Goal: Task Accomplishment & Management: Manage account settings

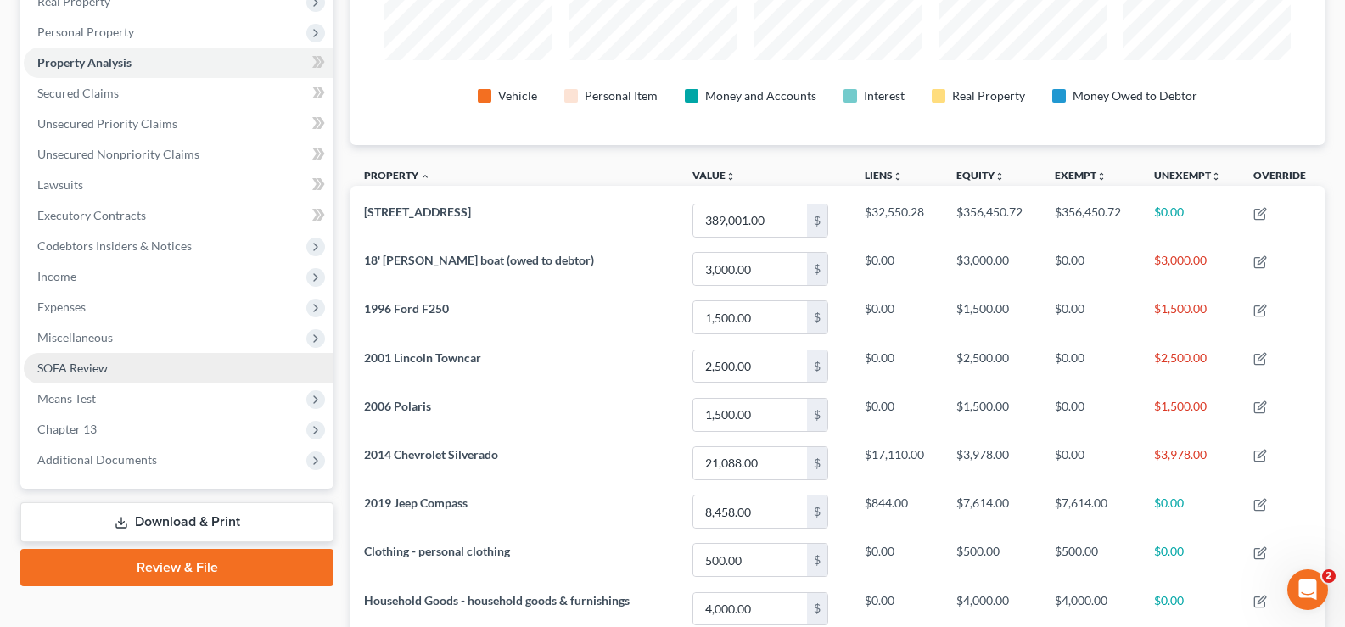
scroll to position [291, 0]
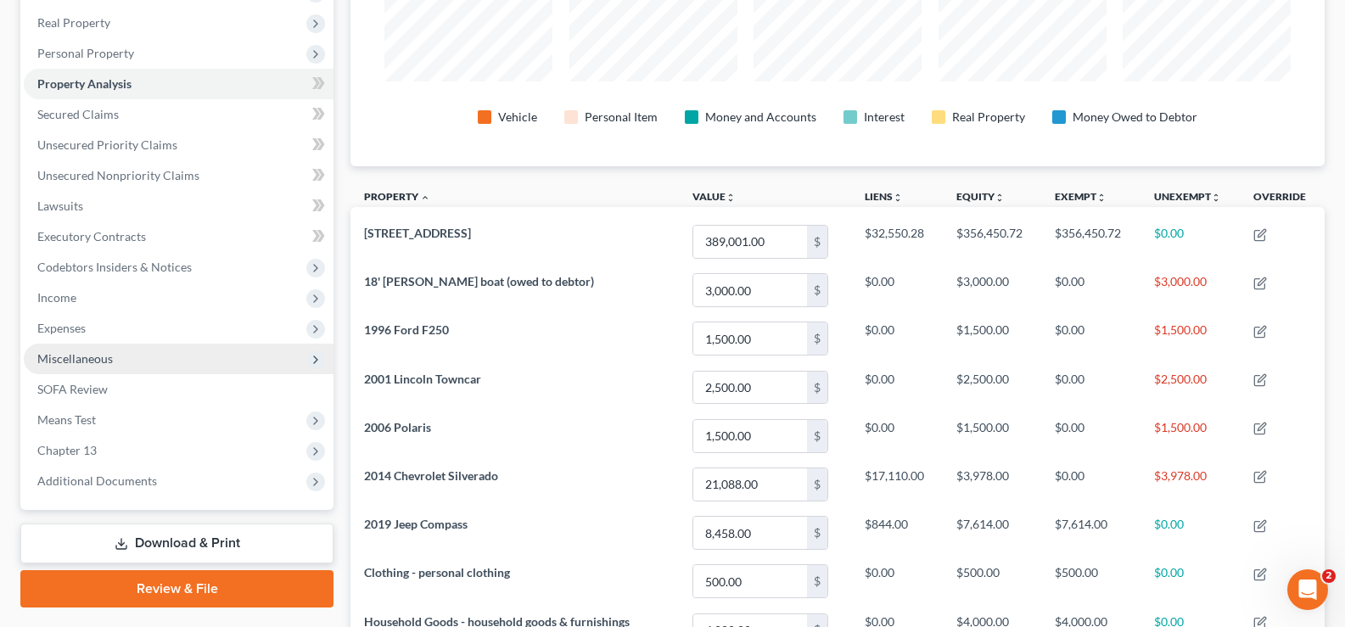
click at [126, 361] on span "Miscellaneous" at bounding box center [179, 359] width 310 height 31
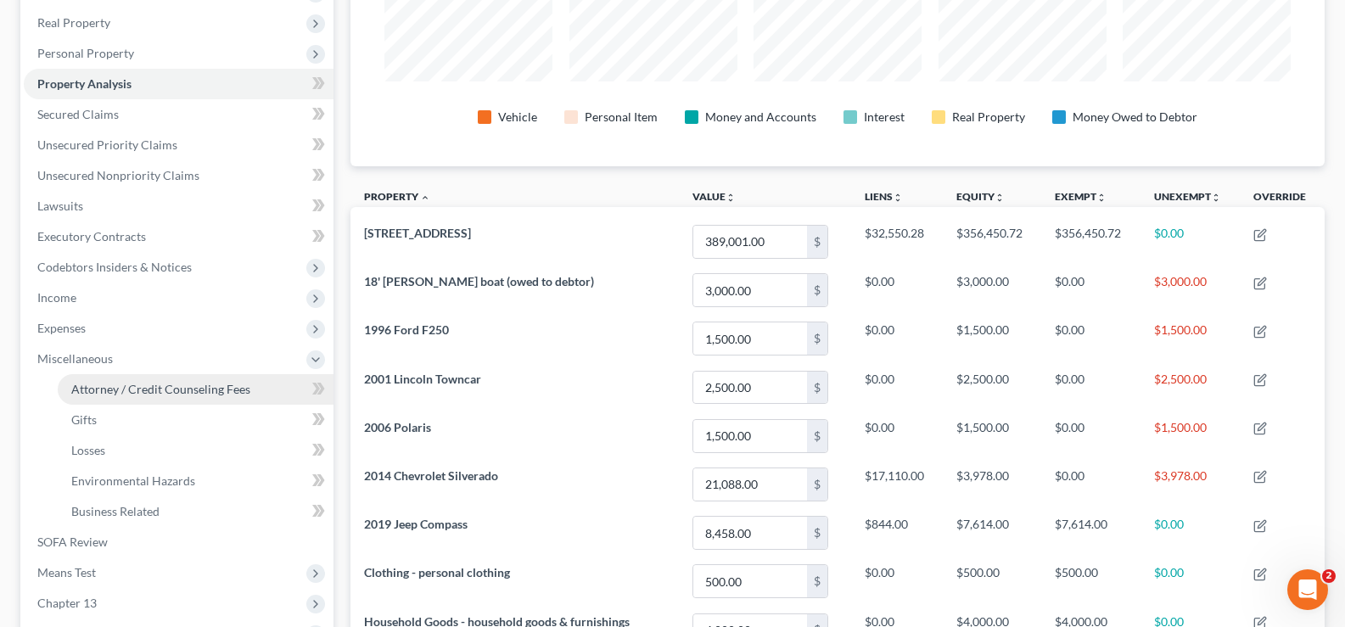
click at [131, 394] on span "Attorney / Credit Counseling Fees" at bounding box center [160, 389] width 179 height 14
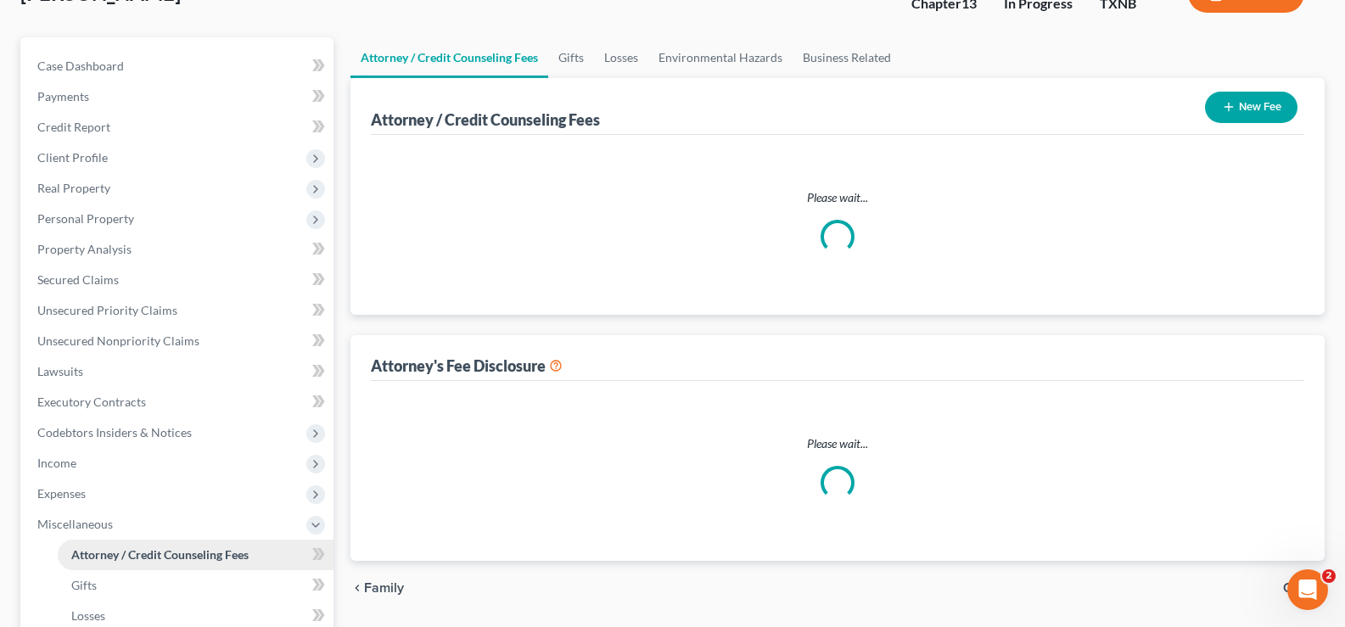
select select "1"
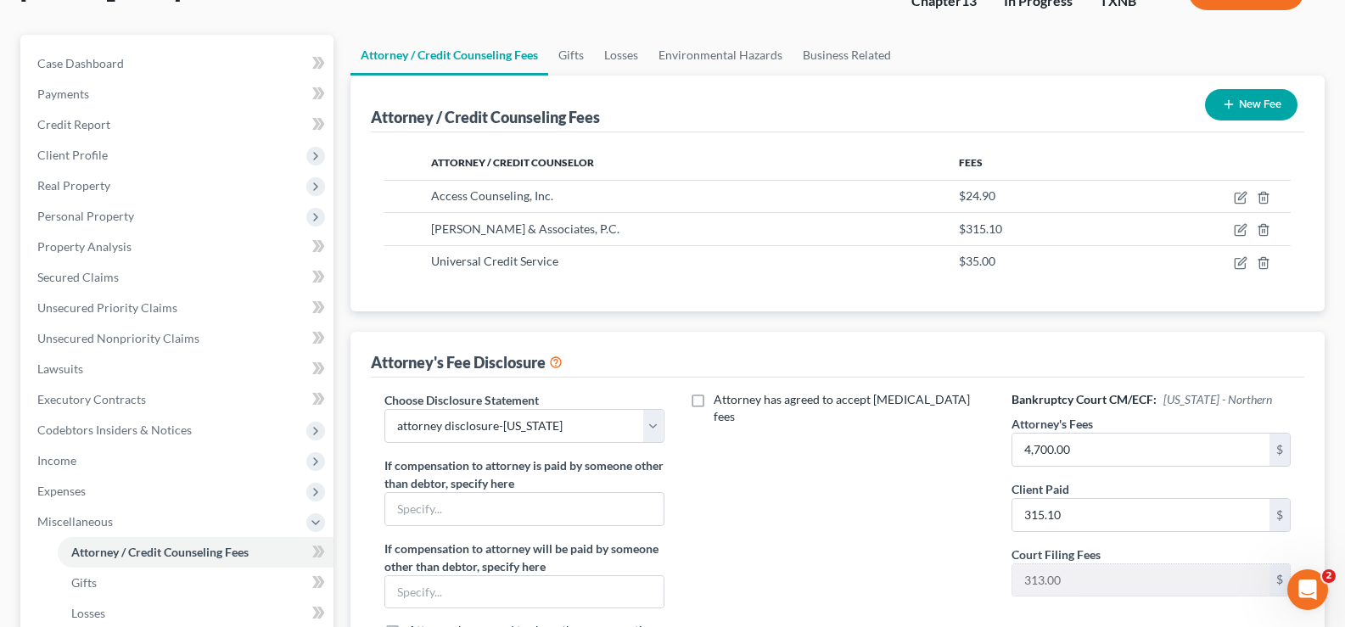
scroll to position [170, 0]
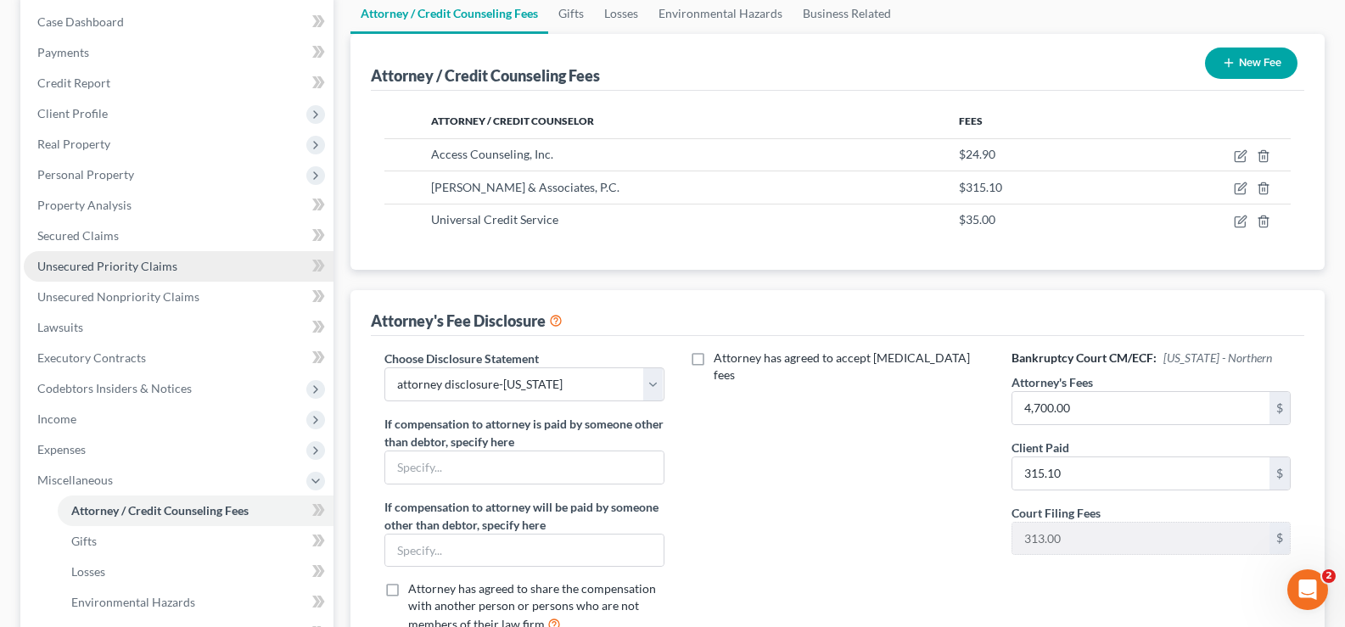
click at [155, 266] on span "Unsecured Priority Claims" at bounding box center [107, 266] width 140 height 14
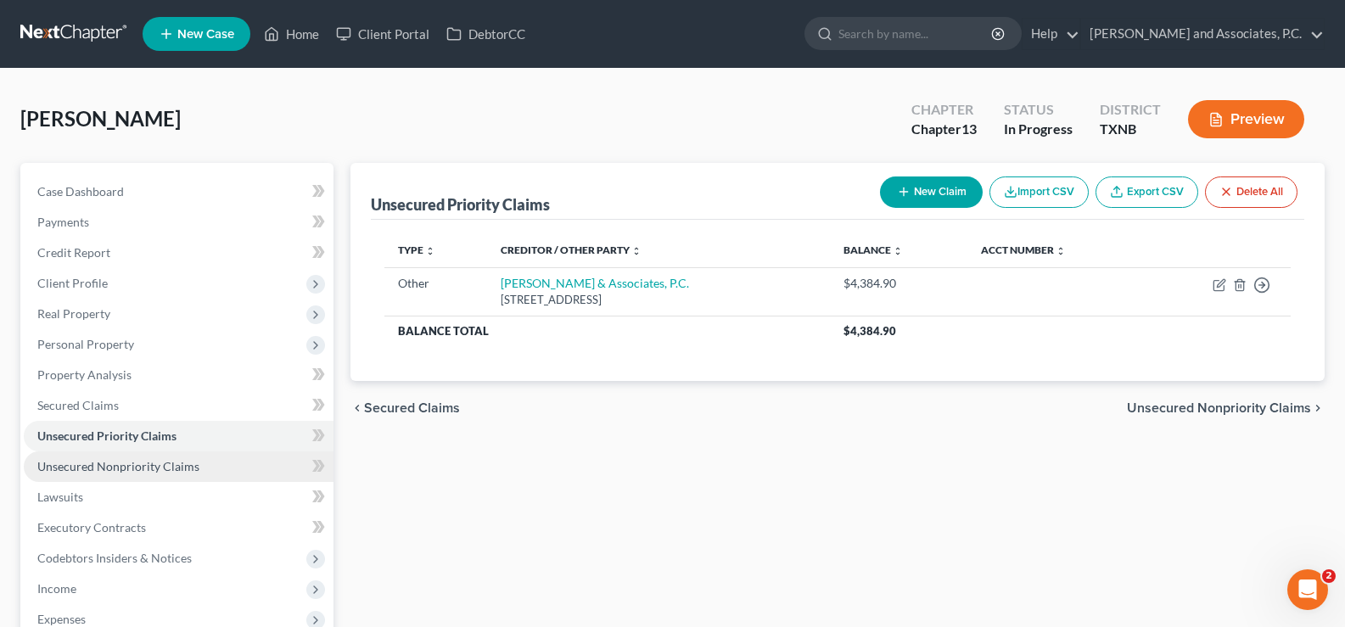
scroll to position [170, 0]
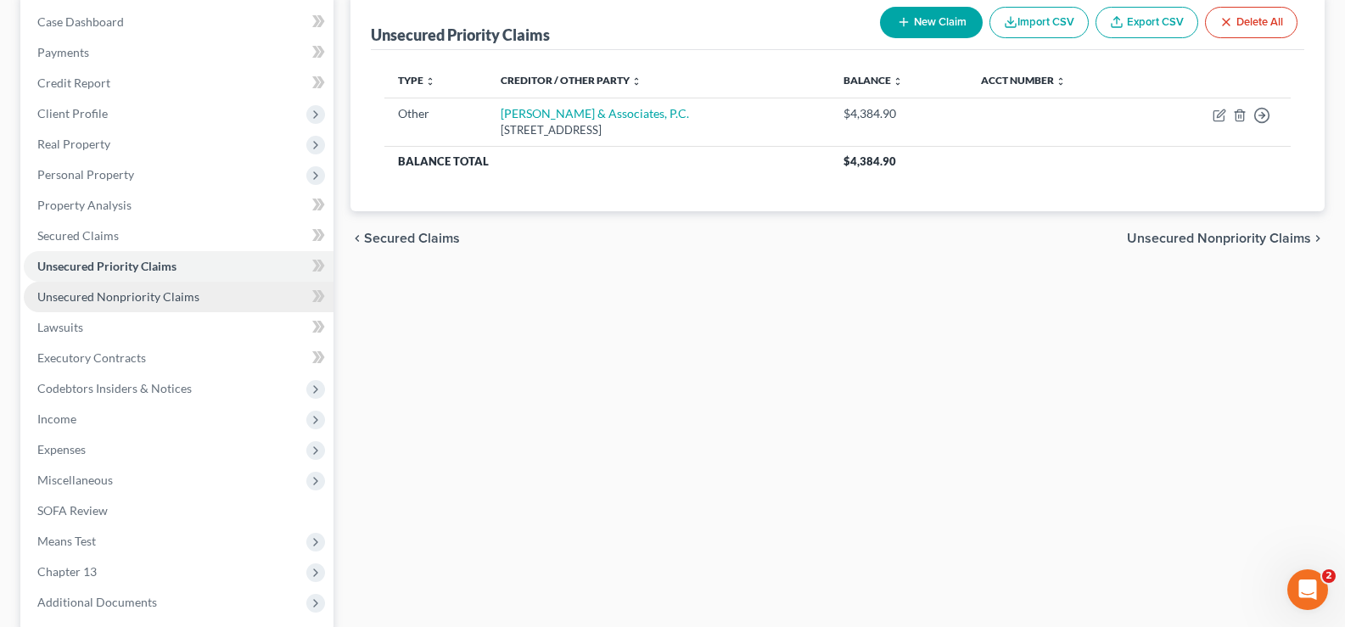
click at [165, 299] on span "Unsecured Nonpriority Claims" at bounding box center [118, 296] width 162 height 14
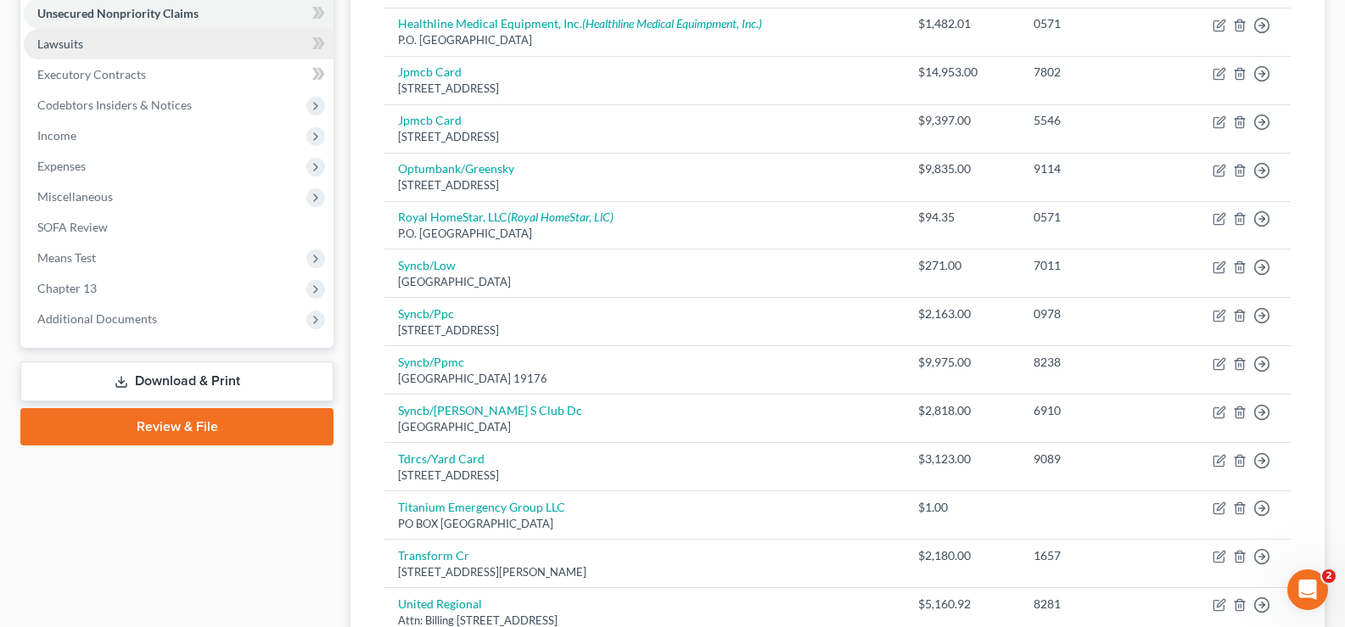
scroll to position [137, 0]
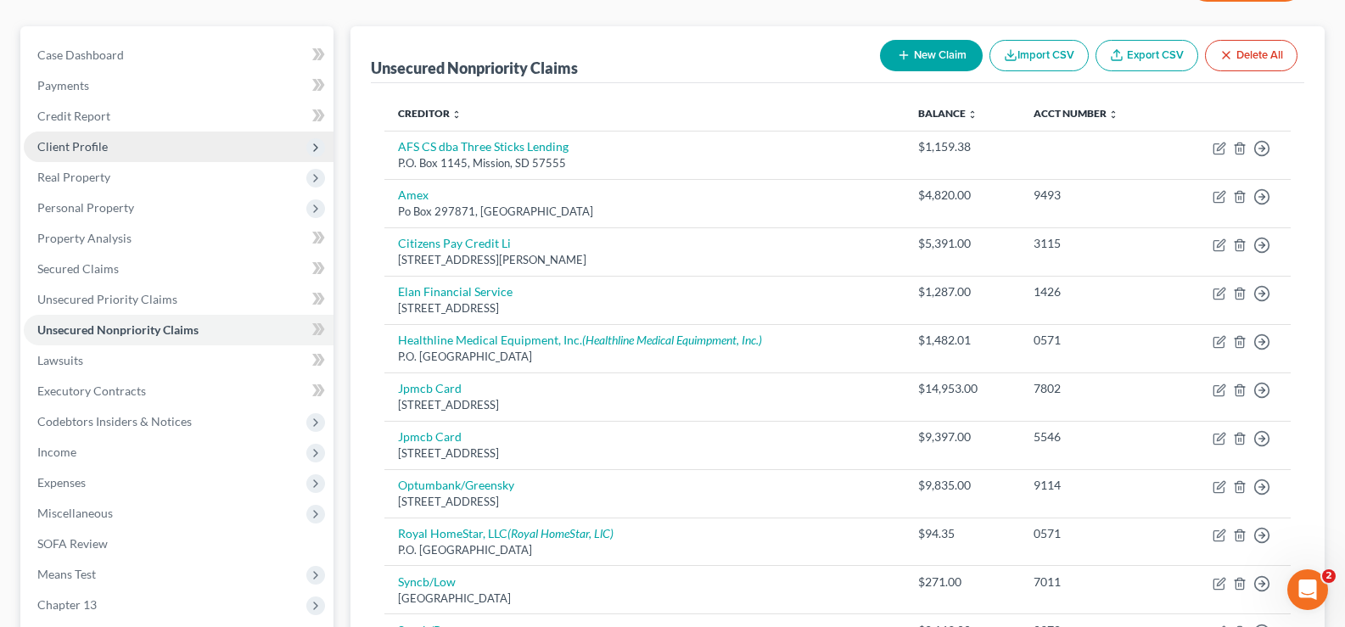
click at [144, 148] on span "Client Profile" at bounding box center [179, 146] width 310 height 31
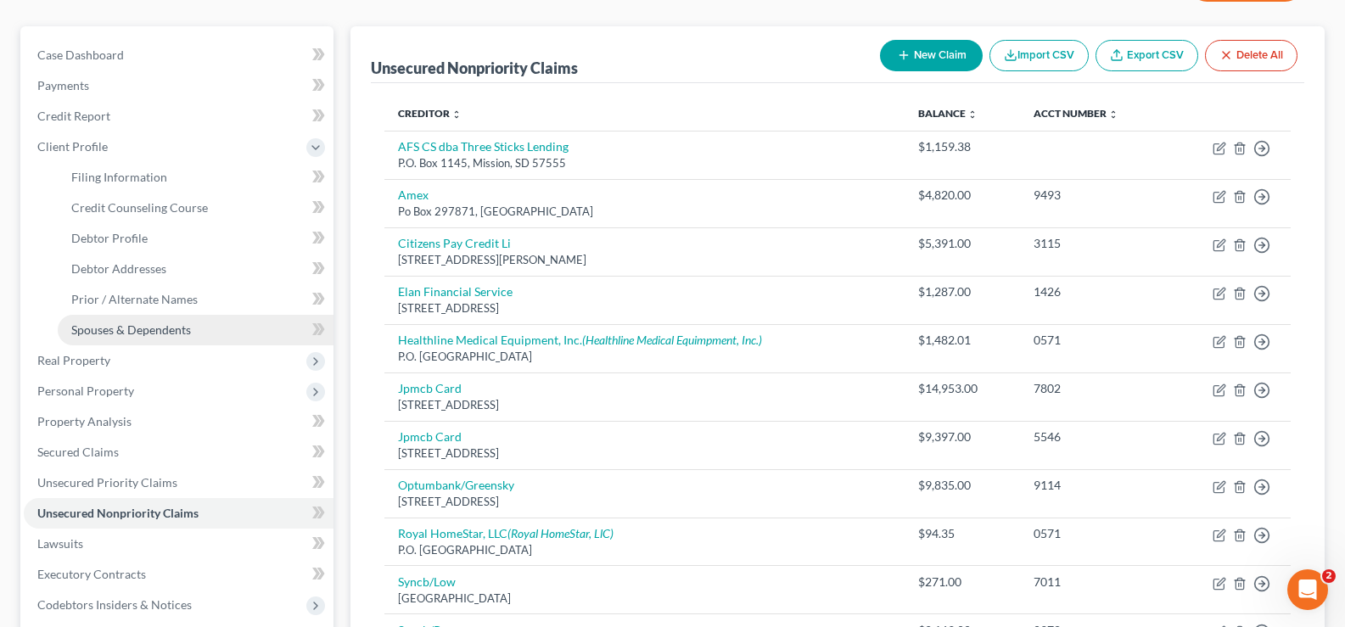
click at [149, 332] on span "Spouses & Dependents" at bounding box center [131, 329] width 120 height 14
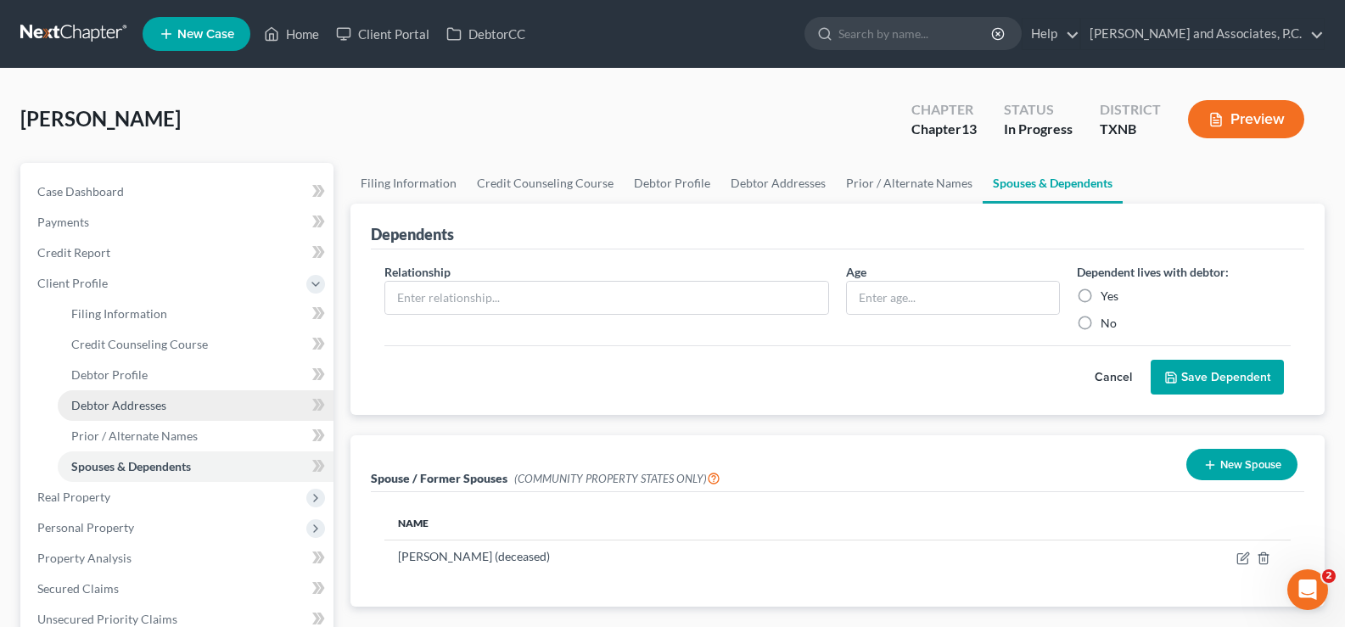
click at [180, 404] on link "Debtor Addresses" at bounding box center [196, 405] width 276 height 31
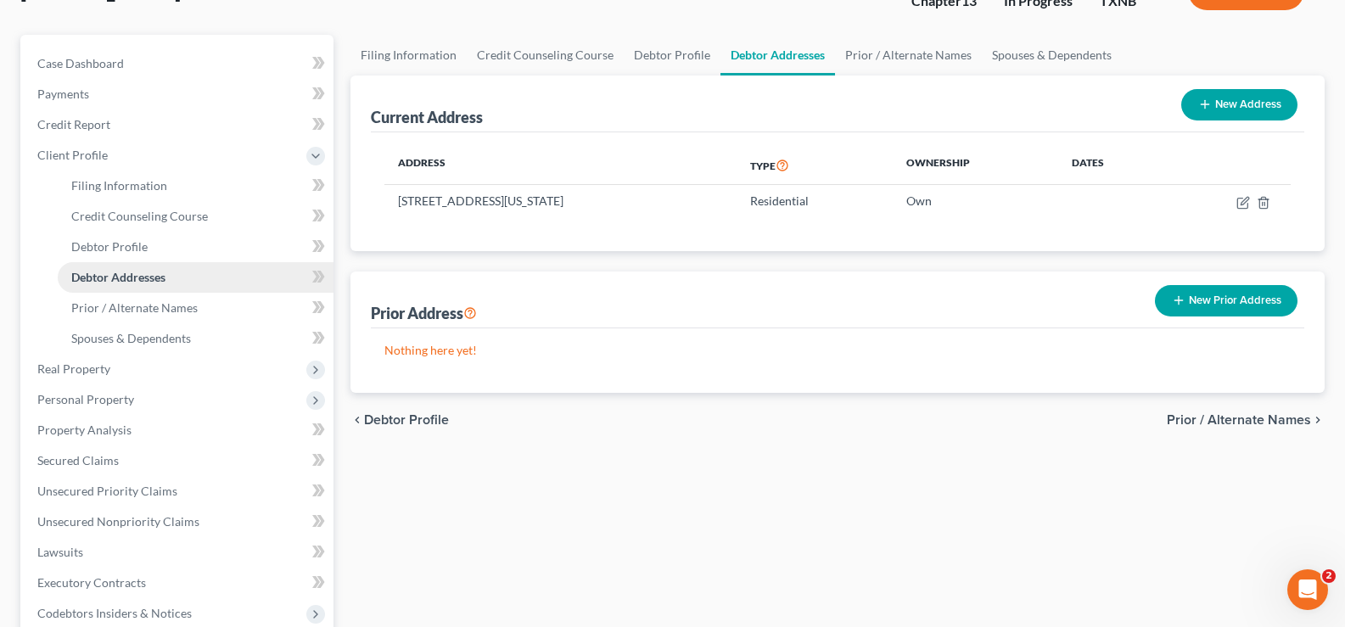
scroll to position [170, 0]
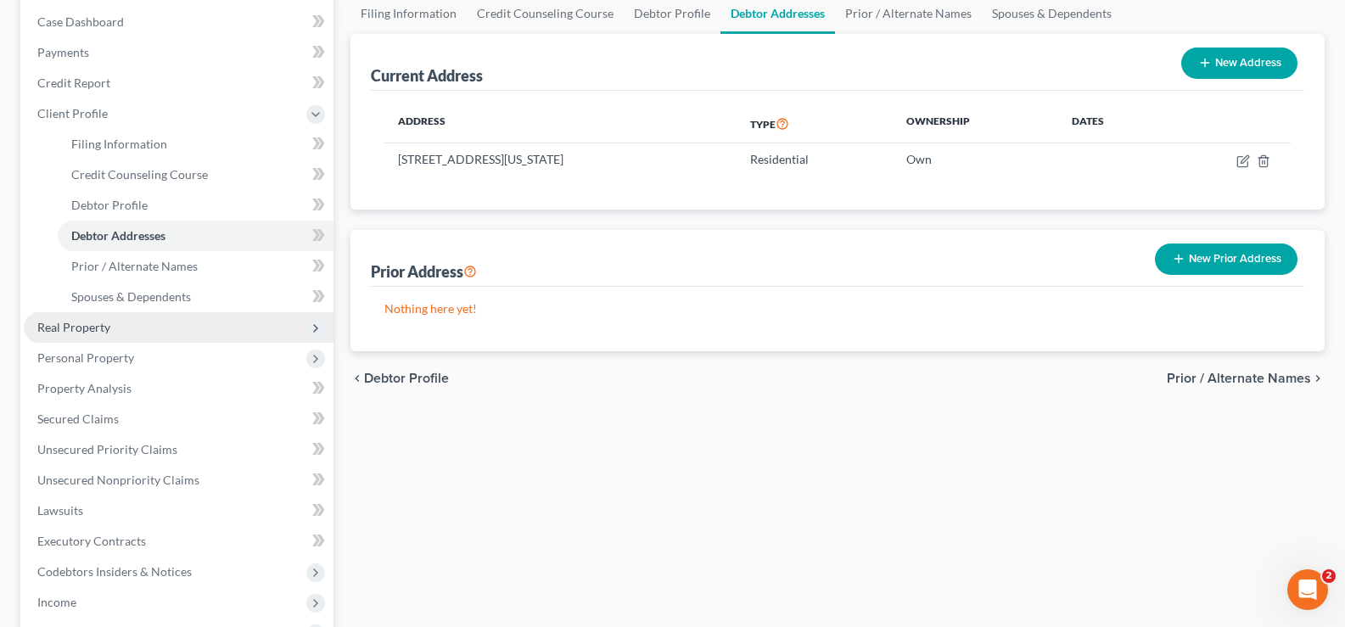
click at [170, 331] on span "Real Property" at bounding box center [179, 327] width 310 height 31
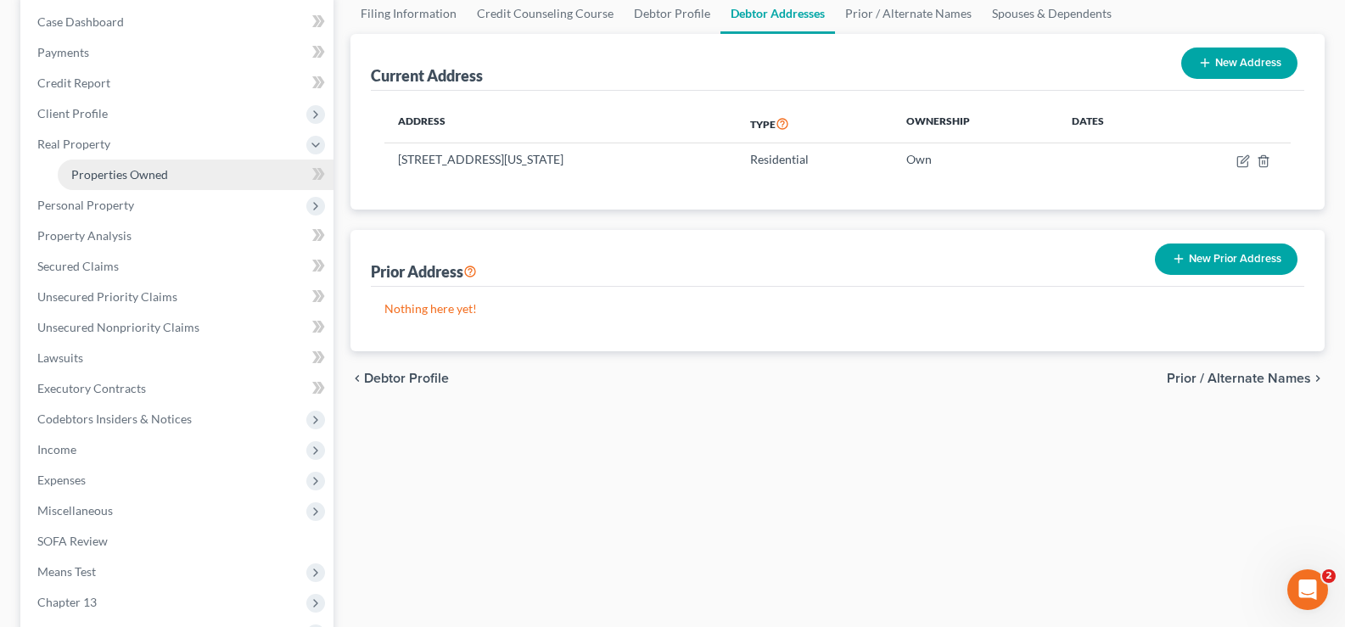
click at [176, 173] on link "Properties Owned" at bounding box center [196, 174] width 276 height 31
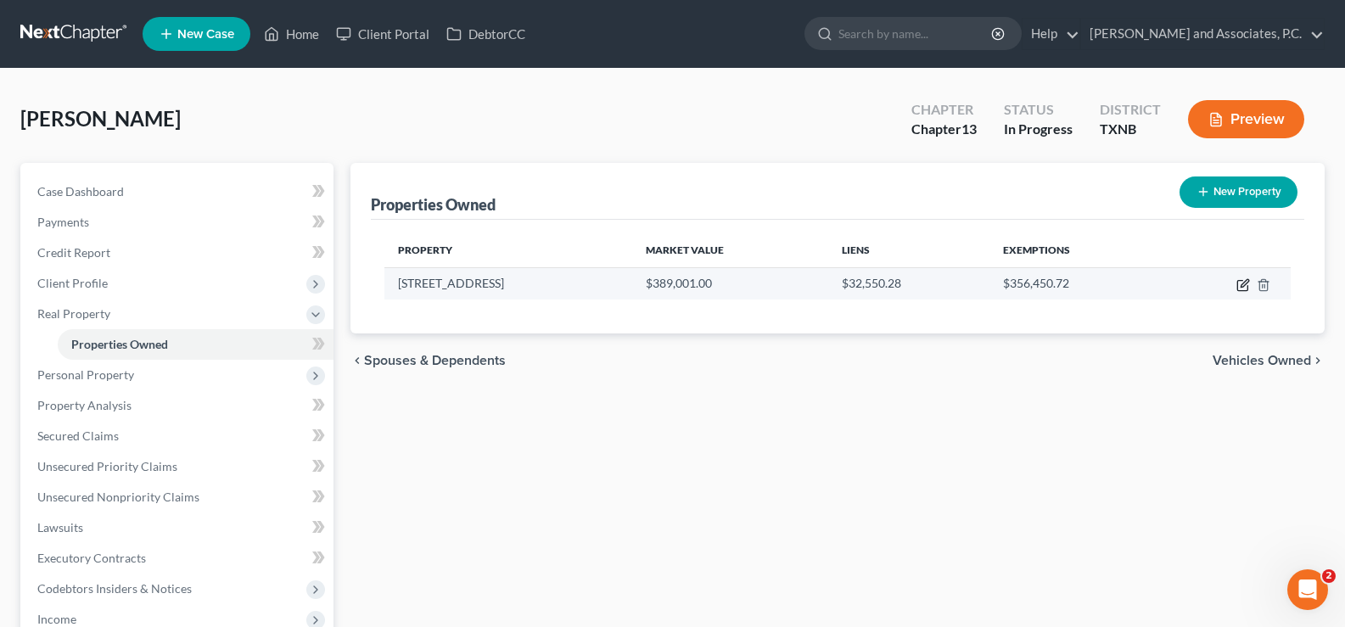
click at [1244, 288] on icon "button" at bounding box center [1243, 285] width 14 height 14
select select "45"
select select "0"
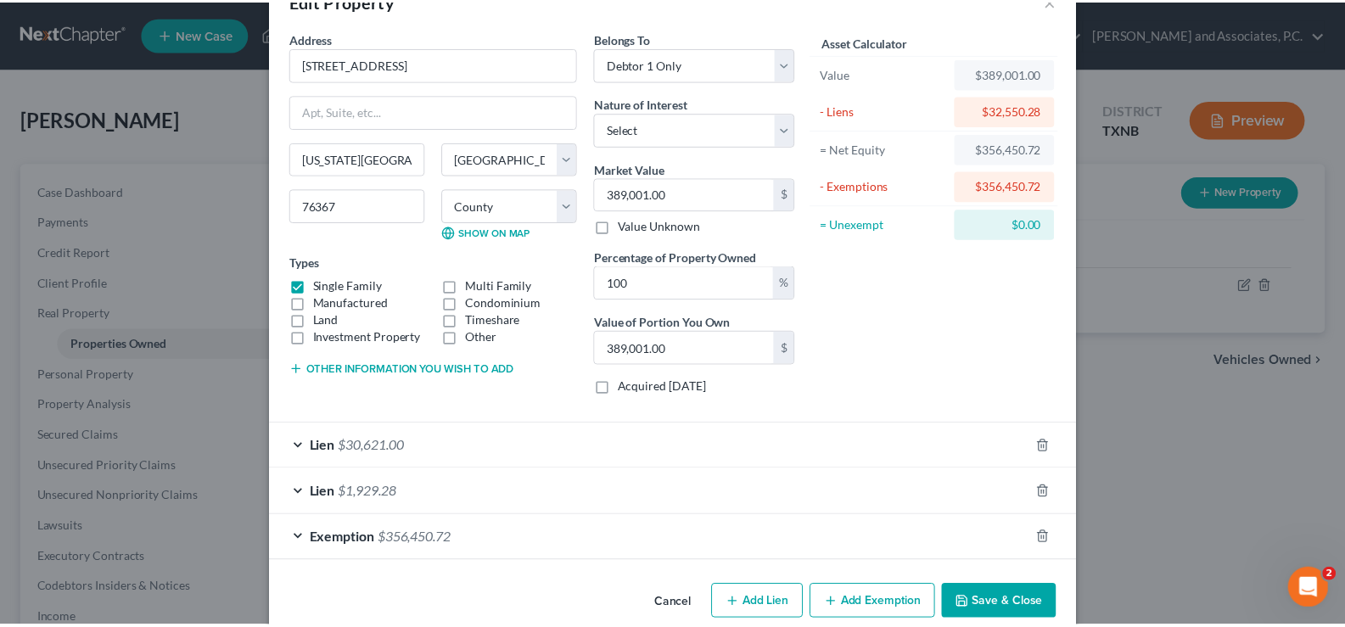
scroll to position [76, 0]
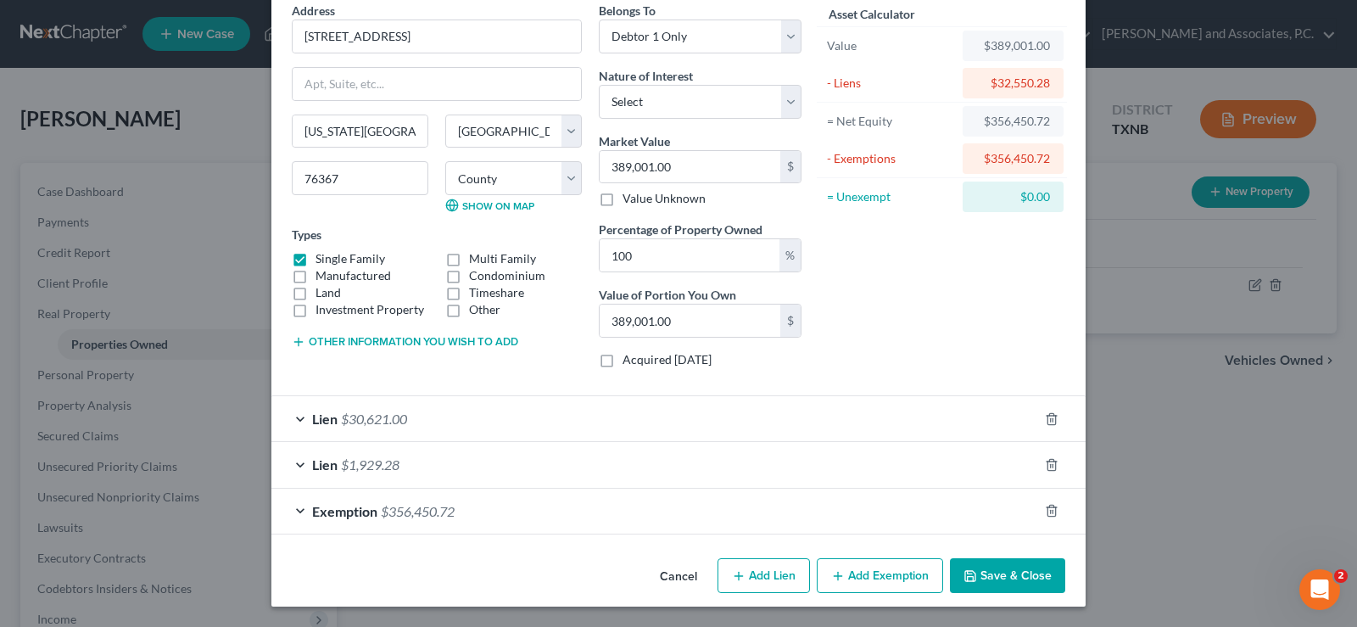
click at [993, 569] on button "Save & Close" at bounding box center [1007, 576] width 115 height 36
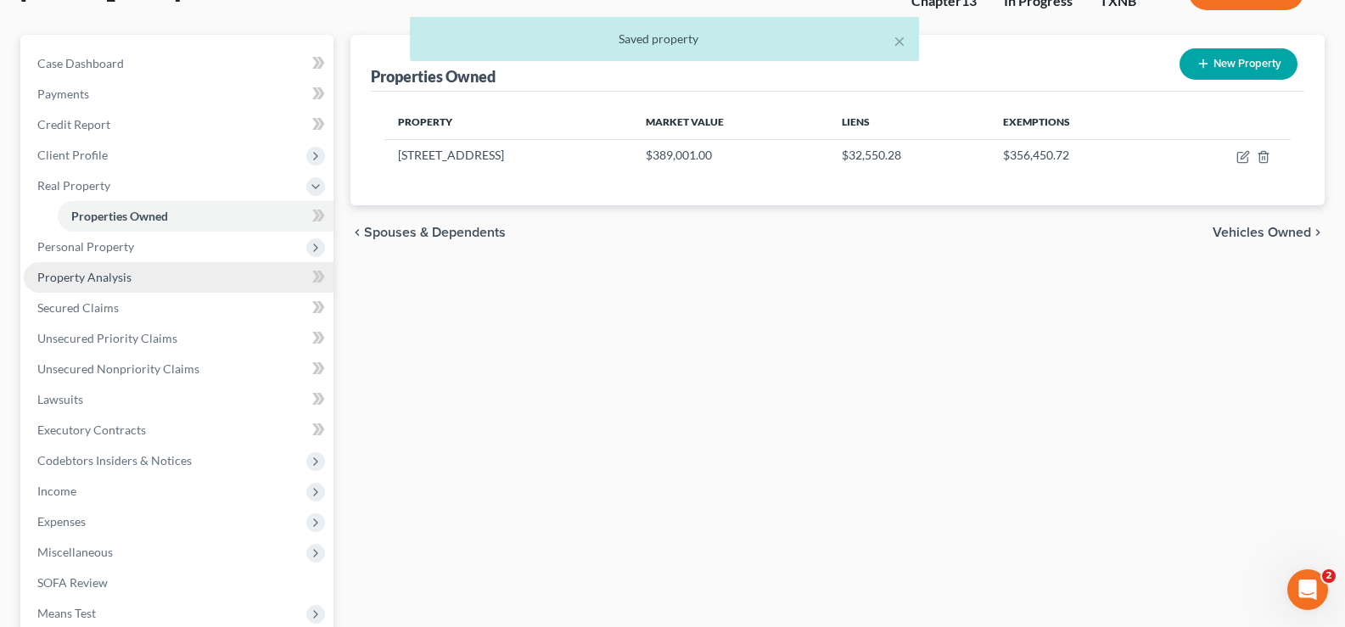
scroll to position [170, 0]
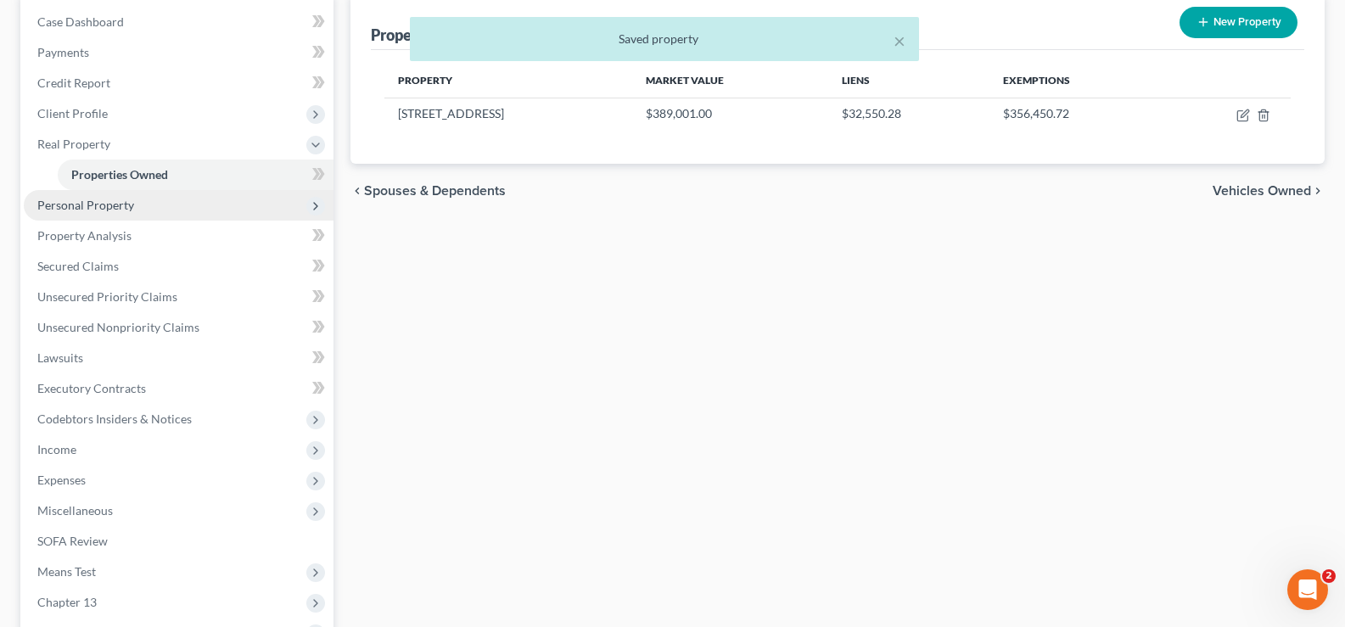
click at [148, 202] on span "Personal Property" at bounding box center [179, 205] width 310 height 31
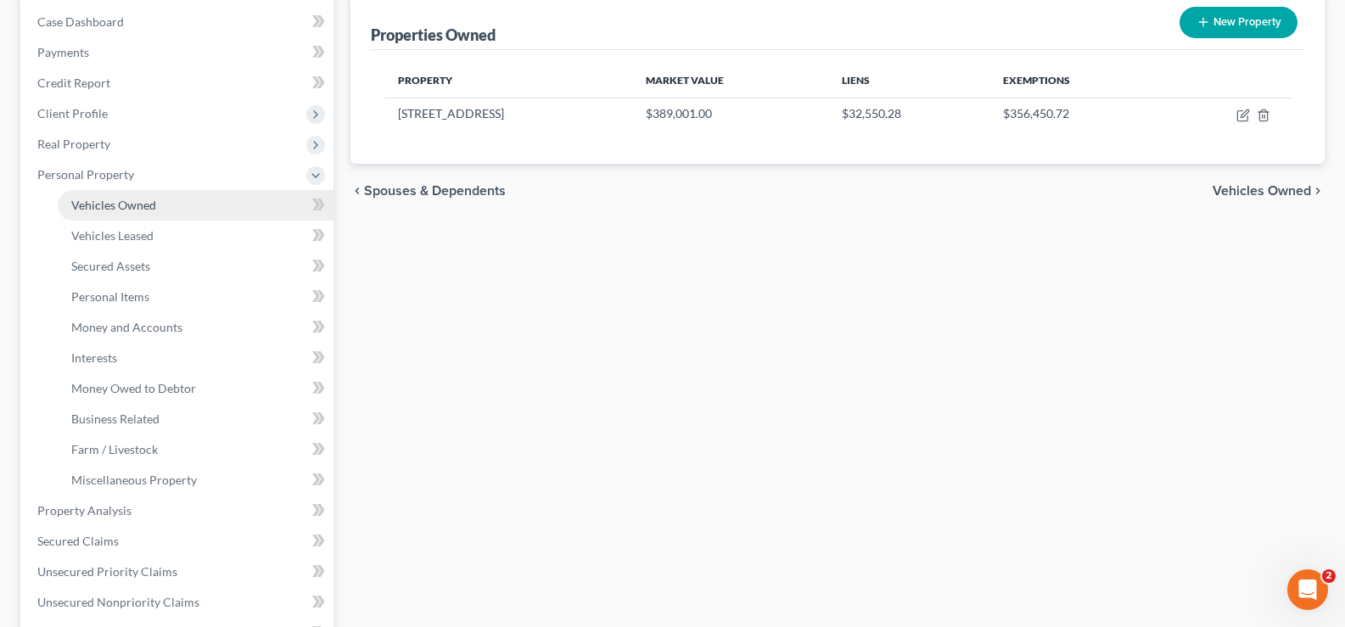
click at [148, 213] on link "Vehicles Owned" at bounding box center [196, 205] width 276 height 31
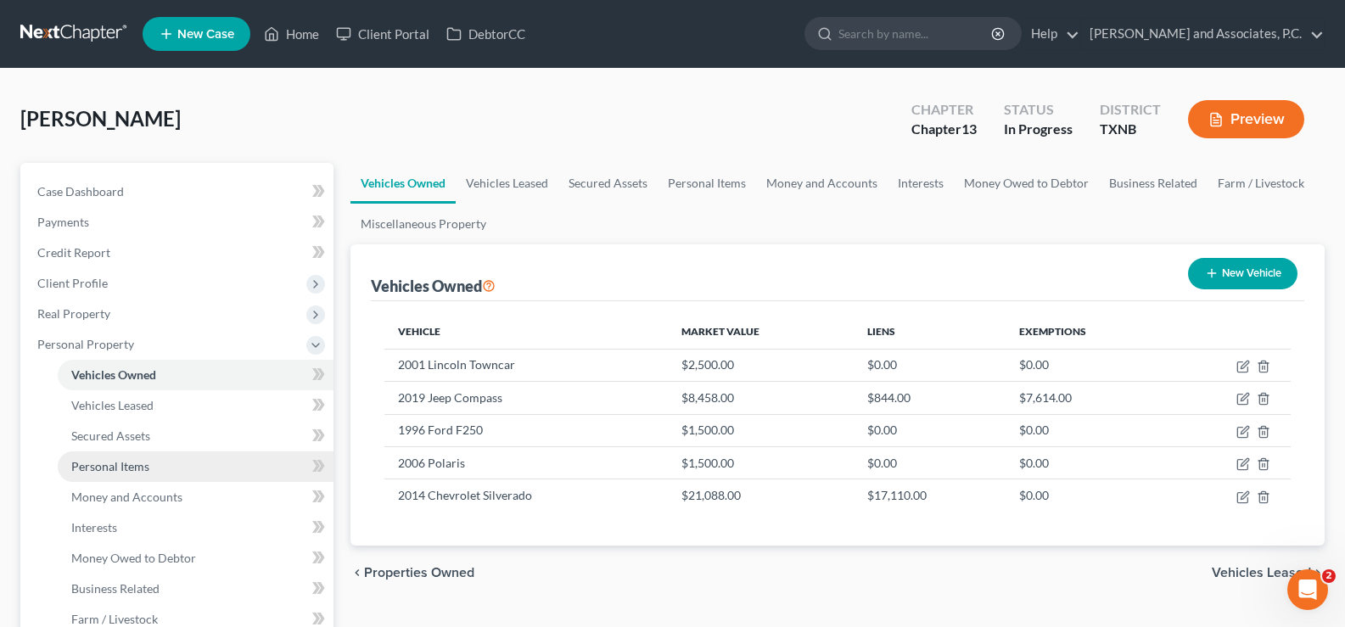
click at [160, 465] on link "Personal Items" at bounding box center [196, 466] width 276 height 31
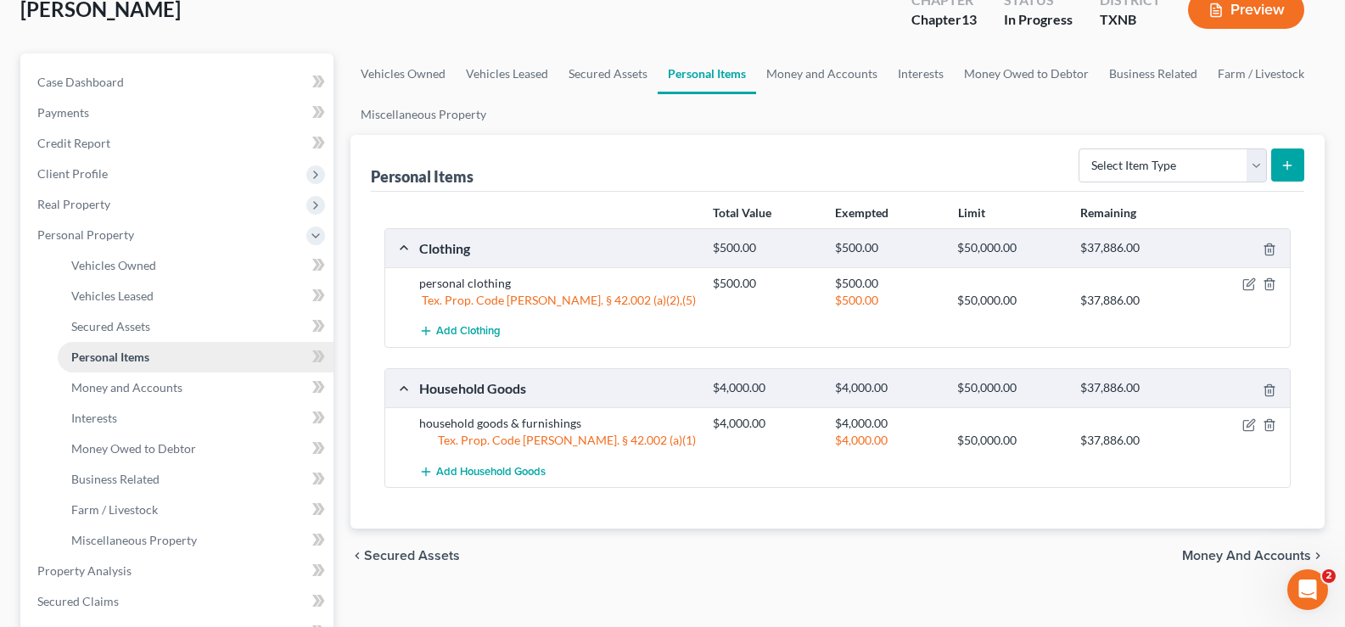
scroll to position [170, 0]
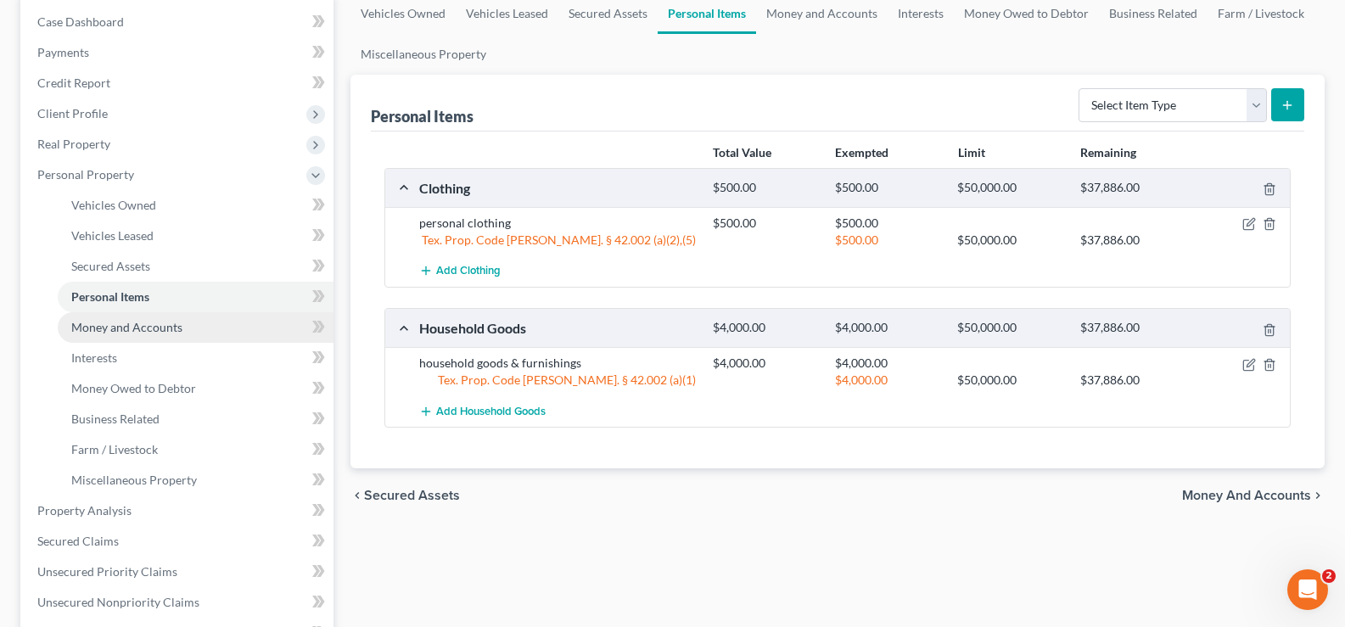
click at [158, 320] on span "Money and Accounts" at bounding box center [126, 327] width 111 height 14
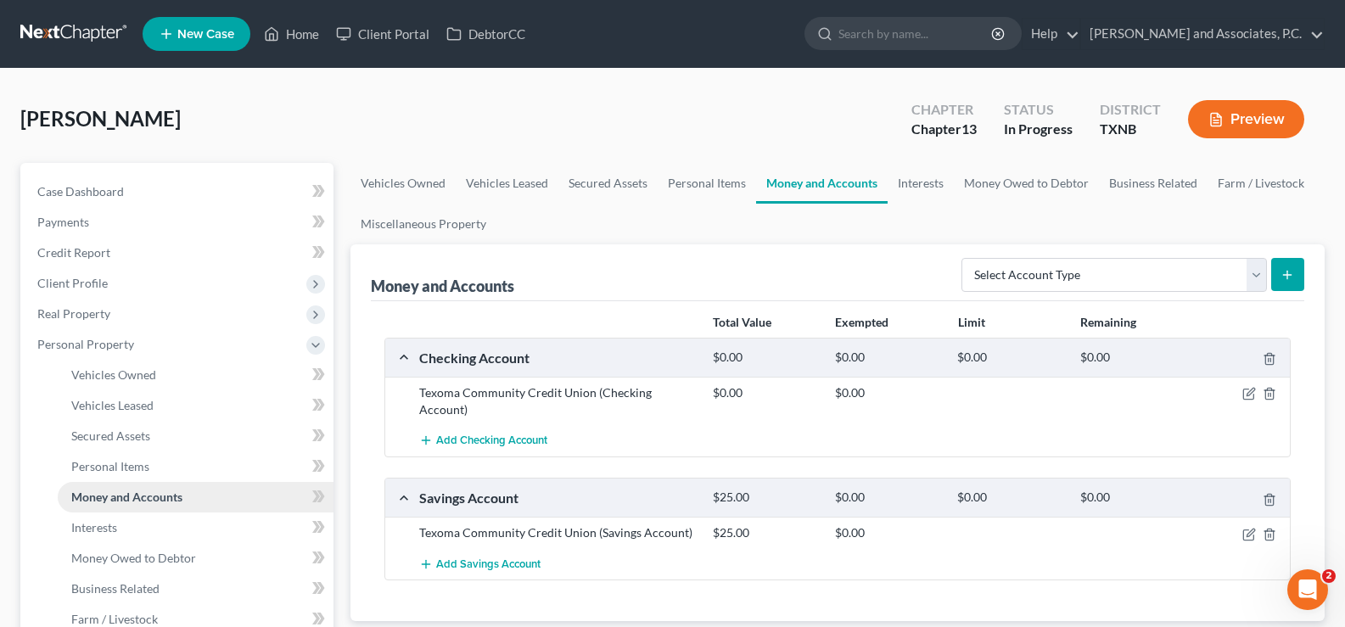
scroll to position [170, 0]
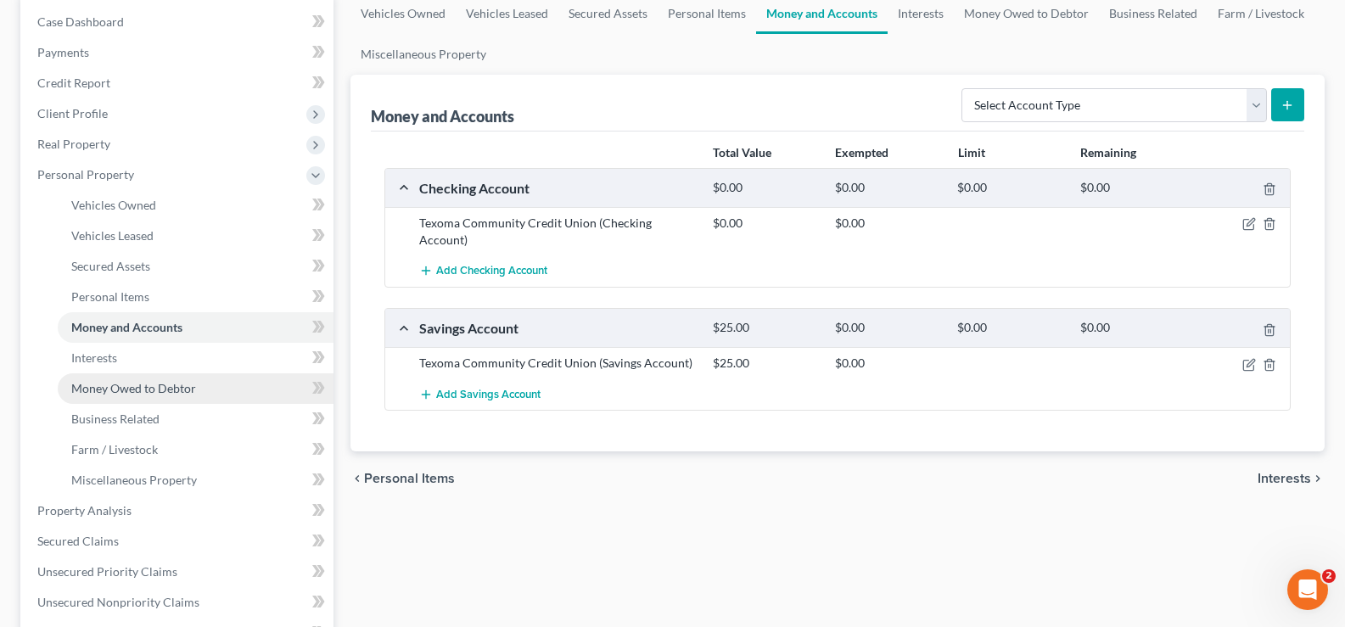
click at [164, 392] on span "Money Owed to Debtor" at bounding box center [133, 388] width 125 height 14
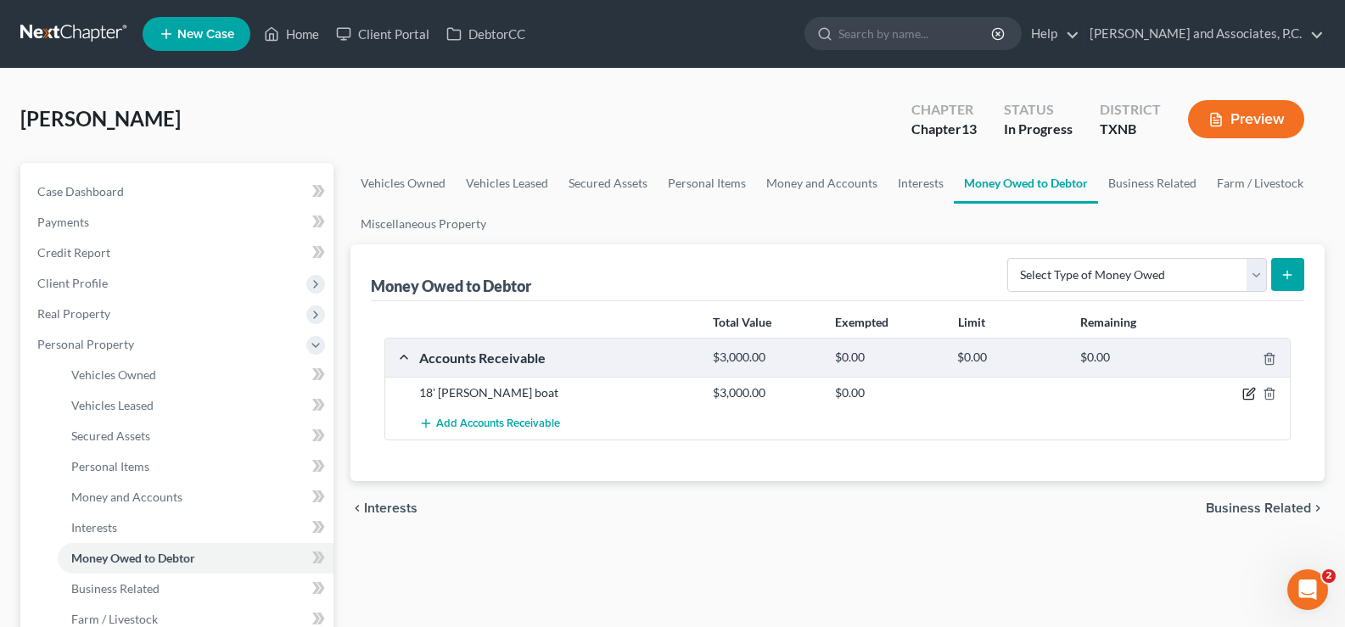
click at [1246, 392] on icon "button" at bounding box center [1249, 394] width 14 height 14
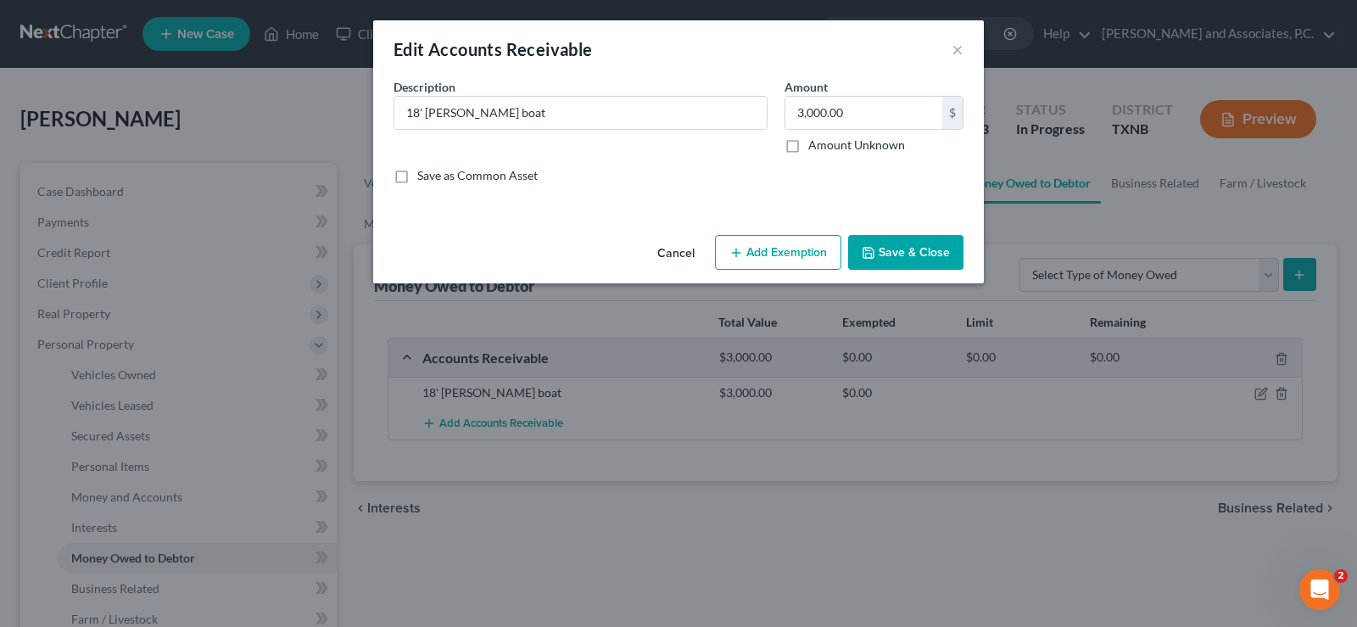
click at [907, 255] on button "Save & Close" at bounding box center [905, 253] width 115 height 36
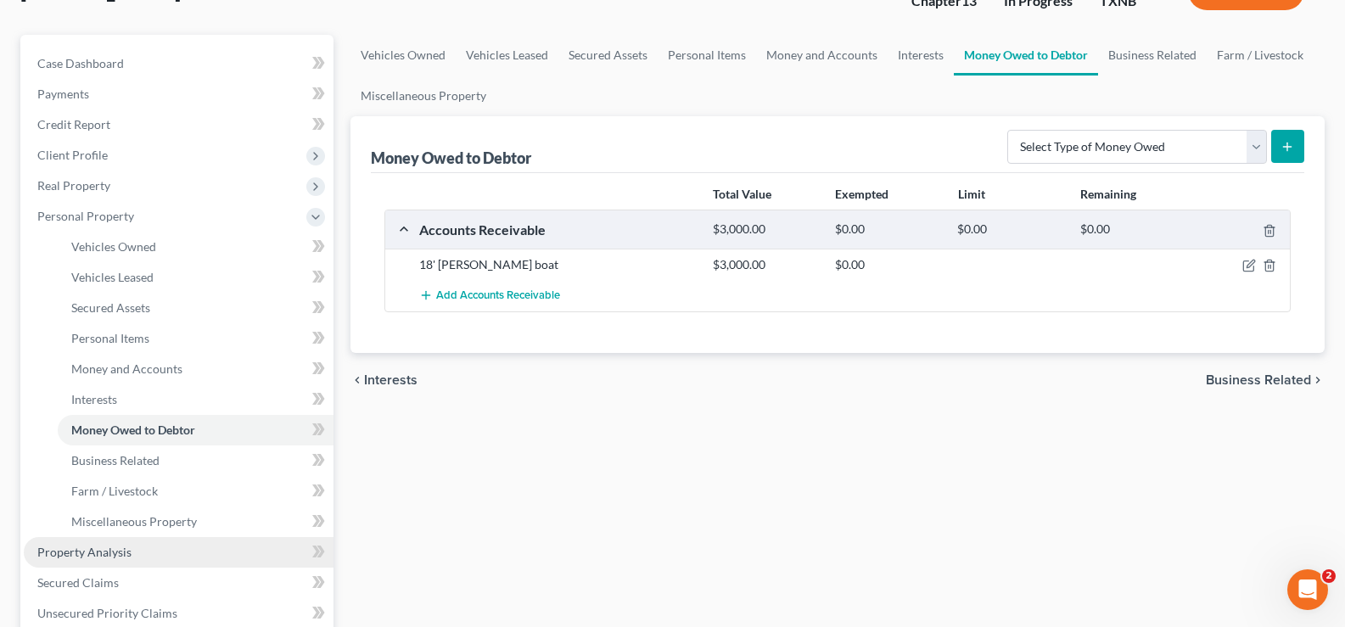
scroll to position [170, 0]
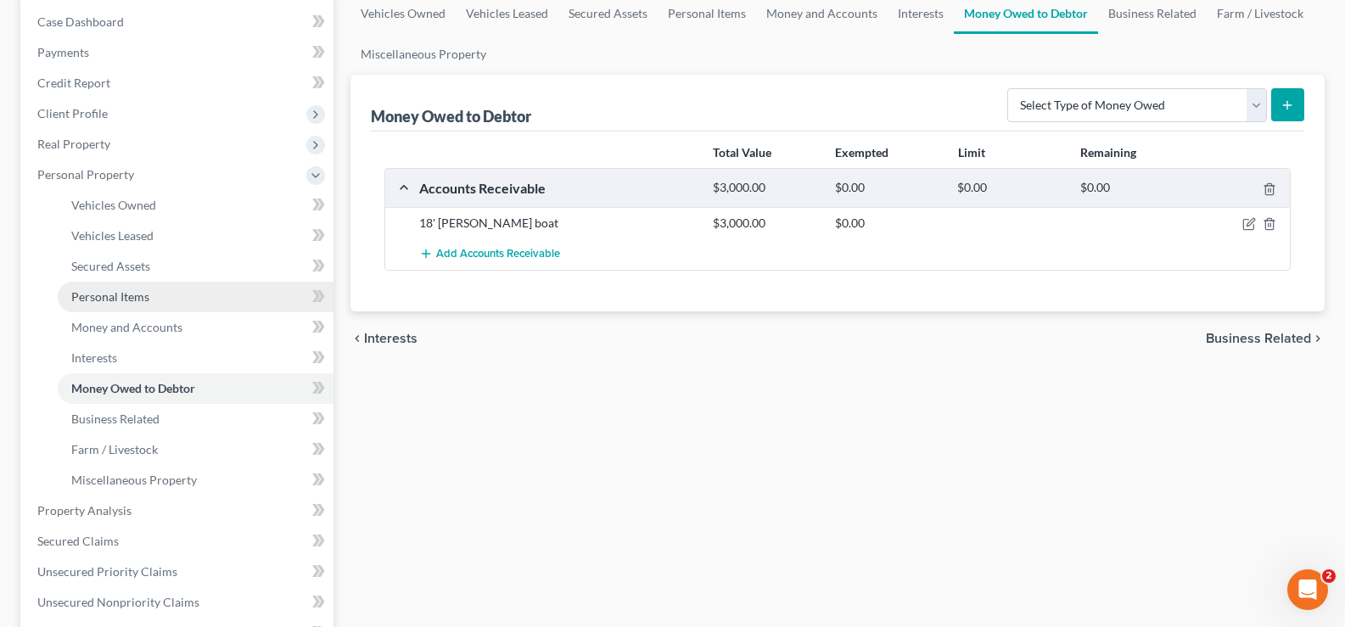
click at [134, 296] on span "Personal Items" at bounding box center [110, 296] width 78 height 14
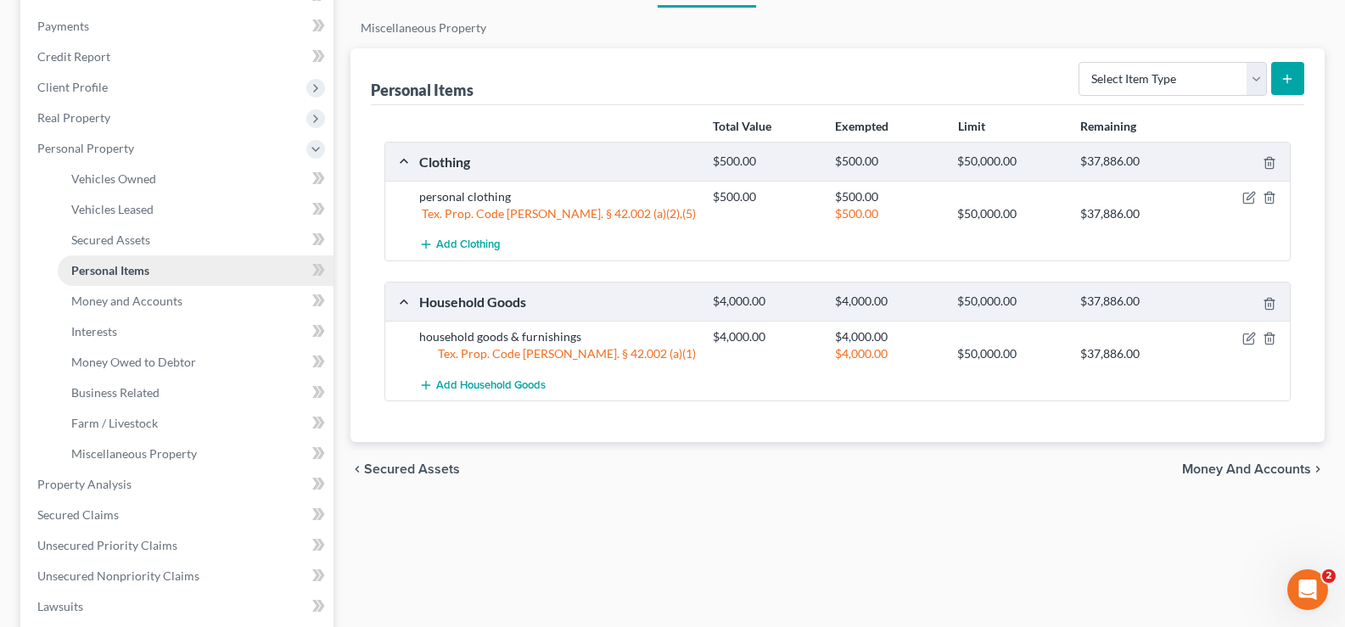
scroll to position [339, 0]
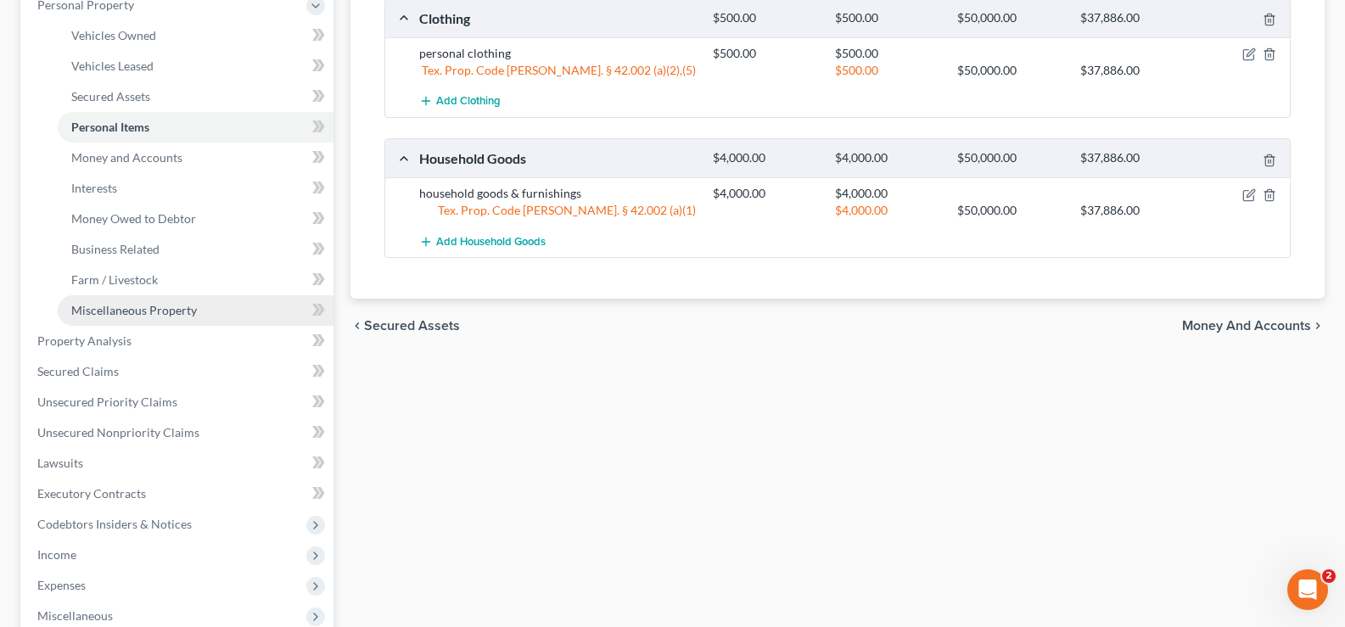
click at [135, 318] on link "Miscellaneous Property" at bounding box center [196, 310] width 276 height 31
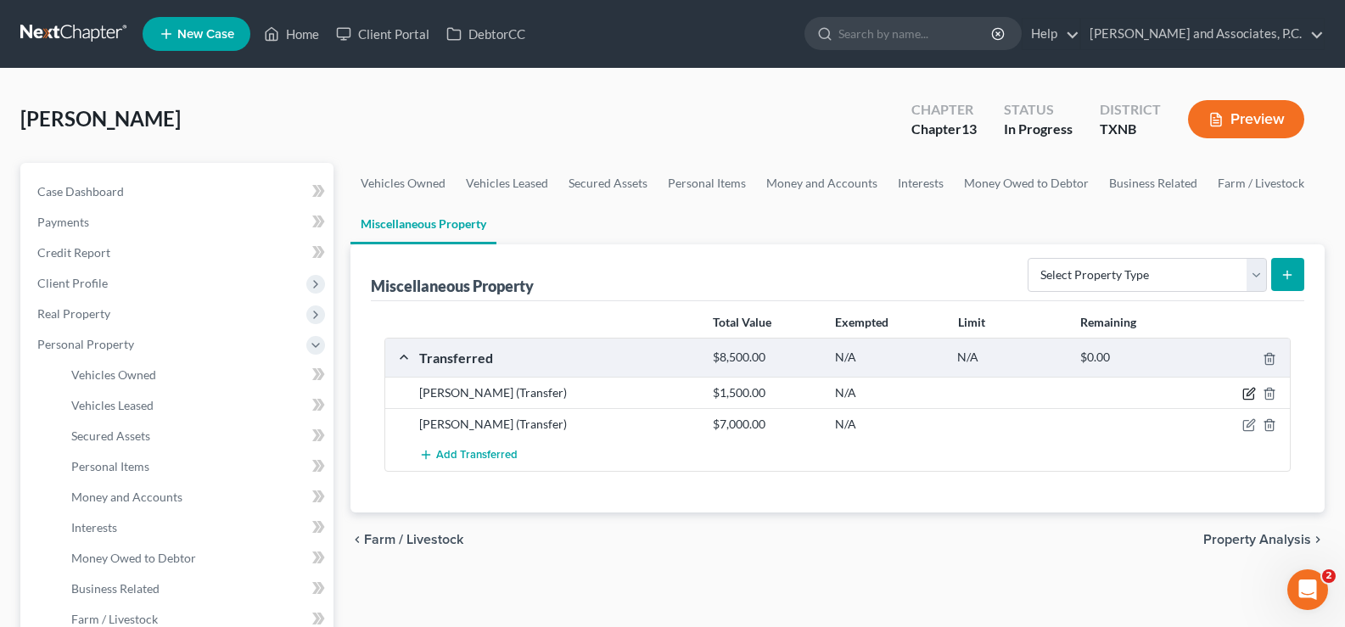
click at [1246, 395] on icon "button" at bounding box center [1250, 393] width 8 height 8
select select "Ordinary (within 2 years)"
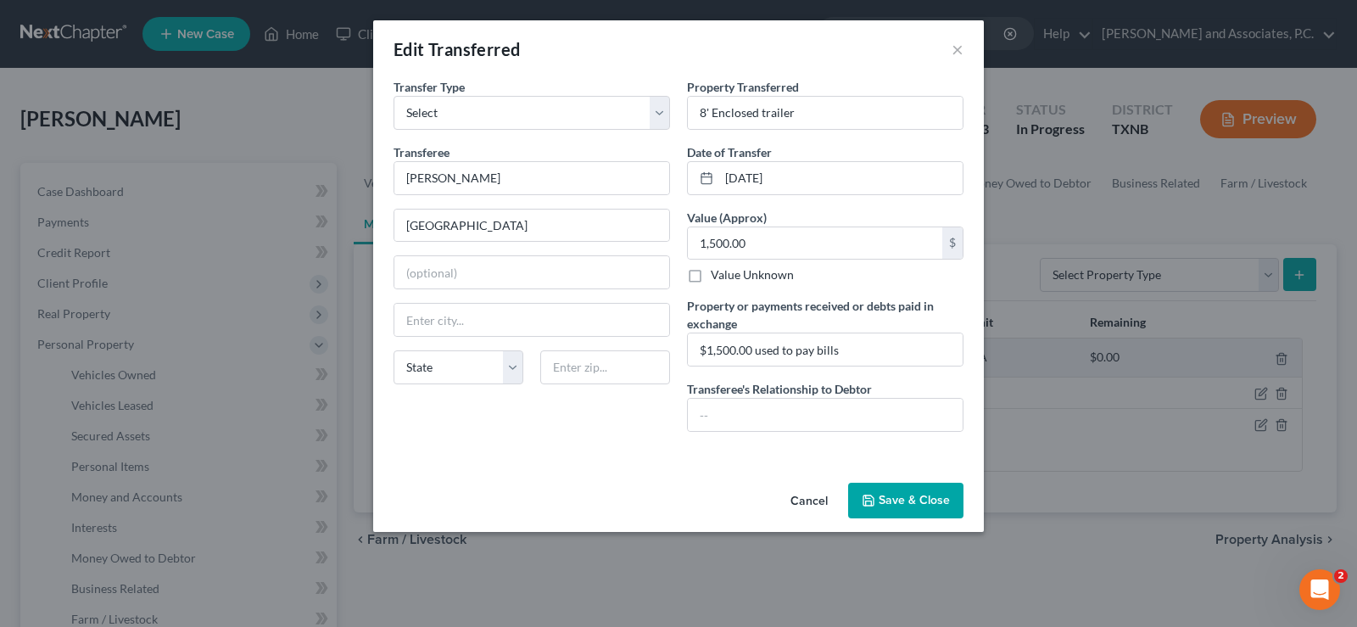
click at [903, 515] on button "Save & Close" at bounding box center [905, 501] width 115 height 36
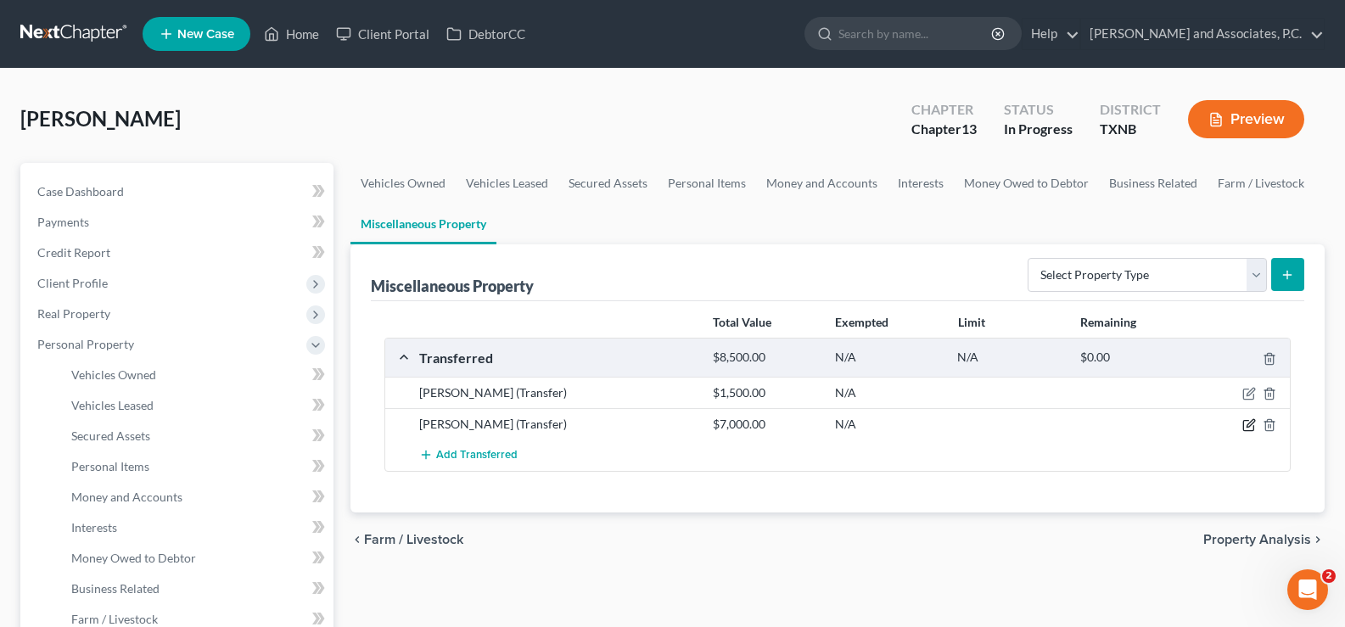
click at [1244, 431] on icon "button" at bounding box center [1248, 426] width 10 height 10
select select "Ordinary (within 2 years)"
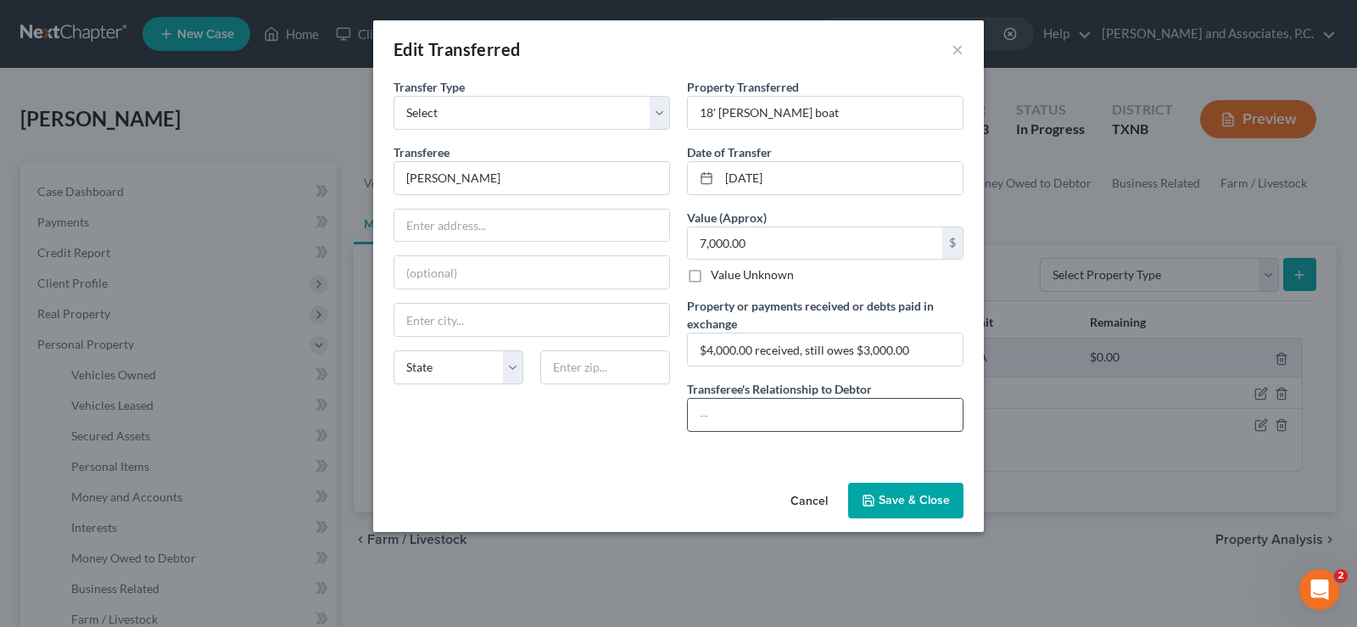
click at [775, 417] on input "text" at bounding box center [825, 415] width 275 height 32
type input "None"
click at [900, 497] on button "Save & Close" at bounding box center [905, 501] width 115 height 36
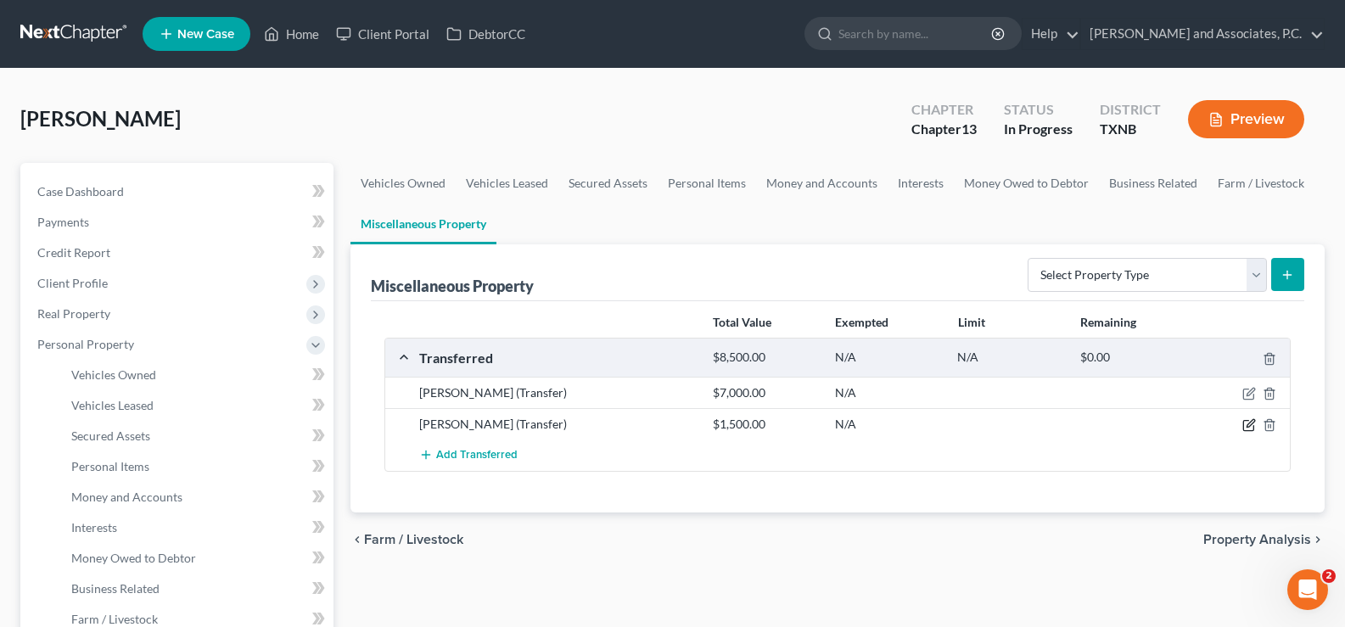
click at [1250, 422] on icon "button" at bounding box center [1250, 424] width 8 height 8
select select "Ordinary (within 2 years)"
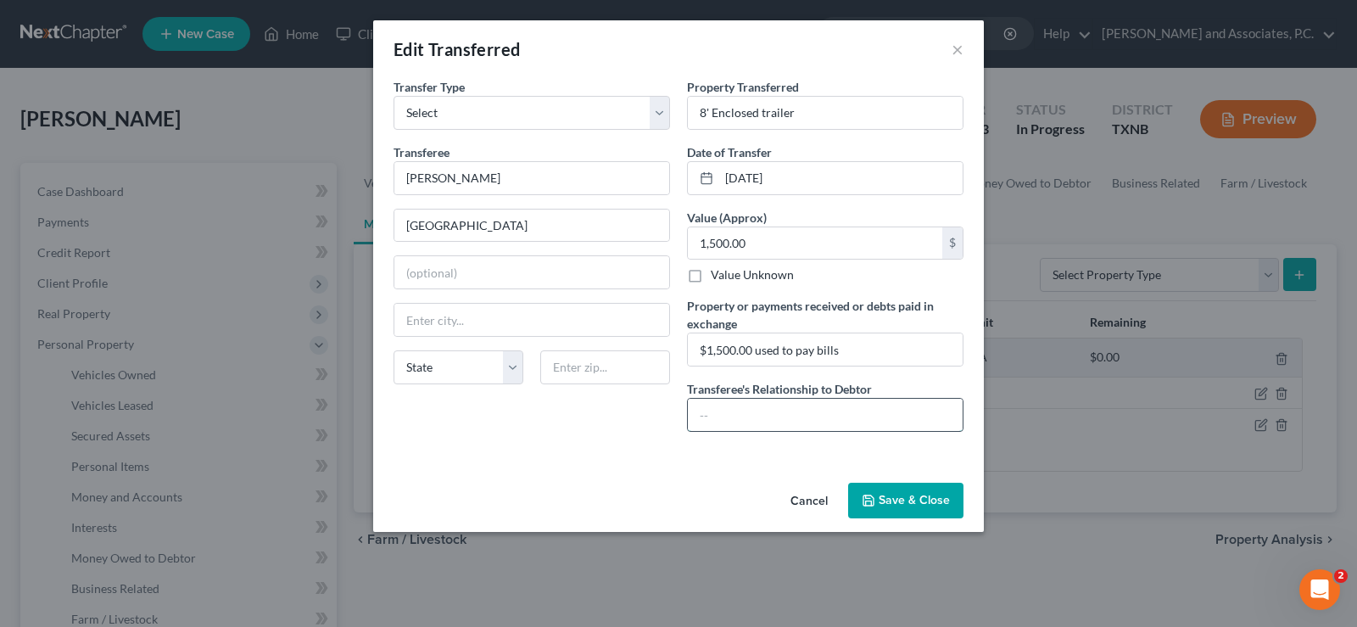
click at [774, 420] on input "text" at bounding box center [825, 415] width 275 height 32
type input "None"
click at [888, 497] on button "Save & Close" at bounding box center [905, 501] width 115 height 36
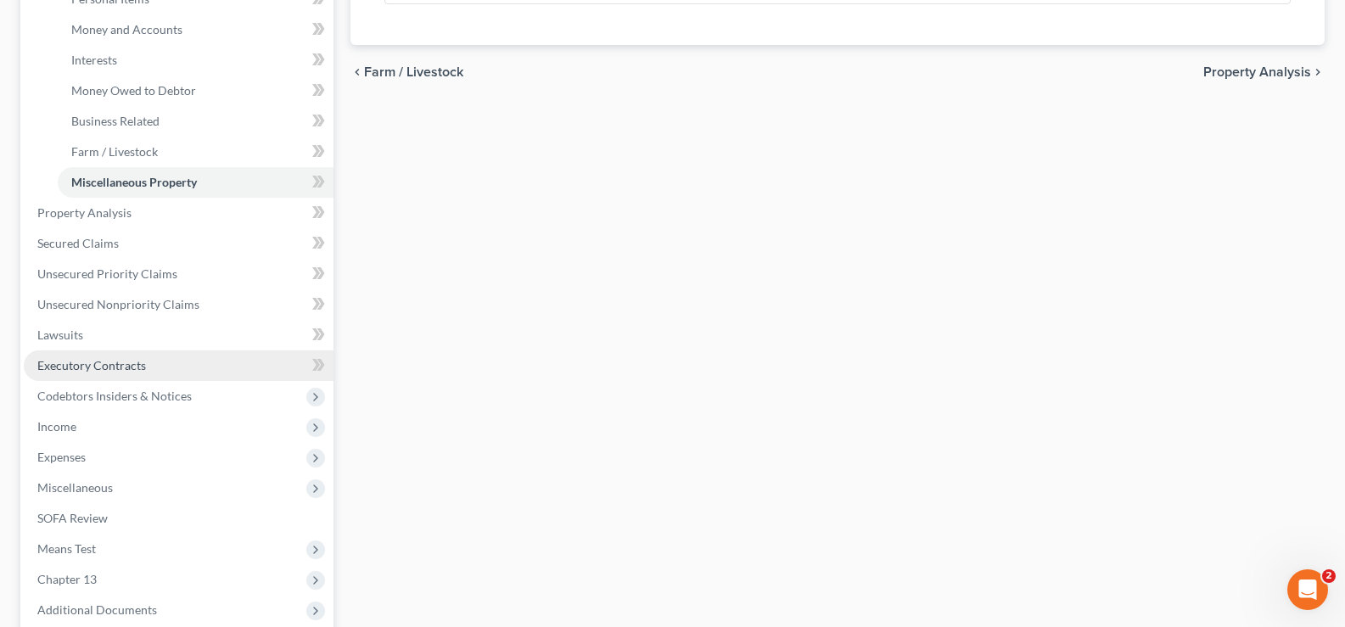
scroll to position [509, 0]
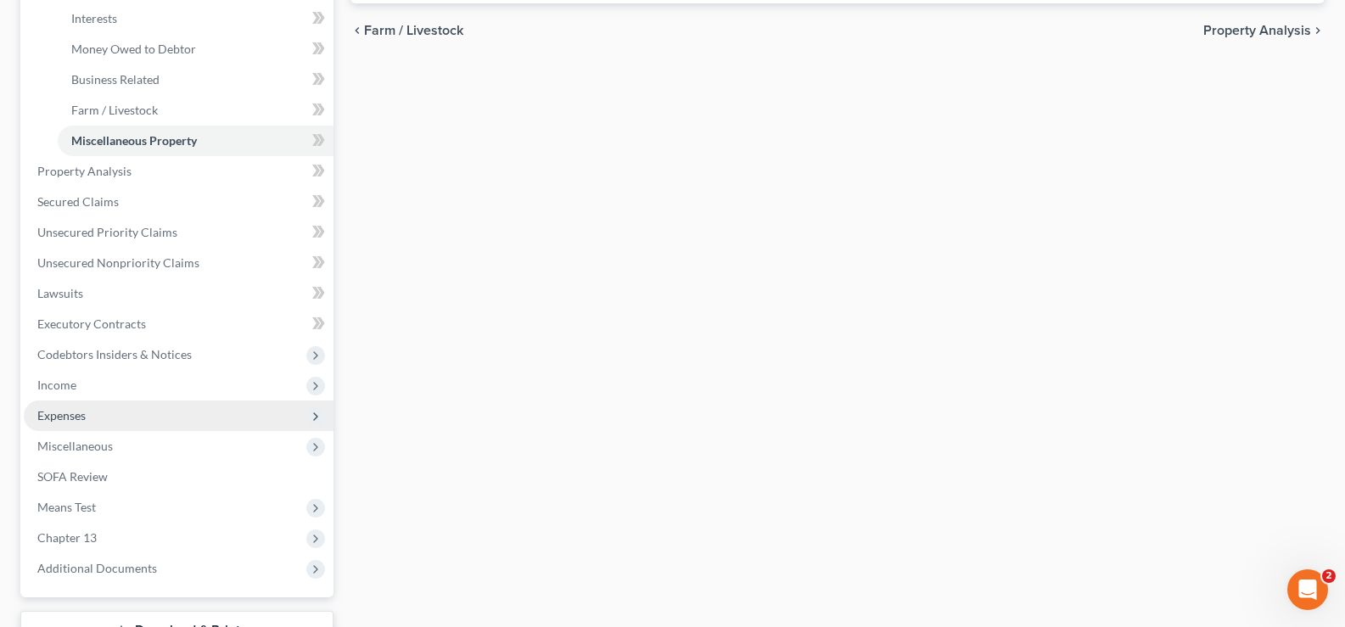
click at [148, 417] on span "Expenses" at bounding box center [179, 415] width 310 height 31
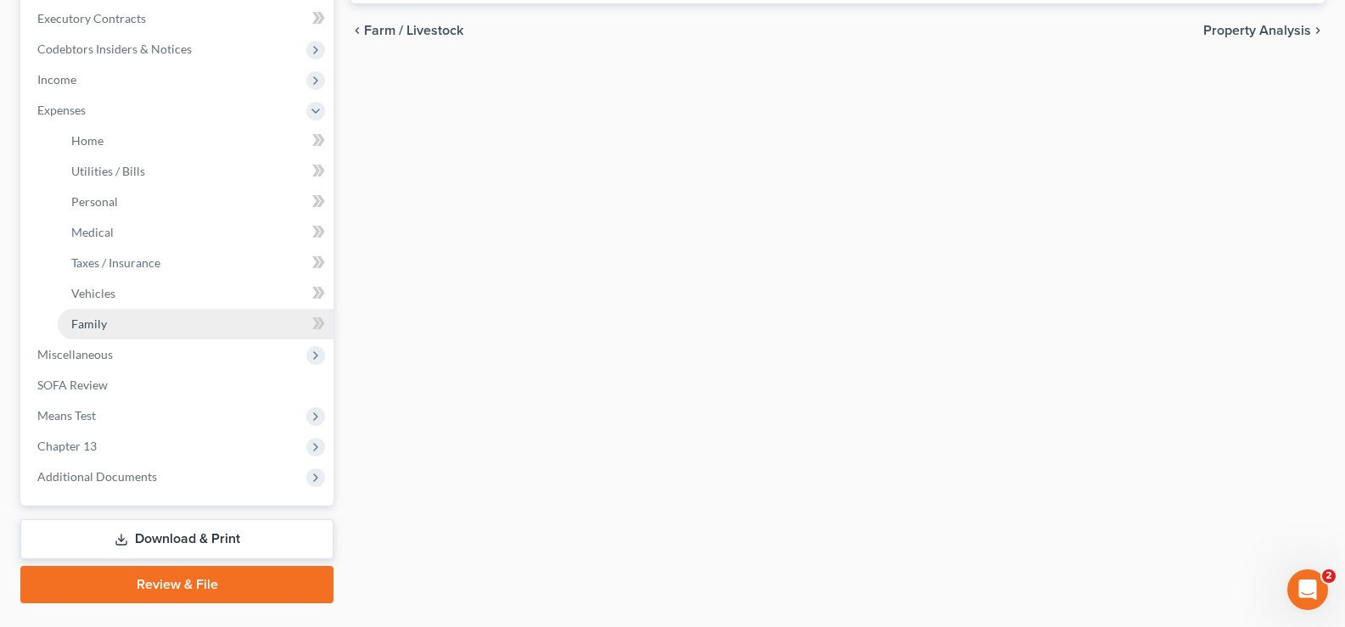
click at [139, 334] on link "Family" at bounding box center [196, 324] width 276 height 31
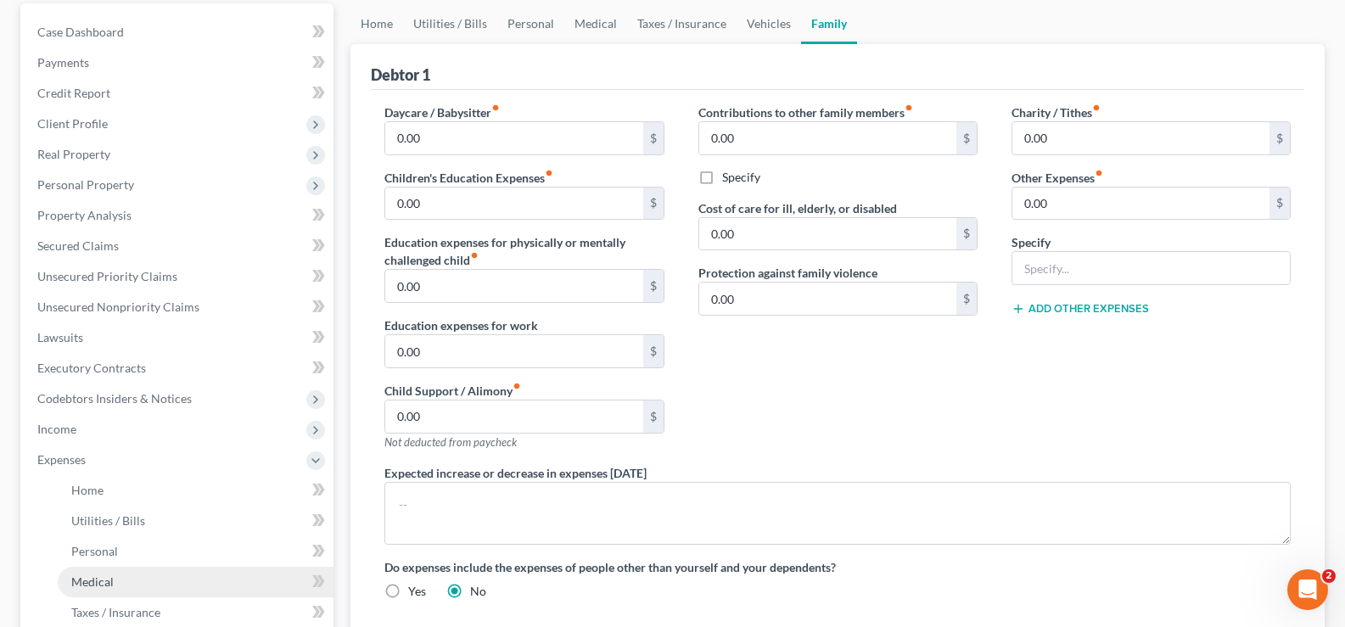
scroll to position [339, 0]
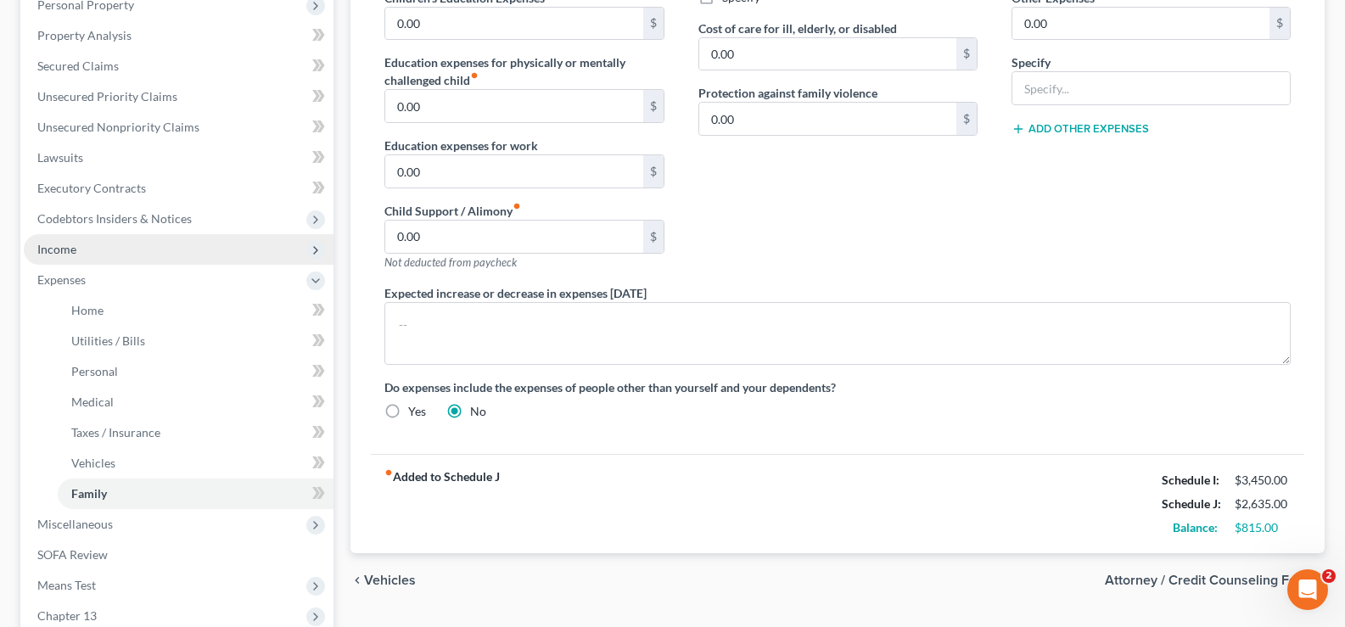
click at [75, 253] on span "Income" at bounding box center [56, 249] width 39 height 14
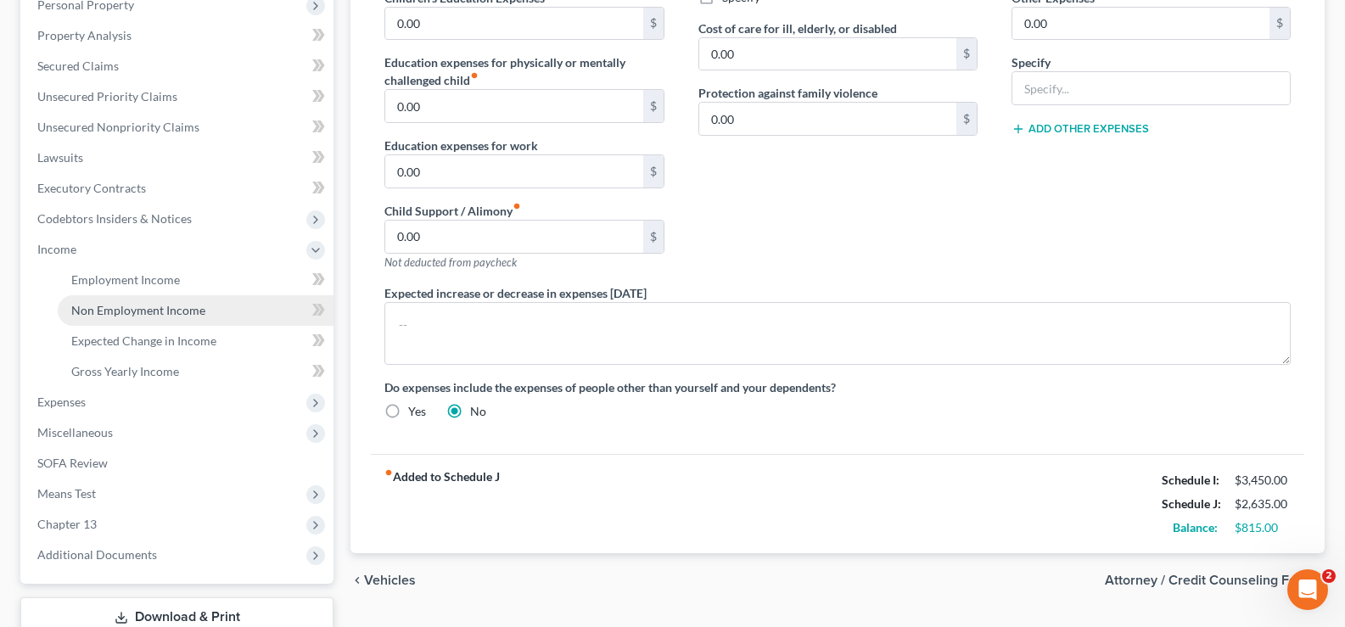
click at [135, 312] on span "Non Employment Income" at bounding box center [138, 310] width 134 height 14
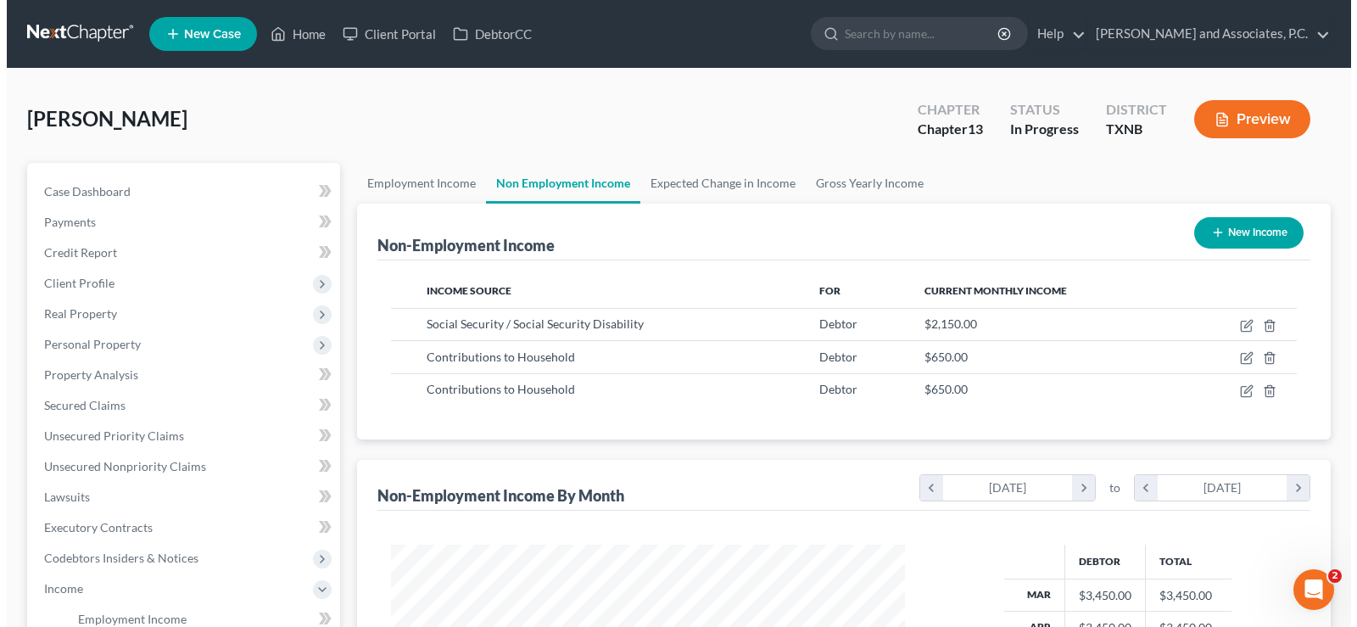
scroll to position [305, 548]
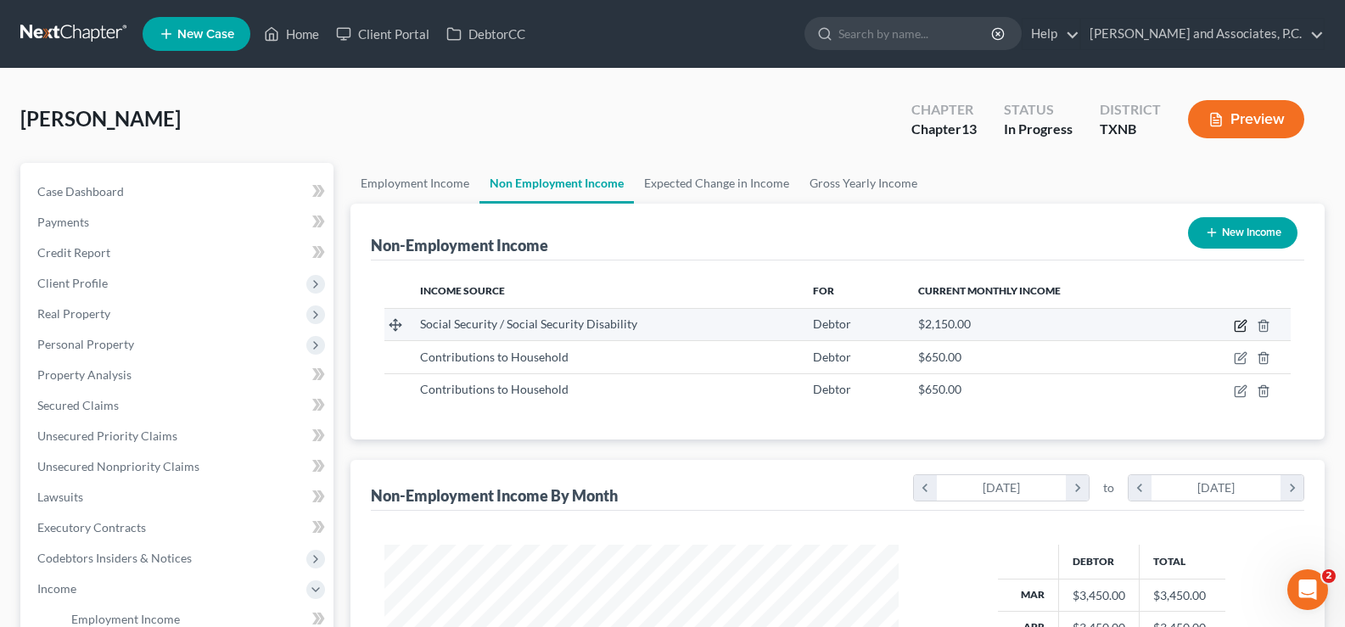
click at [1238, 325] on icon "button" at bounding box center [1240, 326] width 14 height 14
select select "4"
select select "0"
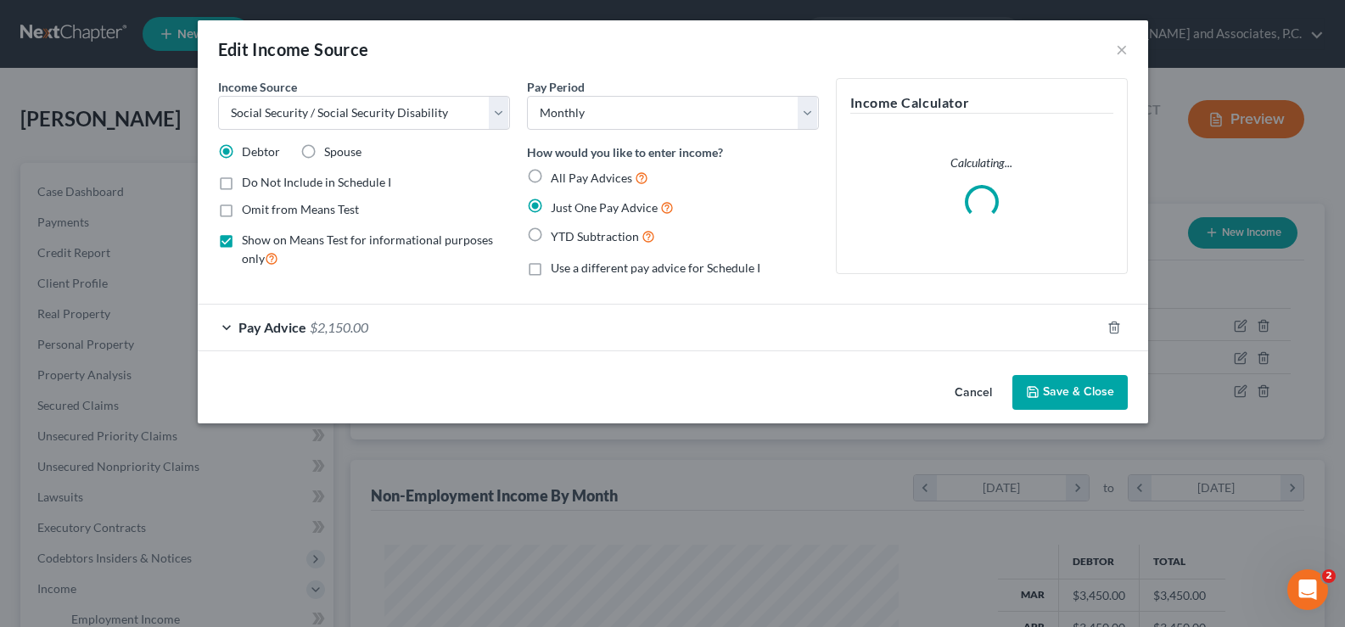
scroll to position [305, 554]
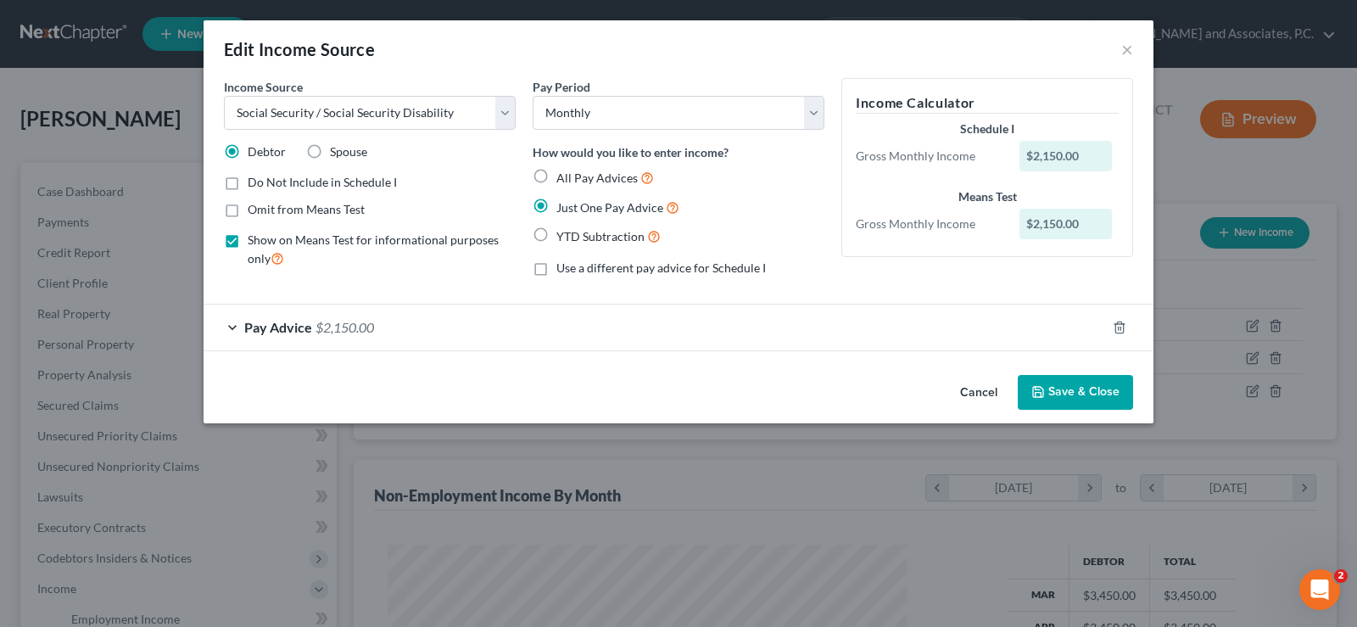
click at [1049, 391] on button "Save & Close" at bounding box center [1075, 393] width 115 height 36
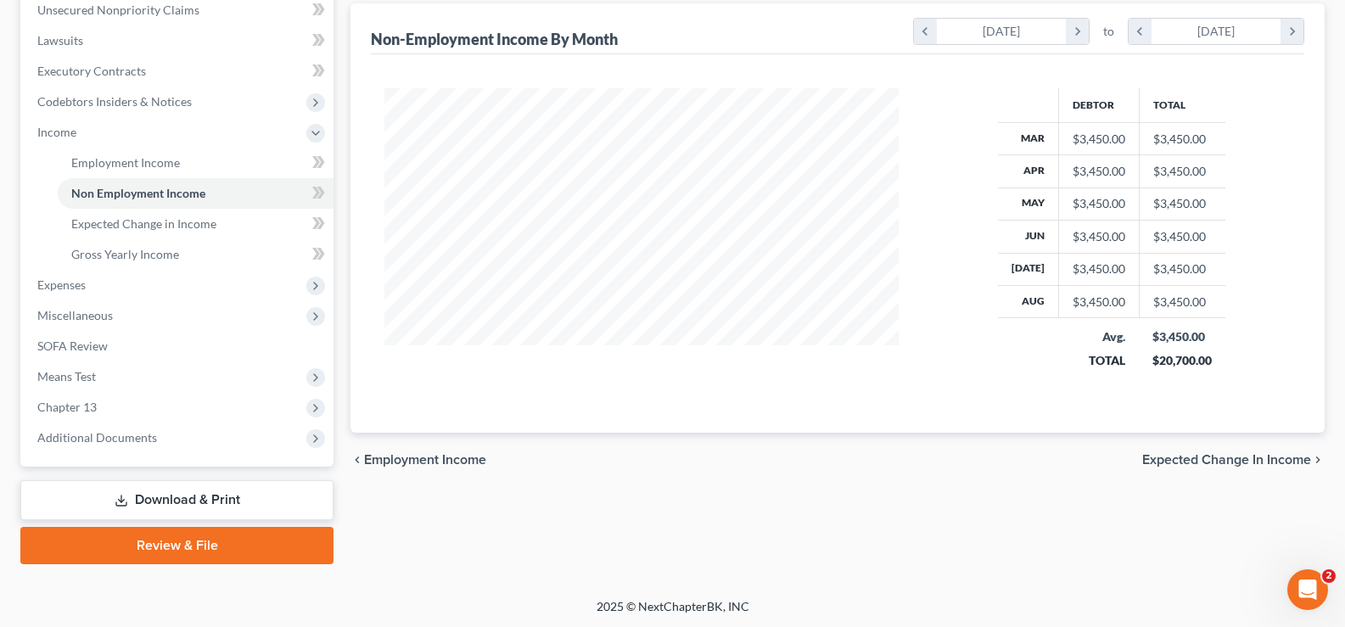
scroll to position [458, 0]
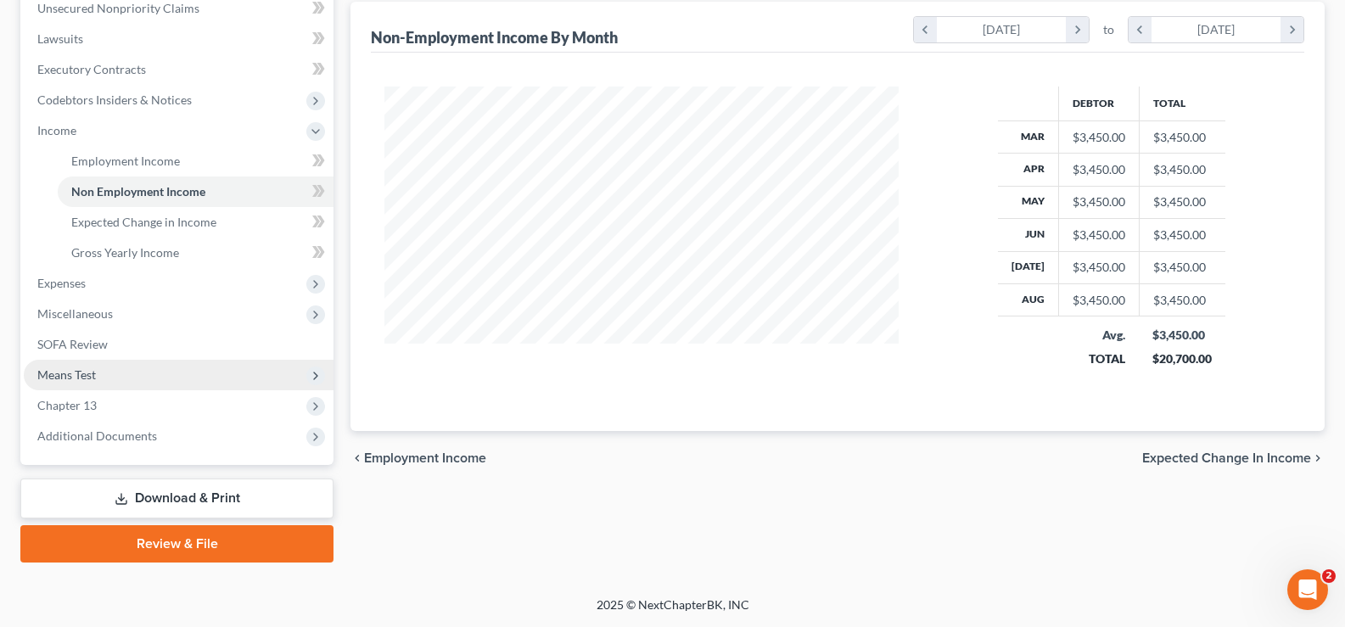
click at [119, 382] on span "Means Test" at bounding box center [179, 375] width 310 height 31
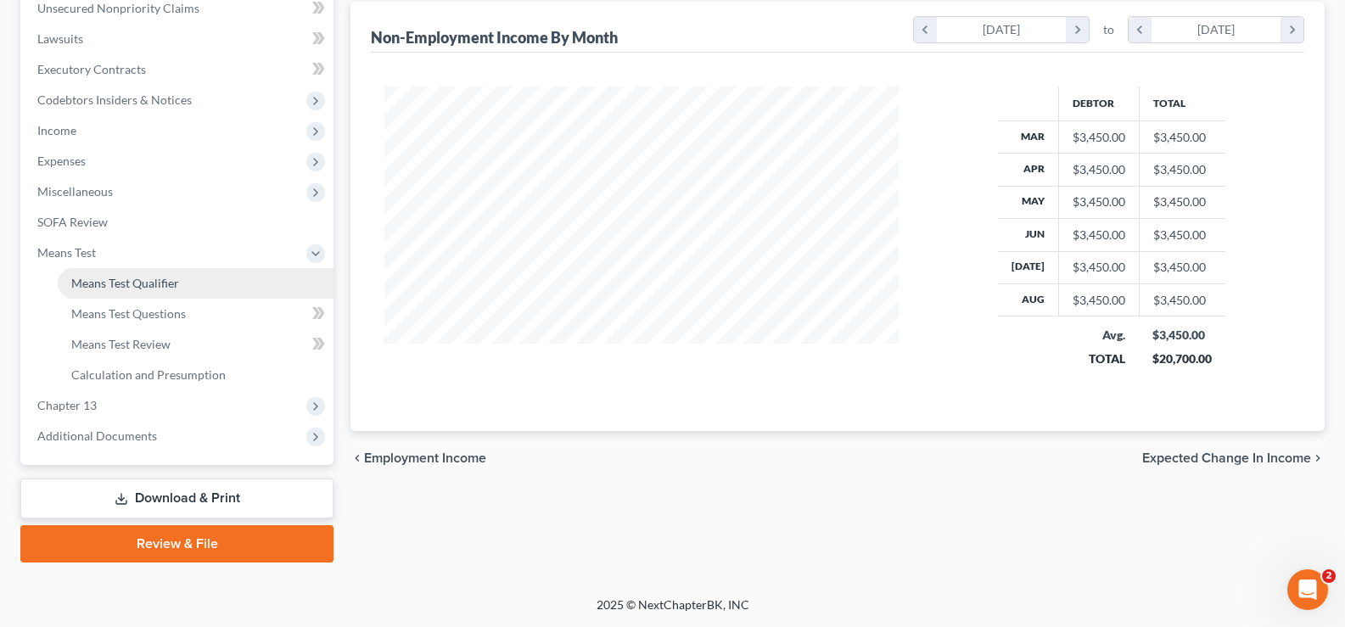
click at [146, 282] on span "Means Test Qualifier" at bounding box center [125, 283] width 108 height 14
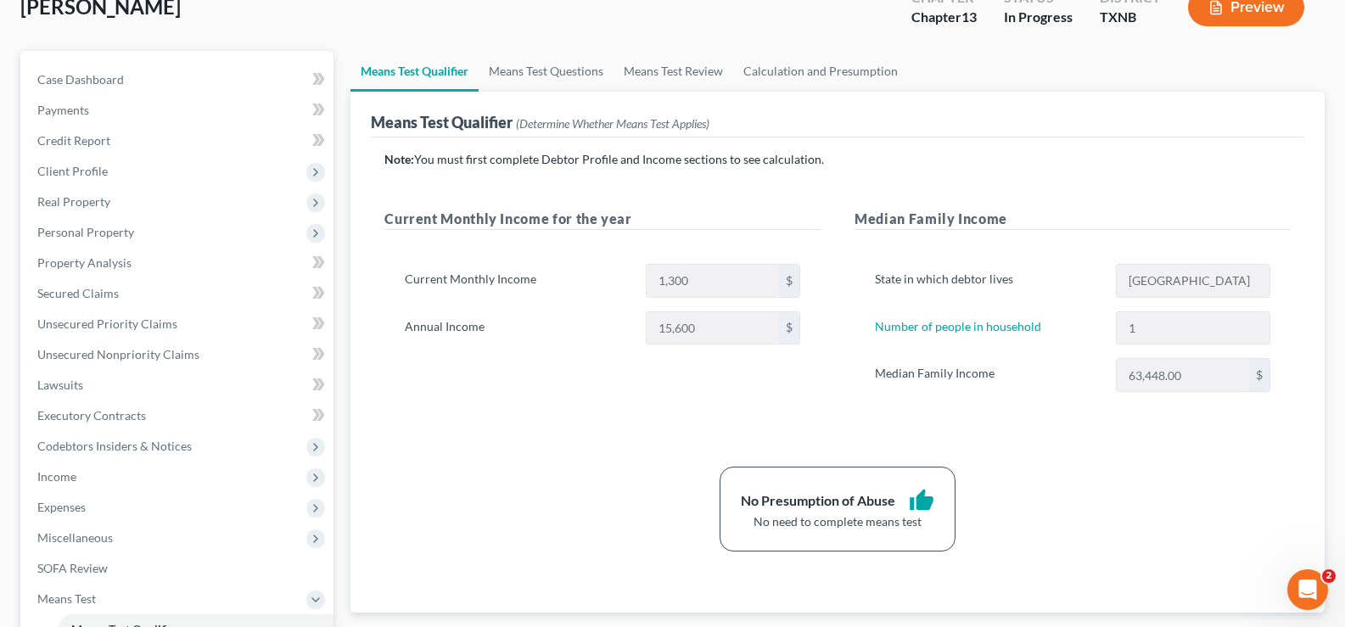
scroll to position [170, 0]
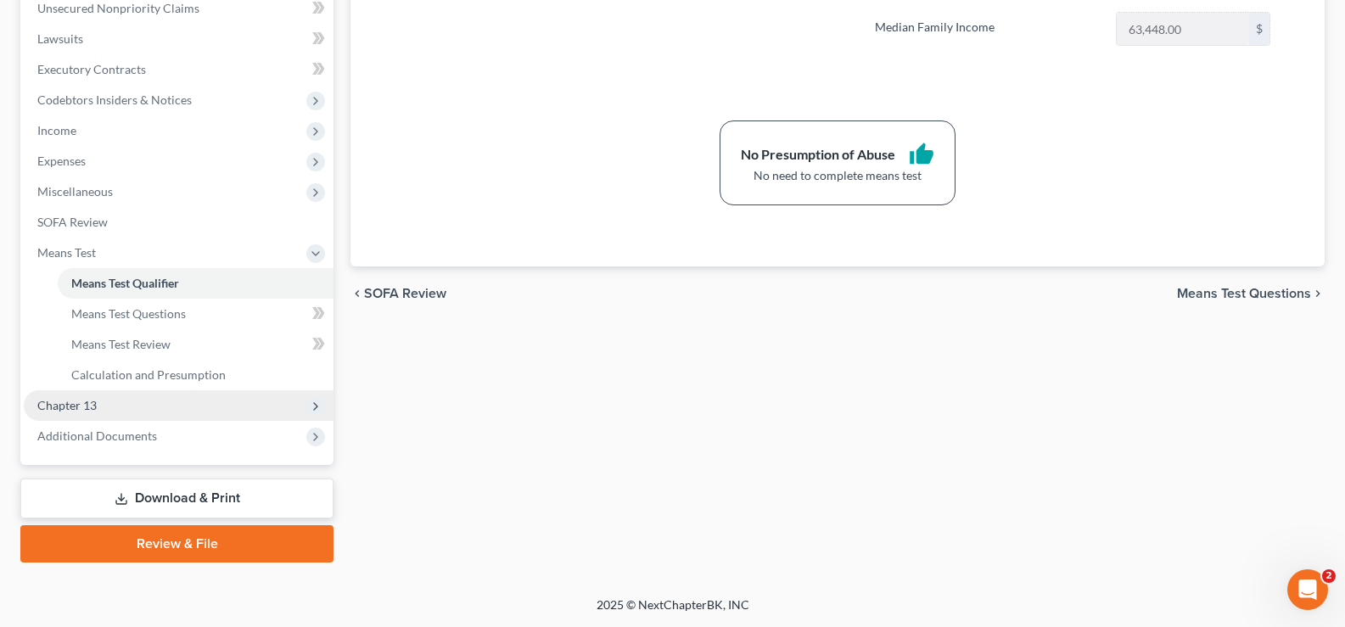
click at [126, 399] on span "Chapter 13" at bounding box center [179, 405] width 310 height 31
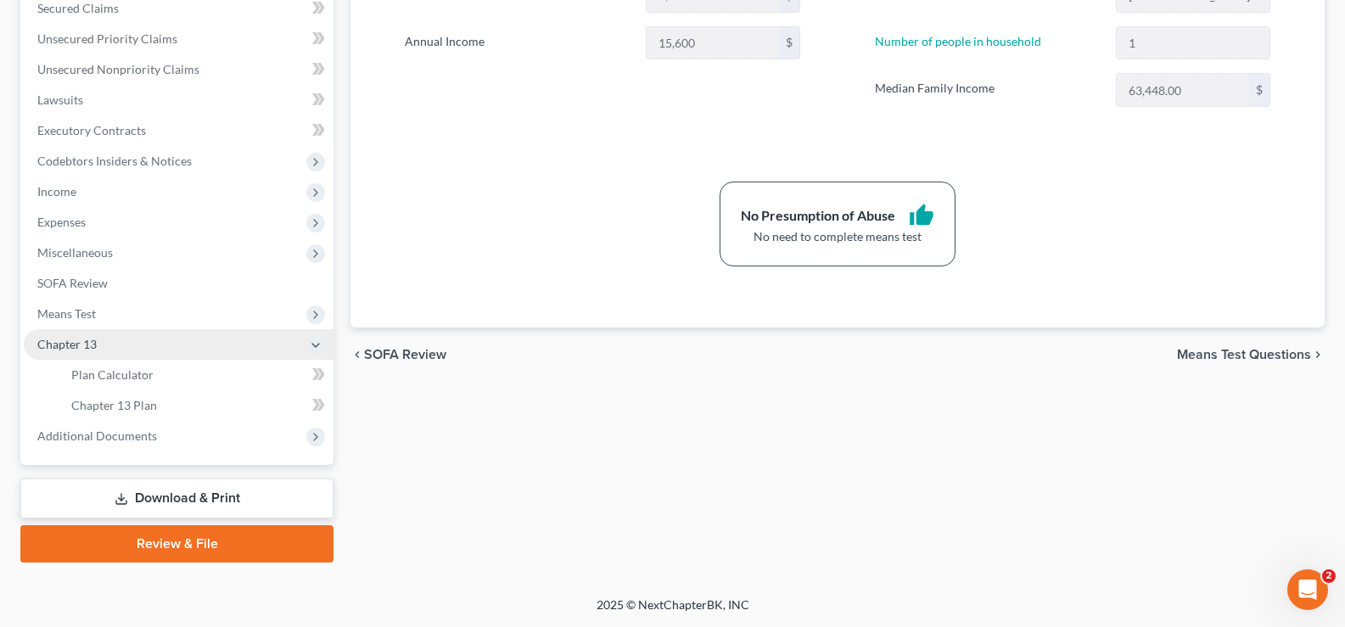
scroll to position [397, 0]
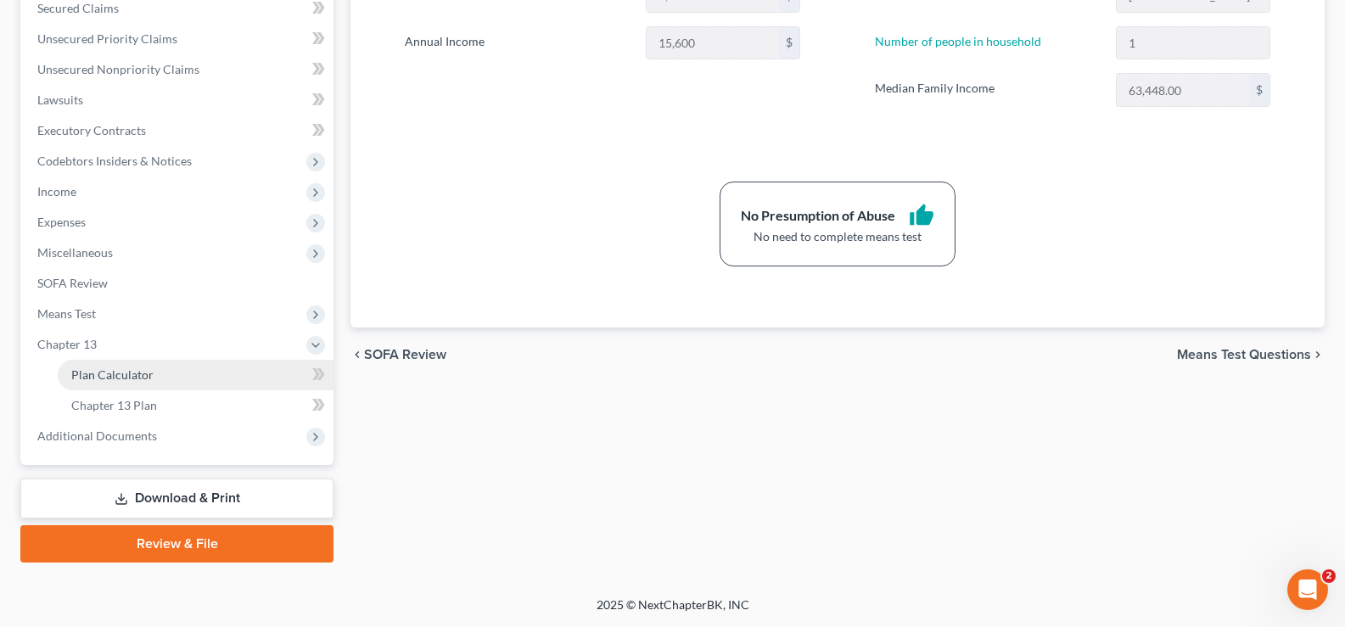
click at [128, 378] on span "Plan Calculator" at bounding box center [112, 374] width 82 height 14
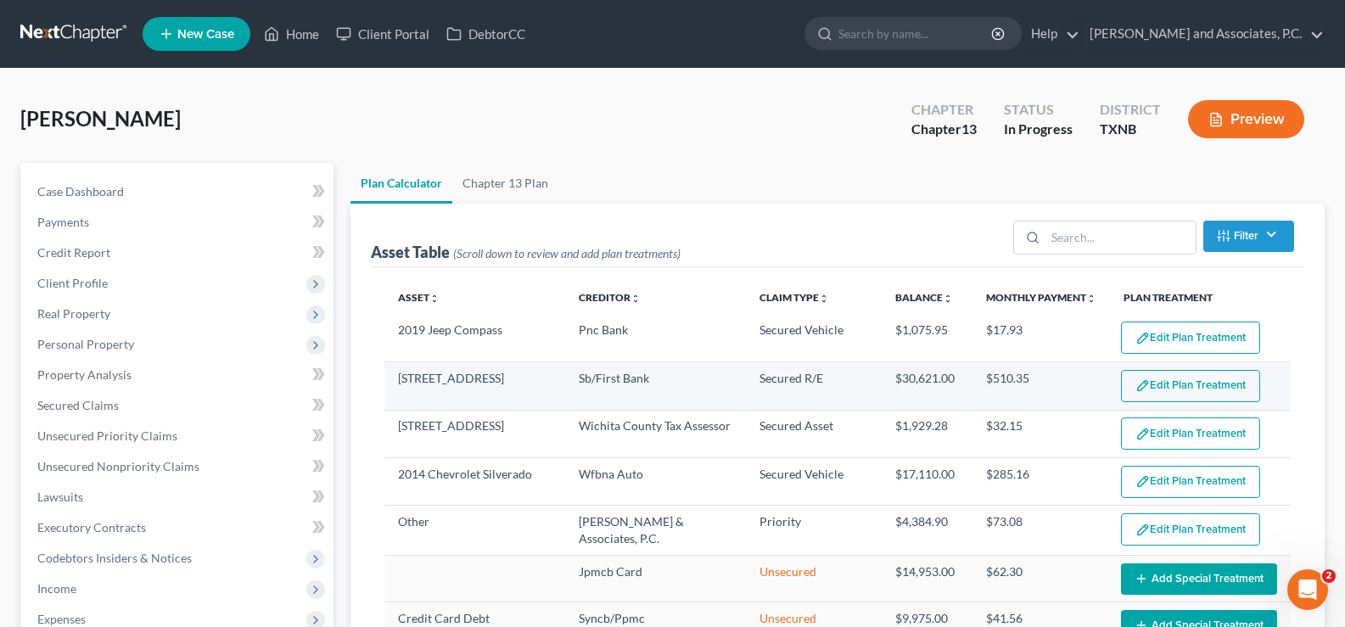
select select "59"
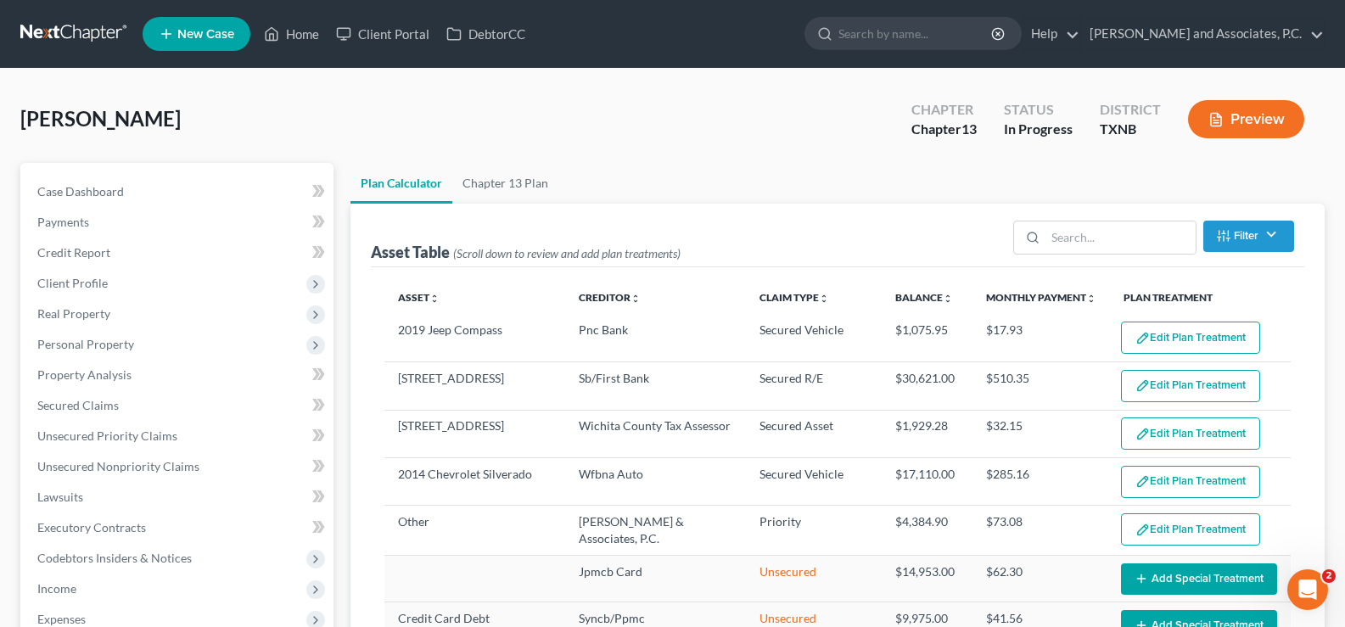
click at [1157, 337] on button "Edit Plan Treatment" at bounding box center [1190, 338] width 139 height 32
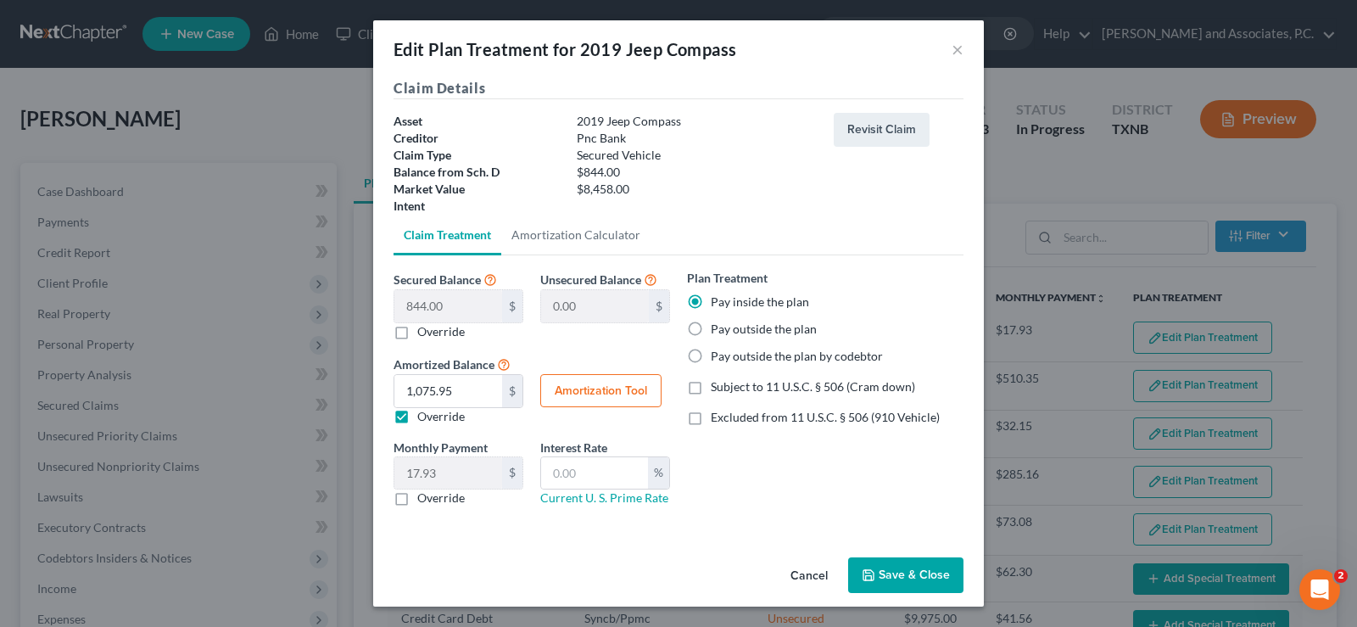
click at [590, 389] on button "Amortization Tool" at bounding box center [600, 391] width 121 height 34
type input "844.00"
type input "60"
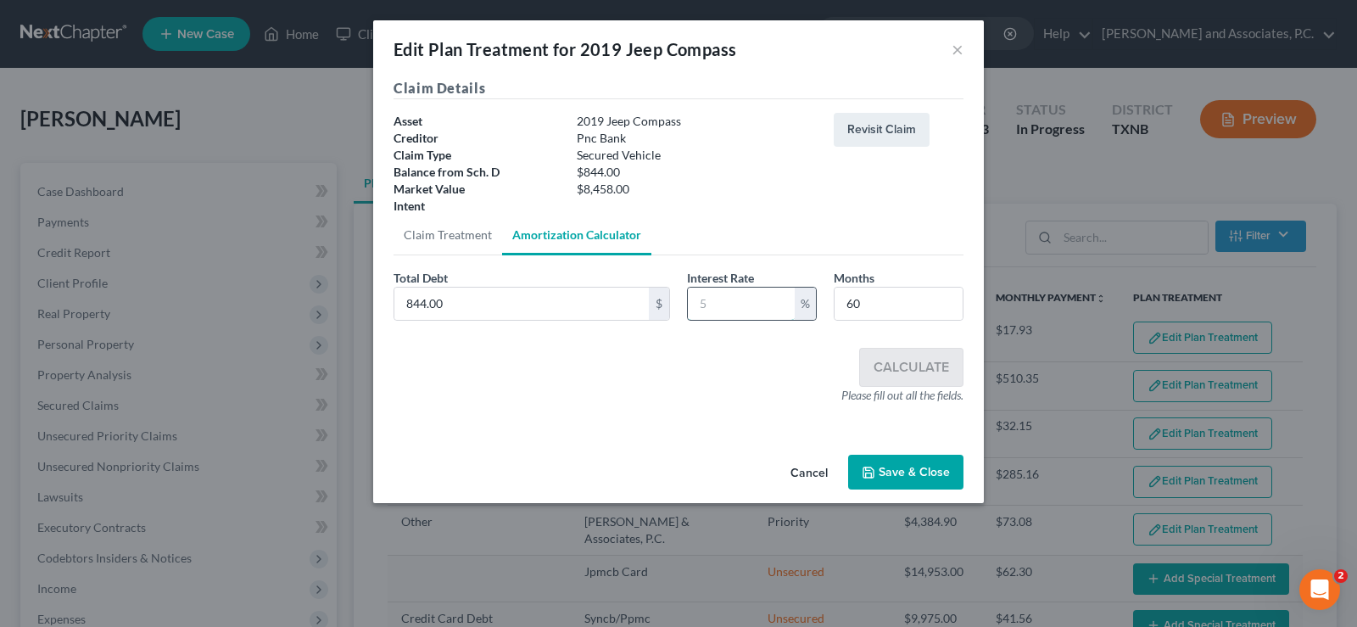
click at [719, 300] on input "text" at bounding box center [741, 304] width 107 height 32
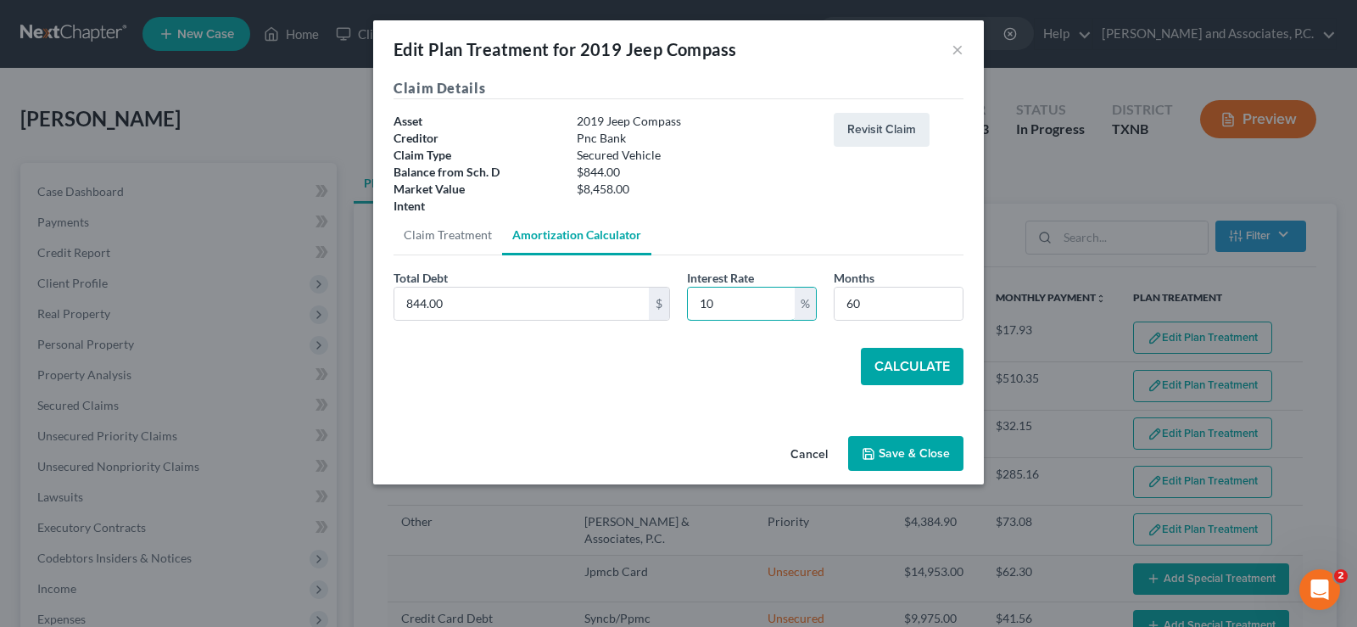
type input "10"
click at [931, 365] on button "Calculate" at bounding box center [912, 366] width 103 height 37
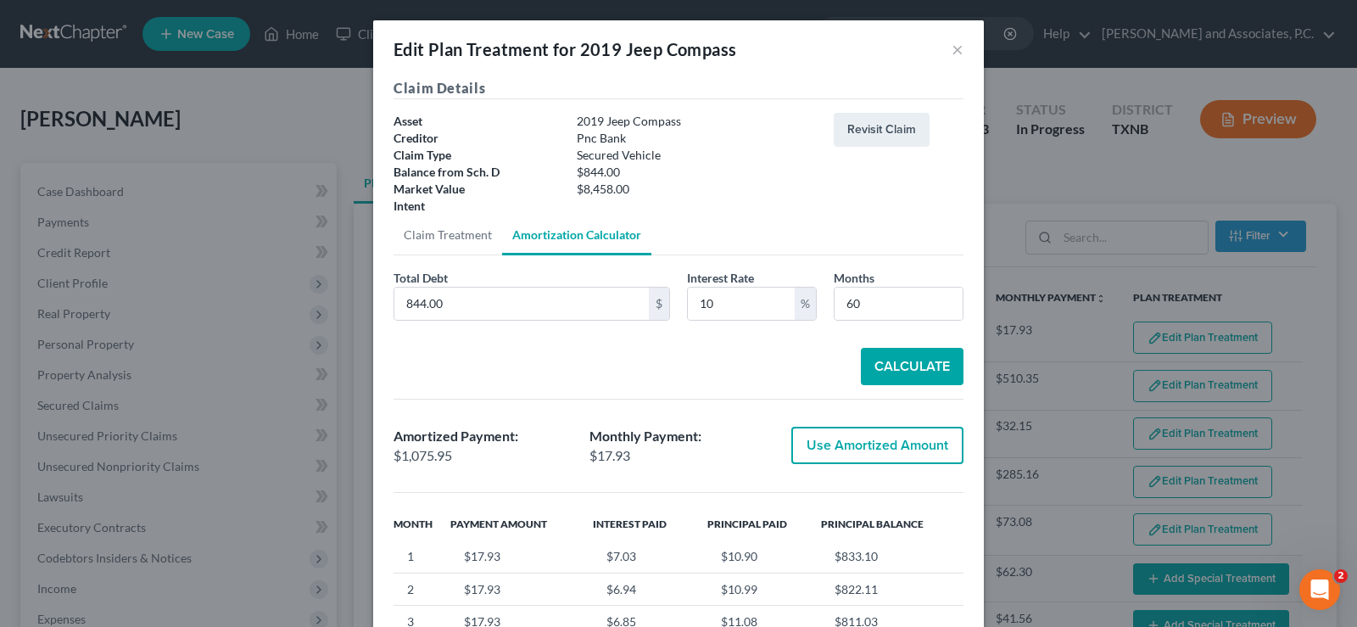
click at [886, 440] on button "Use Amortized Amount" at bounding box center [877, 445] width 172 height 37
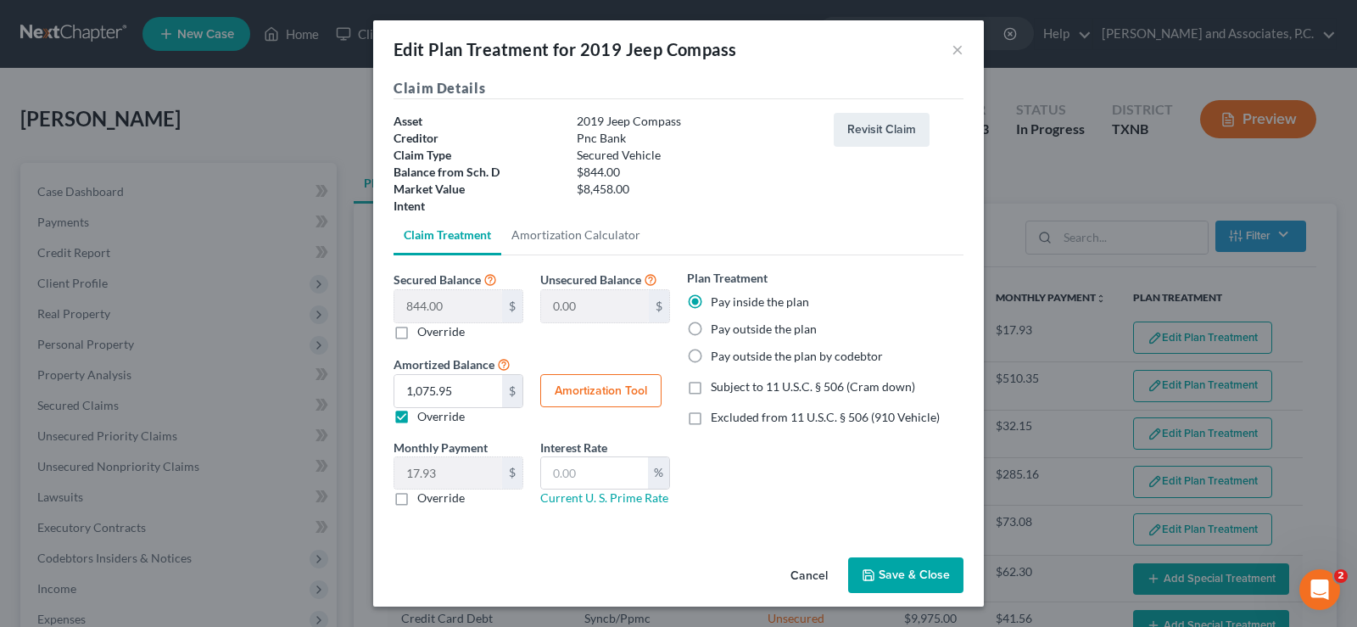
click at [888, 569] on button "Save & Close" at bounding box center [905, 575] width 115 height 36
click at [926, 578] on button "Save & Close" at bounding box center [905, 575] width 115 height 36
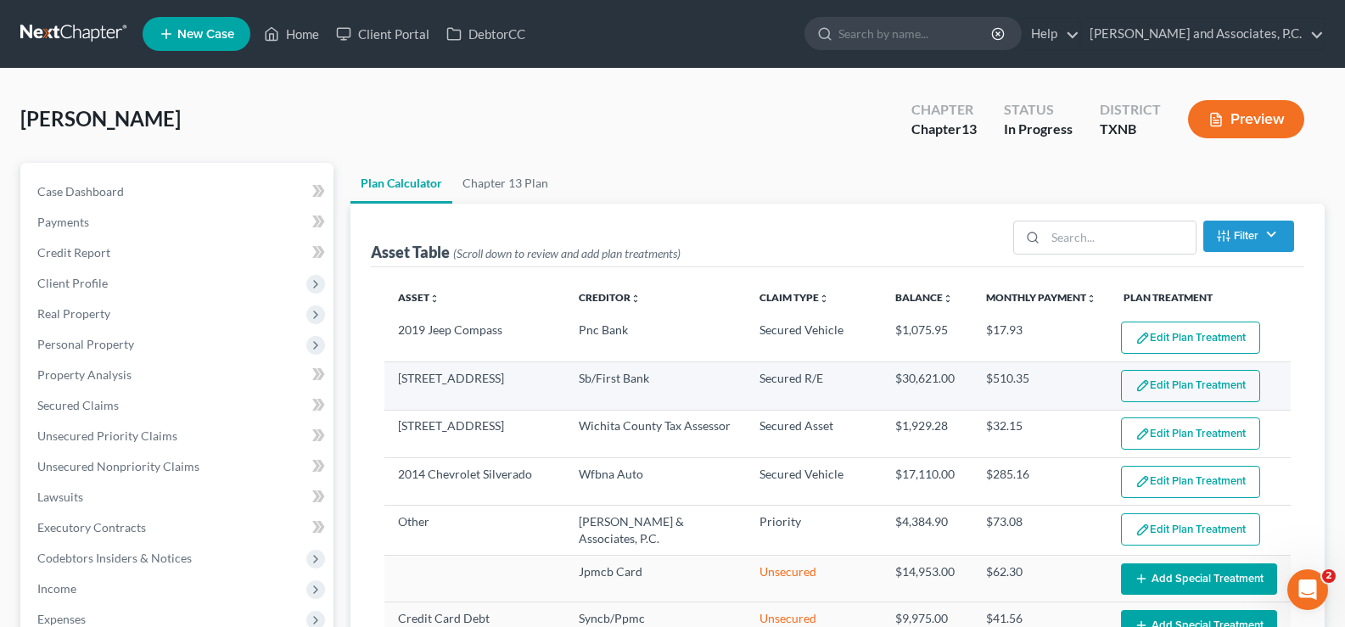
click at [1188, 387] on button "Edit Plan Treatment" at bounding box center [1190, 386] width 139 height 32
select select "59"
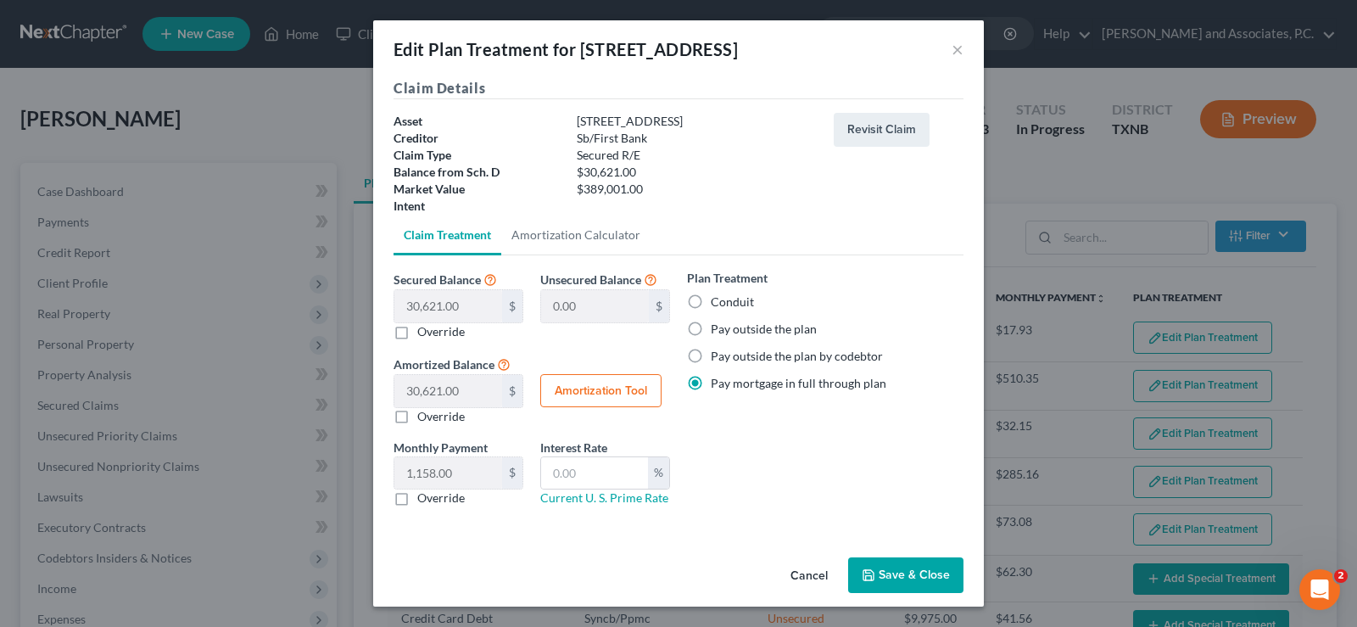
click at [939, 573] on button "Save & Close" at bounding box center [905, 575] width 115 height 36
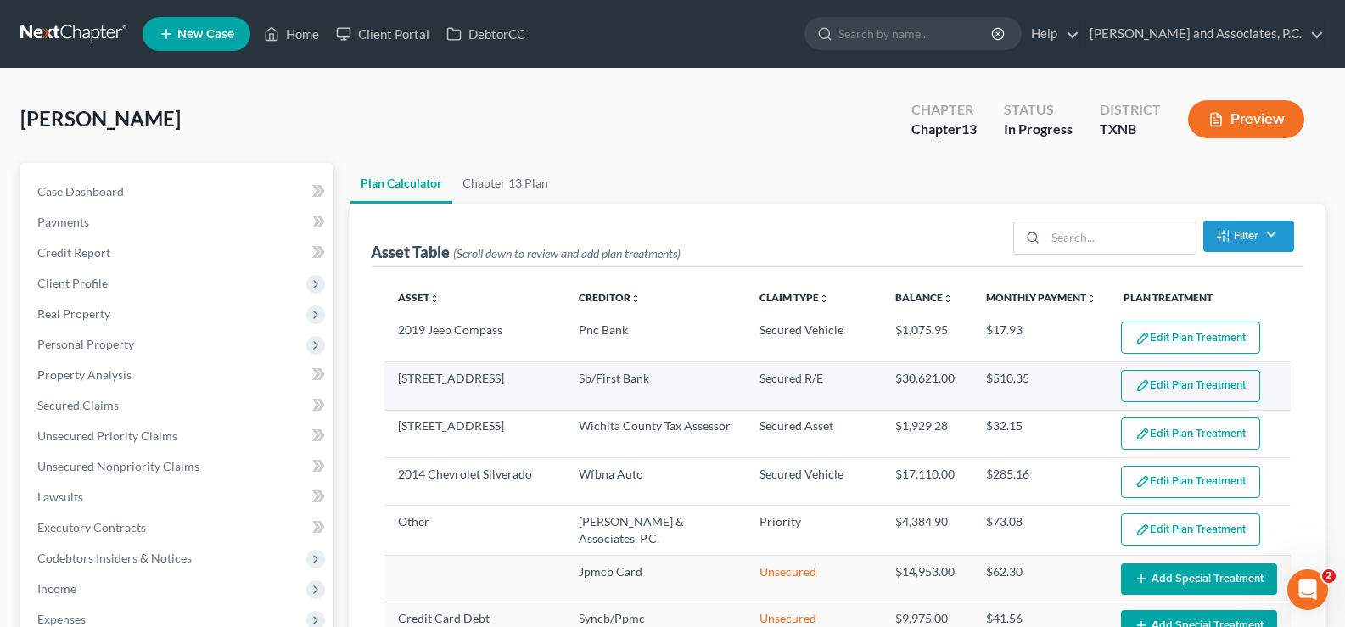
select select "59"
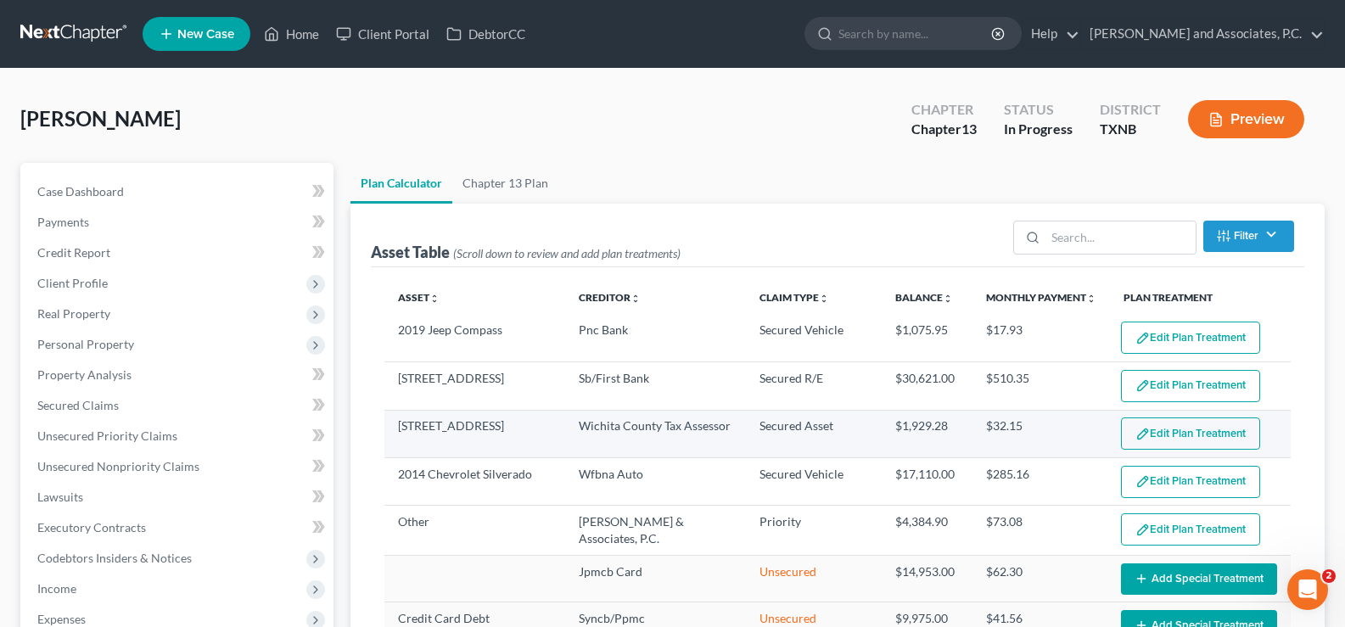
click at [1149, 434] on button "Edit Plan Treatment" at bounding box center [1190, 433] width 139 height 32
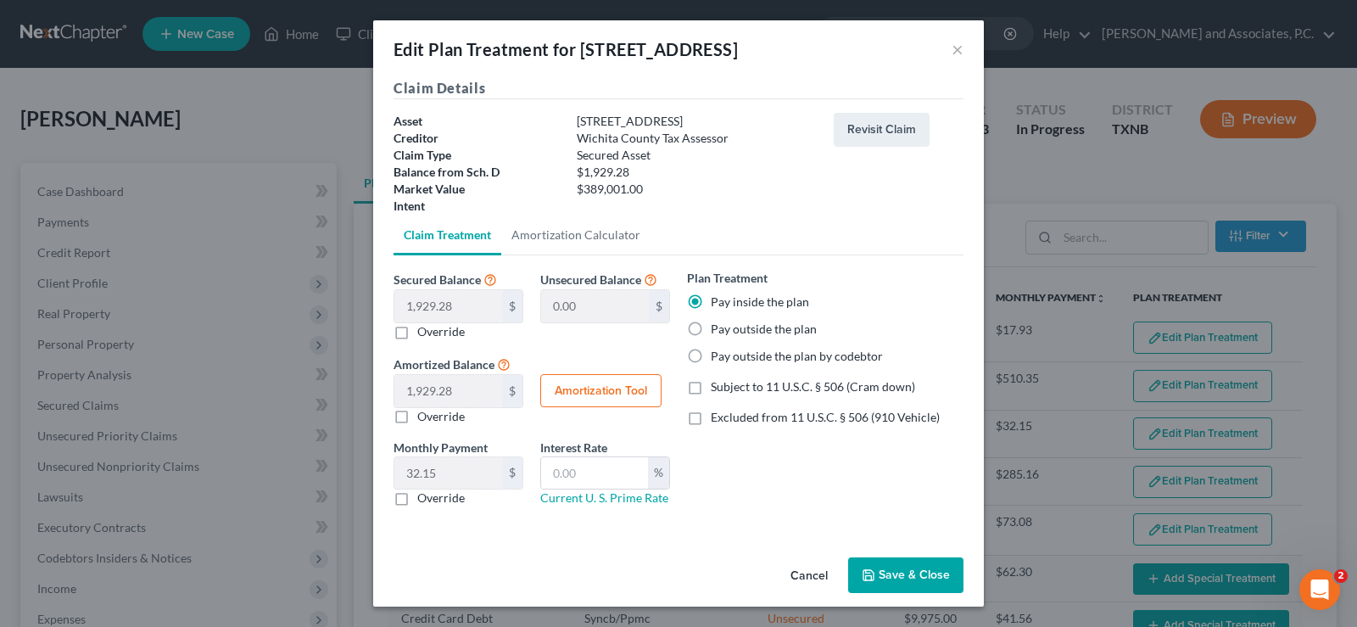
click at [711, 331] on label "Pay outside the plan" at bounding box center [764, 329] width 106 height 17
click at [718, 331] on input "Pay outside the plan" at bounding box center [723, 326] width 11 height 11
radio input "true"
click at [898, 581] on button "Save & Close" at bounding box center [905, 575] width 115 height 36
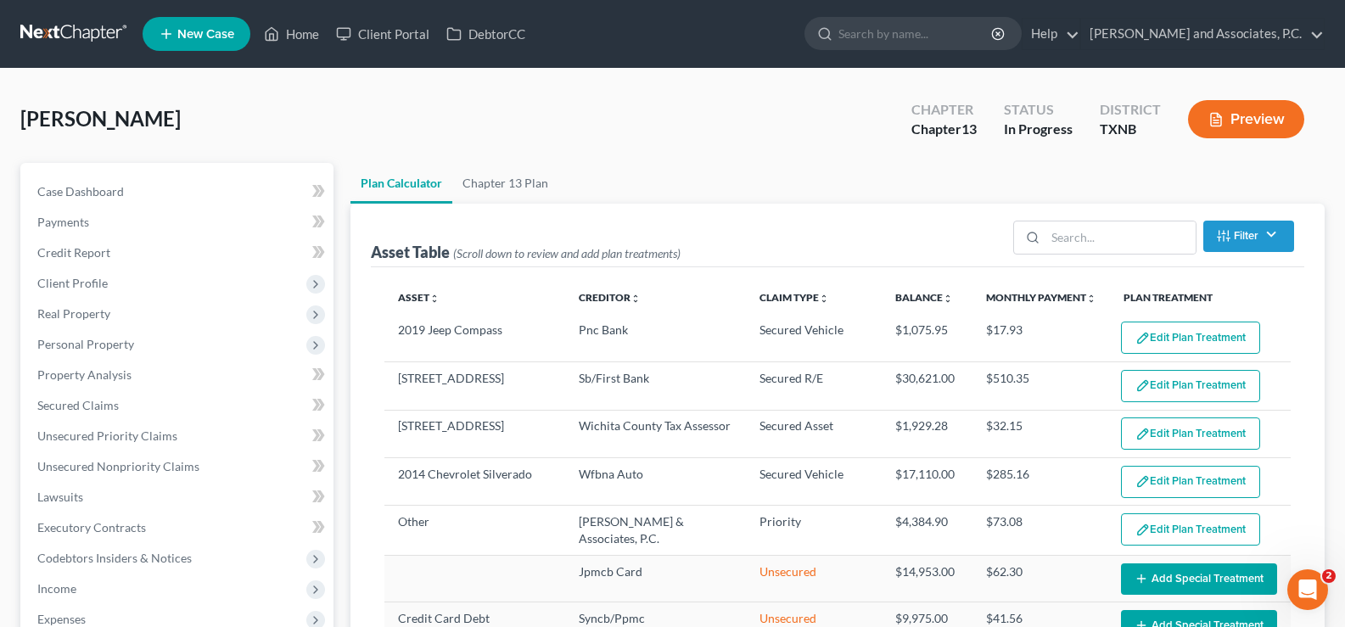
select select "59"
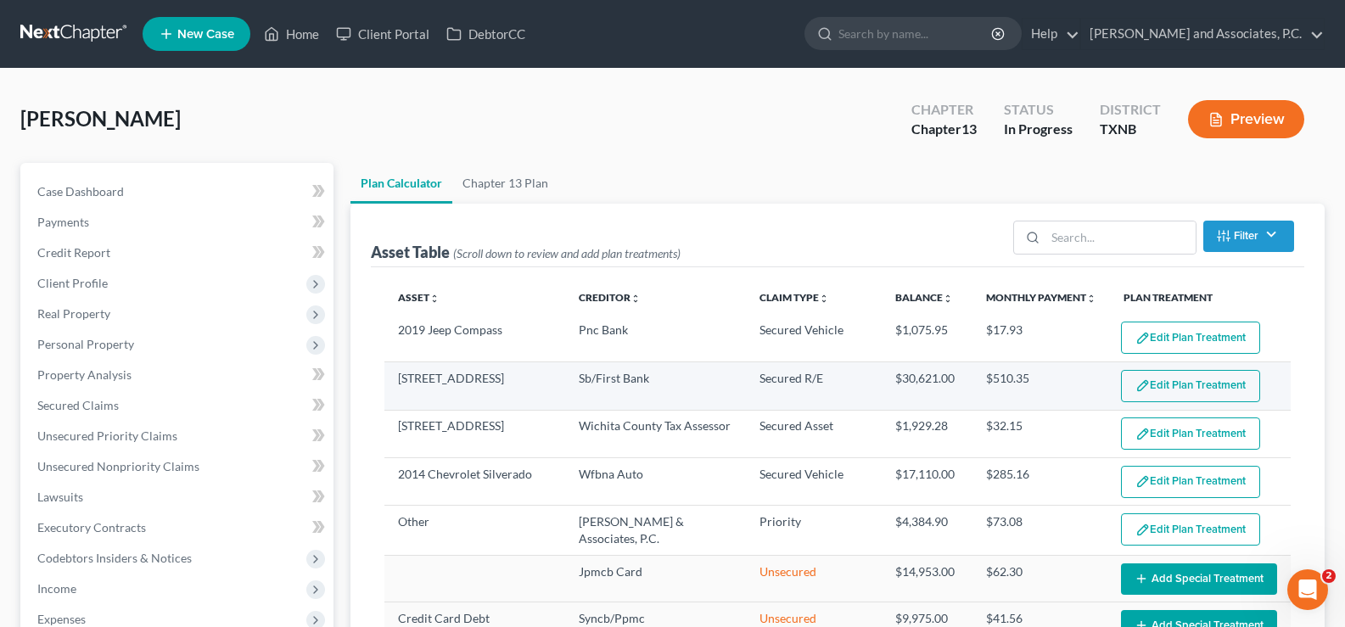
click at [1135, 386] on img "button" at bounding box center [1142, 385] width 14 height 14
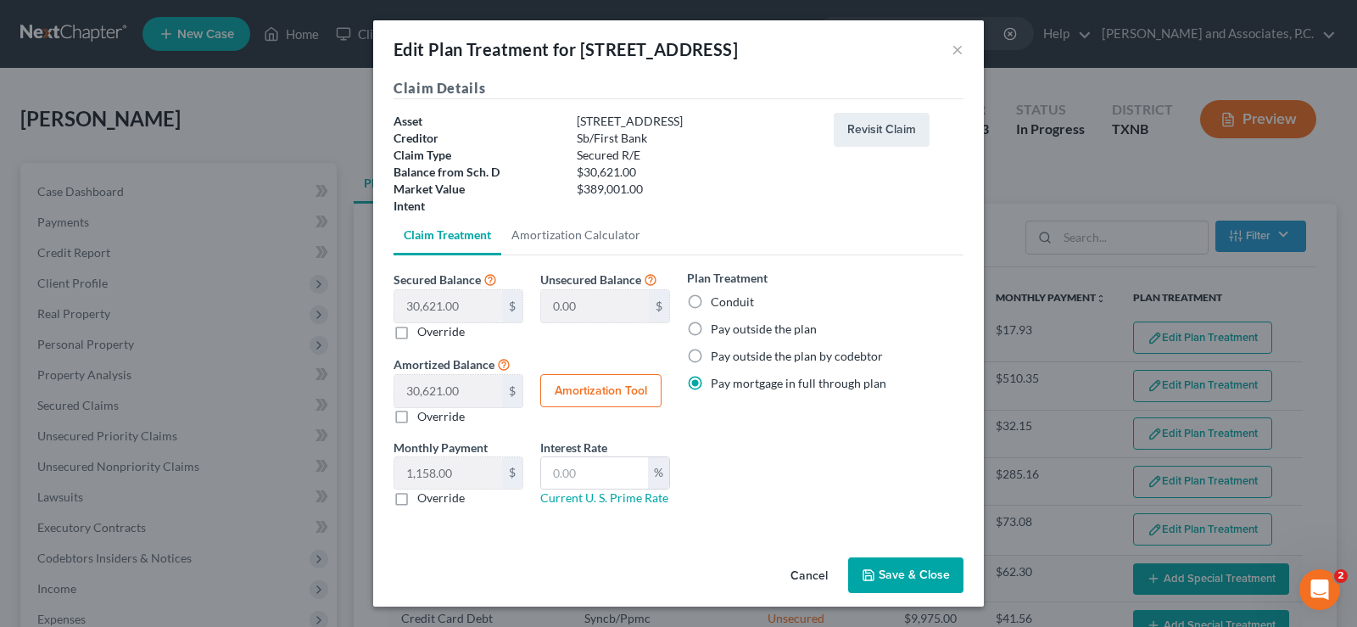
click at [889, 567] on button "Save & Close" at bounding box center [905, 575] width 115 height 36
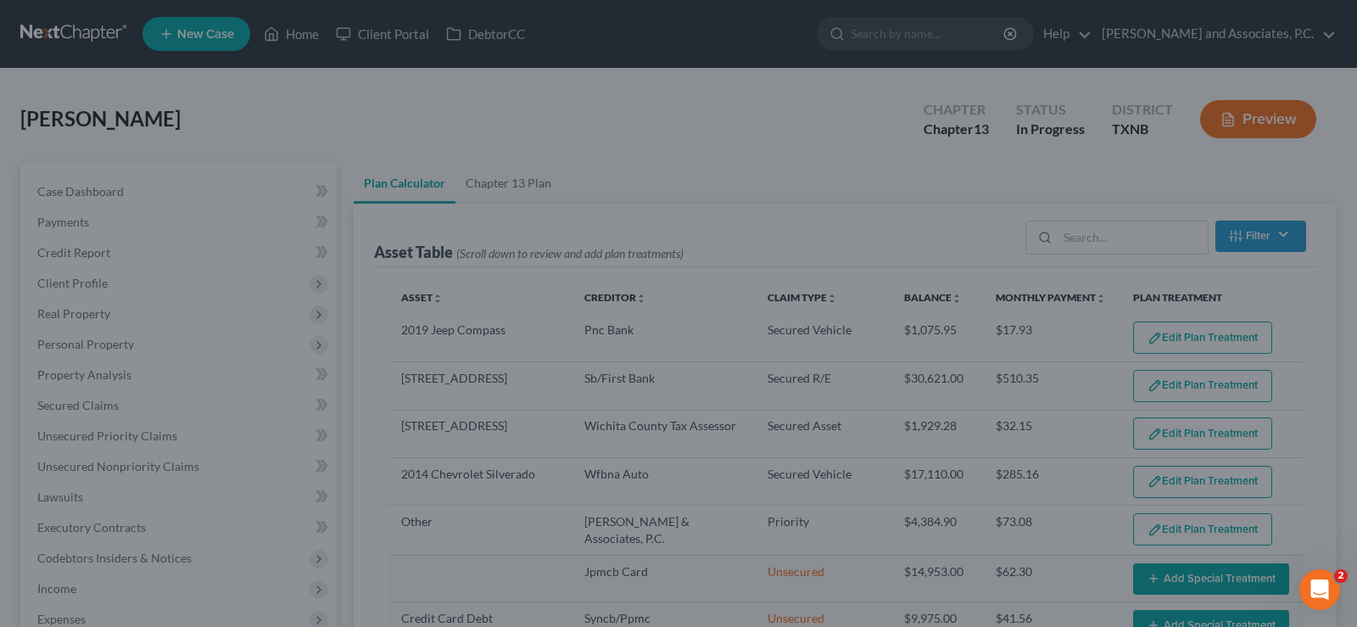
select select "59"
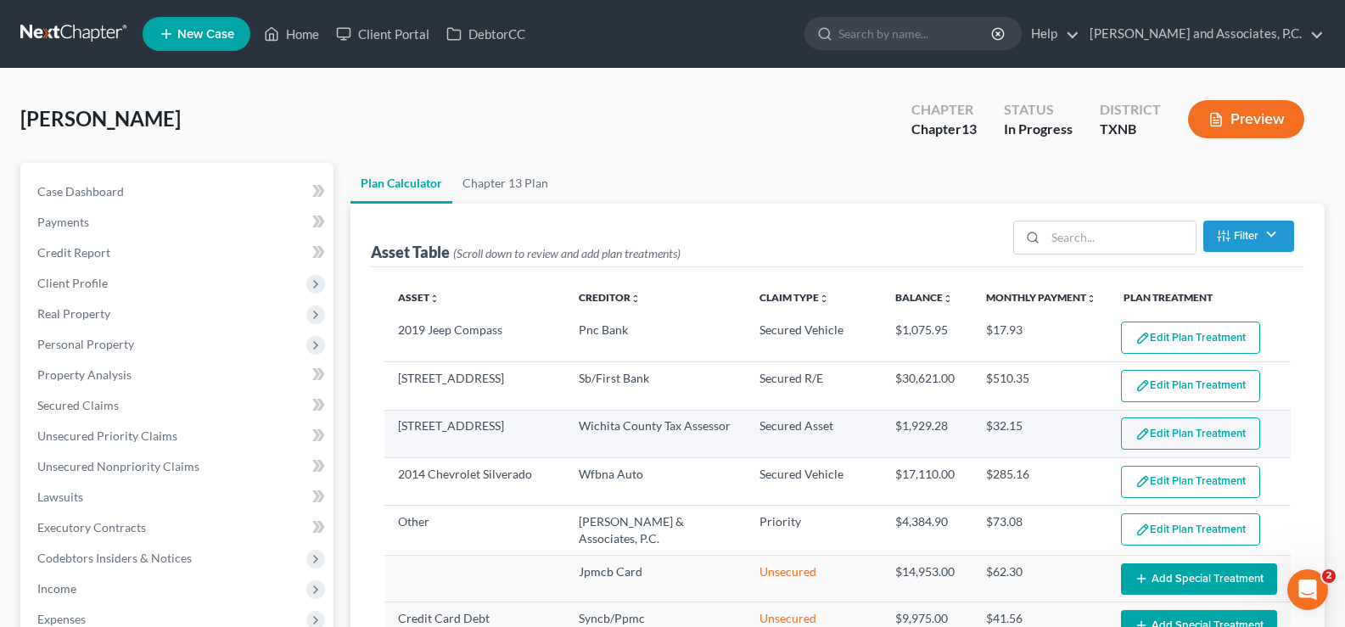
click at [1162, 429] on button "Edit Plan Treatment" at bounding box center [1190, 433] width 139 height 32
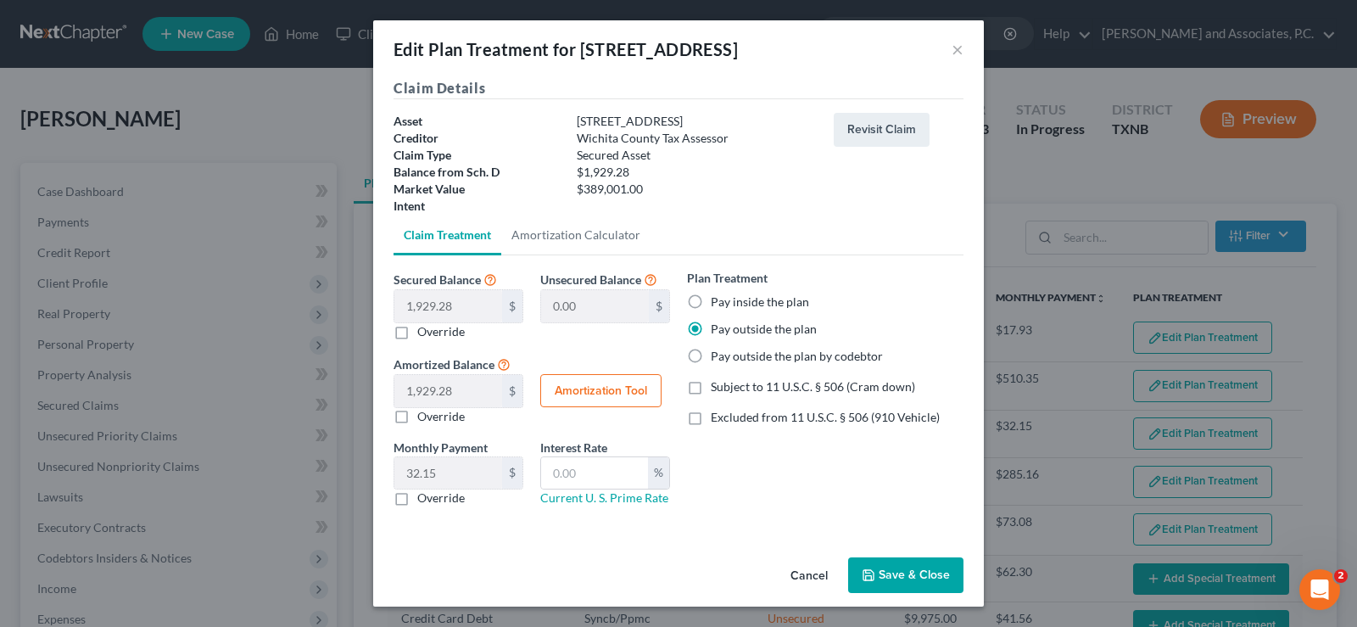
click at [898, 578] on button "Save & Close" at bounding box center [905, 575] width 115 height 36
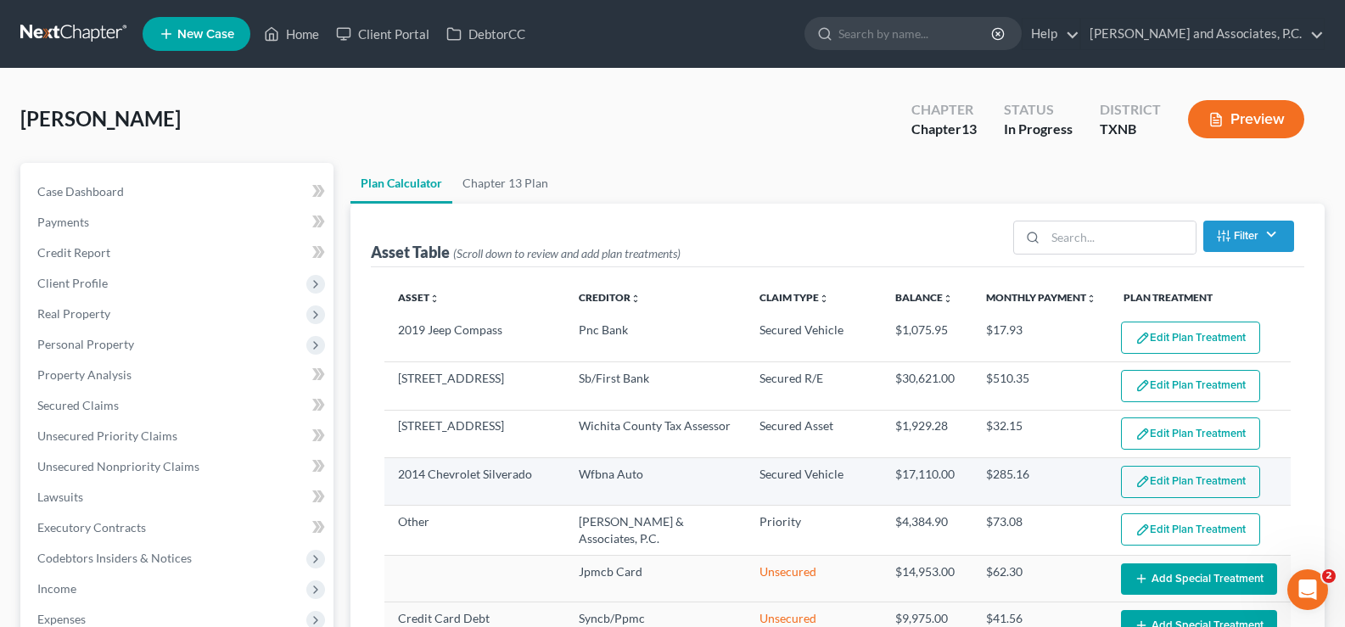
select select "59"
click at [1185, 488] on button "Edit Plan Treatment" at bounding box center [1190, 482] width 139 height 32
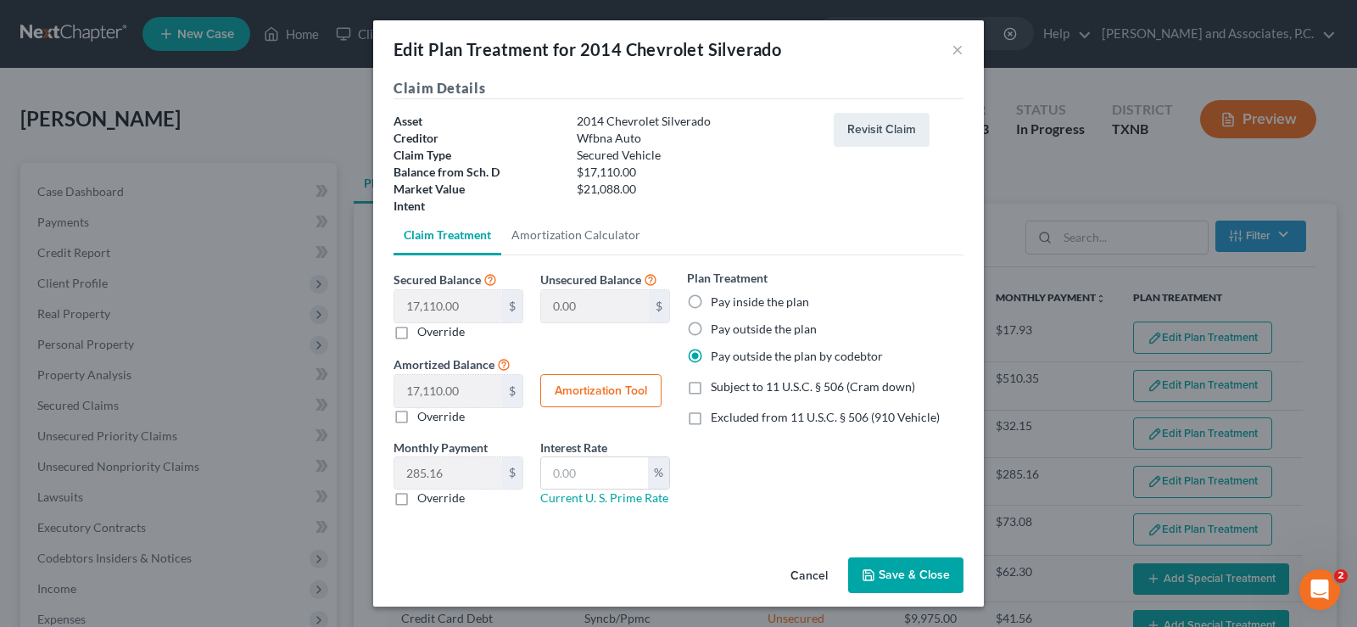
click at [896, 573] on button "Save & Close" at bounding box center [905, 575] width 115 height 36
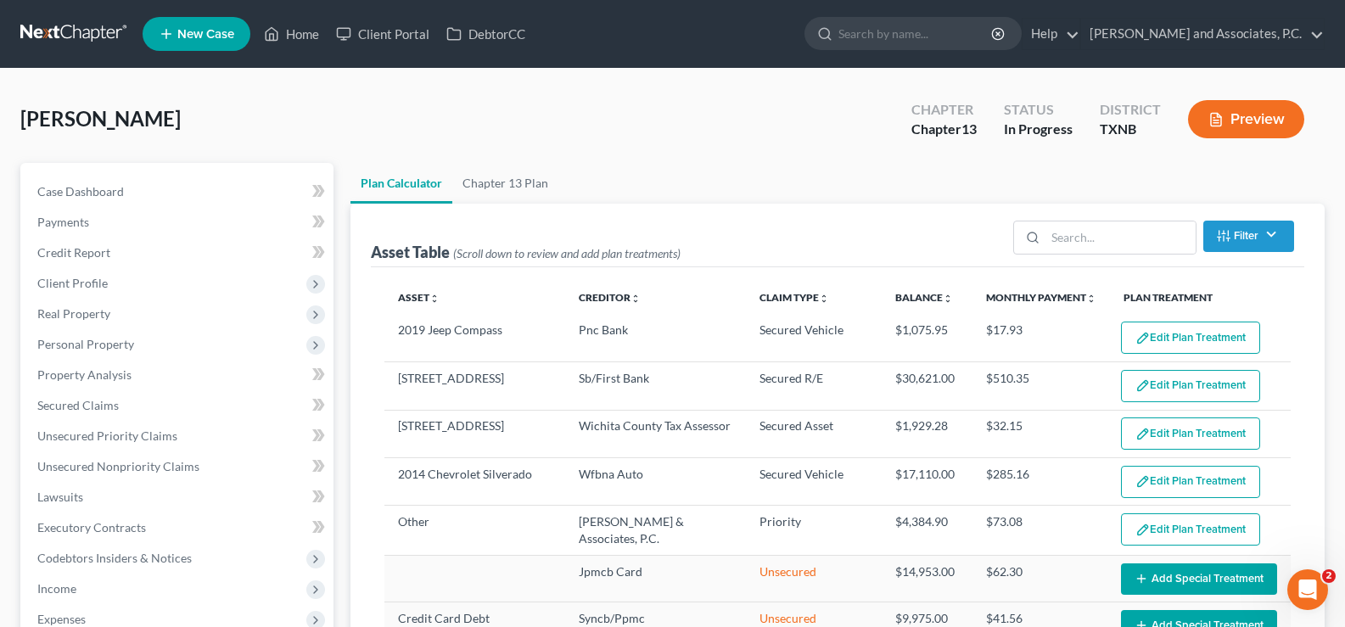
select select "59"
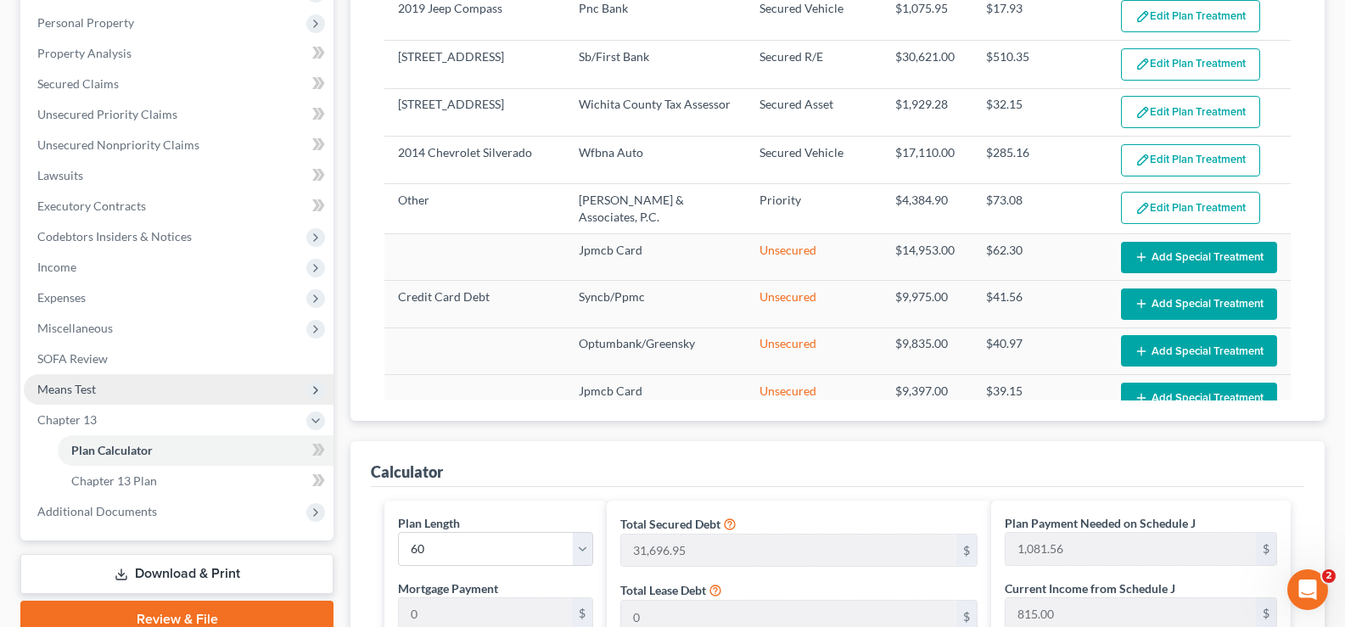
scroll to position [509, 0]
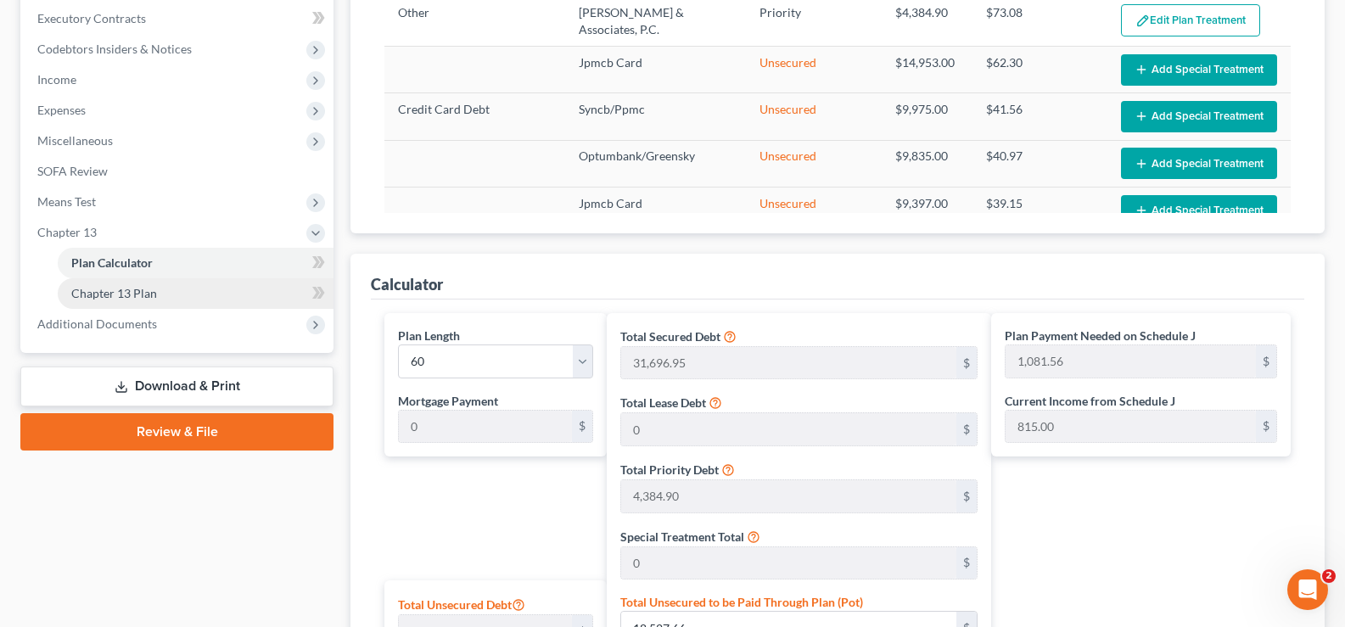
click at [120, 298] on span "Chapter 13 Plan" at bounding box center [114, 293] width 86 height 14
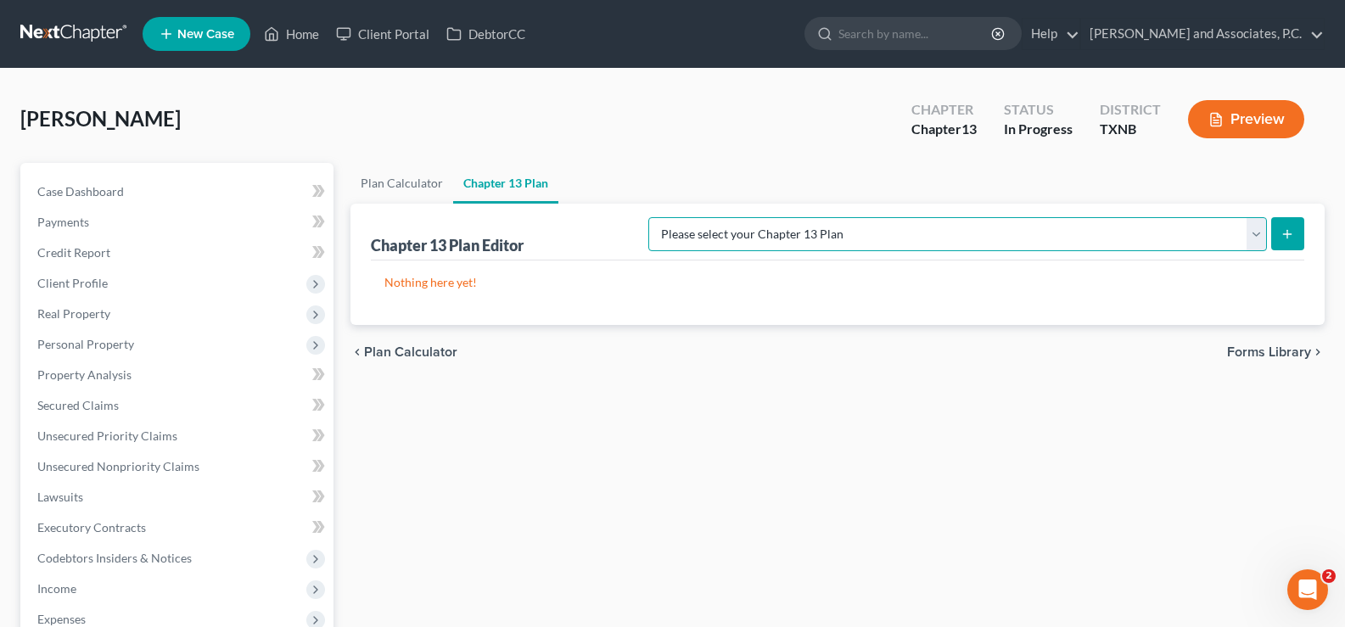
click at [1255, 238] on select "Please select your Chapter 13 Plan AUTHORIZATION FOR ADEQUATE PROTECTION DISBUR…" at bounding box center [957, 234] width 618 height 34
select select "5"
click at [665, 217] on select "Please select your Chapter 13 Plan AUTHORIZATION FOR ADEQUATE PROTECTION DISBUR…" at bounding box center [957, 234] width 618 height 34
click at [1277, 242] on button "submit" at bounding box center [1287, 233] width 33 height 33
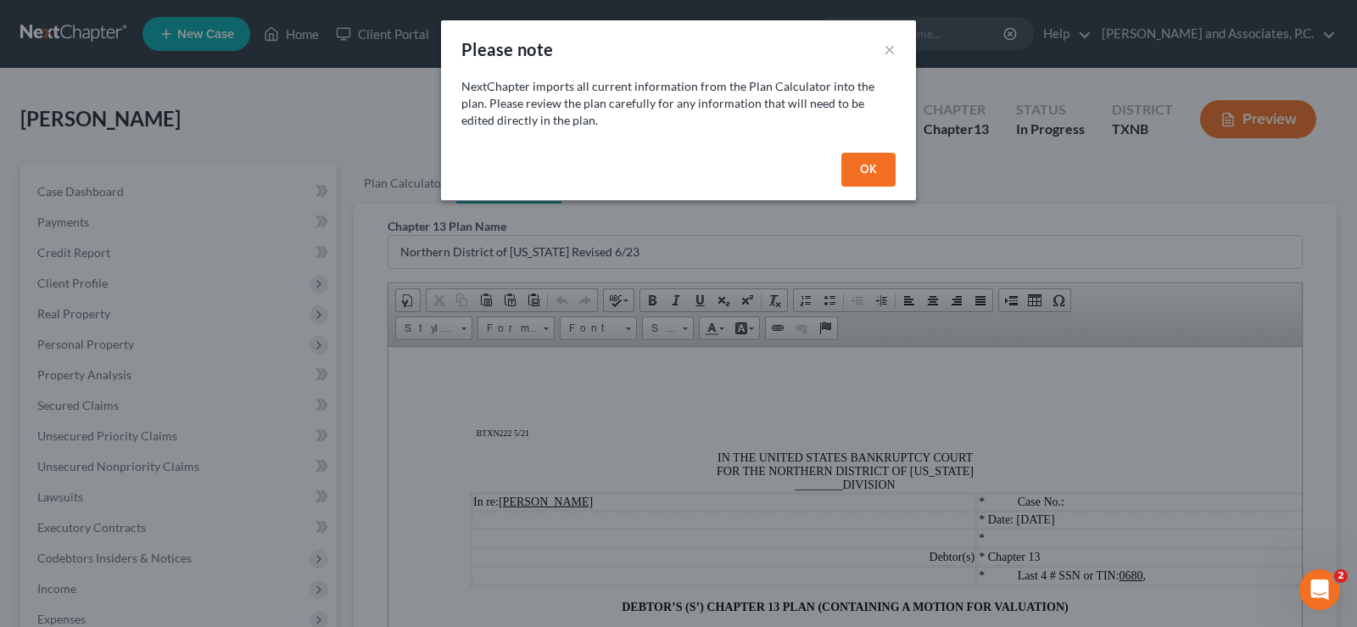
click at [860, 163] on button "OK" at bounding box center [869, 170] width 54 height 34
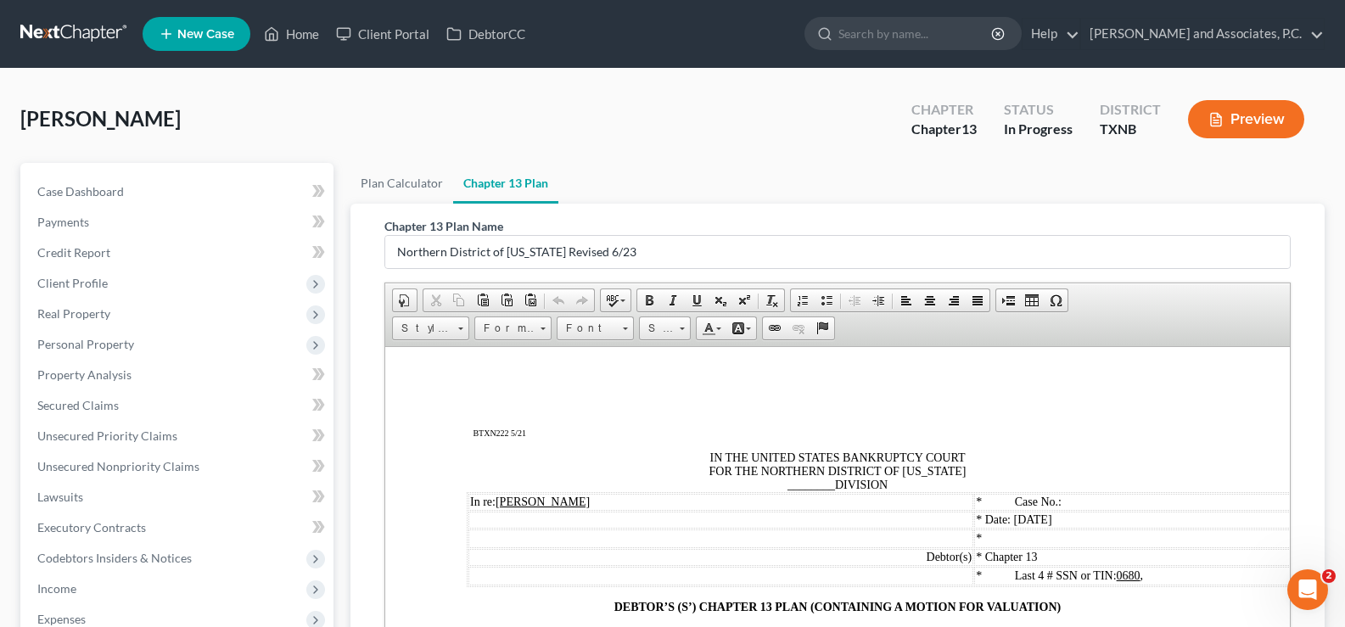
click at [829, 489] on span "IN THE UNITED STATES BANKRUPTCY COURT FOR THE NORTHERN DISTRICT OF TEXAS ______…" at bounding box center [837, 470] width 257 height 40
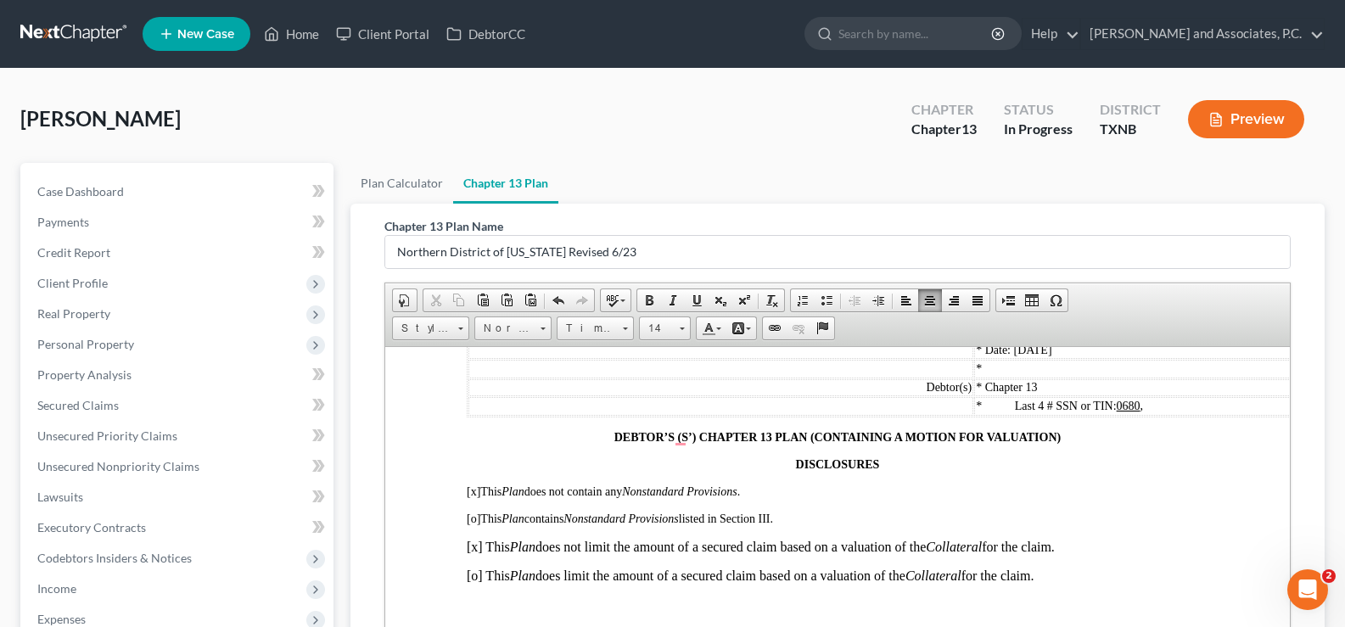
scroll to position [339, 0]
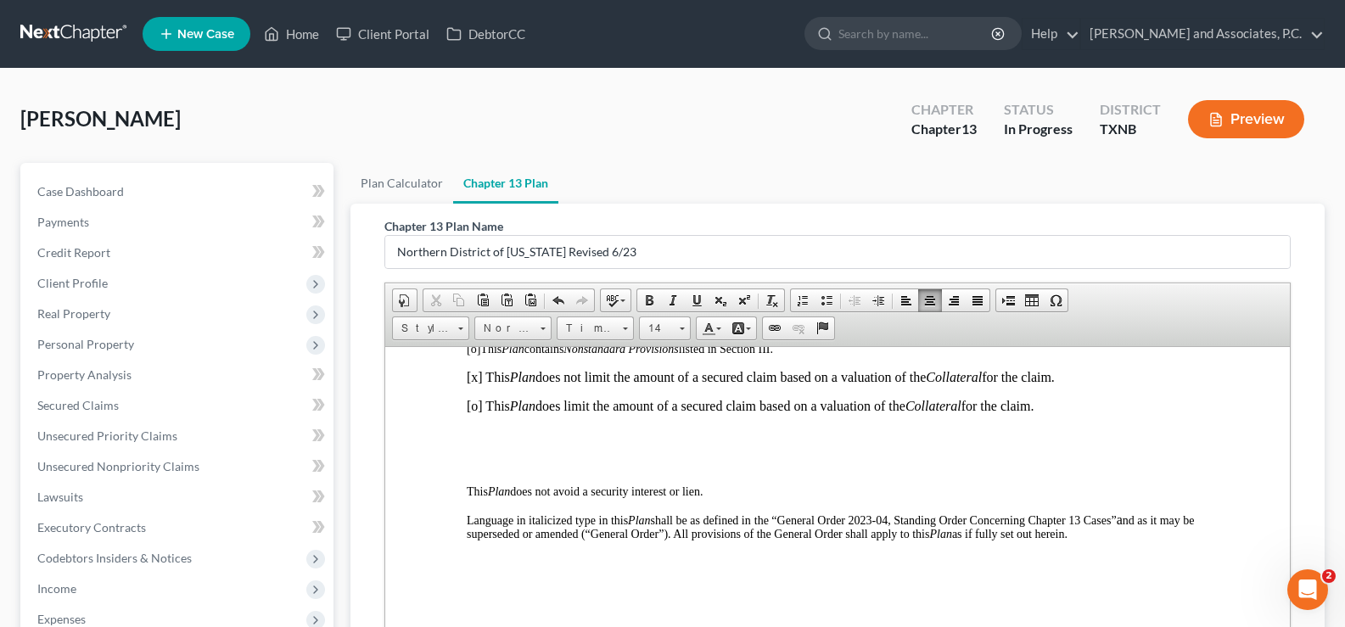
click at [478, 377] on p "[x] This Plan does not limit the amount of a secured claim based on a valuation…" at bounding box center [837, 376] width 741 height 15
click at [696, 436] on p "To enrich screen reader interactions, please activate Accessibility in Grammarl…" at bounding box center [837, 434] width 741 height 15
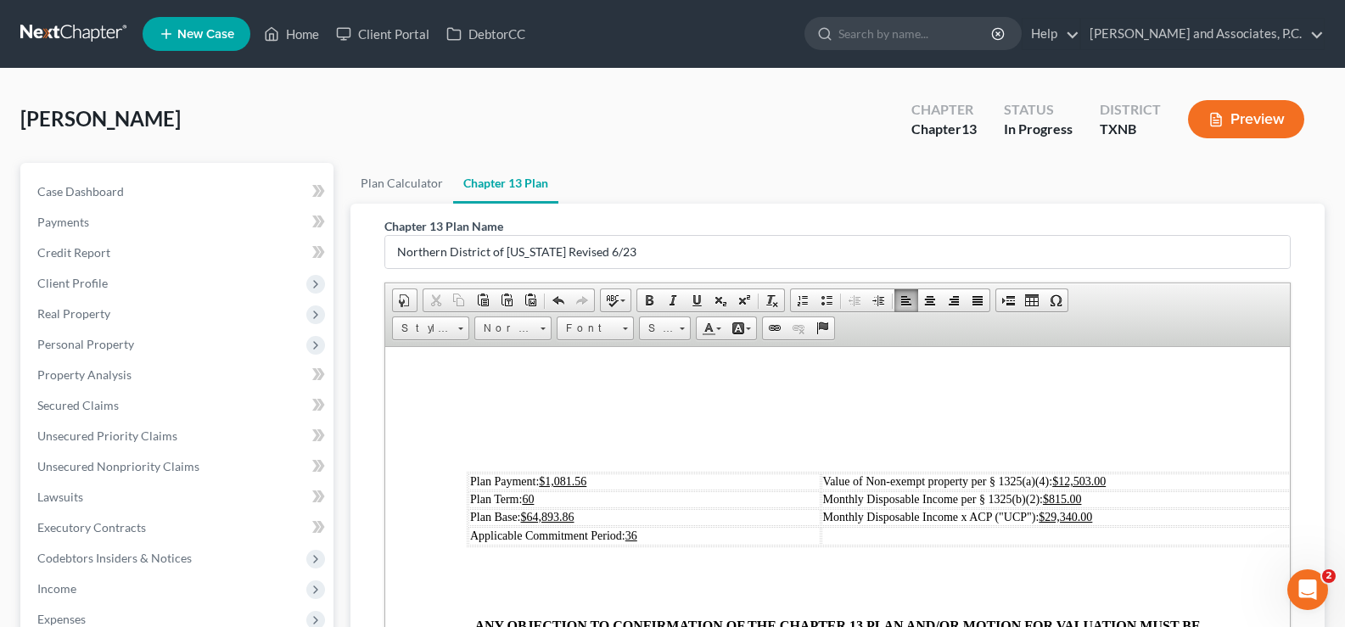
scroll to position [509, 0]
click at [636, 386] on p "To enrich screen reader interactions, please activate Accessibility in Grammarl…" at bounding box center [837, 391] width 741 height 15
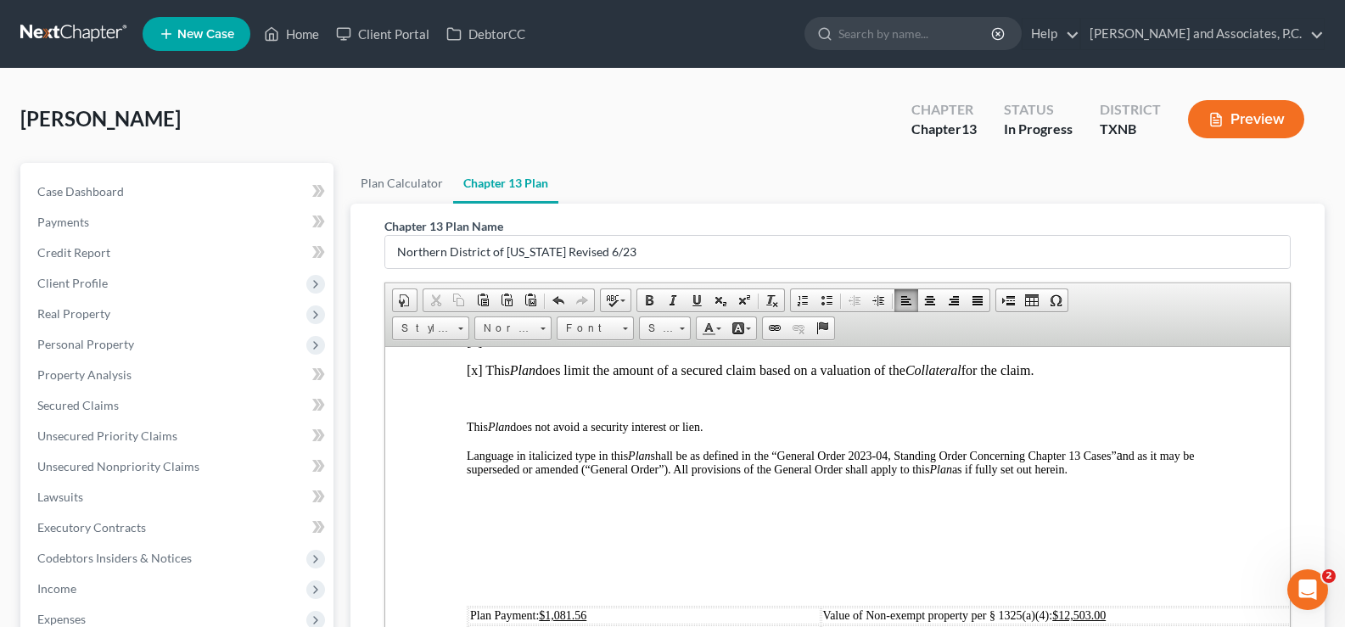
scroll to position [339, 0]
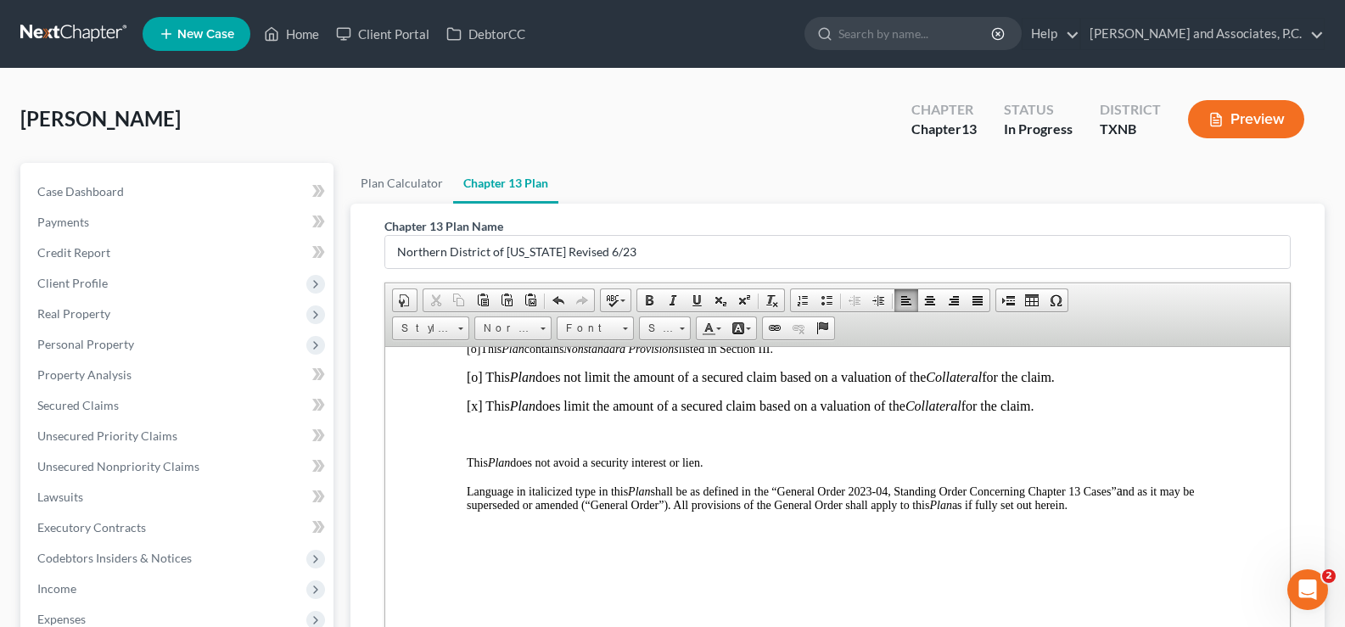
click at [476, 535] on p "To enrich screen reader interactions, please activate Accessibility in Grammarl…" at bounding box center [837, 532] width 741 height 15
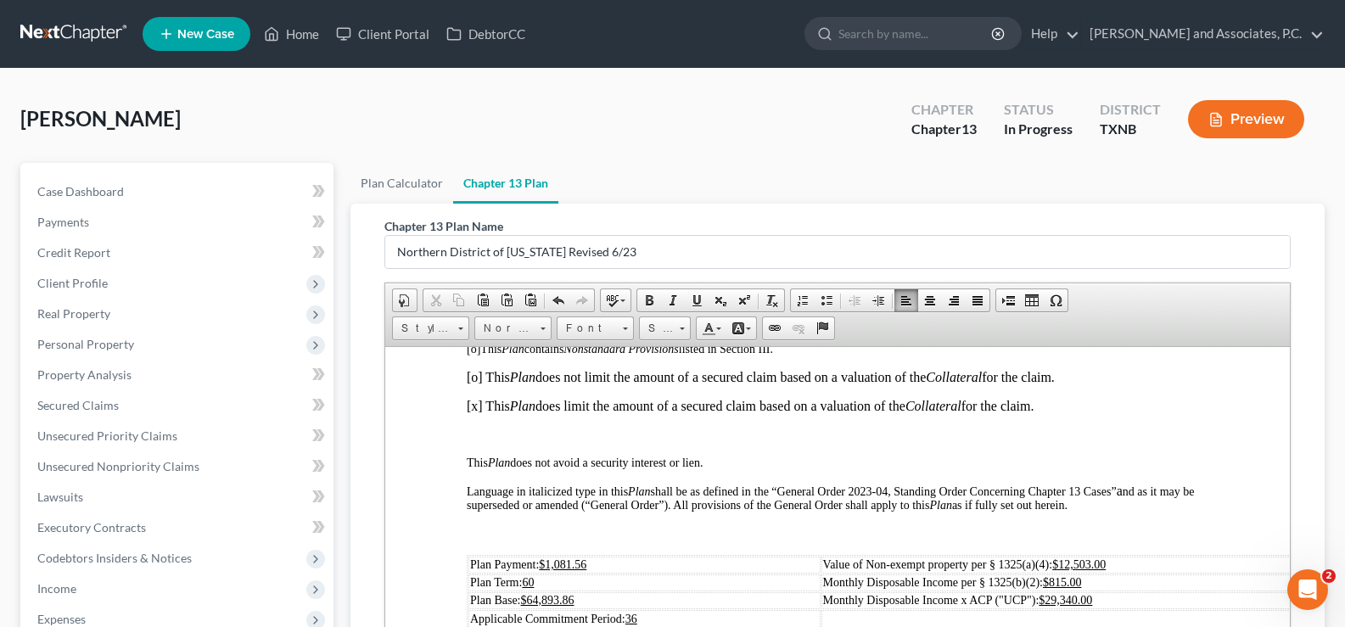
click at [603, 557] on td "Plan Payment: $1,081.56" at bounding box center [644, 564] width 352 height 17
click at [589, 596] on td "Plan Base: $64,893.86" at bounding box center [644, 599] width 352 height 17
click at [1070, 573] on td "Monthly Disposable Income per § 1325(b)(2): $815.00" at bounding box center [1116, 581] width 591 height 17
click at [1074, 597] on u "$29,340.00" at bounding box center [1064, 599] width 53 height 13
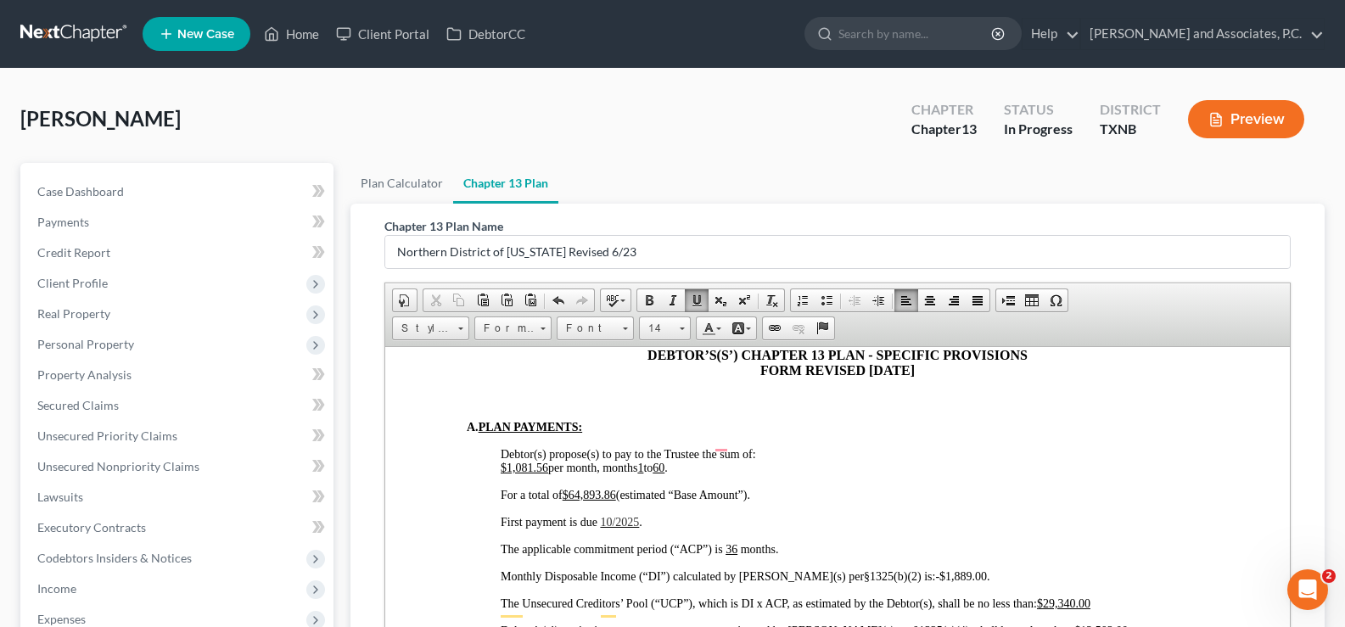
scroll to position [1018, 0]
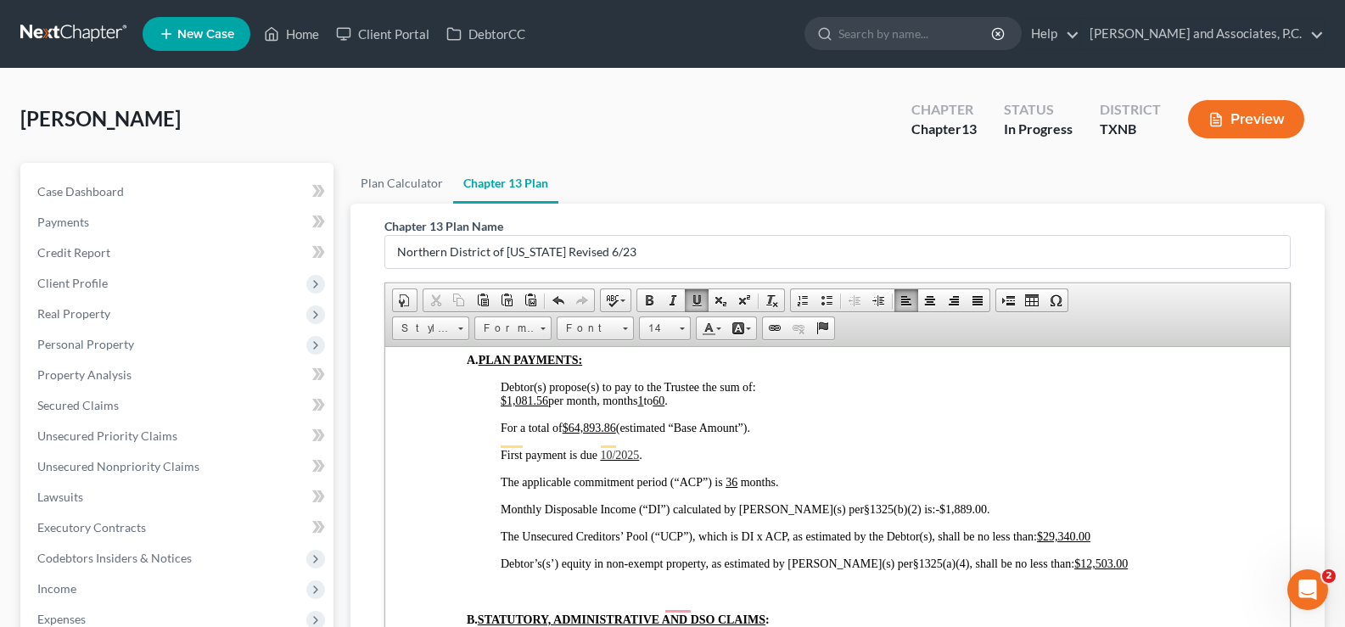
click at [545, 394] on u "$1,081.56" at bounding box center [525, 400] width 48 height 13
click at [616, 421] on u "$64,893.86" at bounding box center [588, 427] width 53 height 13
click at [615, 448] on span "10/2025" at bounding box center [619, 454] width 39 height 13
click at [676, 448] on p "First payment is due 10/04/2025 ." at bounding box center [854, 455] width 707 height 14
click at [935, 502] on span "-$1,889.00" at bounding box center [961, 508] width 52 height 13
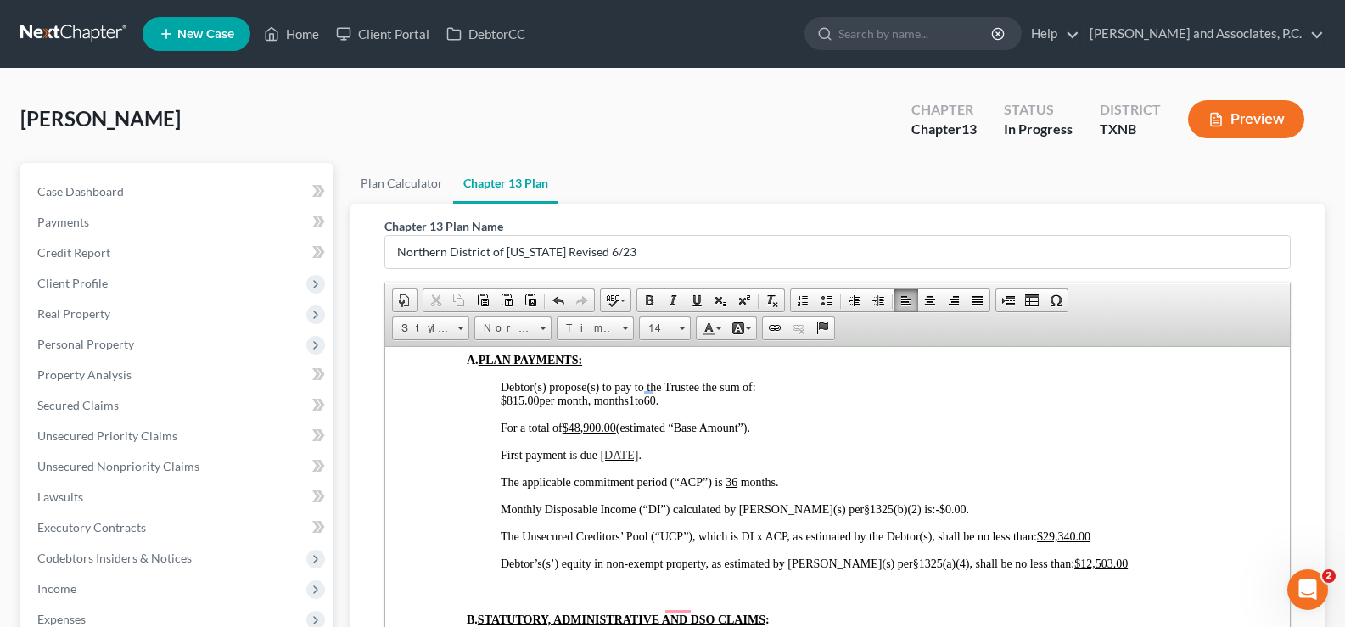
click at [1071, 529] on u "$29,340.00" at bounding box center [1063, 535] width 53 height 13
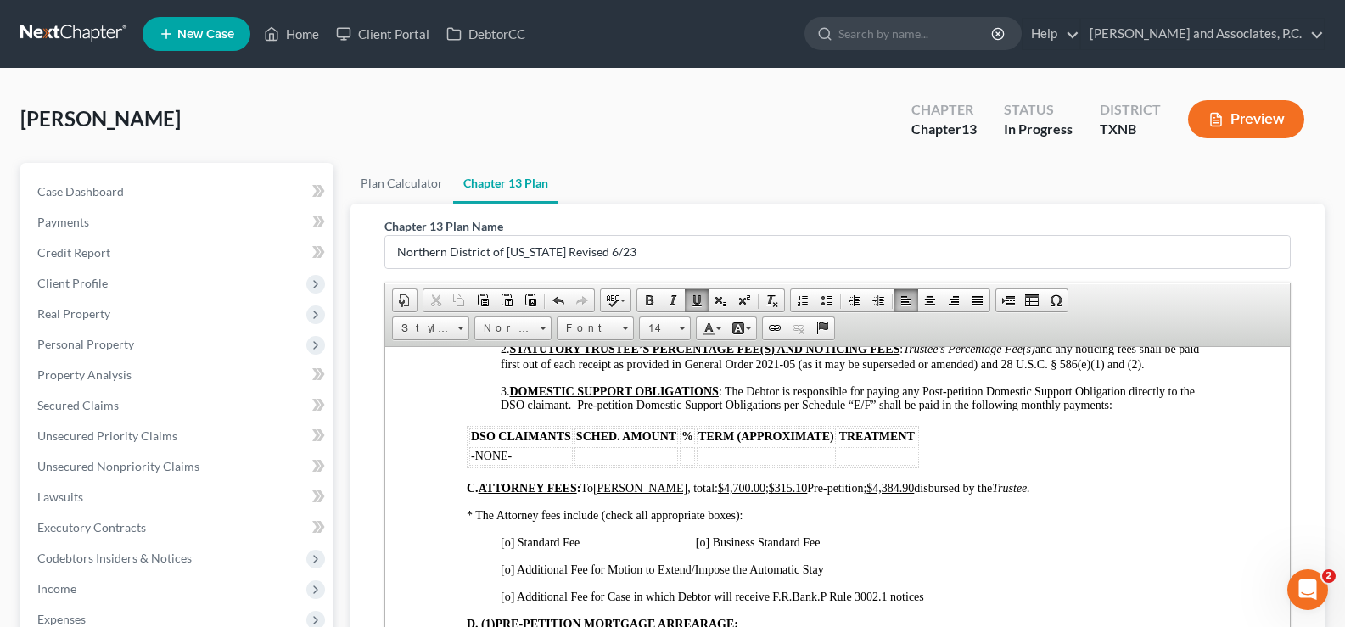
scroll to position [1357, 0]
click at [510, 534] on span "[o] Standard Fee [o] Business Standard Fee" at bounding box center [660, 540] width 319 height 13
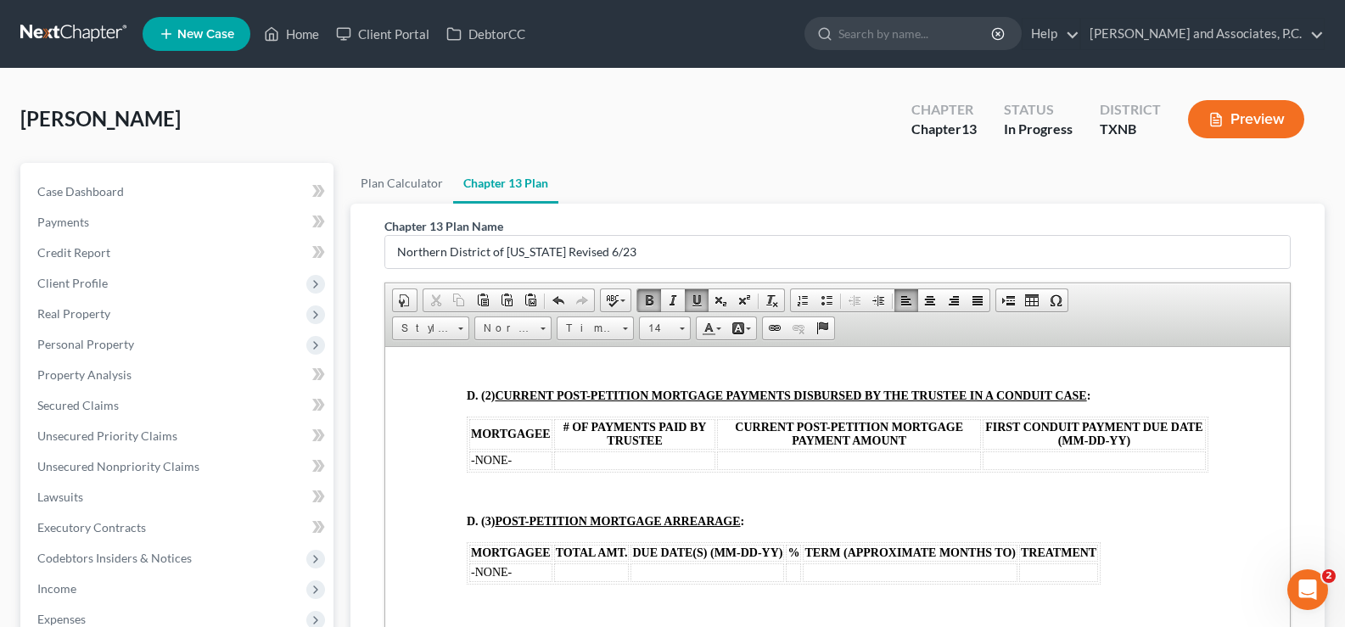
scroll to position [1866, 0]
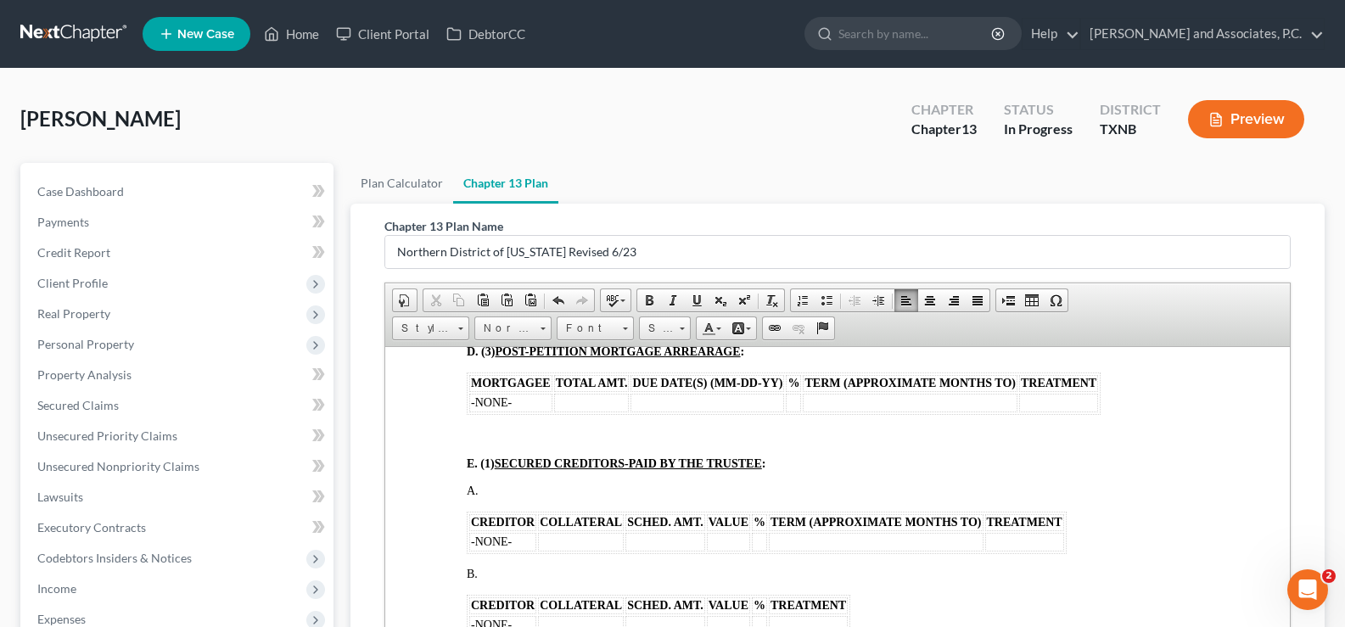
drag, startPoint x: 456, startPoint y: 502, endPoint x: 1104, endPoint y: 554, distance: 651.0
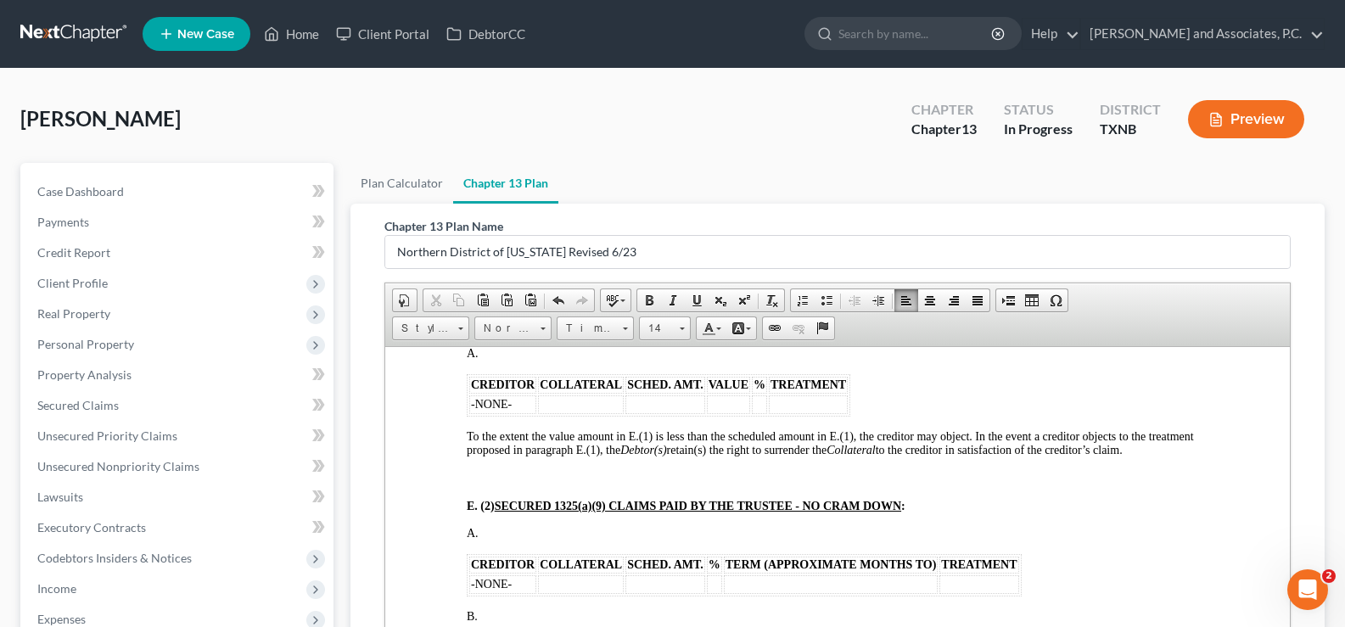
scroll to position [2036, 0]
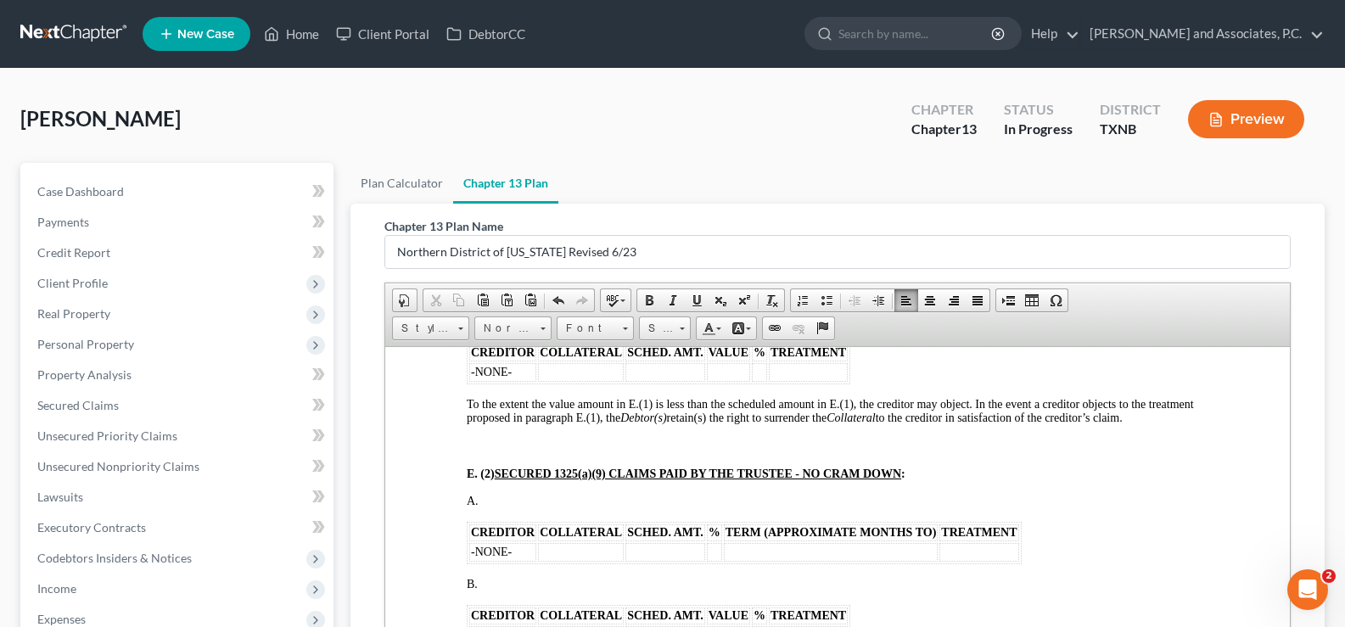
drag, startPoint x: 461, startPoint y: 511, endPoint x: 1015, endPoint y: 573, distance: 558.2
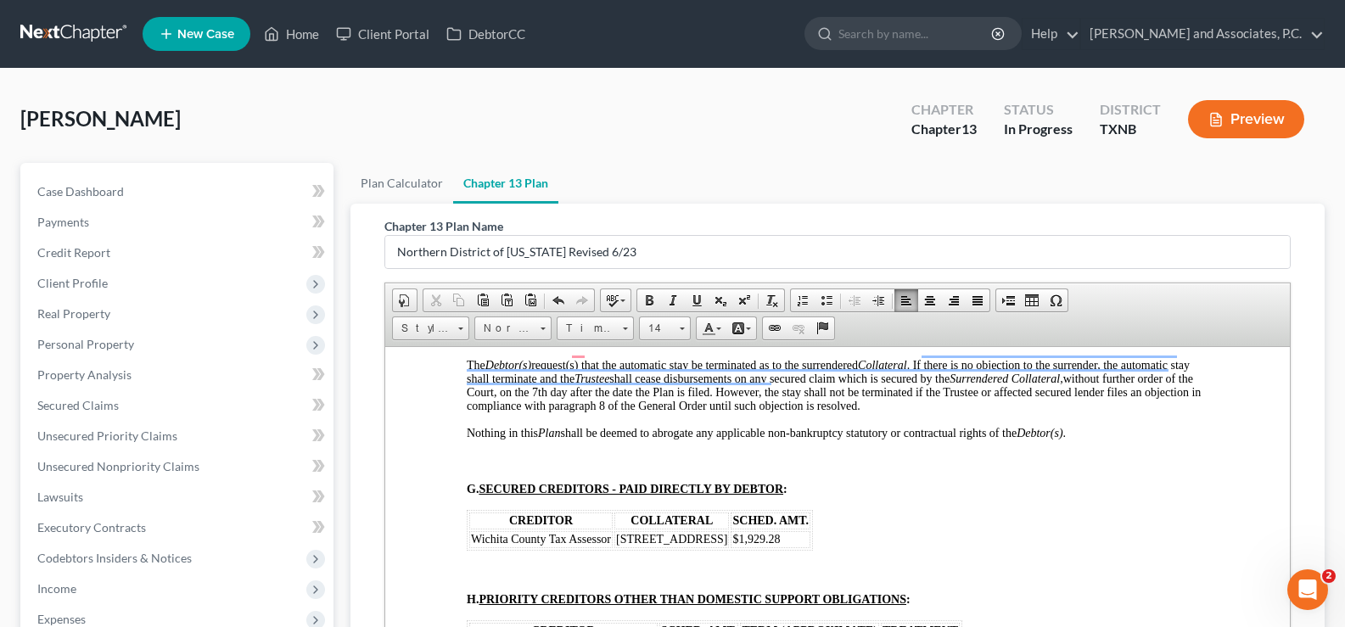
scroll to position [2715, 0]
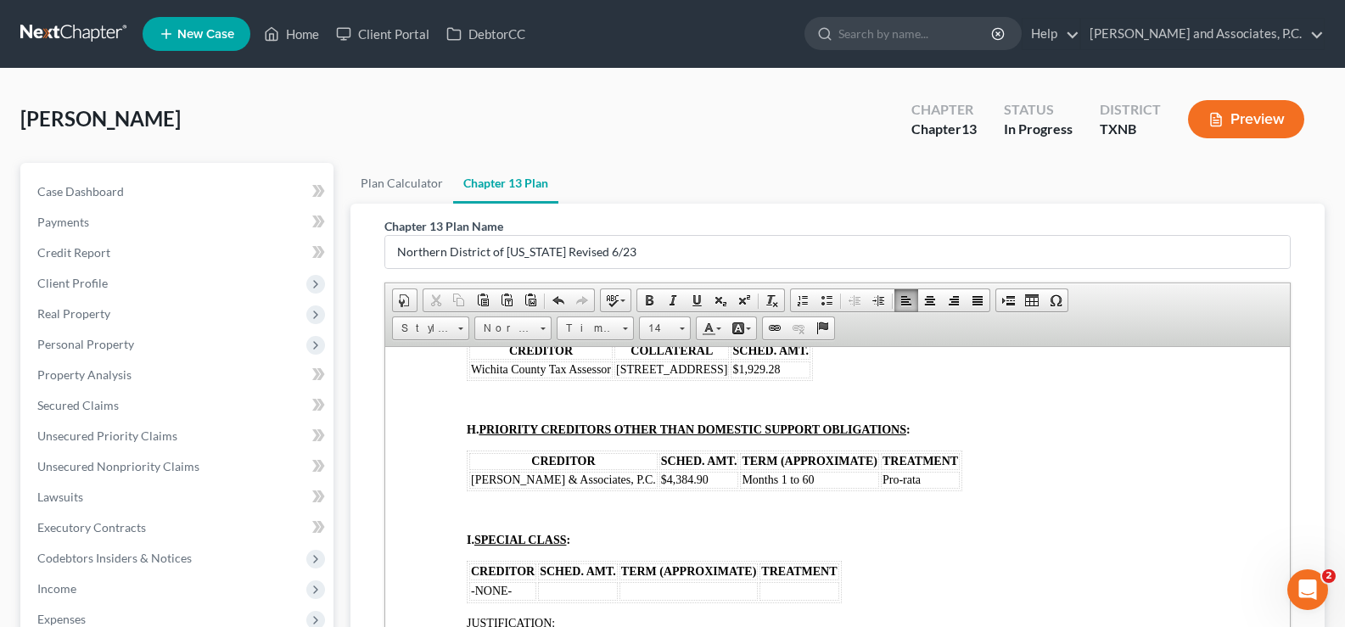
click at [919, 471] on td "Pro-rata" at bounding box center [920, 479] width 79 height 17
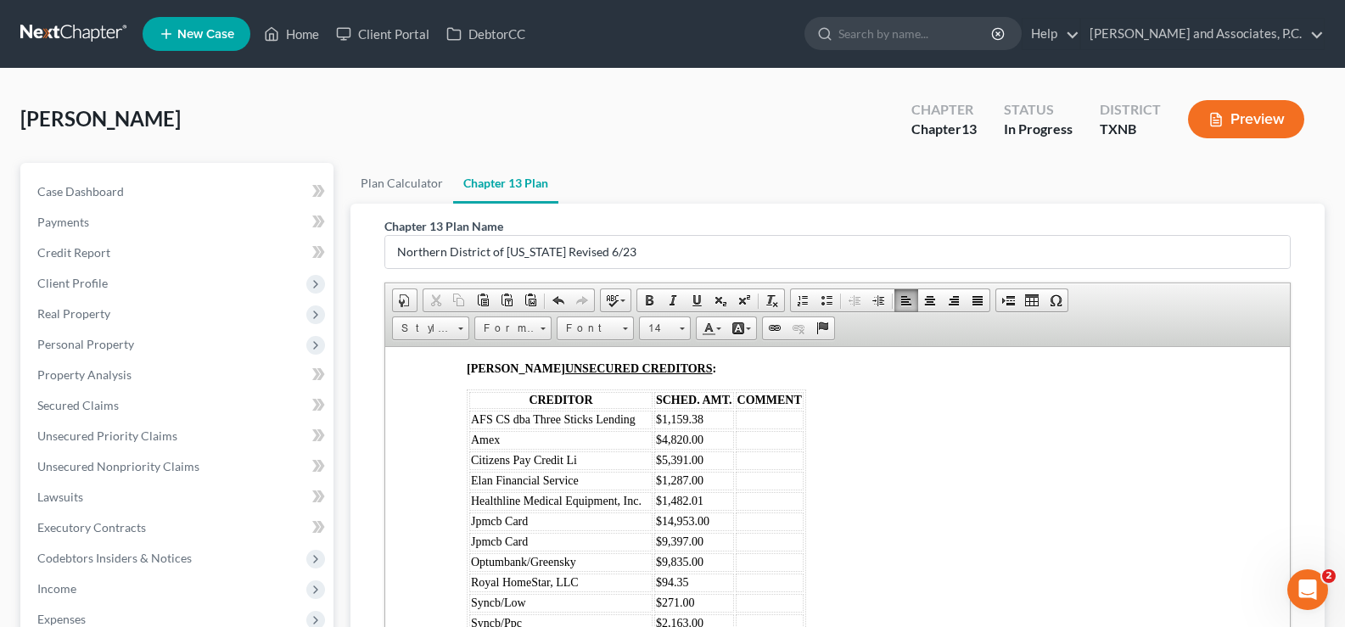
scroll to position [3186, 0]
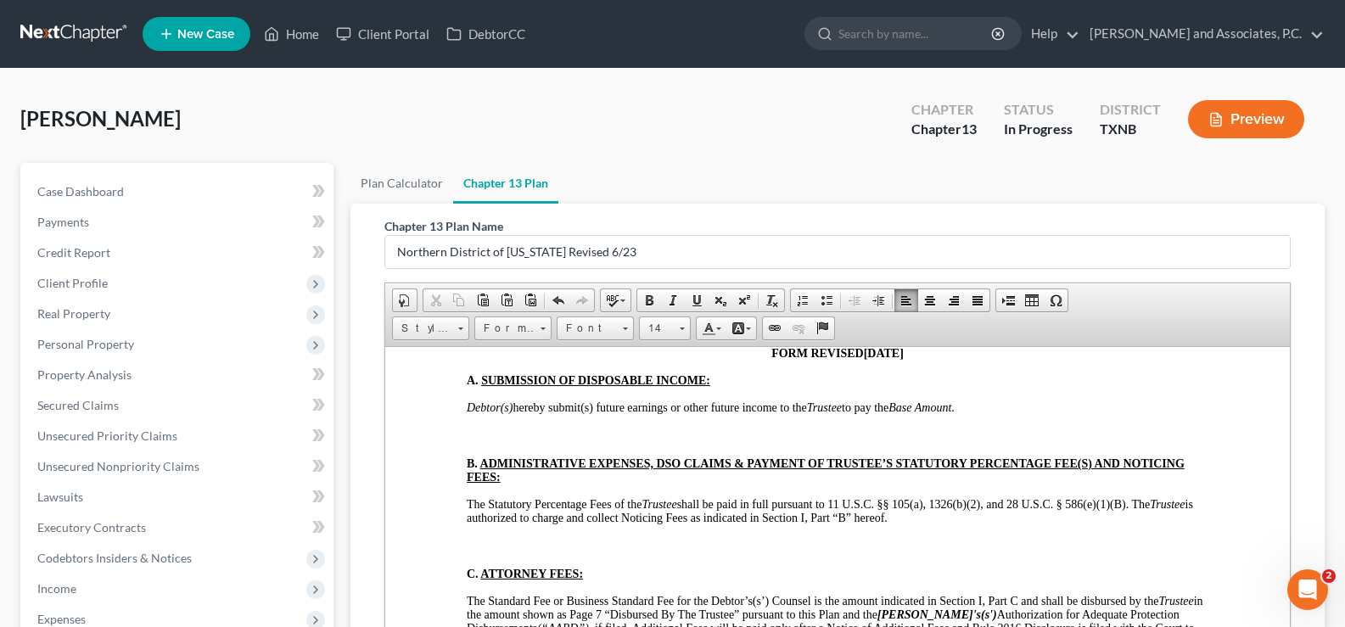
click at [610, 428] on p "To enrich screen reader interactions, please activate Accessibility in Grammarl…" at bounding box center [837, 435] width 741 height 15
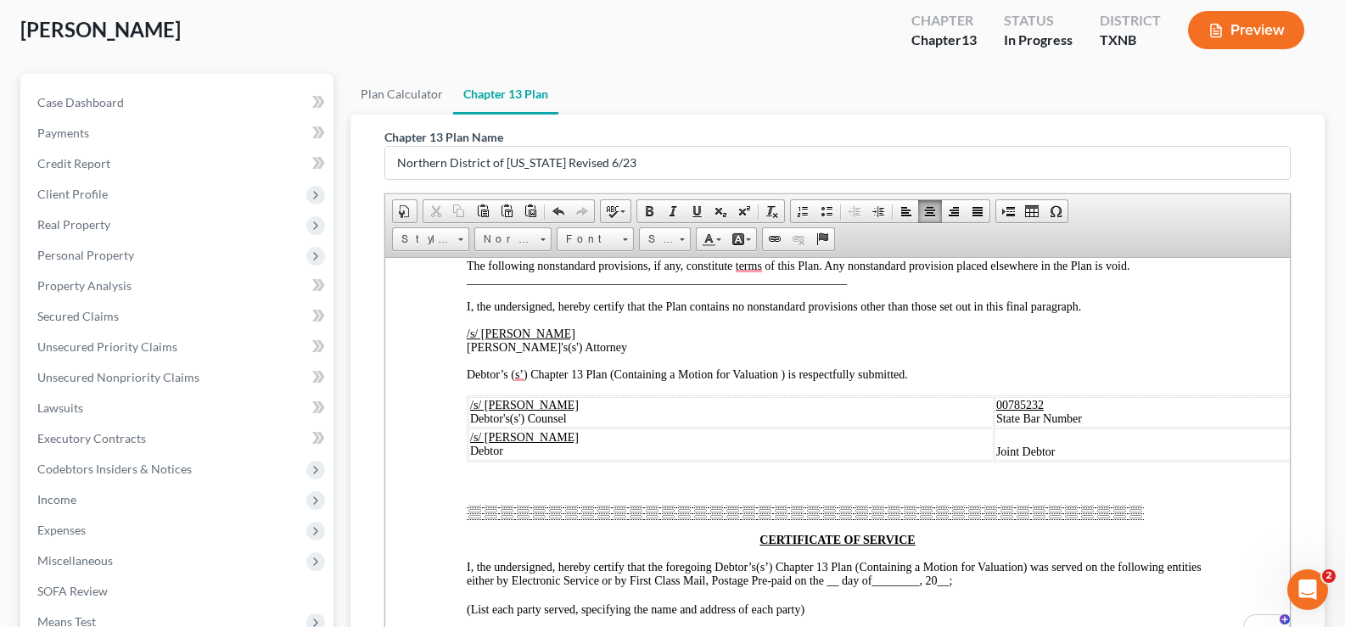
click at [1058, 450] on td "Joint Debtor" at bounding box center [1203, 444] width 418 height 32
click at [842, 583] on span "__" at bounding box center [833, 581] width 18 height 13
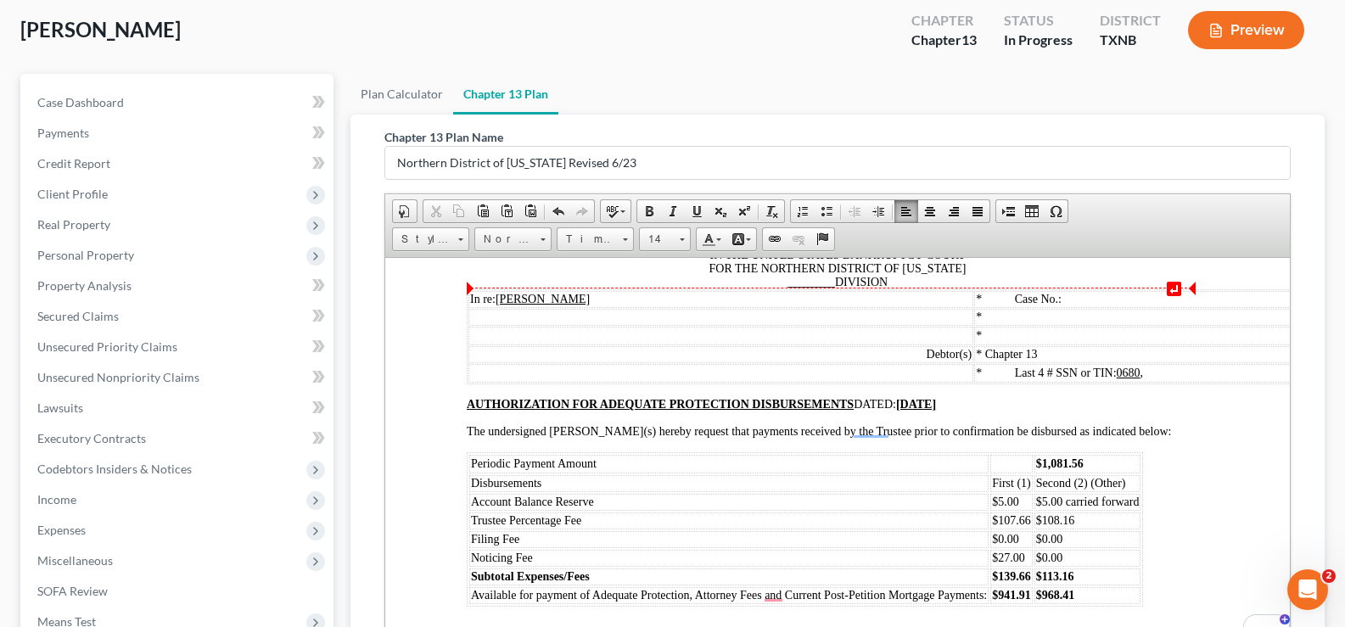
click at [826, 282] on span "IN THE UNITED STATES BANKRUPTCY COURT FOR THE NORTHERN DISTRICT OF TEXAS ______…" at bounding box center [837, 268] width 257 height 40
click at [1083, 458] on td "$1,081.56" at bounding box center [1087, 463] width 107 height 19
click at [1030, 515] on td "$107.66" at bounding box center [1011, 520] width 42 height 17
click at [1026, 571] on strong "$139.66" at bounding box center [1011, 575] width 39 height 13
click at [1028, 590] on strong "$941.91" at bounding box center [1011, 594] width 39 height 13
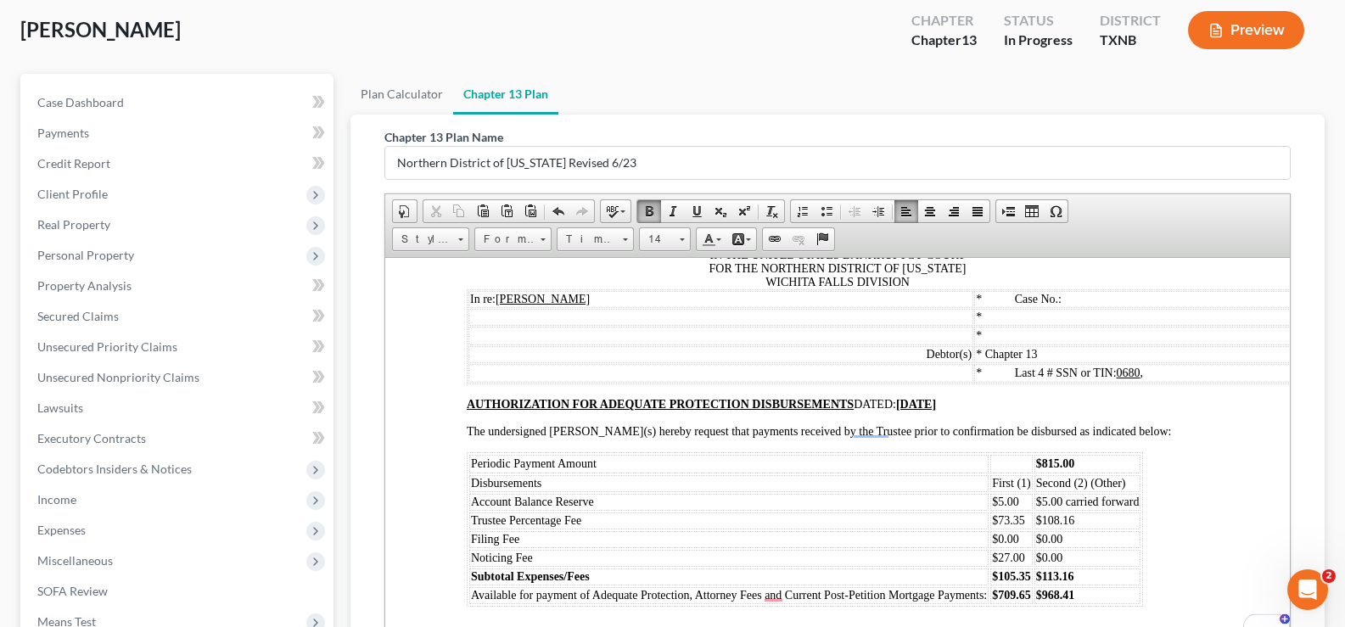
click at [1088, 515] on td "$108.16" at bounding box center [1087, 520] width 107 height 17
click at [1076, 571] on td "$113.16" at bounding box center [1087, 576] width 107 height 17
click at [1076, 571] on td "$79.17" at bounding box center [1087, 576] width 107 height 17
click at [1075, 594] on td "$968.41" at bounding box center [1087, 594] width 107 height 17
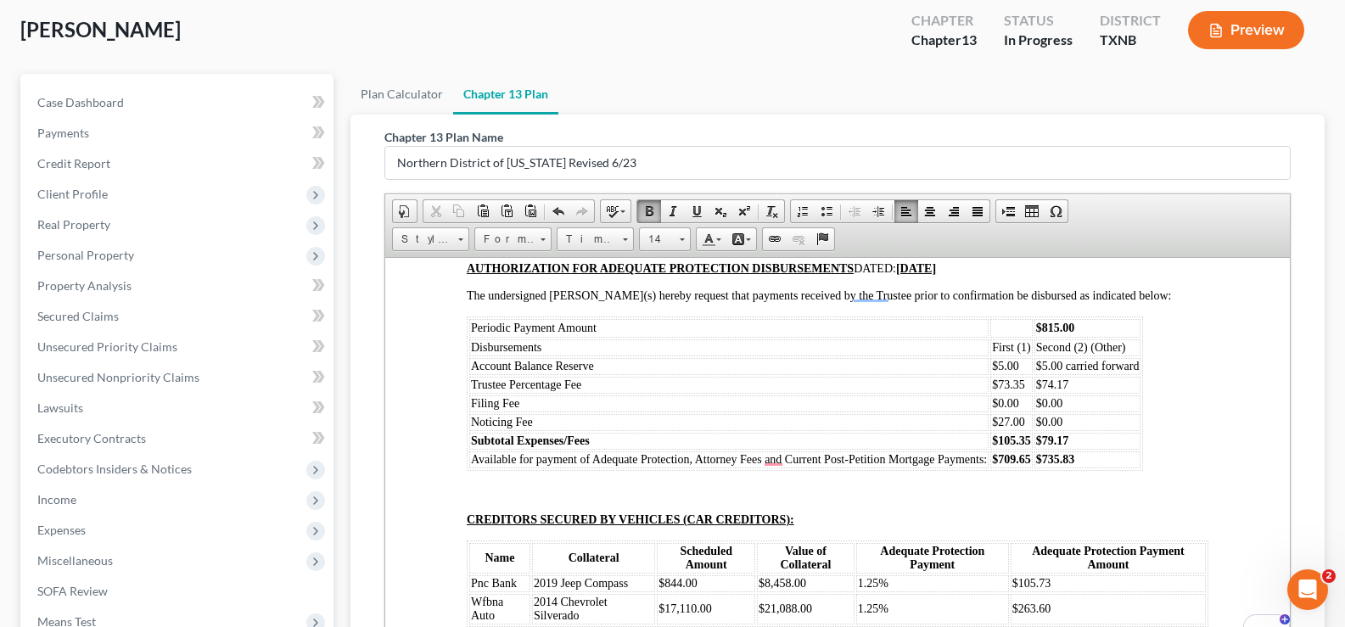
scroll to position [8514, 0]
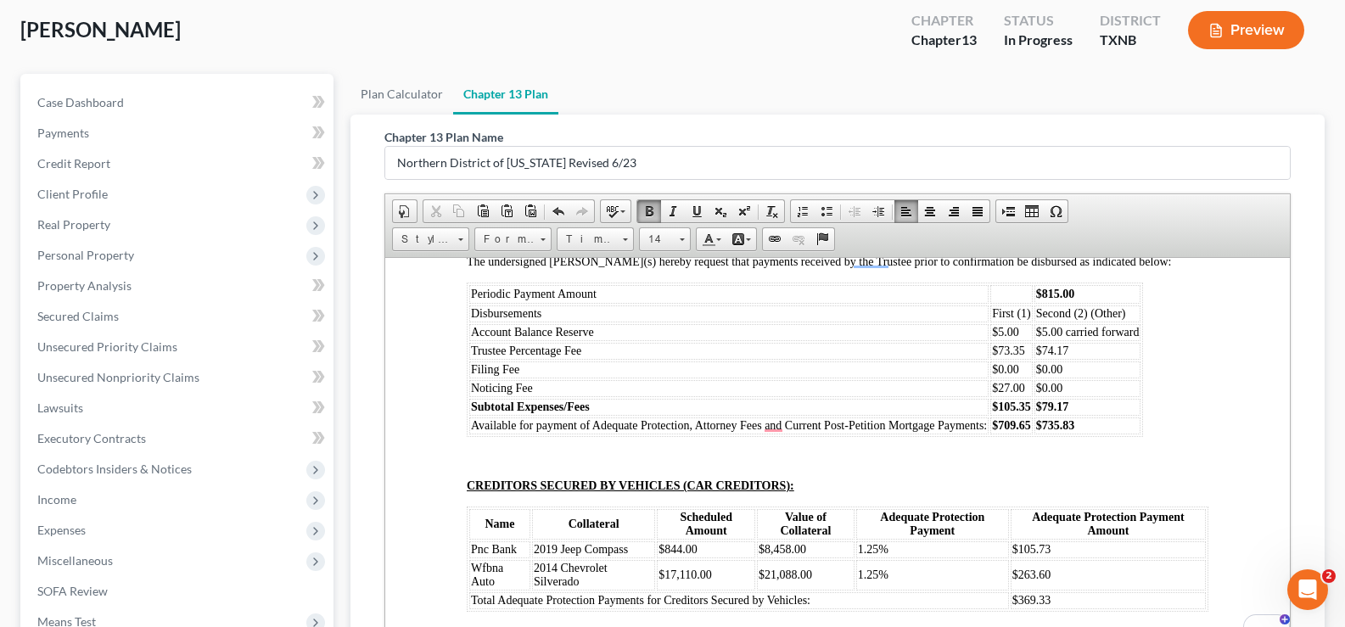
click at [1064, 540] on td "$105.73" at bounding box center [1107, 548] width 195 height 17
click at [946, 545] on td "1.25%" at bounding box center [932, 549] width 153 height 19
click at [1095, 573] on td "$263.60" at bounding box center [1107, 576] width 195 height 31
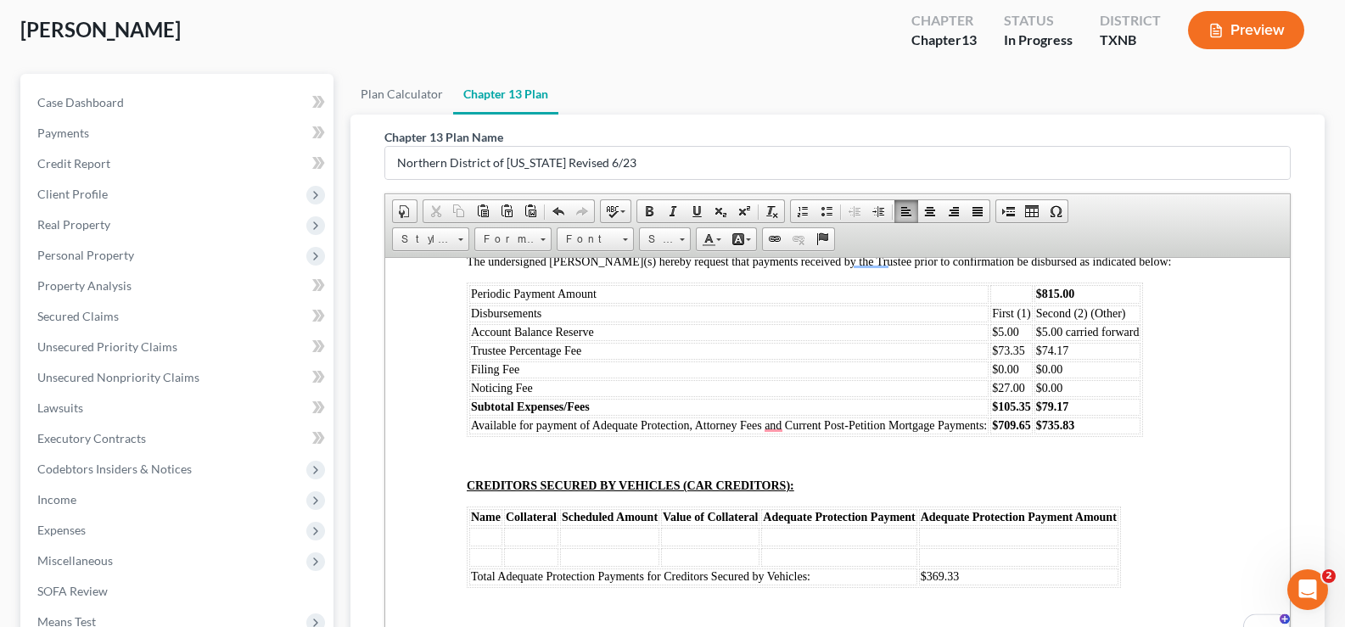
click at [1006, 573] on td "$369.33" at bounding box center [1018, 576] width 199 height 17
click at [1147, 513] on div "I, the undersigned, hereby certify that the Plan contains no nonstandard provis…" at bounding box center [837, 140] width 741 height 2396
click at [1147, 532] on div "I, the undersigned, hereby certify that the Plan contains no nonstandard provis…" at bounding box center [837, 140] width 741 height 2396
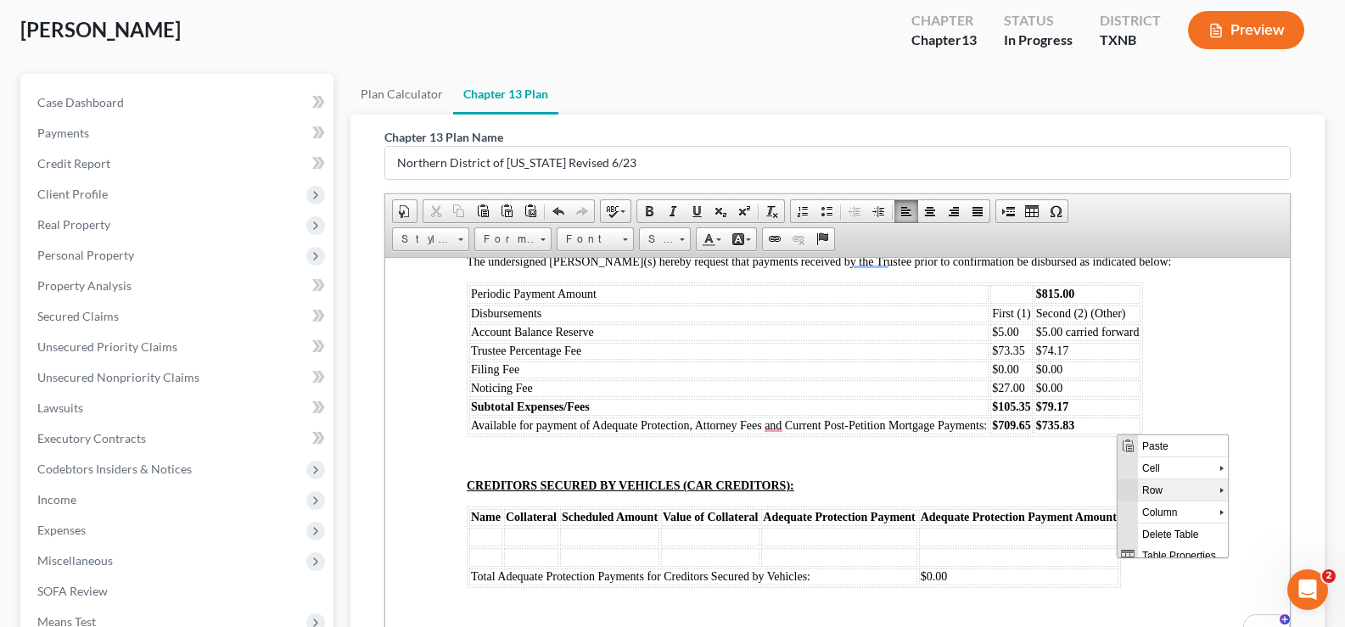
click at [1138, 478] on span "Row" at bounding box center [1178, 488] width 81 height 21
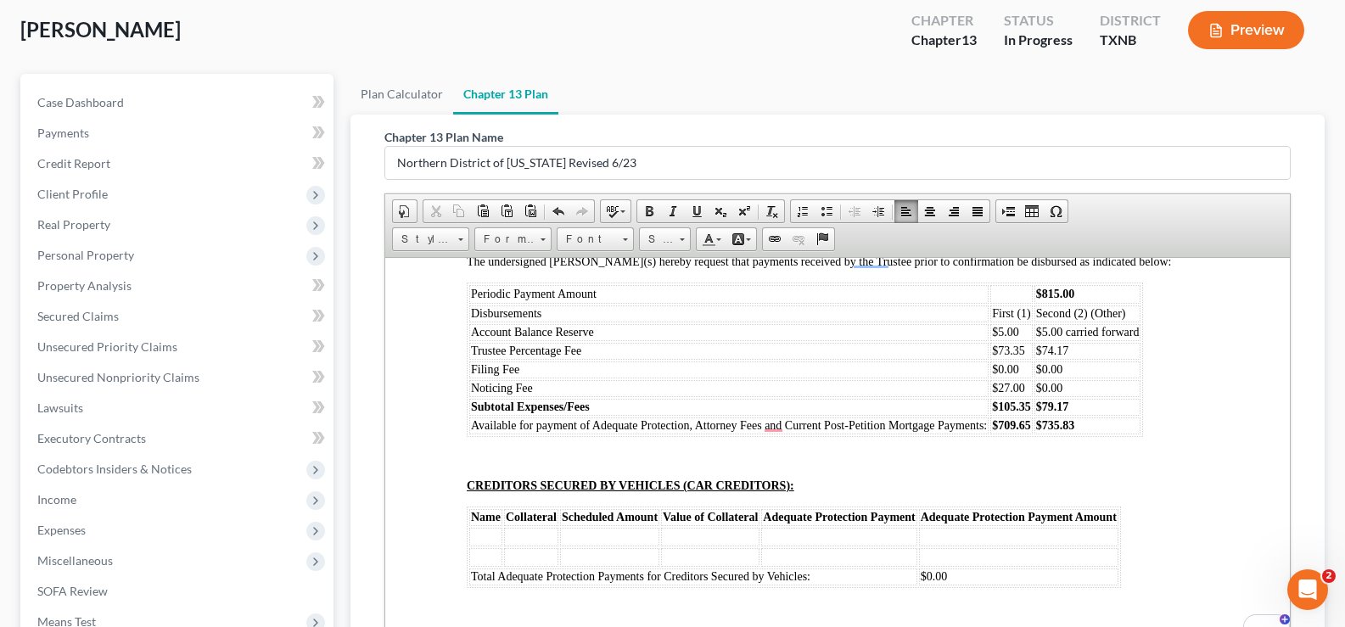
click at [1189, 594] on div "I, the undersigned, hereby certify that the Plan contains no nonstandard provis…" at bounding box center [837, 140] width 741 height 2396
click at [1141, 460] on span "Row" at bounding box center [1181, 470] width 81 height 21
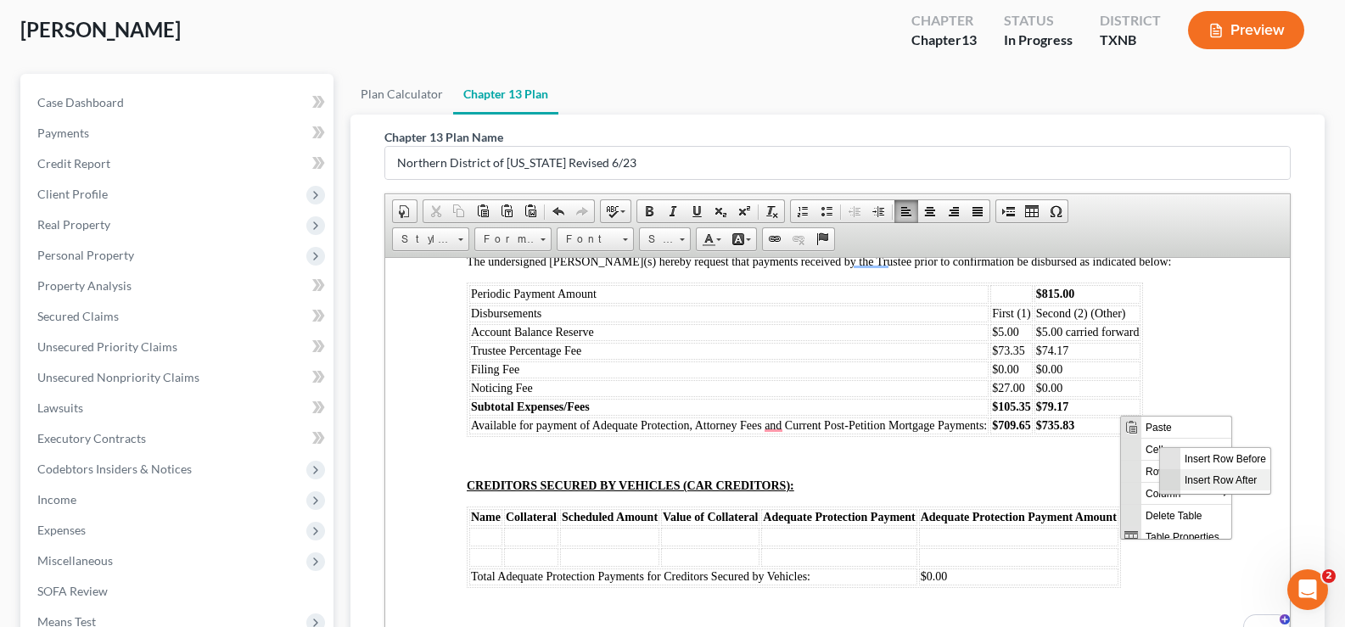
click at [1180, 486] on span "Insert Row After" at bounding box center [1225, 478] width 90 height 21
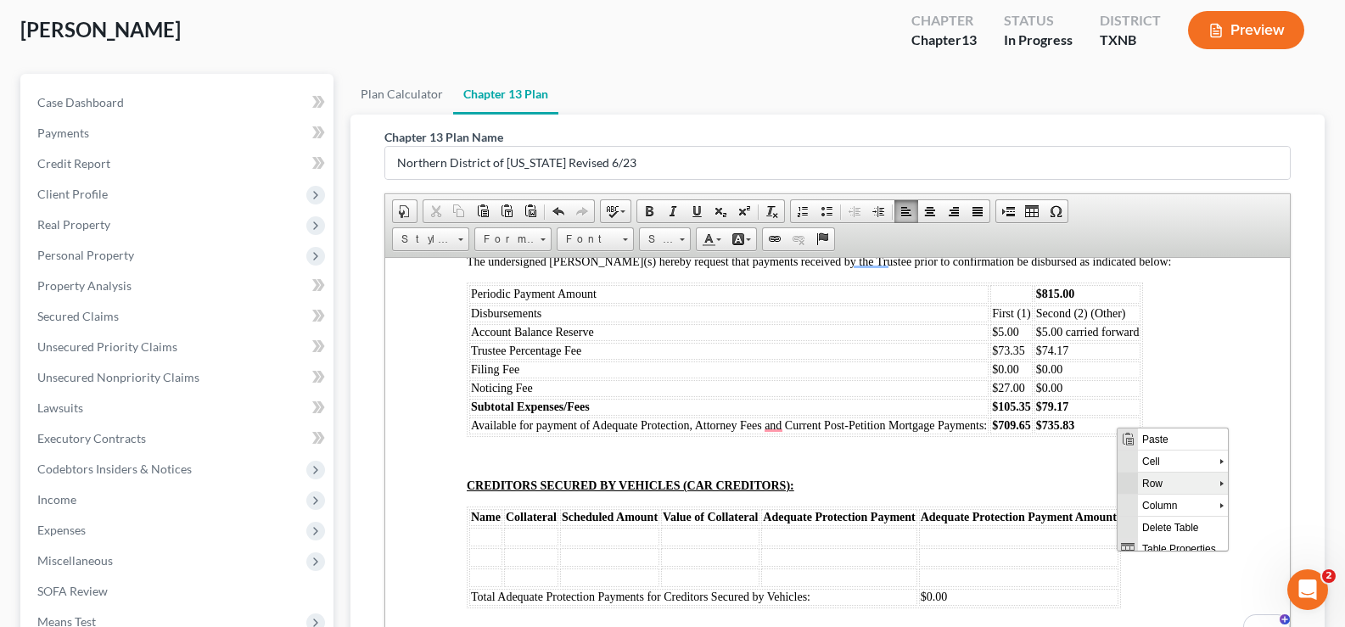
click at [1138, 472] on span "Row" at bounding box center [1178, 482] width 81 height 21
click at [1229, 501] on span "Delete Rows" at bounding box center [1222, 511] width 90 height 21
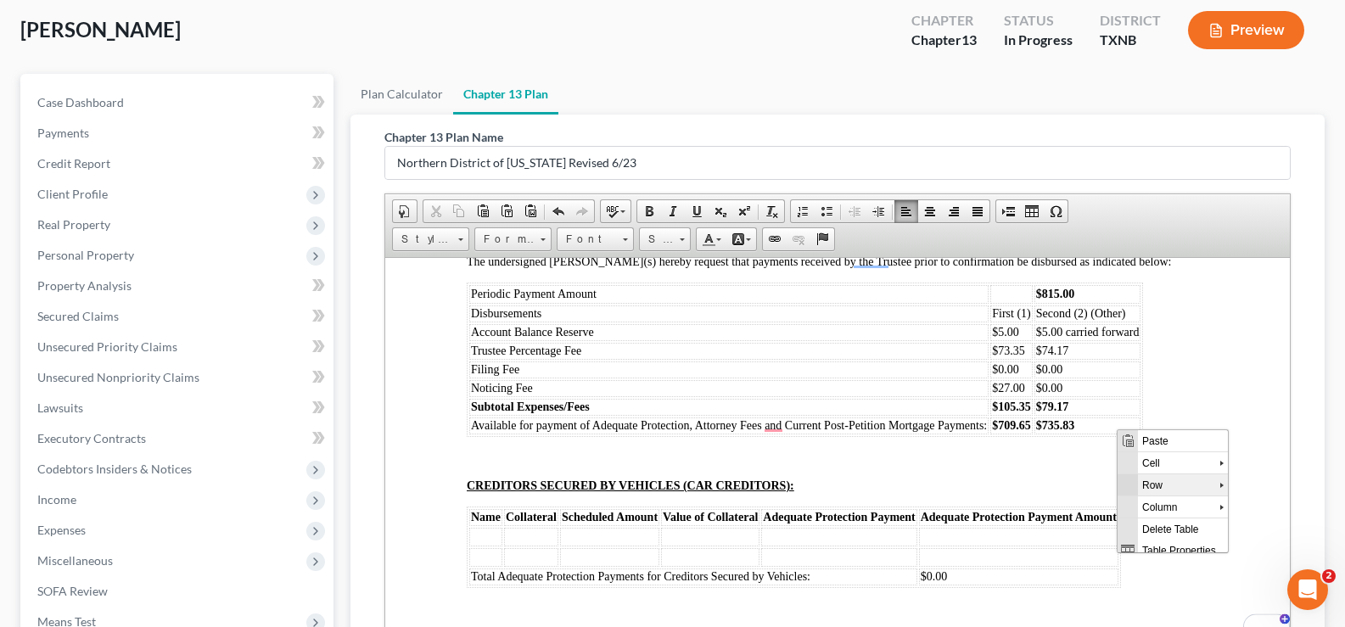
click at [1138, 473] on span "Row" at bounding box center [1178, 483] width 81 height 21
click at [1185, 503] on span "Delete Rows" at bounding box center [1222, 513] width 90 height 21
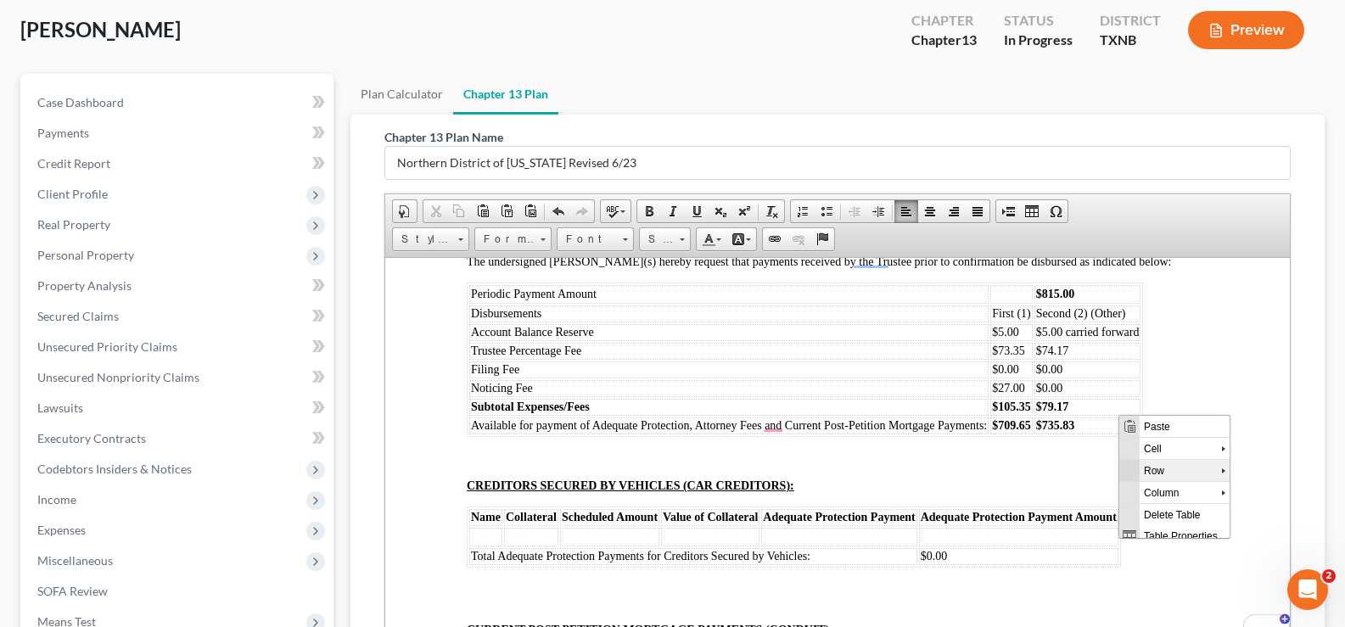
click at [1119, 415] on span "►" at bounding box center [1119, 415] width 0 height 0
click at [1180, 486] on span "Insert Row After" at bounding box center [1223, 477] width 90 height 21
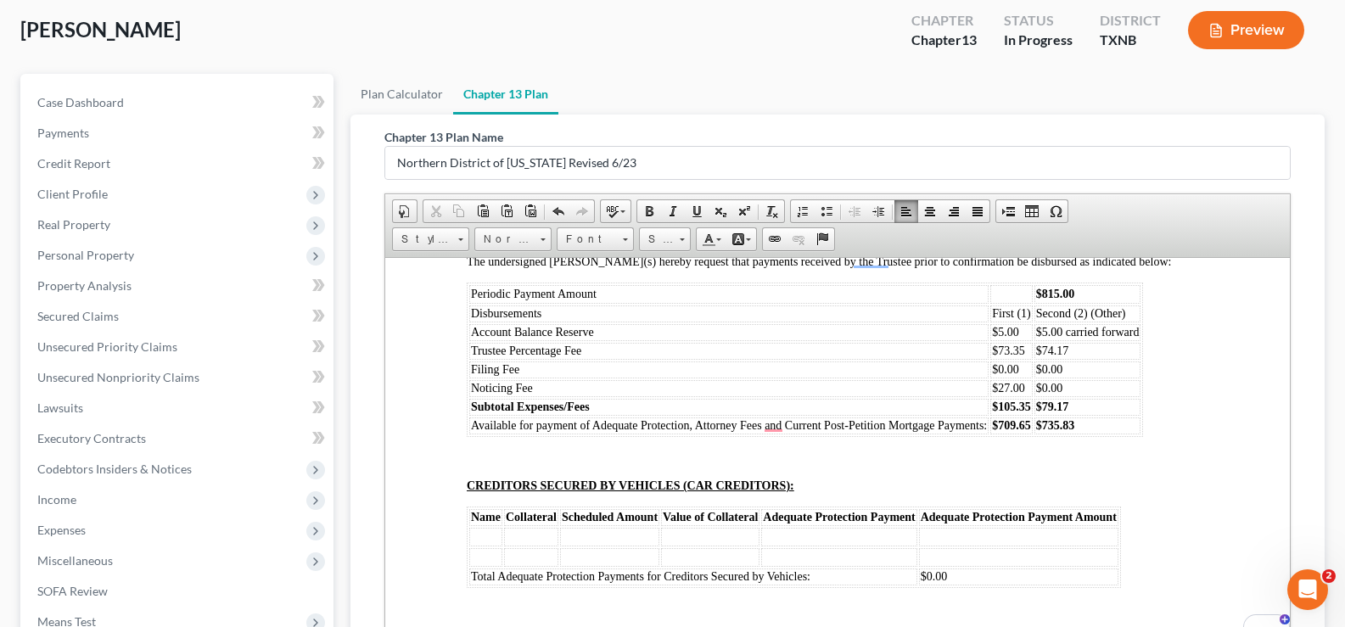
click at [1168, 485] on p "CREDITORS SECURED BY VEHICLES (CAR CREDITORS):" at bounding box center [837, 485] width 741 height 14
click at [1138, 454] on span "Row" at bounding box center [1178, 464] width 81 height 21
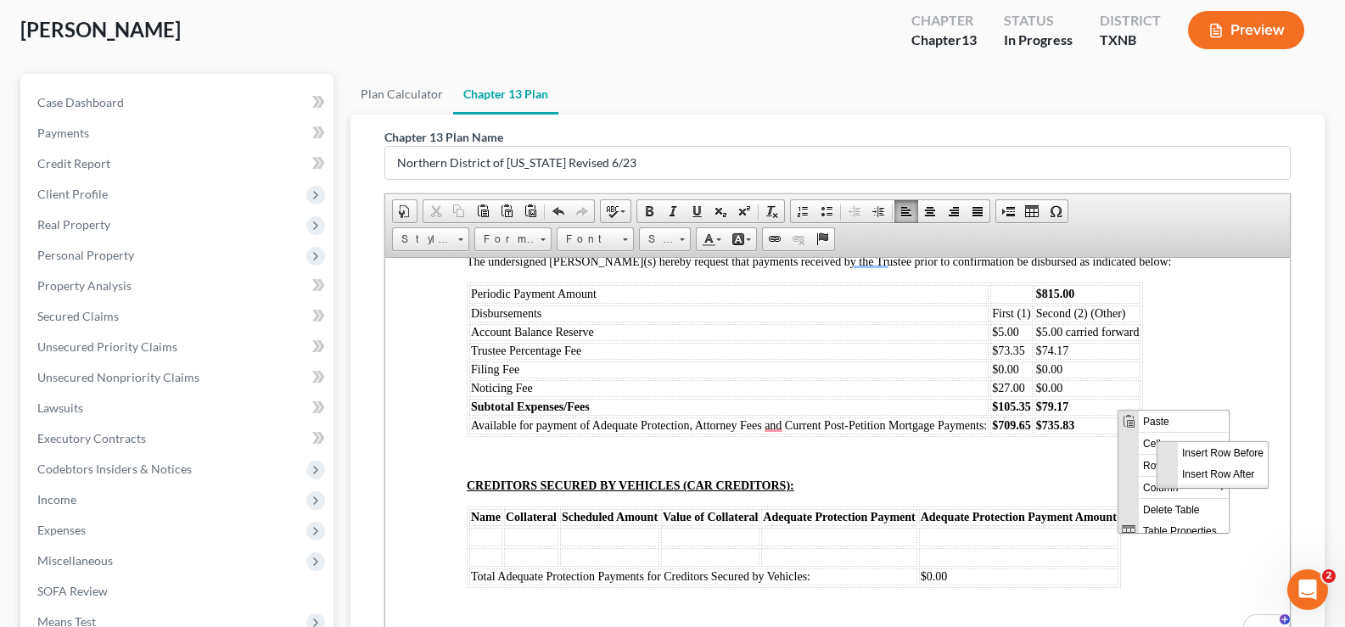
click at [1191, 484] on span "Delete Rows" at bounding box center [1222, 494] width 90 height 21
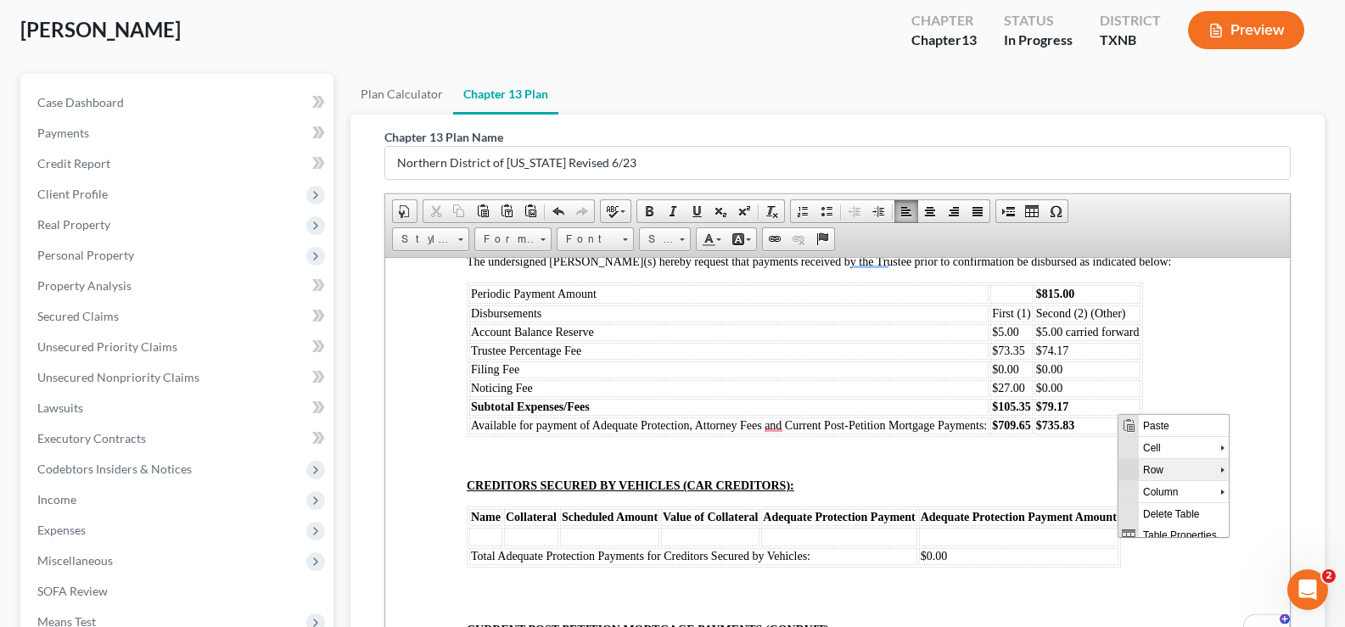
click at [1138, 458] on span "Row" at bounding box center [1178, 468] width 81 height 21
click at [1177, 484] on span "Insert Row After" at bounding box center [1222, 477] width 90 height 21
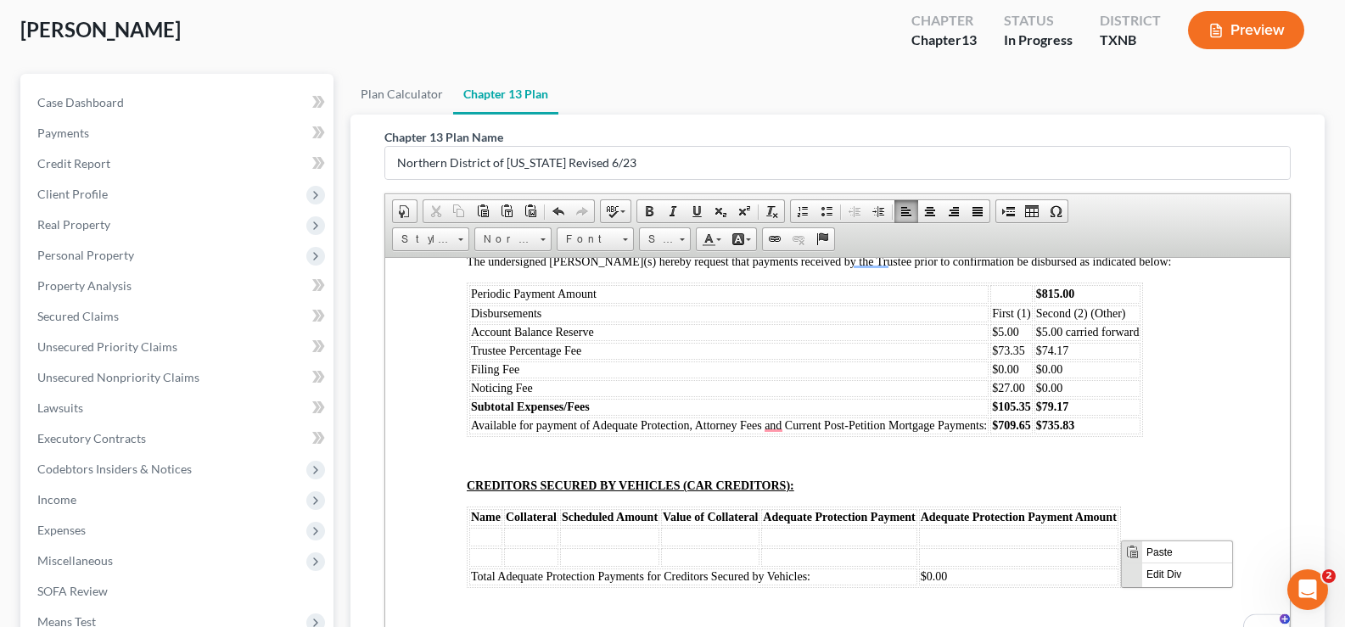
click at [1142, 511] on div "I, the undersigned, hereby certify that the Plan contains no nonstandard provis…" at bounding box center [837, 140] width 741 height 2396
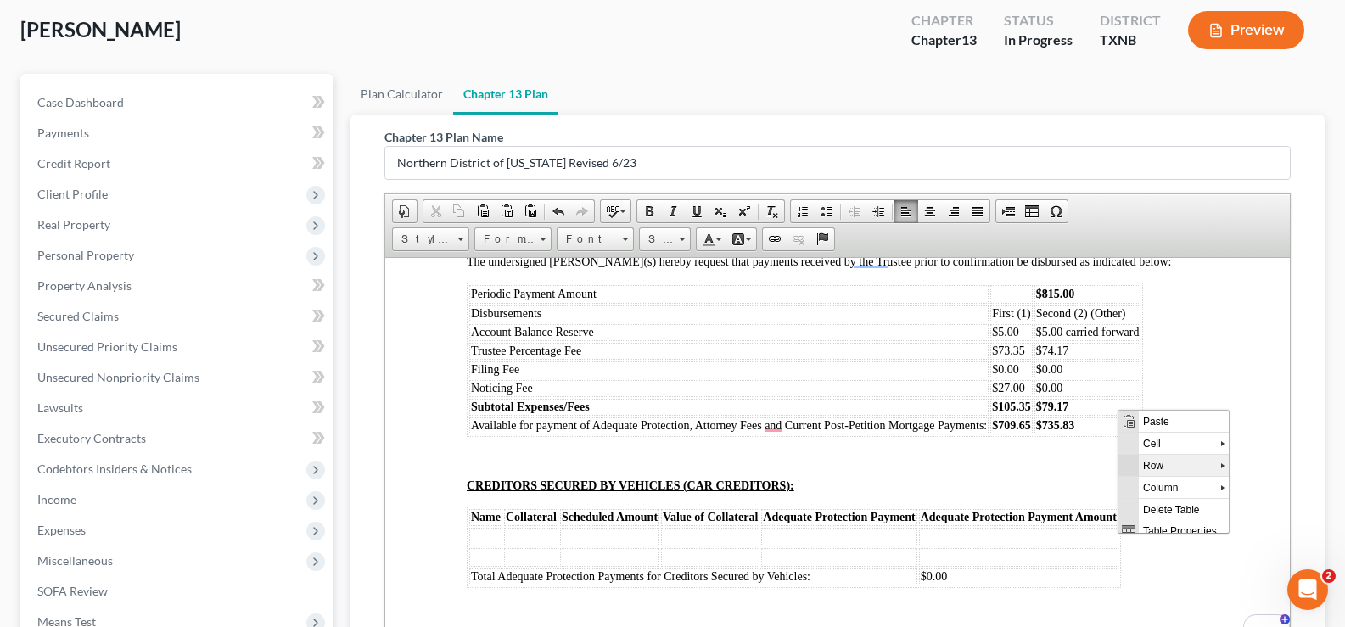
click at [1138, 454] on span "Row" at bounding box center [1178, 464] width 81 height 21
click at [1177, 479] on span "Insert Row After" at bounding box center [1222, 472] width 90 height 21
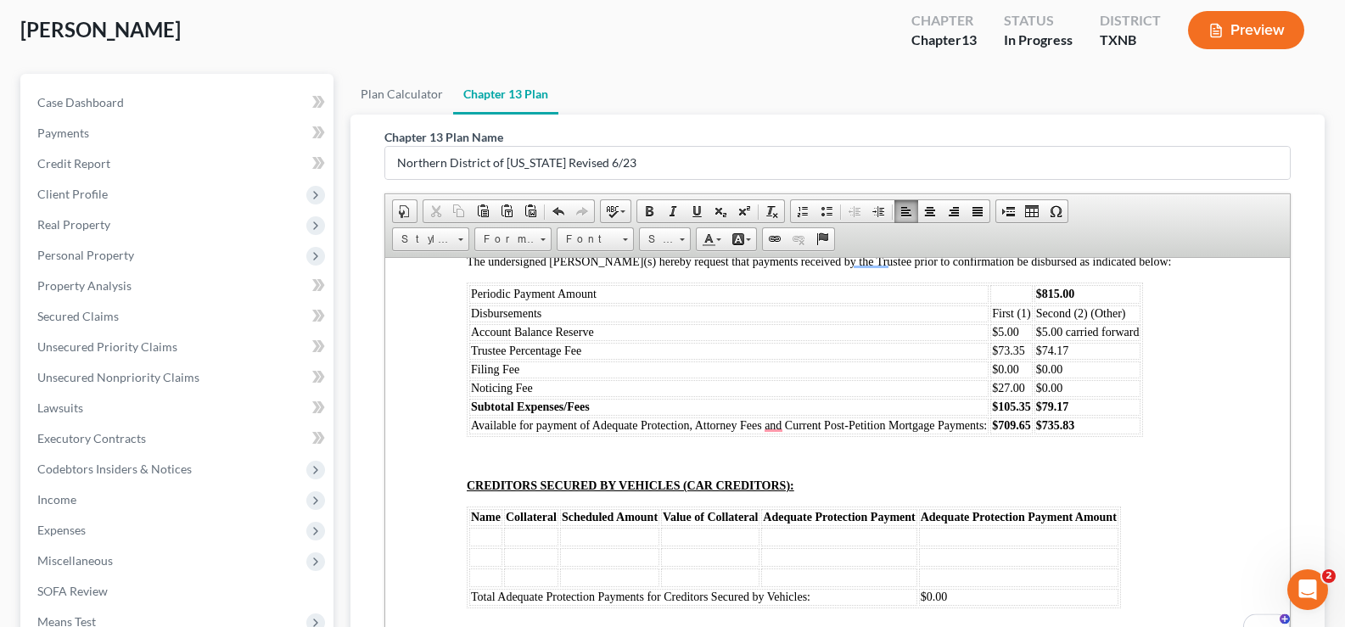
click at [1121, 536] on div "I, the undersigned, hereby certify that the Plan contains no nonstandard provis…" at bounding box center [837, 150] width 741 height 2417
click at [1144, 496] on div "I, the undersigned, hereby certify that the Plan contains no nonstandard provis…" at bounding box center [837, 150] width 741 height 2417
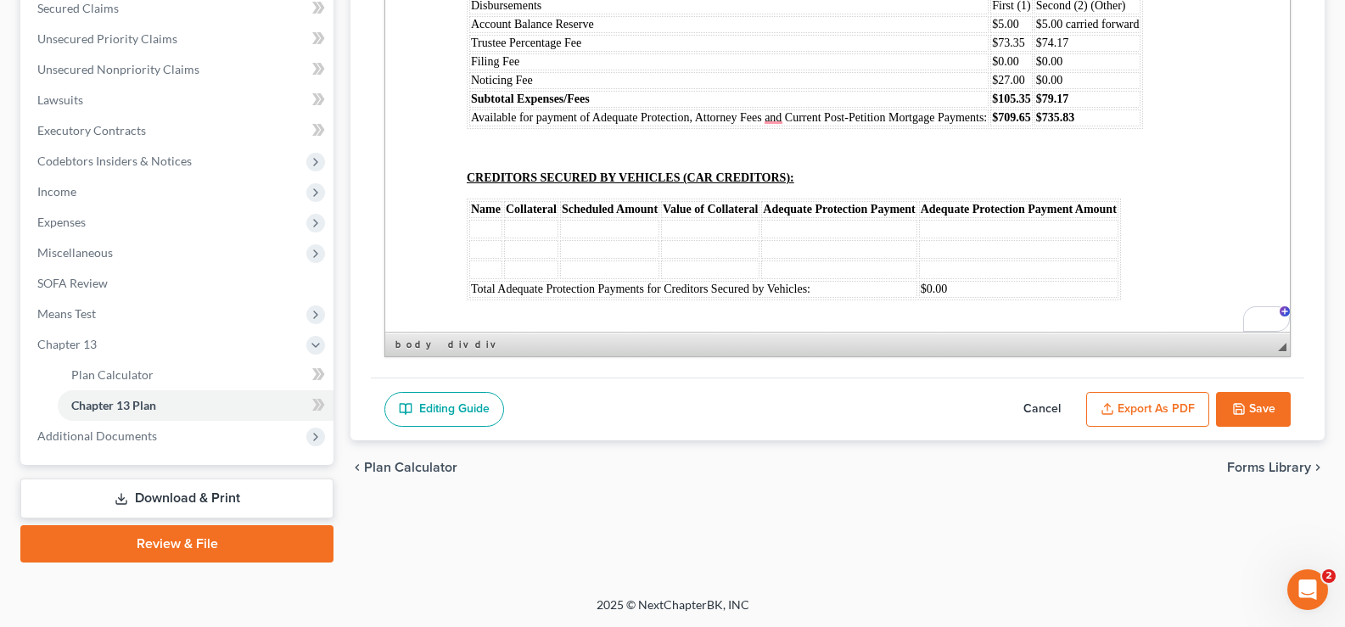
click at [1250, 410] on button "Save" at bounding box center [1253, 410] width 75 height 36
select select "5"
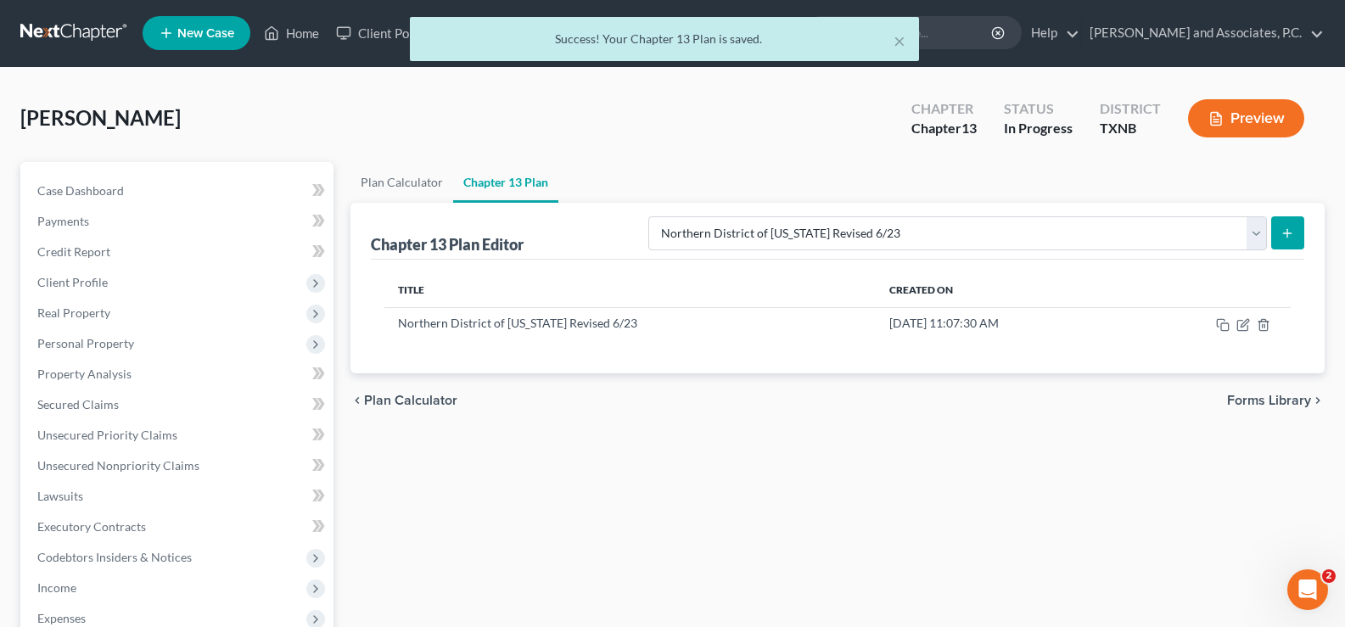
scroll to position [0, 0]
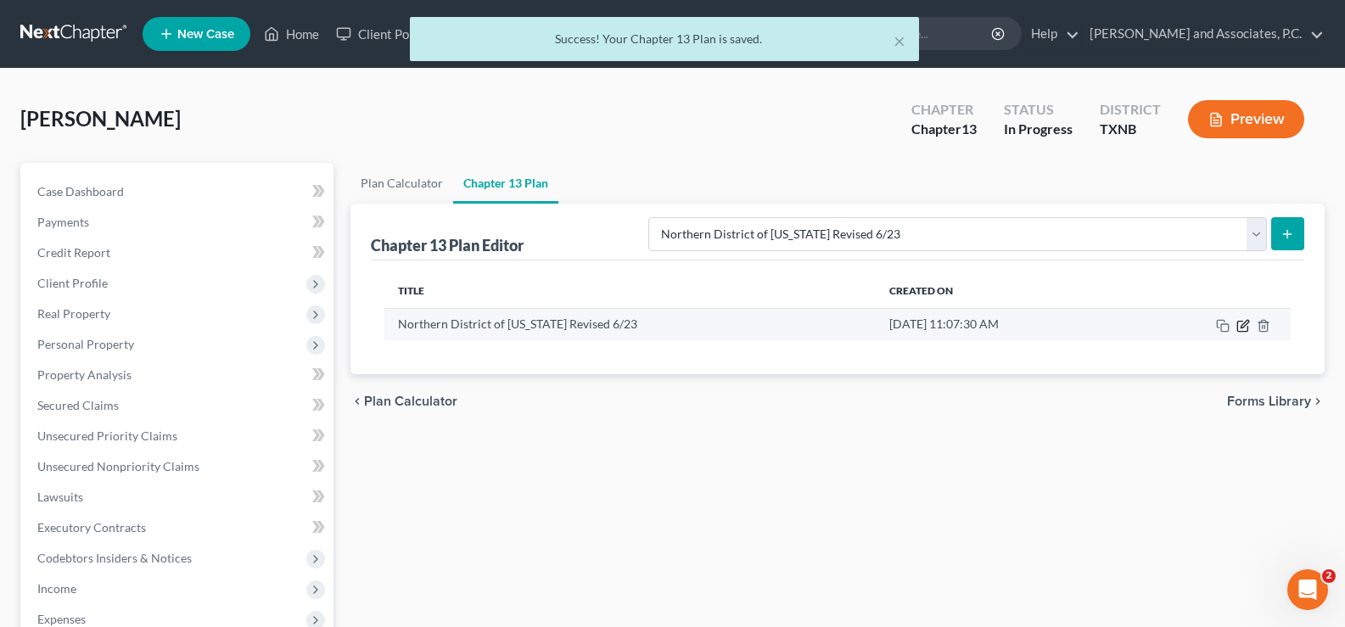
click at [1242, 327] on icon "button" at bounding box center [1243, 326] width 14 height 14
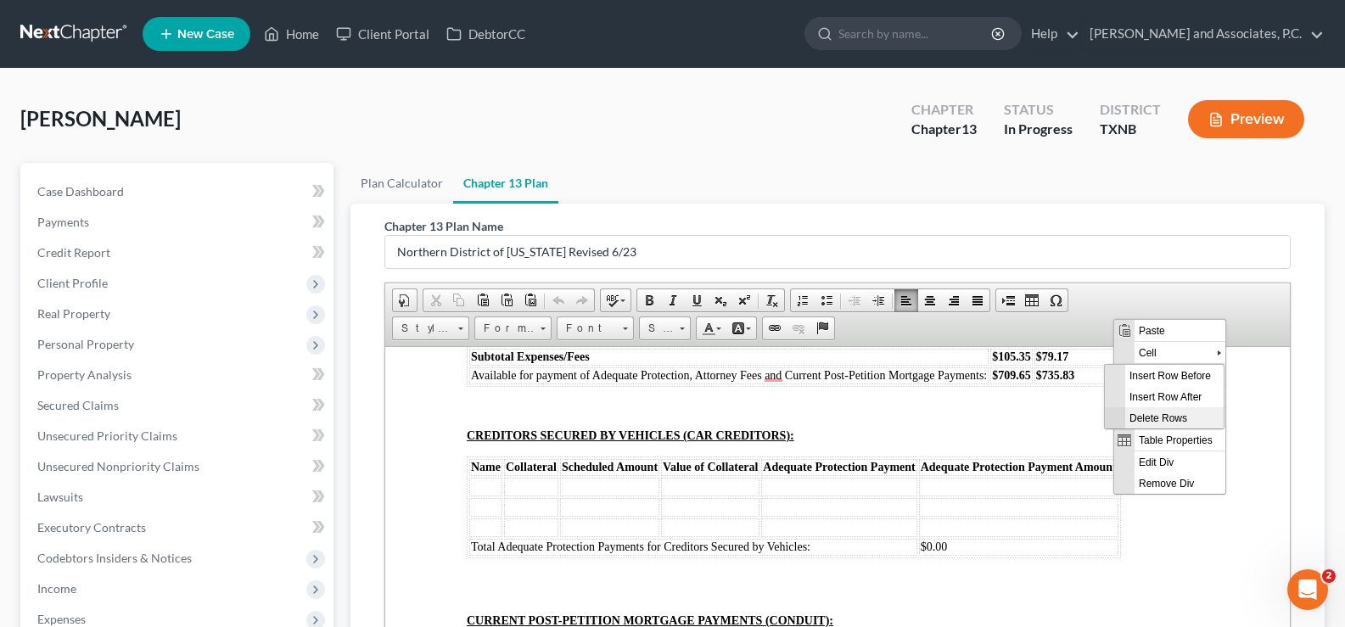
click at [1148, 415] on span "Delete Rows" at bounding box center [1174, 416] width 98 height 21
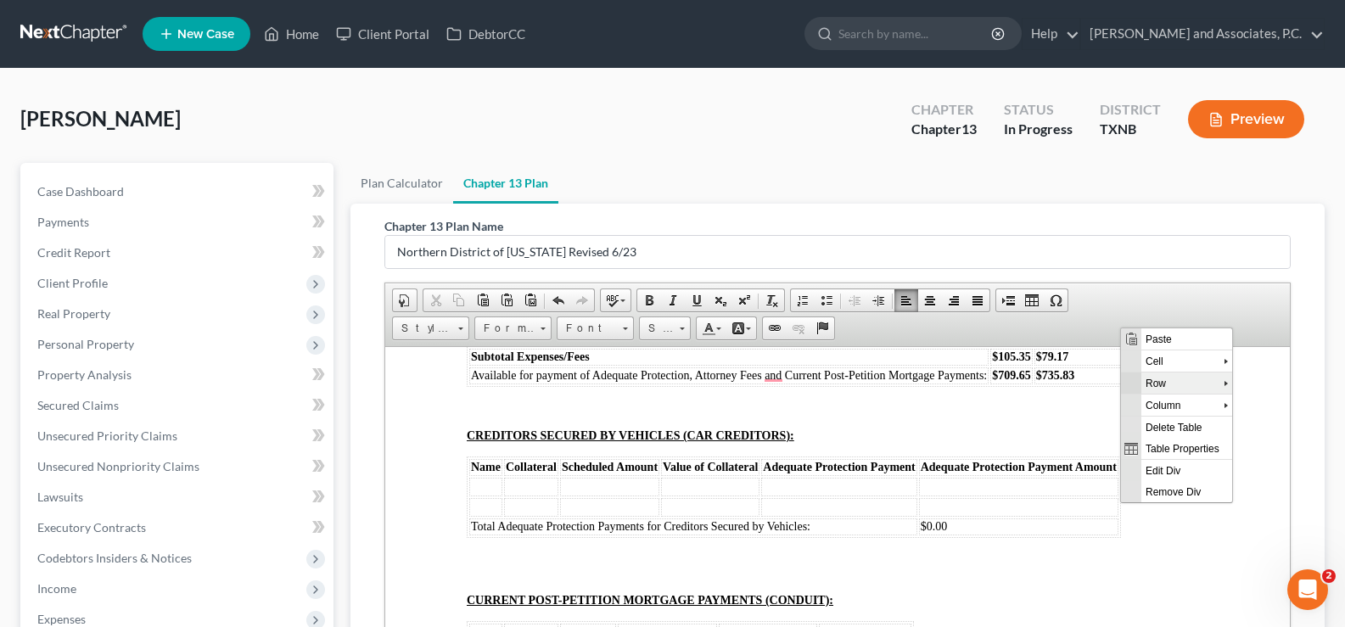
click at [1147, 383] on span "Row" at bounding box center [1182, 382] width 82 height 21
click at [1139, 422] on span "Delete Rows" at bounding box center [1181, 425] width 98 height 21
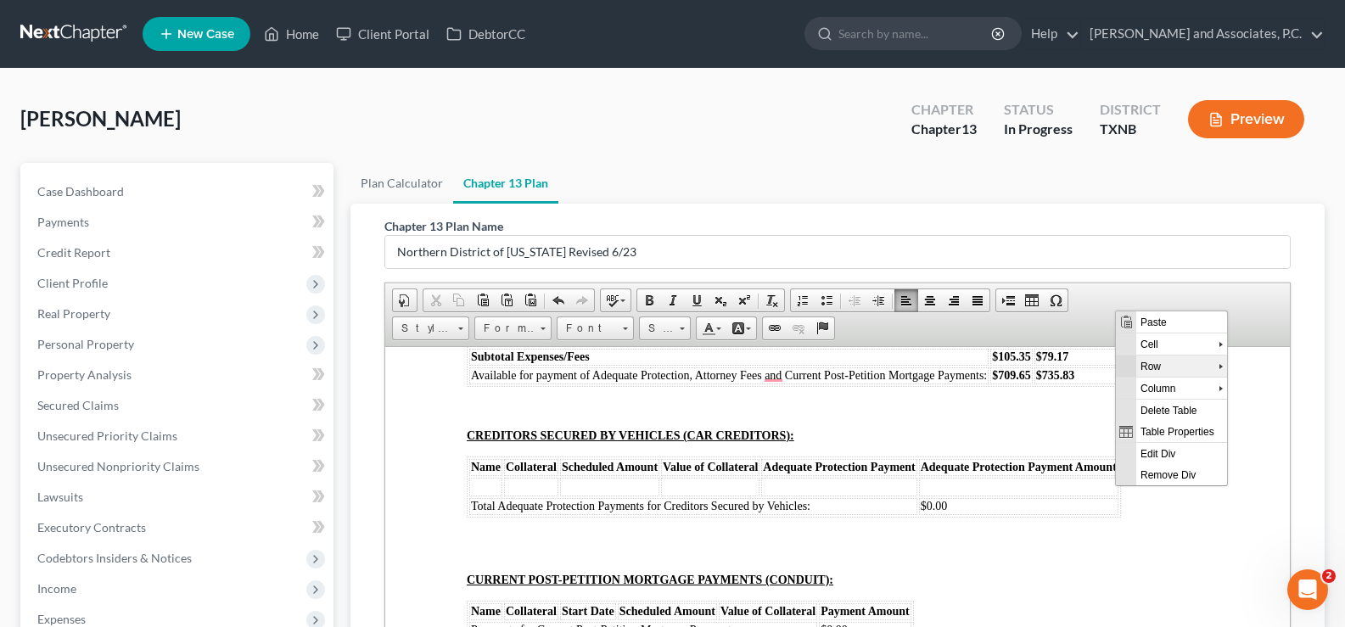
click at [1144, 373] on span "Row" at bounding box center [1177, 365] width 82 height 21
click at [1144, 410] on span "Delete Rows" at bounding box center [1176, 408] width 98 height 21
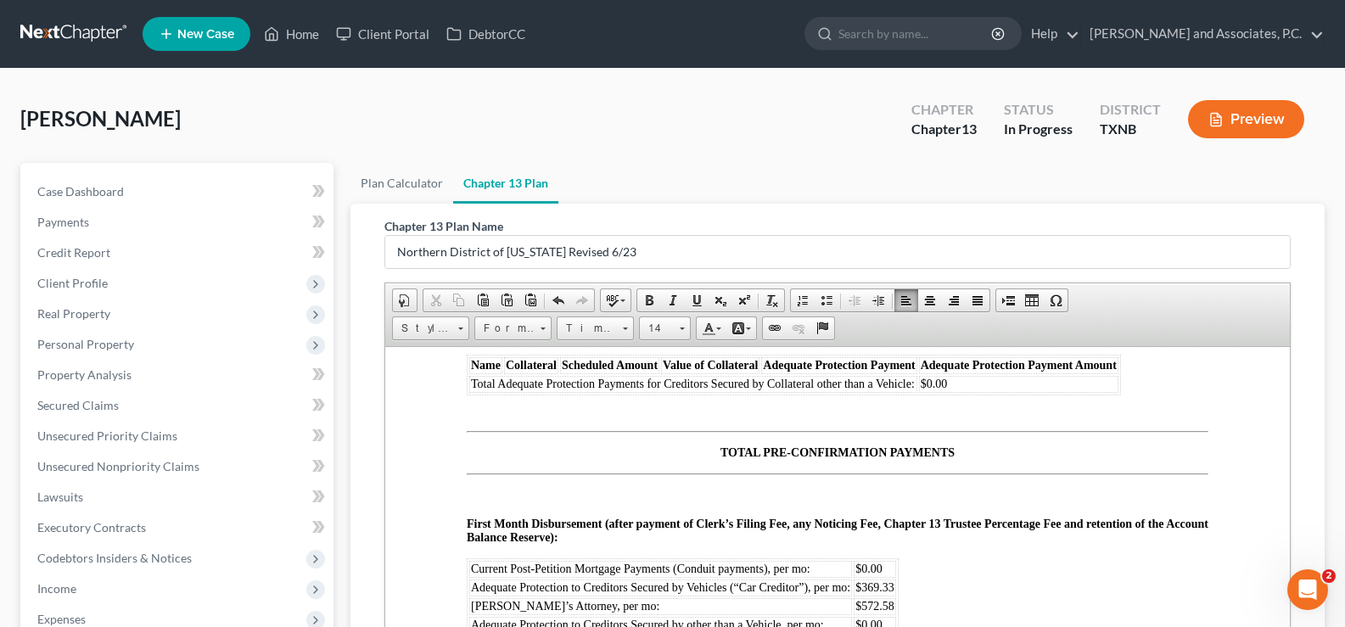
scroll to position [8992, 0]
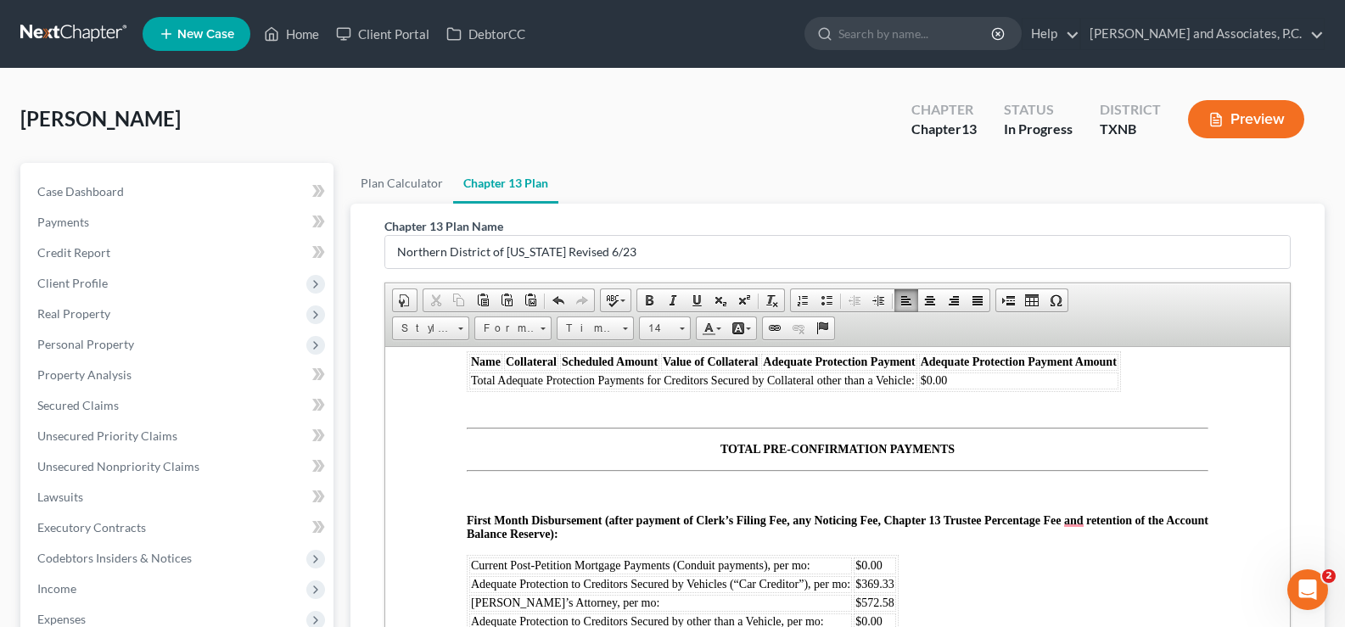
click at [891, 577] on span "$369.33" at bounding box center [874, 583] width 39 height 13
click at [891, 603] on span "$572.58" at bounding box center [874, 602] width 39 height 13
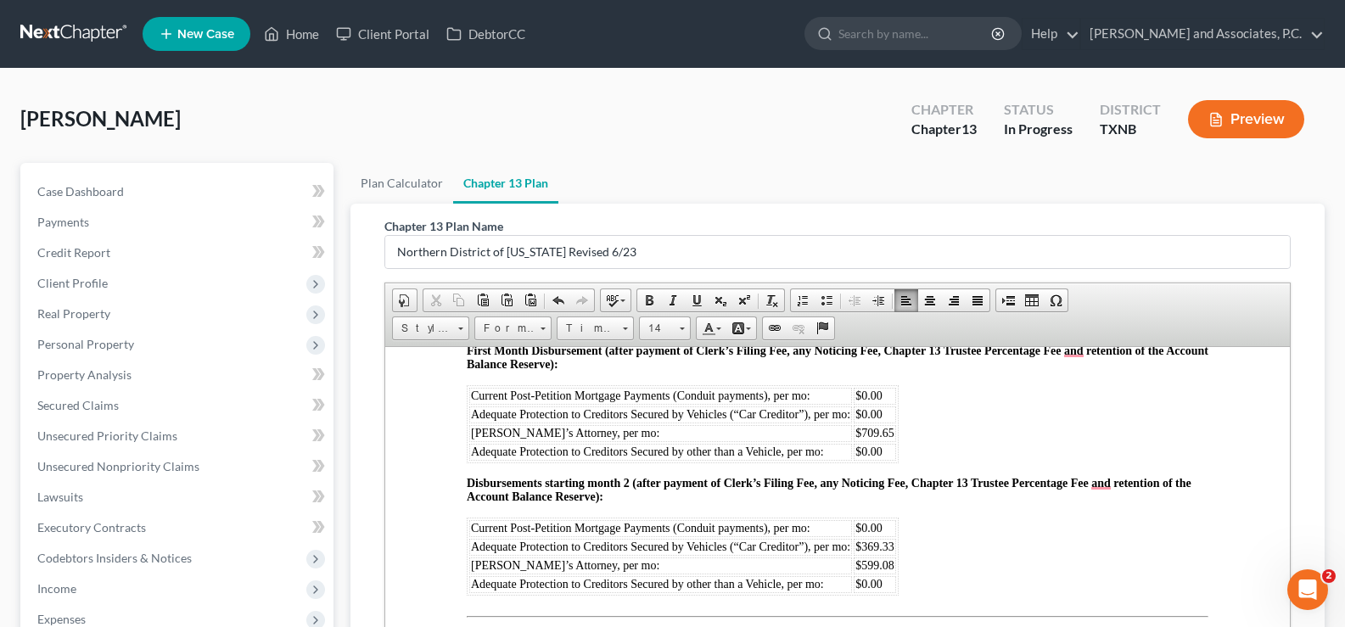
click at [893, 541] on td "$369.33" at bounding box center [874, 546] width 42 height 17
click at [892, 563] on span "$599.08" at bounding box center [874, 564] width 39 height 13
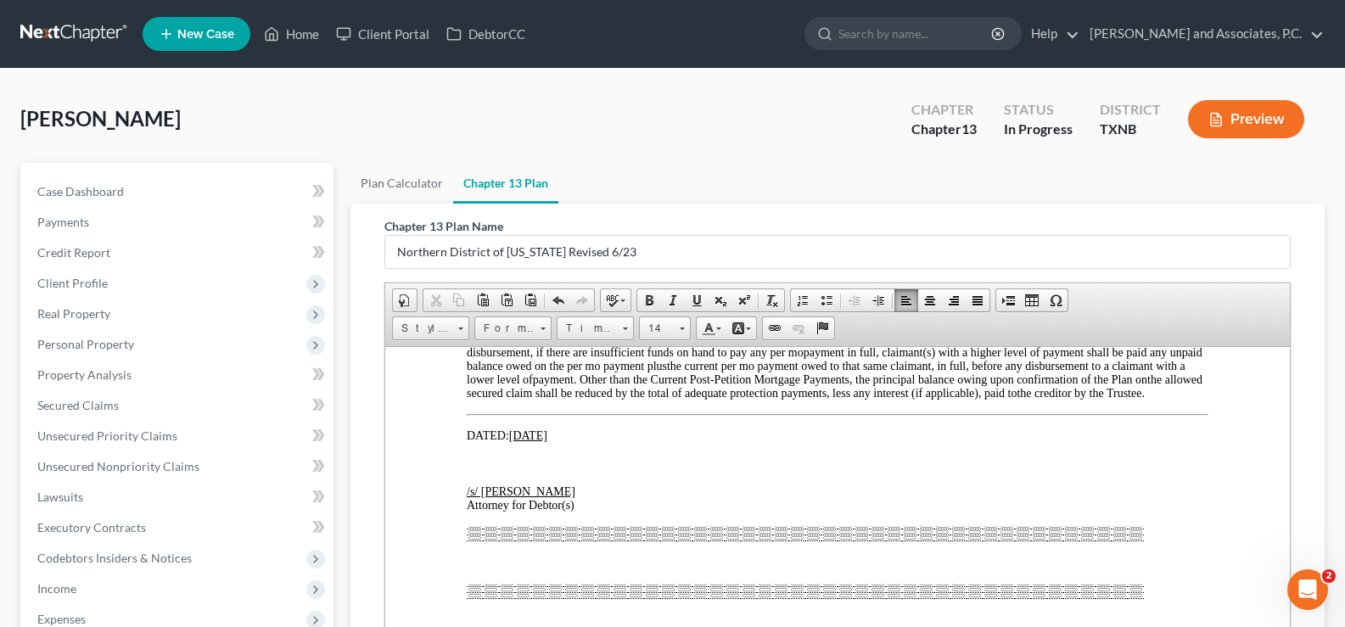
scroll to position [9671, 0]
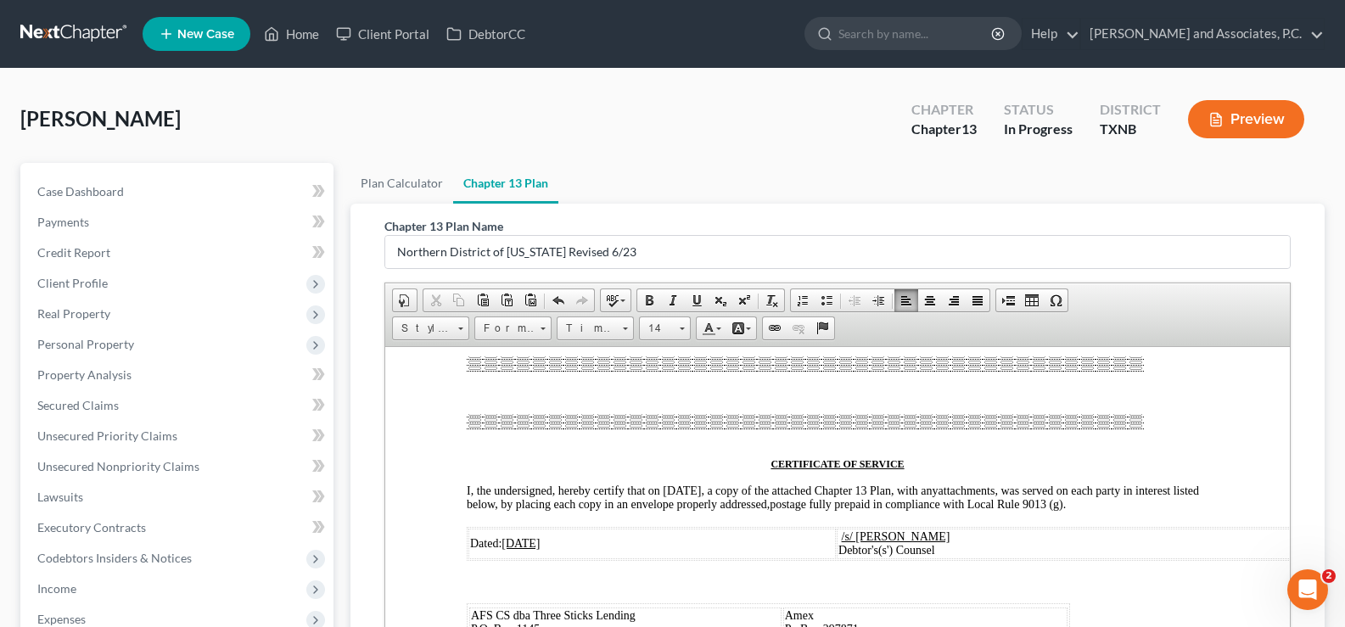
click at [662, 400] on p "To enrich screen reader interactions, please activate Accessibility in Grammarl…" at bounding box center [837, 391] width 741 height 15
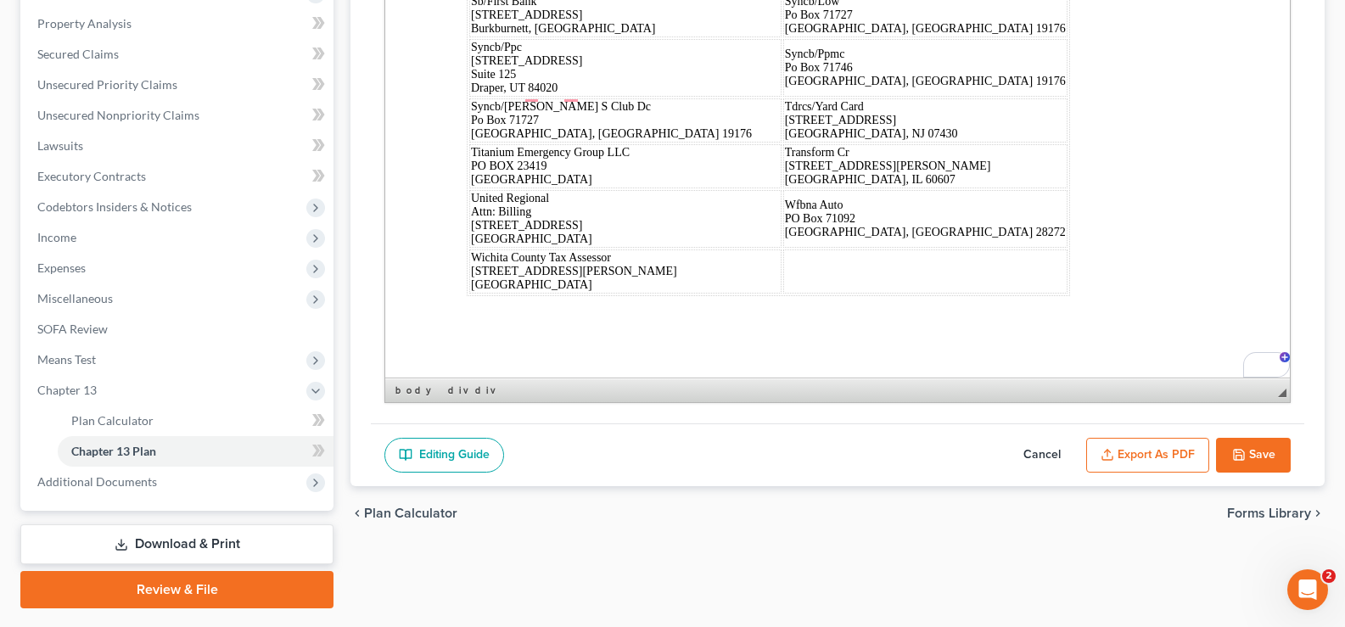
scroll to position [397, 0]
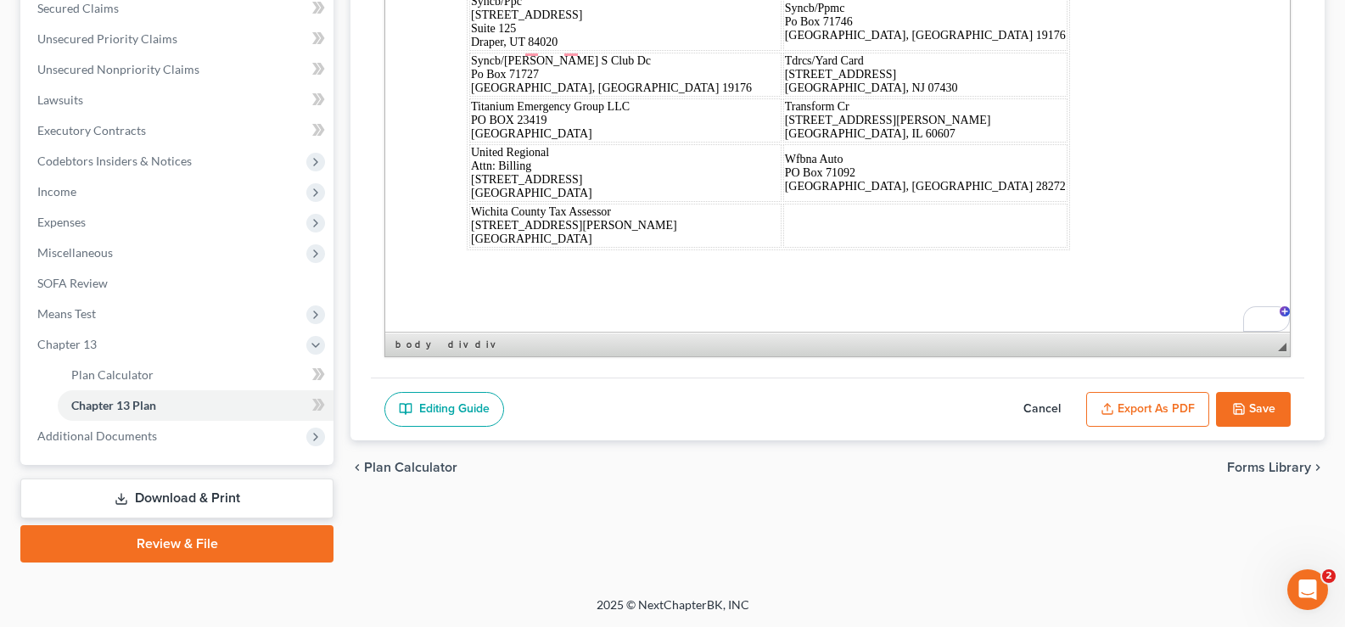
click at [1251, 417] on button "Save" at bounding box center [1253, 410] width 75 height 36
select select "5"
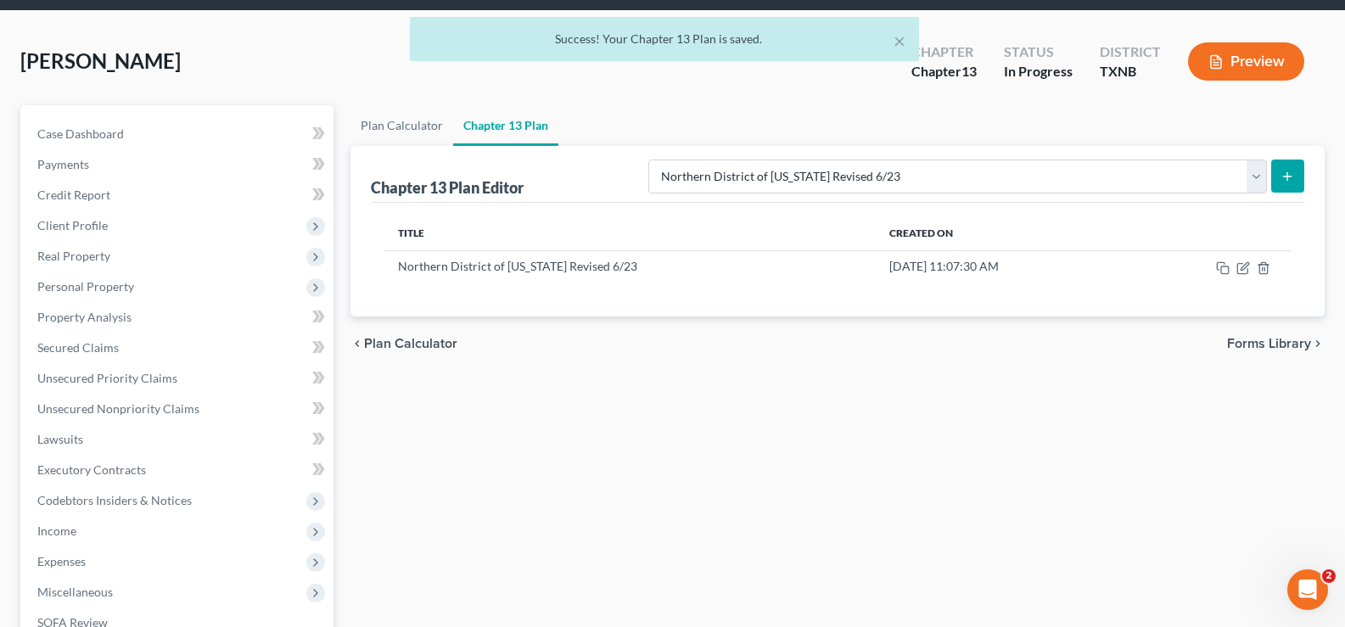
scroll to position [0, 0]
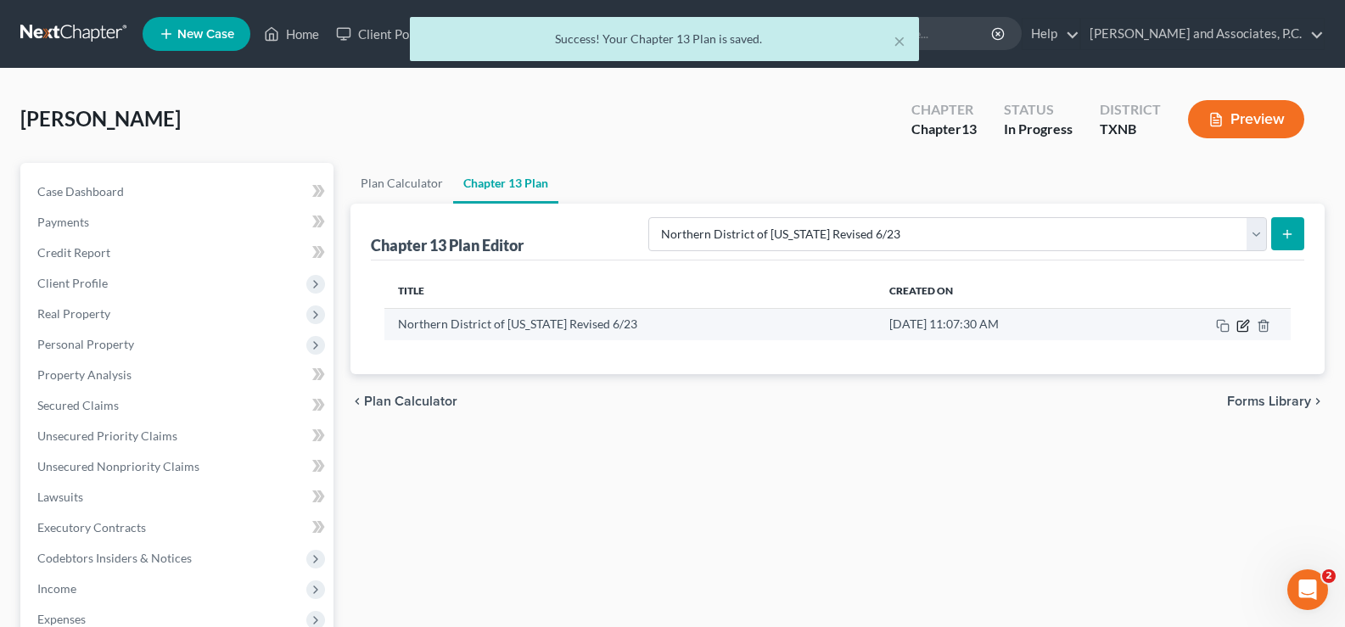
click at [1239, 326] on icon "button" at bounding box center [1243, 326] width 14 height 14
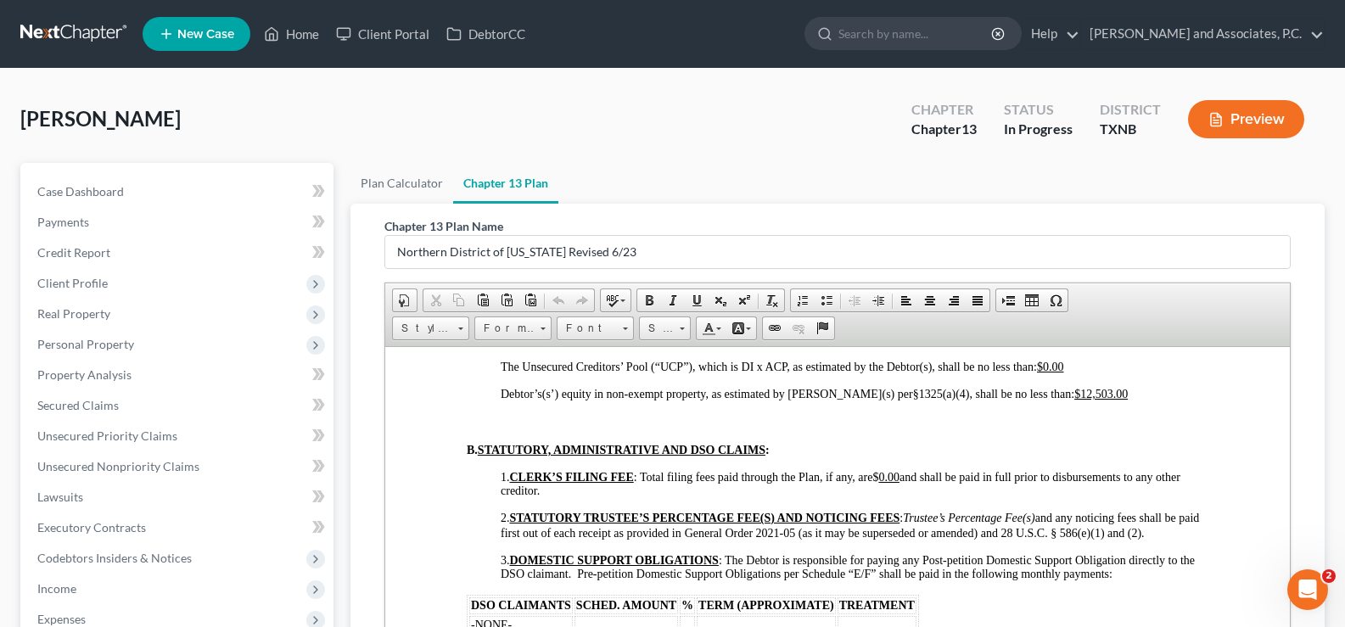
scroll to position [1527, 0]
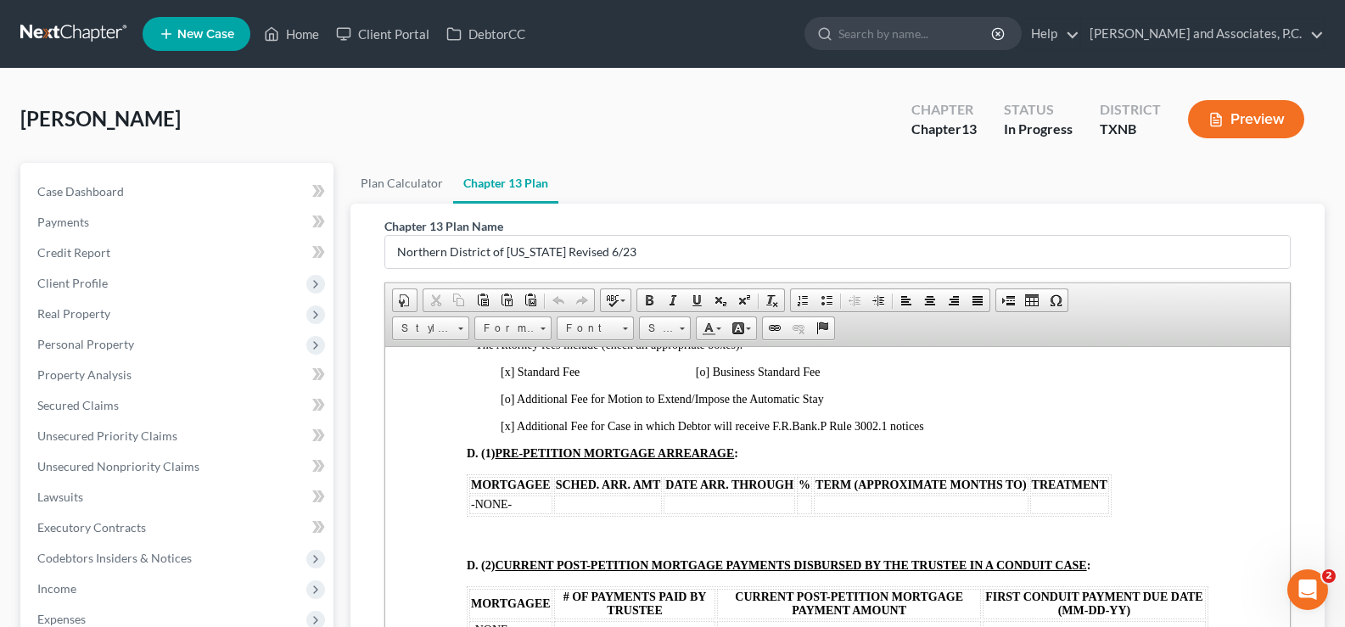
click at [534, 495] on td "-NONE-" at bounding box center [510, 504] width 83 height 19
click at [539, 495] on td "-NONE-" at bounding box center [510, 504] width 83 height 19
click at [683, 495] on td "To enrich screen reader interactions, please activate Accessibility in Grammarl…" at bounding box center [728, 504] width 131 height 19
click at [497, 495] on td "To enrich screen reader interactions, please activate Accessibility in Grammarl…" at bounding box center [510, 504] width 83 height 19
click at [804, 495] on td "To enrich screen reader interactions, please activate Accessibility in Grammarl…" at bounding box center [804, 504] width 15 height 19
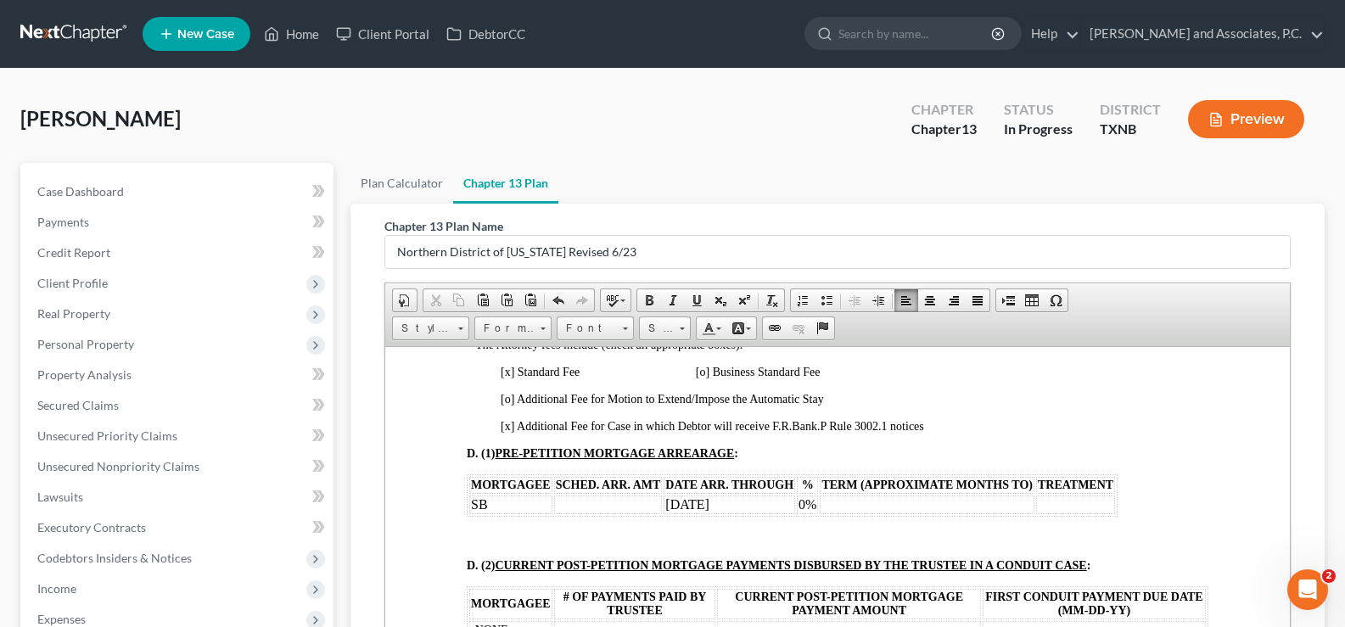
click at [839, 495] on td "To enrich screen reader interactions, please activate Accessibility in Grammarl…" at bounding box center [926, 504] width 215 height 19
click at [503, 495] on td "SB" at bounding box center [510, 504] width 83 height 19
click at [571, 495] on td "$7974.60" at bounding box center [608, 504] width 109 height 19
click at [627, 495] on td "$7,974.60" at bounding box center [608, 504] width 109 height 19
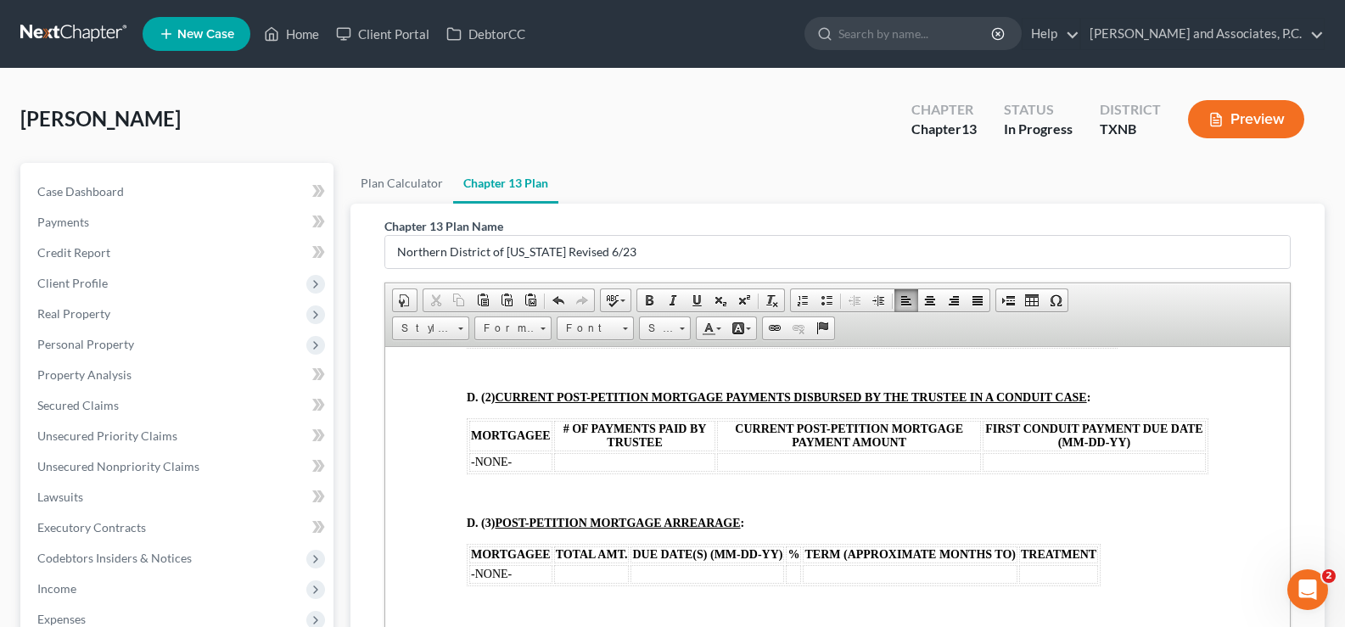
scroll to position [1697, 0]
click at [517, 450] on td "-NONE-" at bounding box center [510, 459] width 83 height 19
click at [537, 562] on td "-NONE-" at bounding box center [510, 571] width 83 height 19
click at [564, 562] on td "To enrich screen reader interactions, please activate Accessibility in Grammarl…" at bounding box center [591, 571] width 75 height 19
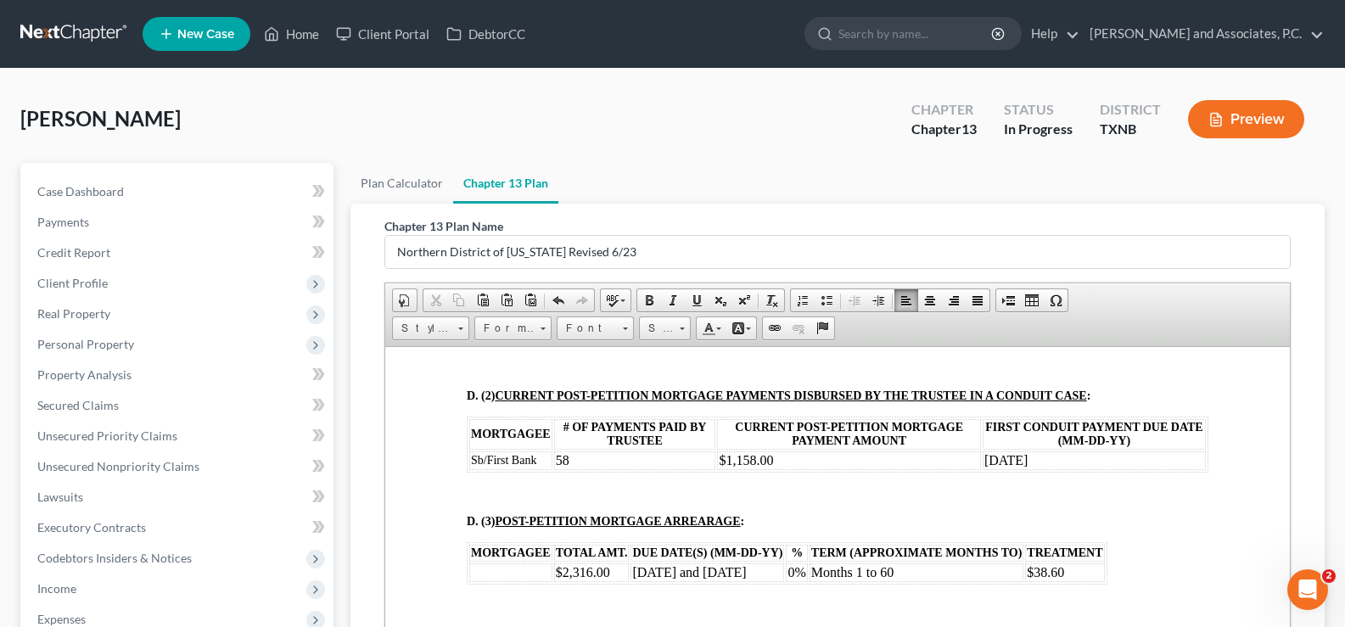
click at [497, 562] on td "To enrich screen reader interactions, please activate Accessibility in Grammarl…" at bounding box center [510, 571] width 83 height 19
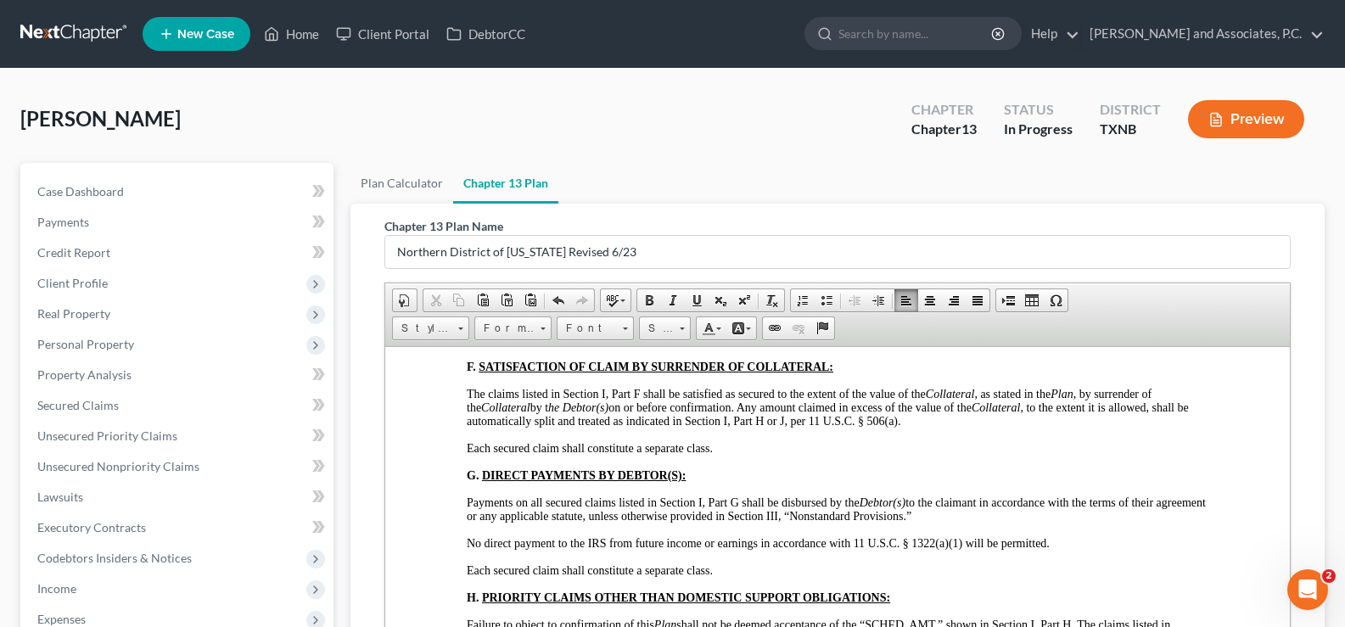
scroll to position [4902, 0]
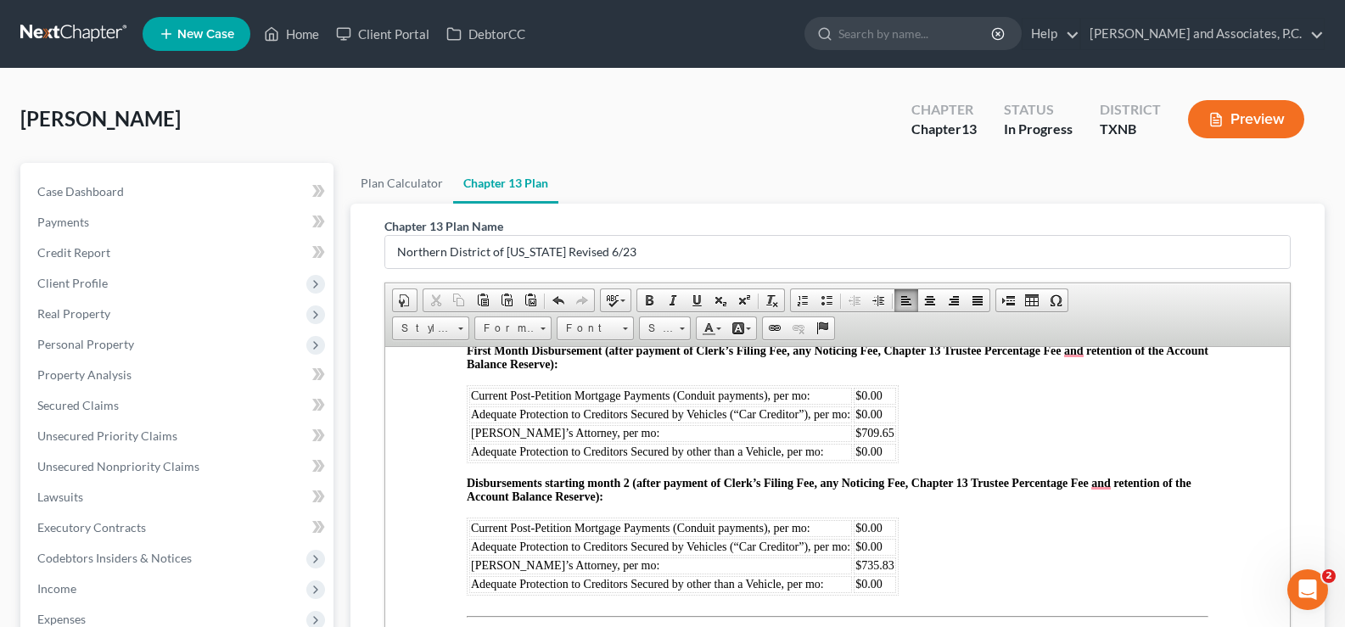
click at [886, 519] on td "$0.00" at bounding box center [874, 527] width 42 height 17
click at [894, 567] on td "$735.83" at bounding box center [878, 564] width 51 height 17
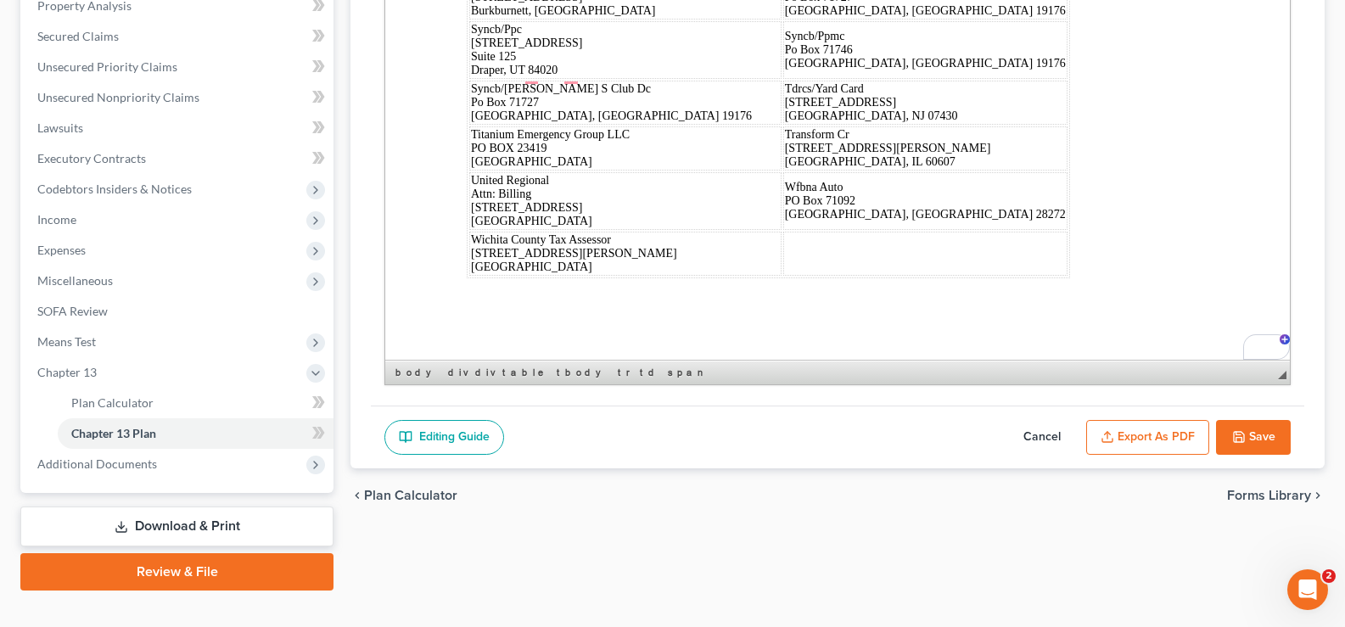
scroll to position [397, 0]
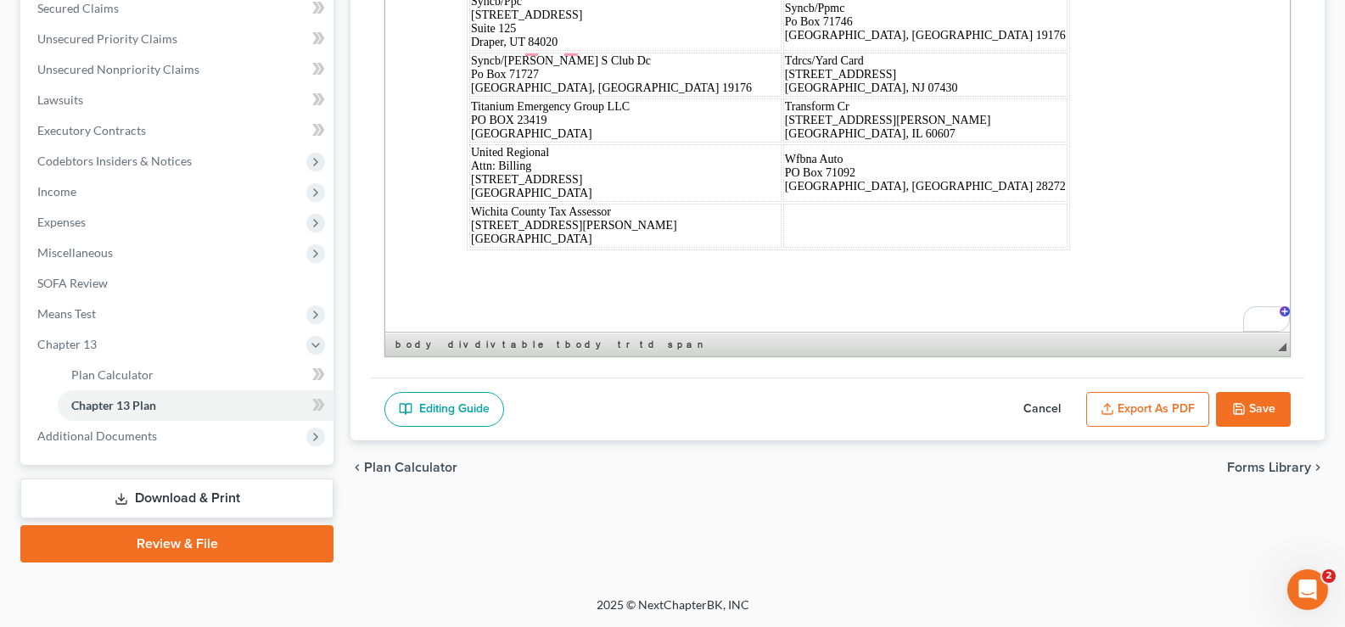
click at [1247, 414] on button "Save" at bounding box center [1253, 410] width 75 height 36
select select "5"
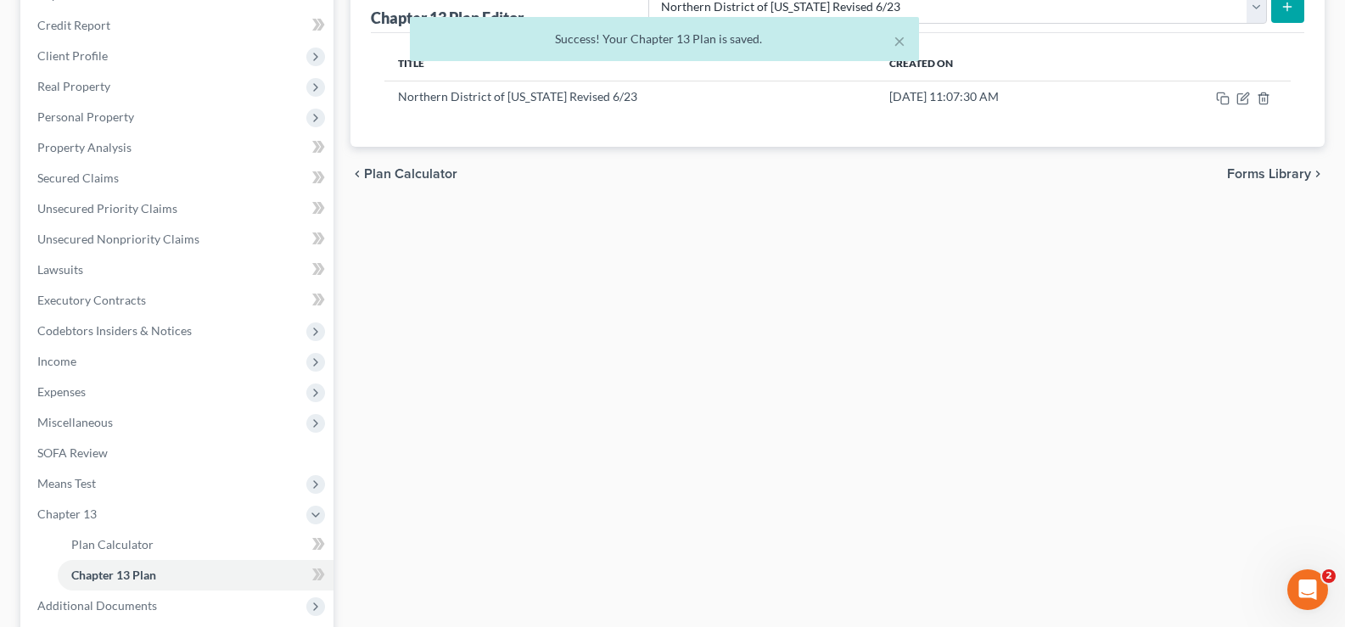
scroll to position [58, 0]
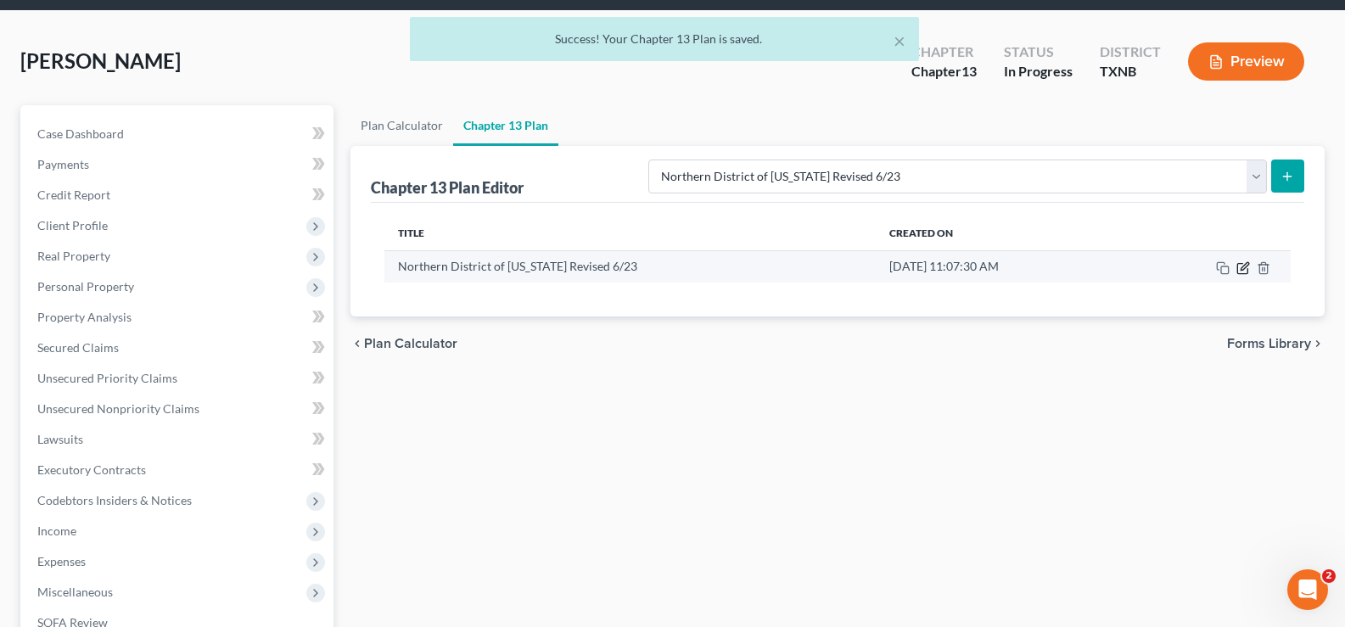
click at [1239, 268] on icon "button" at bounding box center [1243, 268] width 14 height 14
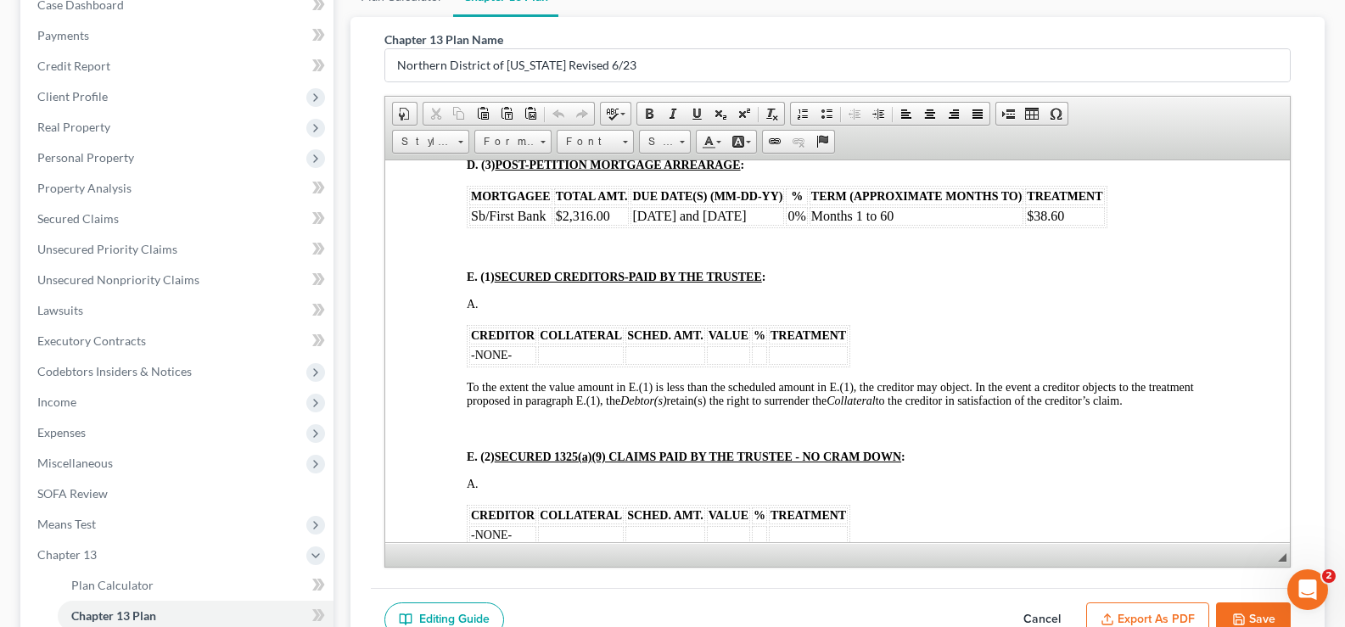
scroll to position [227, 0]
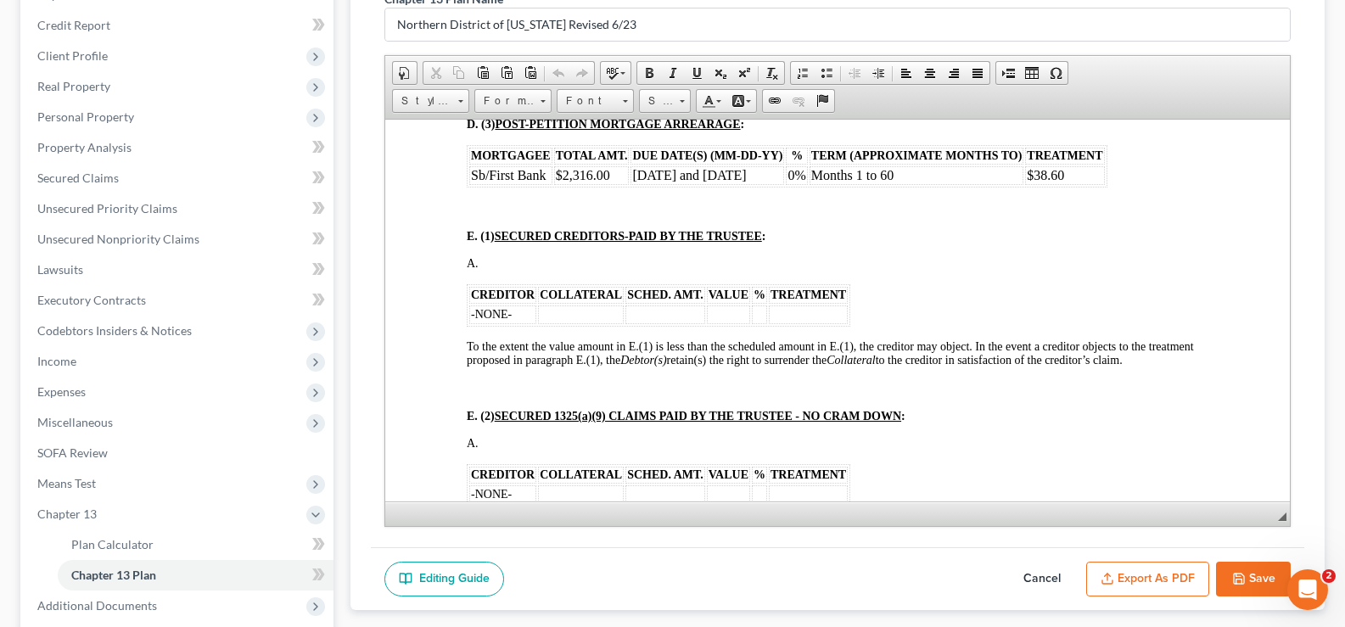
click at [524, 305] on td "-NONE-" at bounding box center [502, 314] width 67 height 19
click at [497, 305] on td "To enrich screen reader interactions, please activate Accessibility in Grammarl…" at bounding box center [502, 314] width 67 height 19
click at [531, 305] on td "To enrich screen reader interactions, please activate Accessibility in Grammarl…" at bounding box center [502, 314] width 67 height 19
click at [741, 305] on td "To enrich screen reader interactions, please activate Accessibility in Grammarl…" at bounding box center [753, 314] width 43 height 19
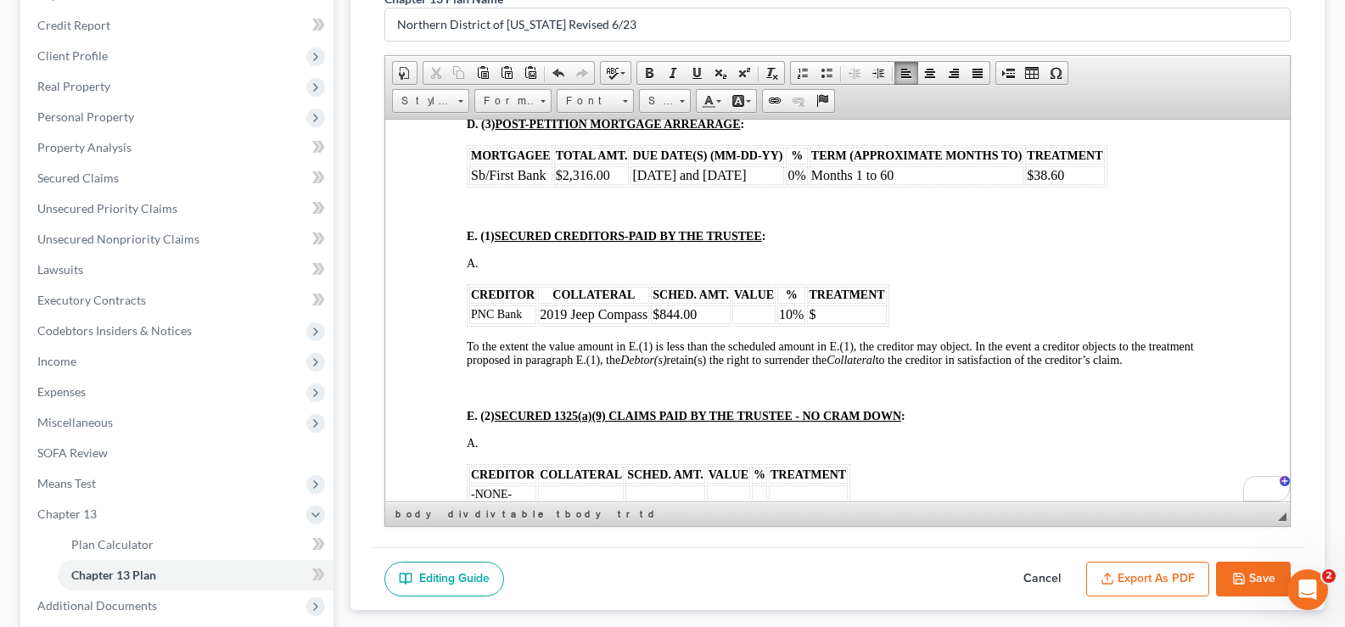
click at [746, 305] on td "To enrich screen reader interactions, please activate Accessibility in Grammarl…" at bounding box center [753, 314] width 43 height 19
click at [841, 305] on td "$" at bounding box center [860, 314] width 79 height 19
click at [877, 305] on td "$" at bounding box center [860, 314] width 79 height 19
click at [522, 305] on td "PNC Bank" at bounding box center [502, 314] width 67 height 19
click at [873, 305] on td "$17.93" at bounding box center [860, 314] width 79 height 19
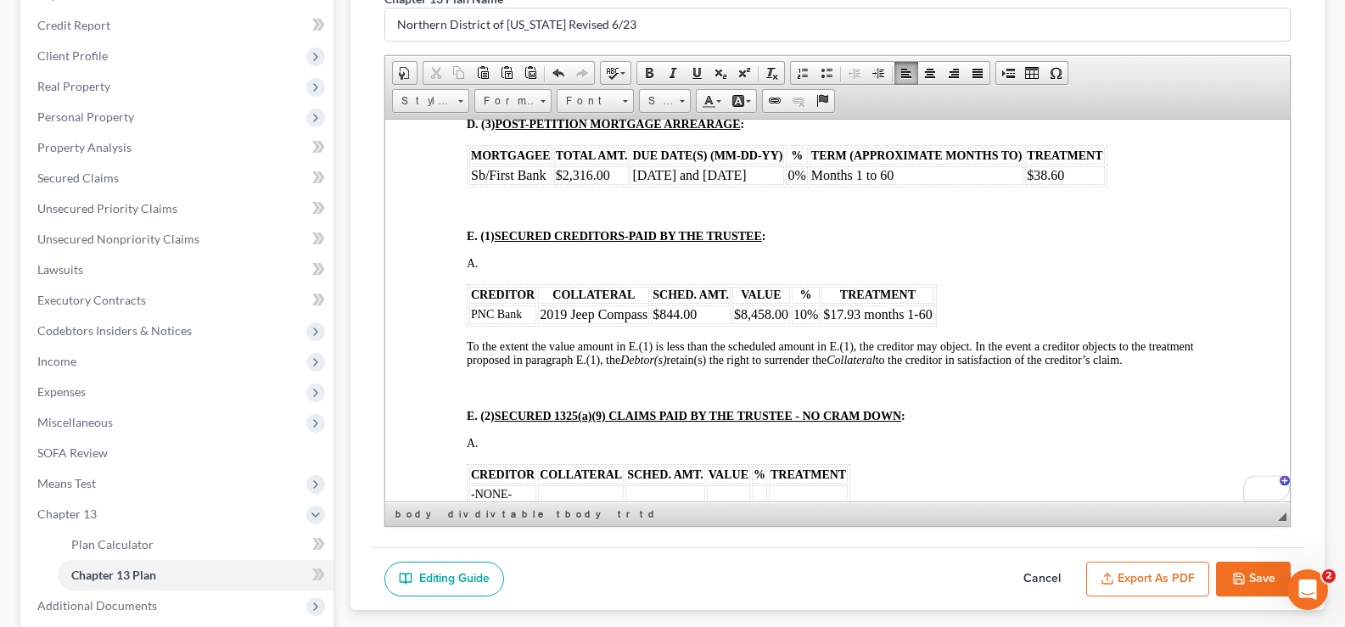
click at [1247, 576] on button "Save" at bounding box center [1253, 580] width 75 height 36
select select "5"
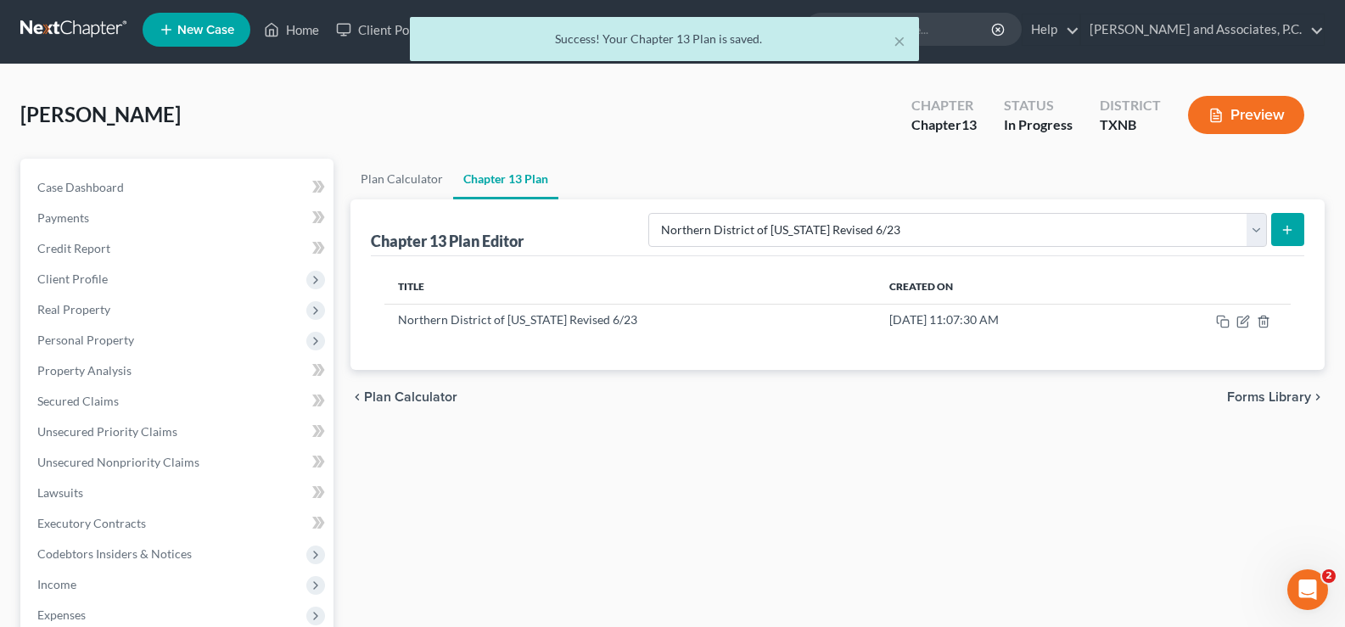
scroll to position [0, 0]
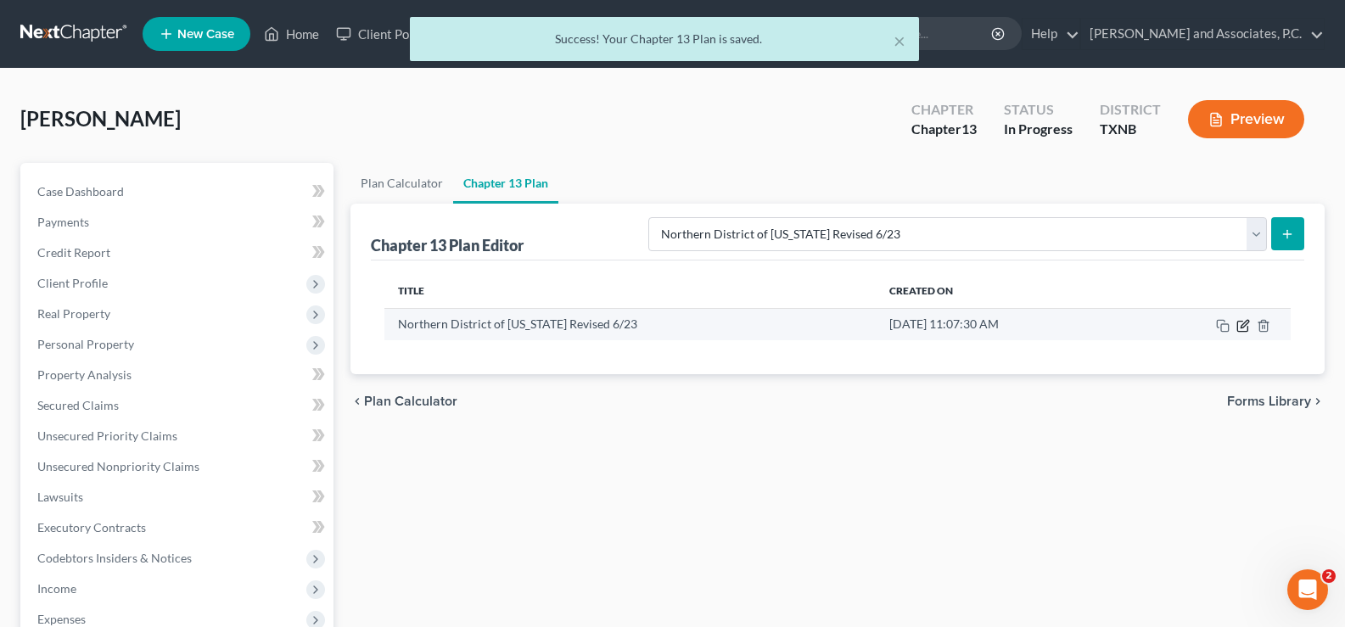
click at [1240, 327] on icon "button" at bounding box center [1244, 324] width 8 height 8
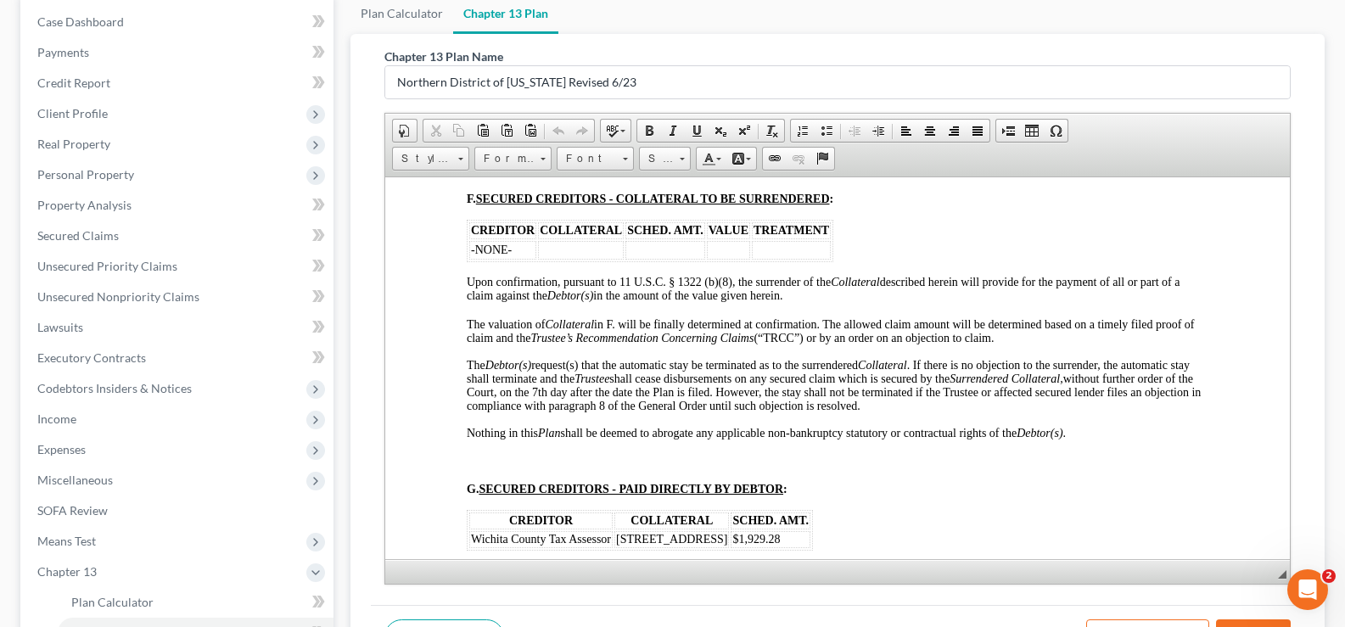
scroll to position [397, 0]
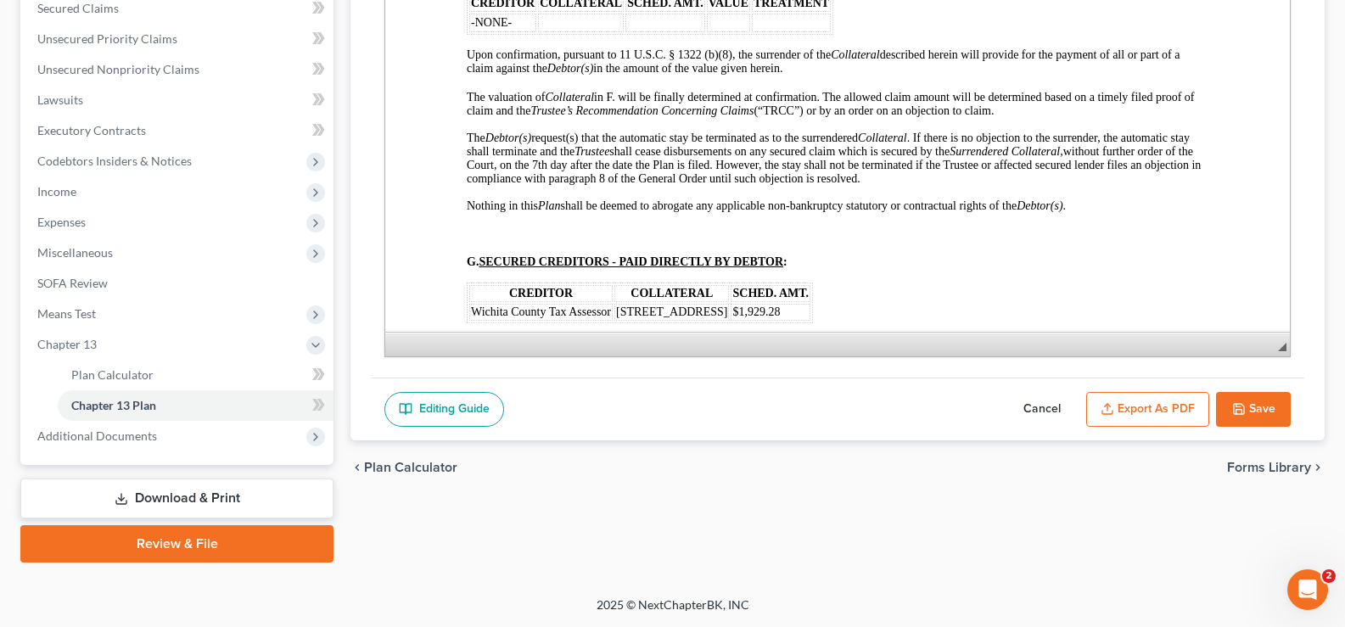
click at [1256, 413] on button "Save" at bounding box center [1253, 410] width 75 height 36
select select "5"
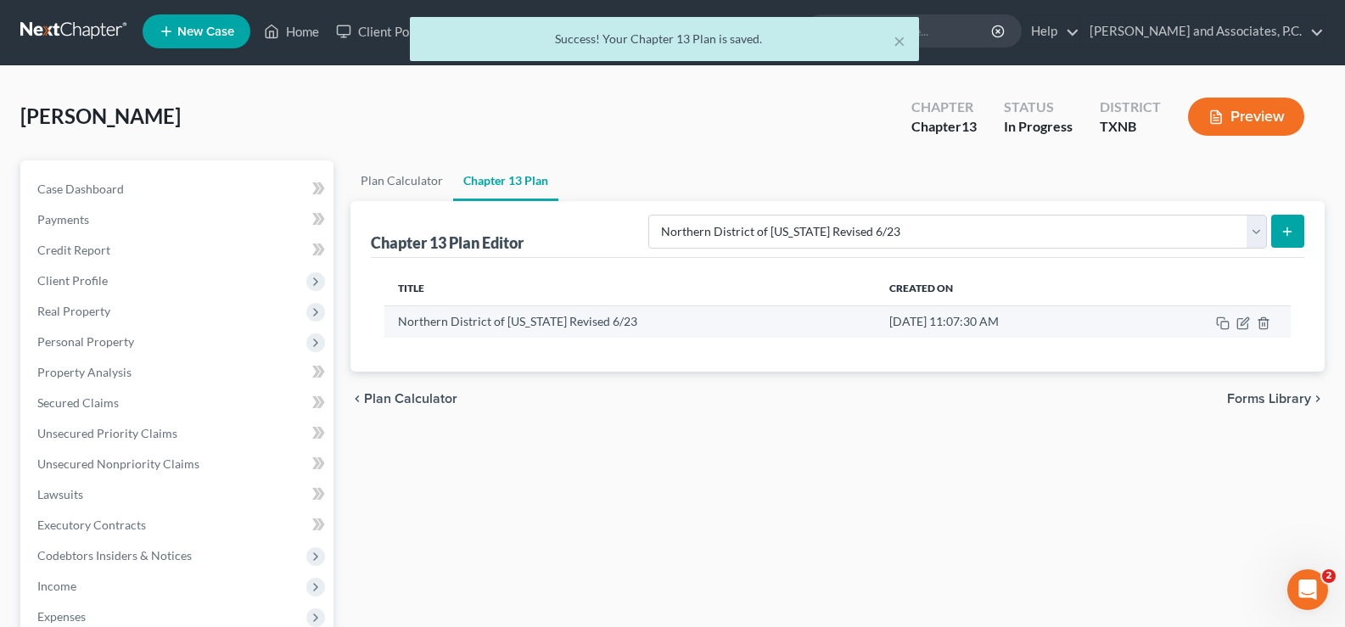
scroll to position [0, 0]
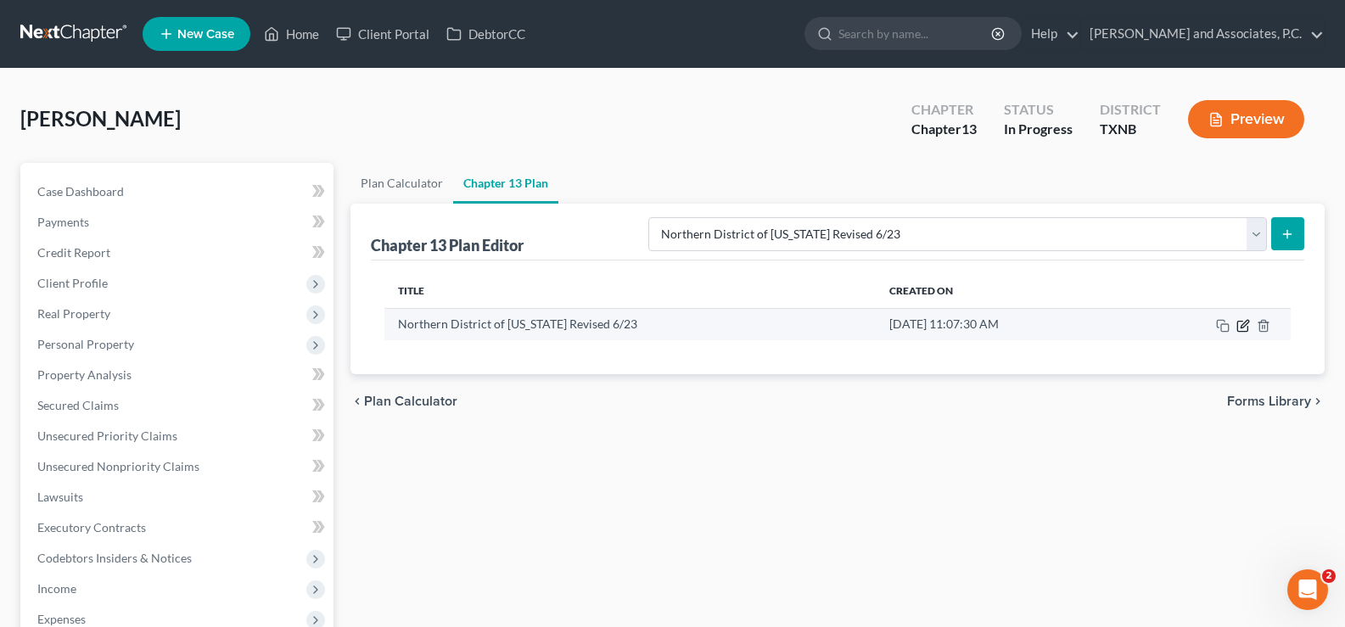
click at [1244, 328] on icon "button" at bounding box center [1243, 326] width 14 height 14
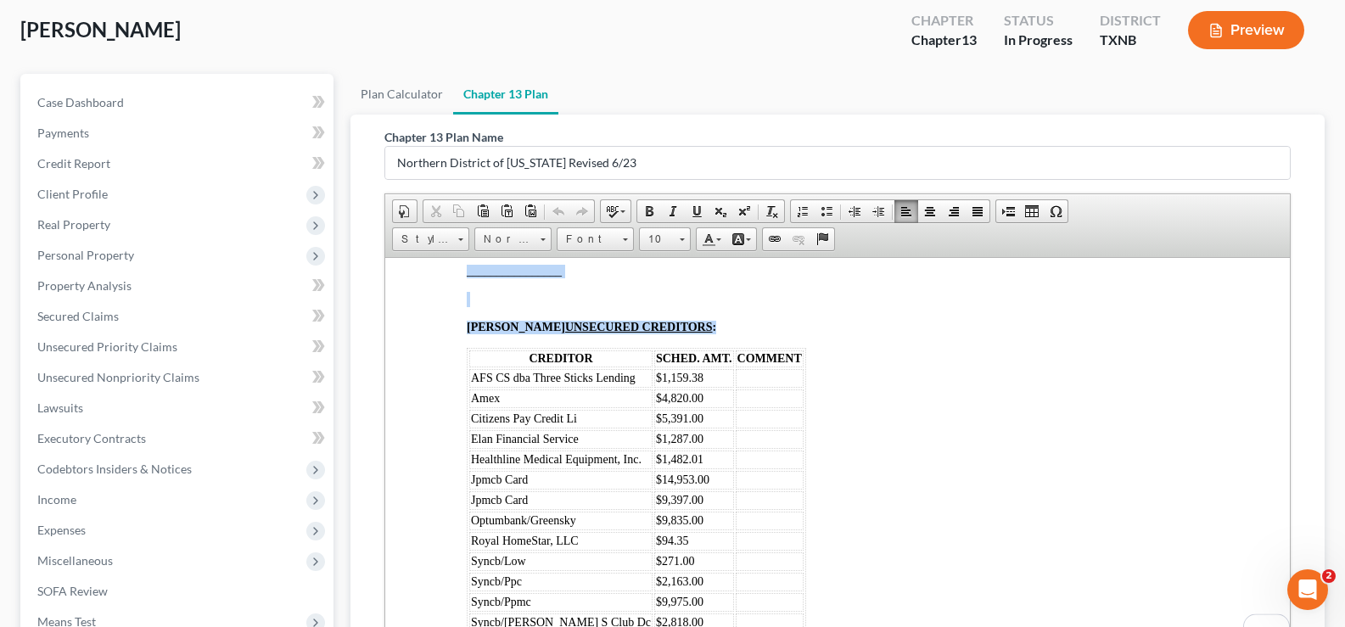
scroll to position [3855, 0]
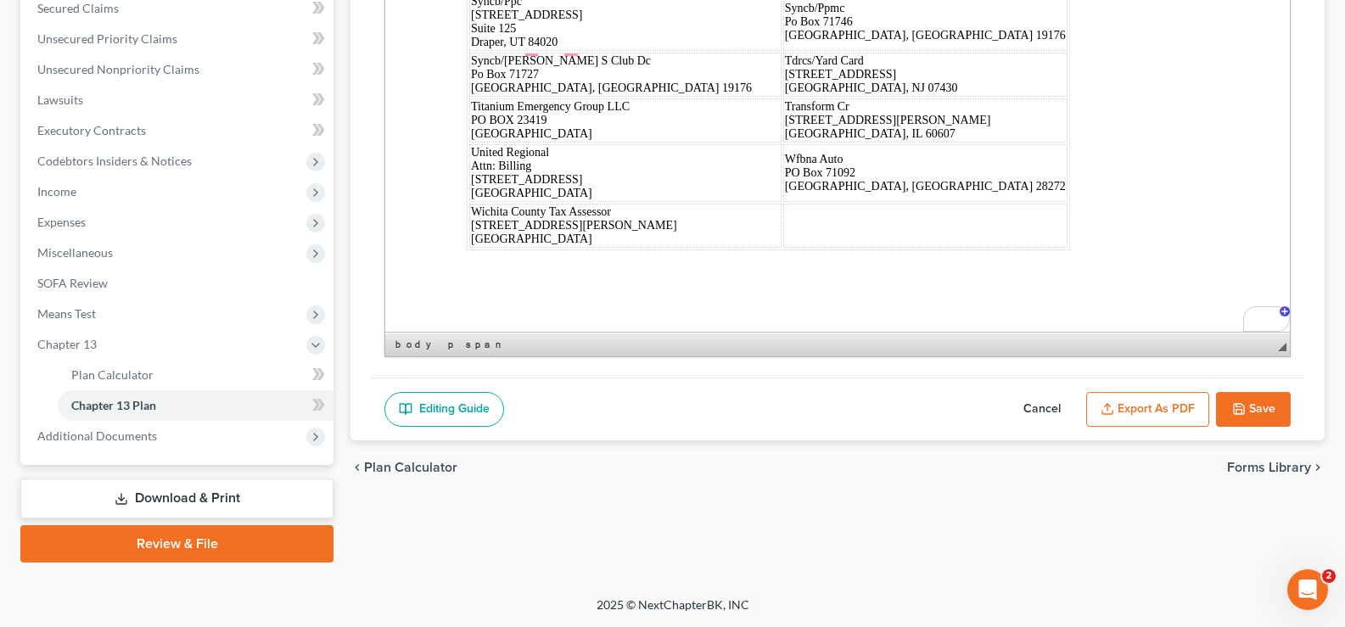
drag, startPoint x: 696, startPoint y: 53, endPoint x: 1323, endPoint y: 334, distance: 687.3
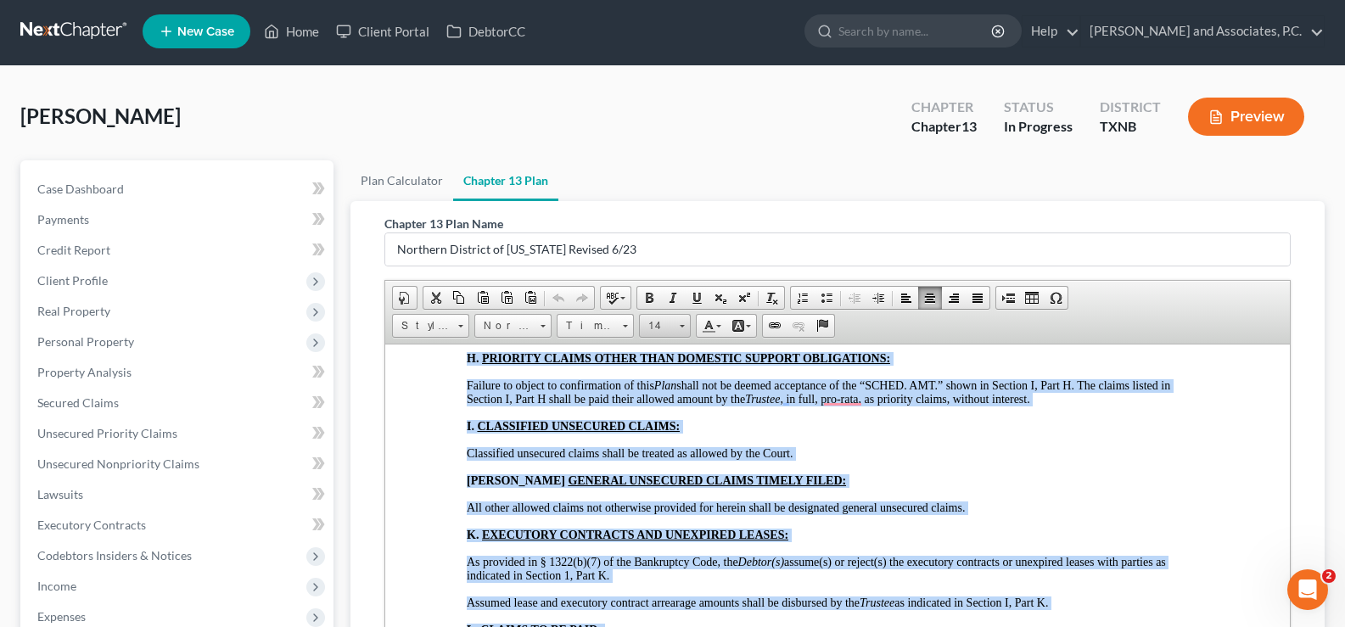
click at [683, 327] on span at bounding box center [681, 326] width 5 height 3
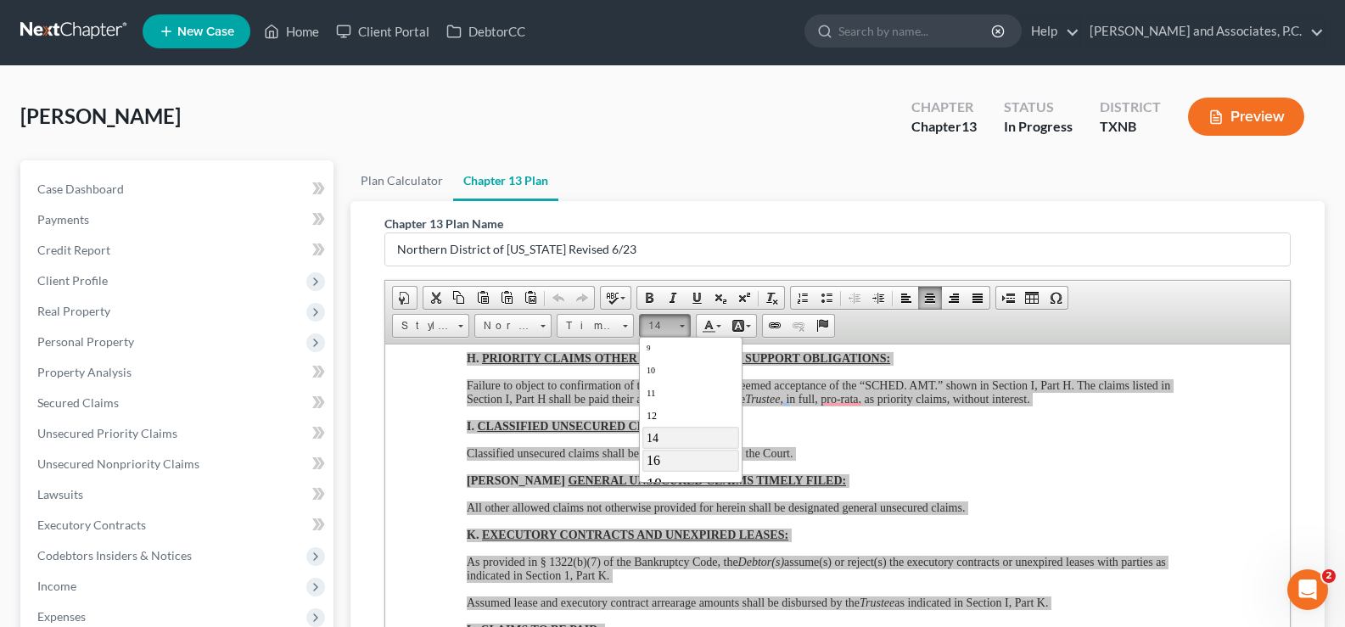
click at [695, 453] on link "16" at bounding box center [690, 460] width 97 height 22
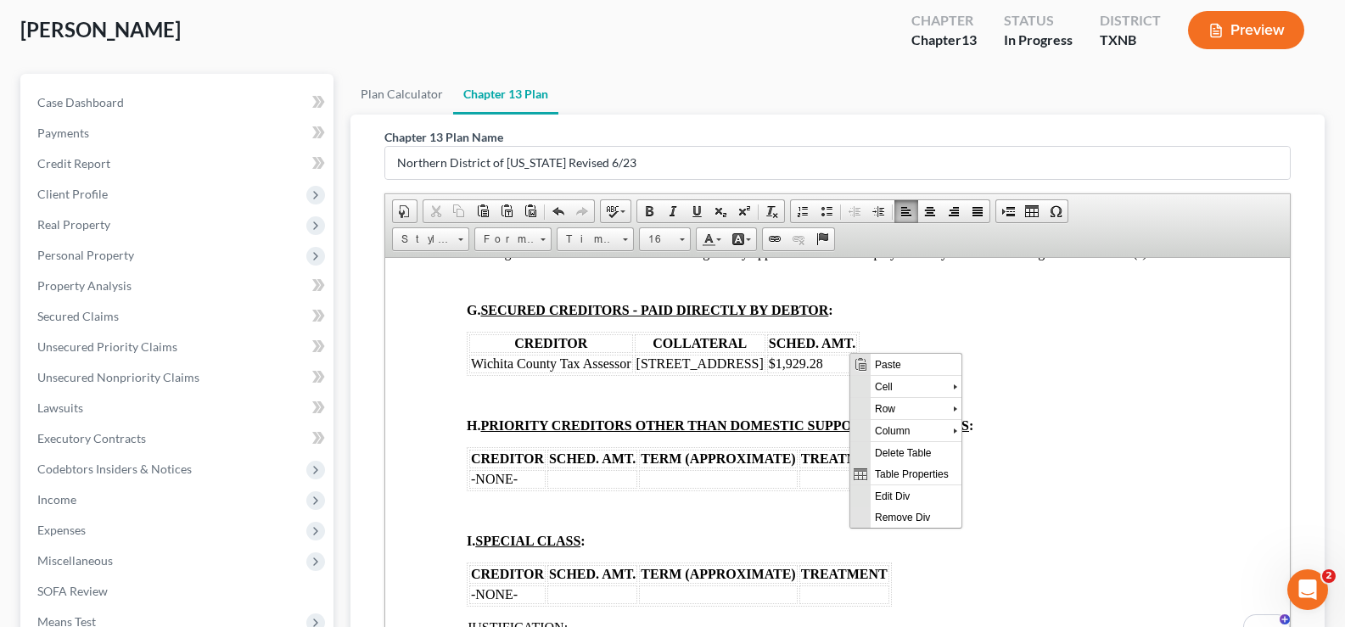
click at [858, 405] on span "Context Menu Options" at bounding box center [856, 407] width 14 height 14
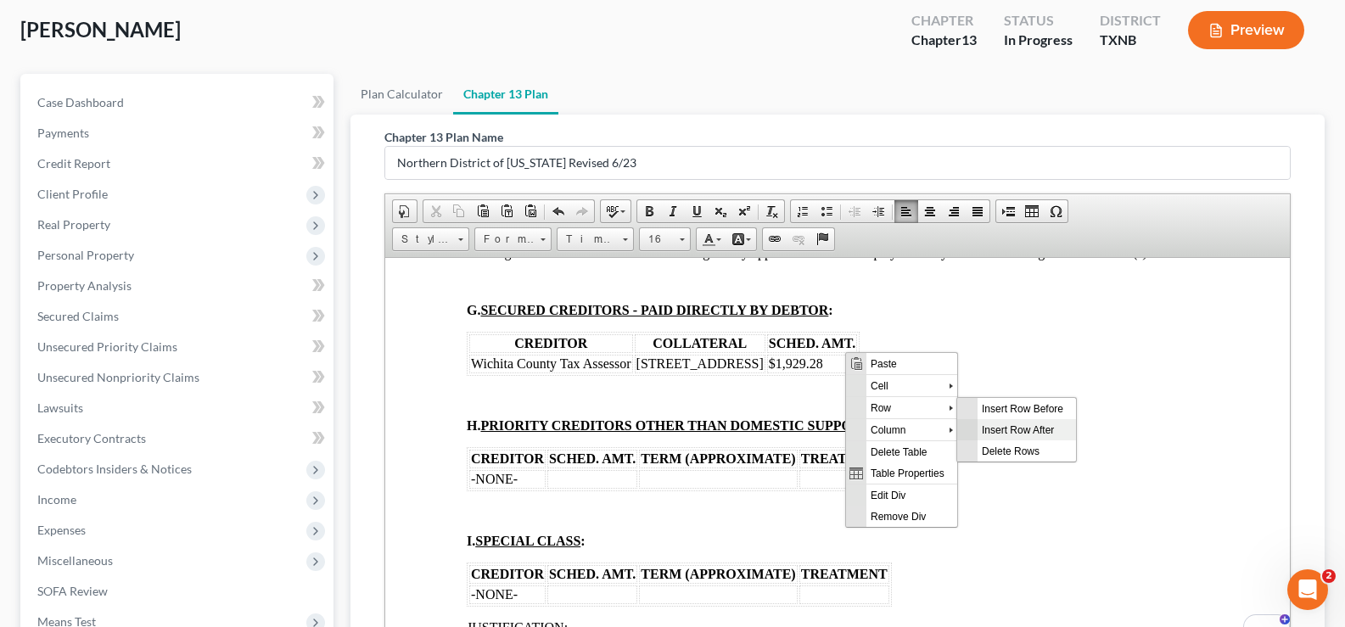
click at [982, 432] on span "Insert Row After" at bounding box center [1026, 428] width 98 height 21
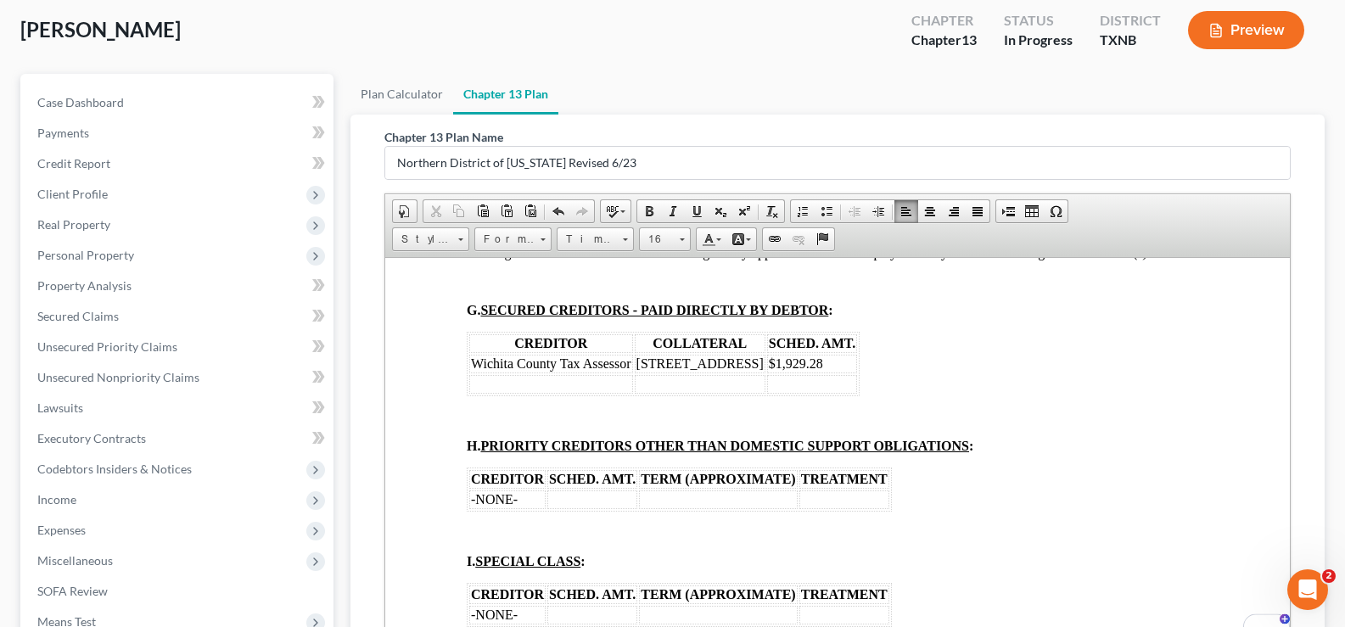
click at [491, 374] on td "To enrich screen reader interactions, please activate Accessibility in Grammarl…" at bounding box center [551, 383] width 164 height 19
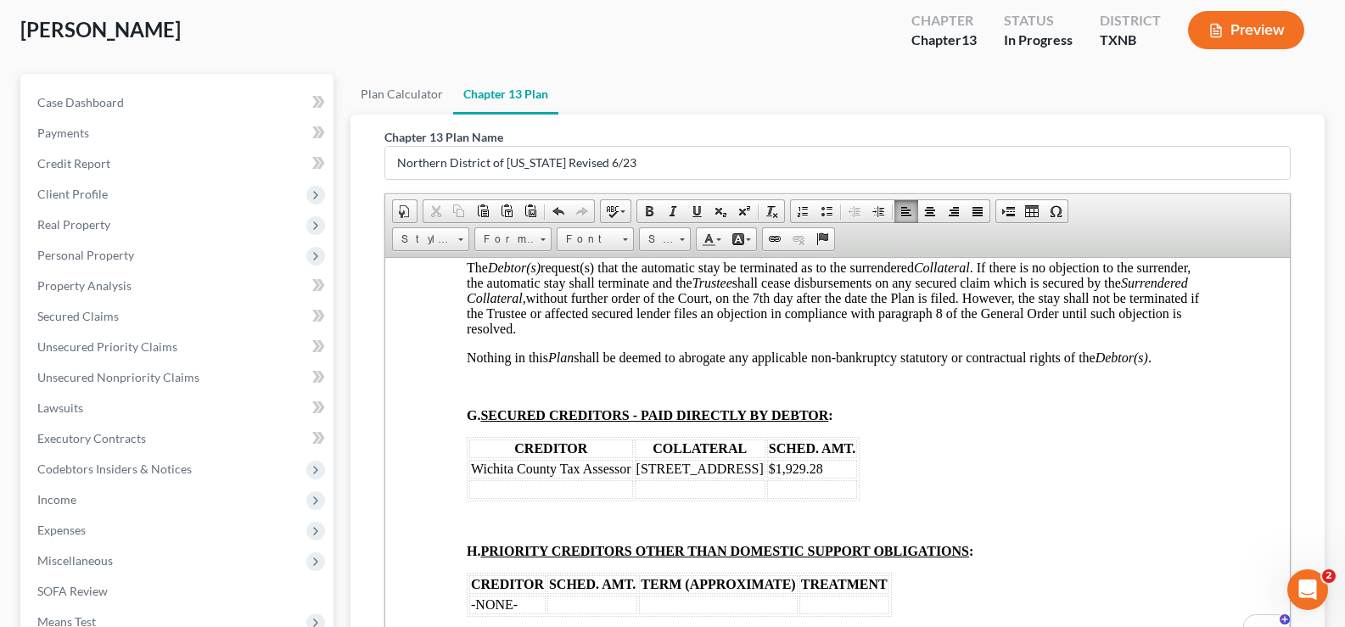
scroll to position [2712, 0]
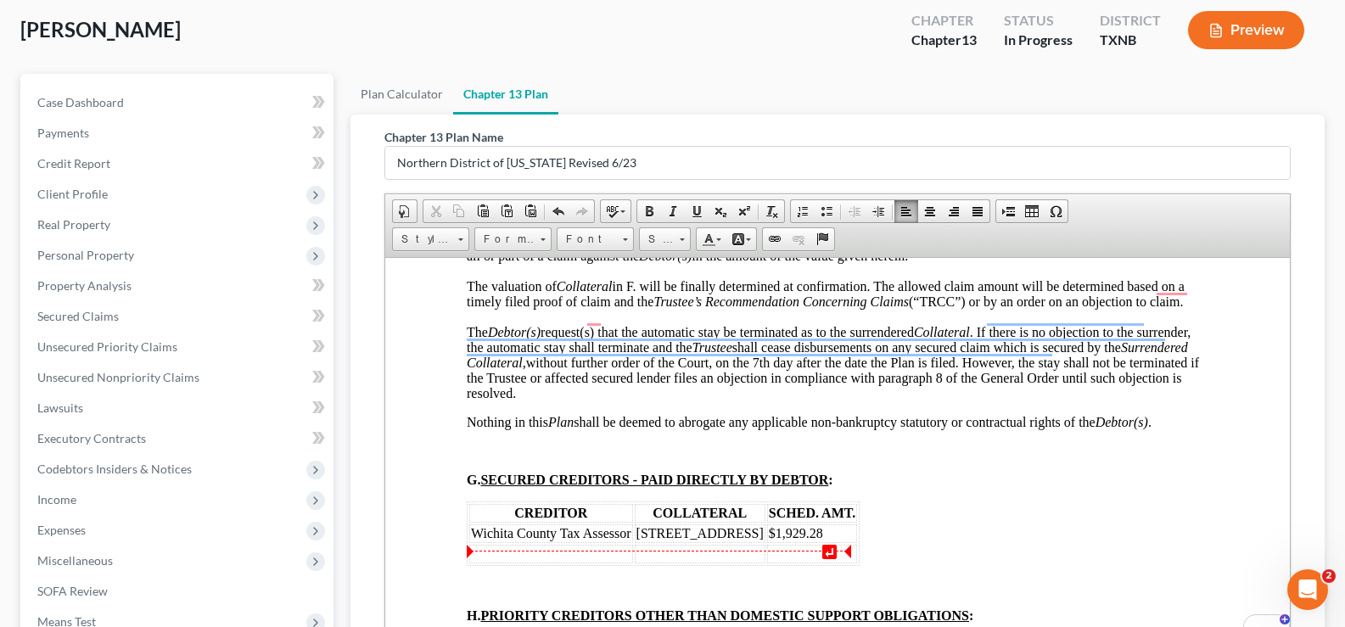
click at [525, 544] on td "To enrich screen reader interactions, please activate Accessibility in Grammarl…" at bounding box center [551, 553] width 164 height 19
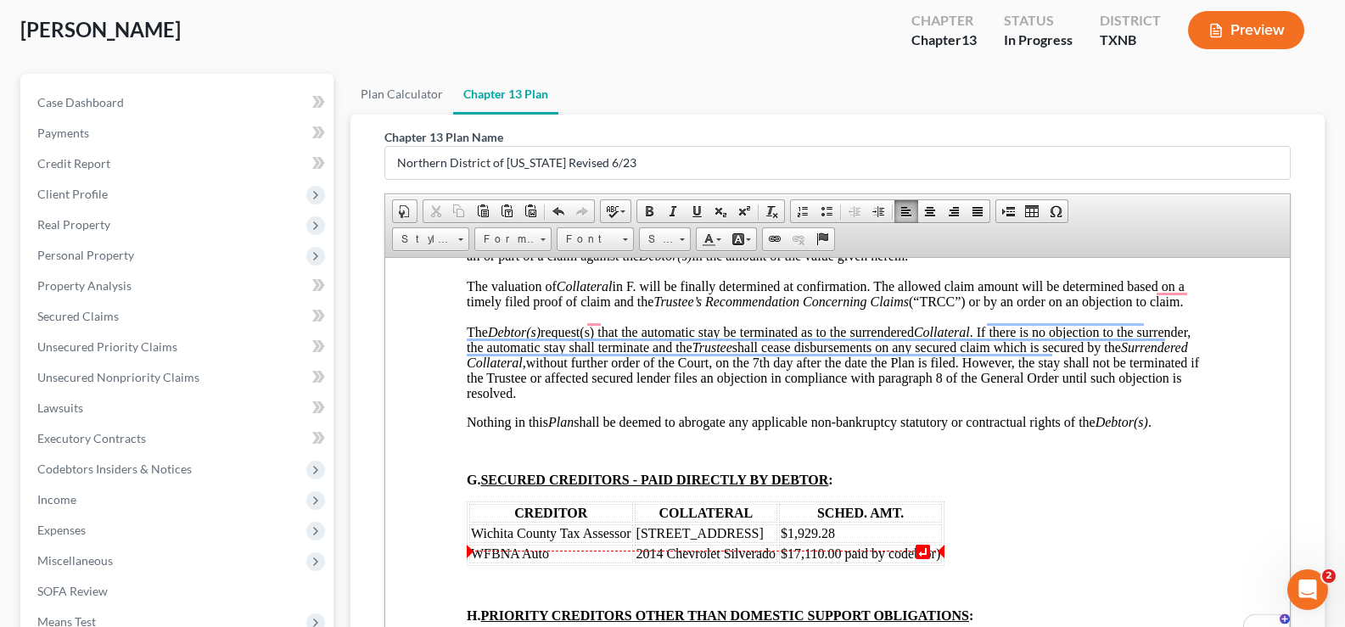
click at [844, 544] on td "$17,110.00 paid by codebtor)" at bounding box center [860, 553] width 163 height 19
click at [519, 544] on td "WFBNA Auto" at bounding box center [551, 553] width 164 height 19
click at [851, 523] on td "$1,929.28" at bounding box center [863, 532] width 168 height 19
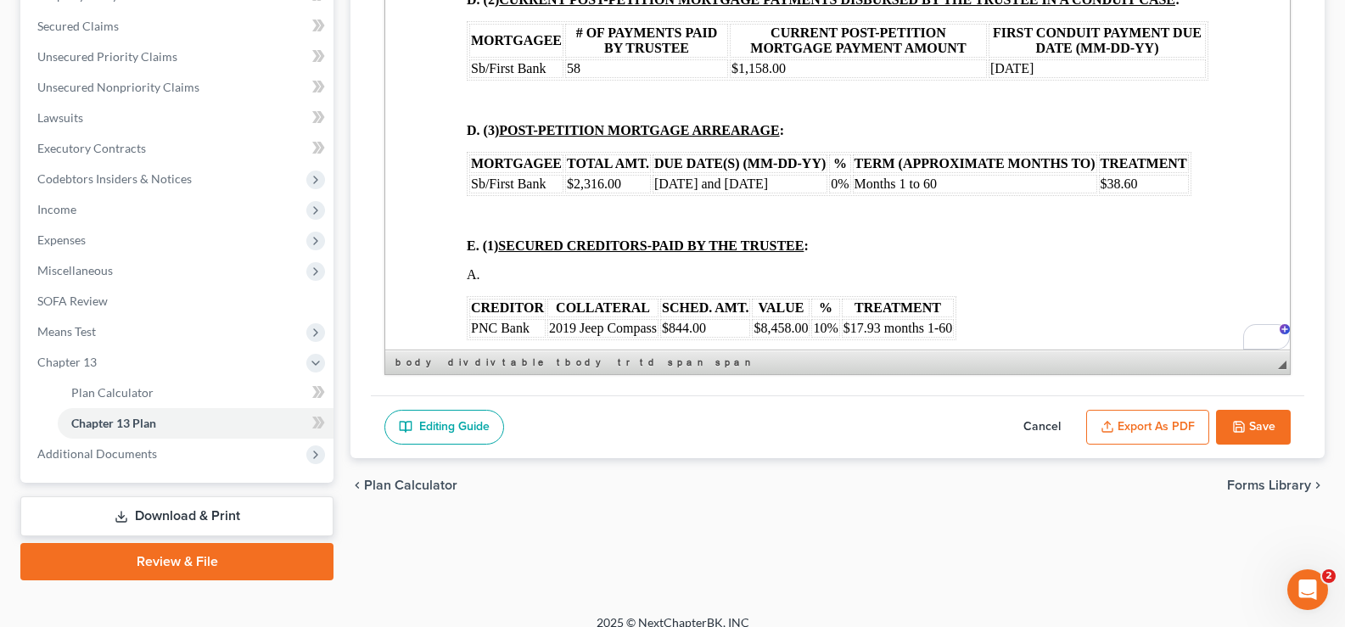
scroll to position [397, 0]
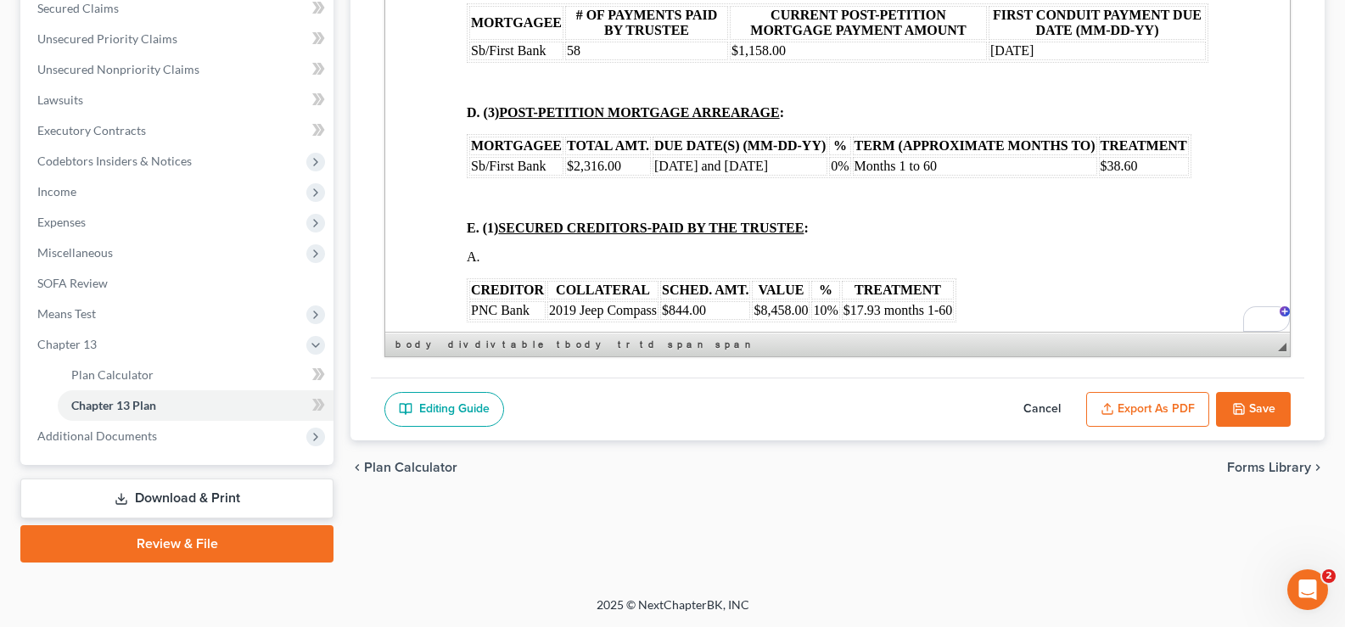
click at [1267, 418] on button "Save" at bounding box center [1253, 410] width 75 height 36
select select "5"
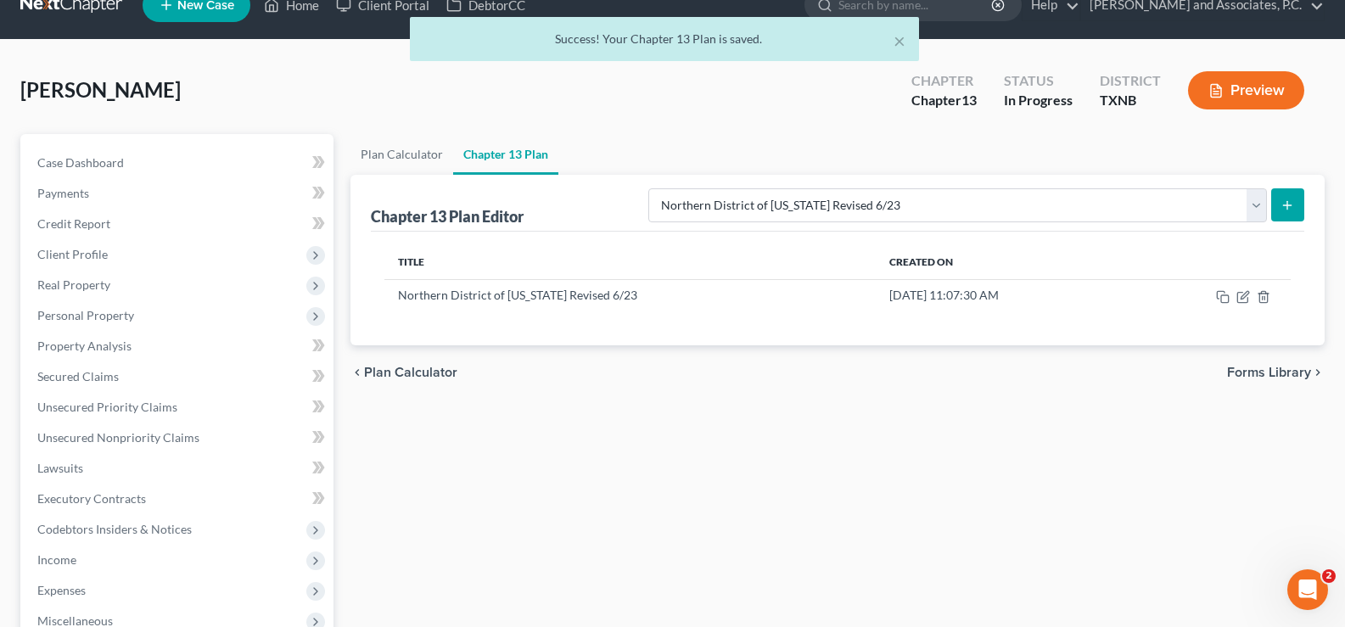
scroll to position [0, 0]
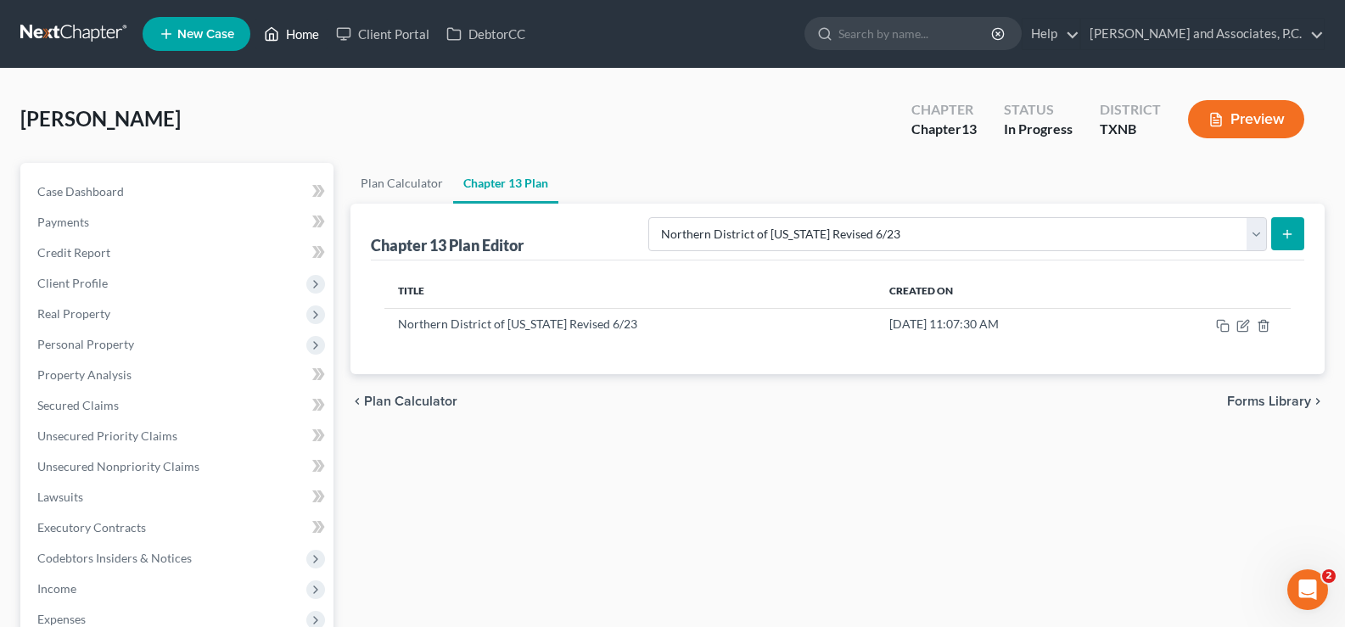
click at [306, 42] on link "Home" at bounding box center [291, 34] width 72 height 31
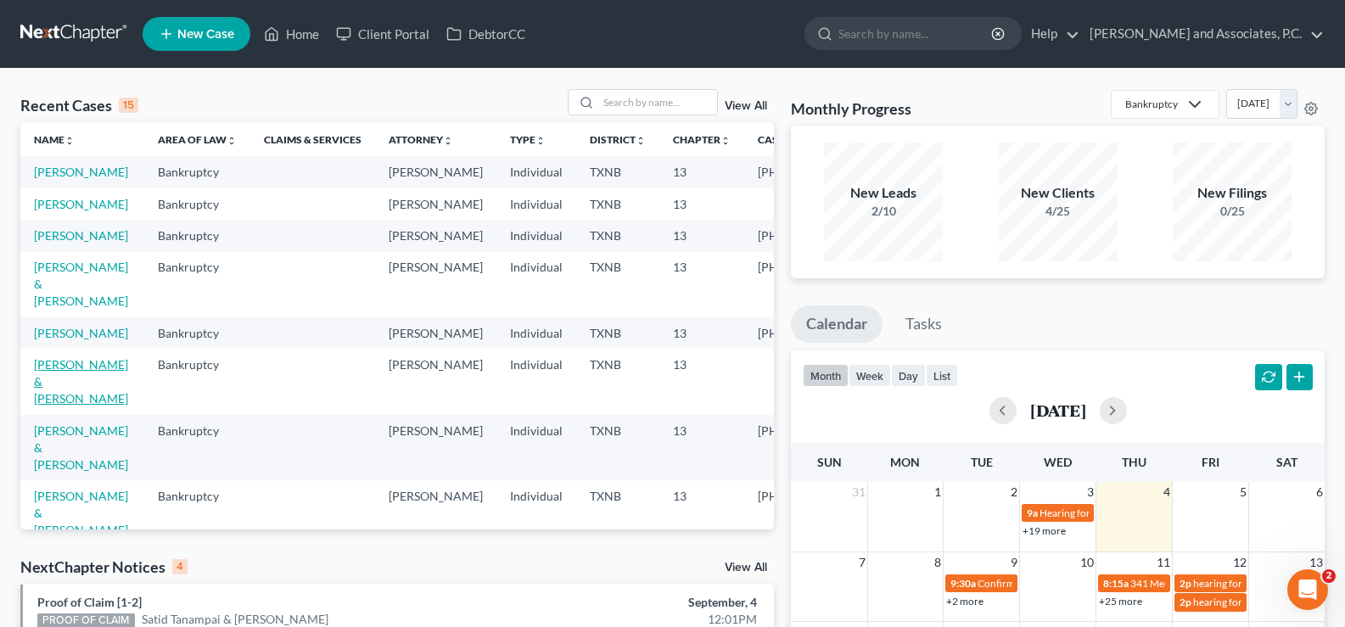
click at [62, 405] on link "[PERSON_NAME] & [PERSON_NAME]" at bounding box center [81, 381] width 94 height 48
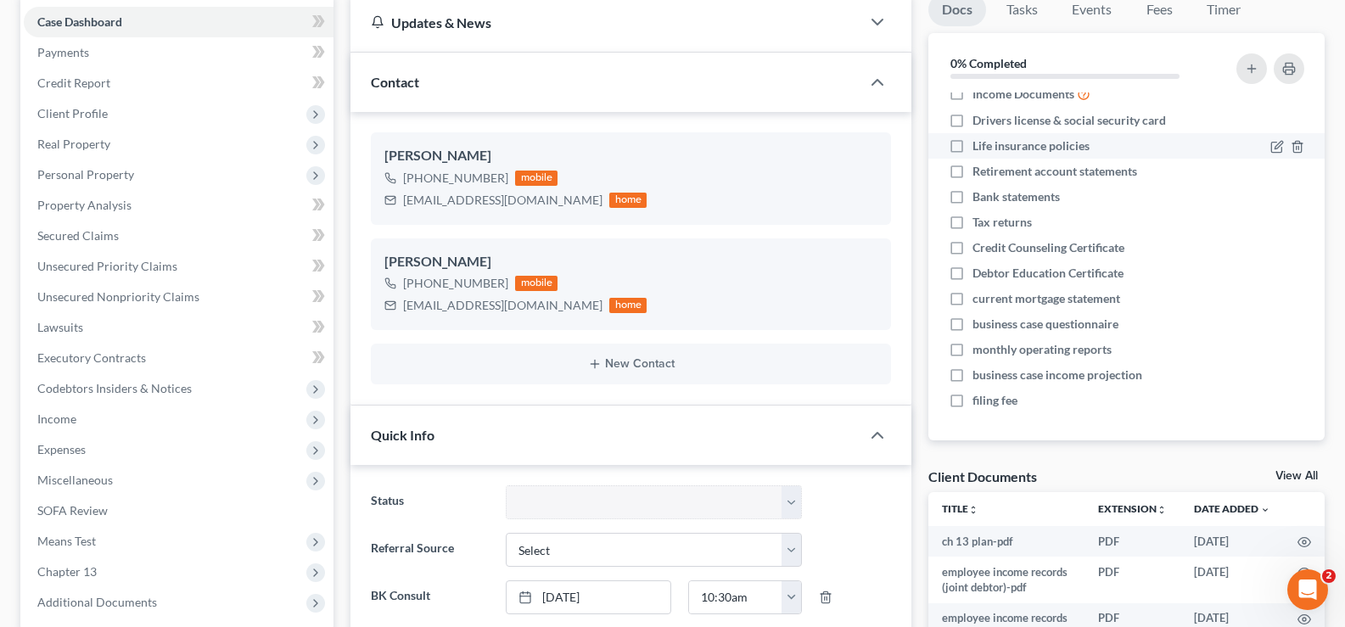
scroll to position [509, 0]
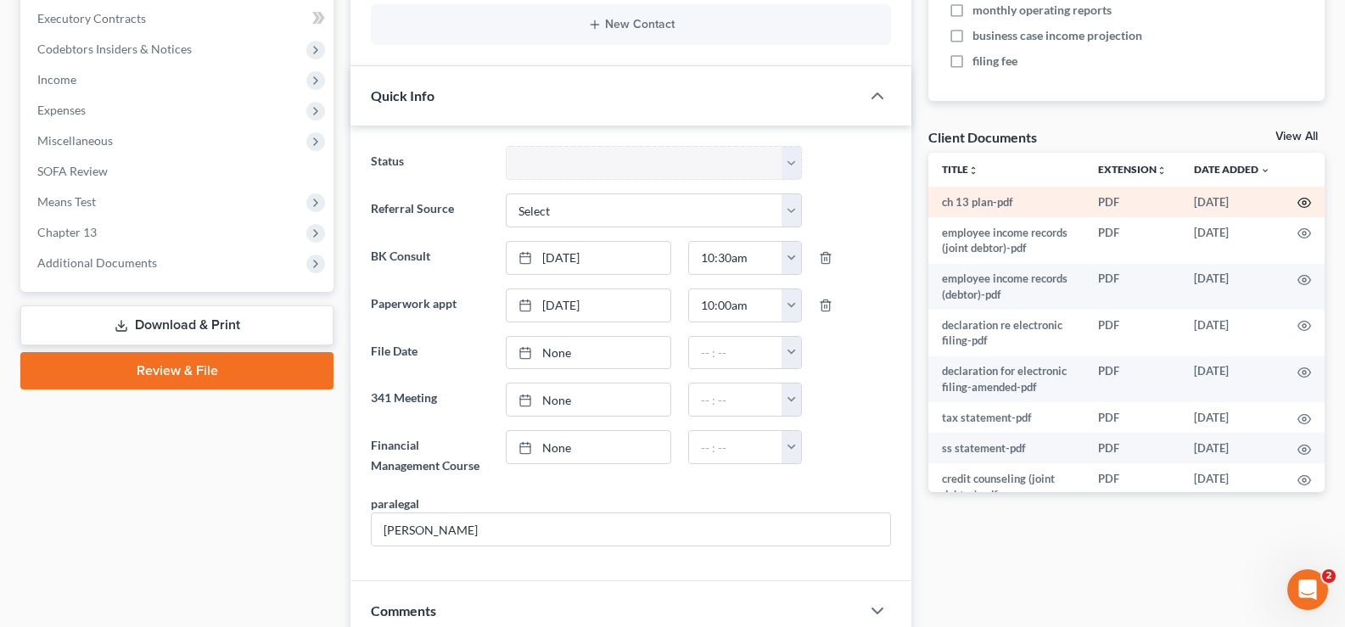
click at [1298, 199] on icon "button" at bounding box center [1304, 203] width 13 height 9
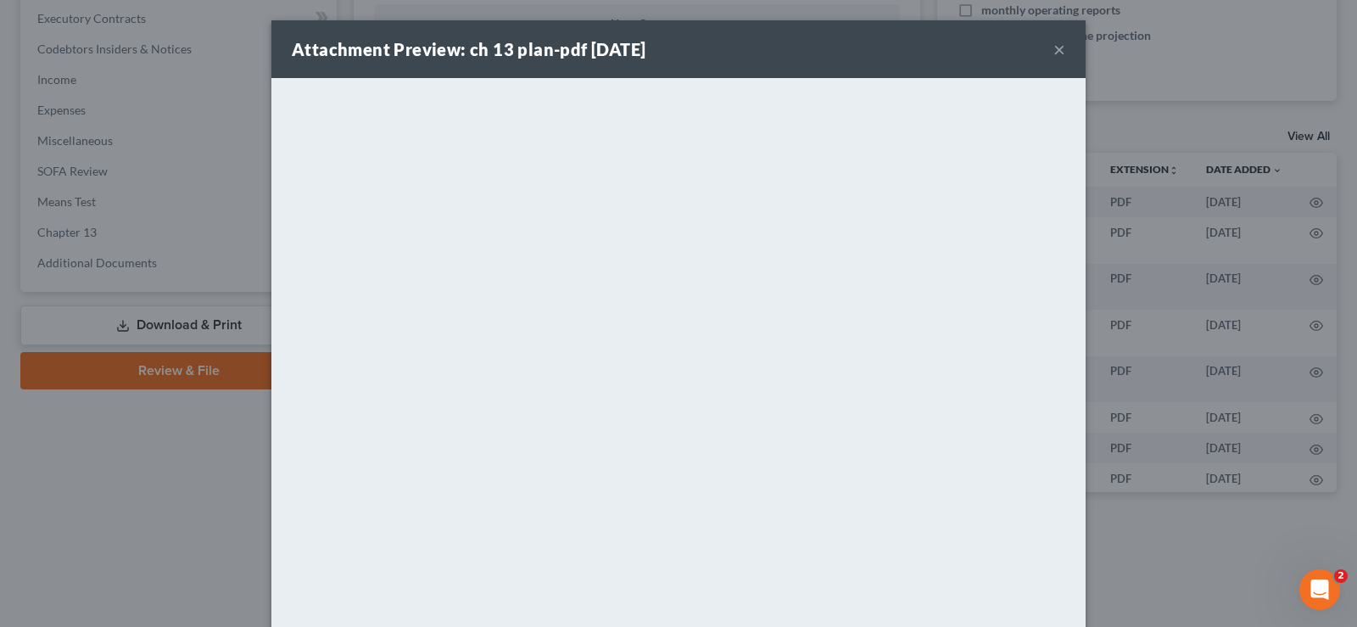
click at [1054, 50] on button "×" at bounding box center [1060, 49] width 12 height 20
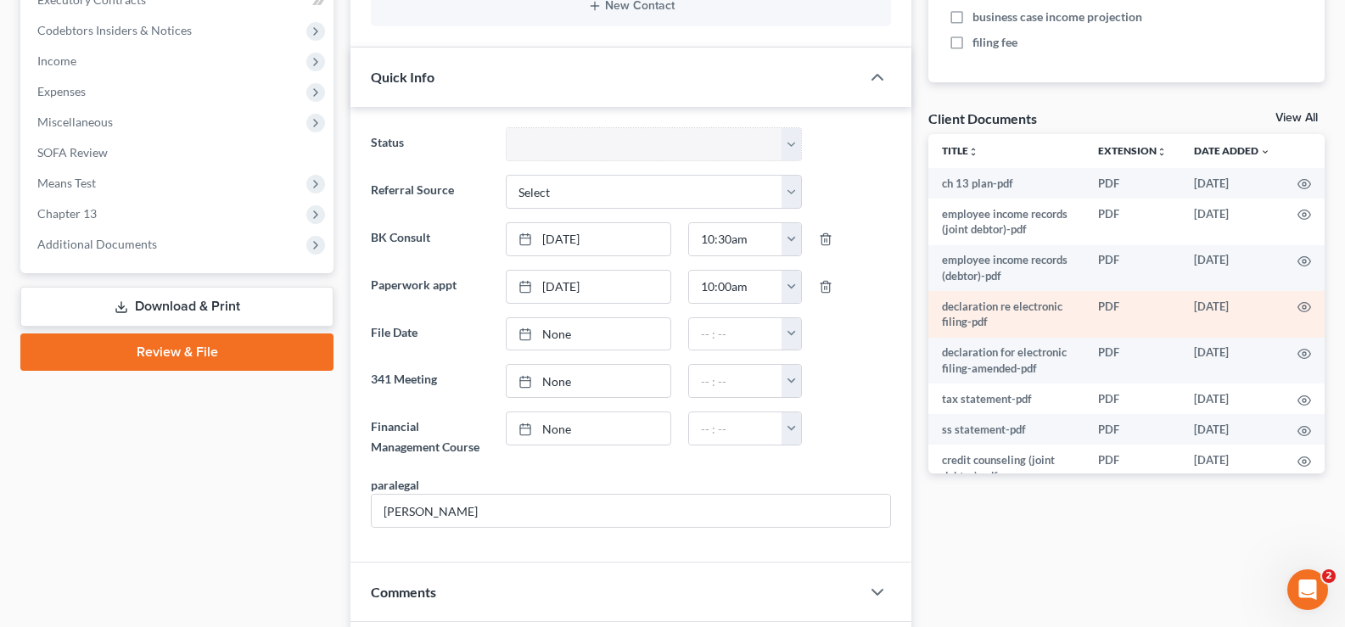
scroll to position [0, 0]
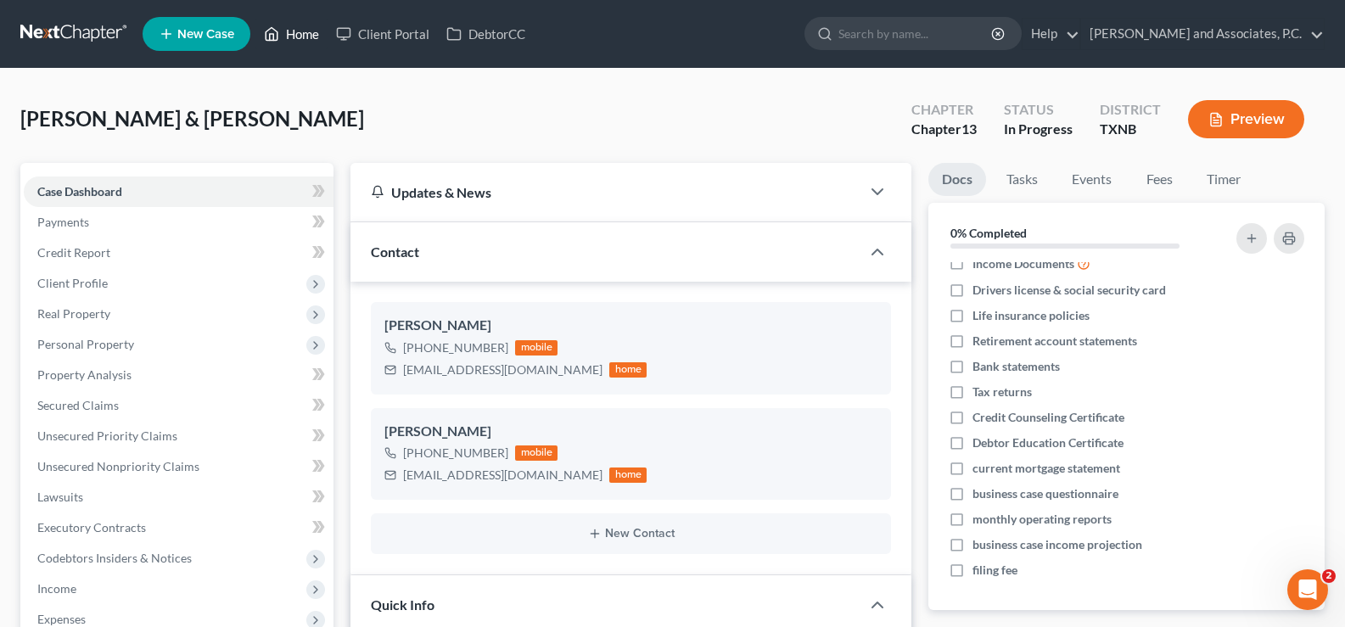
click at [289, 31] on link "Home" at bounding box center [291, 34] width 72 height 31
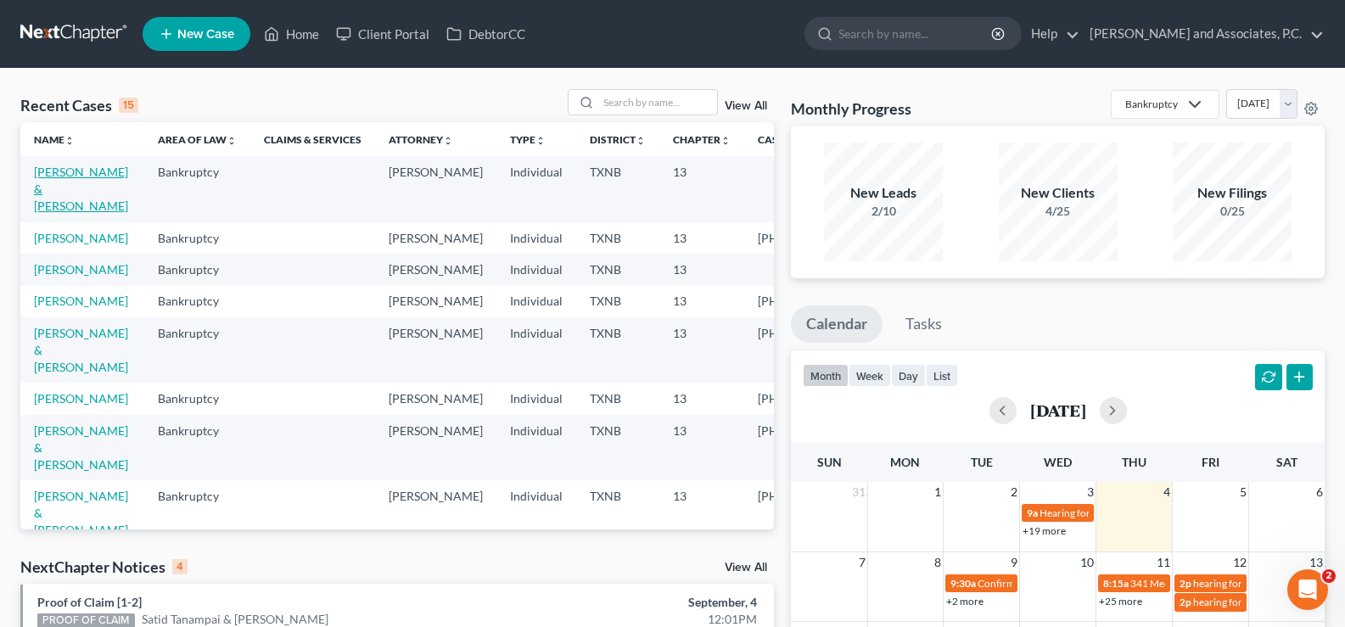
click at [50, 187] on link "[PERSON_NAME] & [PERSON_NAME]" at bounding box center [81, 189] width 94 height 48
select select "7"
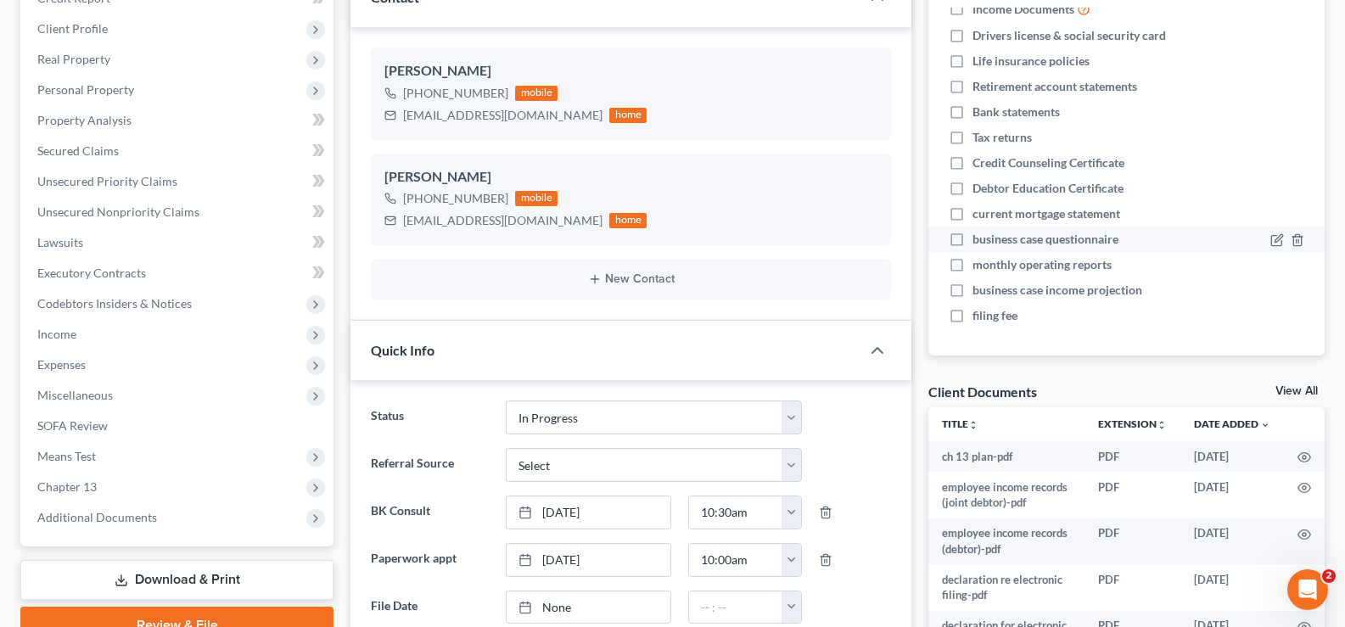
scroll to position [509, 0]
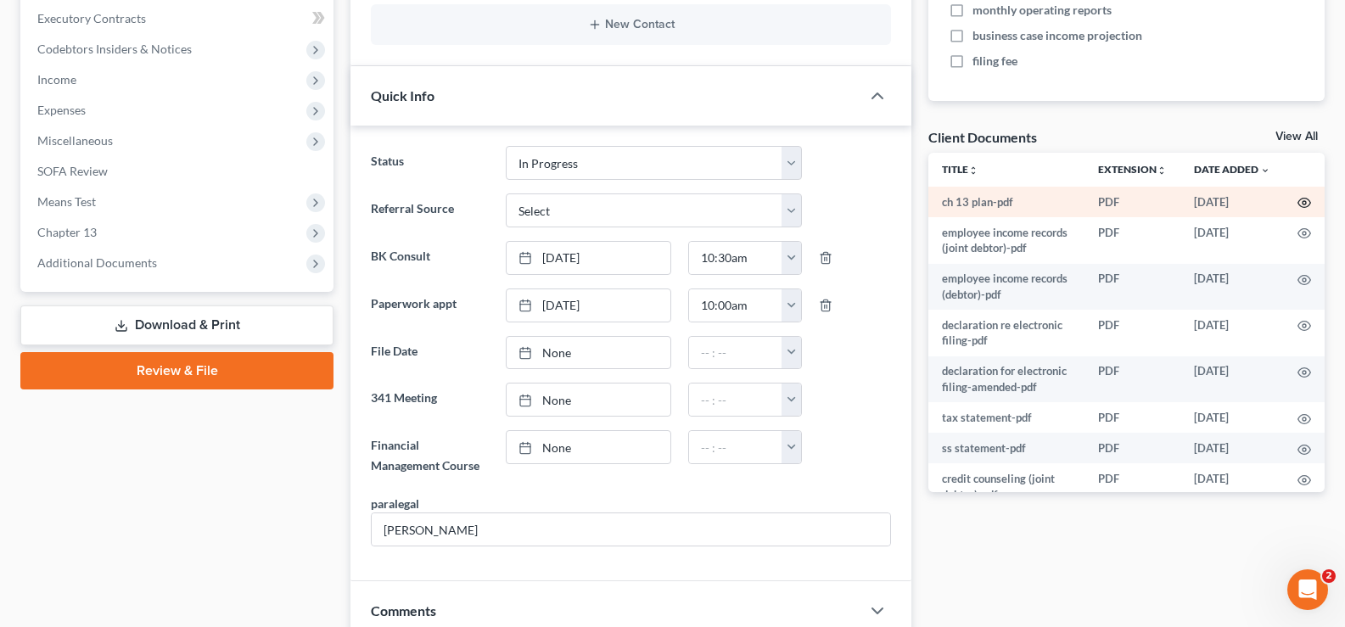
click at [1297, 203] on icon "button" at bounding box center [1304, 203] width 14 height 14
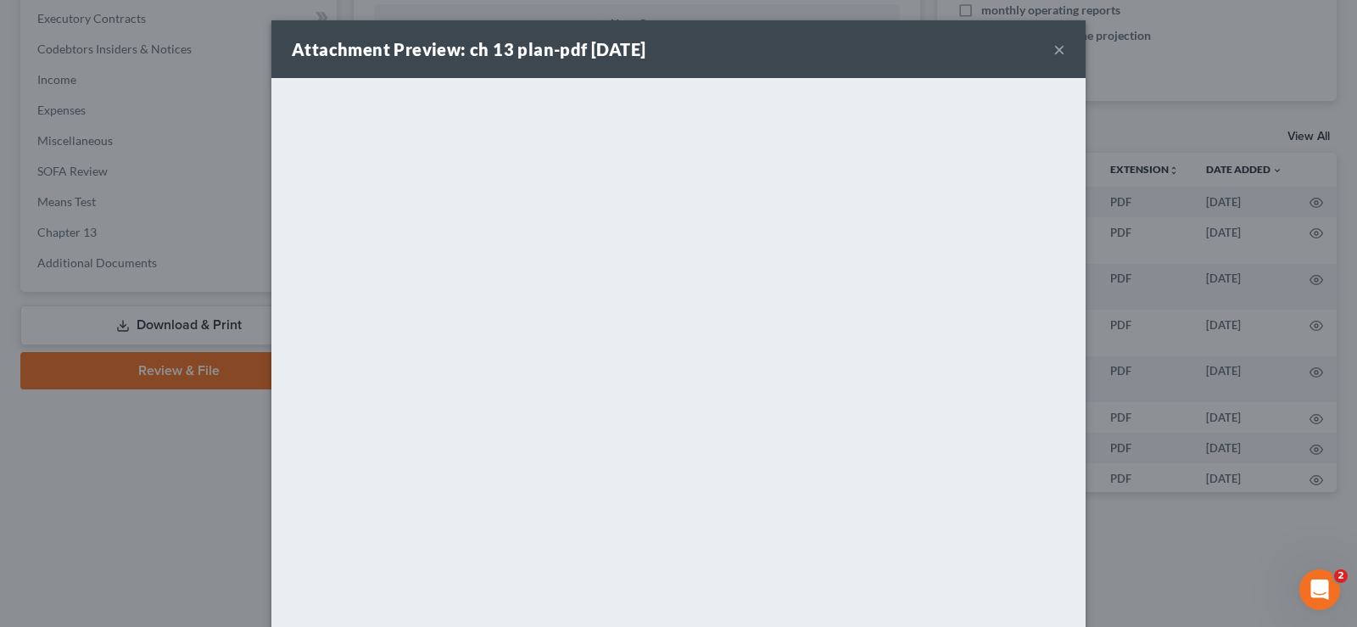
click at [1056, 48] on button "×" at bounding box center [1060, 49] width 12 height 20
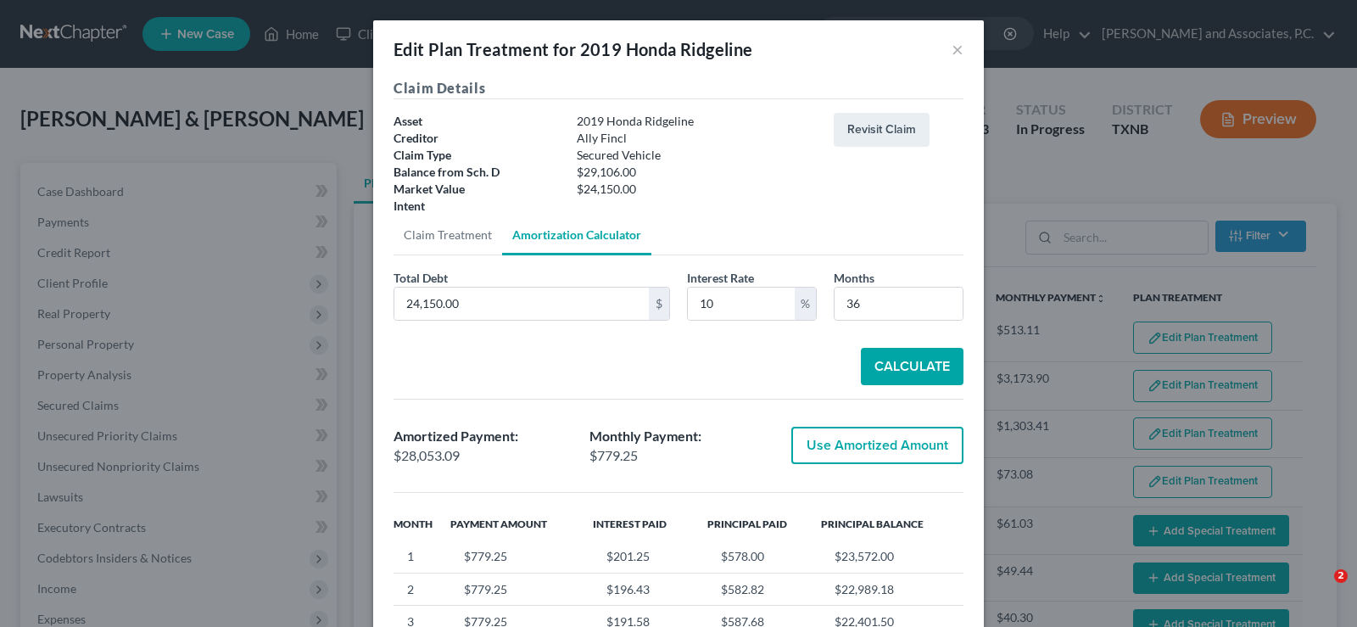
select select "59"
click at [952, 48] on button "×" at bounding box center [958, 49] width 12 height 20
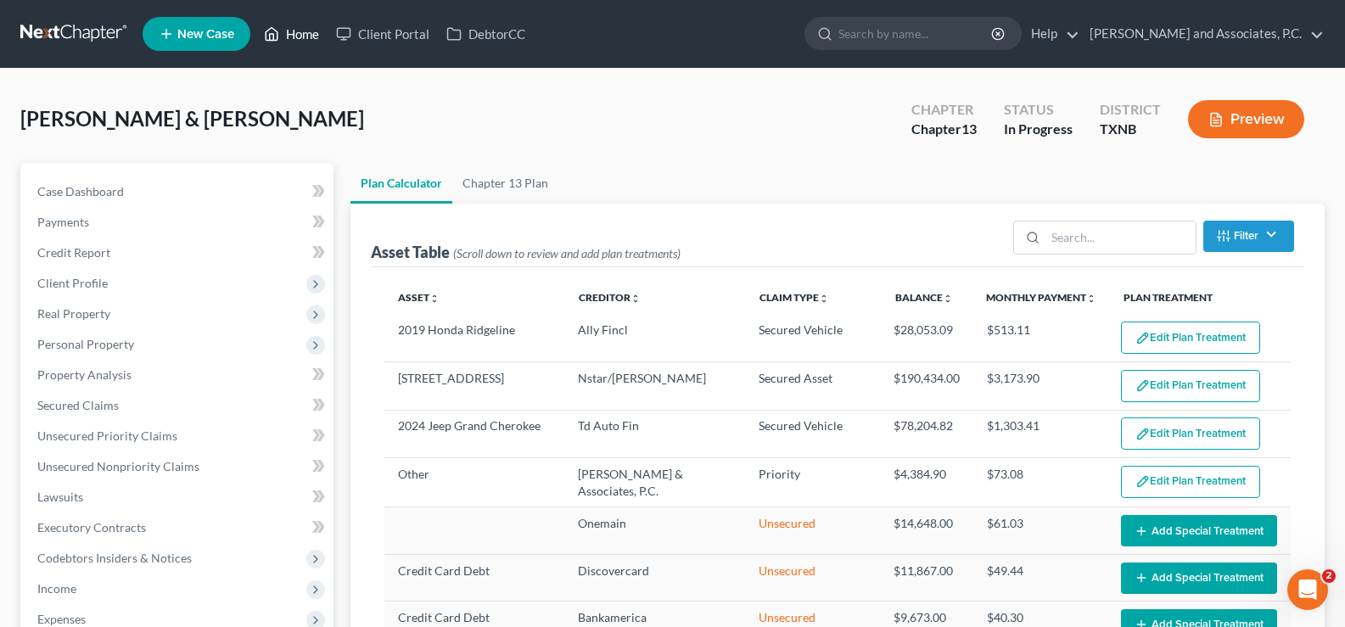
click at [275, 30] on icon at bounding box center [272, 34] width 12 height 13
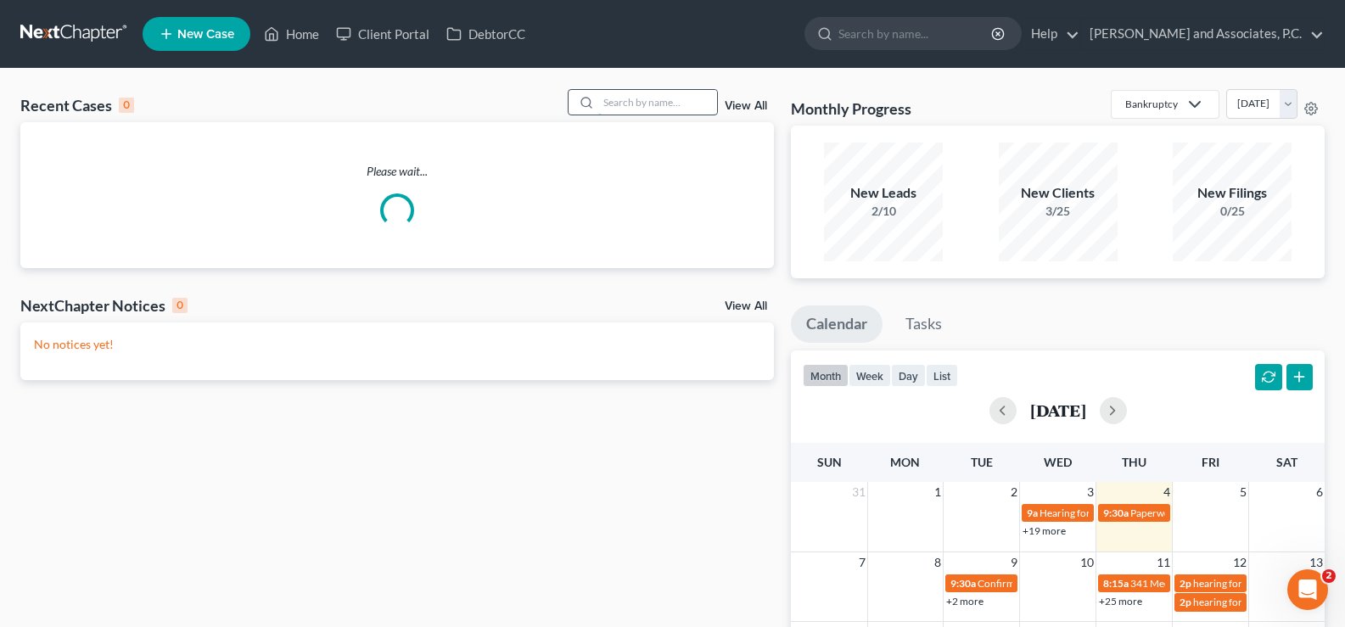
click at [633, 99] on input "search" at bounding box center [657, 102] width 119 height 25
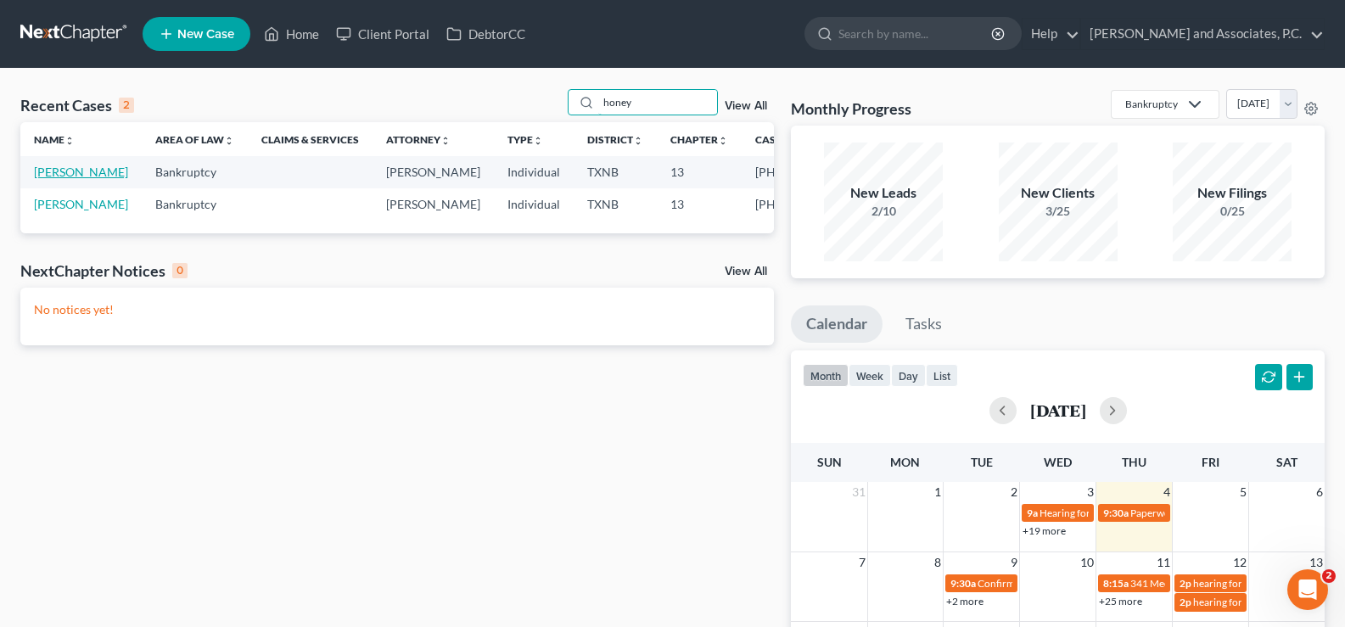
type input "honey"
click at [67, 179] on link "[PERSON_NAME]" at bounding box center [81, 172] width 94 height 14
select select "5"
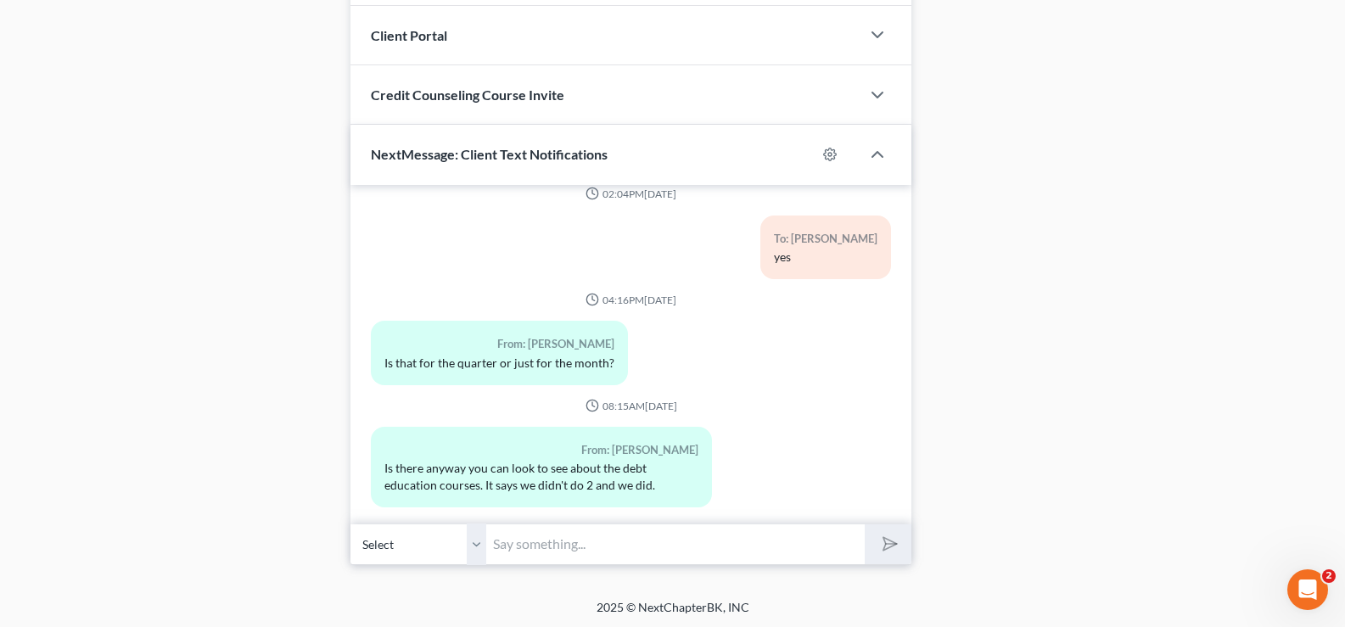
scroll to position [1539, 0]
click at [614, 552] on input "text" at bounding box center [675, 542] width 378 height 42
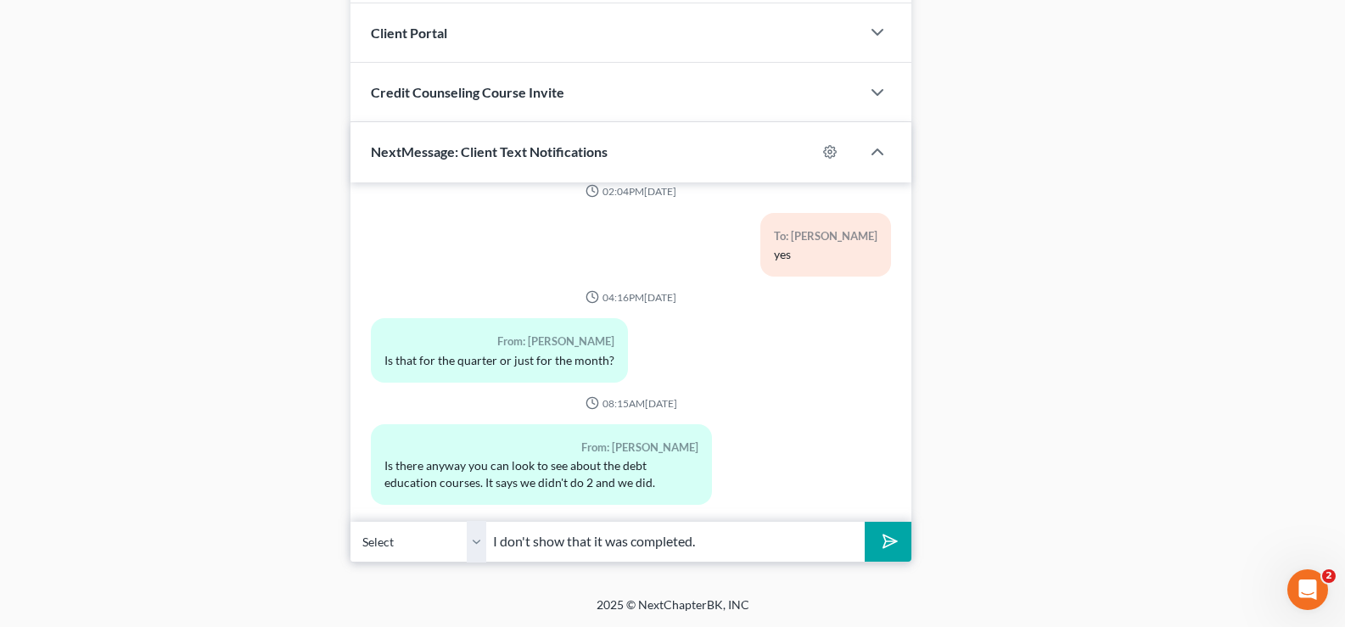
type input "I don't show that it was completed."
click at [864, 522] on button "submit" at bounding box center [887, 542] width 47 height 40
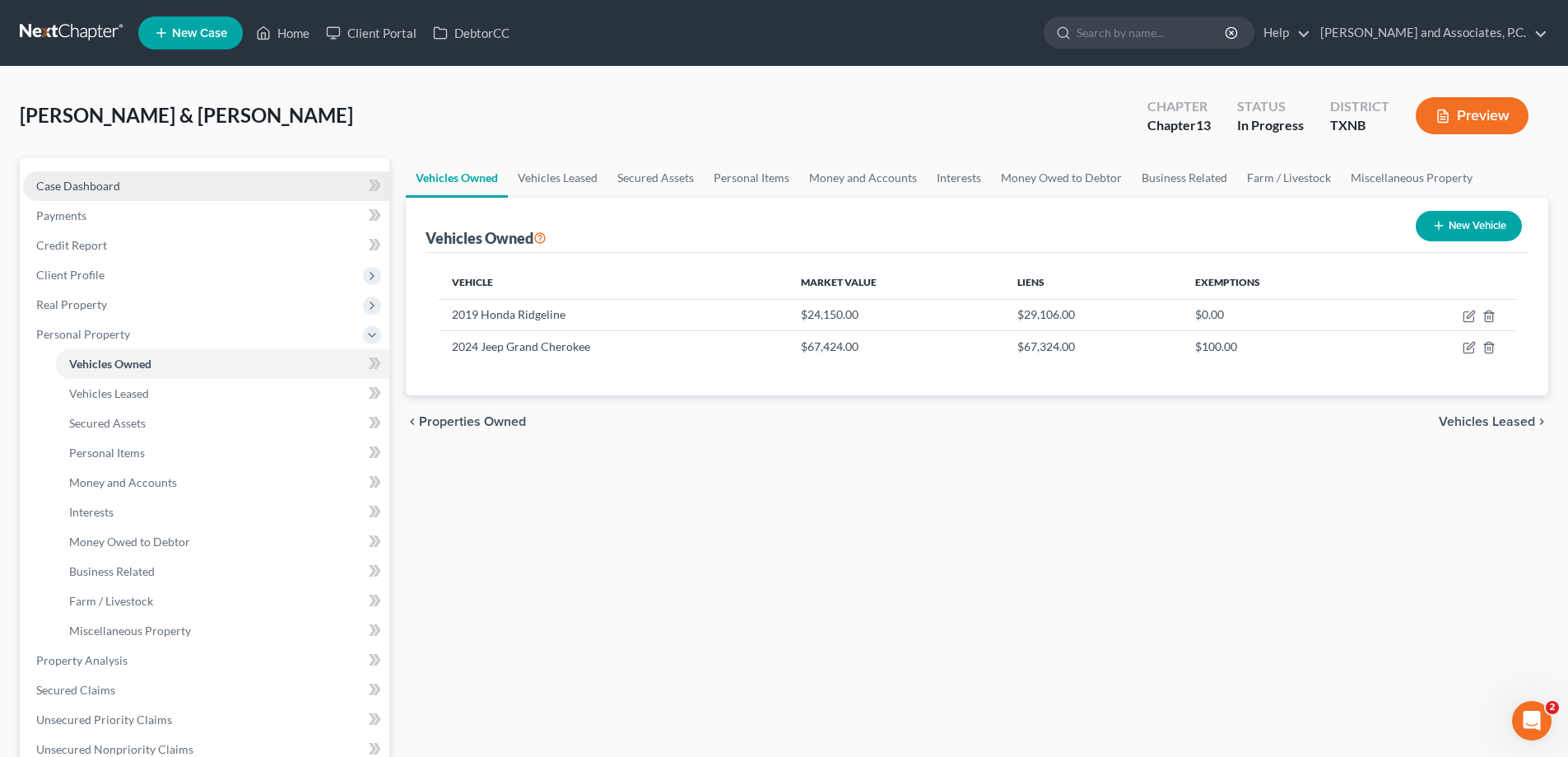
click at [107, 192] on span "Case Dashboard" at bounding box center [78, 185] width 84 height 14
select select "7"
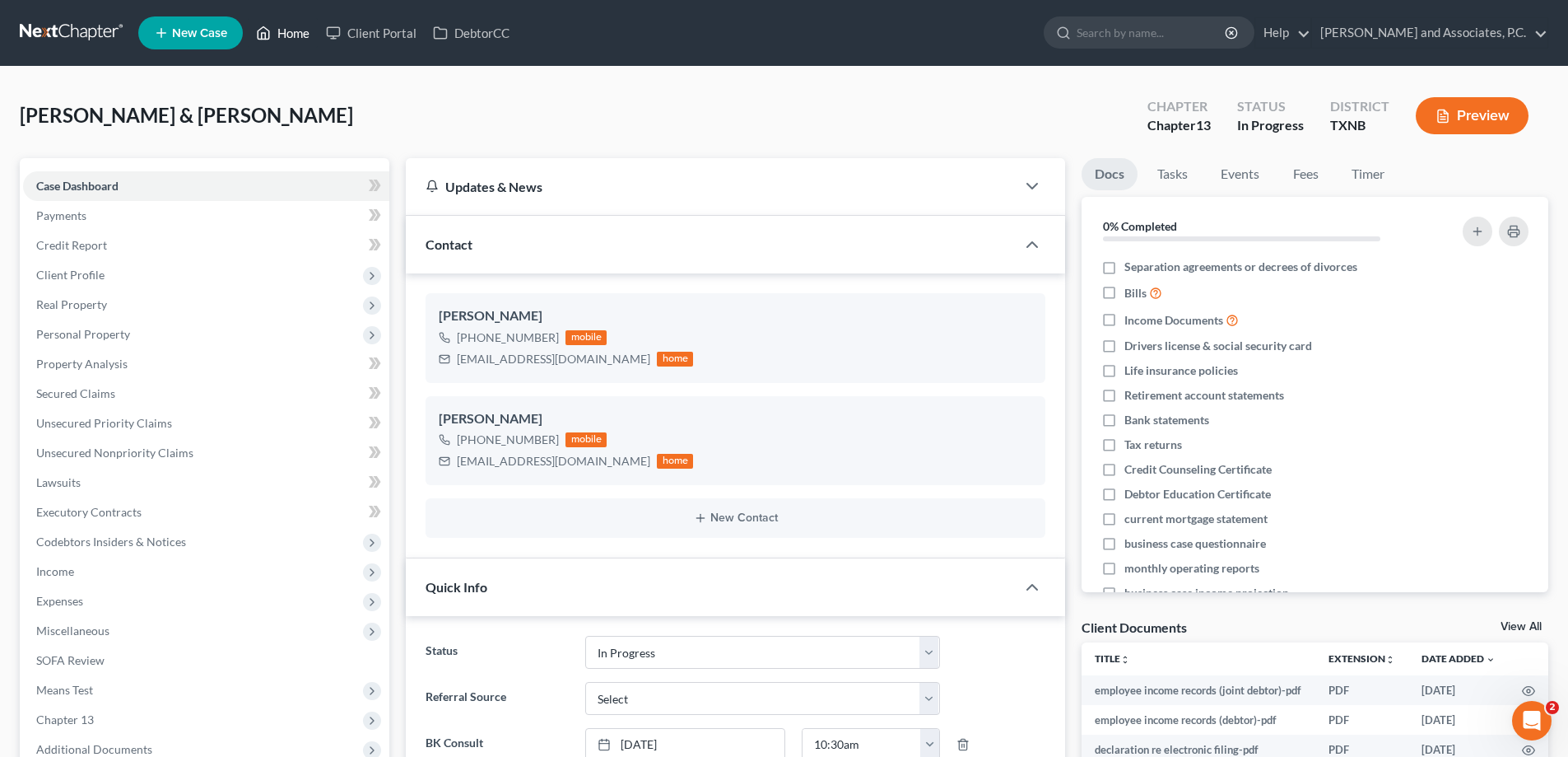
click at [282, 37] on link "Home" at bounding box center [282, 33] width 70 height 30
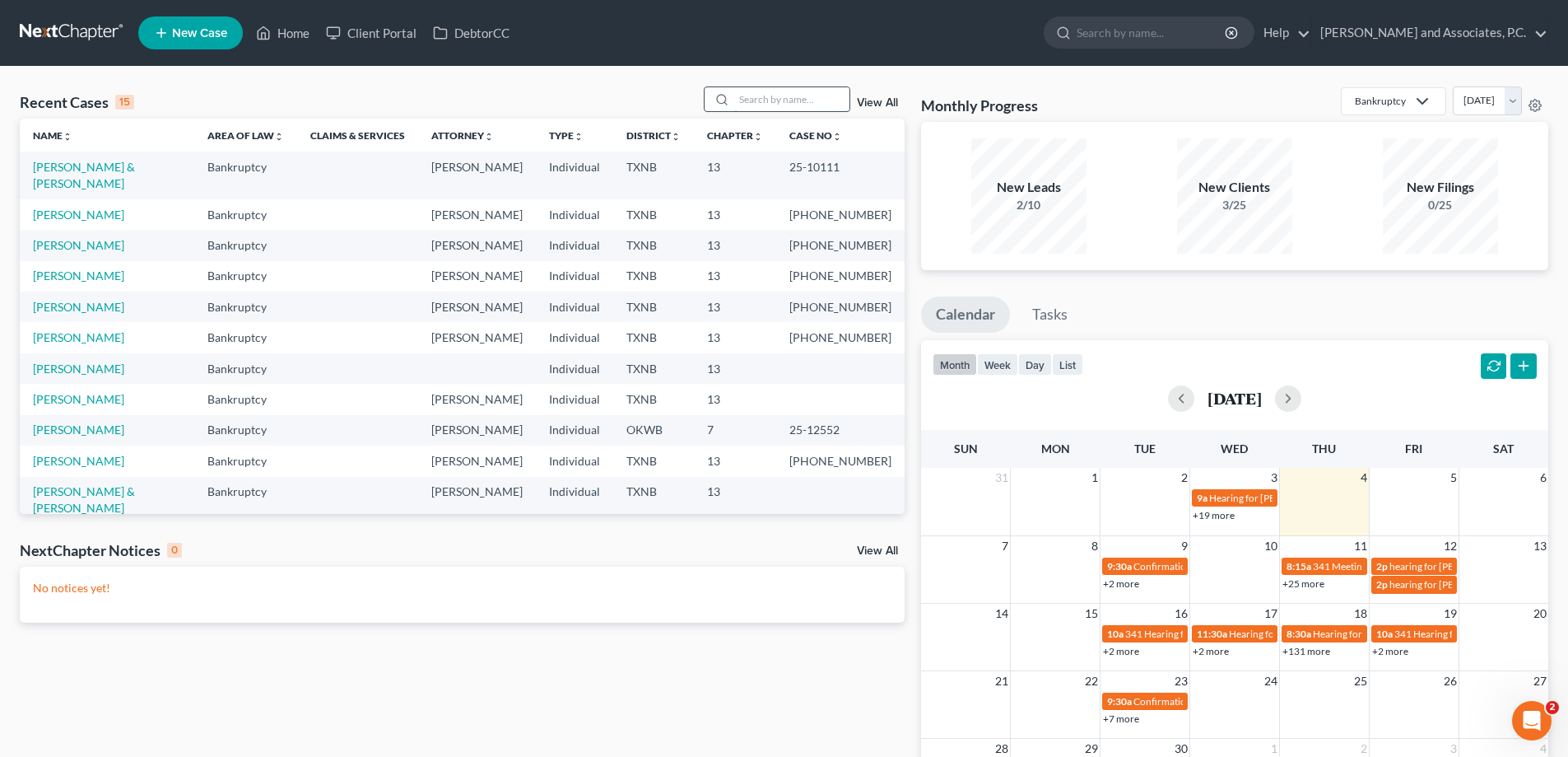
click at [795, 106] on input "search" at bounding box center [792, 99] width 115 height 24
click at [283, 40] on link "Home" at bounding box center [282, 33] width 70 height 30
click at [282, 34] on link "Home" at bounding box center [282, 33] width 70 height 30
click at [735, 100] on div at bounding box center [719, 99] width 30 height 24
click at [744, 99] on input "search" at bounding box center [792, 99] width 115 height 24
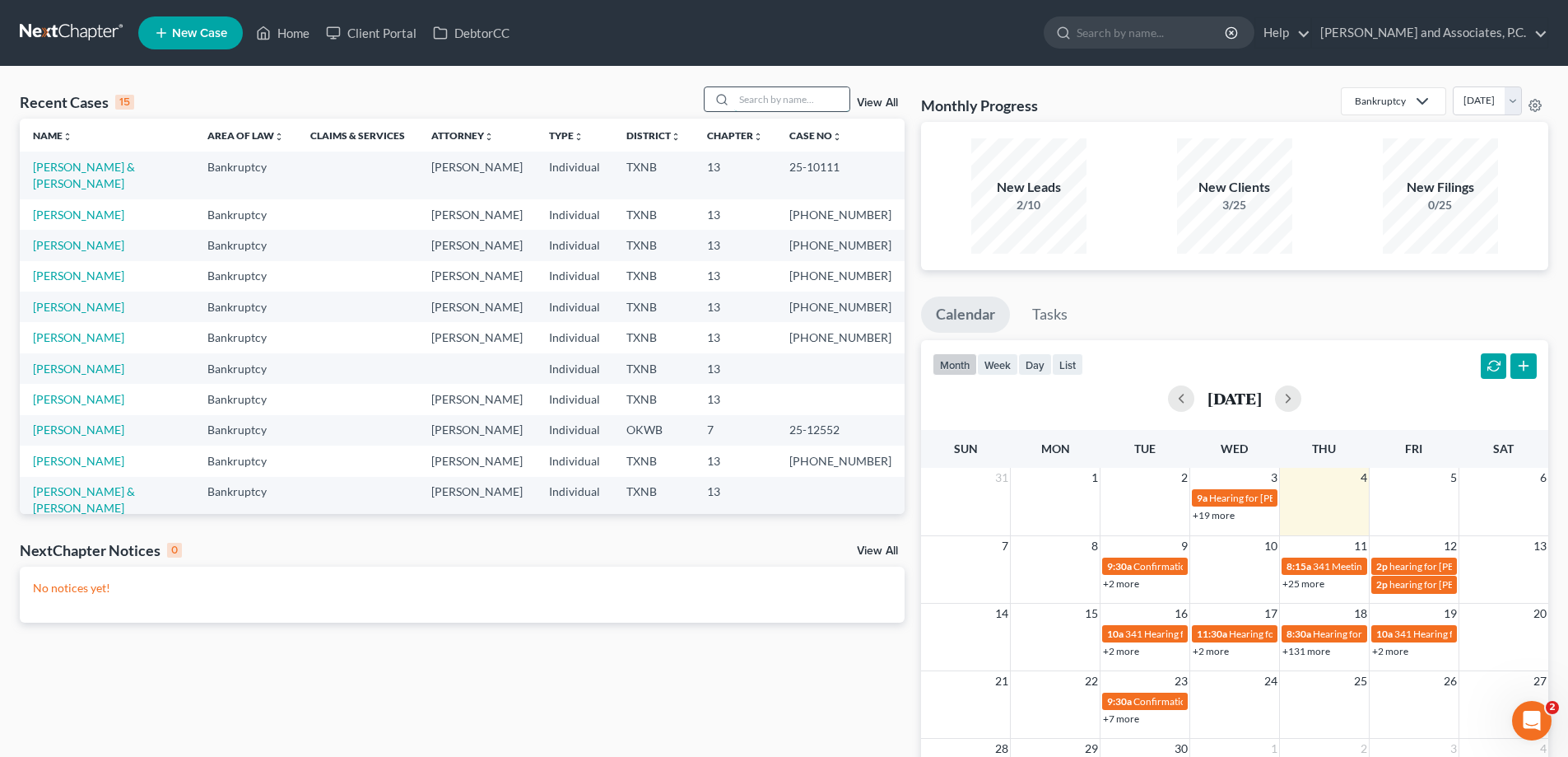
click at [739, 109] on input "search" at bounding box center [792, 99] width 115 height 24
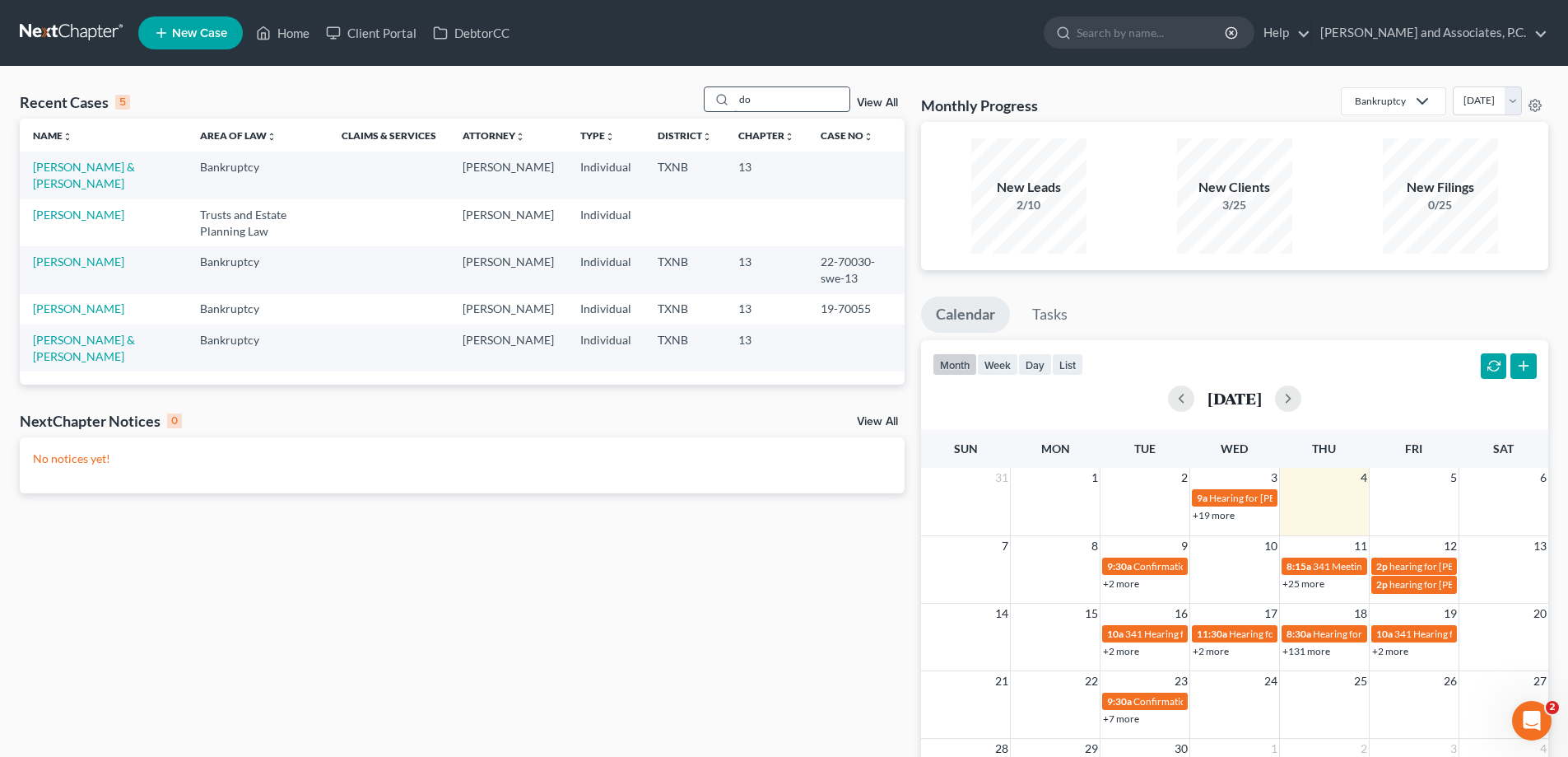
type input "d"
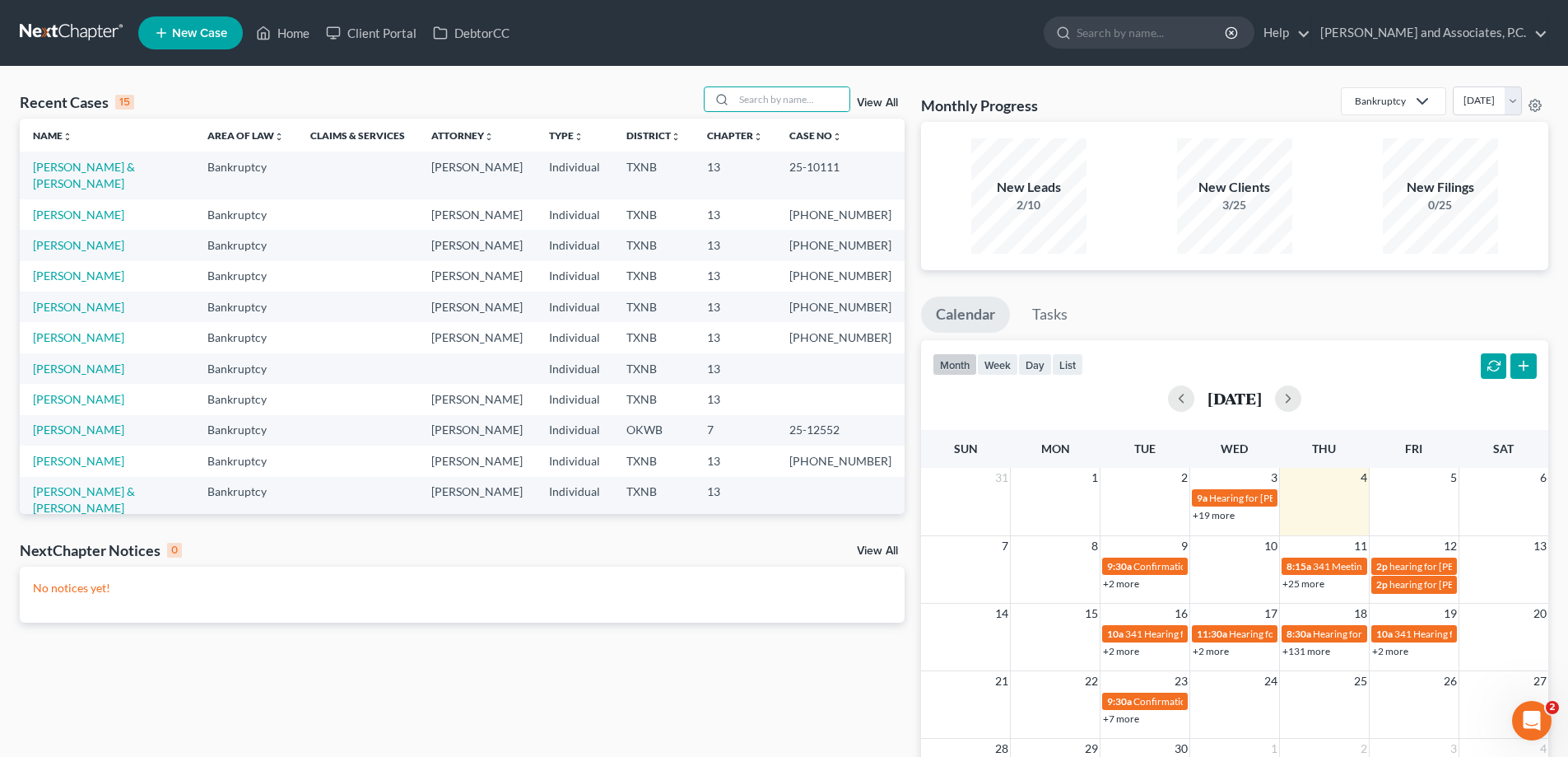
click at [94, 238] on td "[PERSON_NAME]" at bounding box center [107, 245] width 175 height 30
click at [94, 238] on link "[PERSON_NAME]" at bounding box center [79, 245] width 91 height 14
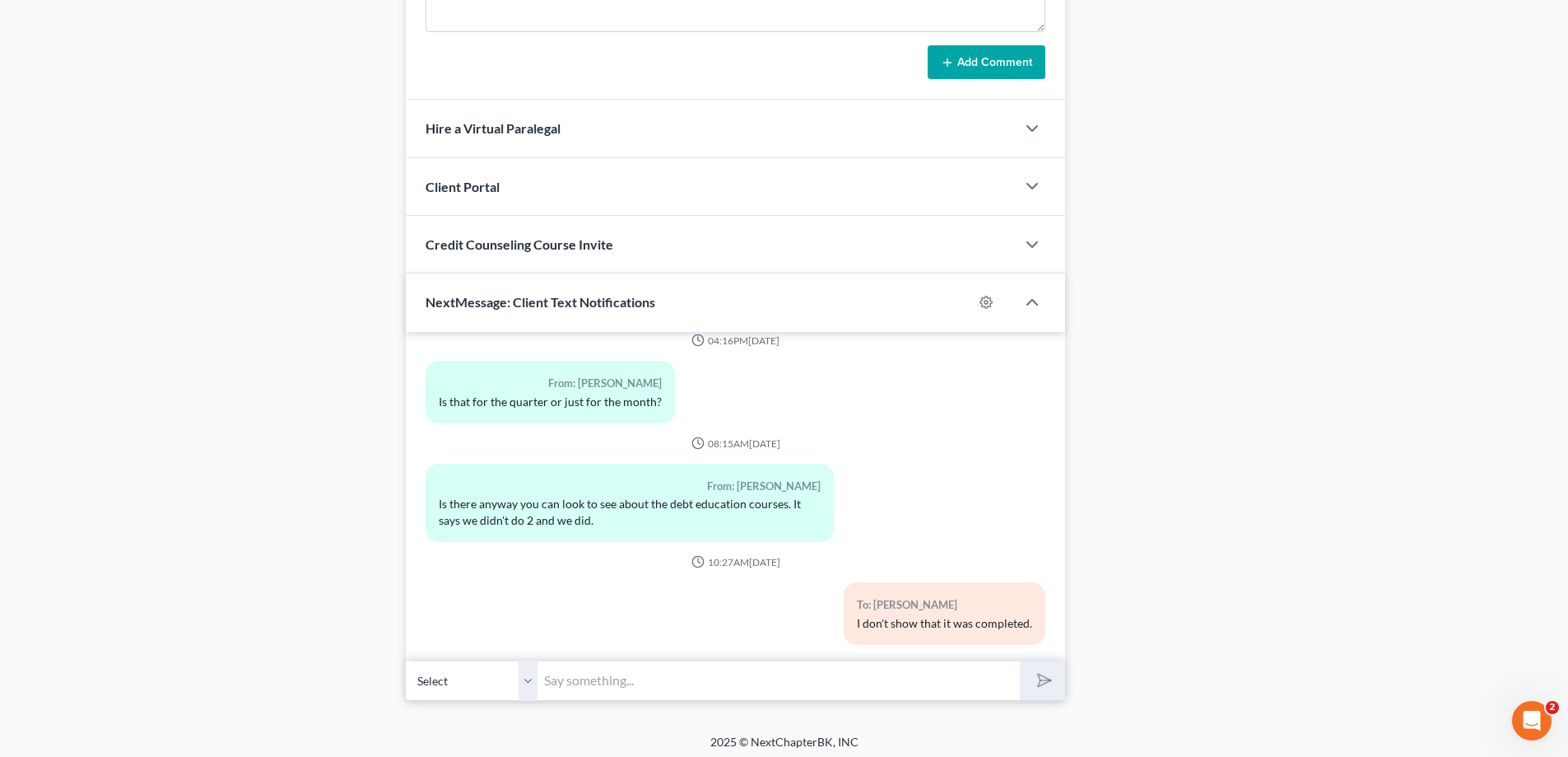
scroll to position [1345, 0]
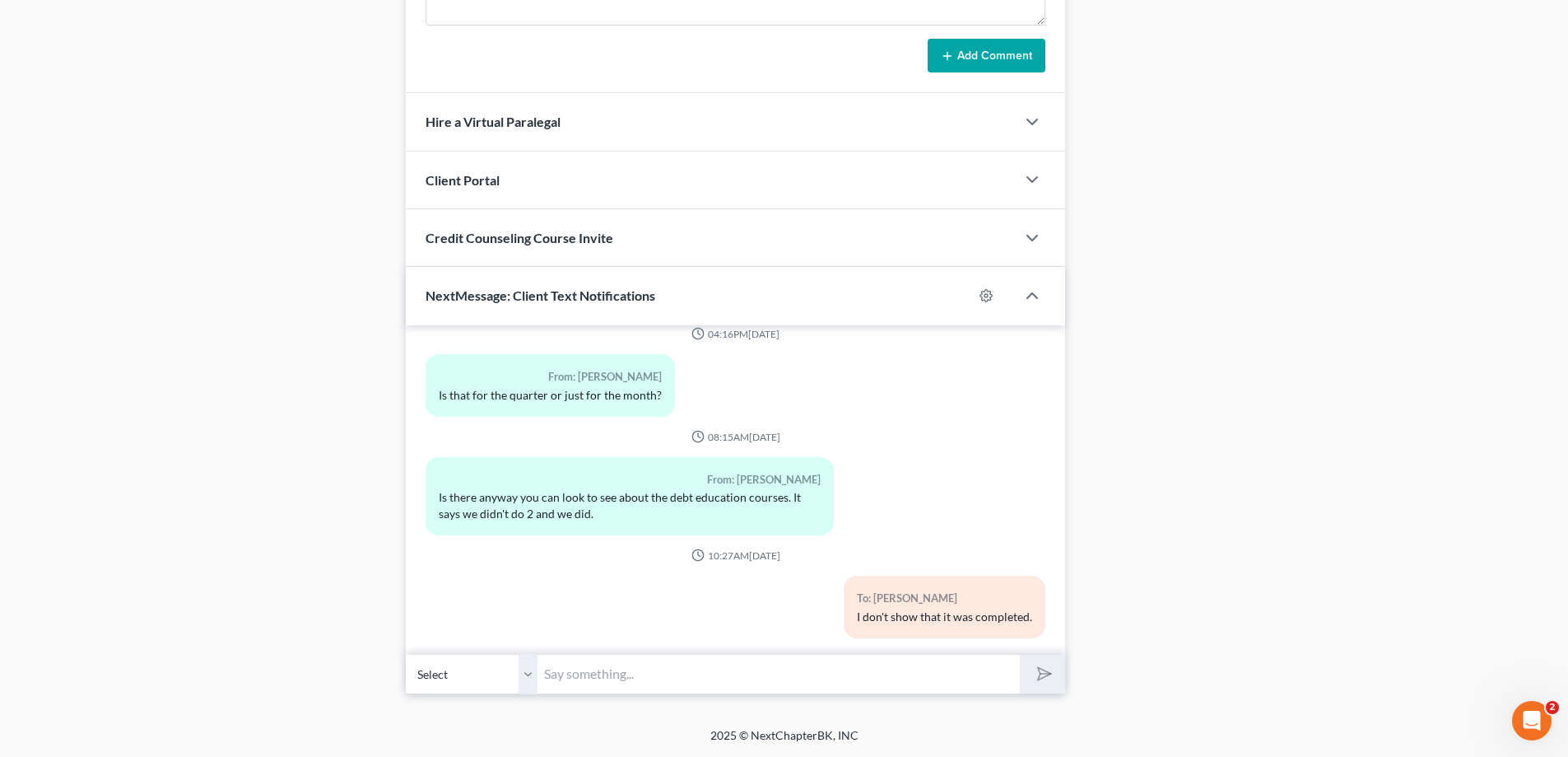
click at [658, 668] on input "text" at bounding box center [778, 675] width 482 height 41
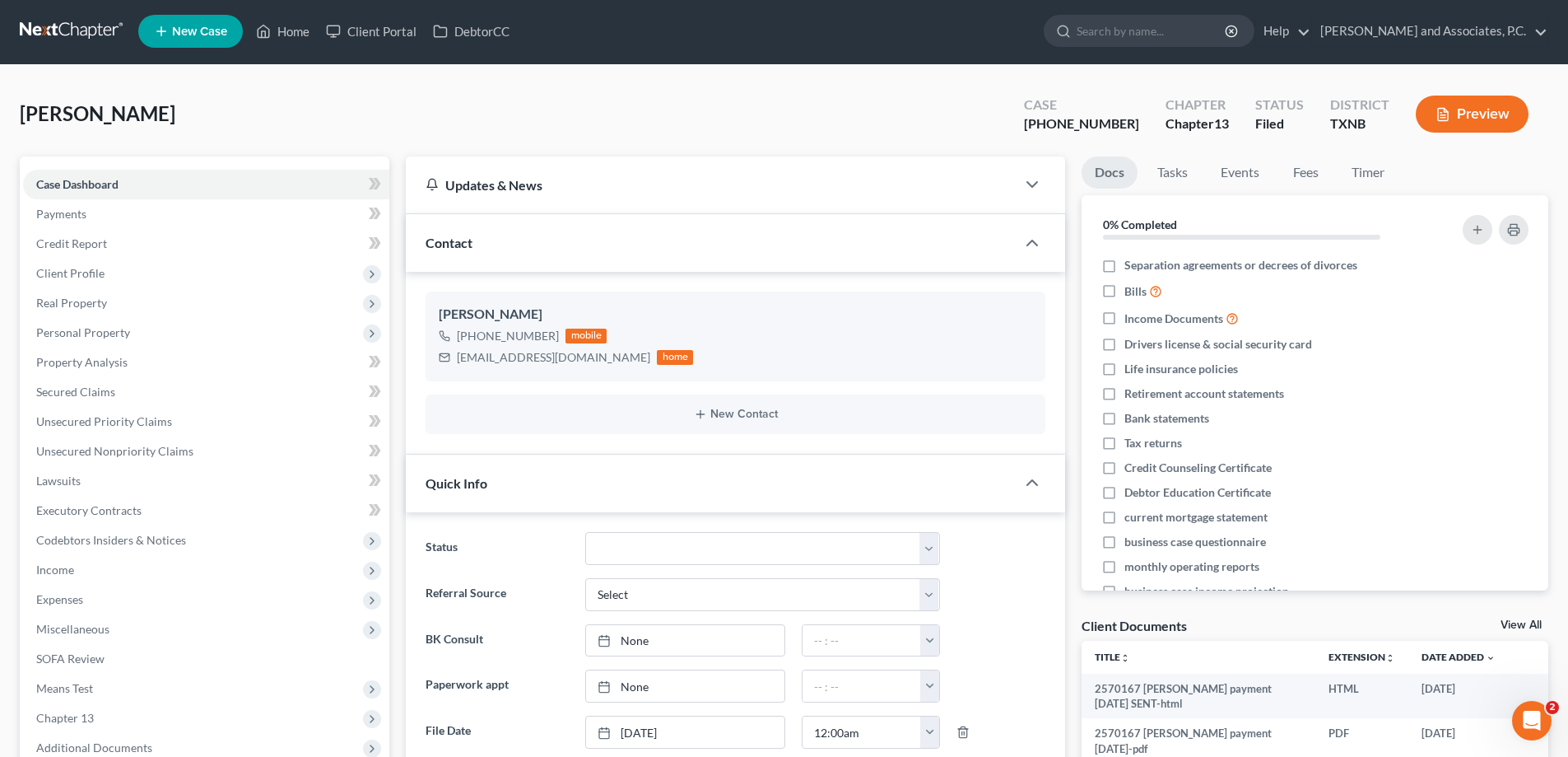
scroll to position [0, 0]
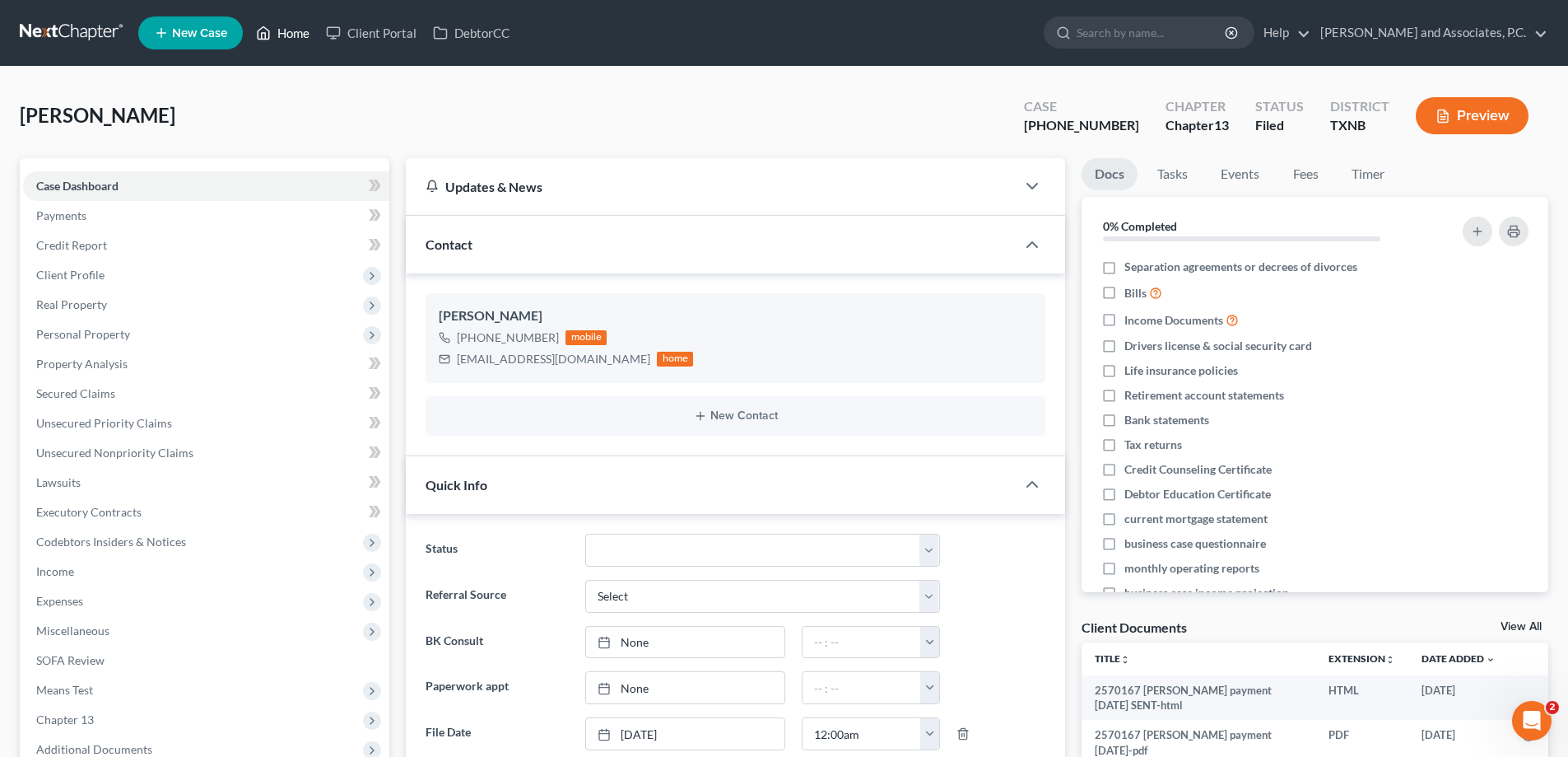
click at [293, 30] on link "Home" at bounding box center [282, 33] width 70 height 30
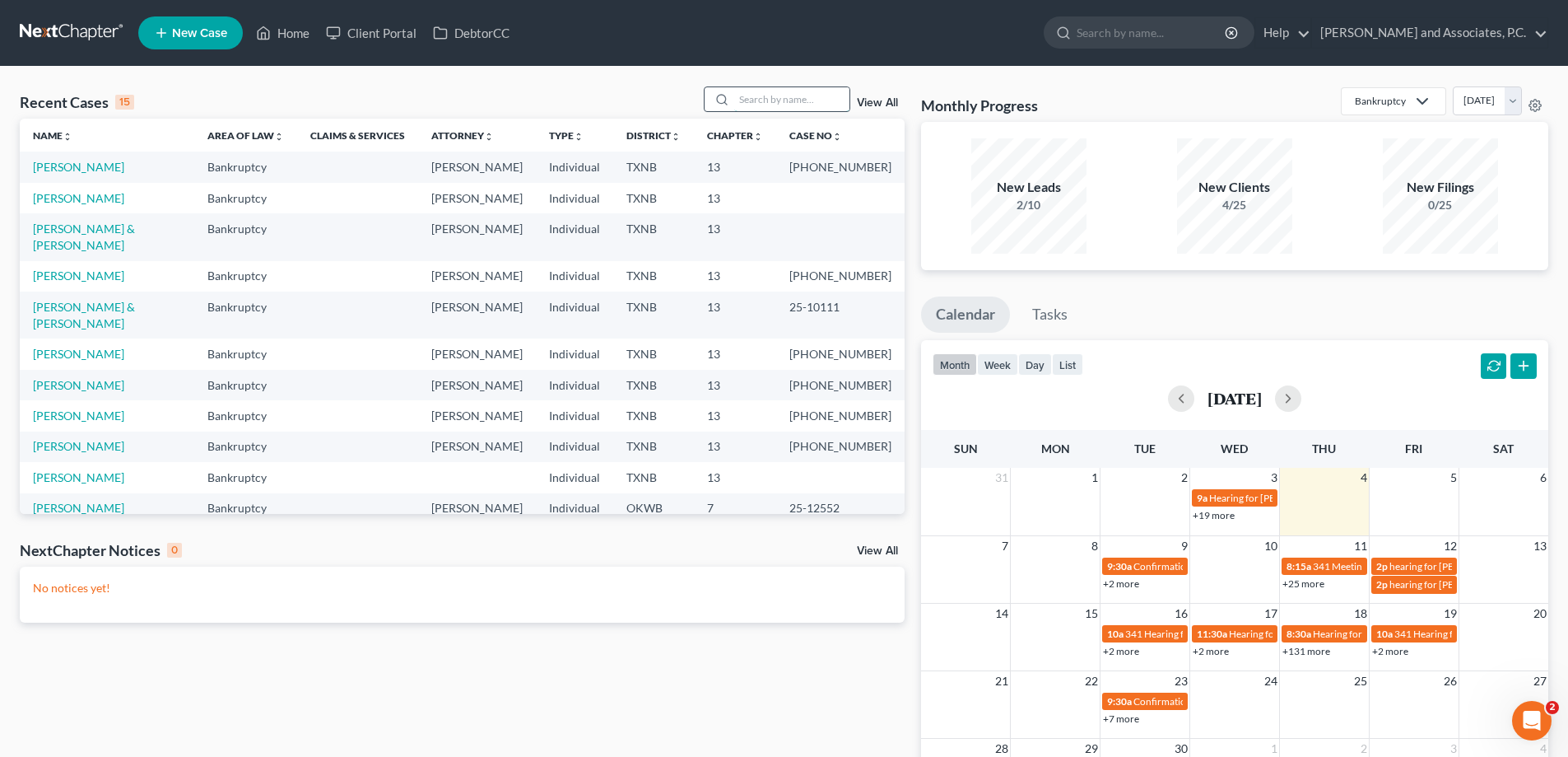
click at [784, 101] on input "search" at bounding box center [792, 99] width 115 height 24
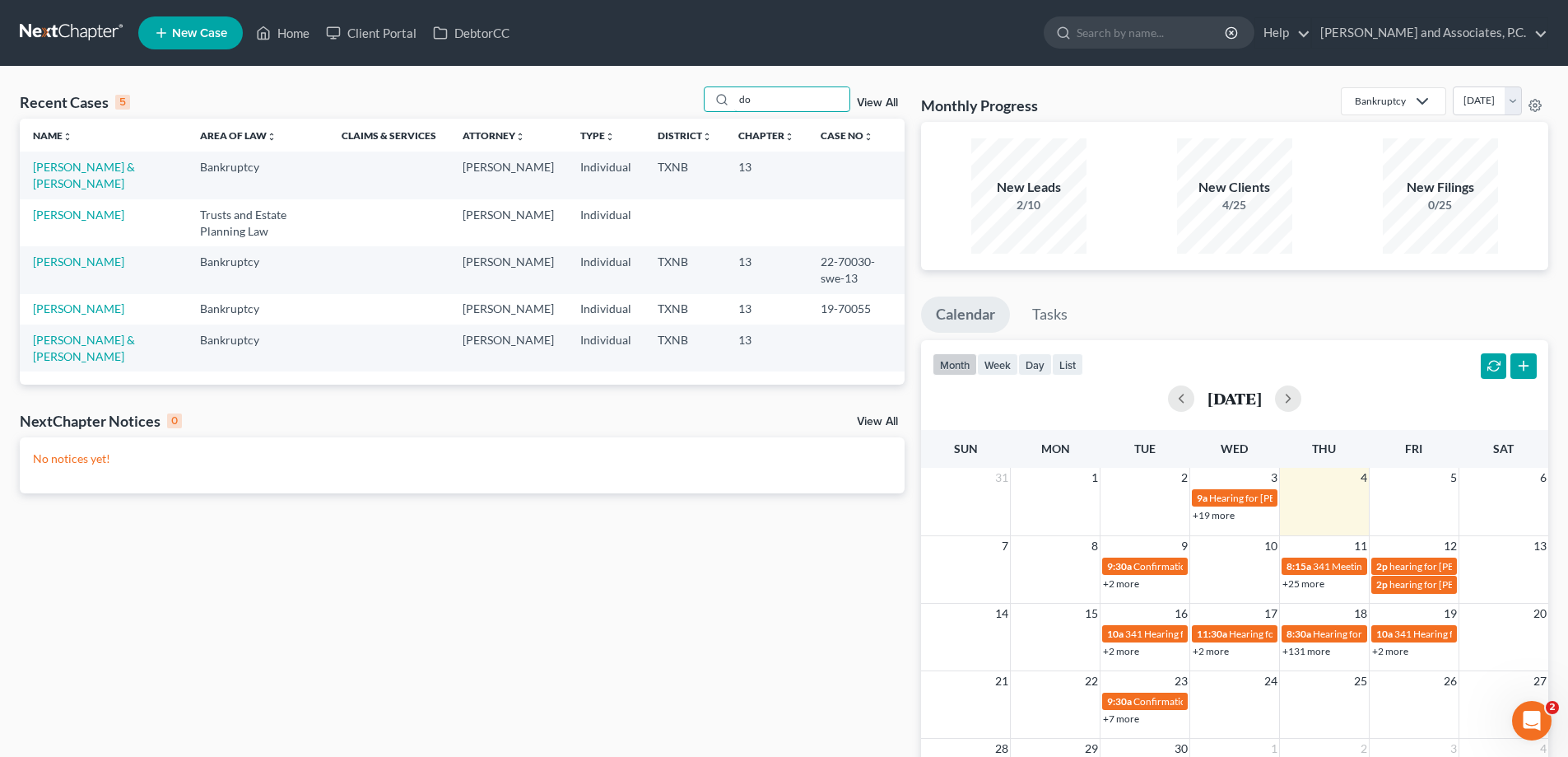
type input "d"
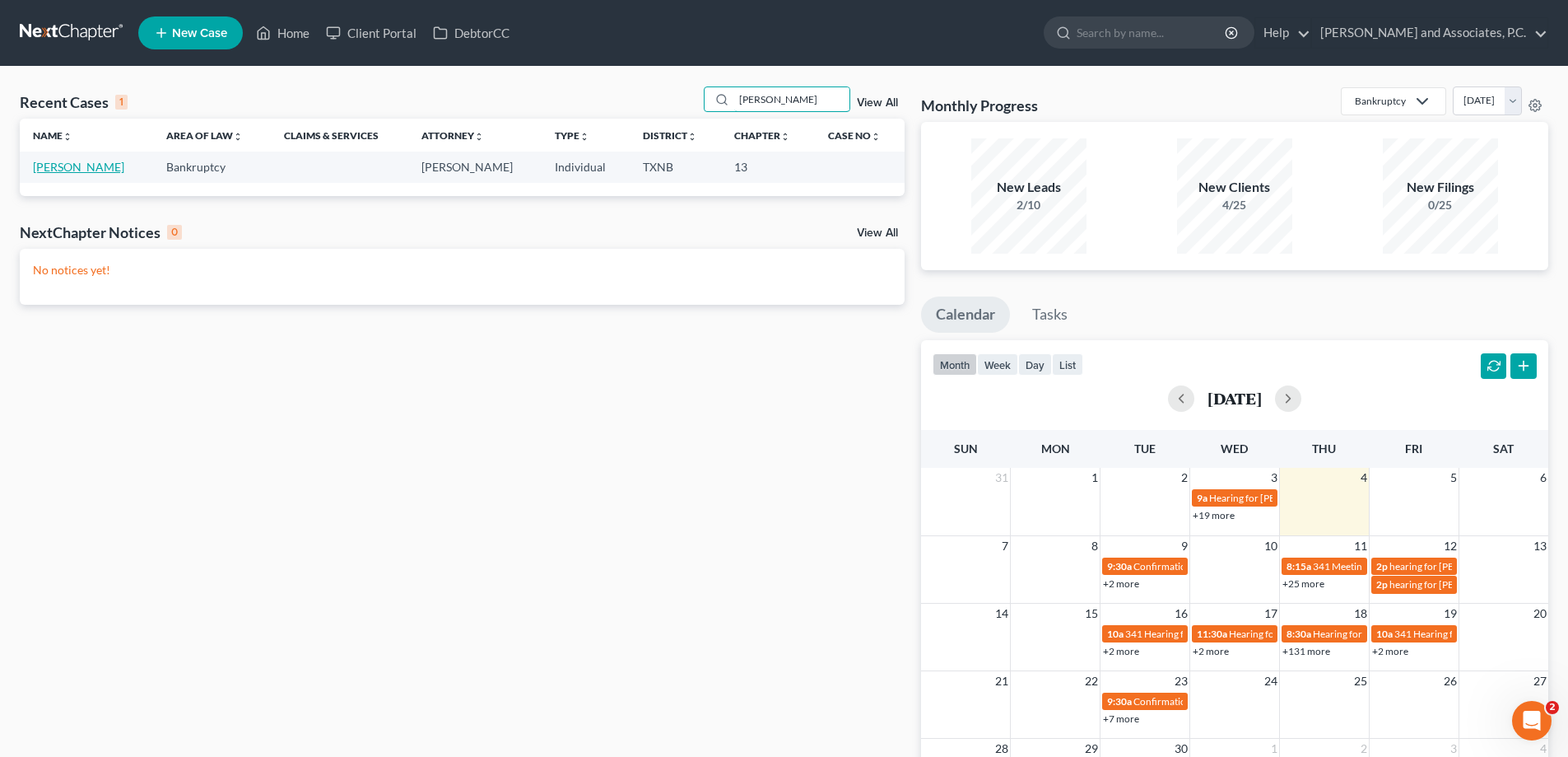
type input "[PERSON_NAME]"
click at [68, 173] on link "[PERSON_NAME]" at bounding box center [79, 167] width 91 height 14
select select "7"
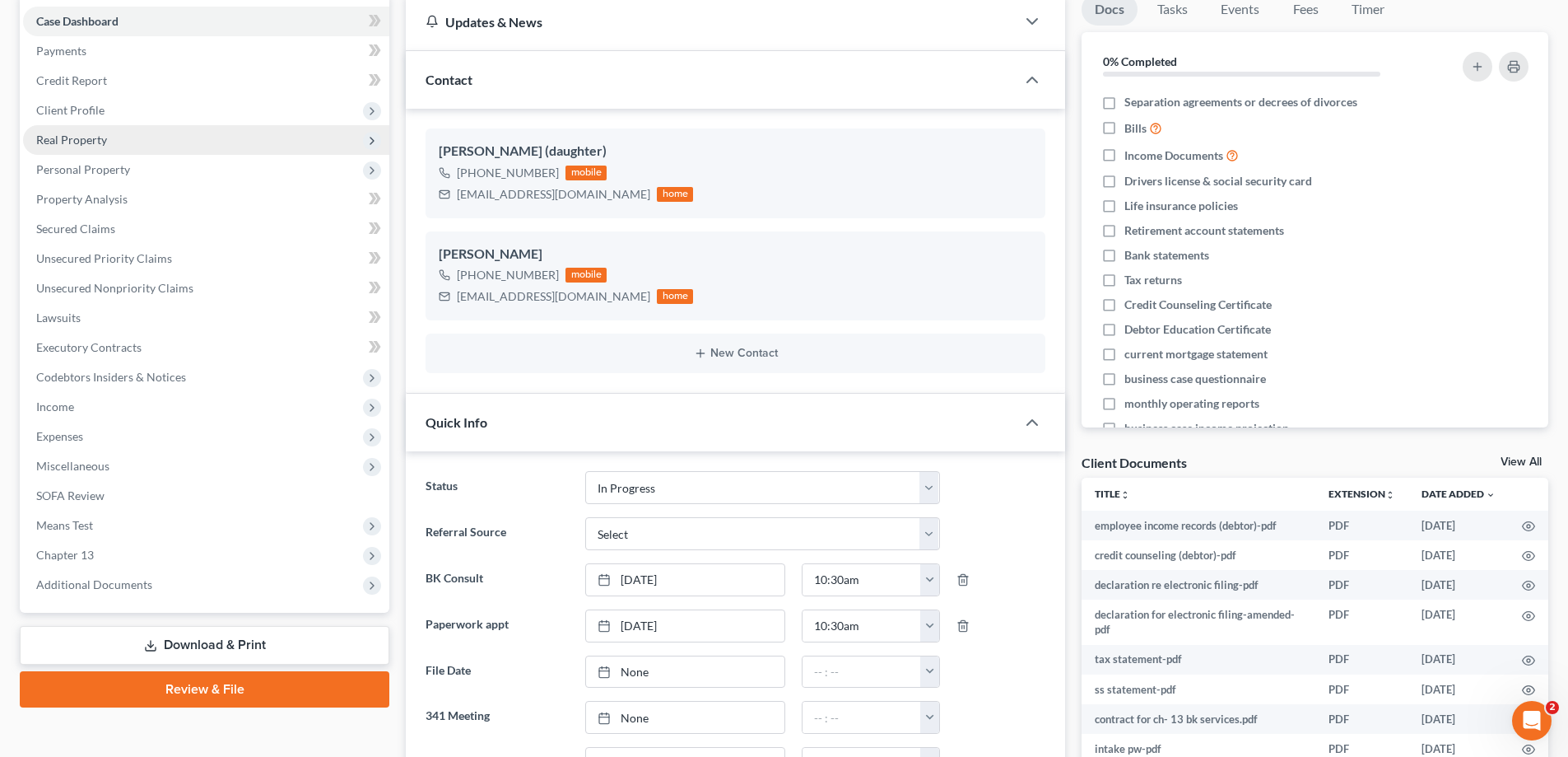
scroll to position [1352, 0]
click at [132, 208] on link "Property Analysis" at bounding box center [206, 199] width 366 height 30
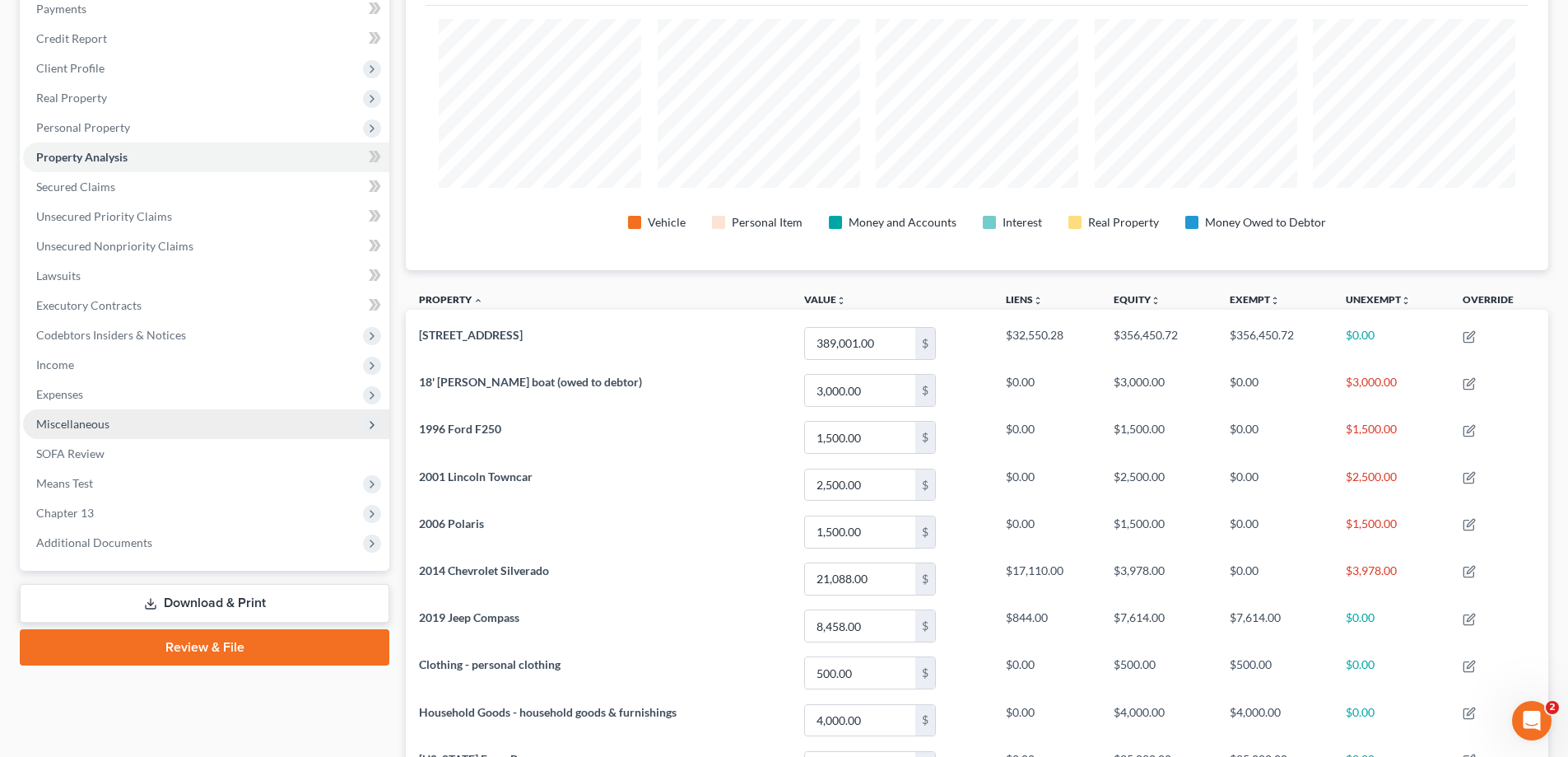
scroll to position [167, 0]
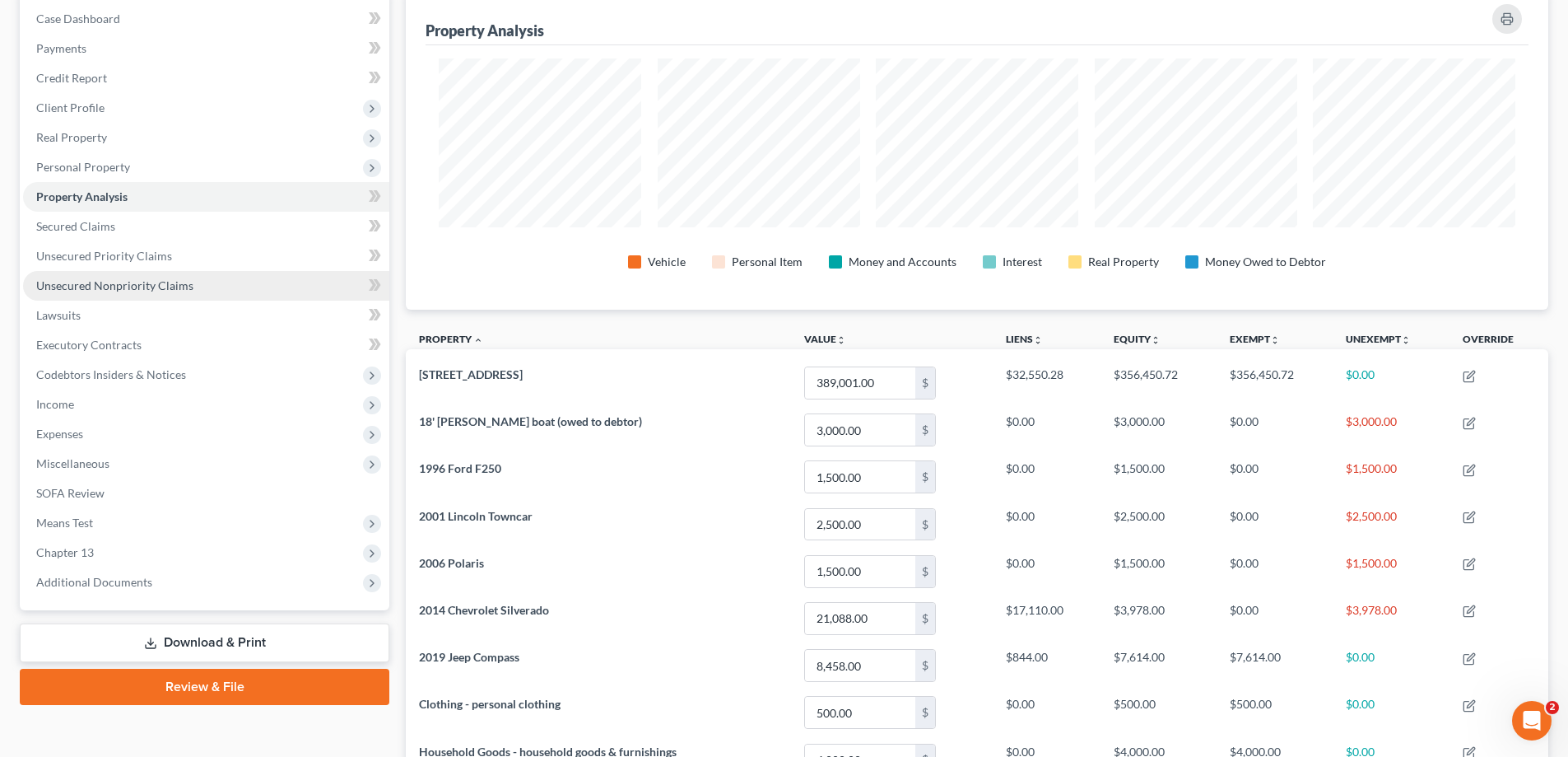
click at [154, 279] on span "Unsecured Nonpriority Claims" at bounding box center [114, 285] width 157 height 14
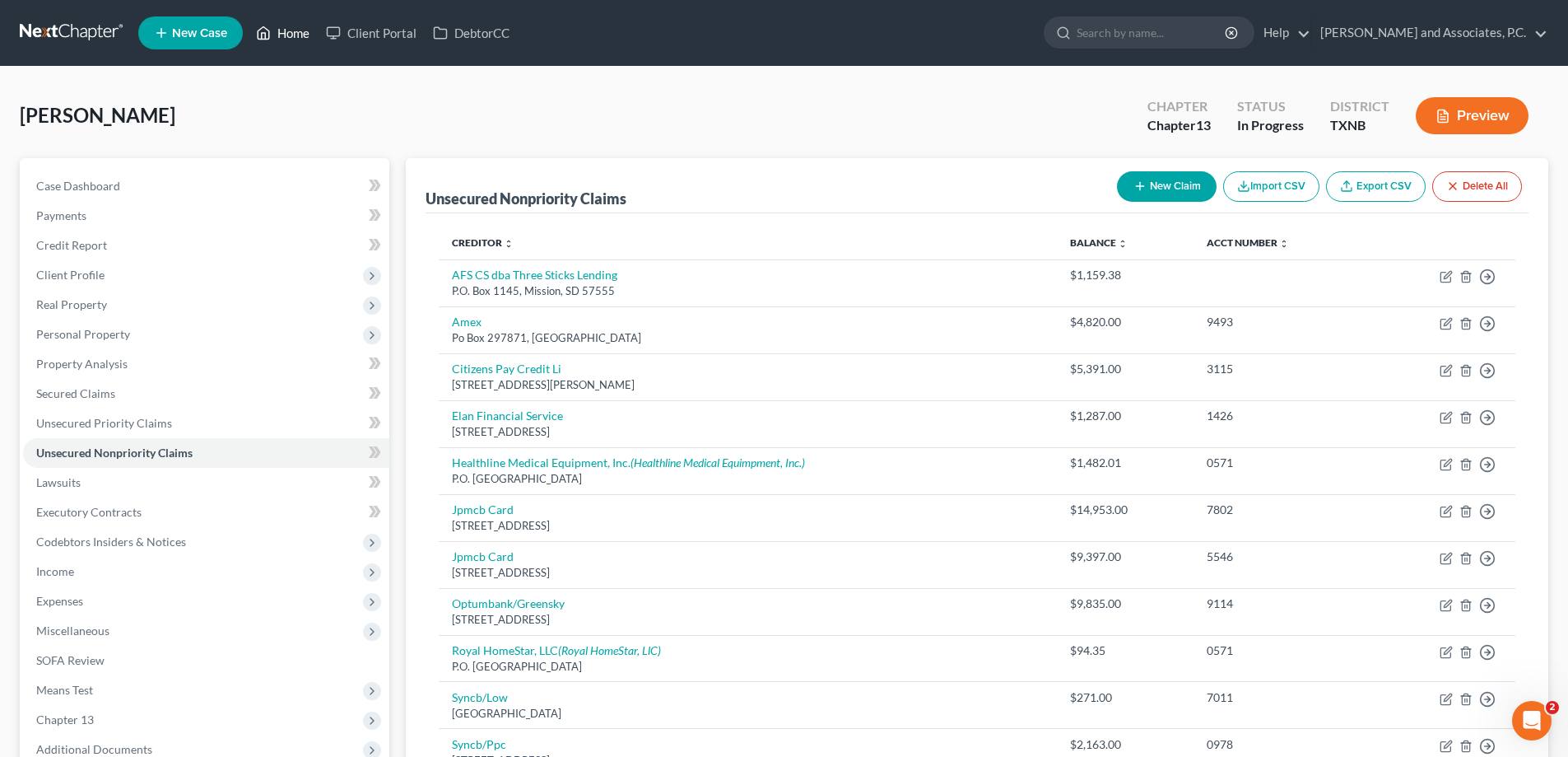
click at [296, 25] on link "Home" at bounding box center [282, 33] width 70 height 30
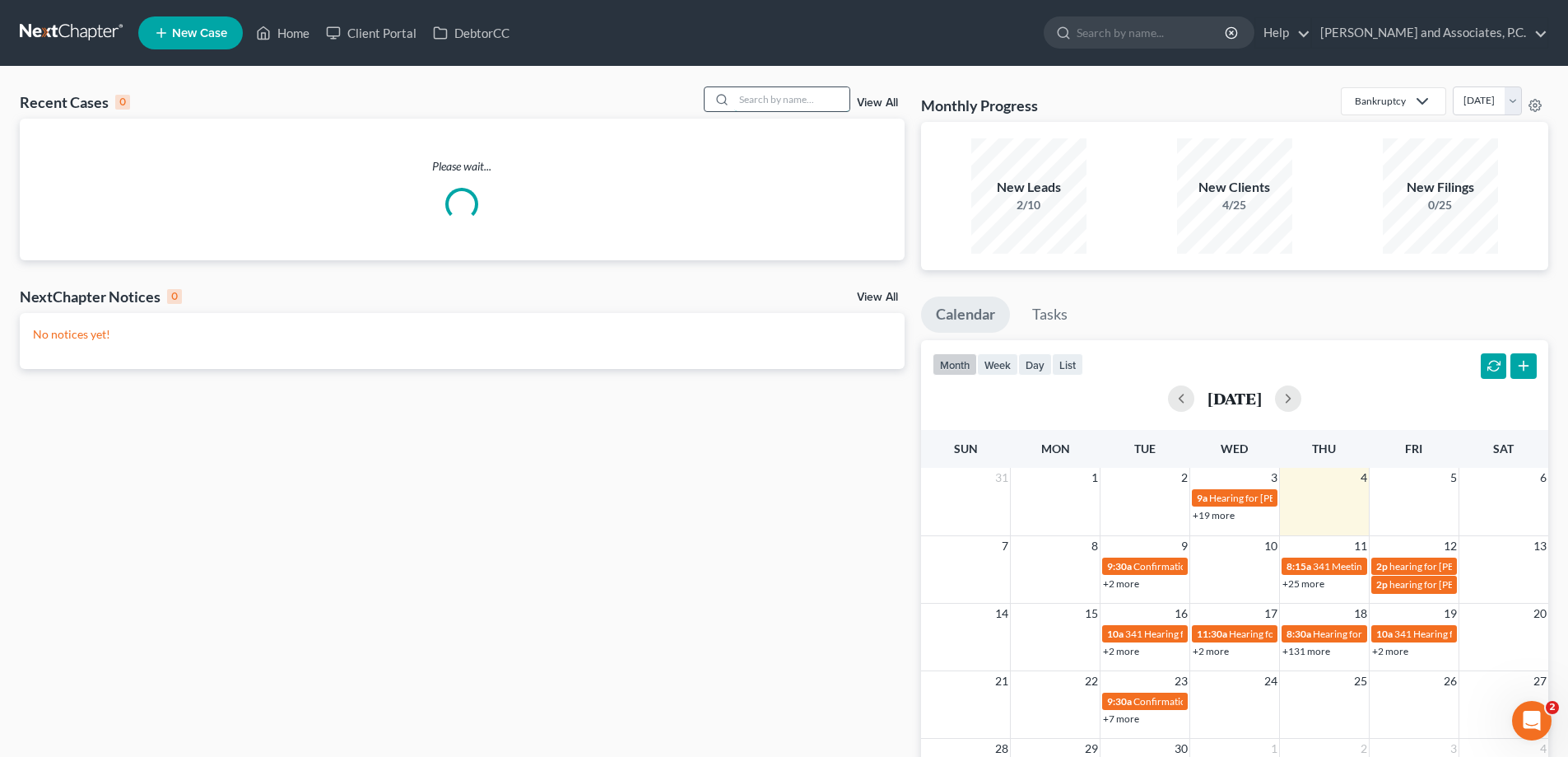
click at [756, 99] on input "search" at bounding box center [792, 99] width 115 height 24
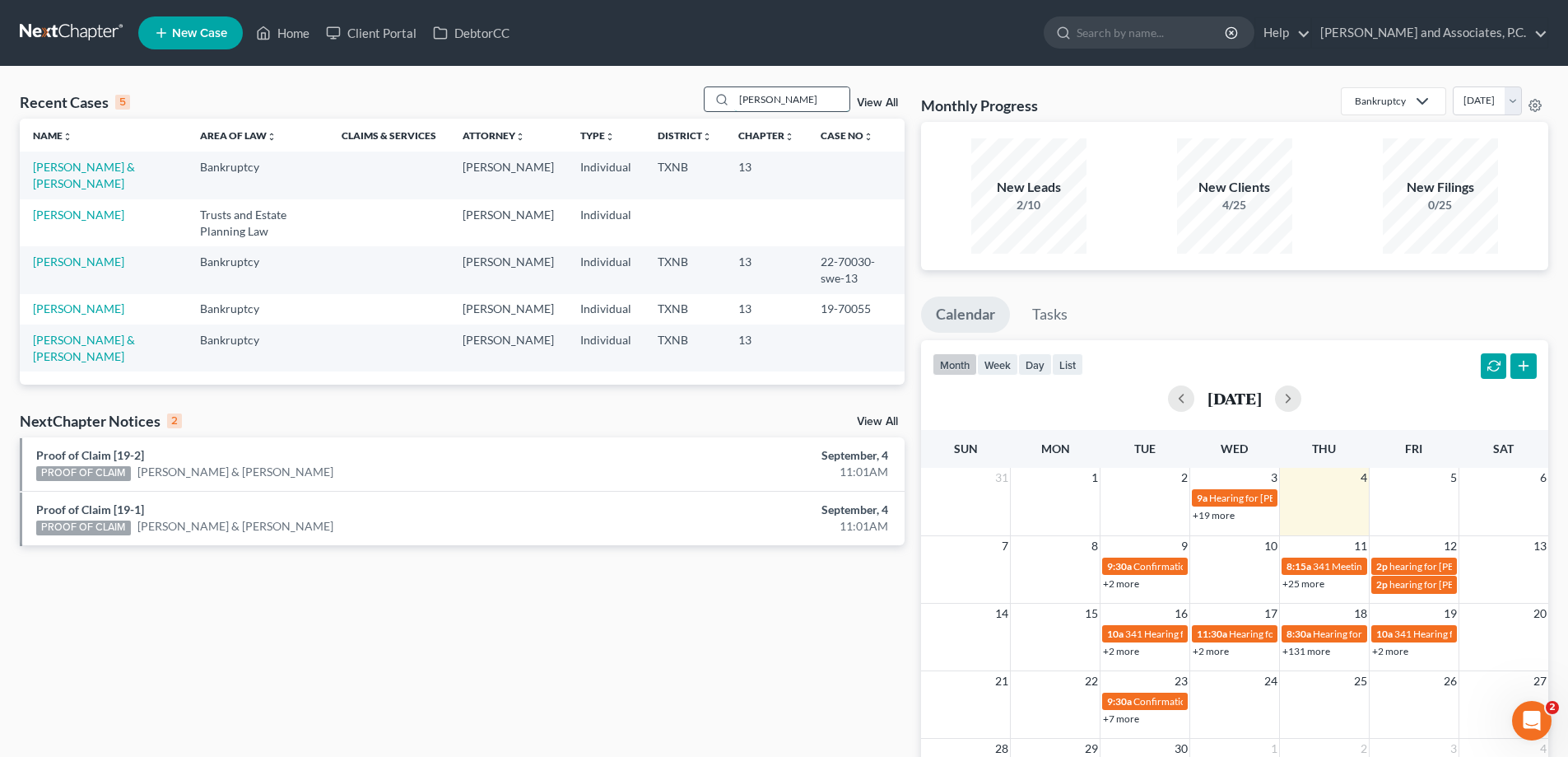
type input "[PERSON_NAME]"
click at [64, 165] on link "[PERSON_NAME] & [PERSON_NAME]" at bounding box center [83, 175] width 102 height 30
select select "7"
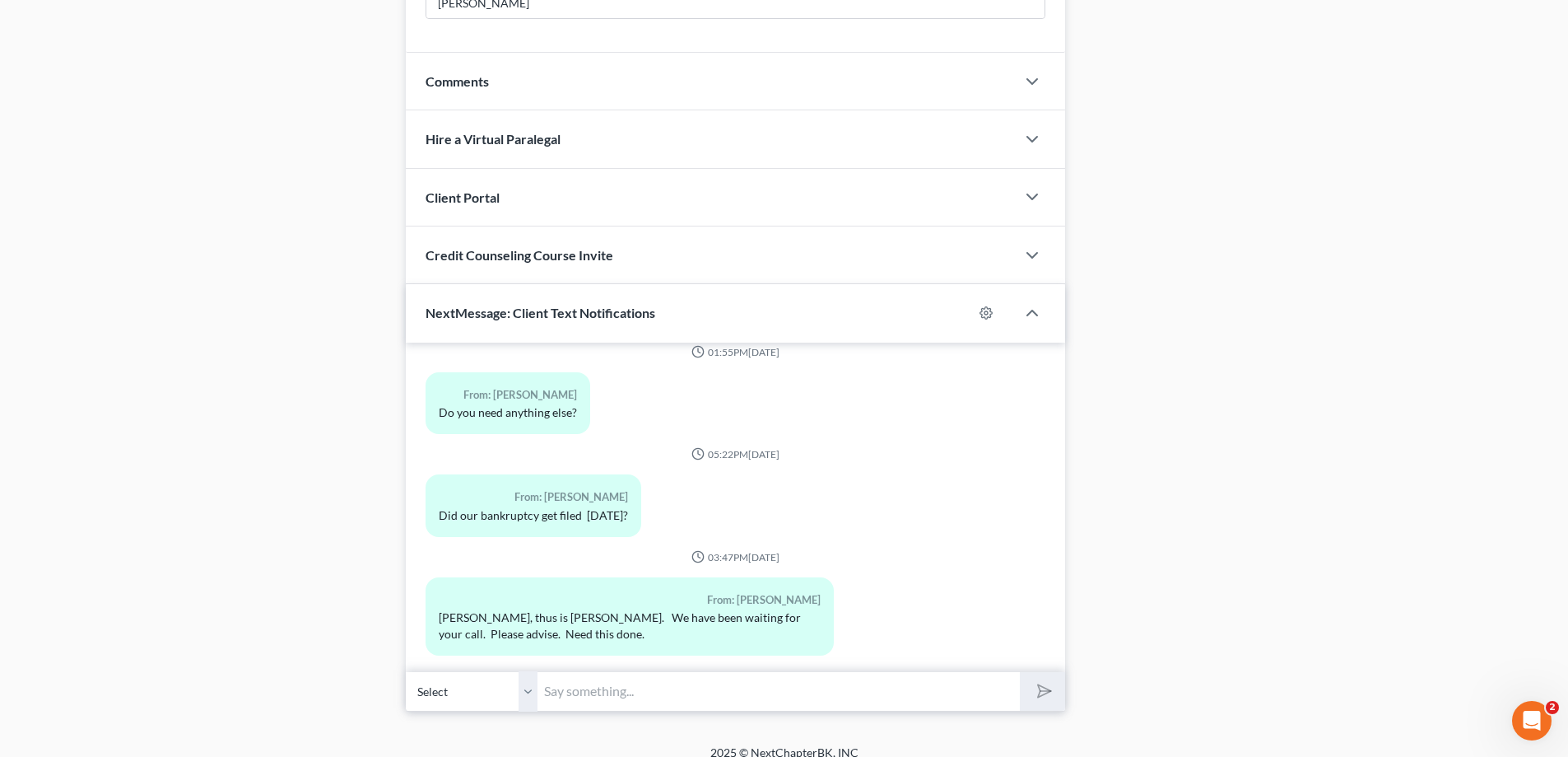
scroll to position [1023, 0]
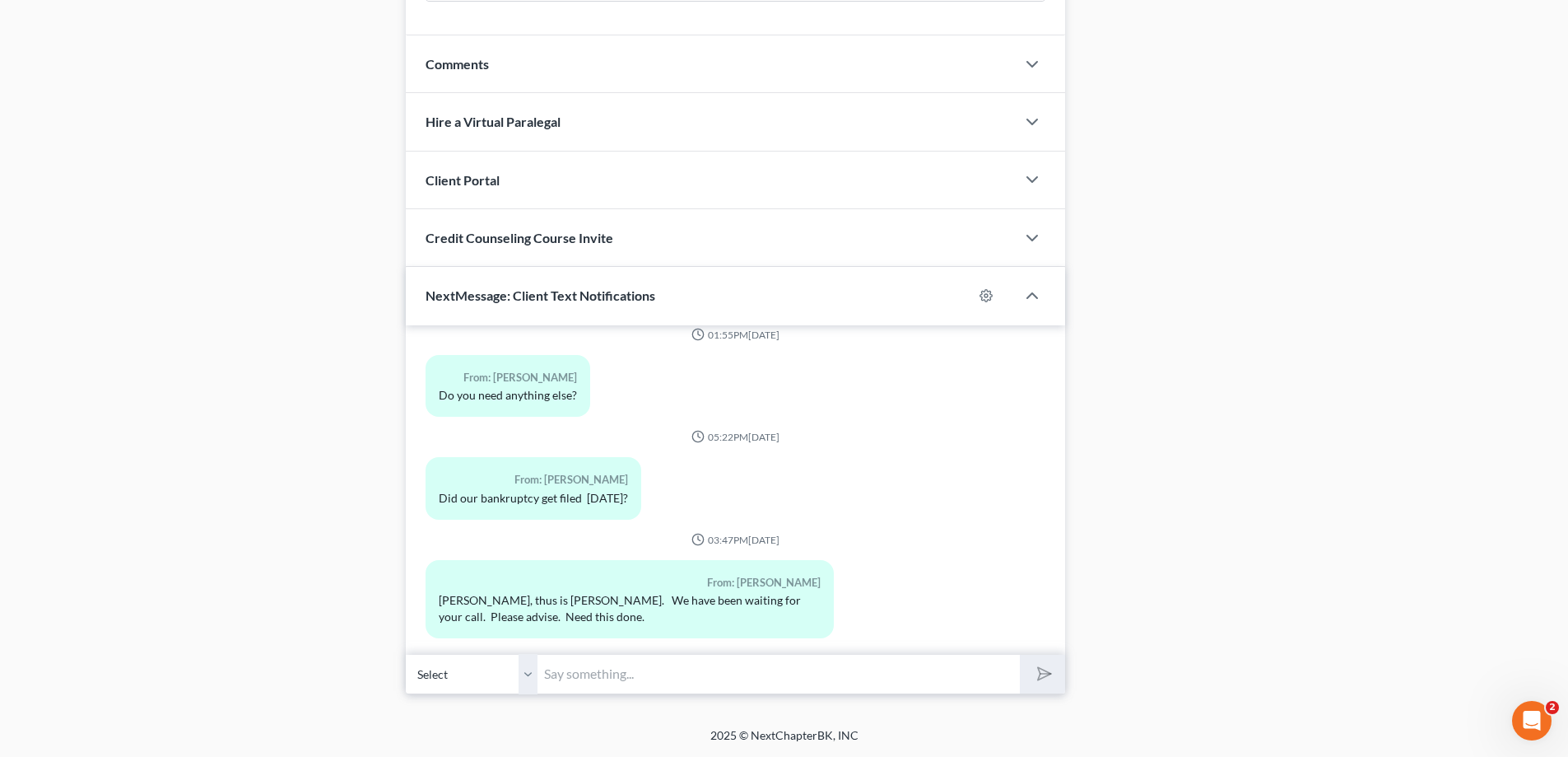
click at [521, 681] on select "Select [PHONE_NUMBER] - [PERSON_NAME] [PHONE_NUMBER] - [PERSON_NAME]" at bounding box center [472, 675] width 132 height 41
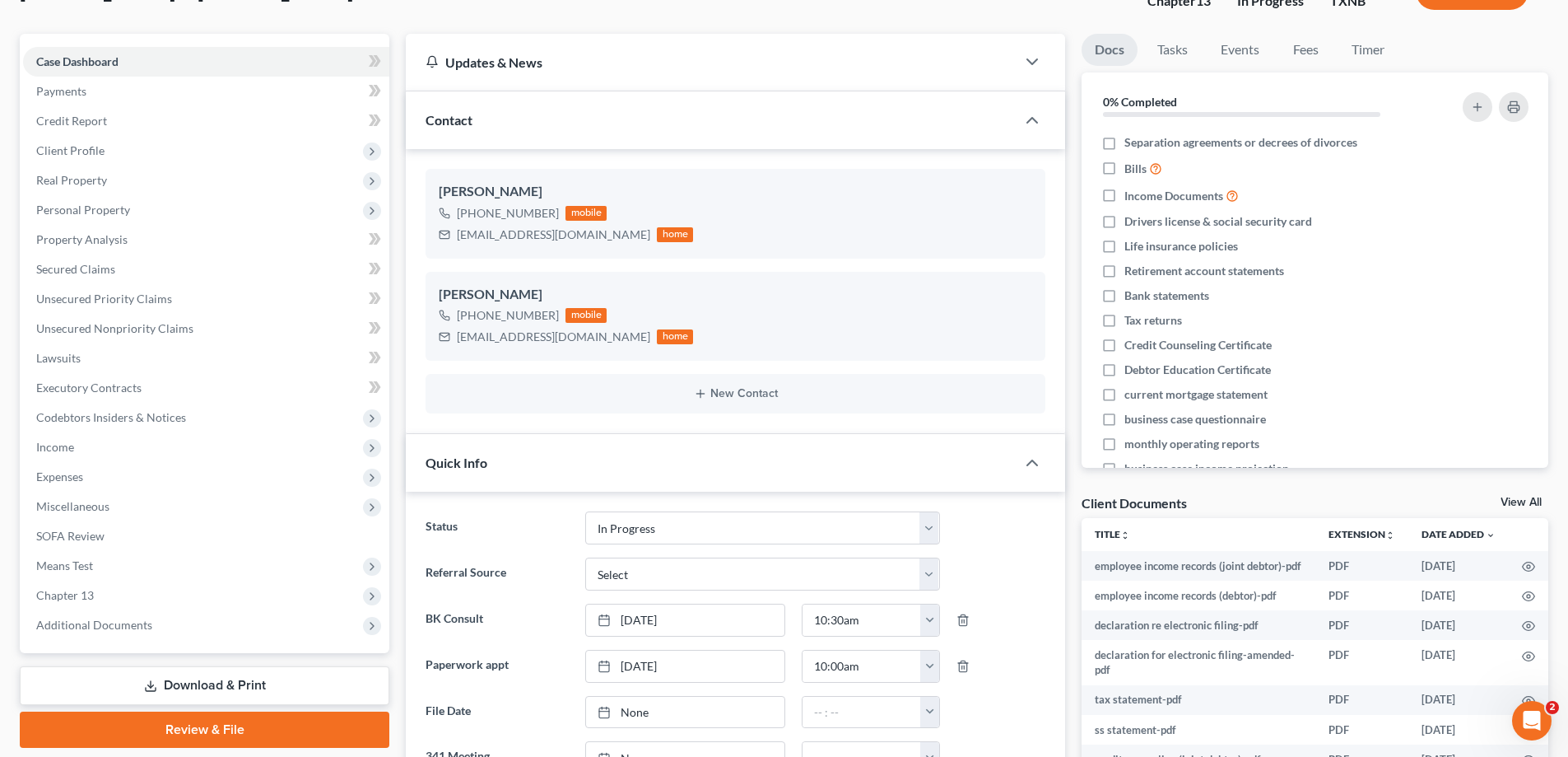
scroll to position [0, 0]
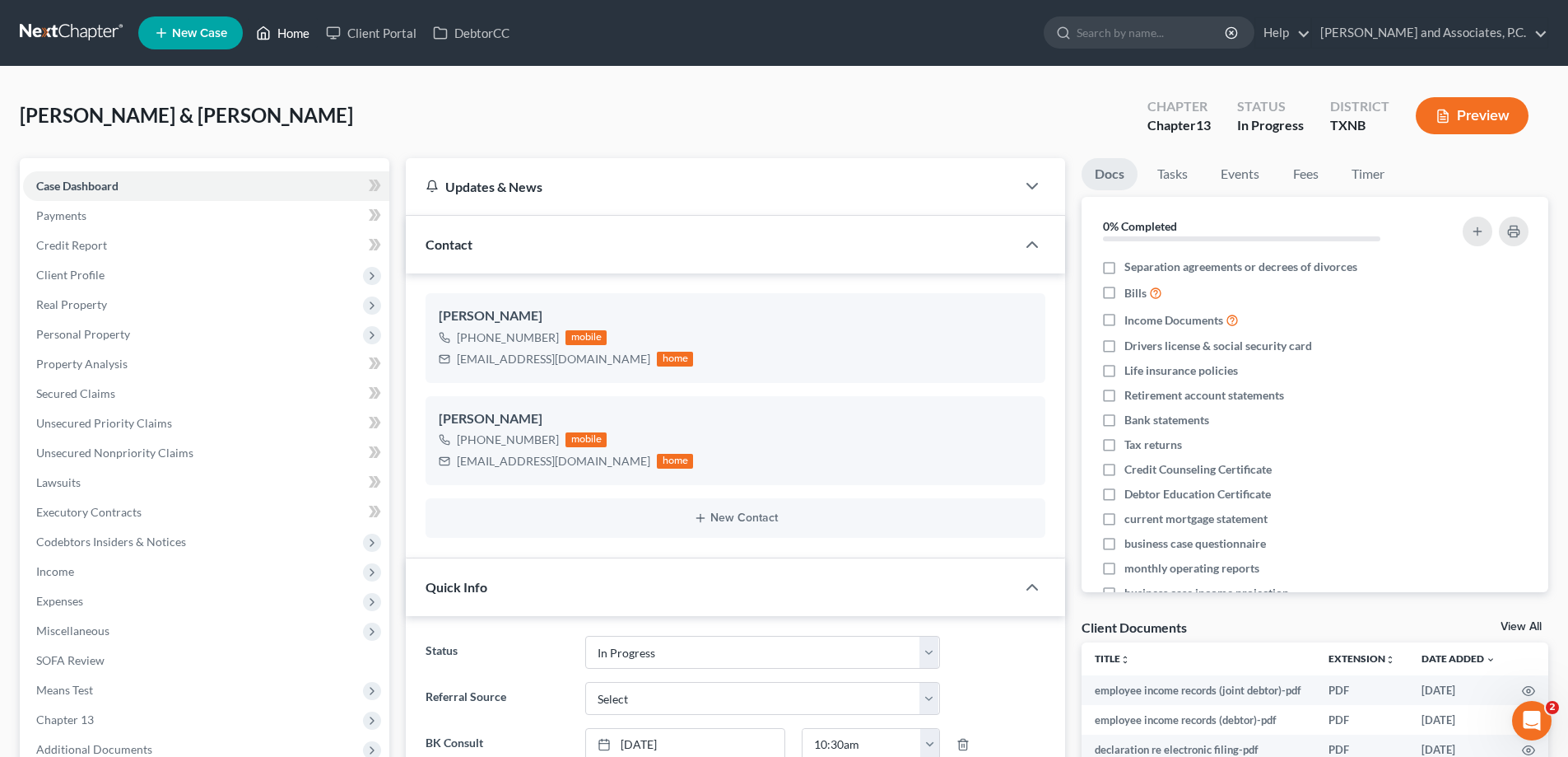
click at [279, 26] on link "Home" at bounding box center [282, 33] width 70 height 30
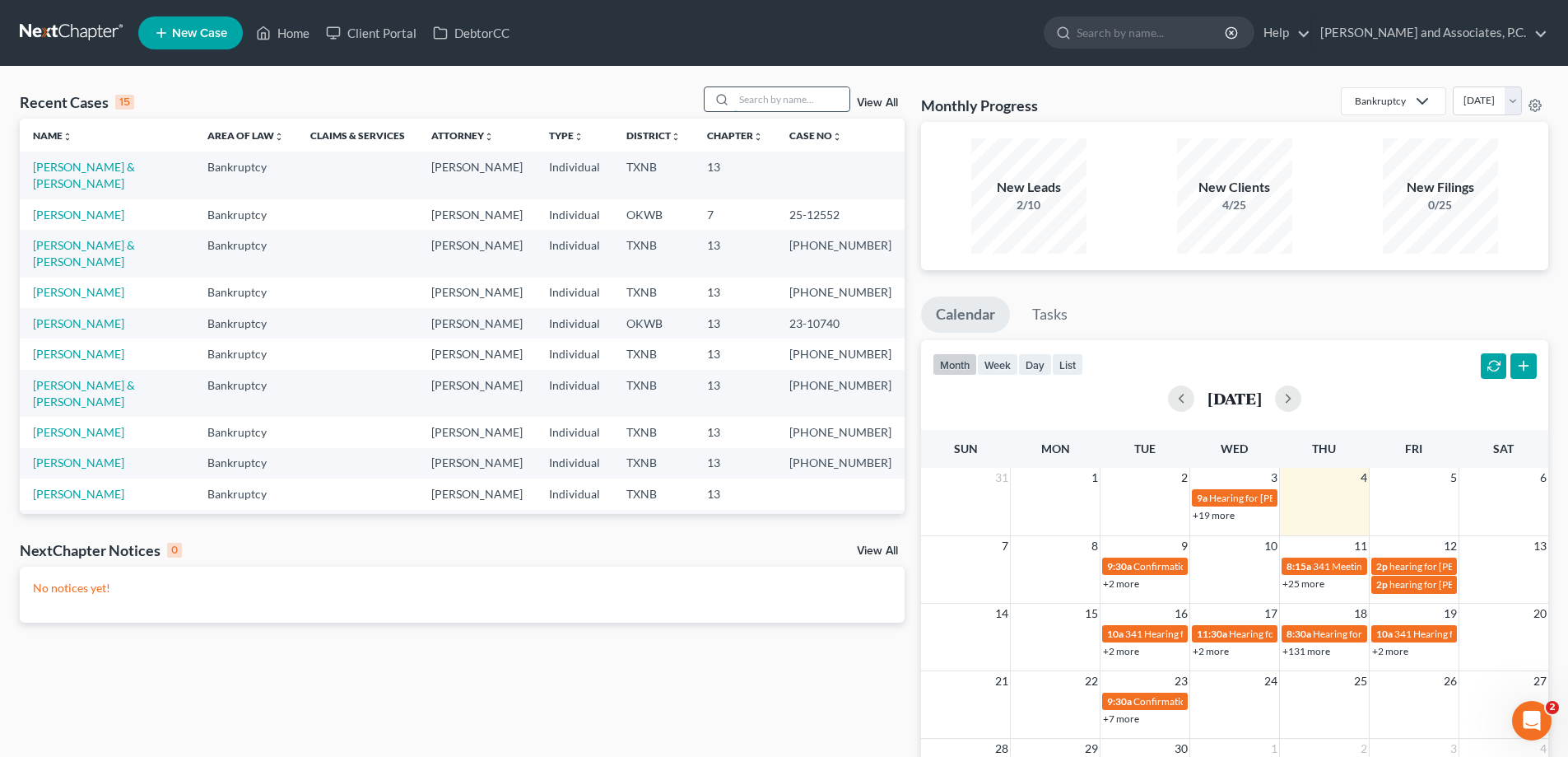
click at [787, 101] on input "search" at bounding box center [792, 99] width 115 height 24
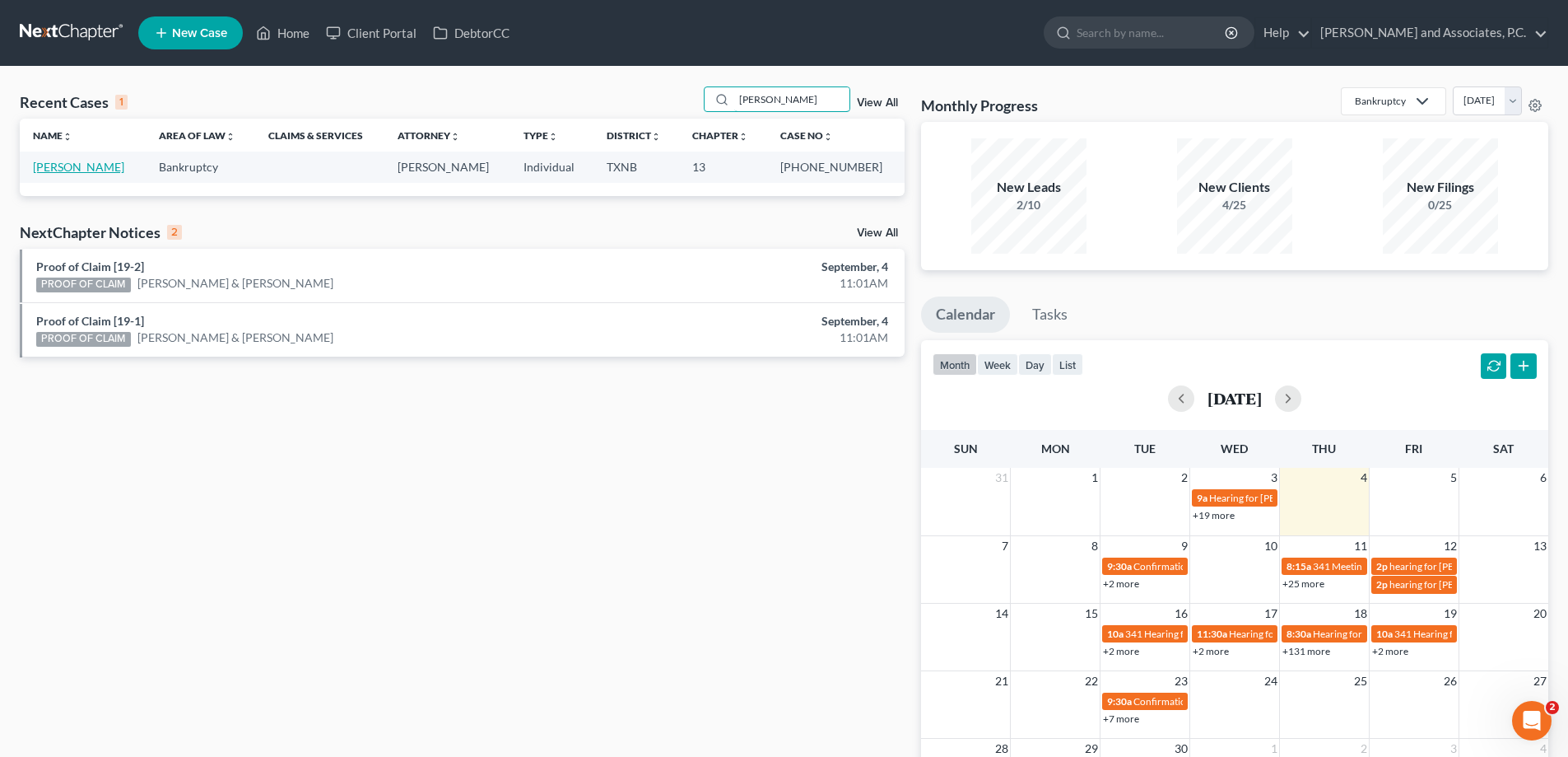
type input "[PERSON_NAME]"
click at [88, 166] on link "[PERSON_NAME]" at bounding box center [79, 167] width 91 height 14
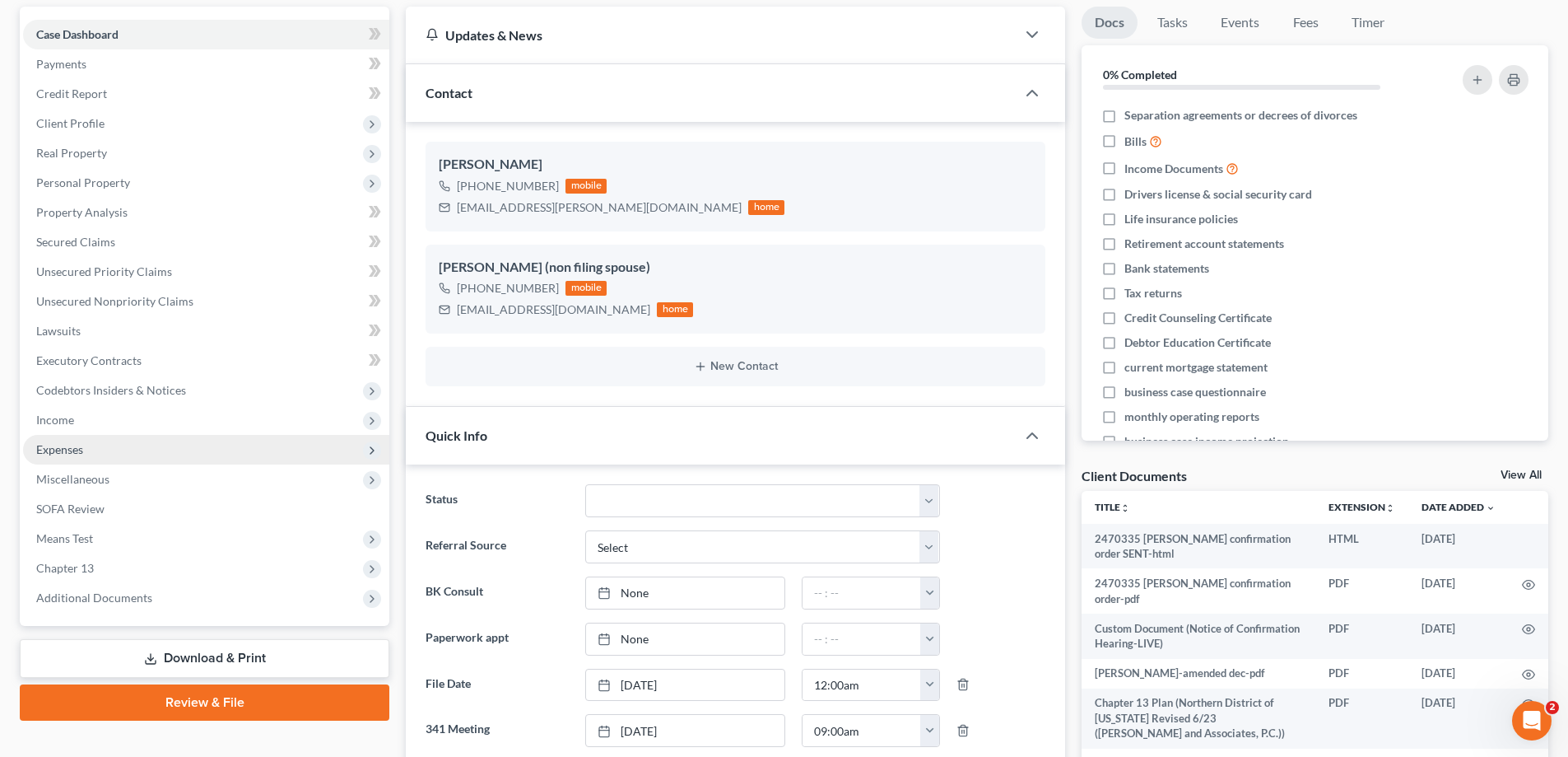
scroll to position [329, 0]
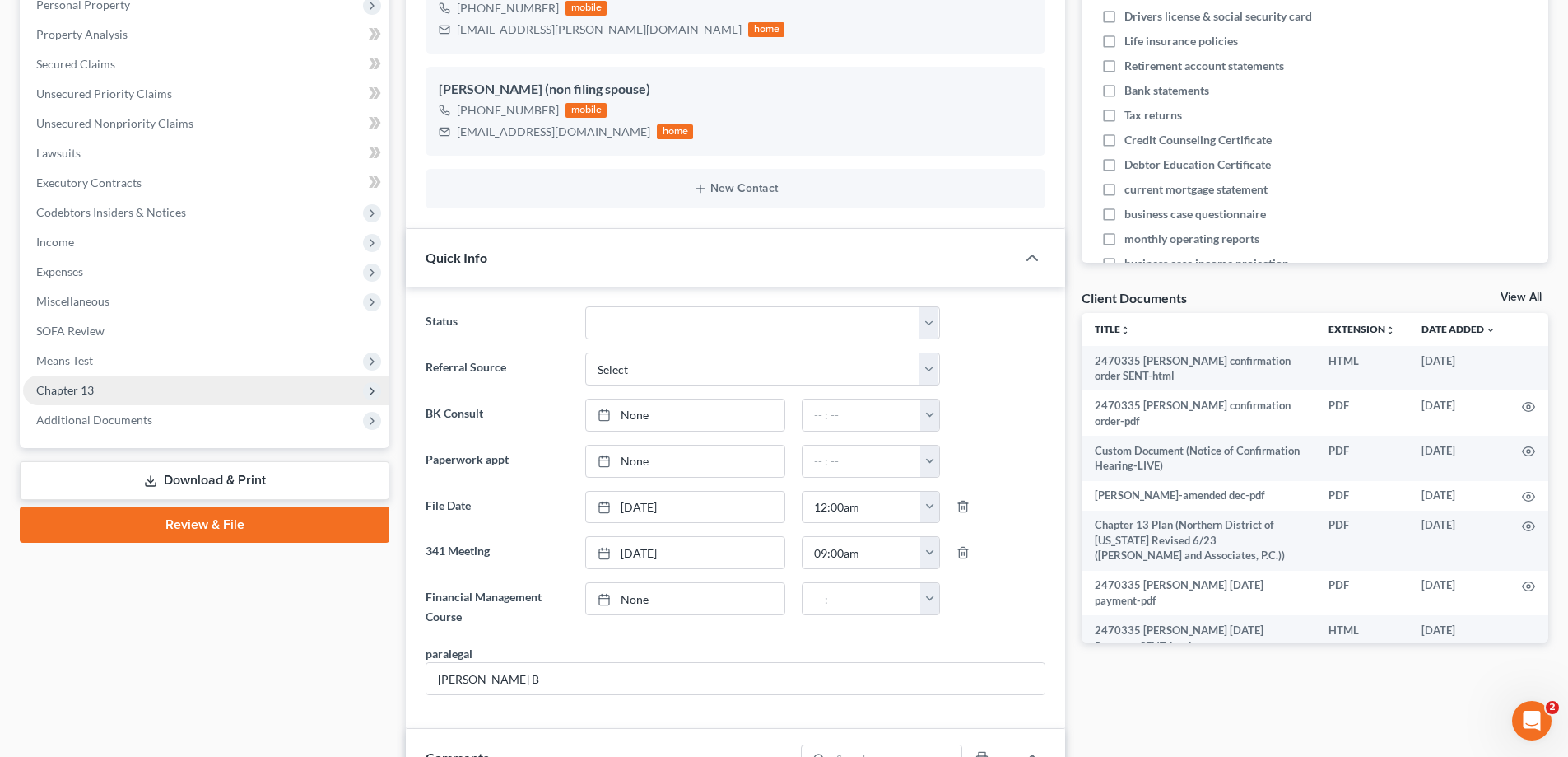
click at [91, 399] on span "Chapter 13" at bounding box center [206, 390] width 366 height 30
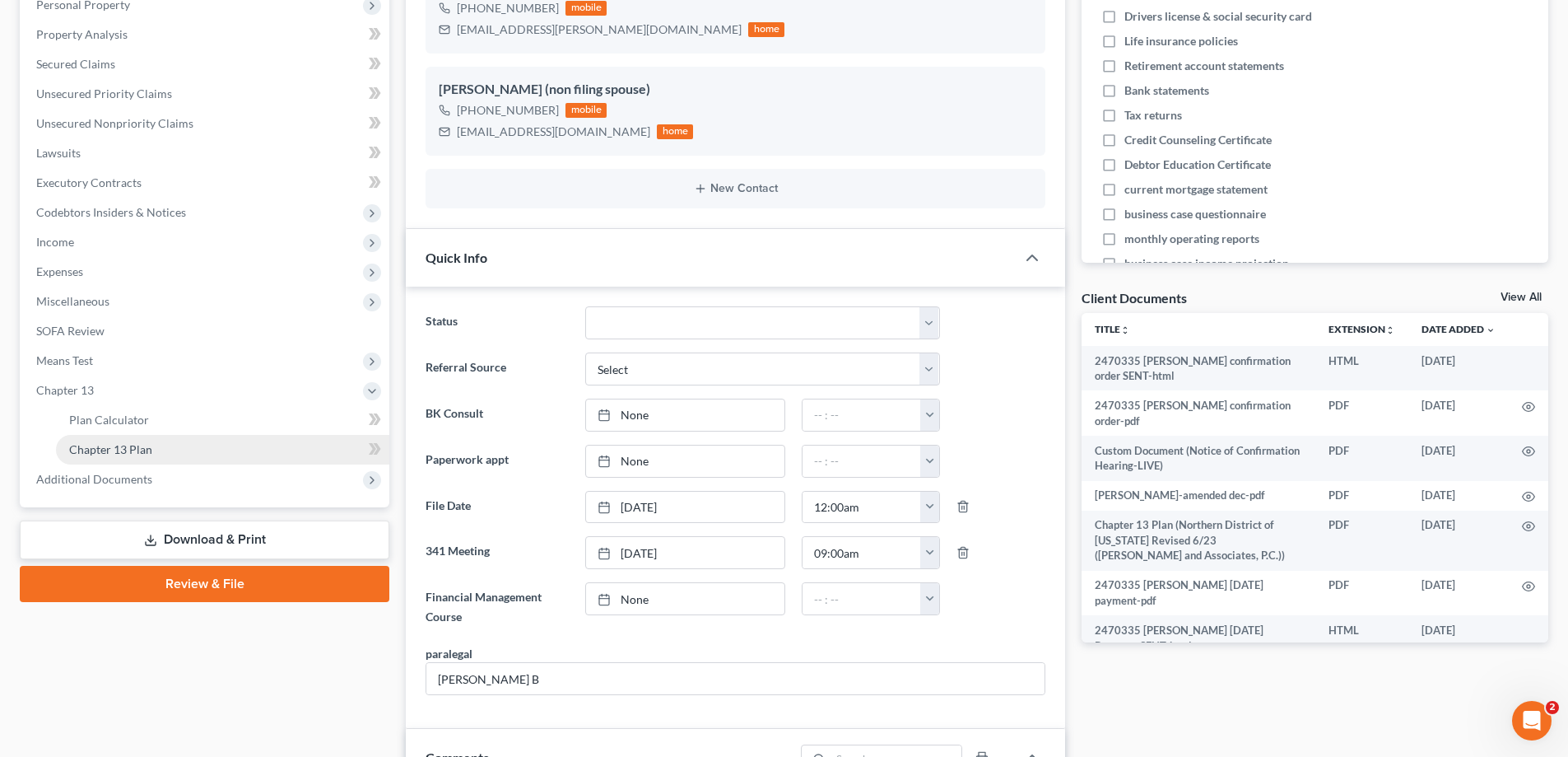
click at [106, 449] on span "Chapter 13 Plan" at bounding box center [111, 449] width 83 height 14
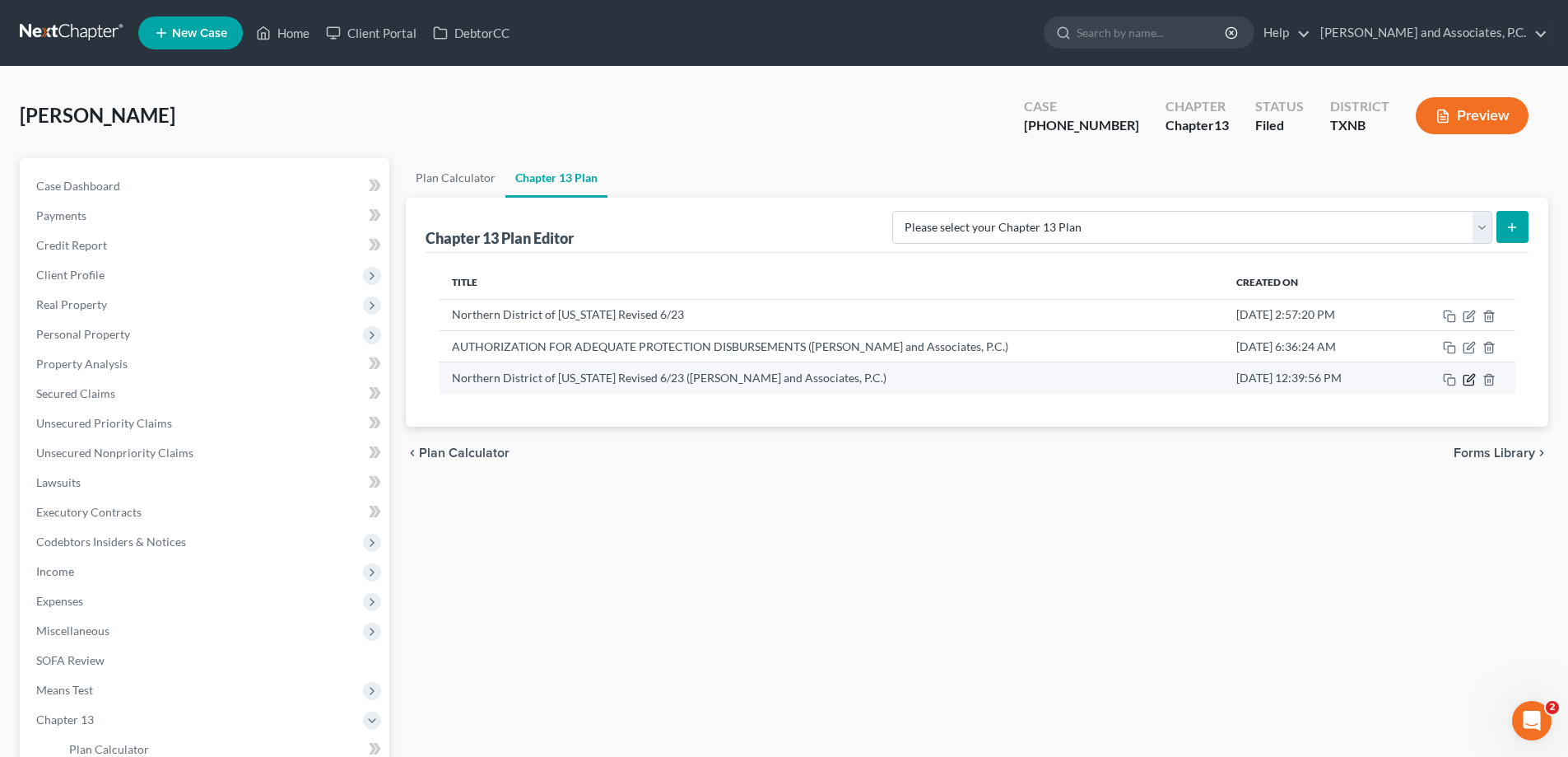
click at [1466, 381] on icon "button" at bounding box center [1469, 379] width 14 height 14
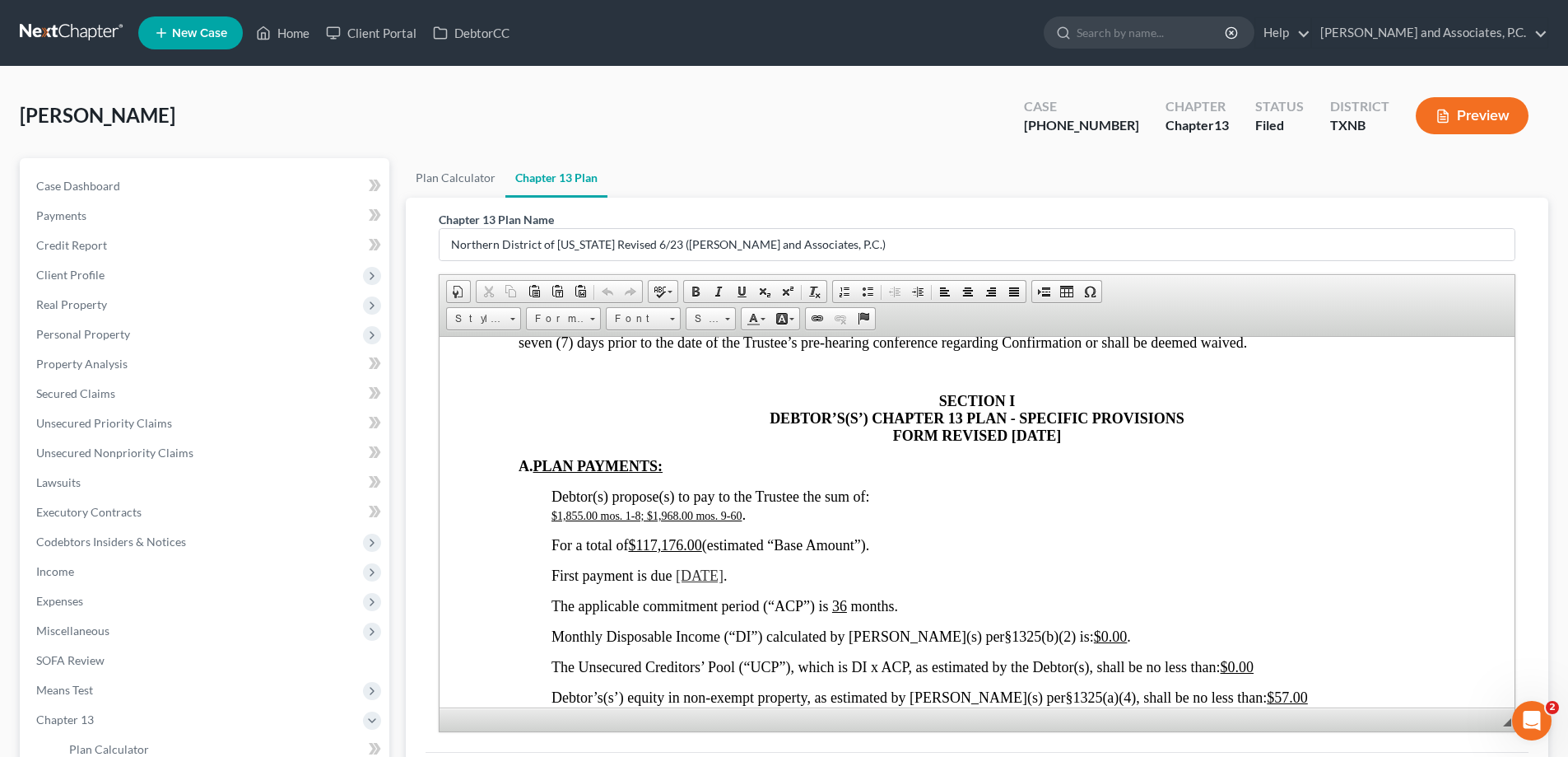
scroll to position [823, 0]
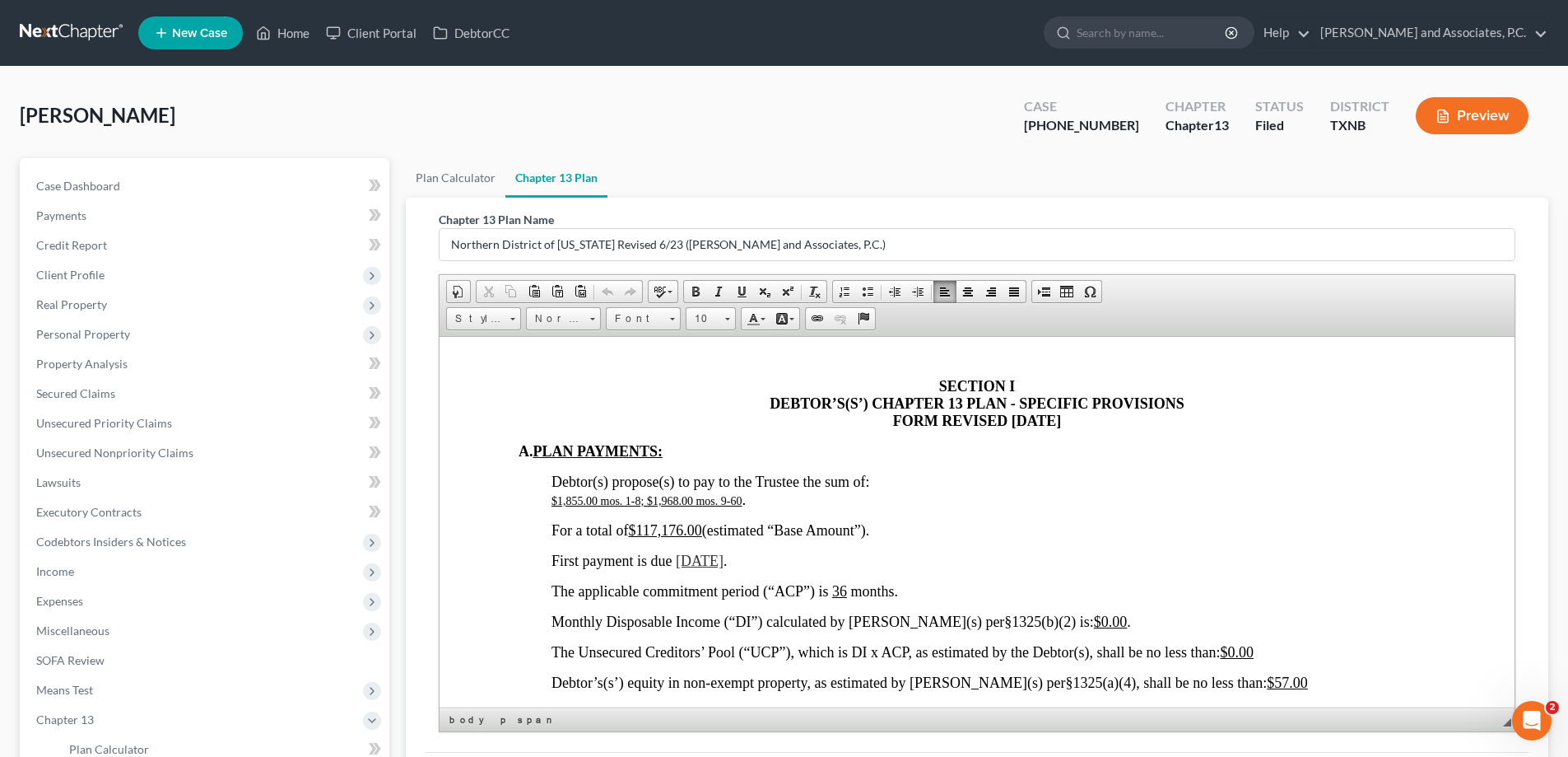
click at [833, 535] on span "For a total of $117,176.00 (estimated “Base Amount”)." at bounding box center [709, 529] width 317 height 16
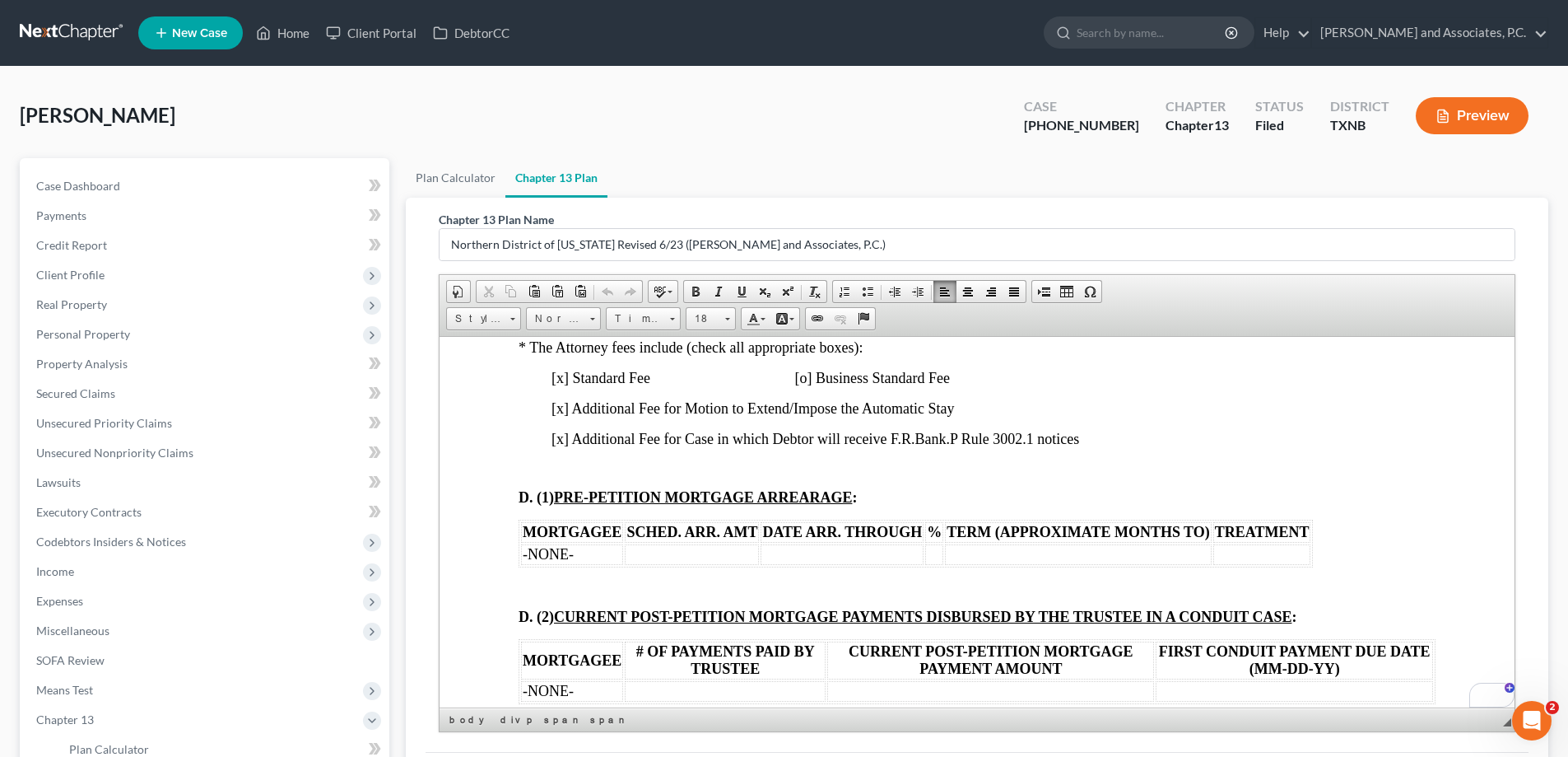
scroll to position [1622, 0]
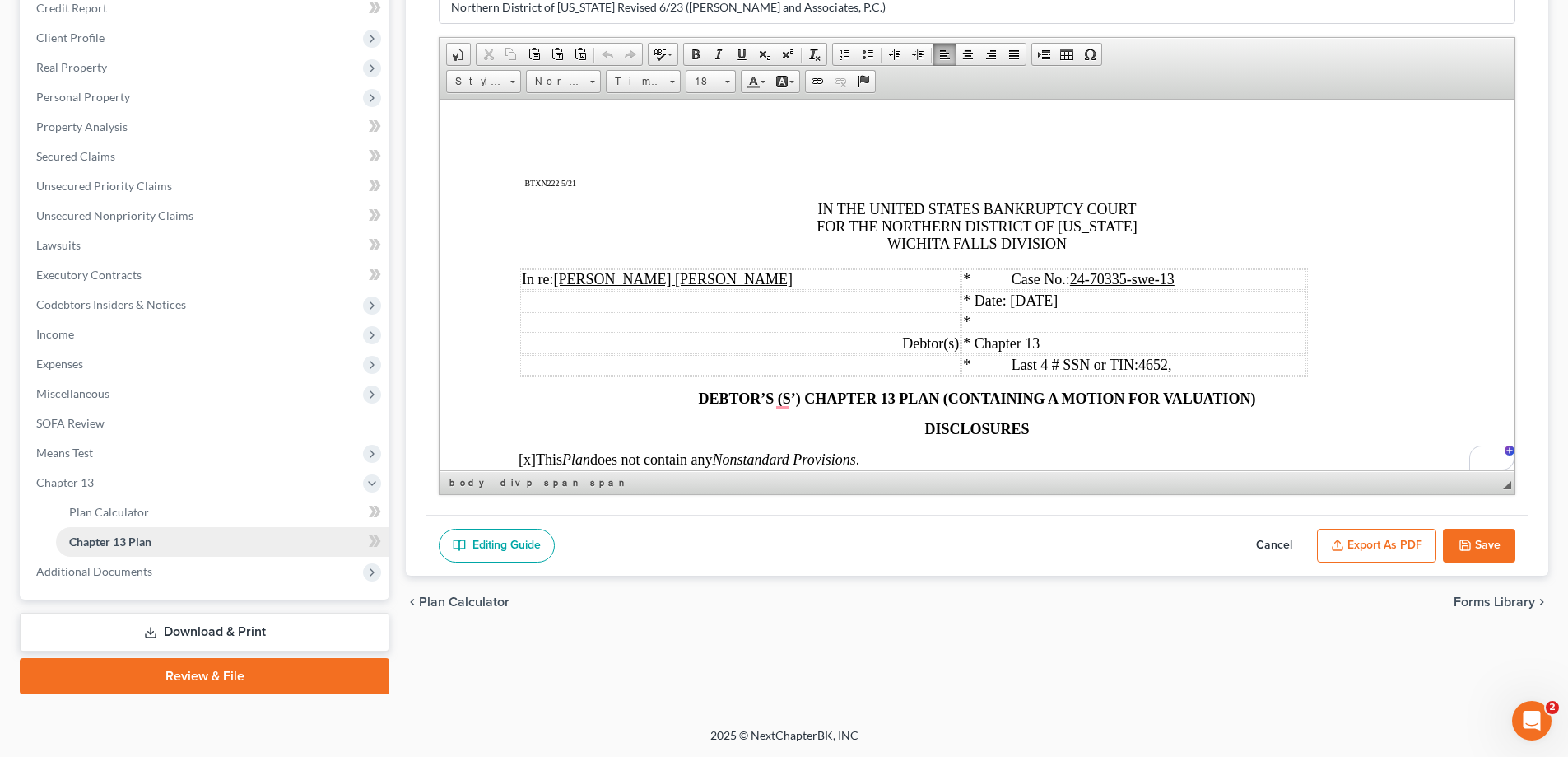
click at [153, 542] on link "Chapter 13 Plan" at bounding box center [223, 542] width 334 height 30
click at [1479, 539] on button "Save" at bounding box center [1479, 546] width 73 height 35
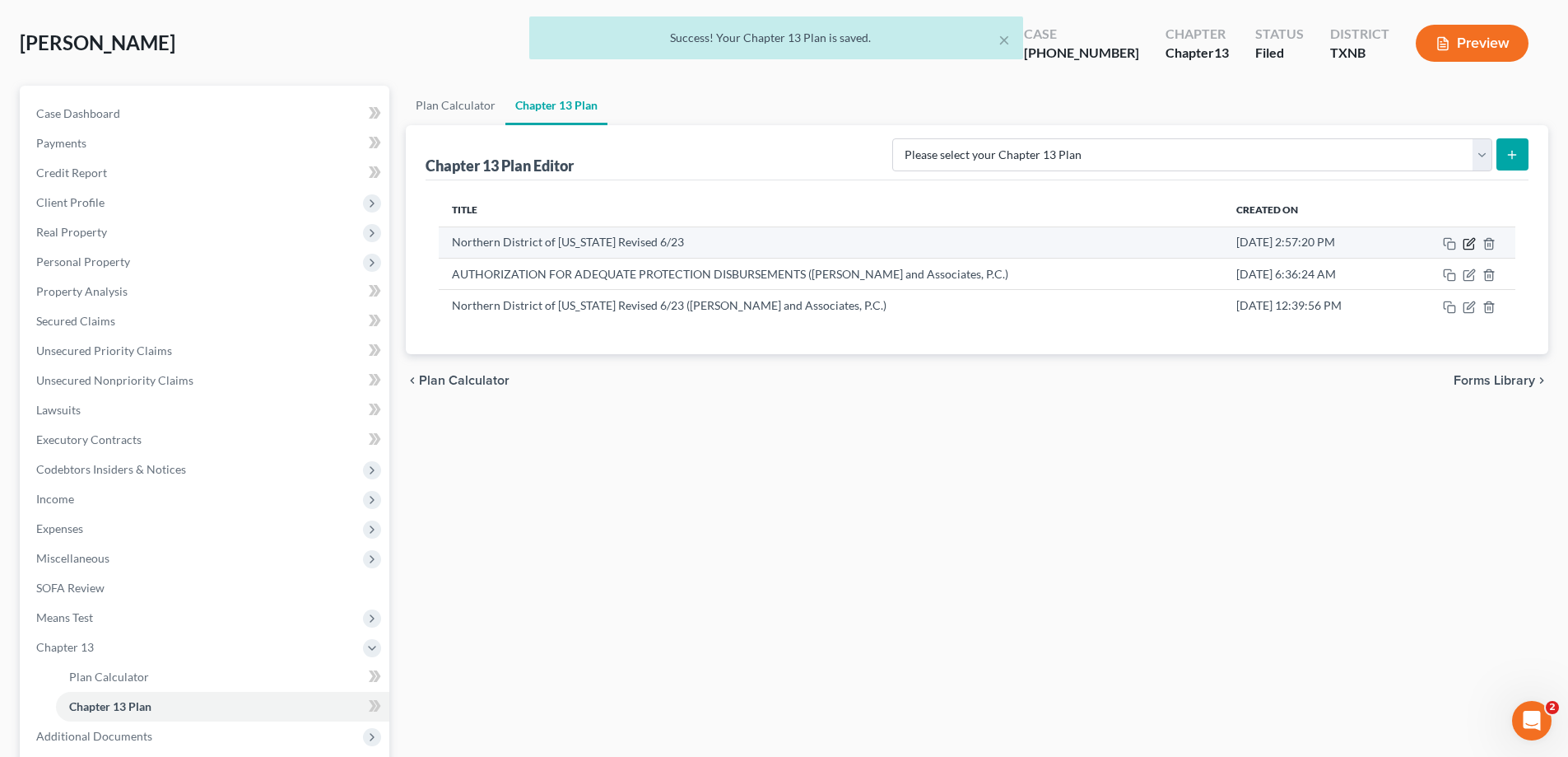
click at [1467, 242] on icon "button" at bounding box center [1469, 244] width 14 height 14
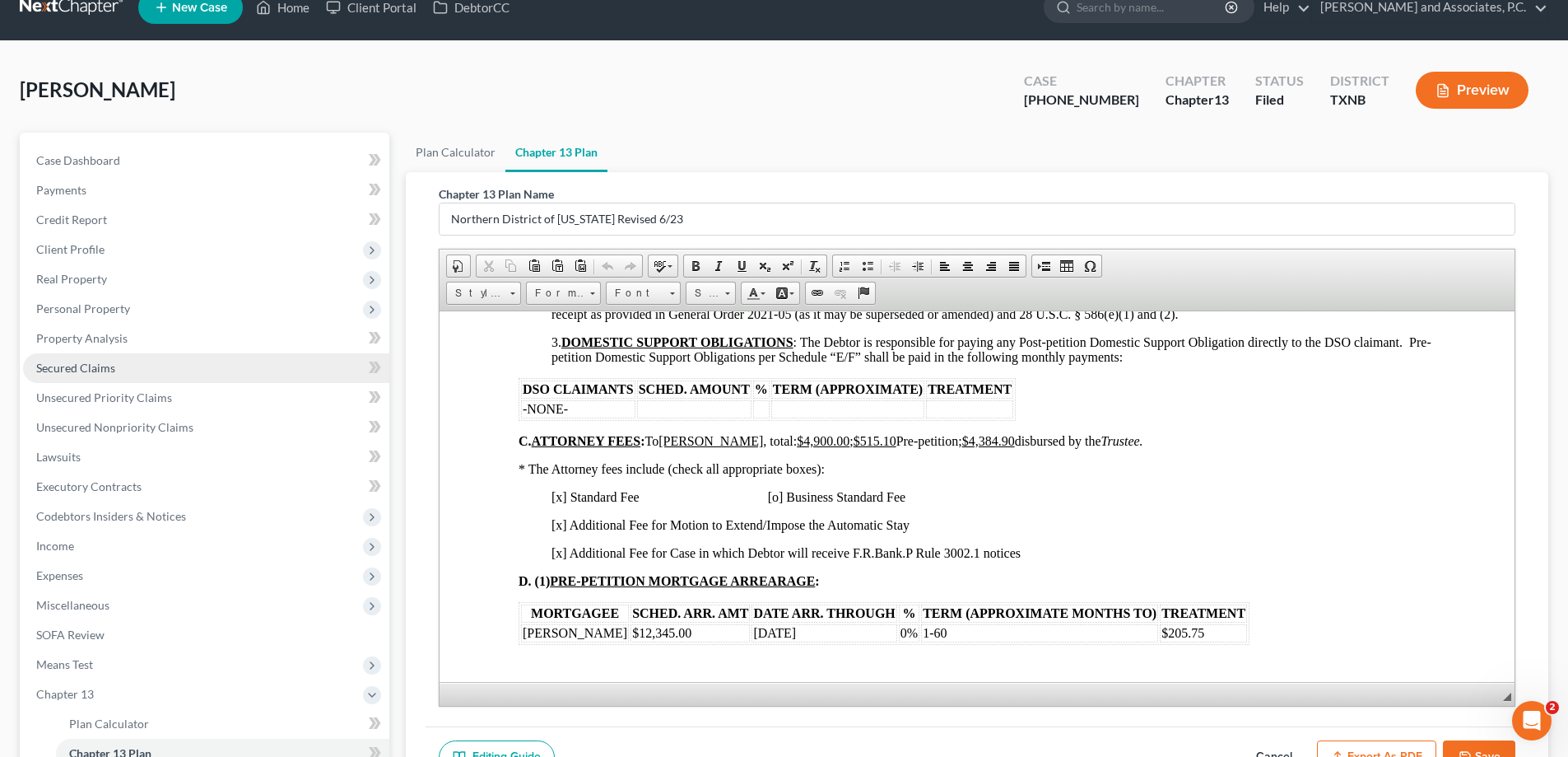
scroll to position [0, 0]
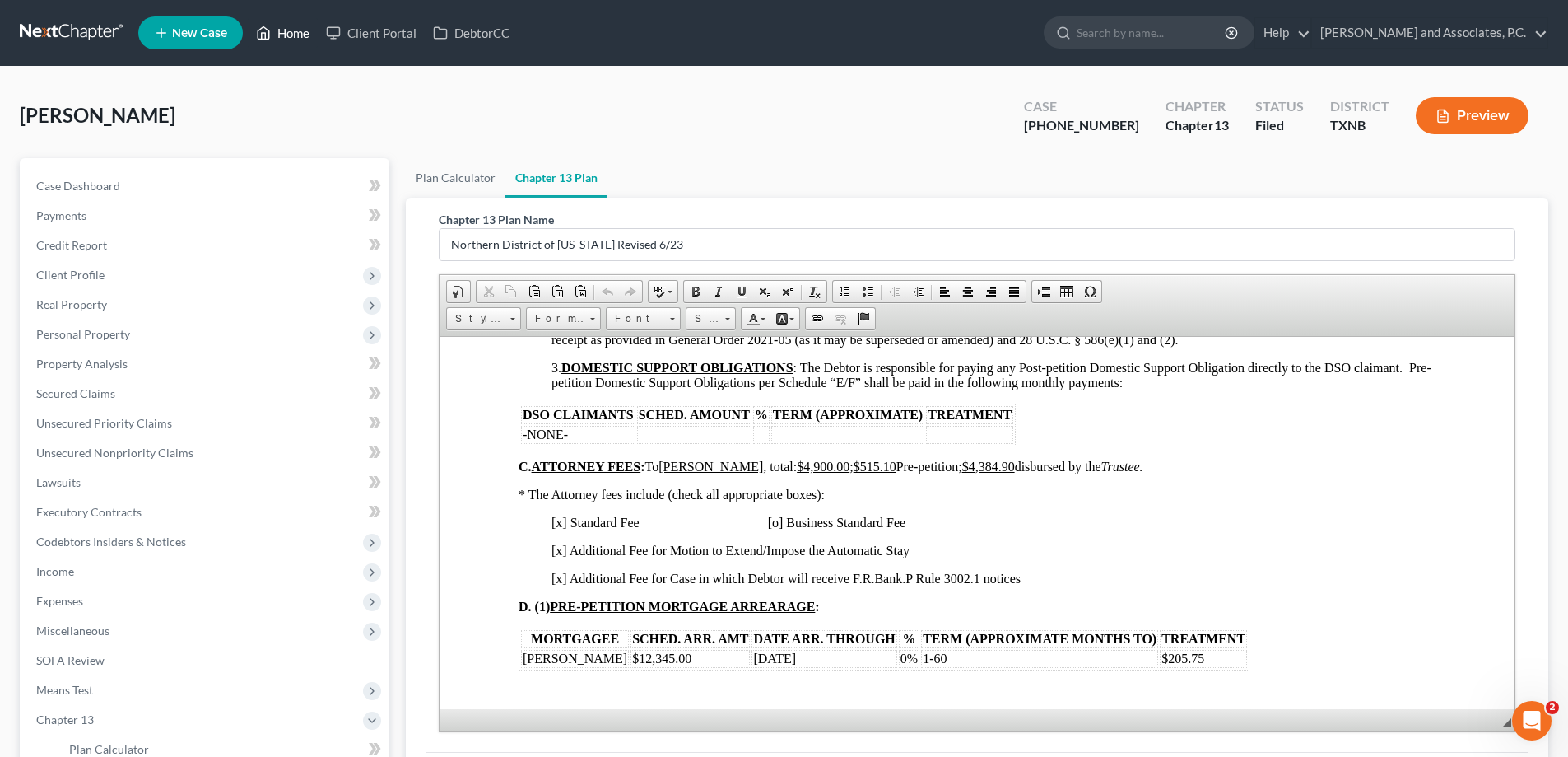
click at [291, 38] on link "Home" at bounding box center [282, 33] width 70 height 30
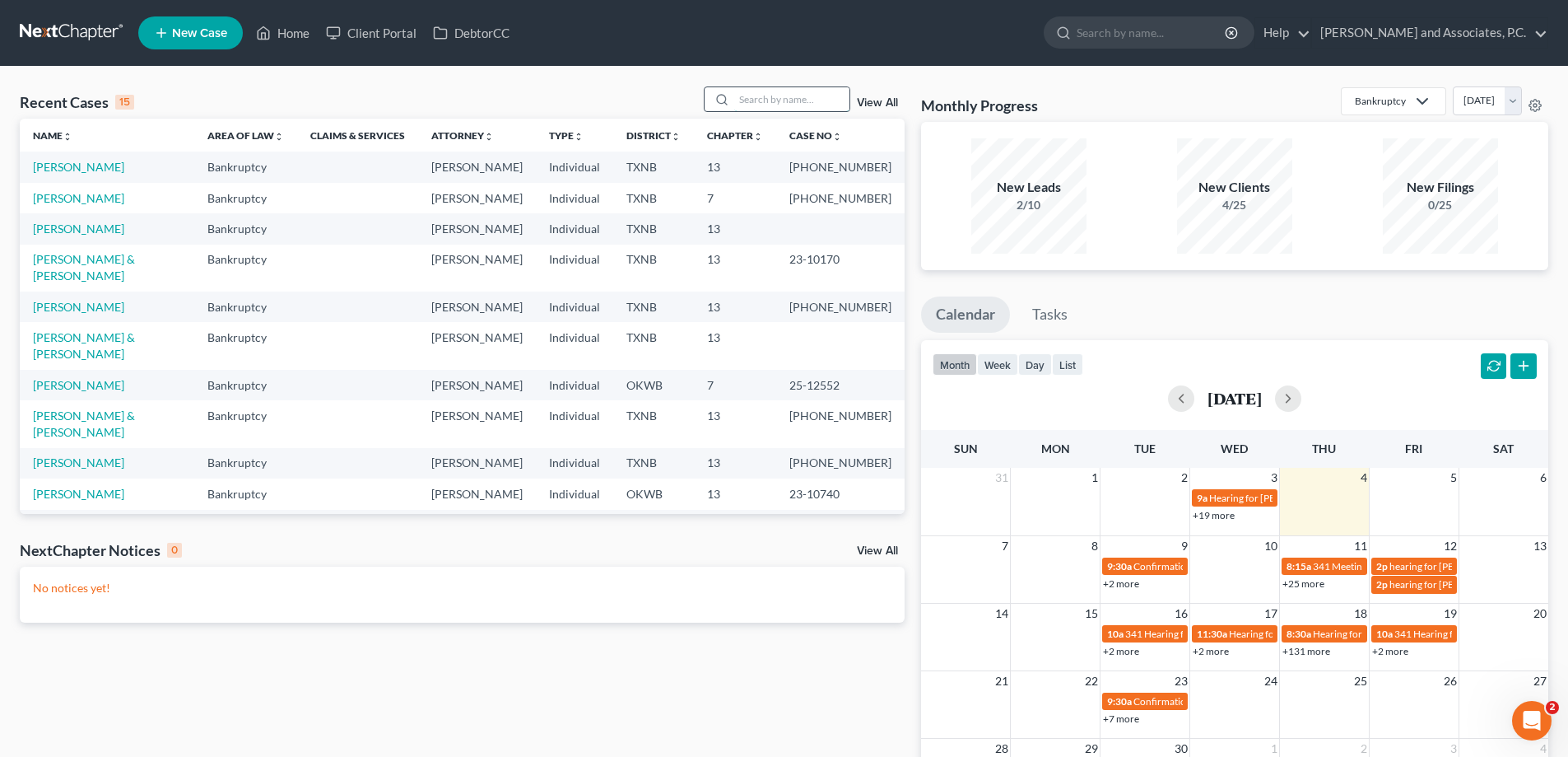
click at [752, 97] on input "search" at bounding box center [792, 99] width 115 height 24
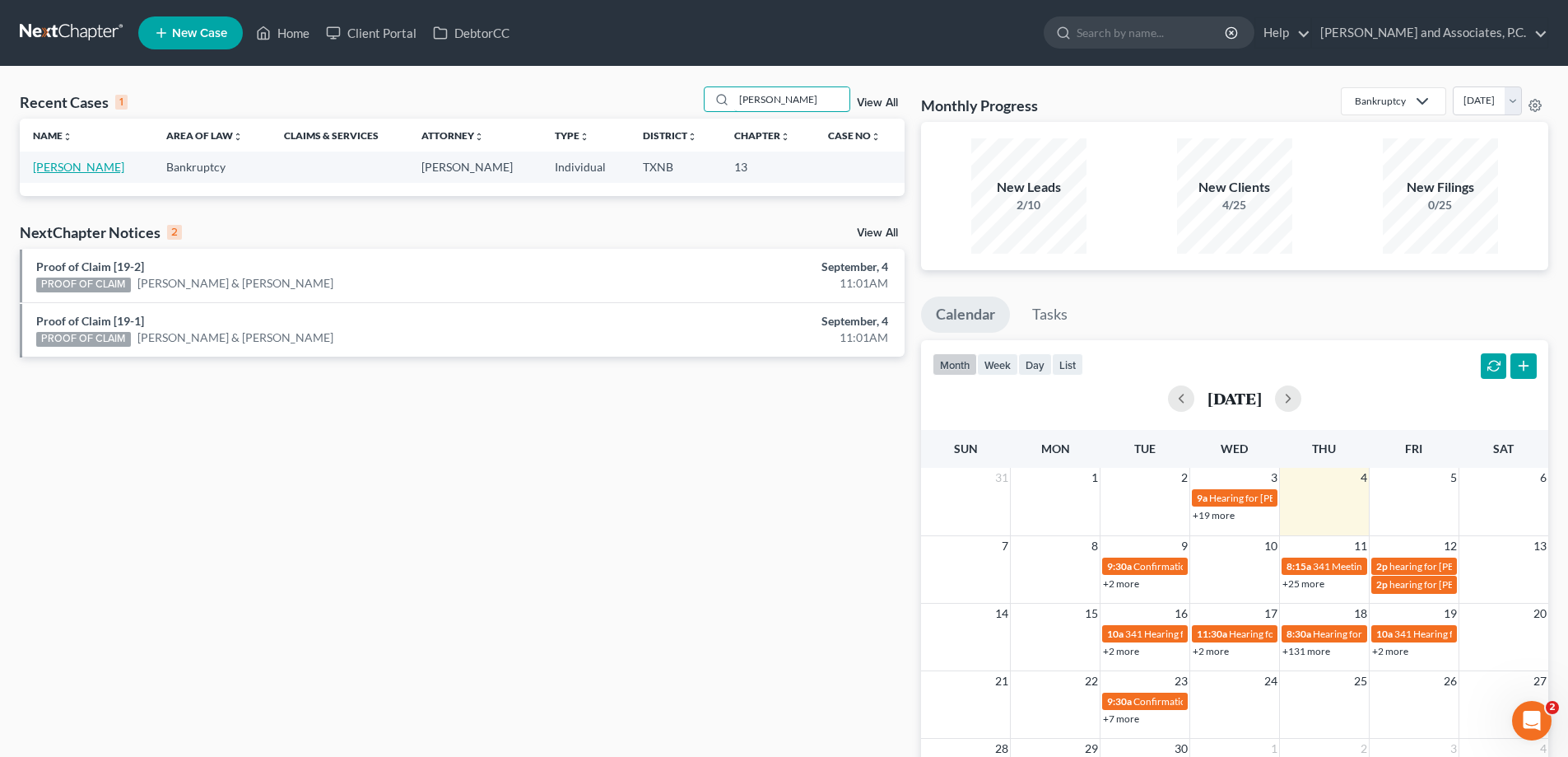
type input "[PERSON_NAME]"
click at [49, 171] on link "[PERSON_NAME]" at bounding box center [79, 167] width 91 height 14
select select "7"
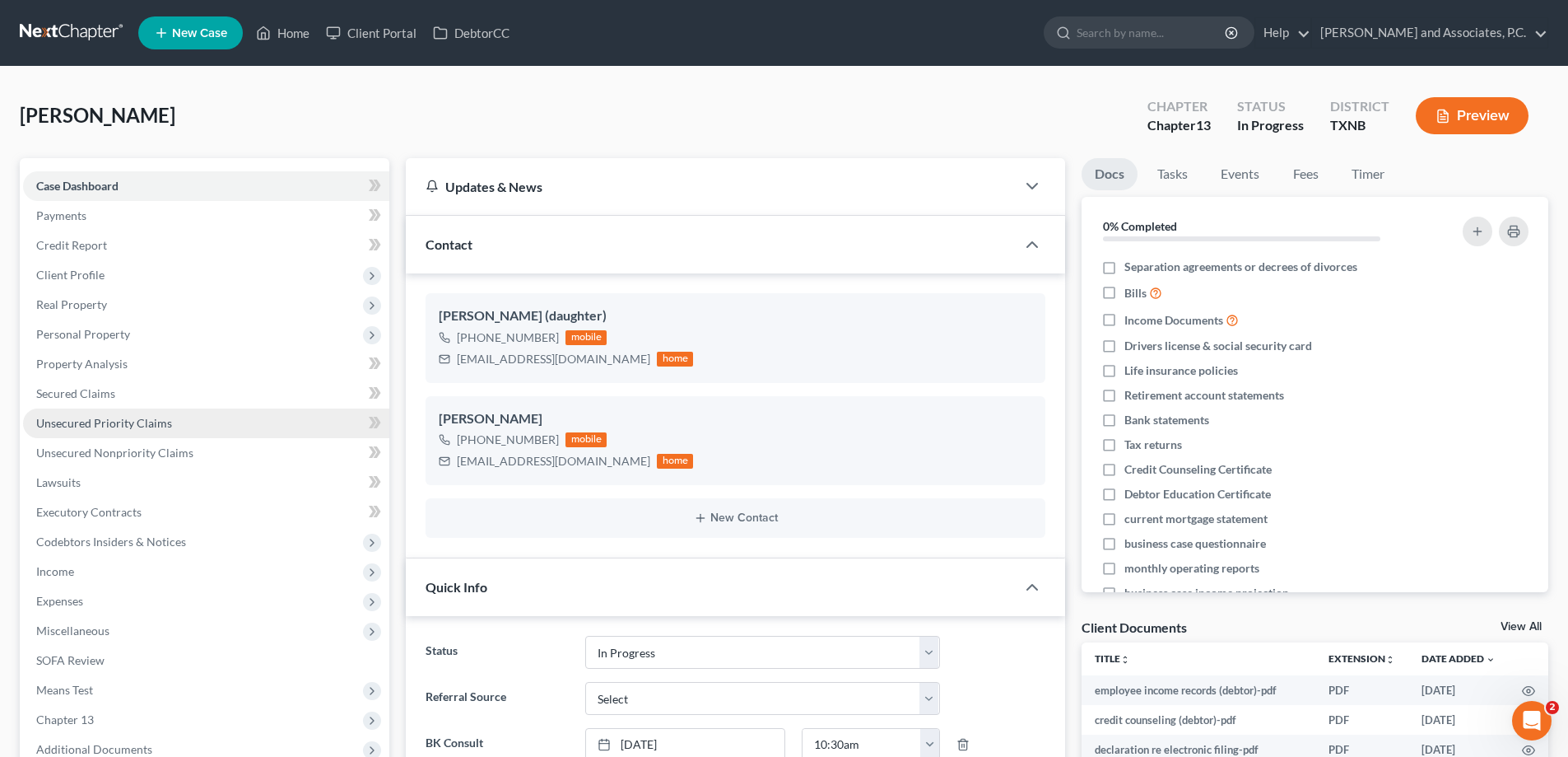
scroll to position [1352, 0]
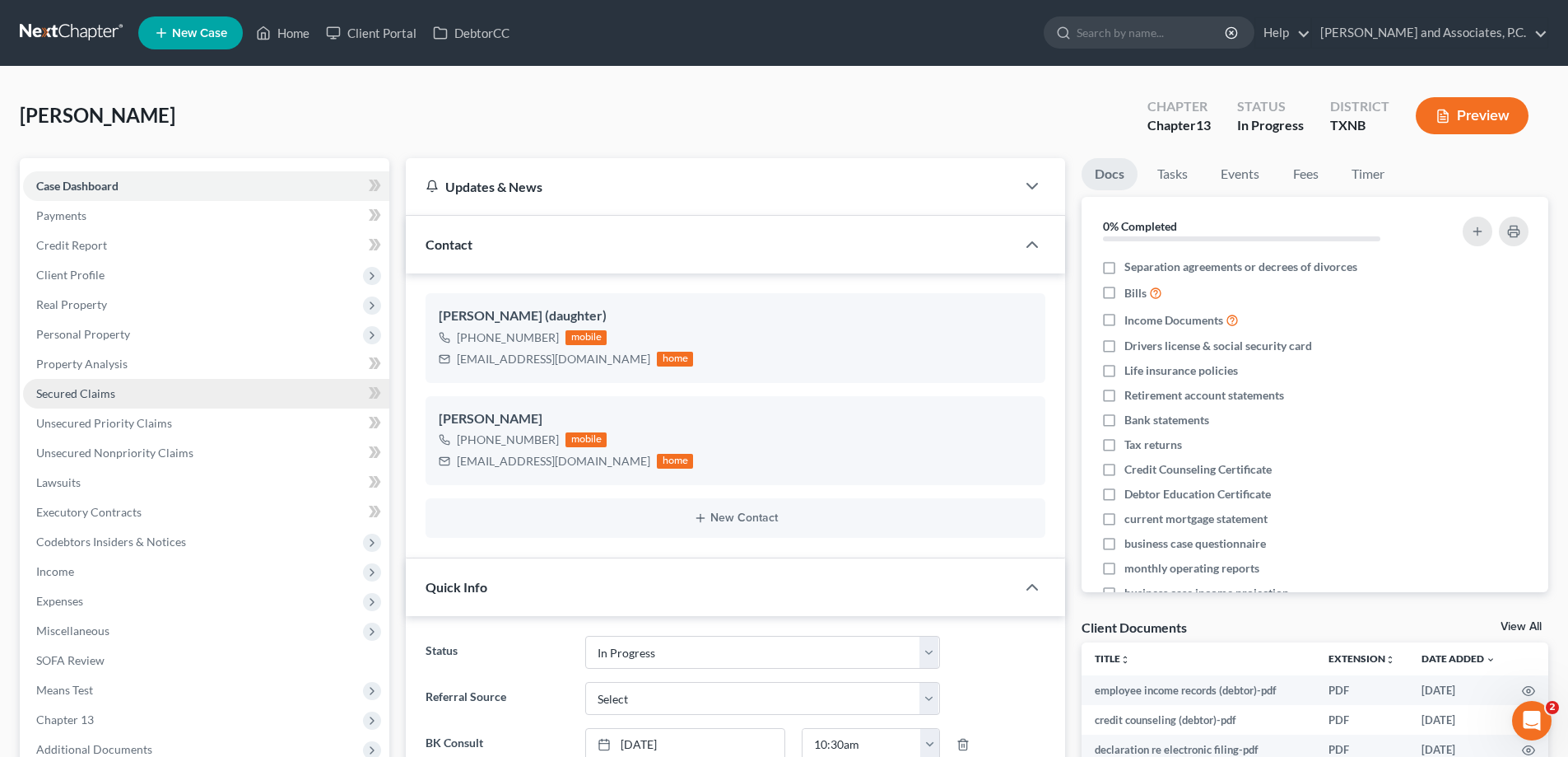
click at [76, 402] on link "Secured Claims" at bounding box center [206, 393] width 366 height 30
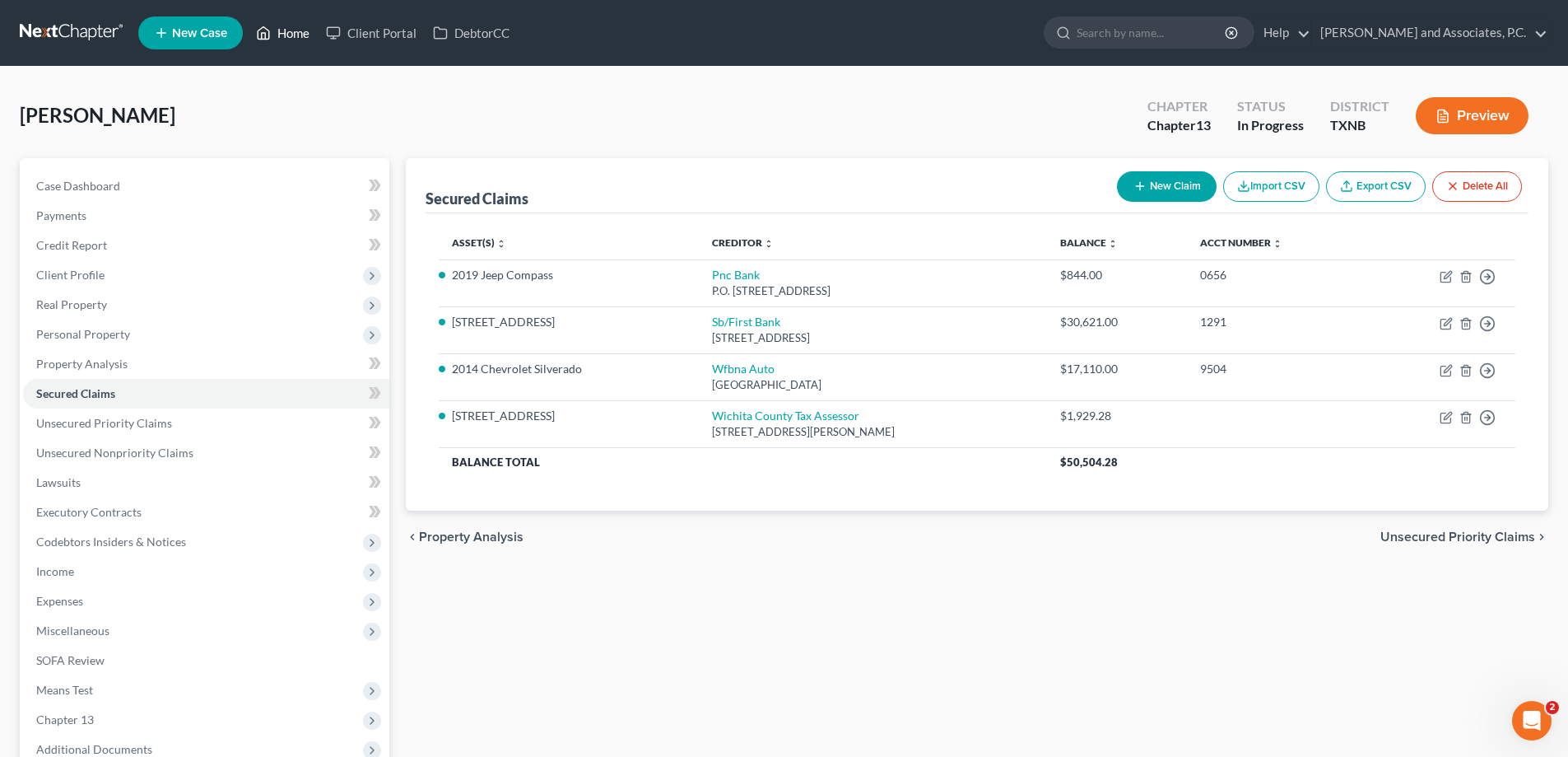
click at [295, 32] on link "Home" at bounding box center [282, 33] width 70 height 30
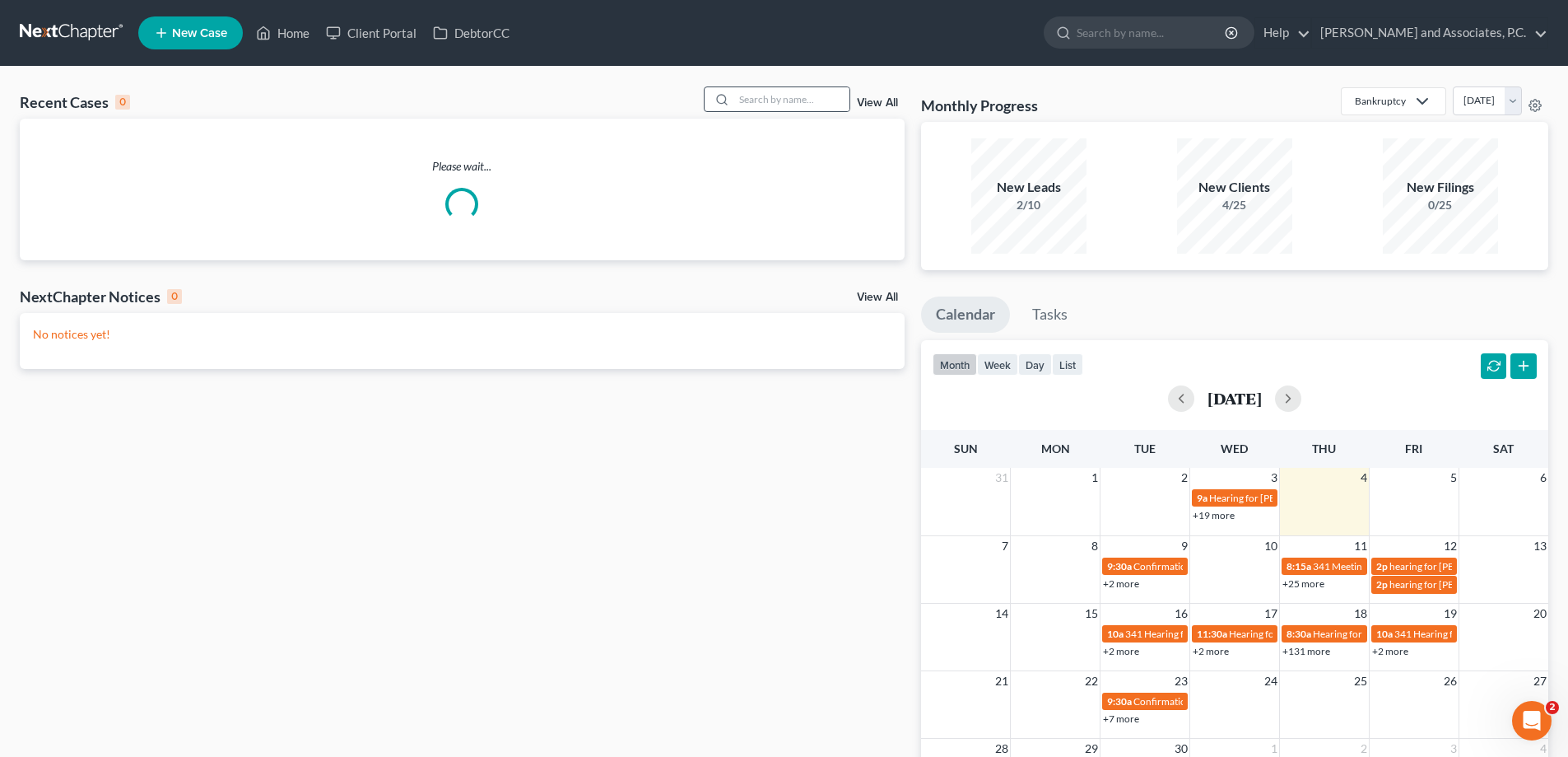
click at [729, 102] on icon at bounding box center [722, 100] width 14 height 14
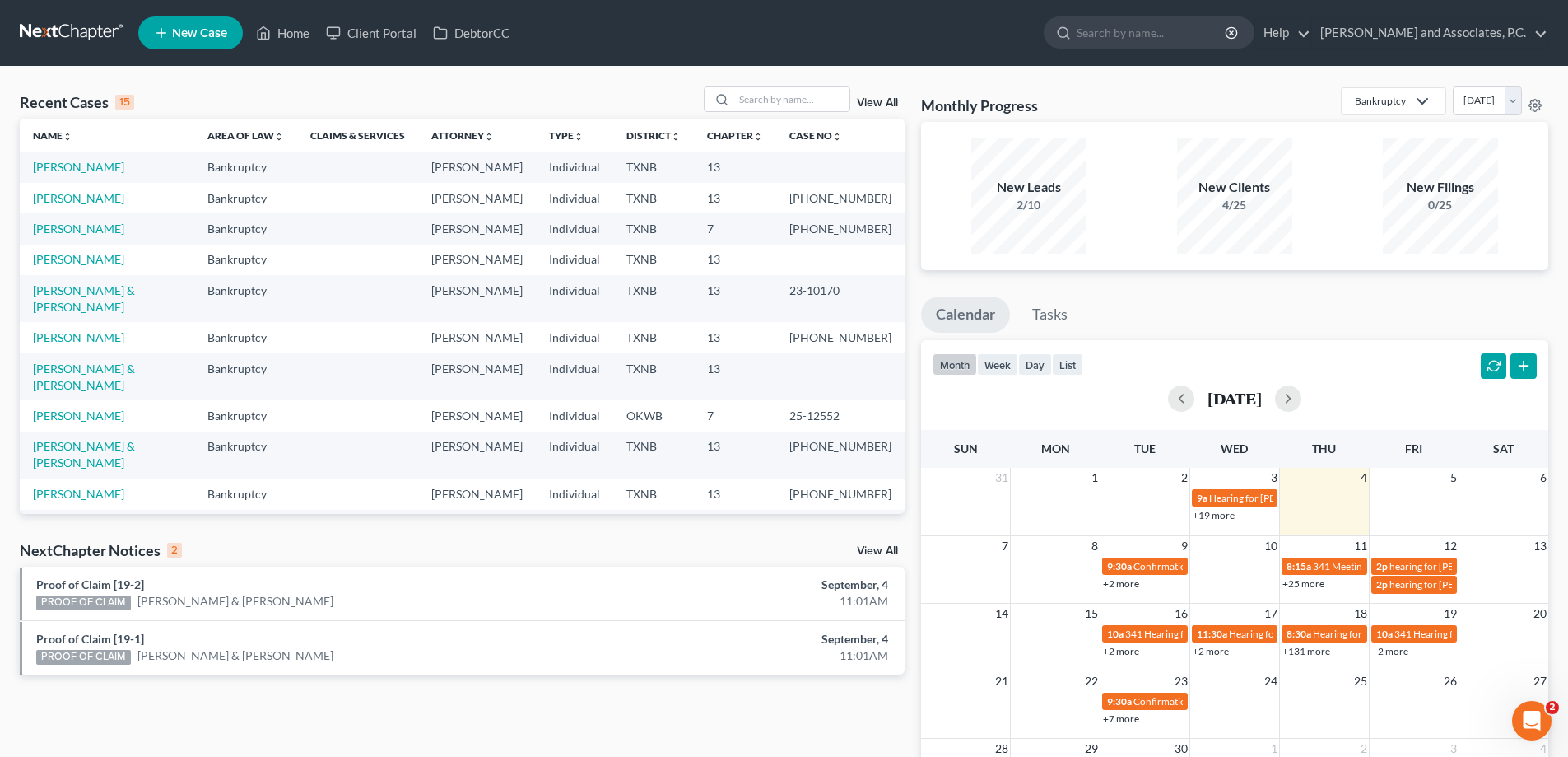
click at [96, 330] on link "[PERSON_NAME]" at bounding box center [79, 337] width 91 height 14
select select "5"
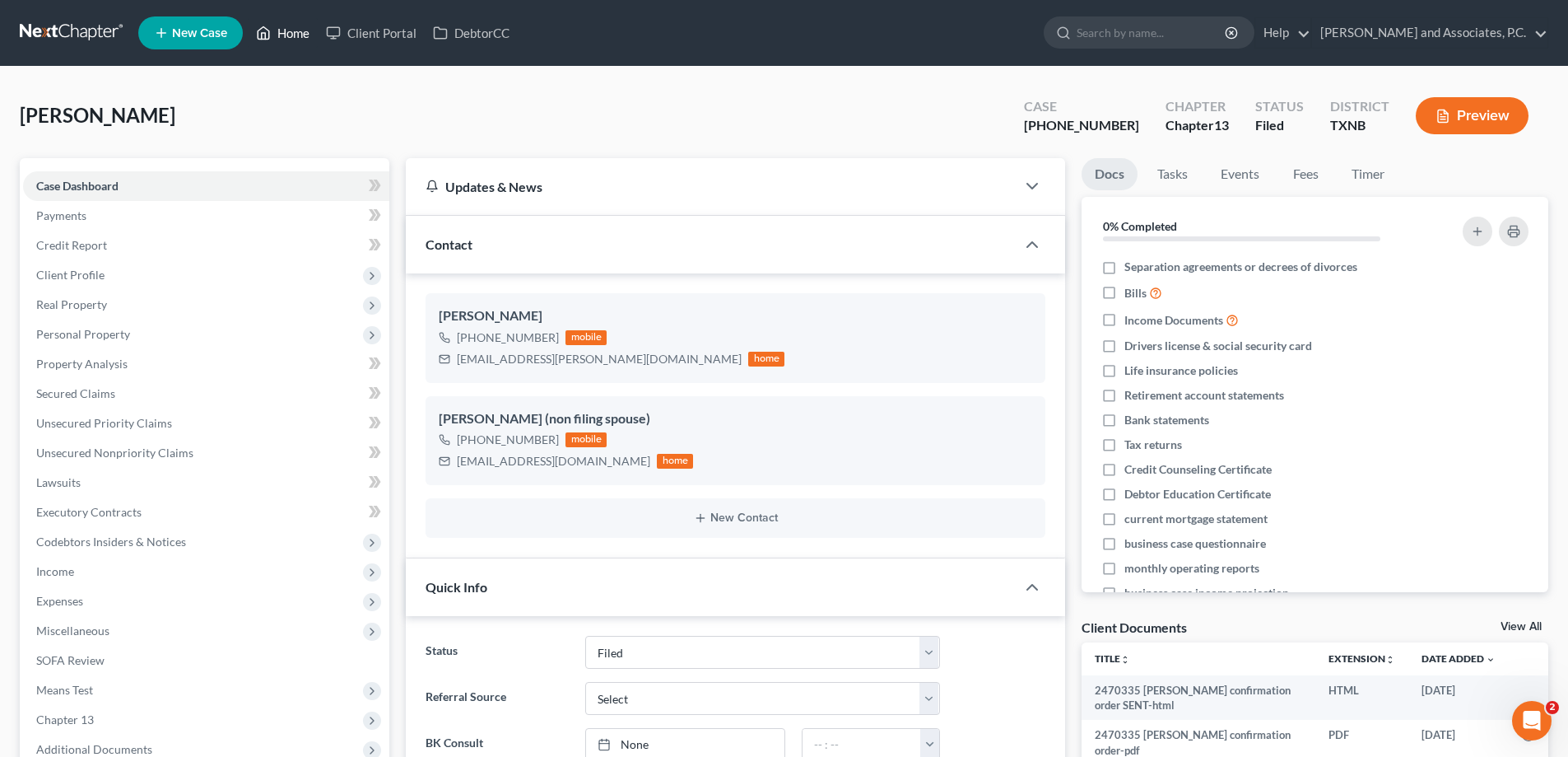
scroll to position [719, 0]
click at [296, 28] on link "Home" at bounding box center [282, 33] width 70 height 30
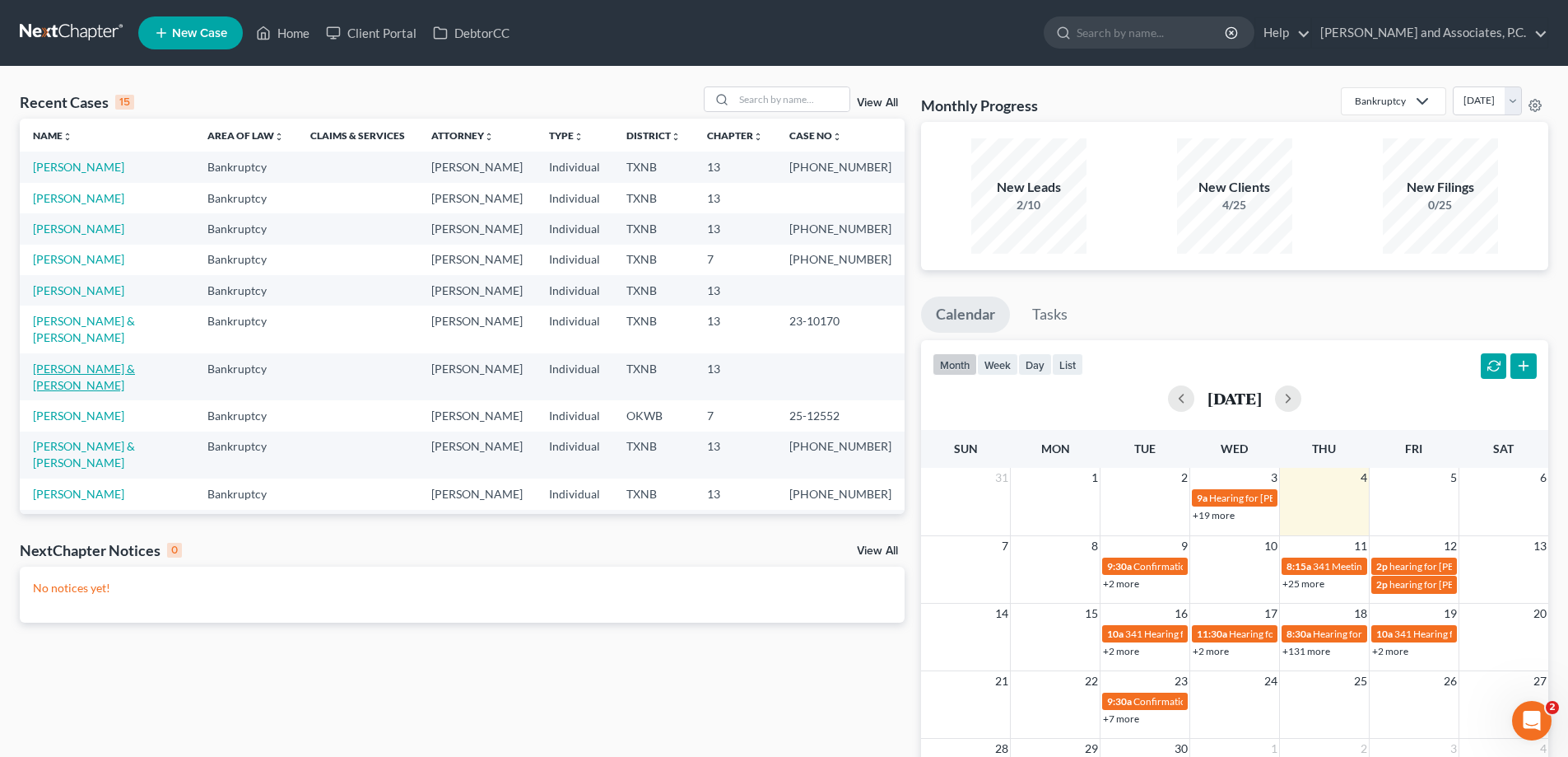
click at [68, 361] on link "[PERSON_NAME] & [PERSON_NAME]" at bounding box center [83, 376] width 102 height 30
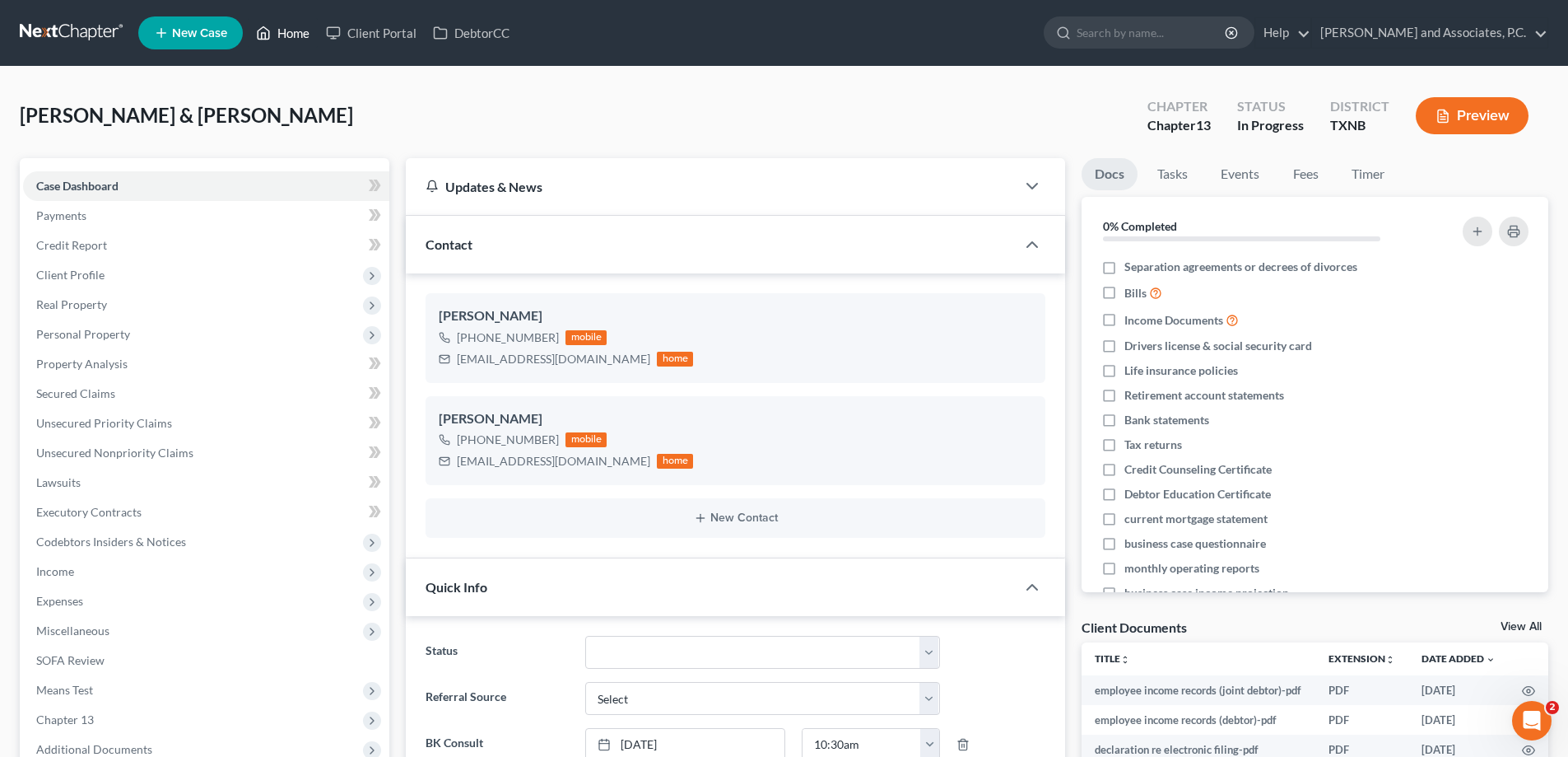
click at [293, 34] on link "Home" at bounding box center [282, 33] width 70 height 30
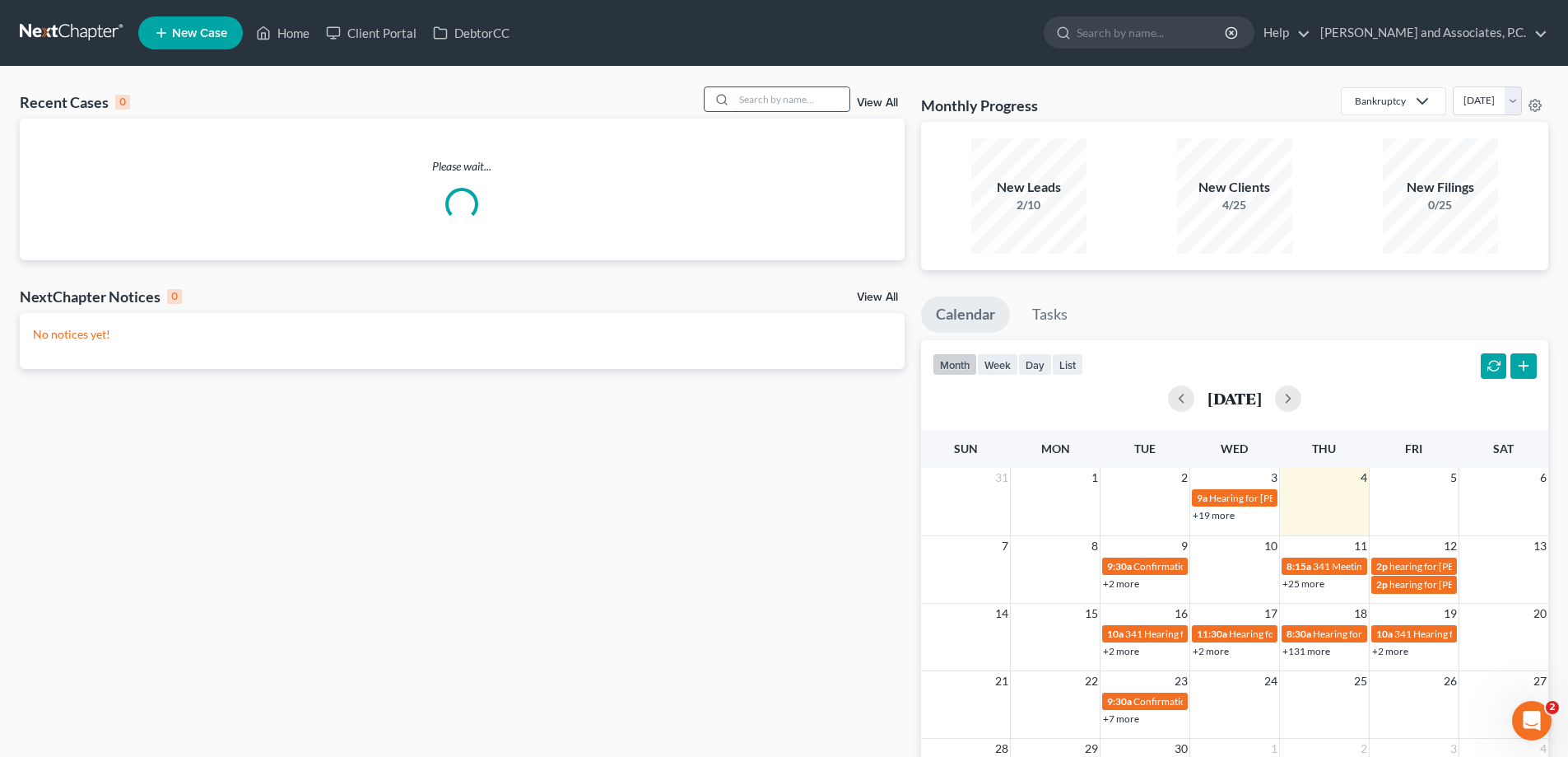
click at [780, 100] on input "search" at bounding box center [792, 99] width 115 height 24
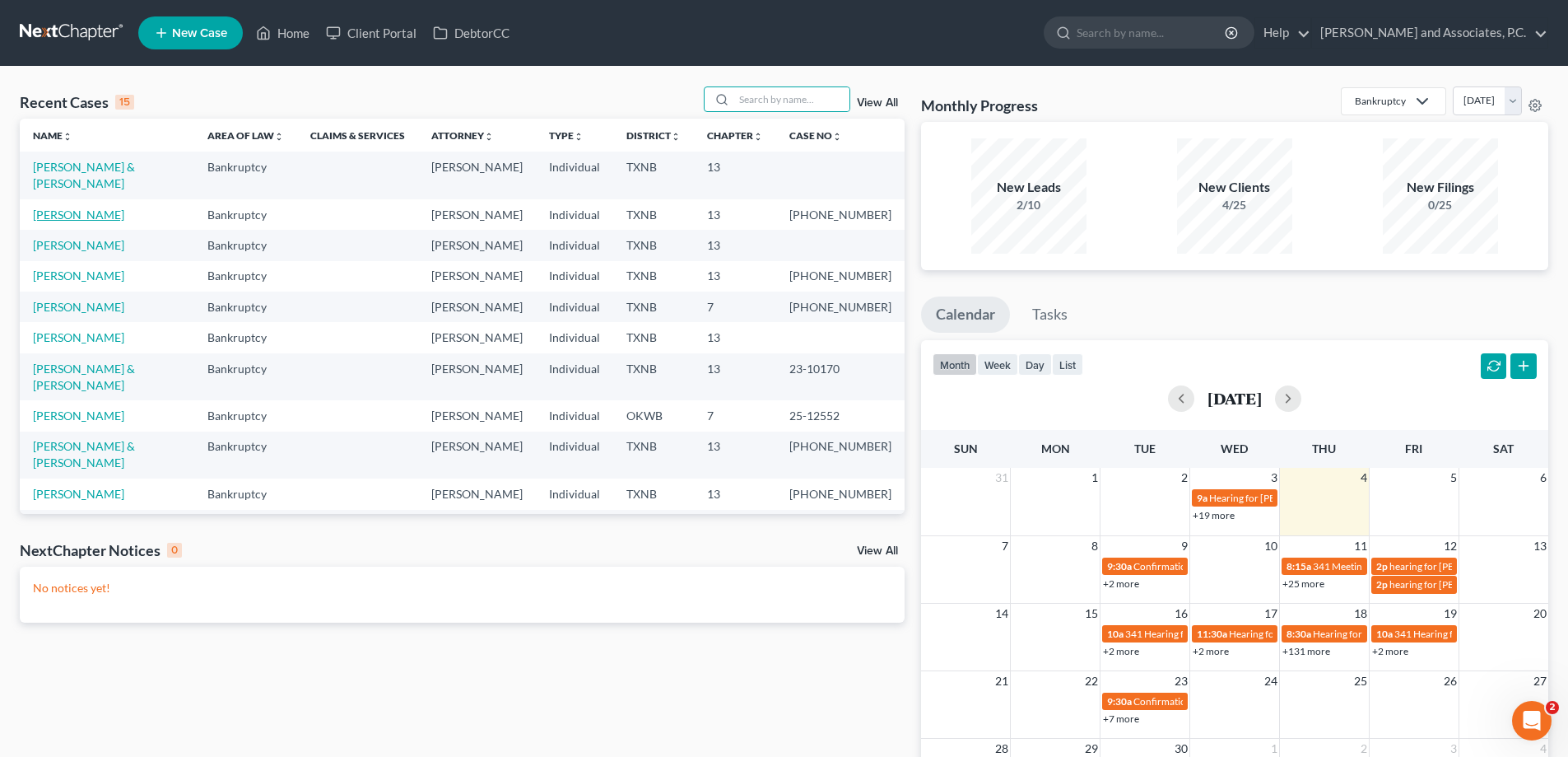
click at [92, 208] on link "[PERSON_NAME]" at bounding box center [79, 214] width 91 height 14
select select "5"
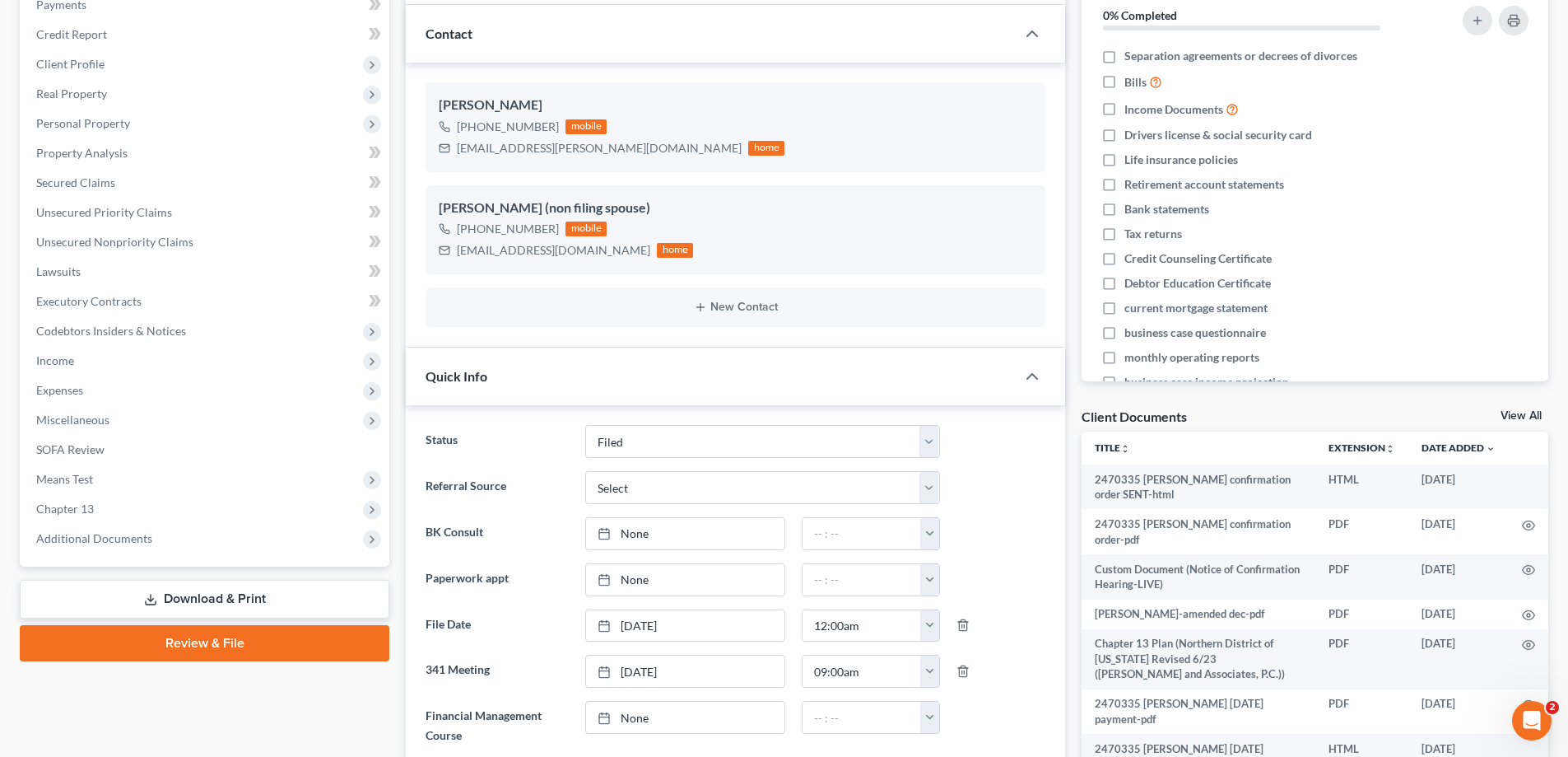
scroll to position [329, 0]
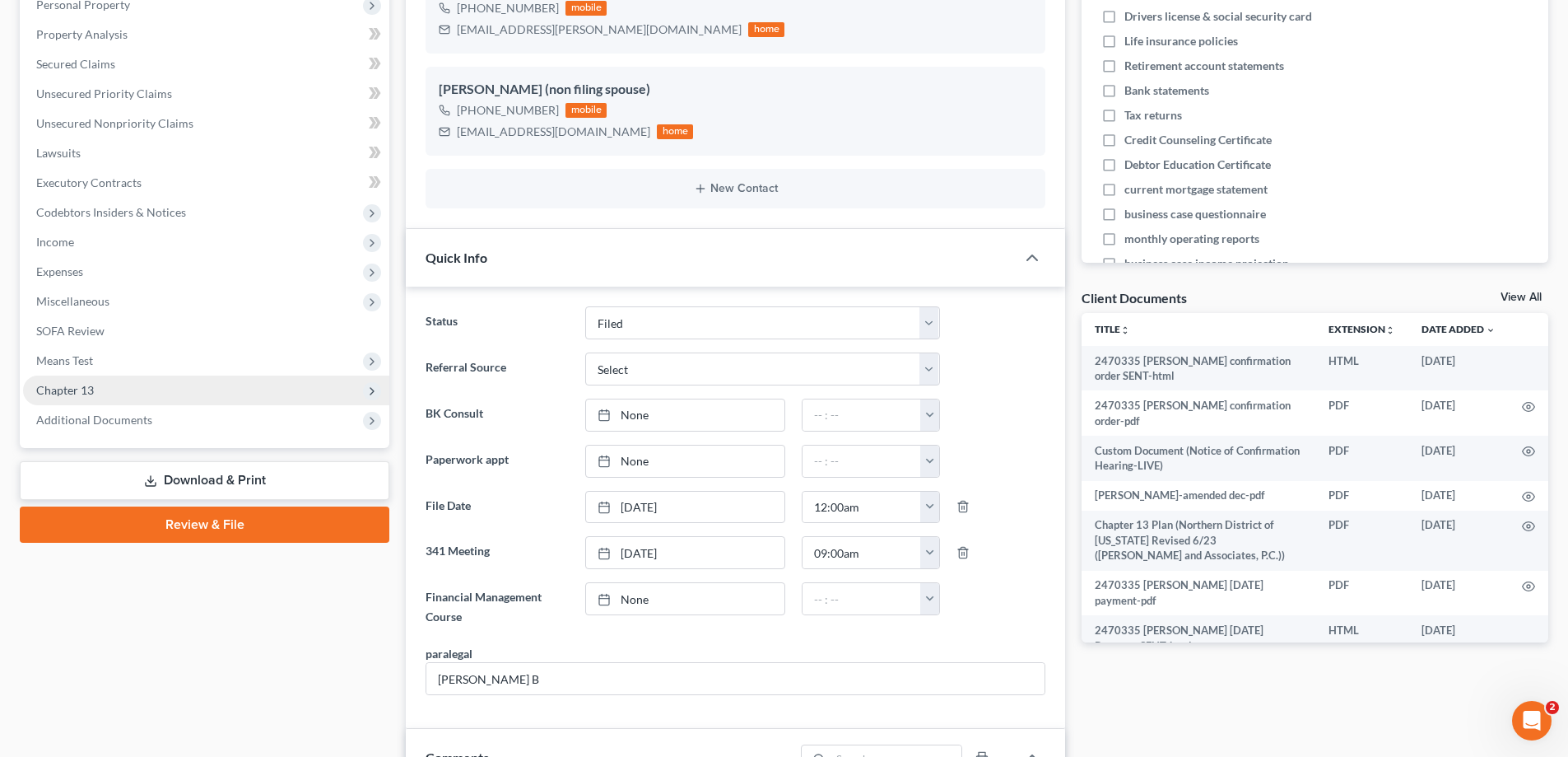
click at [120, 394] on span "Chapter 13" at bounding box center [206, 390] width 366 height 30
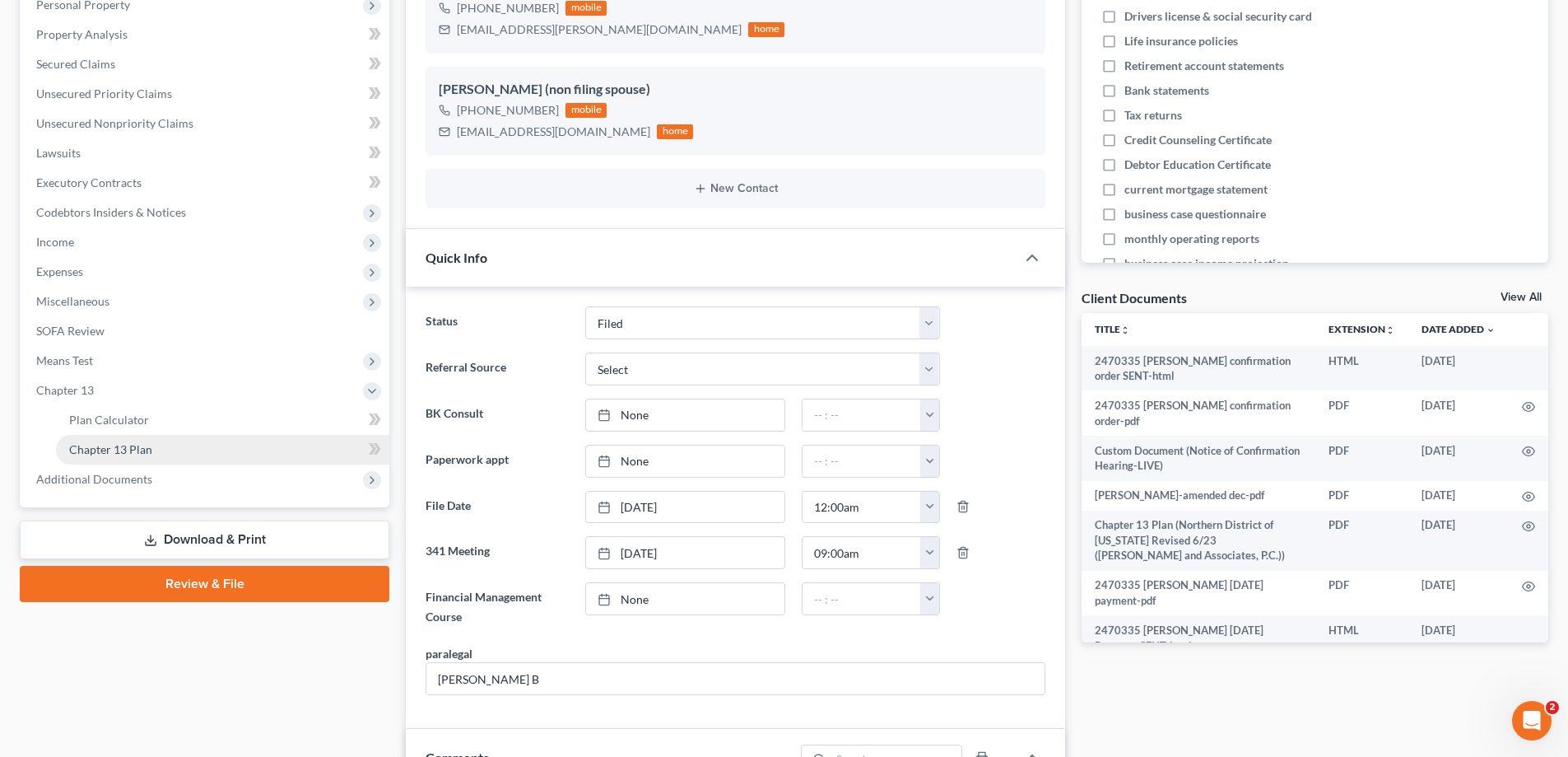
click at [163, 451] on link "Chapter 13 Plan" at bounding box center [223, 449] width 334 height 30
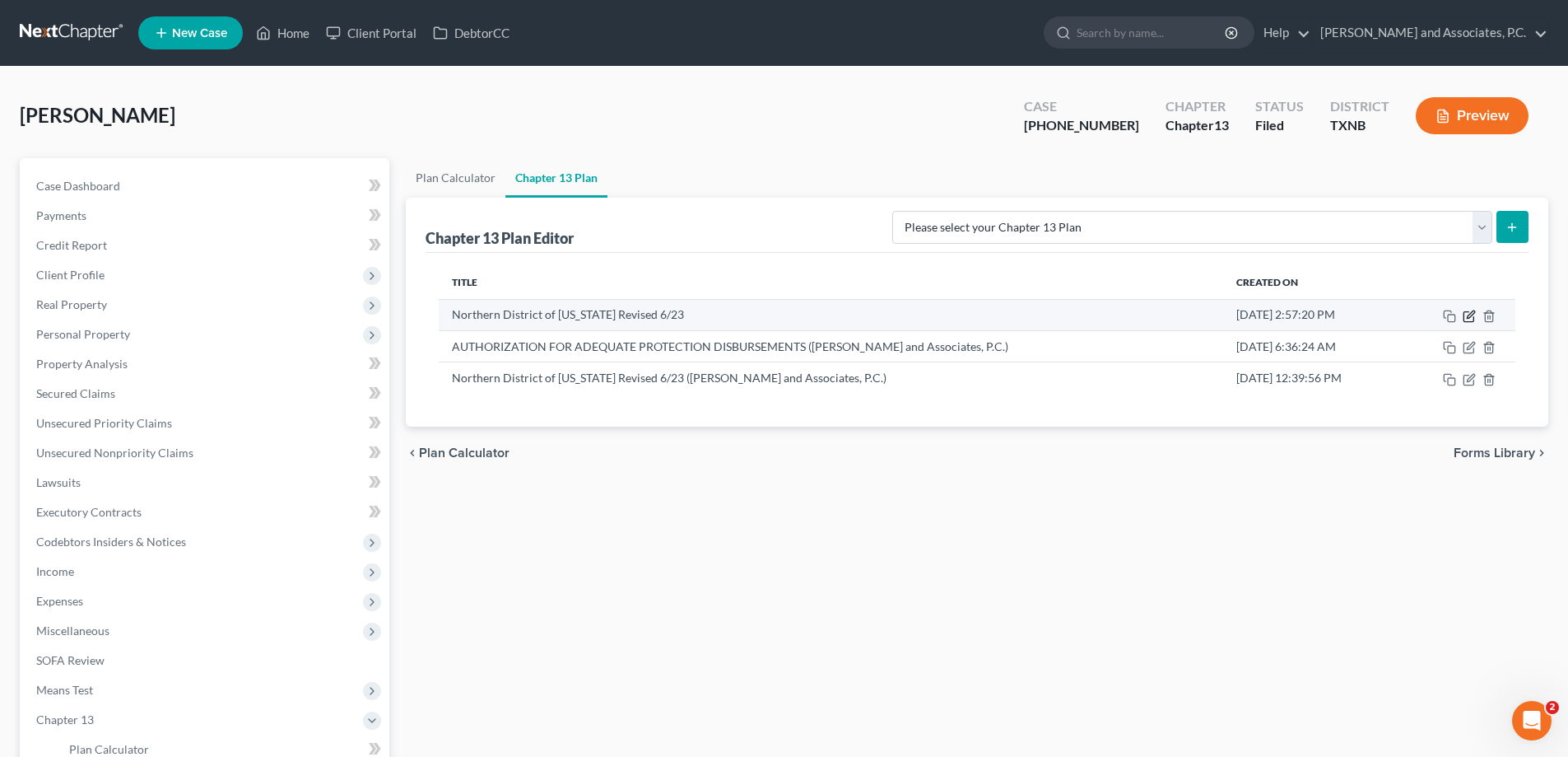
click at [1465, 313] on icon "button" at bounding box center [1469, 316] width 14 height 14
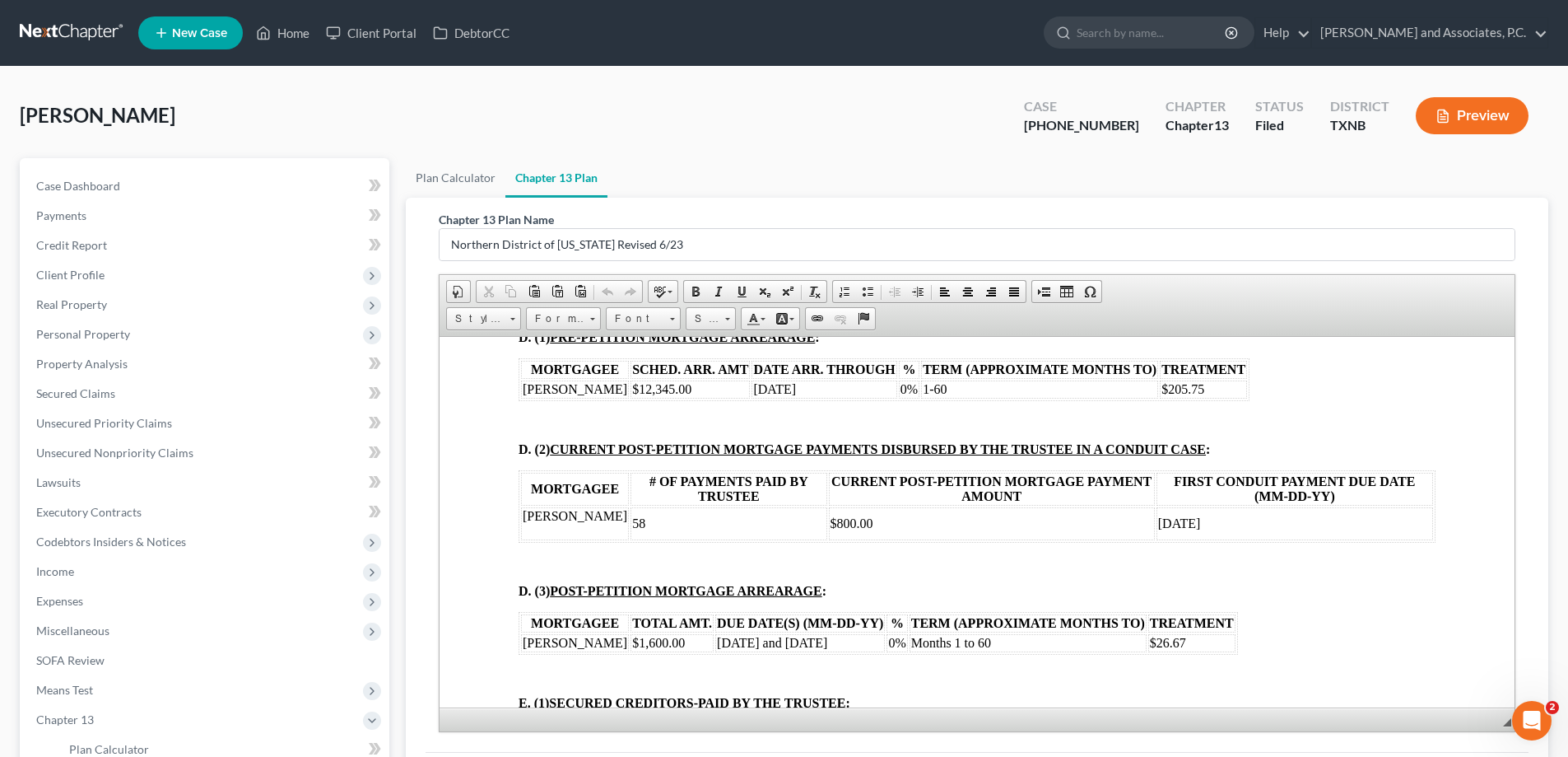
scroll to position [1647, 0]
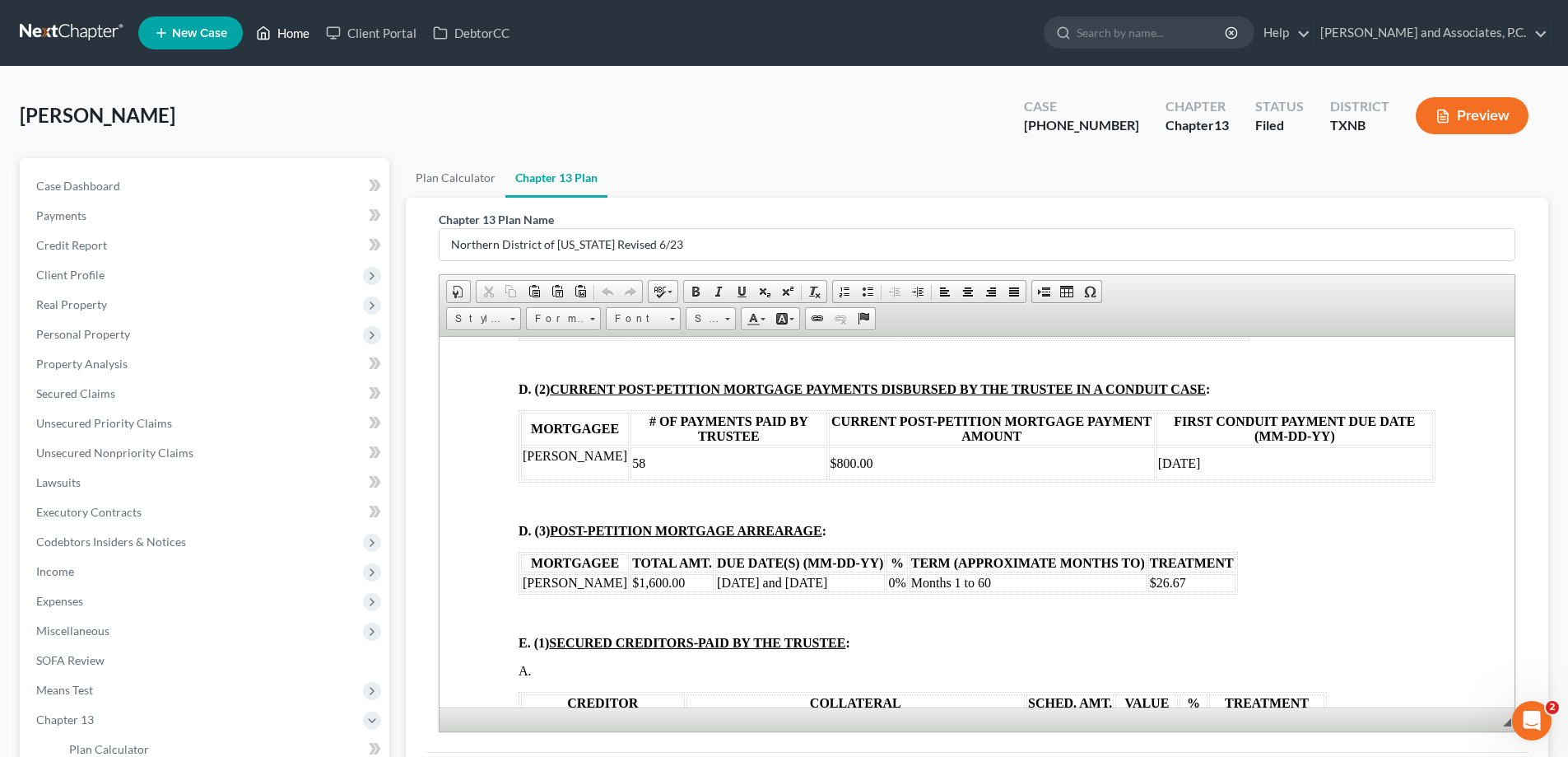
click at [289, 32] on link "Home" at bounding box center [282, 33] width 70 height 30
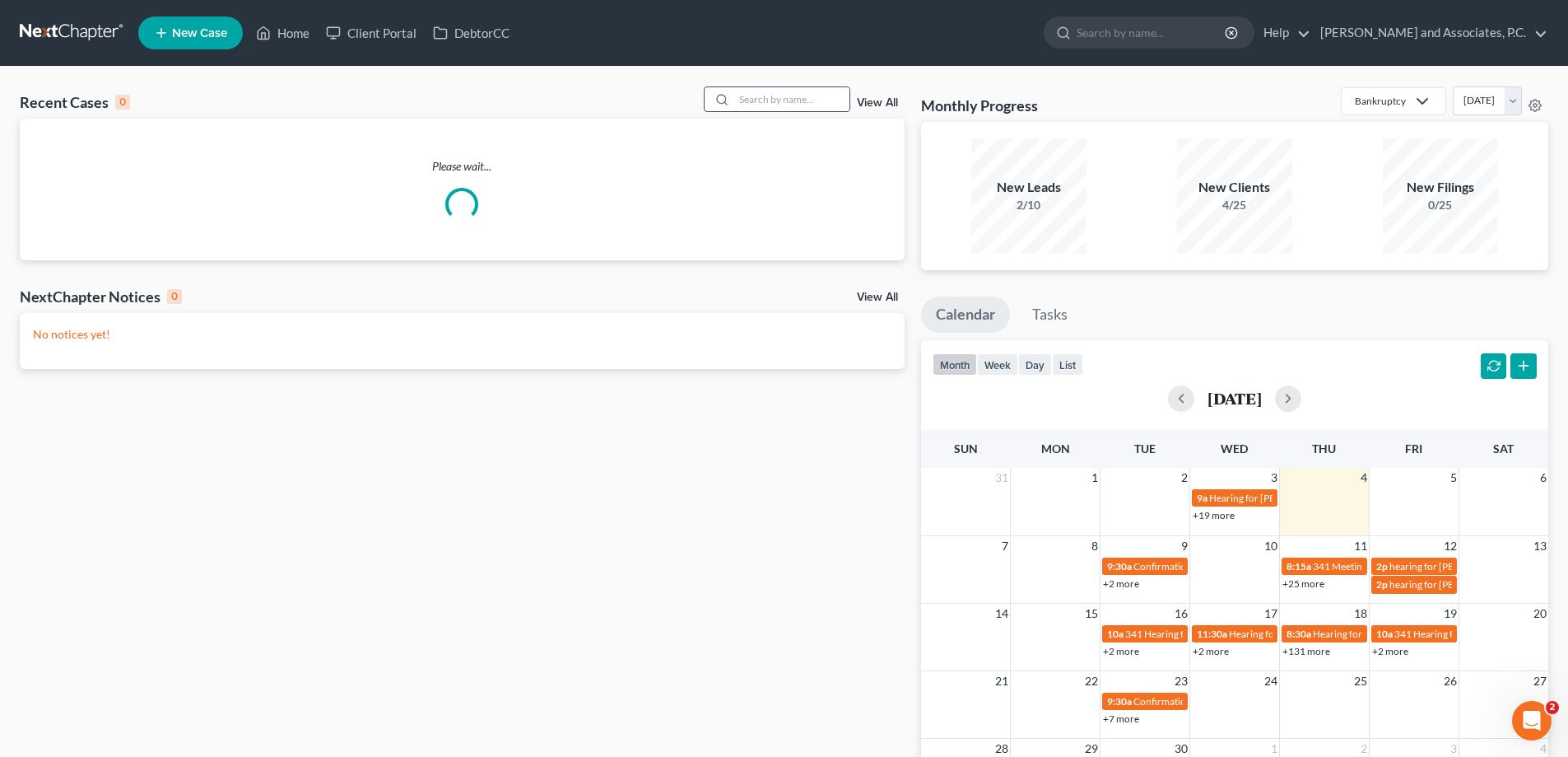
click at [753, 100] on input "search" at bounding box center [792, 99] width 115 height 24
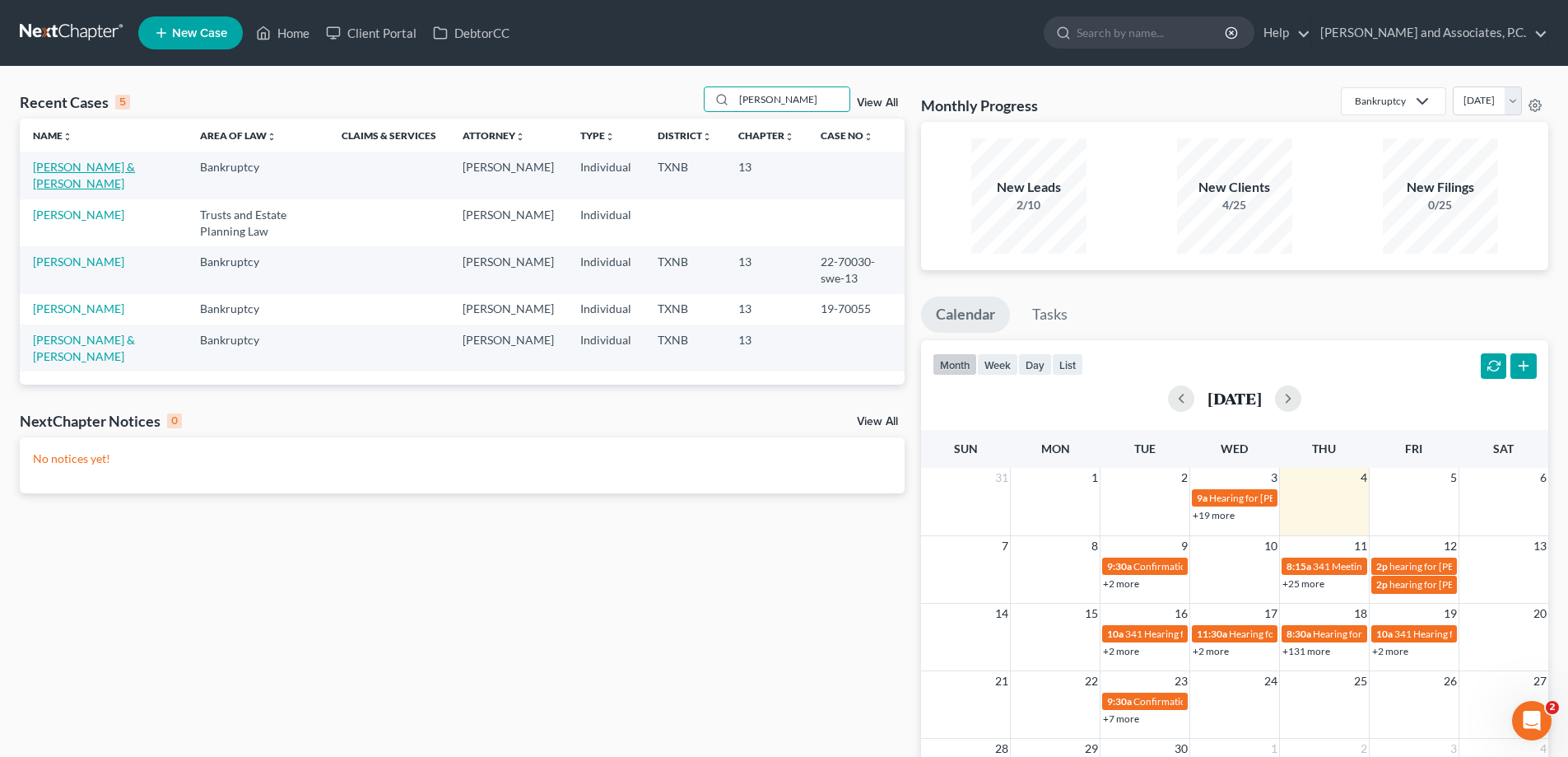
type input "[PERSON_NAME]"
click at [69, 165] on link "[PERSON_NAME] & [PERSON_NAME]" at bounding box center [83, 175] width 102 height 30
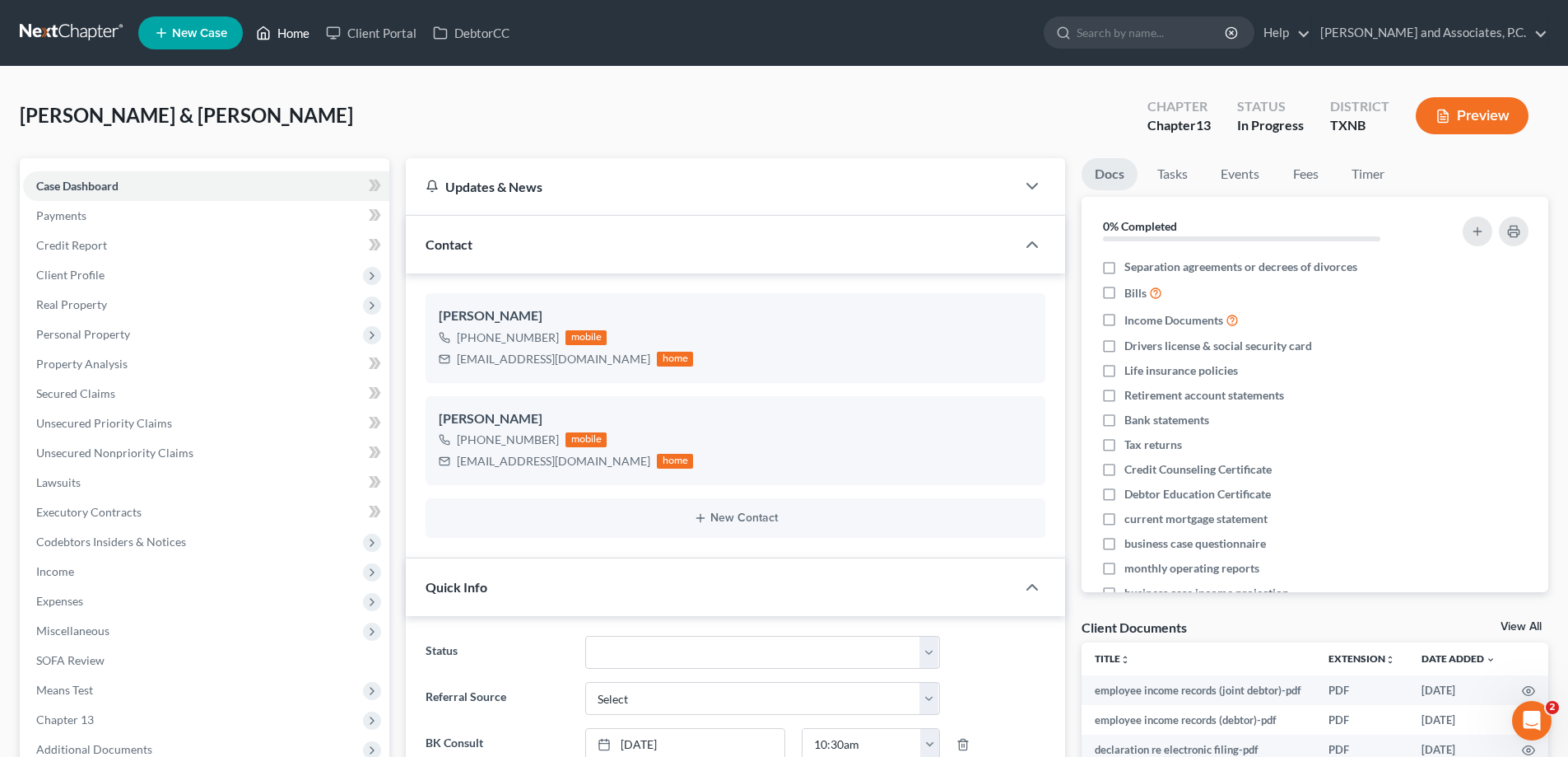
click at [289, 29] on link "Home" at bounding box center [282, 33] width 70 height 30
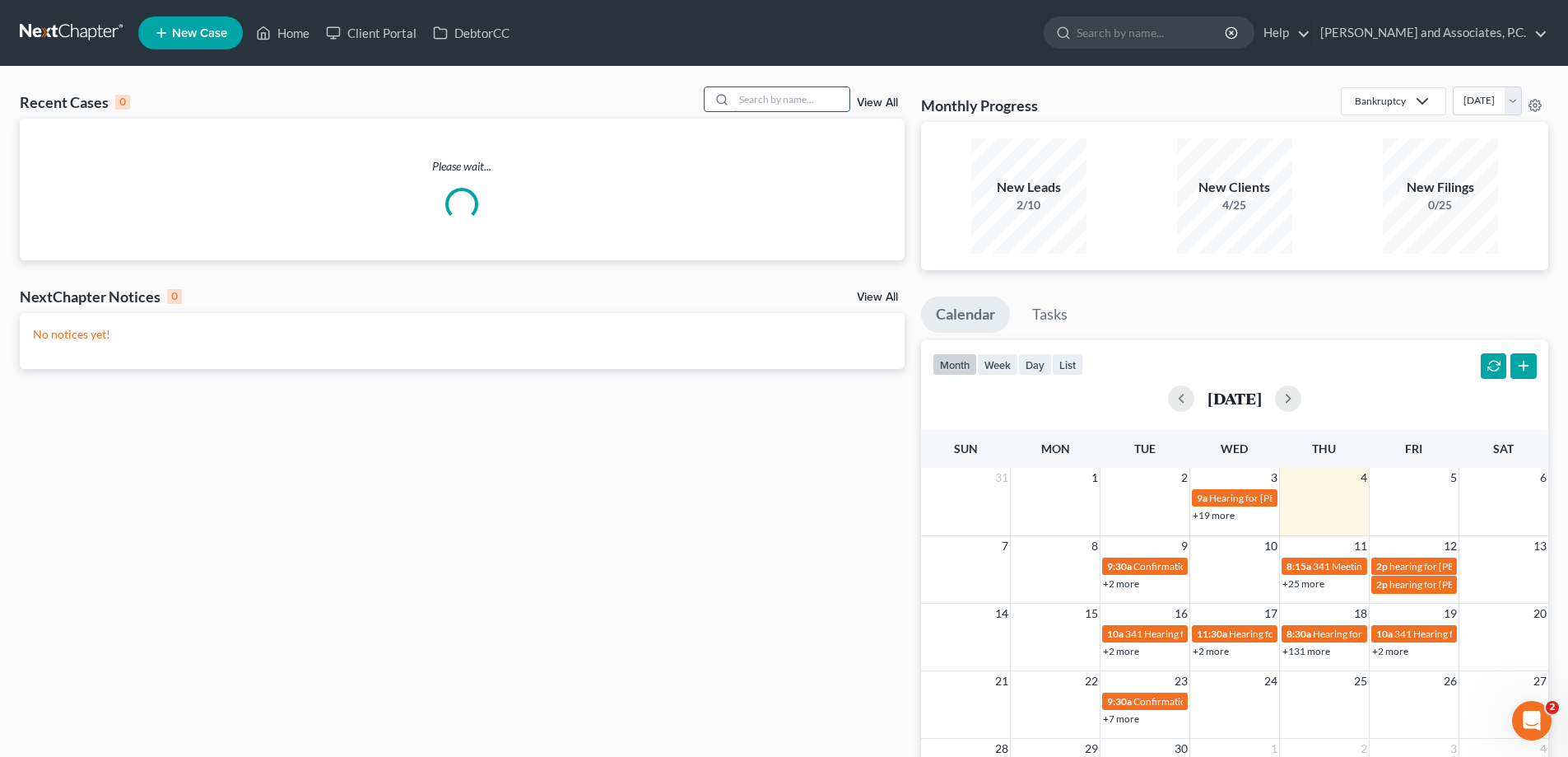
click at [794, 93] on input "search" at bounding box center [792, 99] width 115 height 24
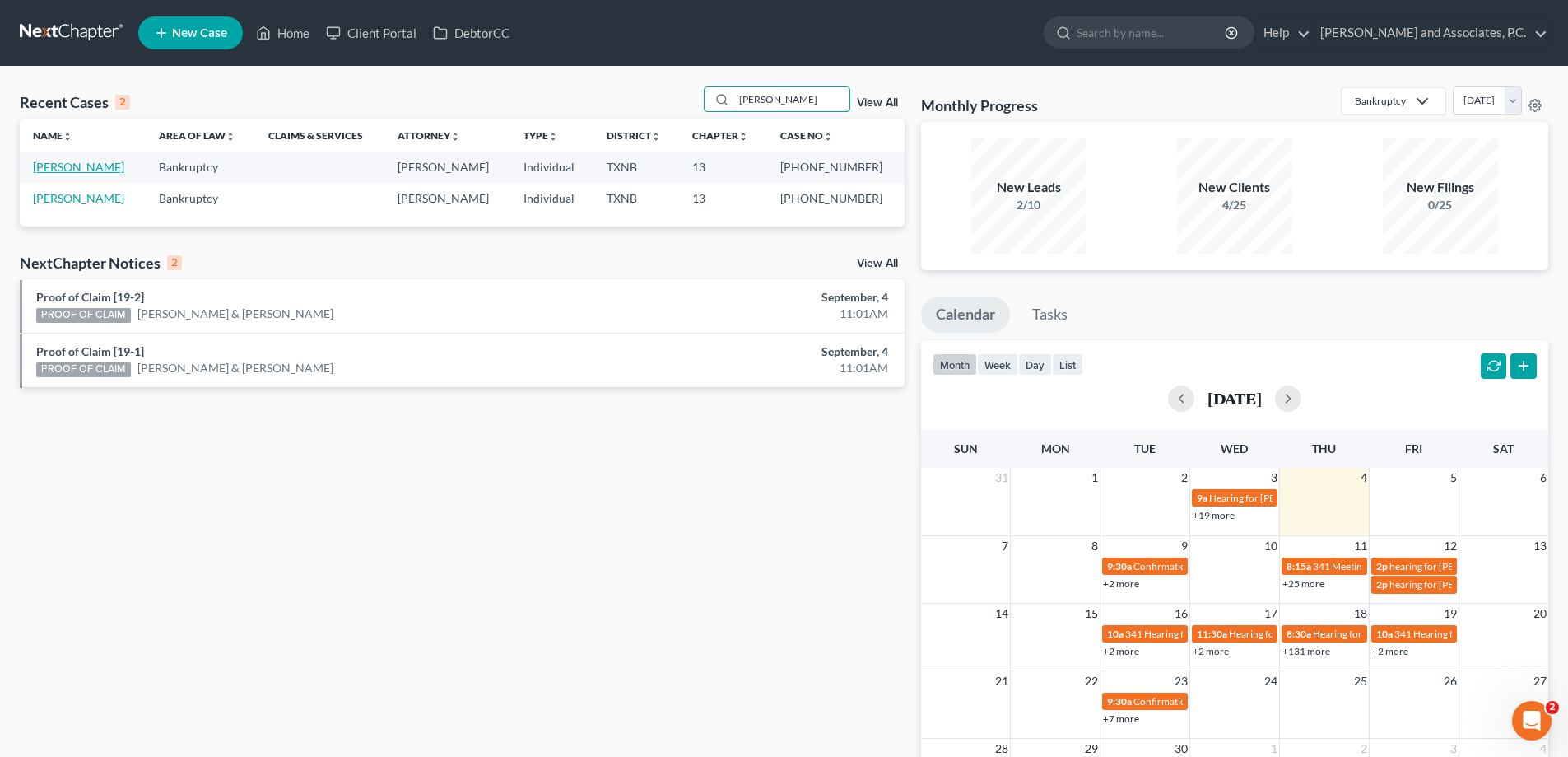
type input "[PERSON_NAME]"
click at [73, 168] on link "[PERSON_NAME]" at bounding box center [79, 167] width 91 height 14
select select "5"
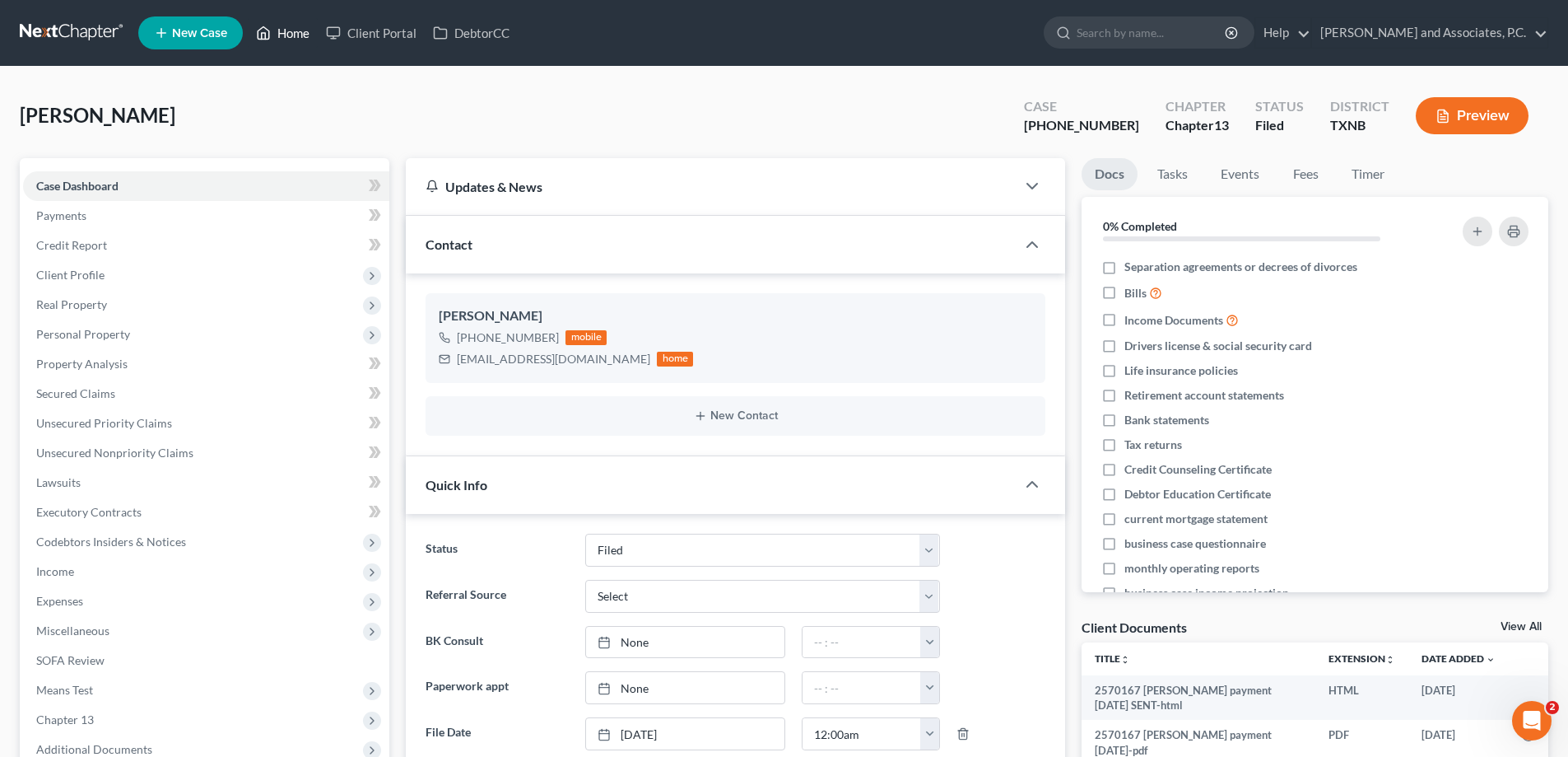
click at [290, 28] on link "Home" at bounding box center [282, 33] width 70 height 30
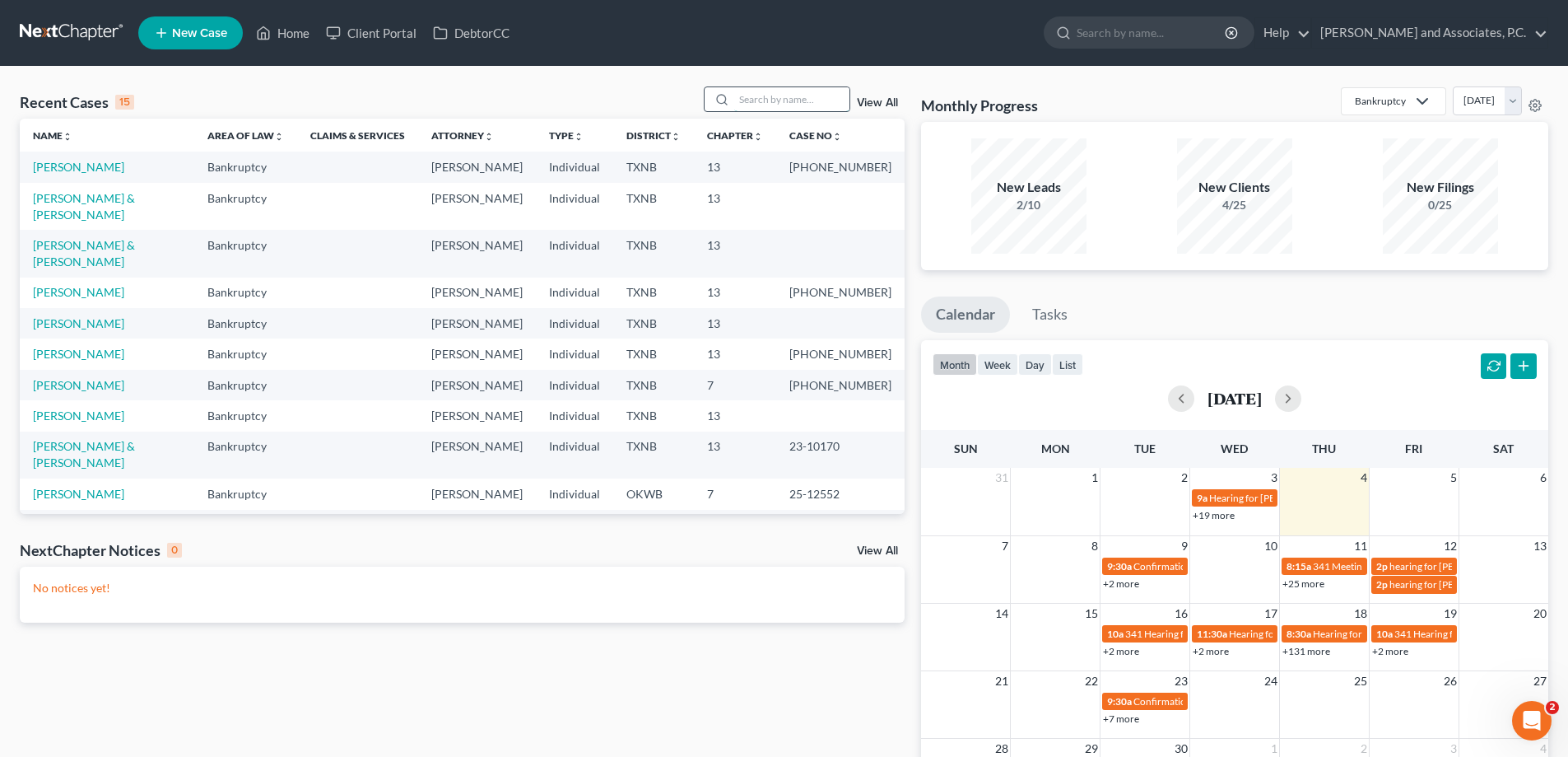
click at [750, 89] on input "search" at bounding box center [792, 99] width 115 height 24
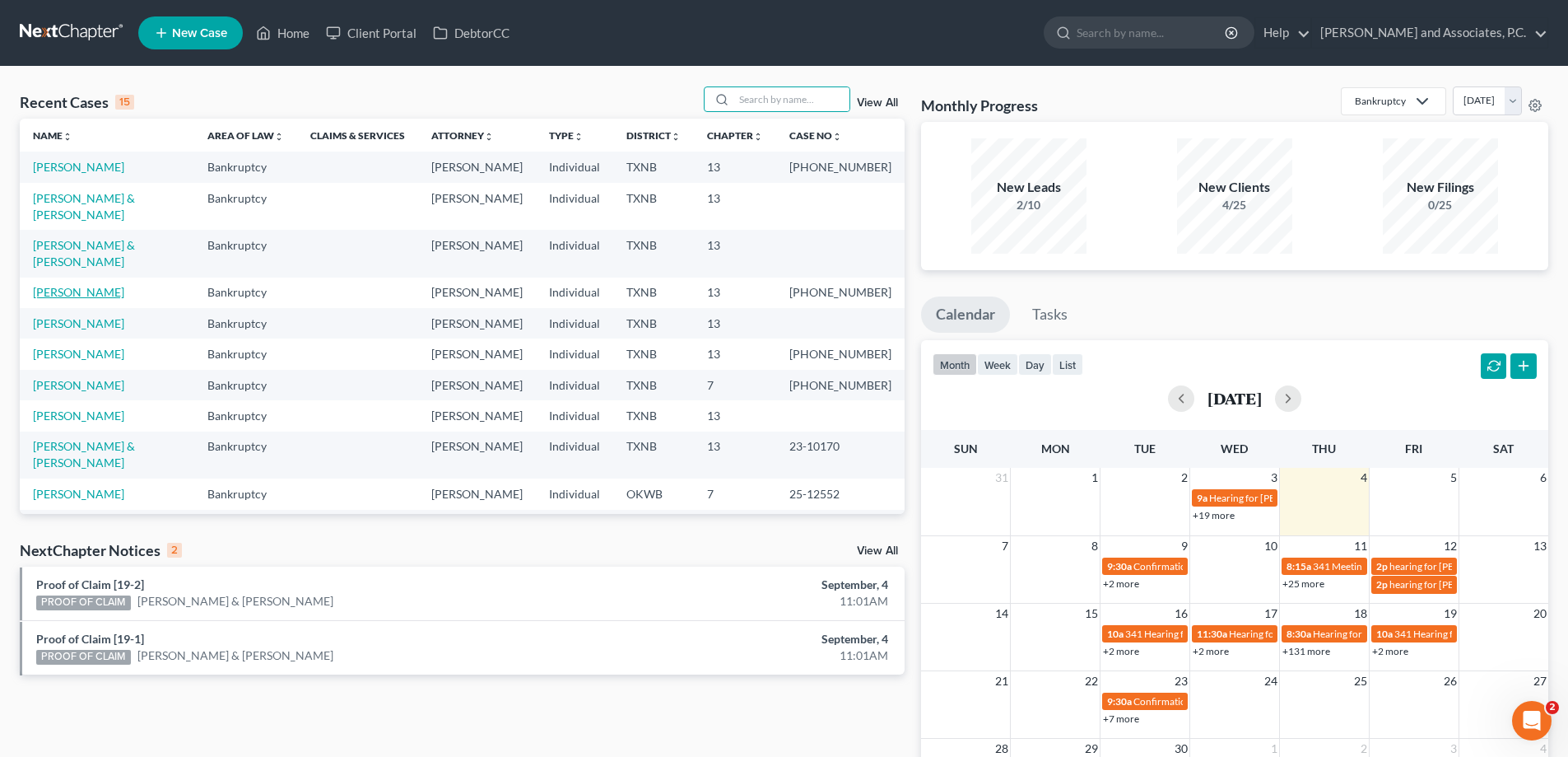
click at [98, 285] on link "[PERSON_NAME]" at bounding box center [79, 292] width 91 height 14
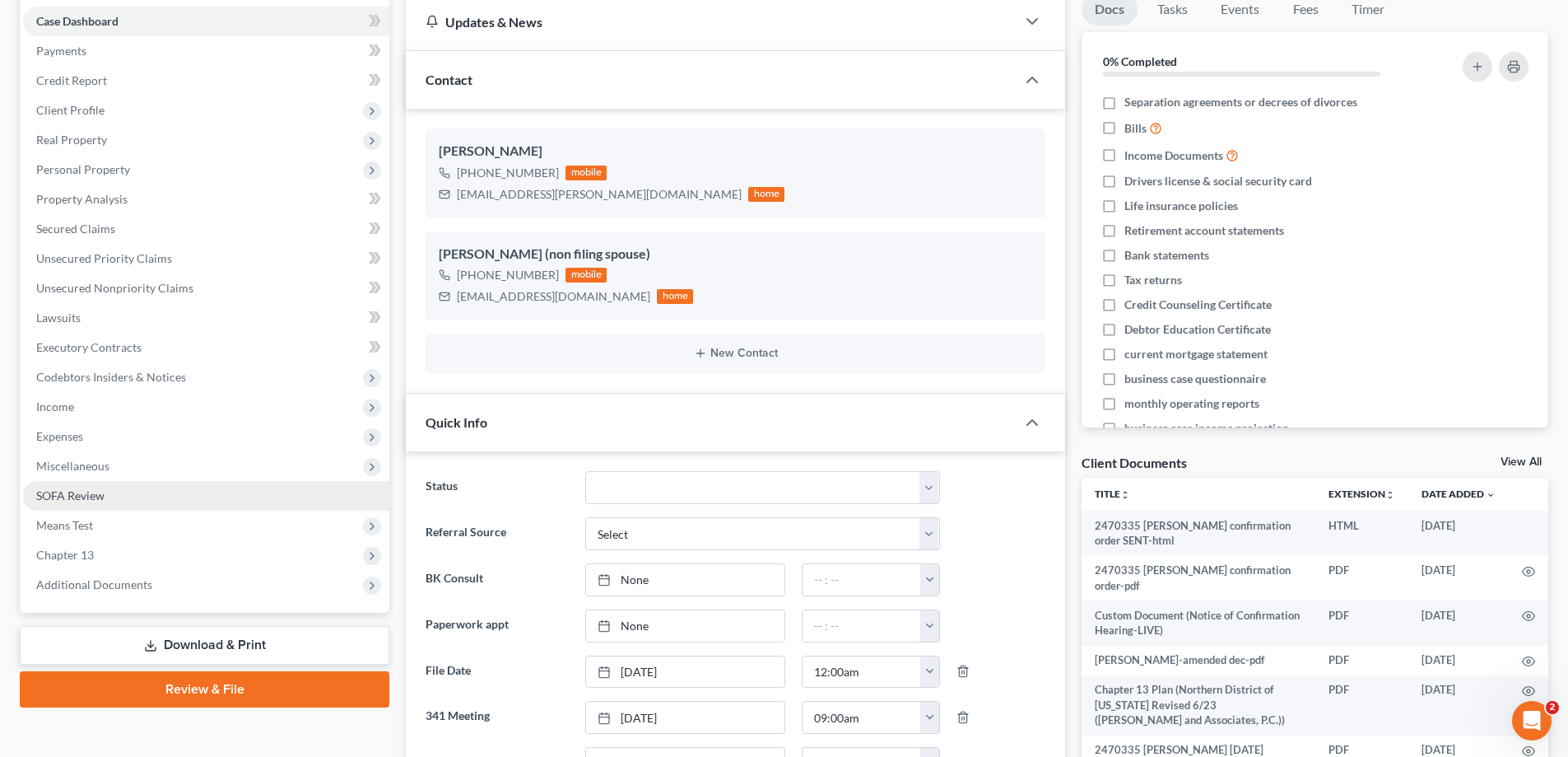
scroll to position [329, 0]
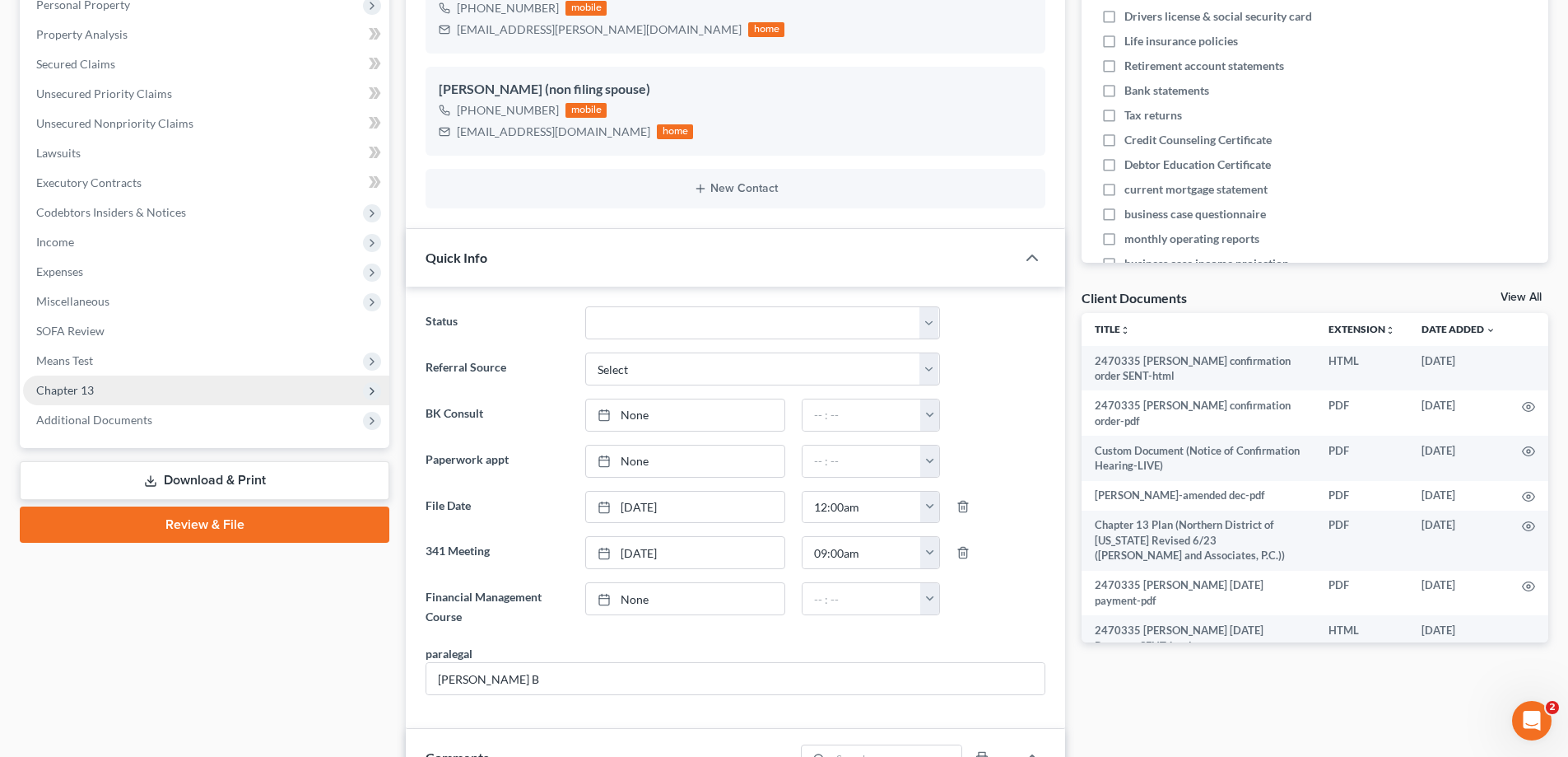
click at [112, 388] on span "Chapter 13" at bounding box center [206, 390] width 366 height 30
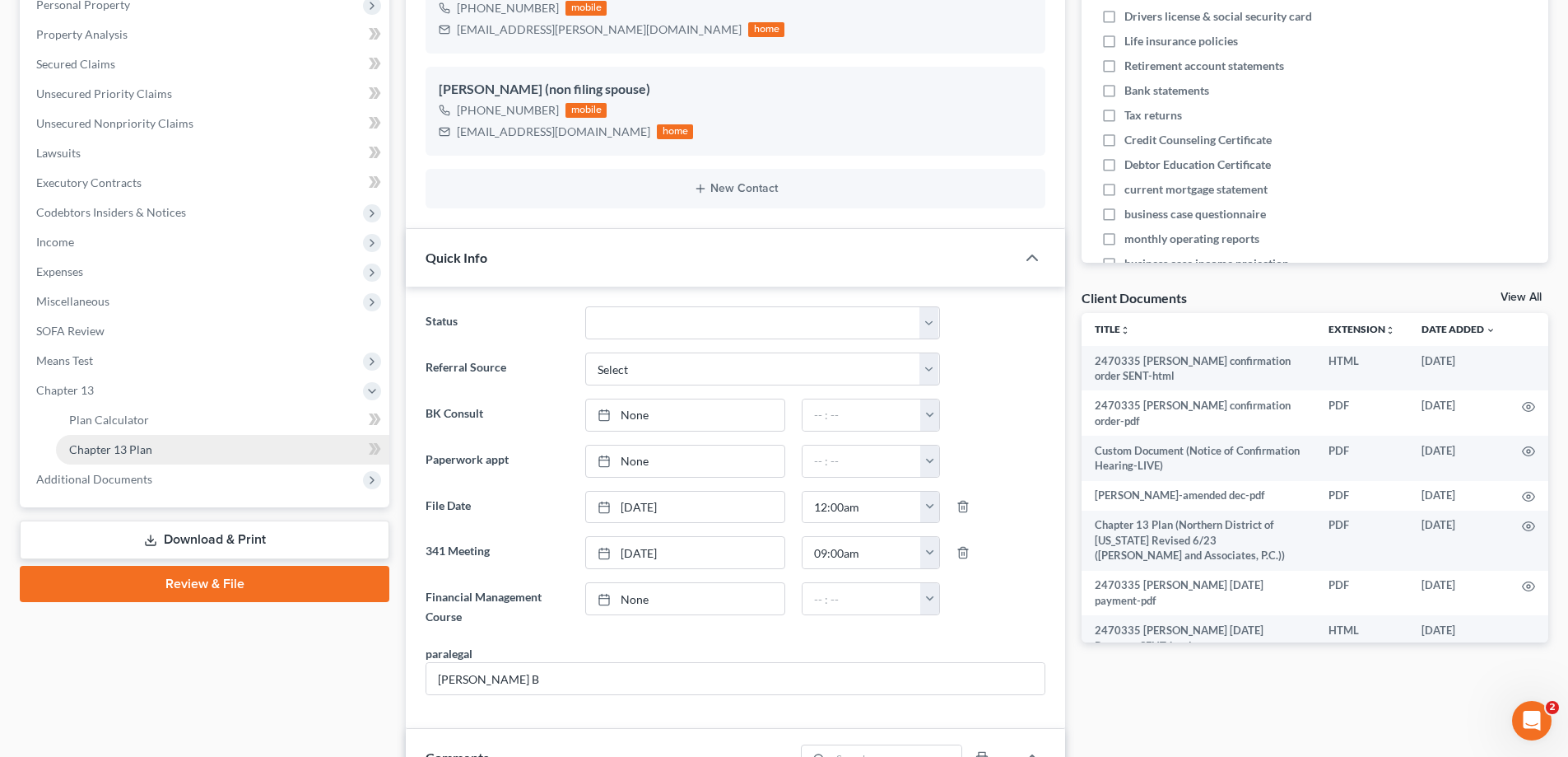
click at [140, 446] on span "Chapter 13 Plan" at bounding box center [111, 449] width 83 height 14
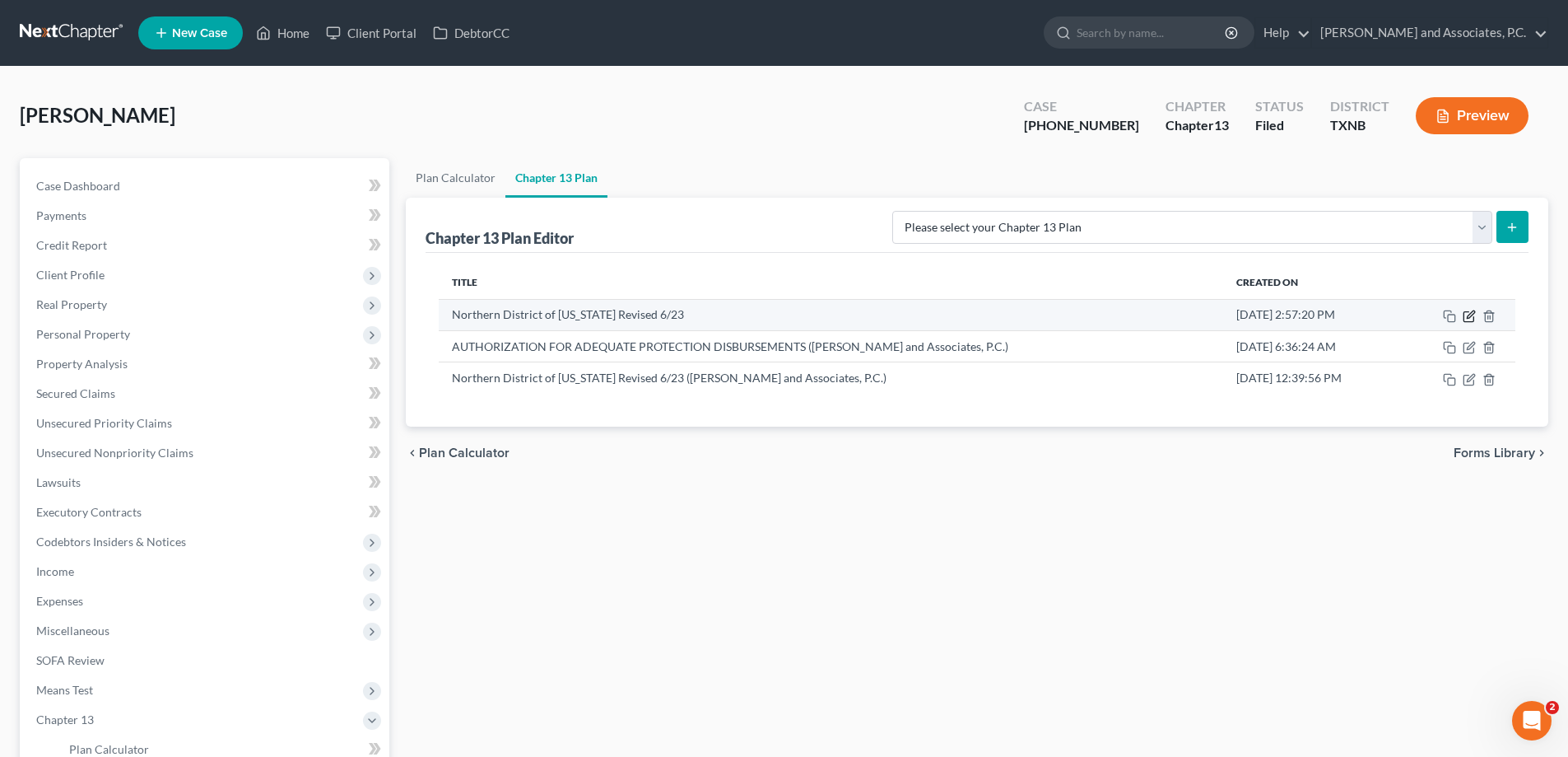
click at [1465, 317] on icon "button" at bounding box center [1469, 316] width 14 height 14
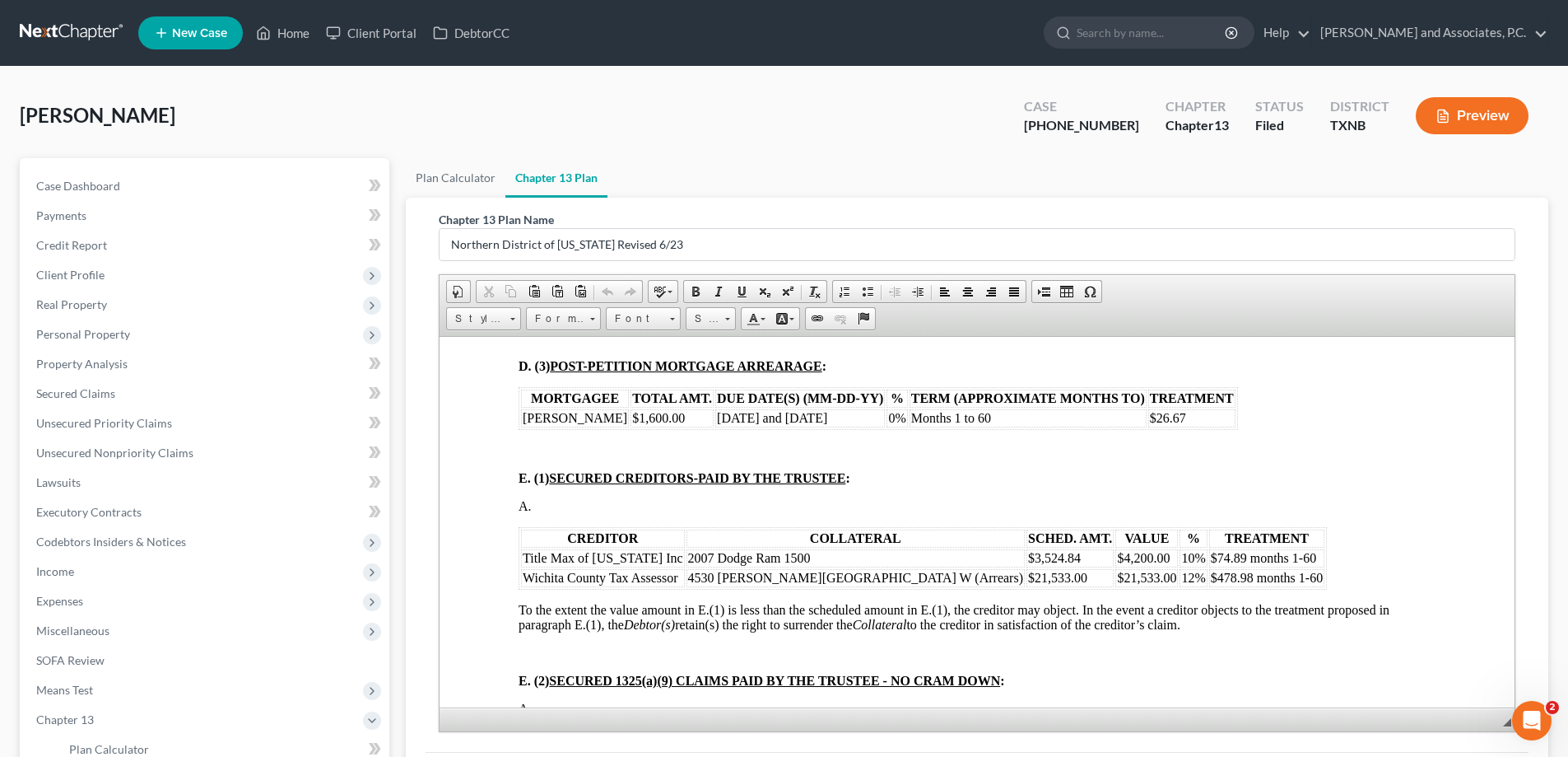
scroll to position [1647, 0]
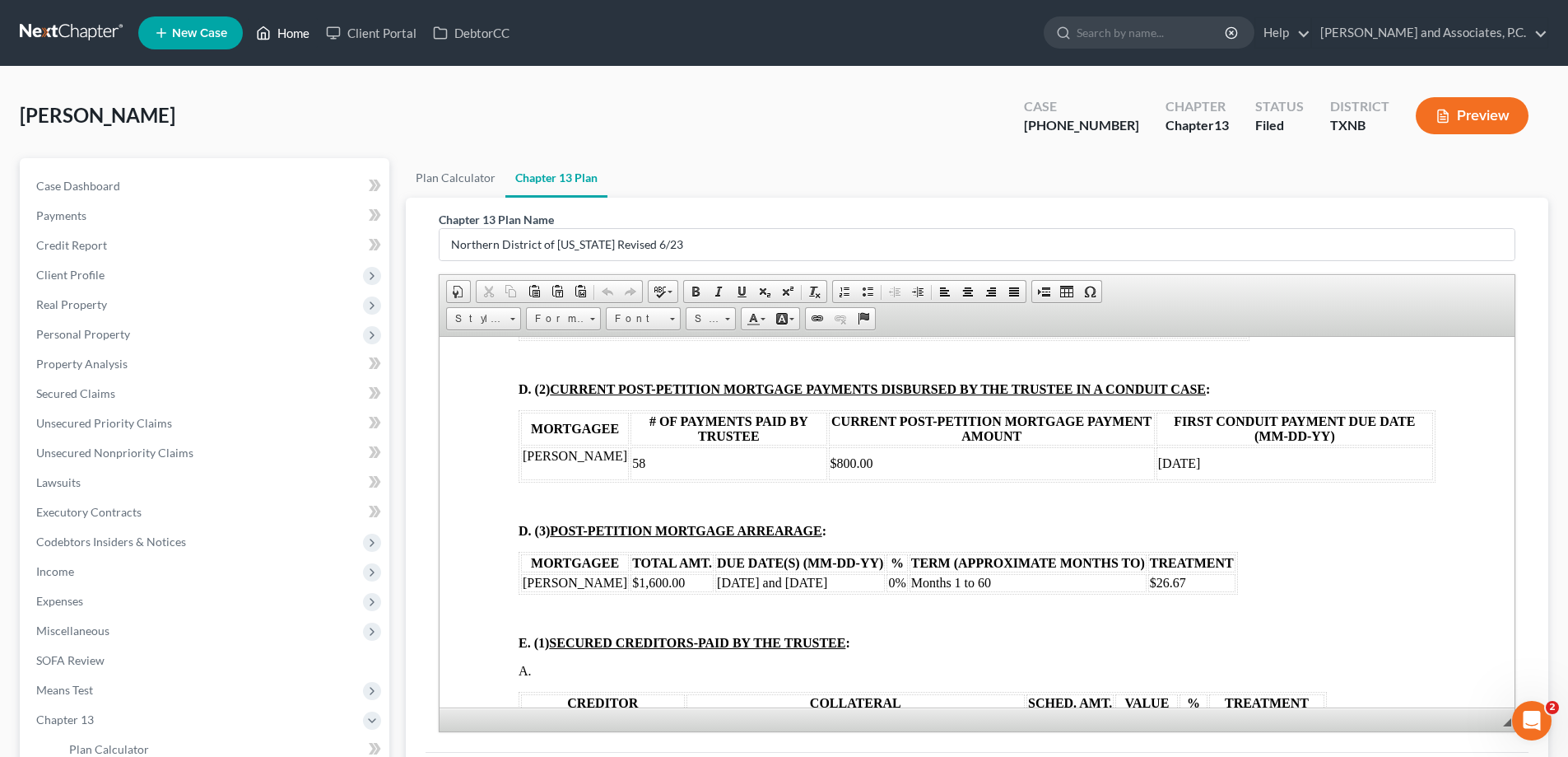
click at [288, 35] on link "Home" at bounding box center [282, 33] width 70 height 30
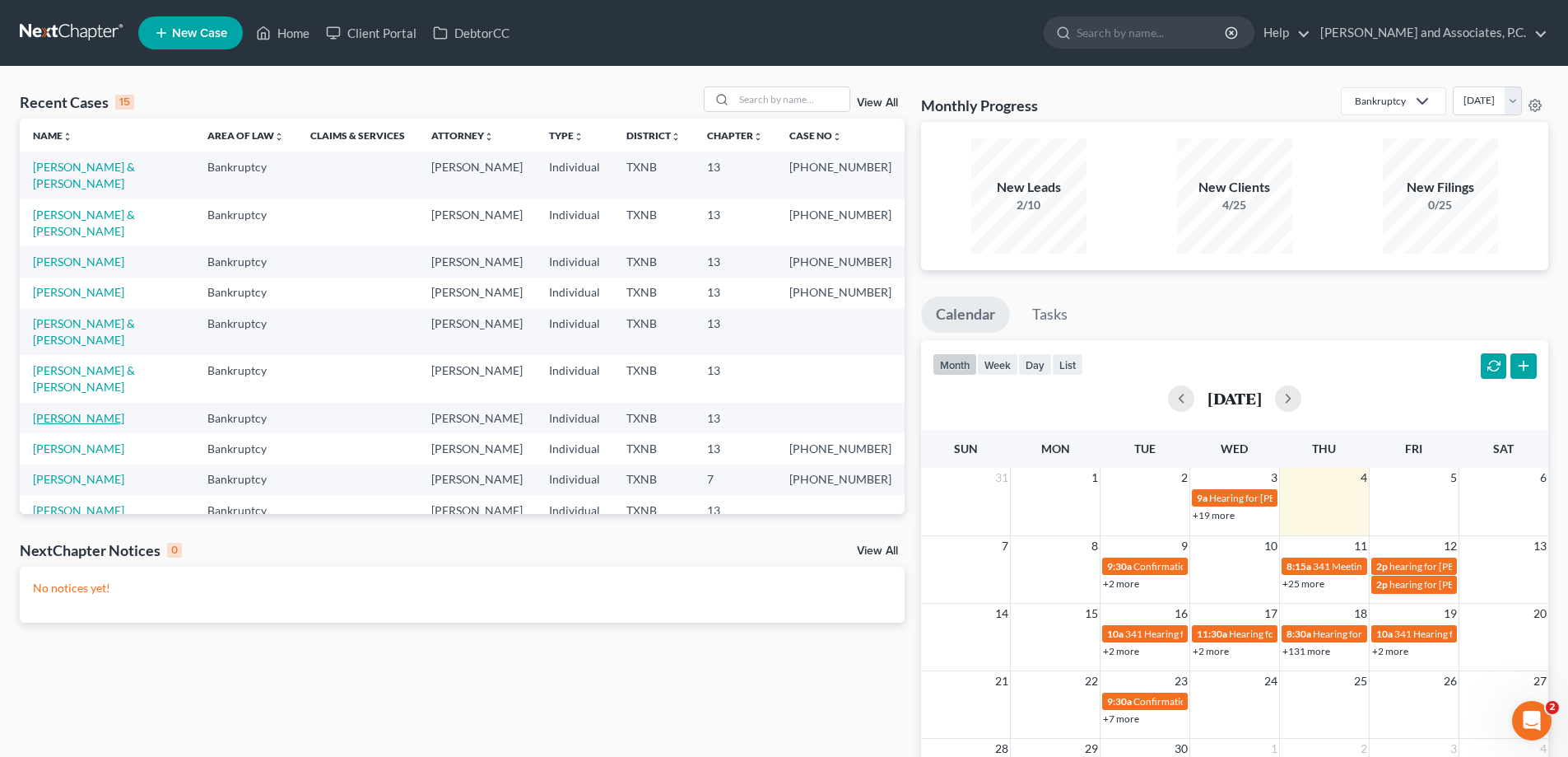
click at [79, 411] on link "[PERSON_NAME]" at bounding box center [79, 417] width 91 height 14
select select "7"
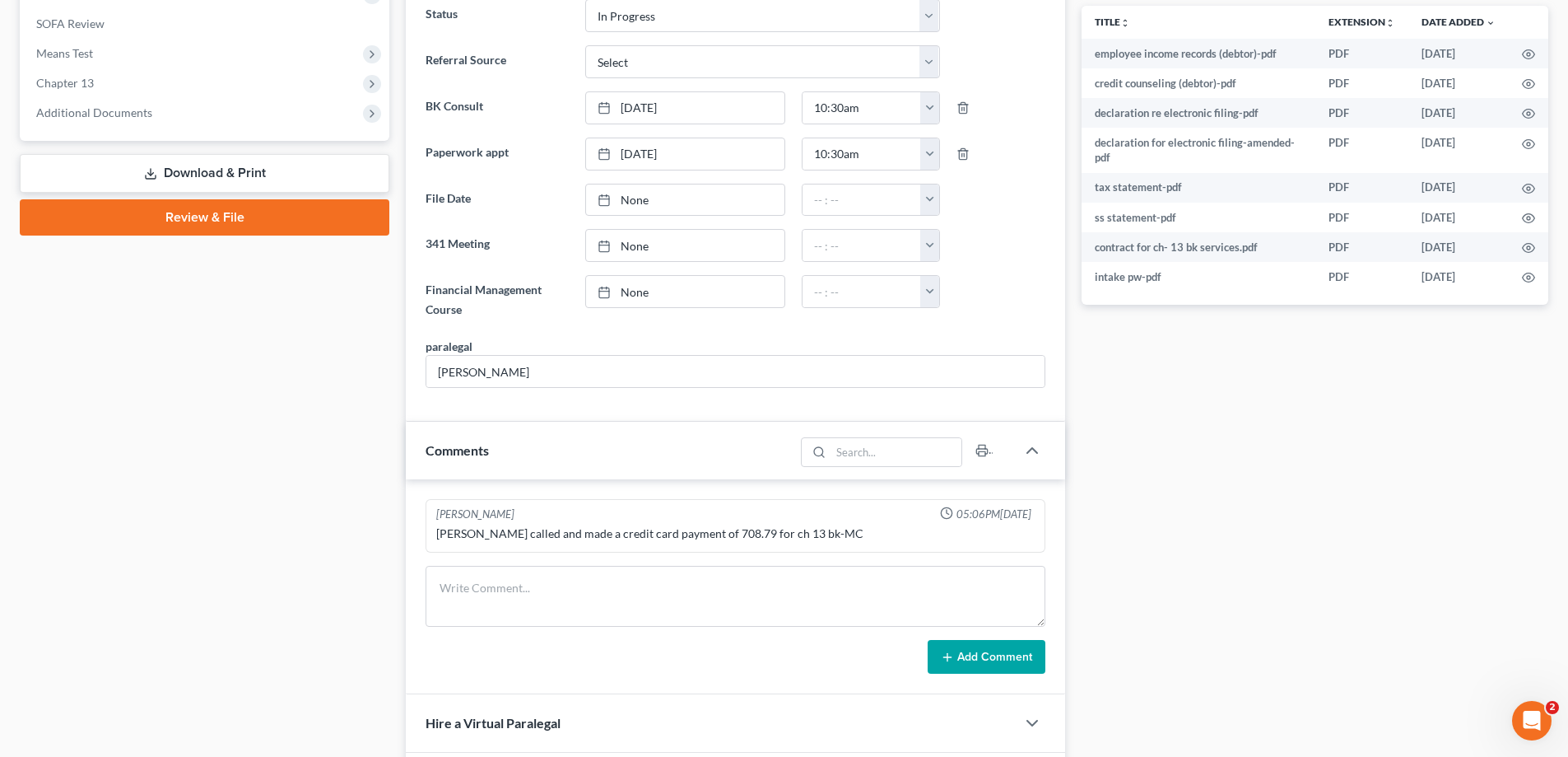
scroll to position [249, 0]
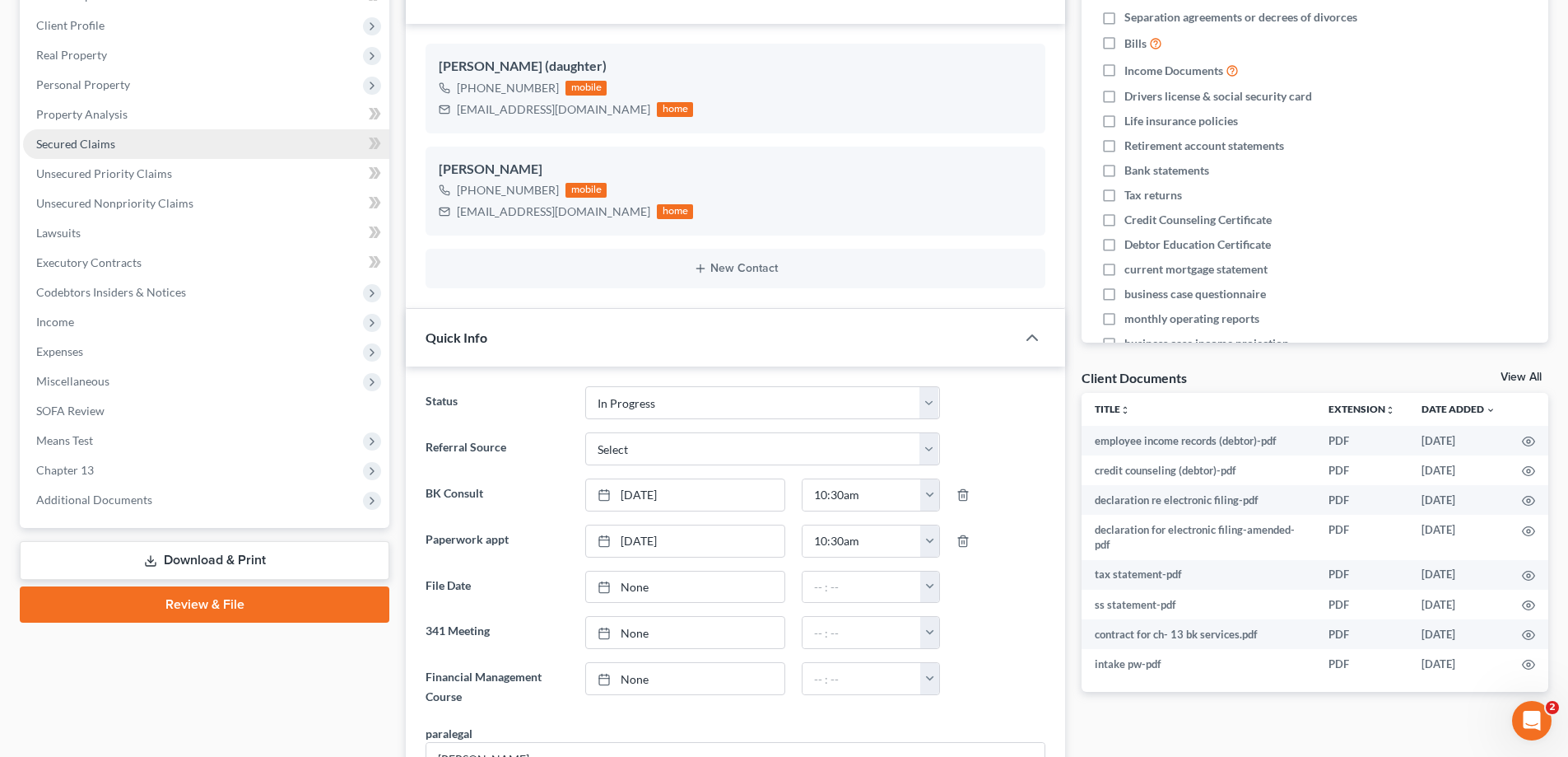
click at [112, 144] on span "Secured Claims" at bounding box center [75, 144] width 79 height 14
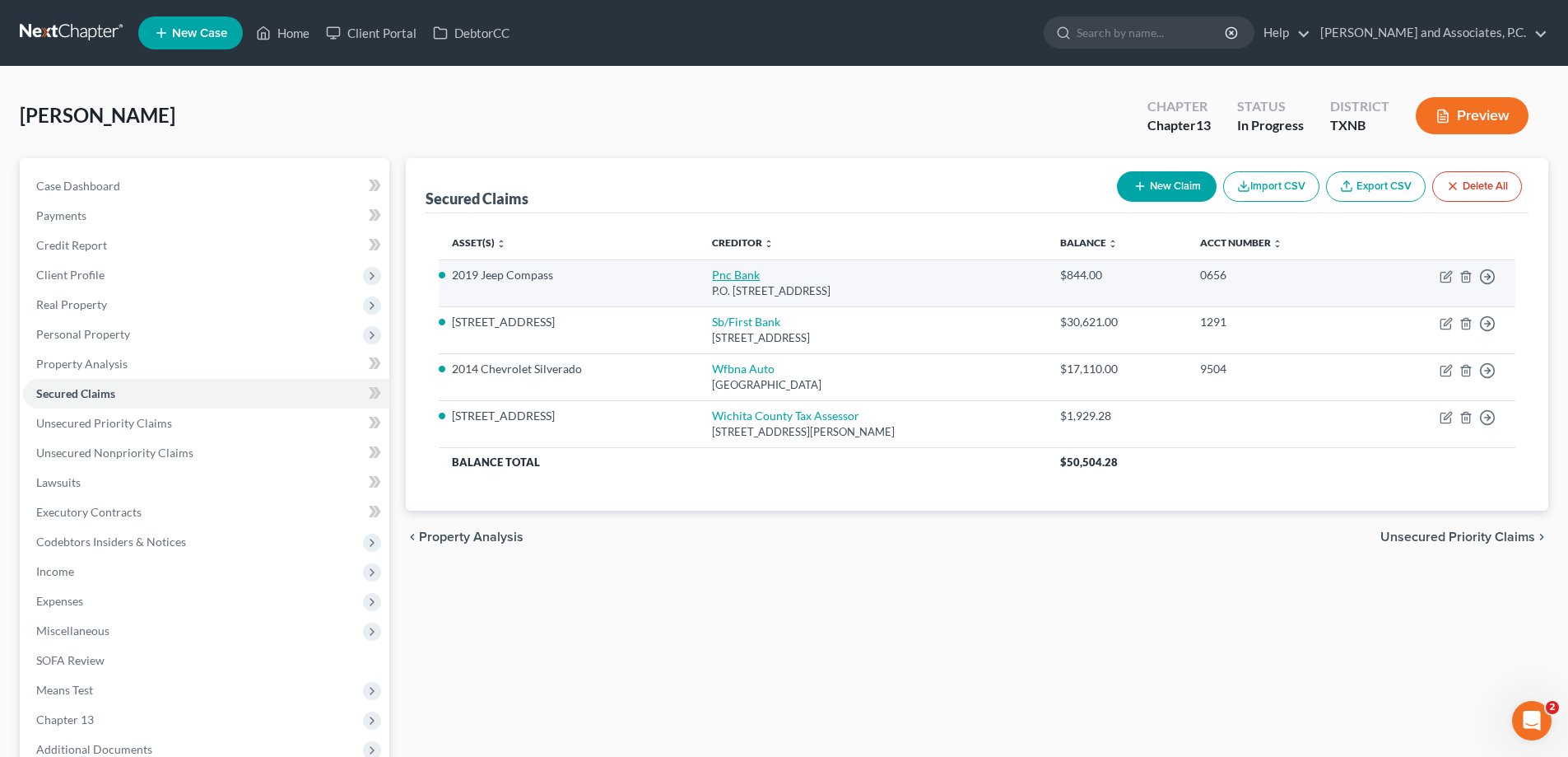
click at [712, 278] on link "Pnc Bank" at bounding box center [735, 275] width 48 height 14
select select "39"
select select "4"
select select "0"
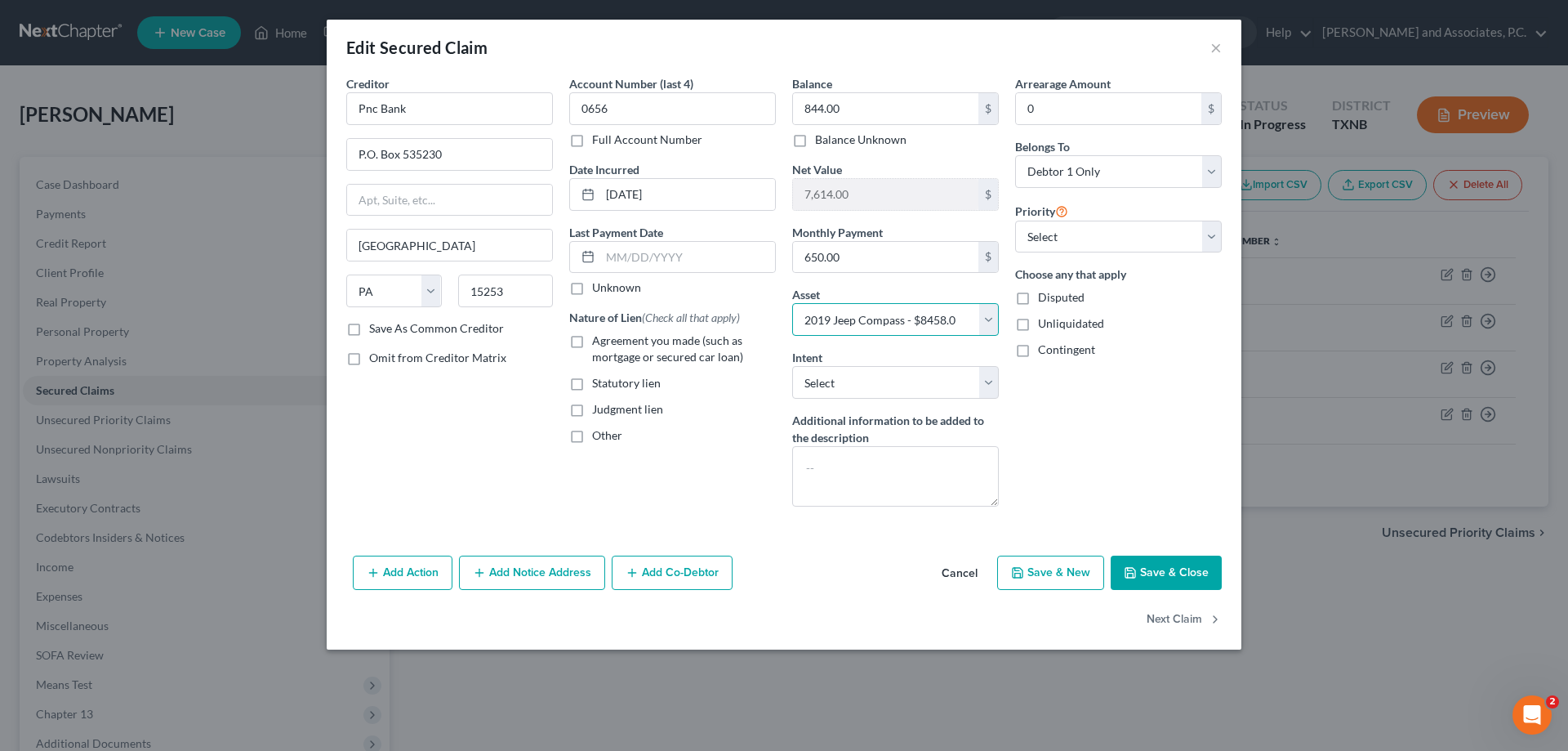
click at [992, 313] on select "Select Other Multiple Assets 2001 Lincoln Towncar - $2500.0 Household Goods - h…" at bounding box center [895, 320] width 207 height 33
click at [1170, 581] on button "Save & Close" at bounding box center [1166, 573] width 111 height 35
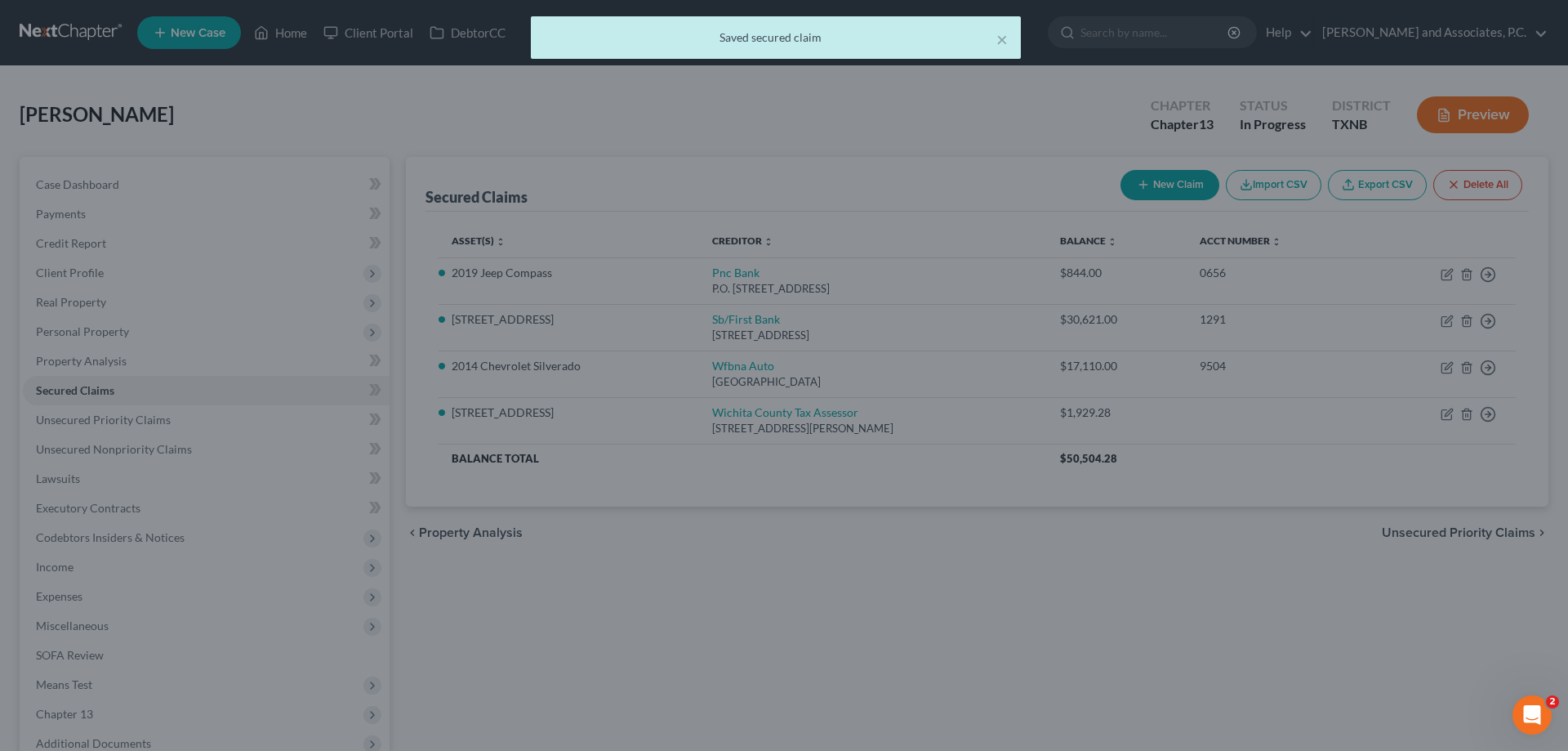
select select "4"
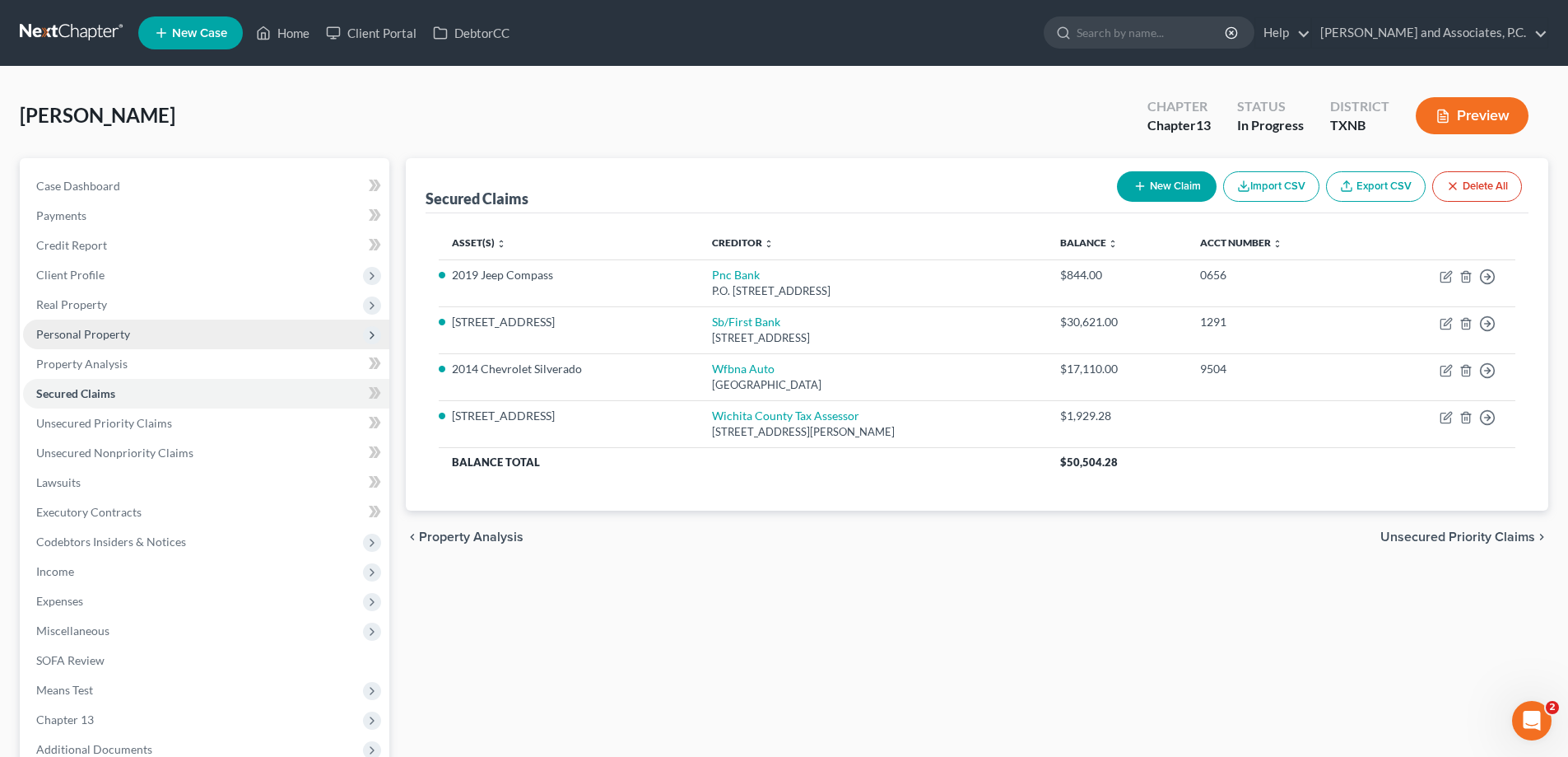
click at [91, 331] on span "Personal Property" at bounding box center [82, 334] width 94 height 14
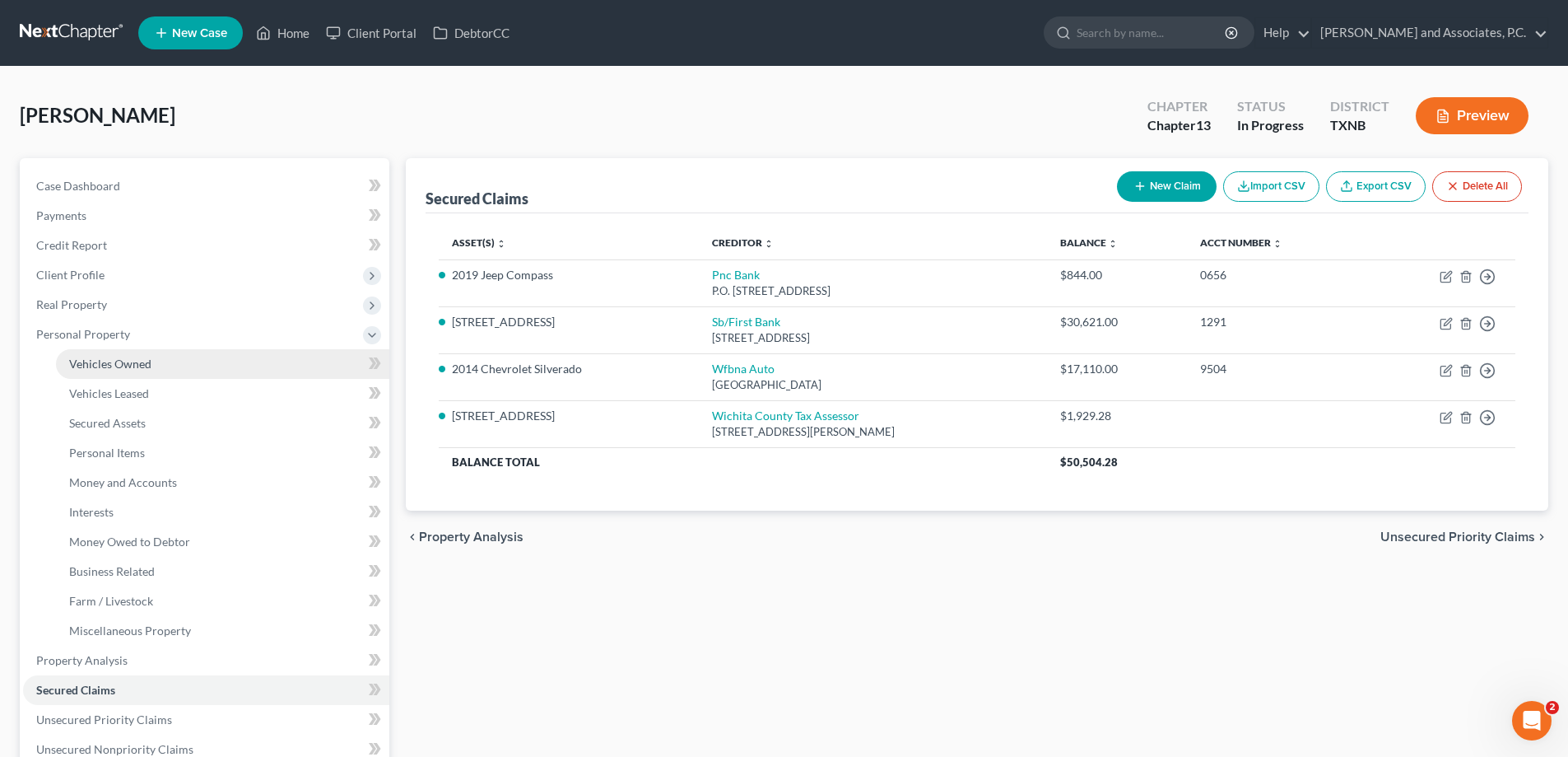
click at [94, 366] on span "Vehicles Owned" at bounding box center [110, 363] width 82 height 14
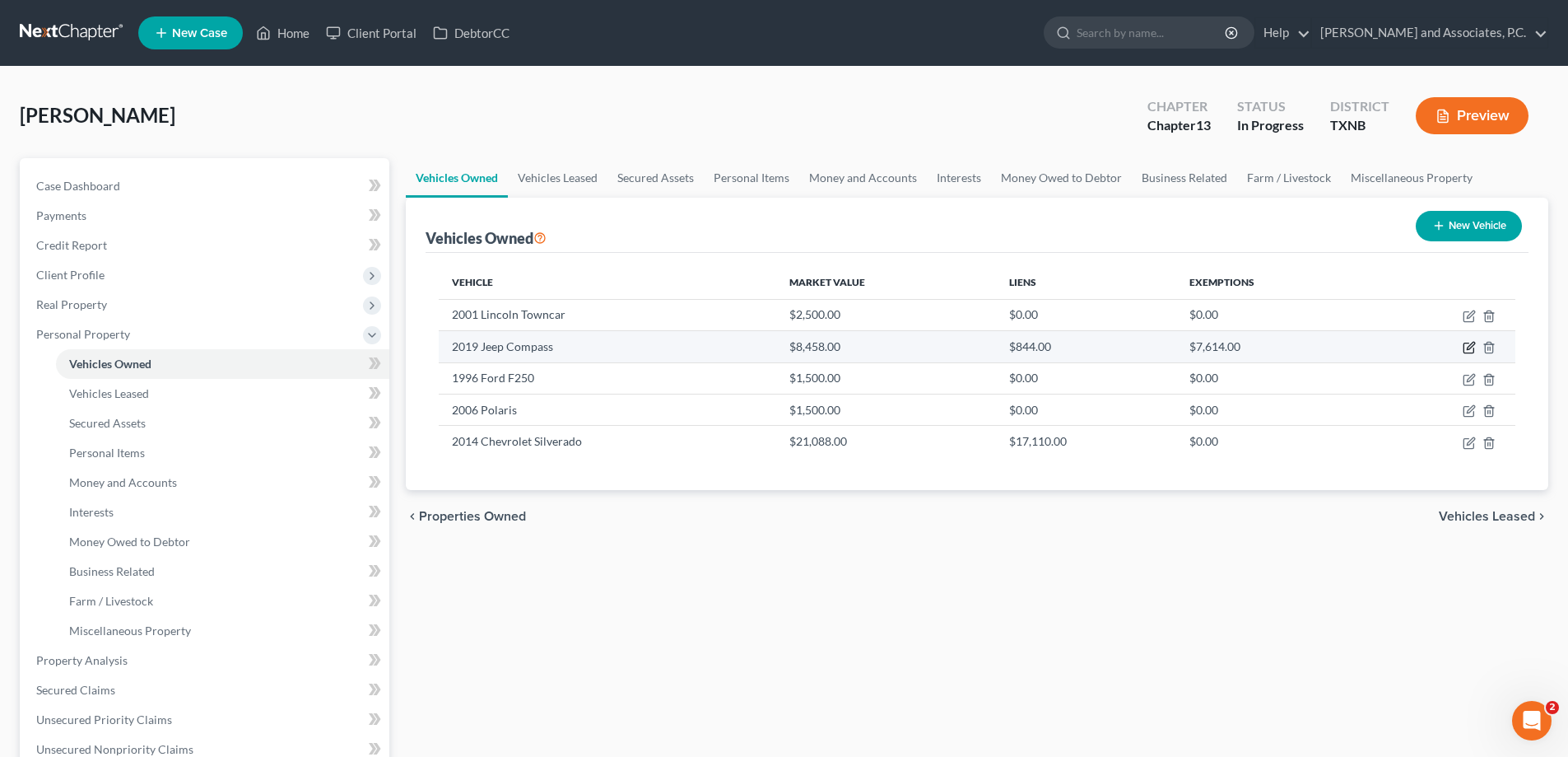
click at [1467, 347] on icon "button" at bounding box center [1469, 347] width 14 height 14
select select "0"
select select "7"
select select "2"
select select "0"
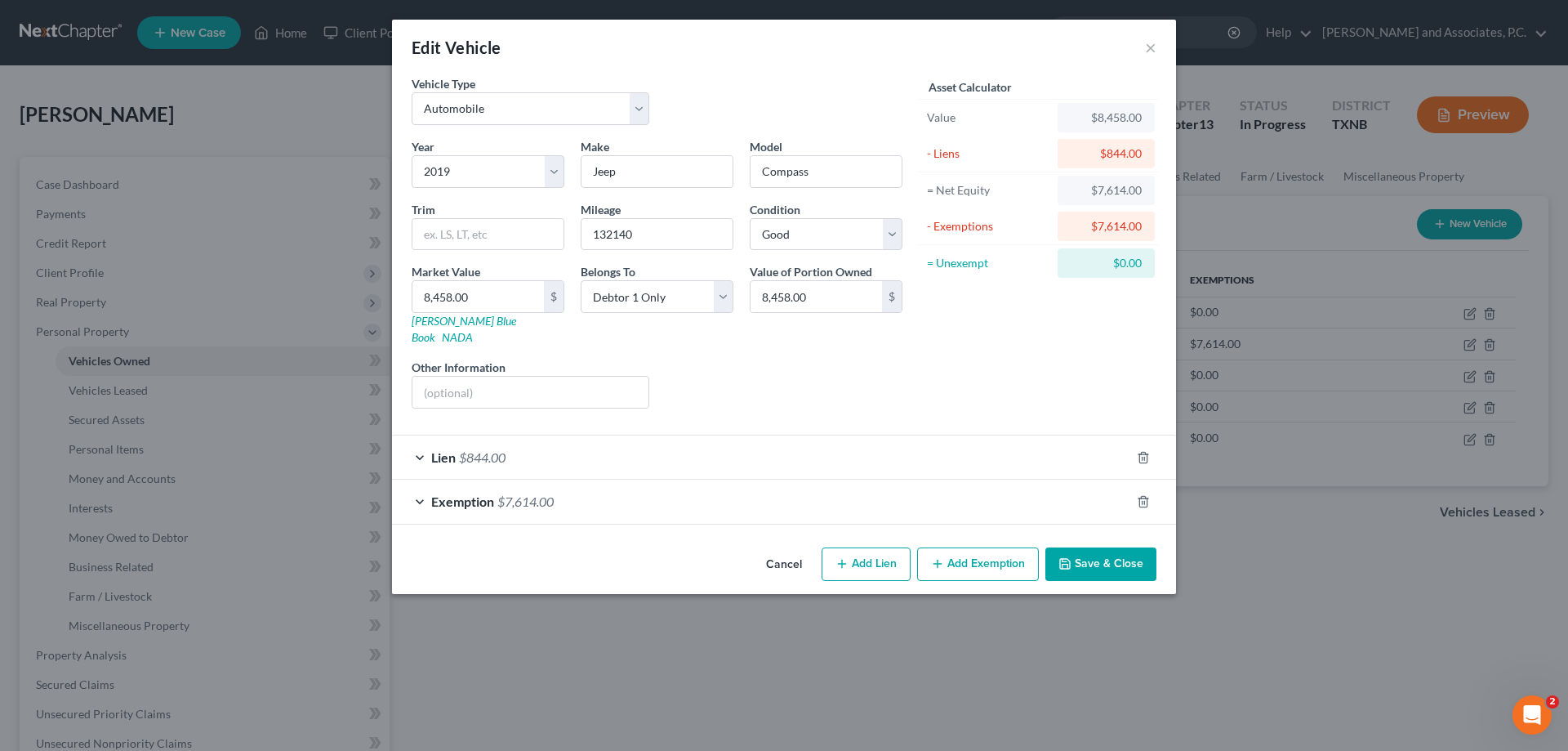
click at [1117, 550] on button "Save & Close" at bounding box center [1100, 564] width 111 height 35
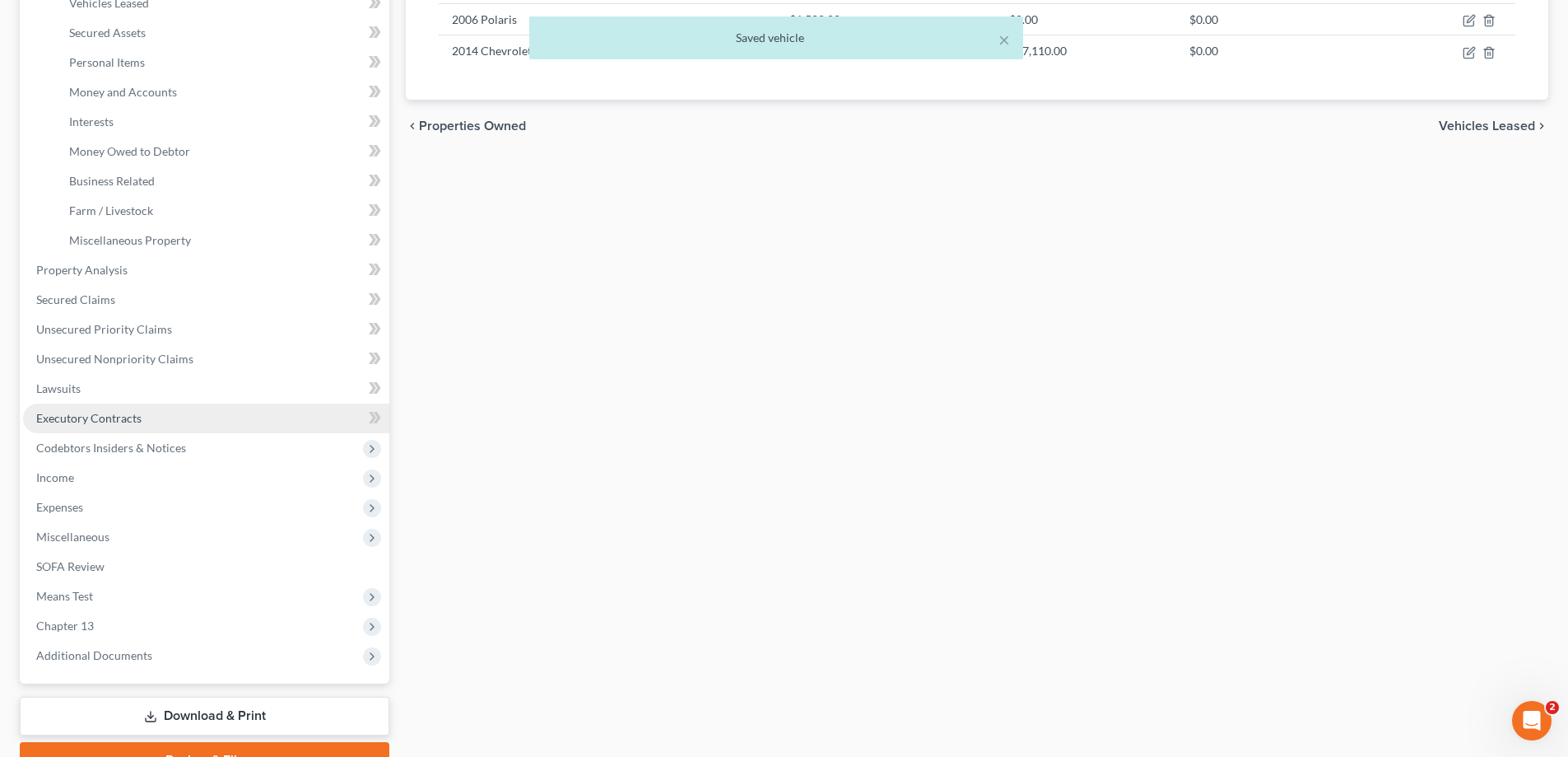
scroll to position [475, 0]
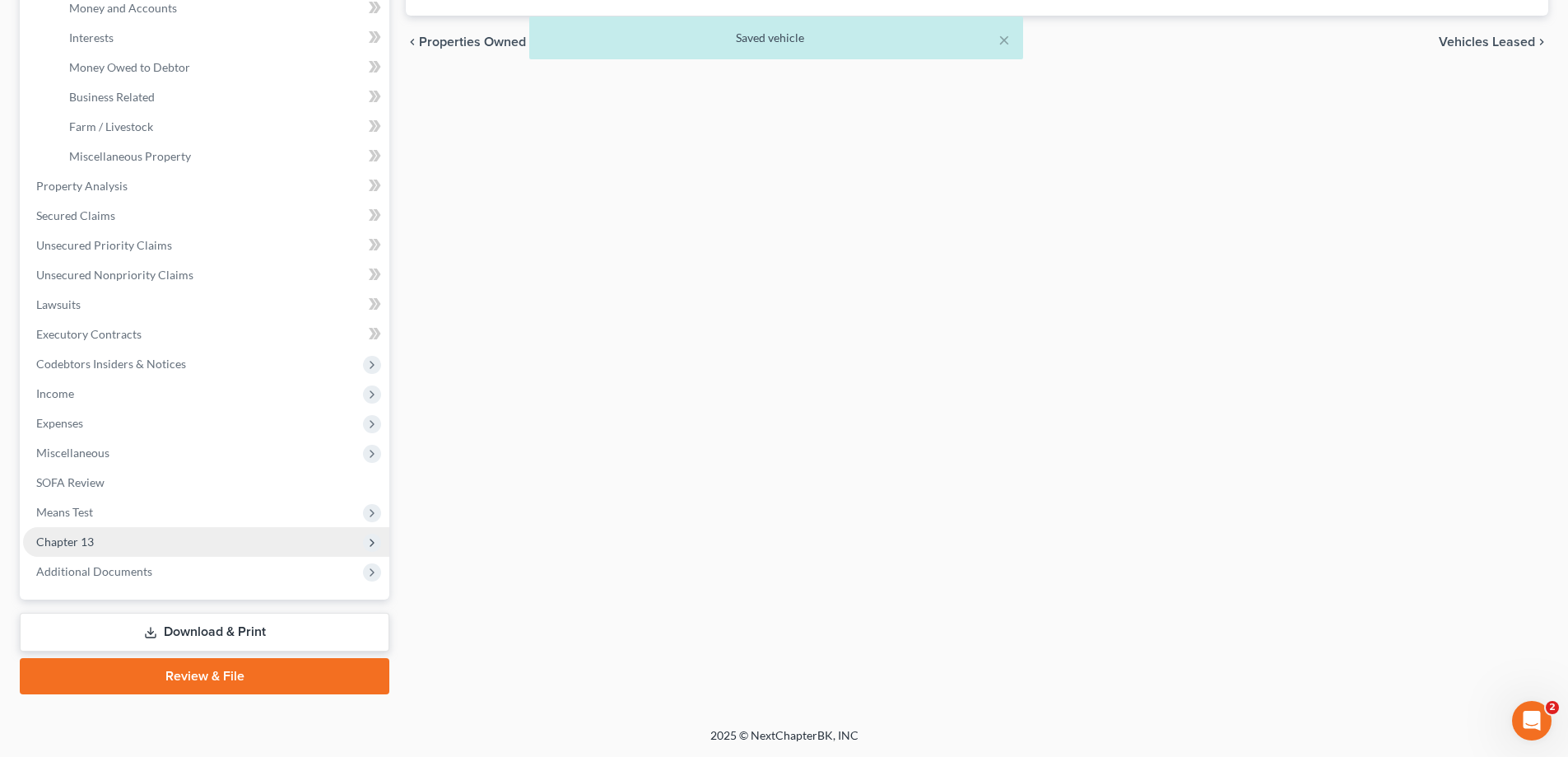
click at [85, 541] on span "Chapter 13" at bounding box center [64, 542] width 57 height 14
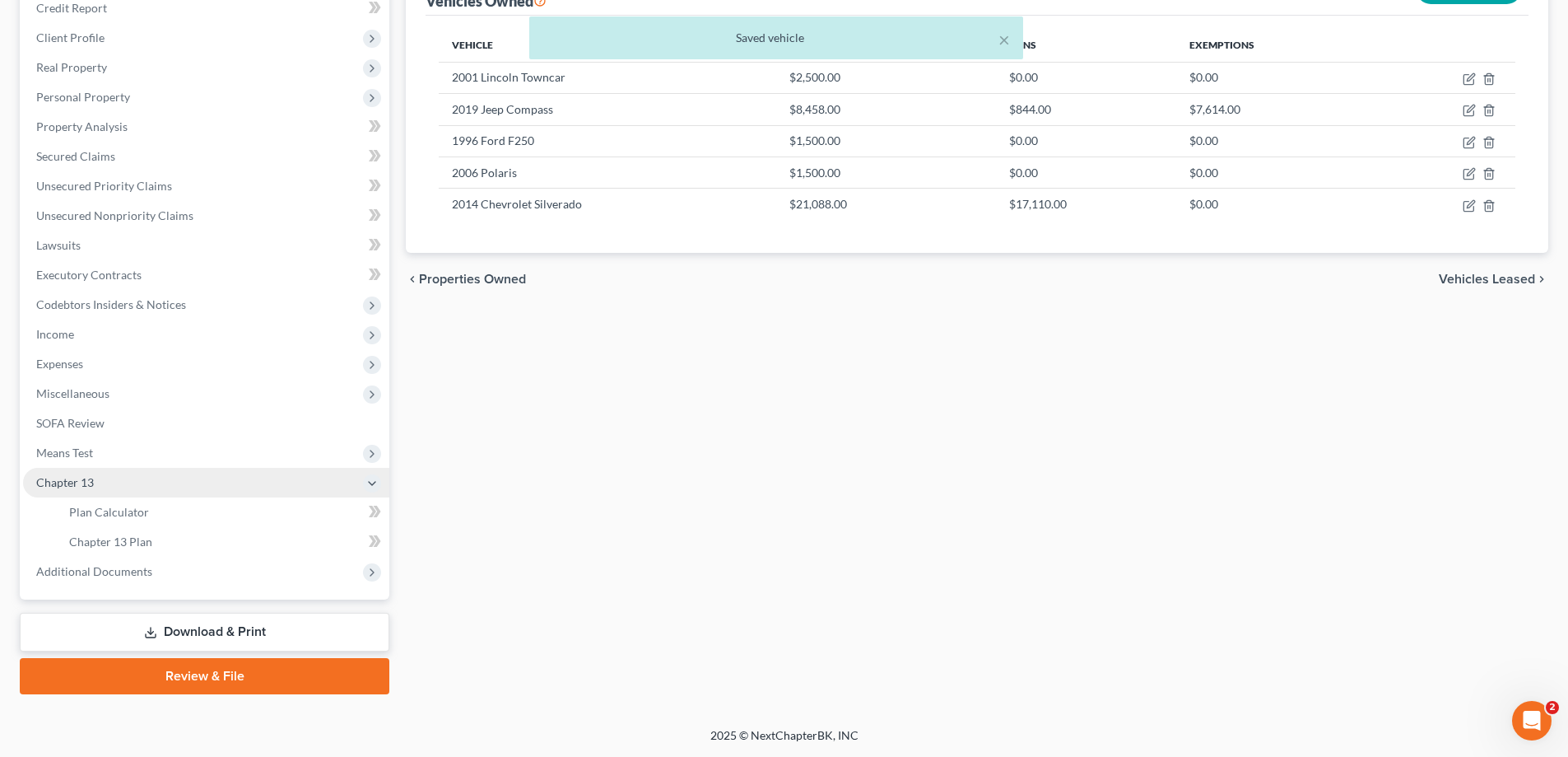
scroll to position [237, 0]
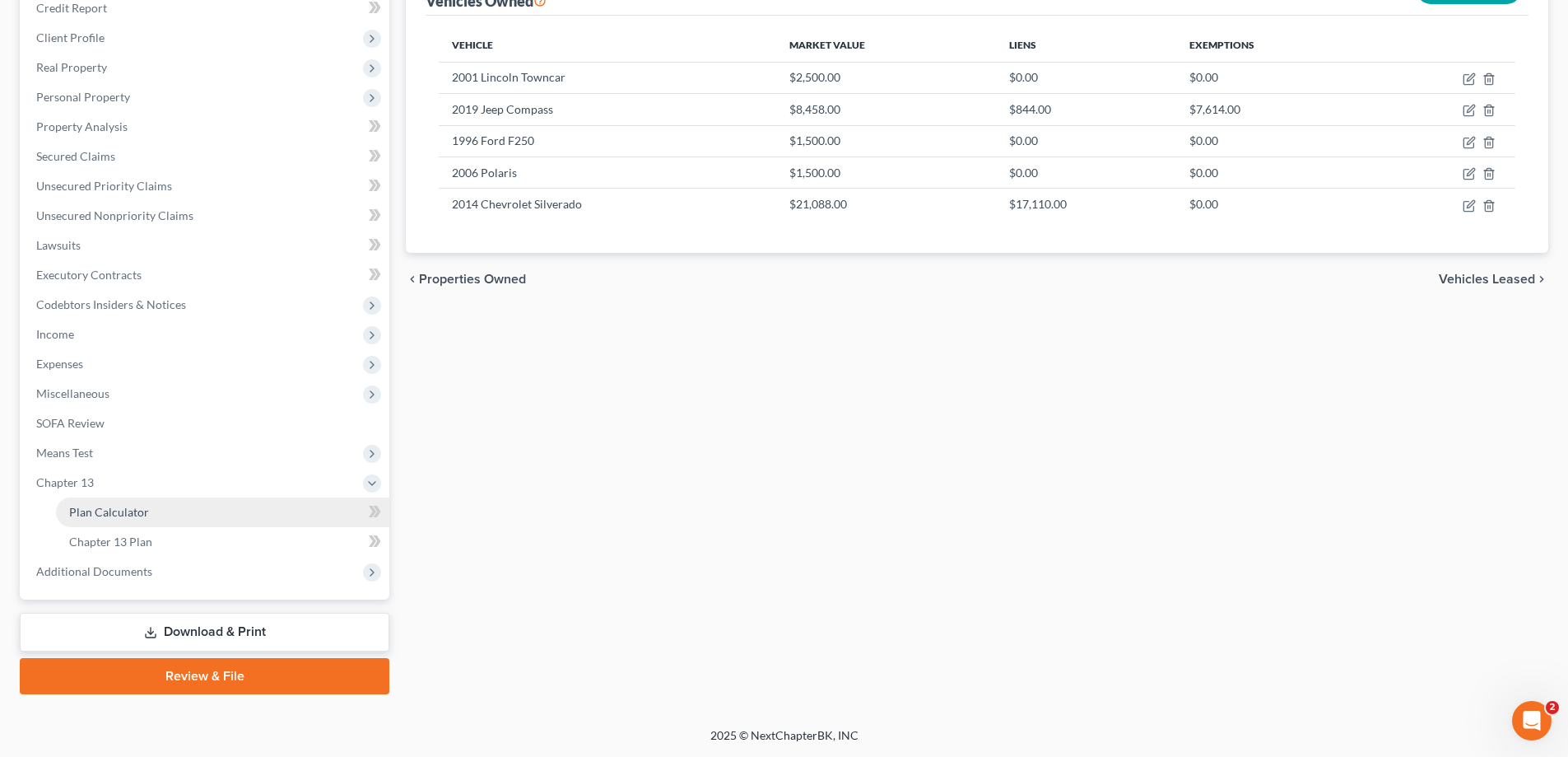
click at [93, 517] on span "Plan Calculator" at bounding box center [109, 511] width 80 height 14
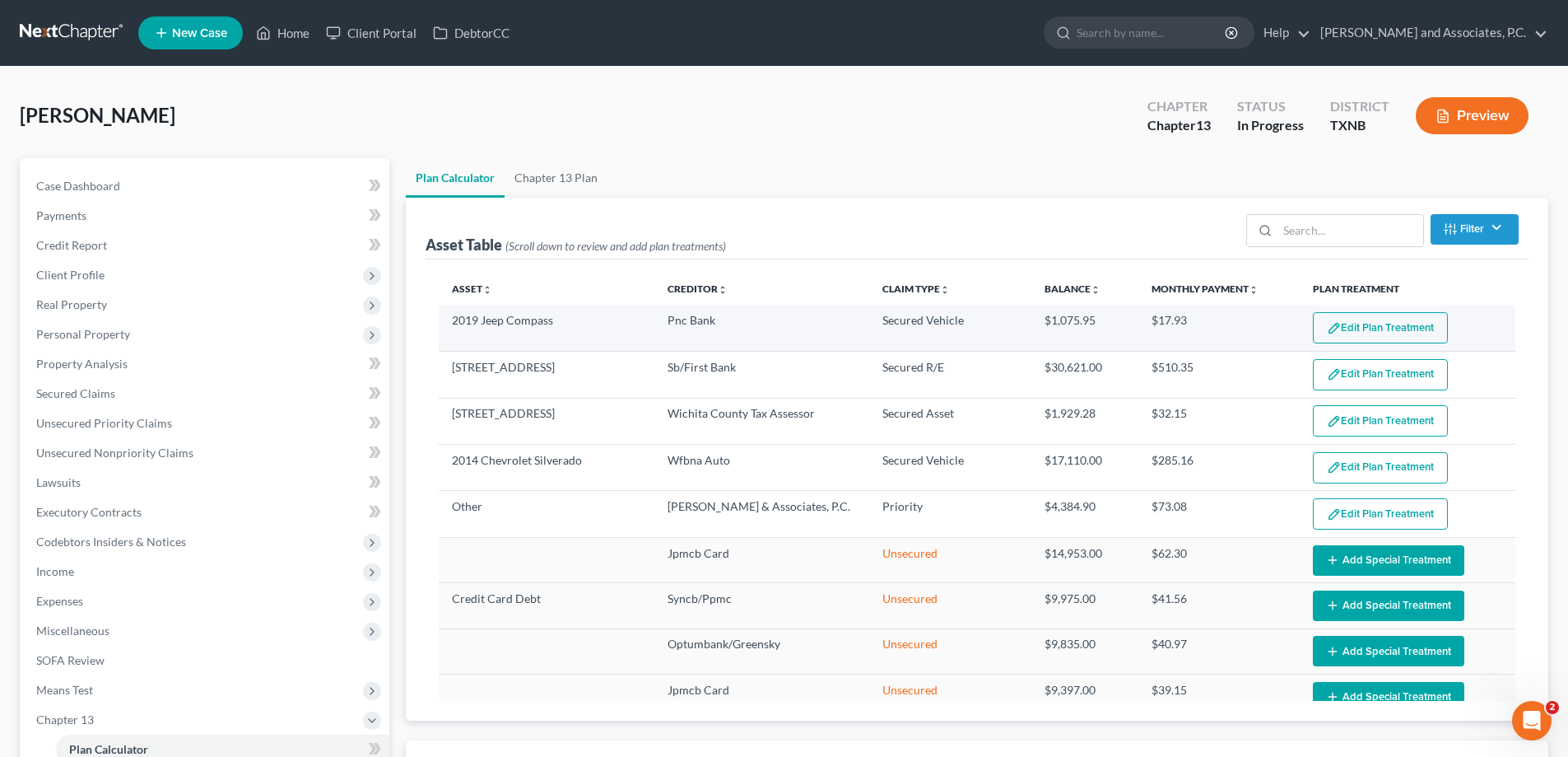
select select "59"
click at [1412, 329] on button "Edit Plan Treatment" at bounding box center [1380, 328] width 135 height 31
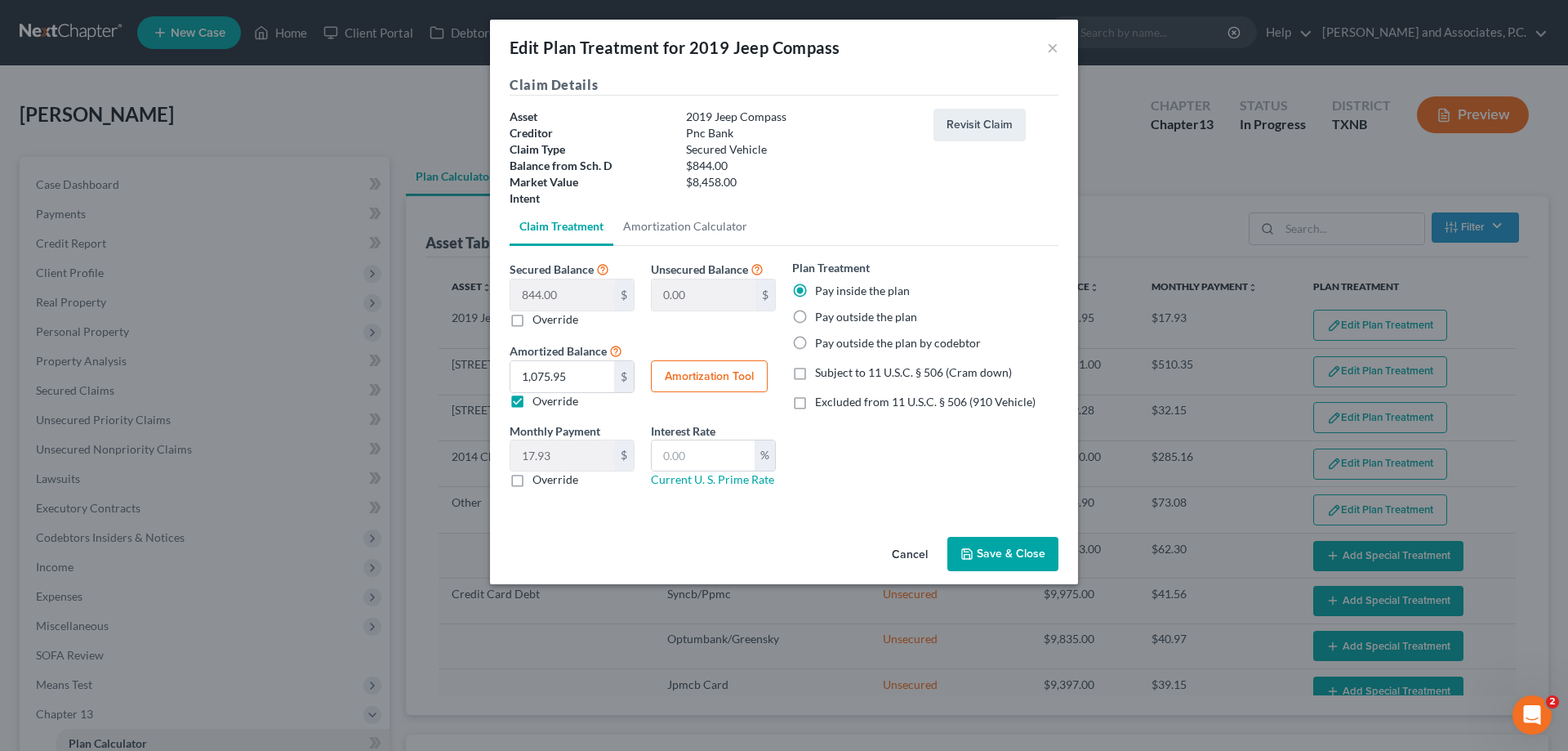
click at [677, 378] on button "Amortization Tool" at bounding box center [708, 376] width 116 height 33
type input "844.00"
type input "60"
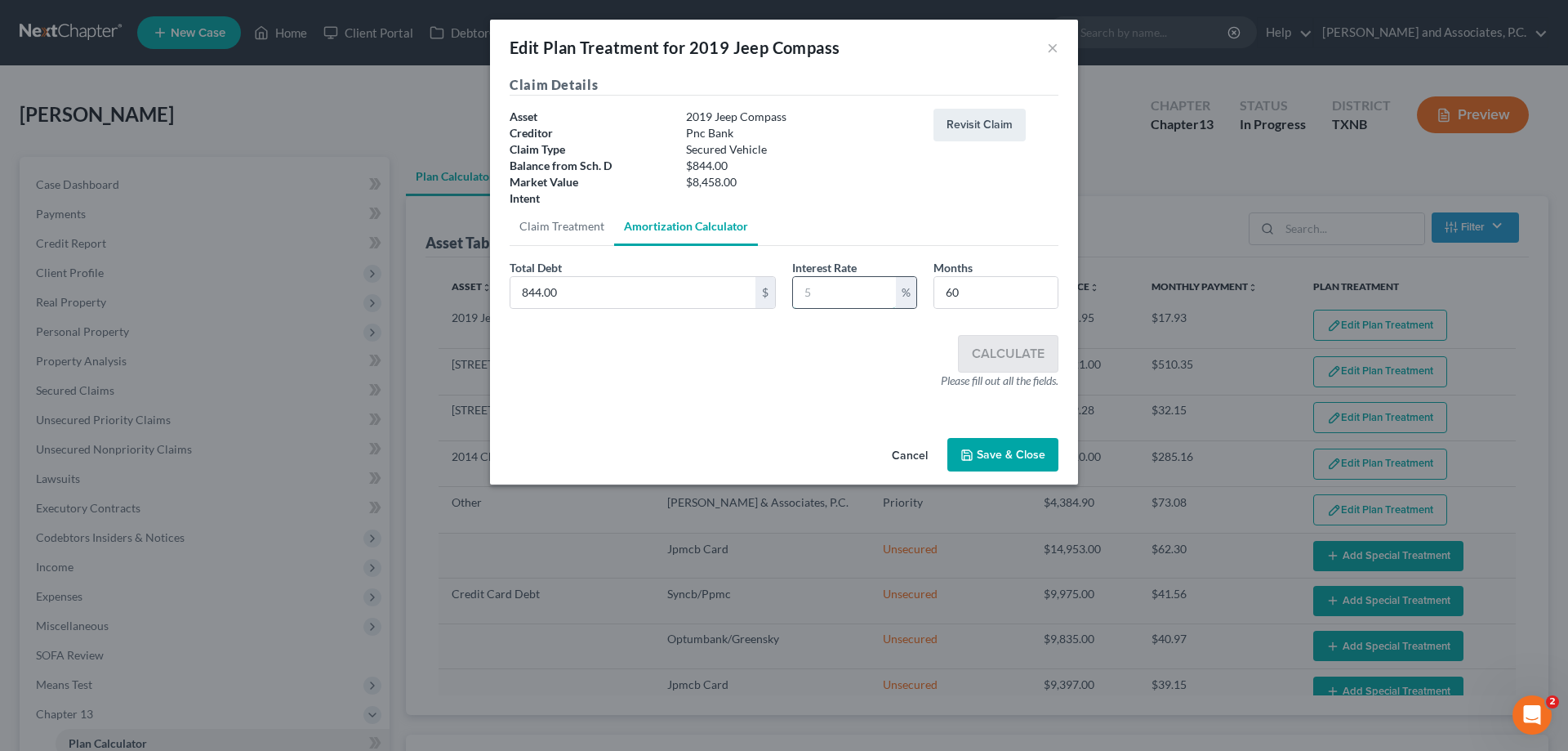
click at [866, 281] on input "text" at bounding box center [844, 293] width 103 height 31
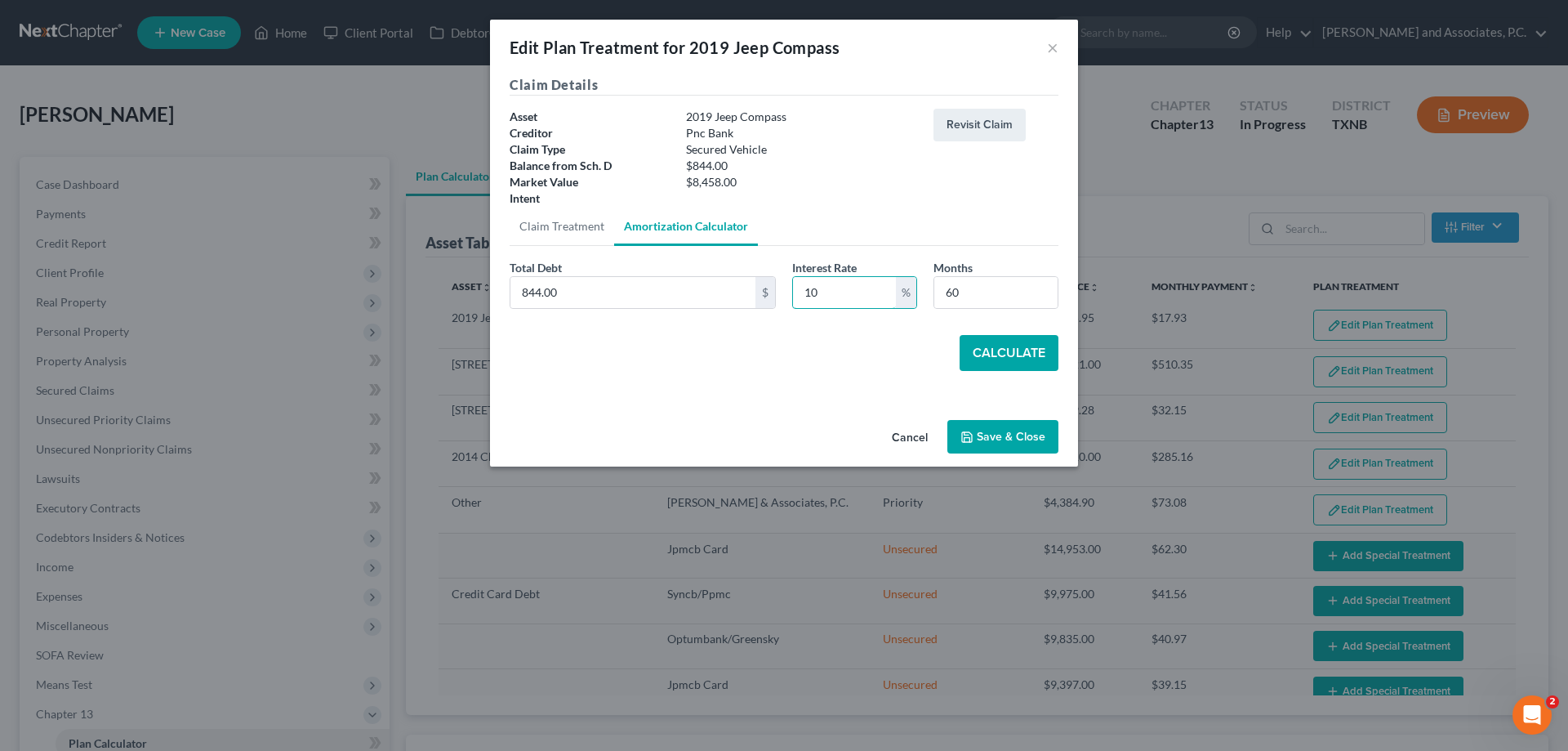
type input "10"
click at [1015, 354] on button "Calculate" at bounding box center [1009, 352] width 99 height 36
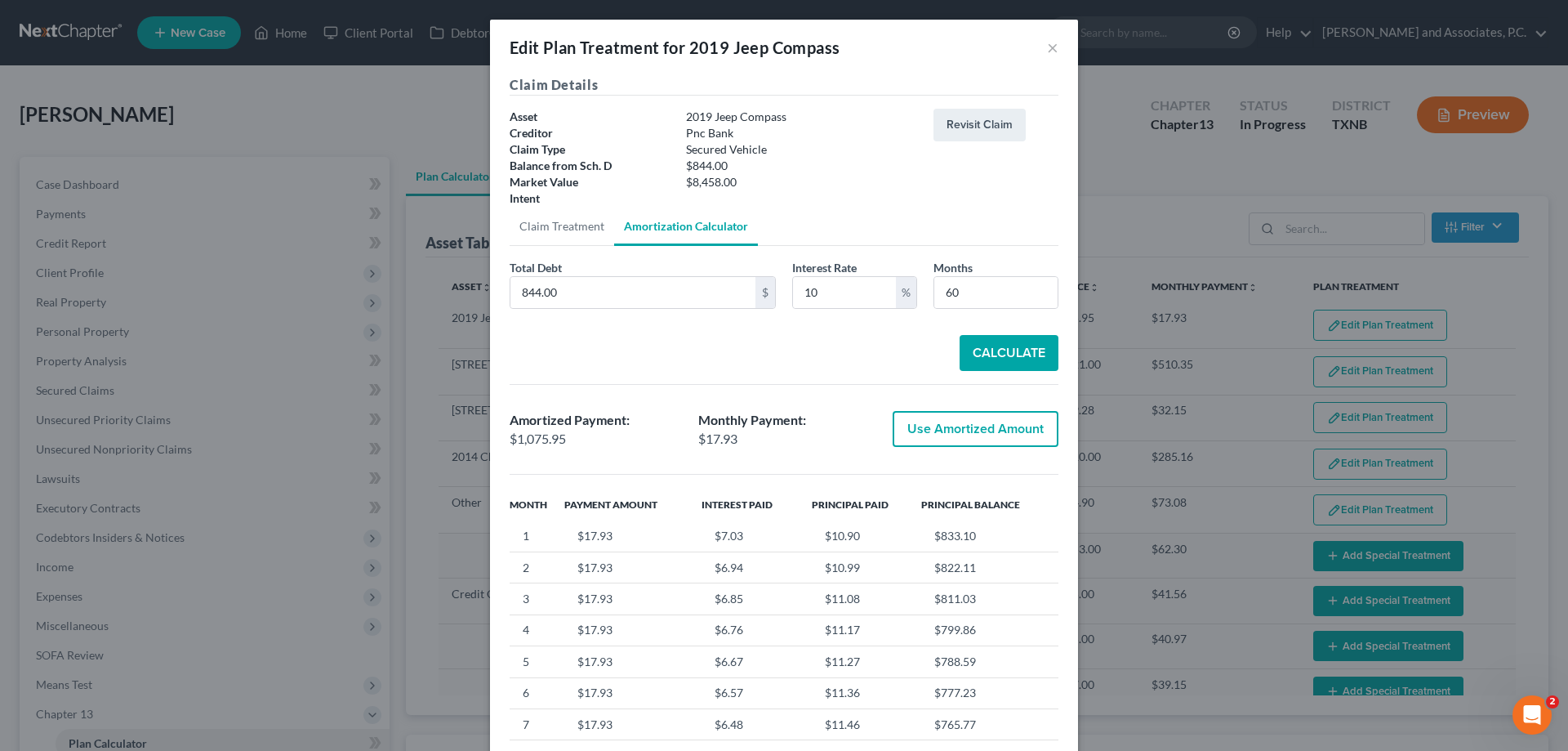
click at [1012, 433] on button "Use Amortized Amount" at bounding box center [975, 428] width 166 height 36
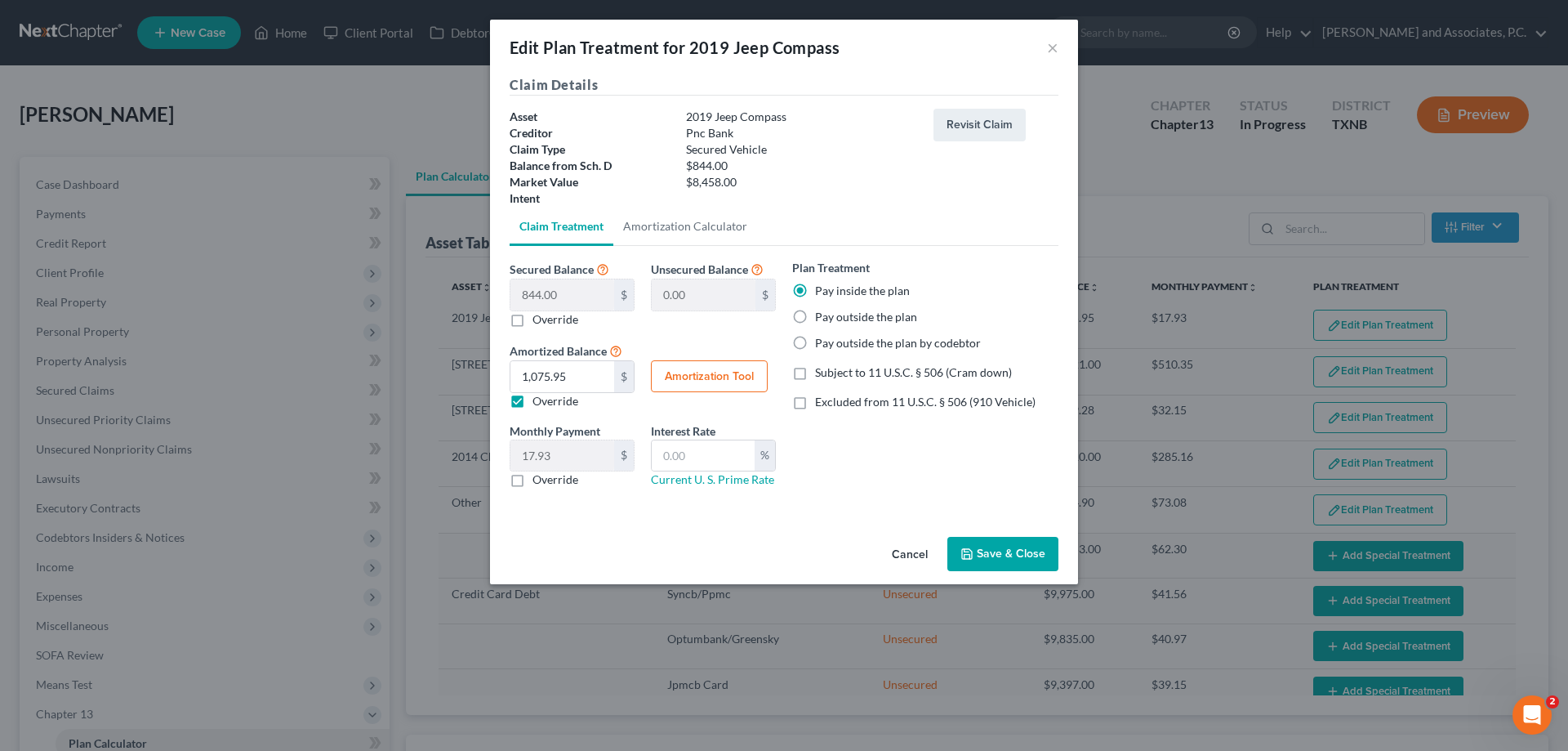
click at [1036, 550] on button "Save & Close" at bounding box center [1002, 554] width 111 height 35
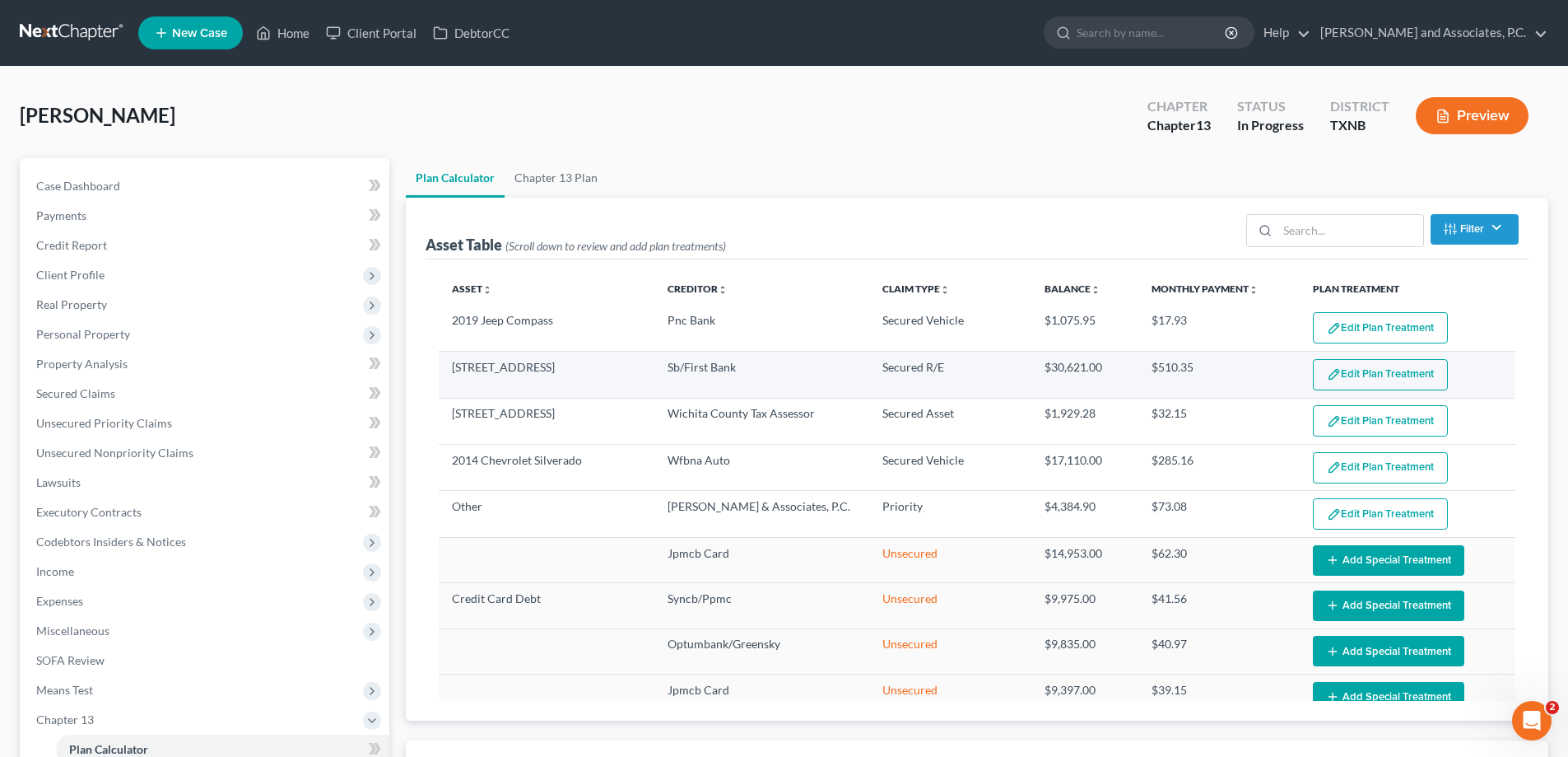
select select "59"
click at [1388, 379] on button "Edit Plan Treatment" at bounding box center [1380, 375] width 135 height 31
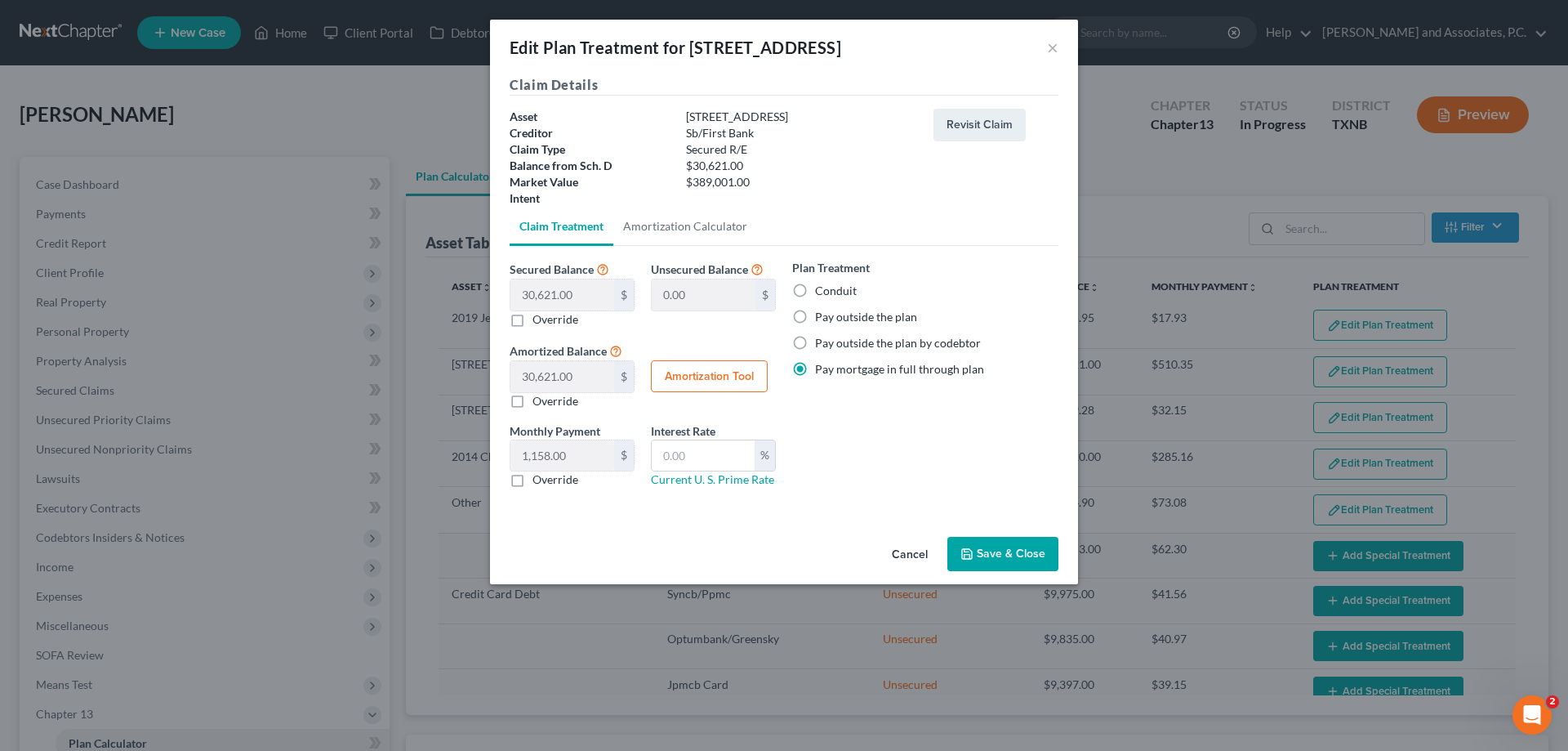
click at [723, 372] on button "Amortization Tool" at bounding box center [708, 376] width 116 height 33
type input "30,621.00"
type input "60"
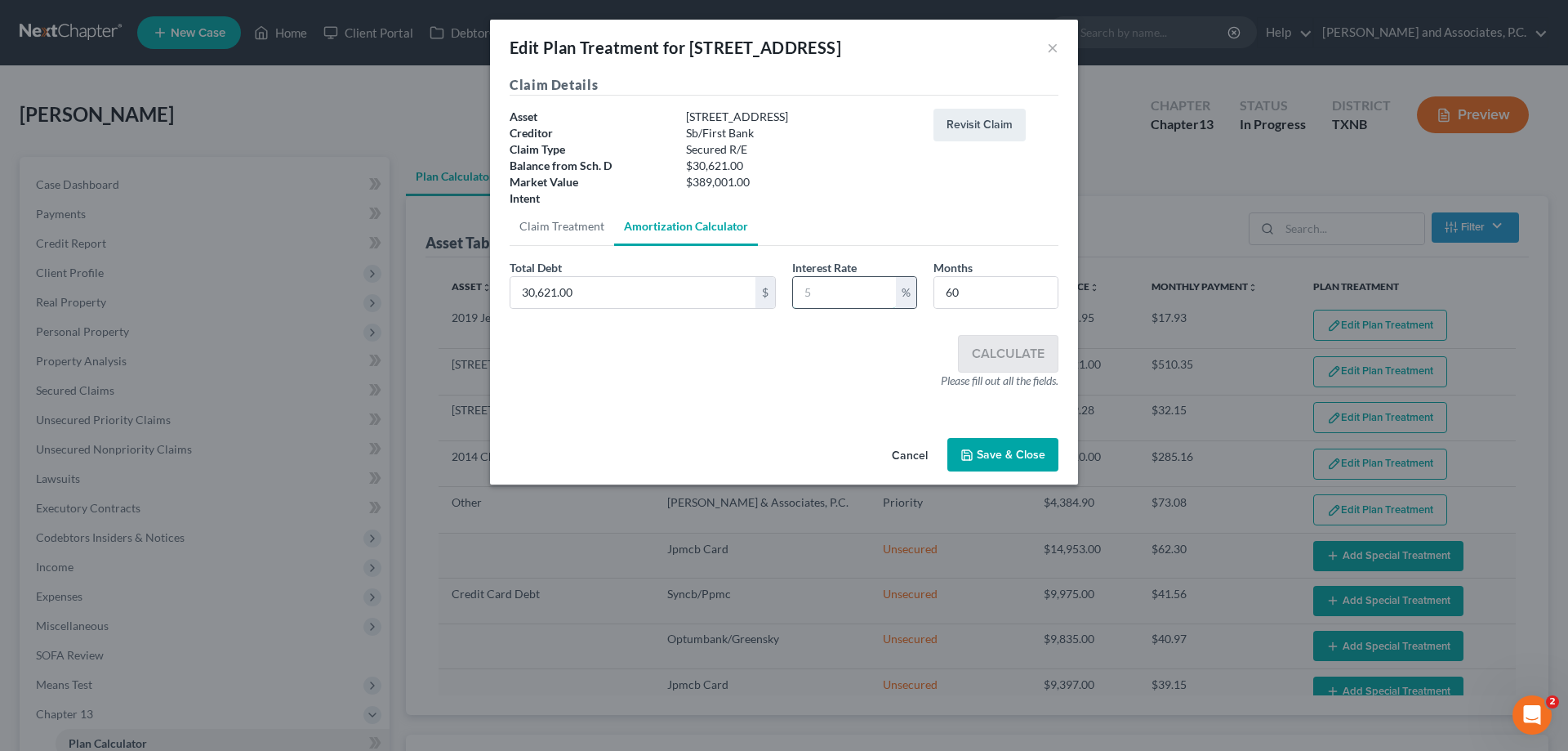
click at [798, 302] on input "text" at bounding box center [844, 293] width 103 height 31
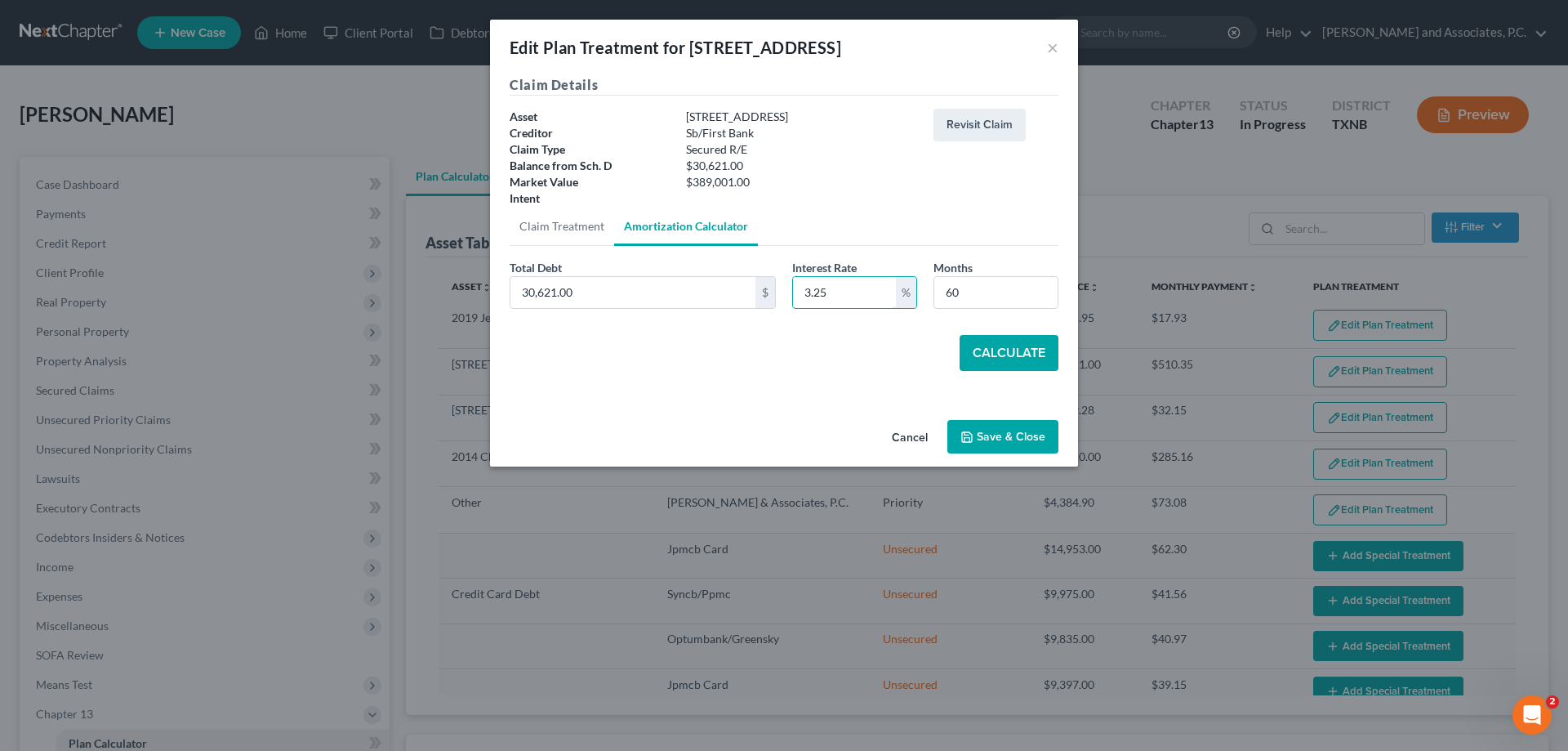
type input "3.25"
click at [1008, 352] on button "Calculate" at bounding box center [1009, 352] width 99 height 36
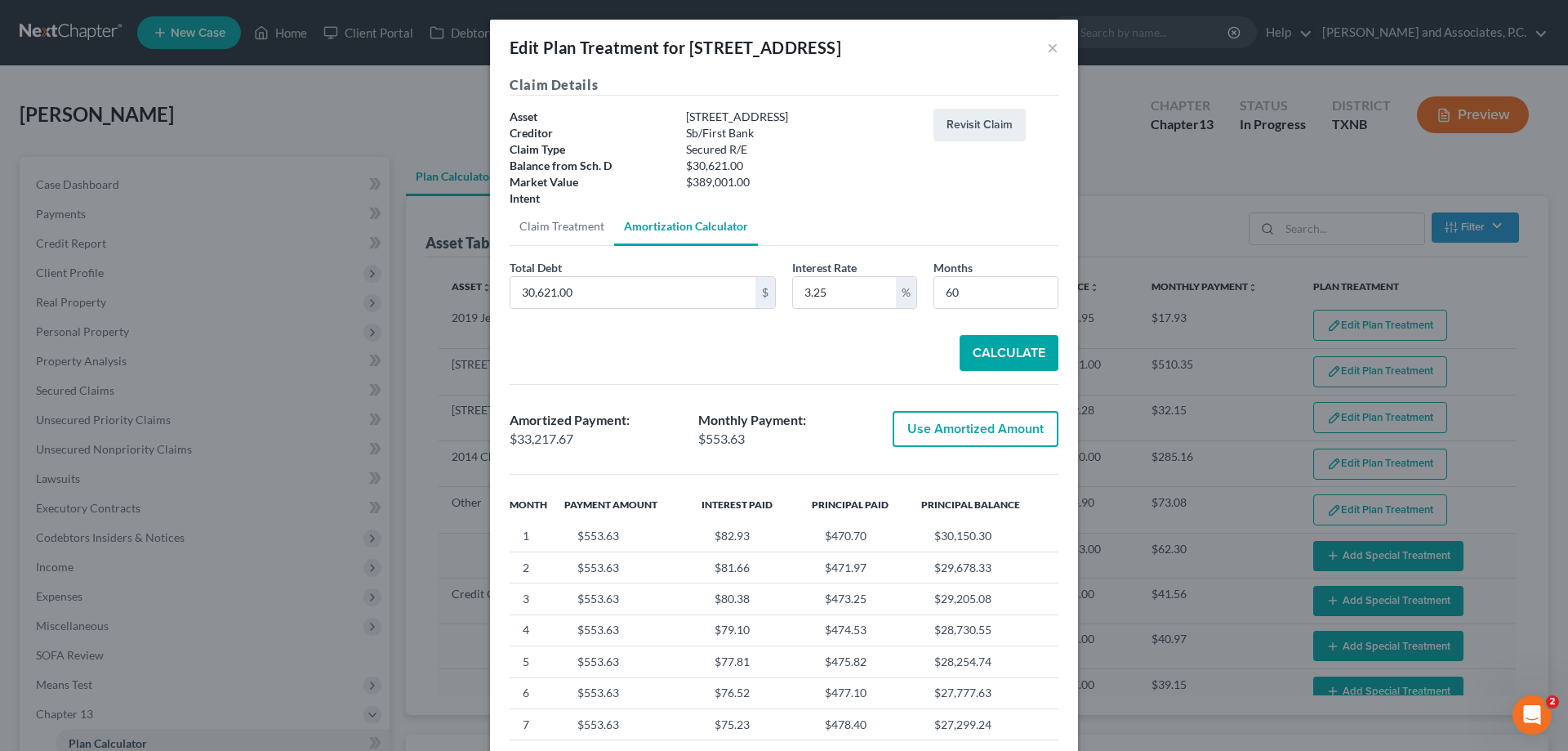
click at [903, 433] on button "Use Amortized Amount" at bounding box center [975, 428] width 166 height 36
type input "33,217.66"
checkbox input "true"
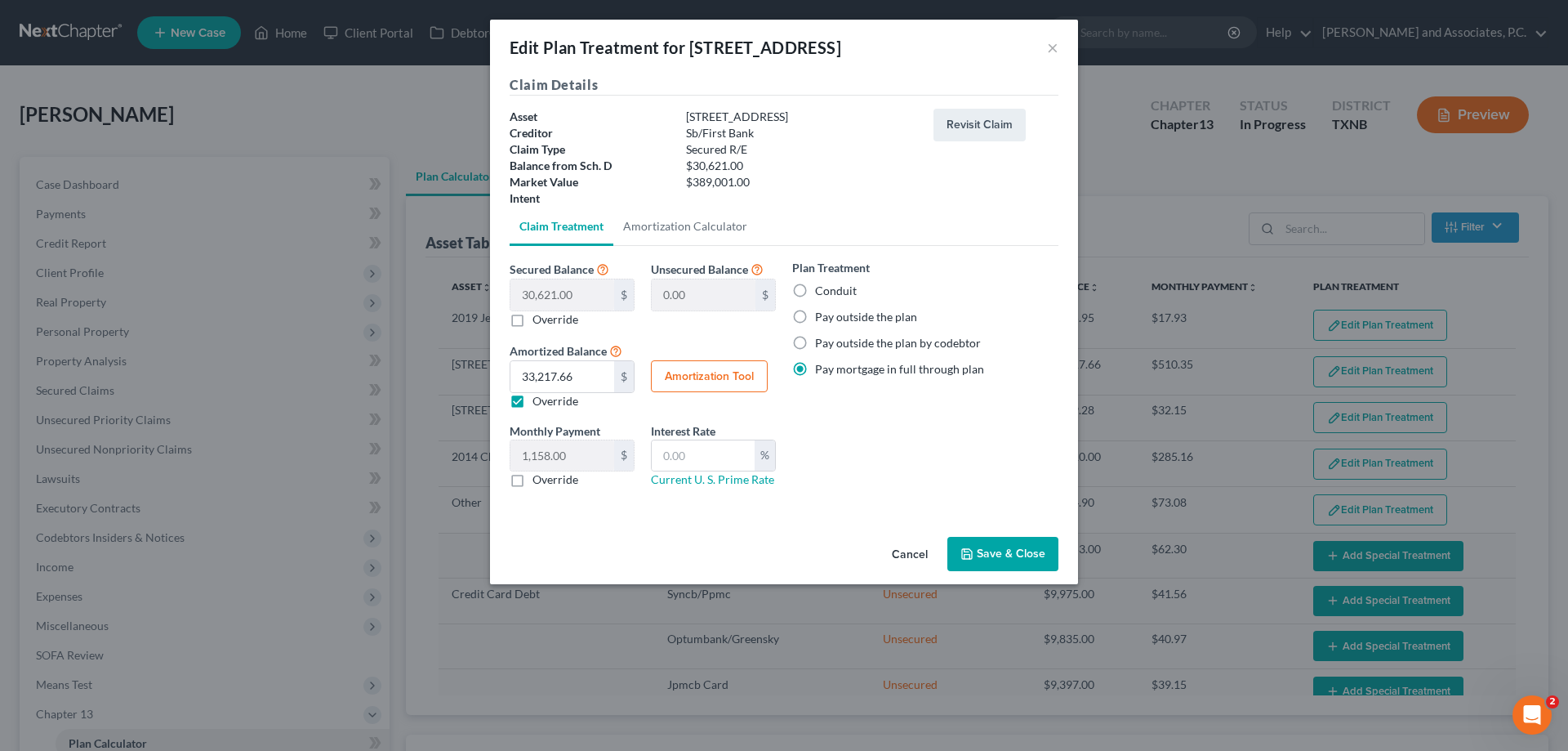
click at [723, 373] on button "Amortization Tool" at bounding box center [708, 376] width 116 height 33
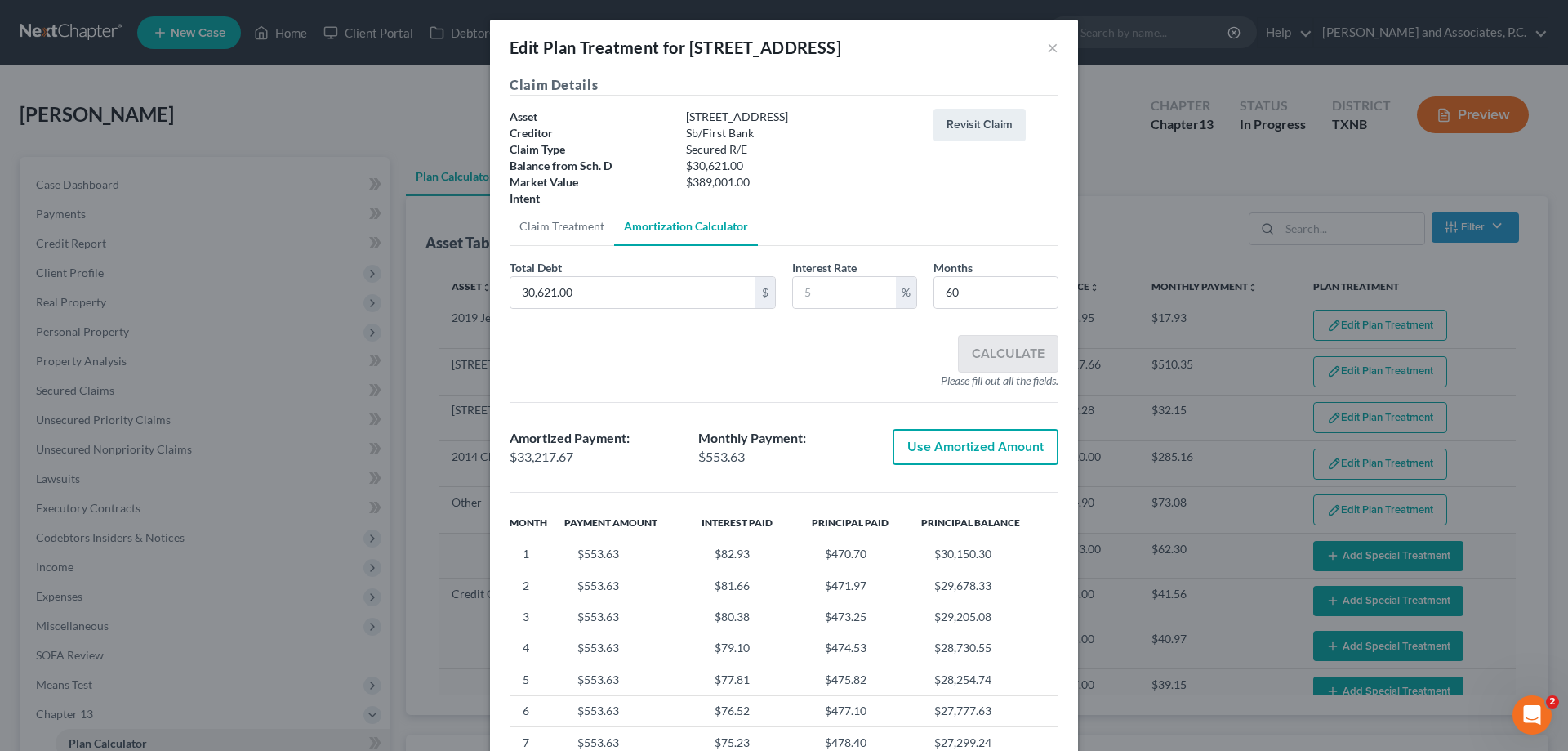
click at [923, 457] on button "Use Amortized Amount" at bounding box center [975, 446] width 166 height 36
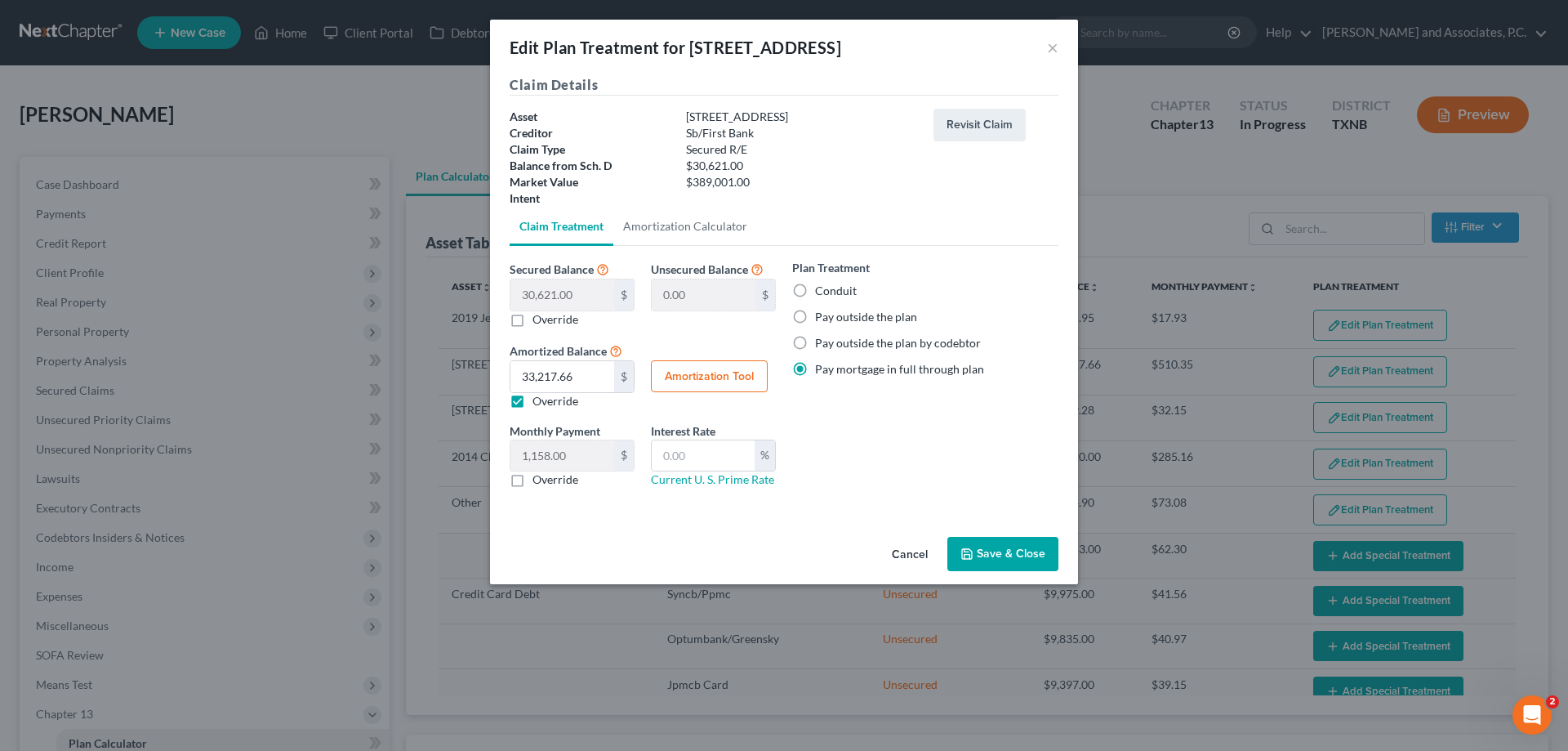
click at [1012, 563] on button "Save & Close" at bounding box center [1002, 554] width 111 height 35
select select "59"
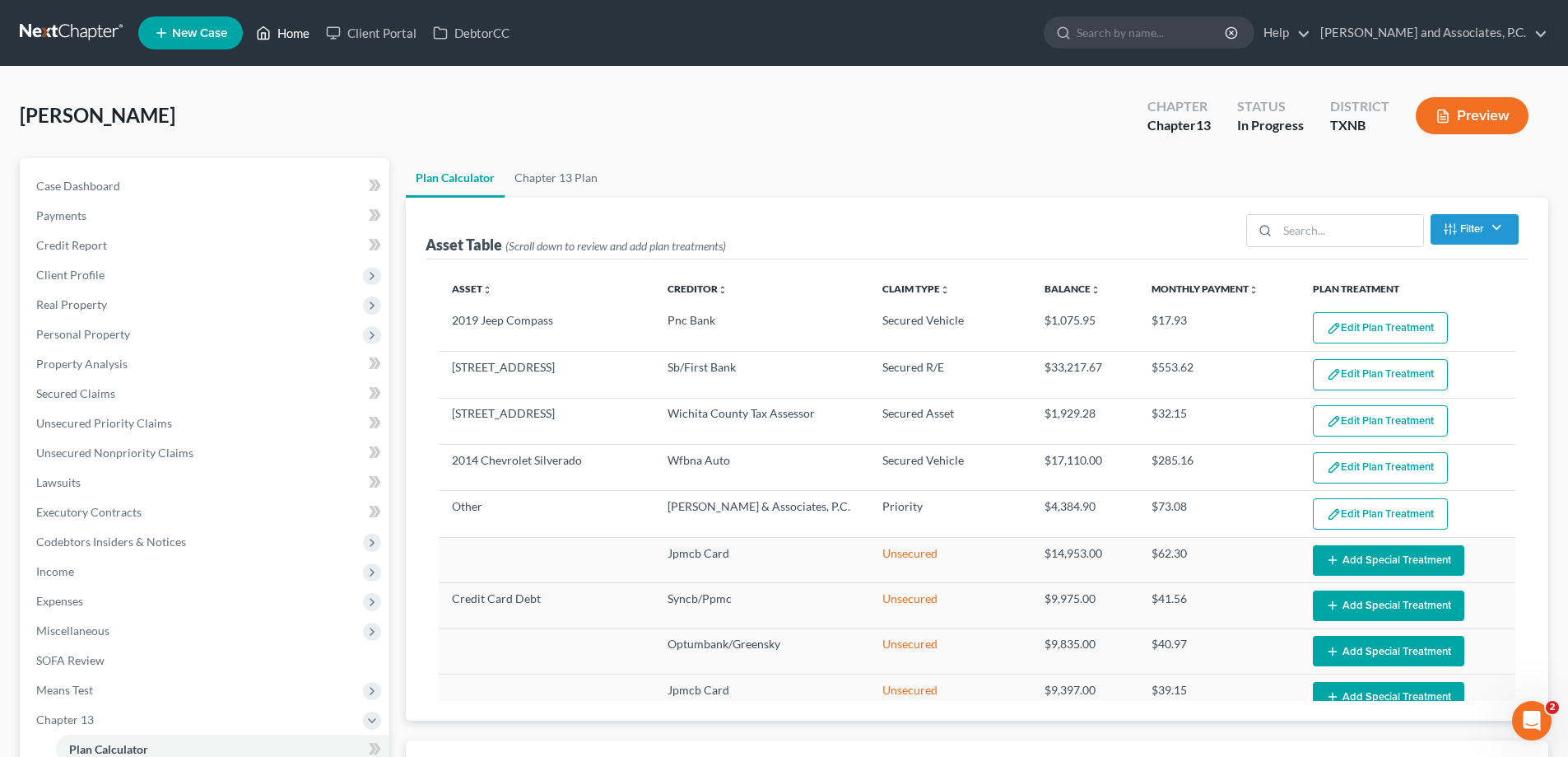
click at [289, 37] on link "Home" at bounding box center [282, 33] width 70 height 30
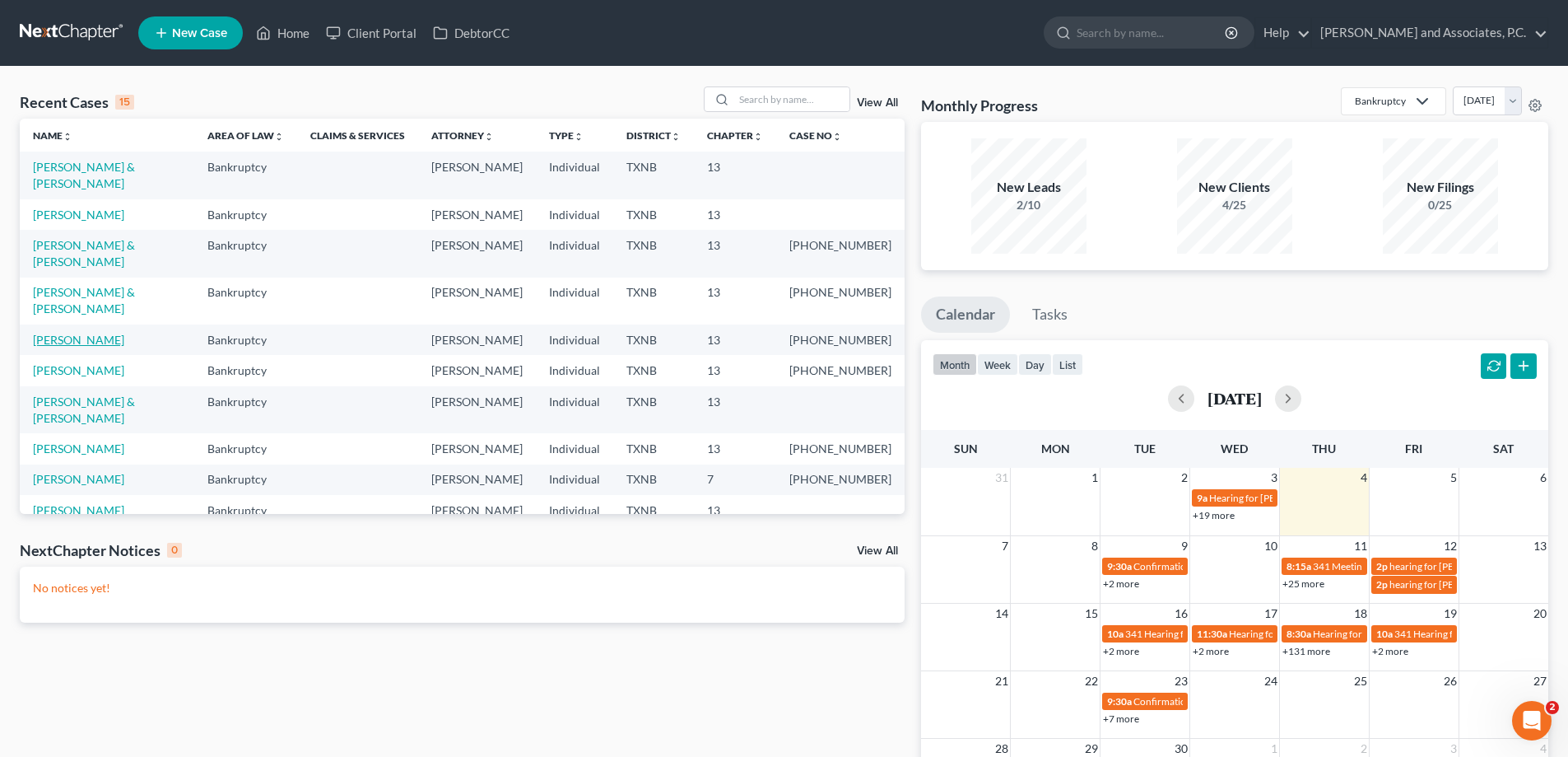
click at [63, 333] on link "[PERSON_NAME]" at bounding box center [79, 340] width 91 height 14
select select "5"
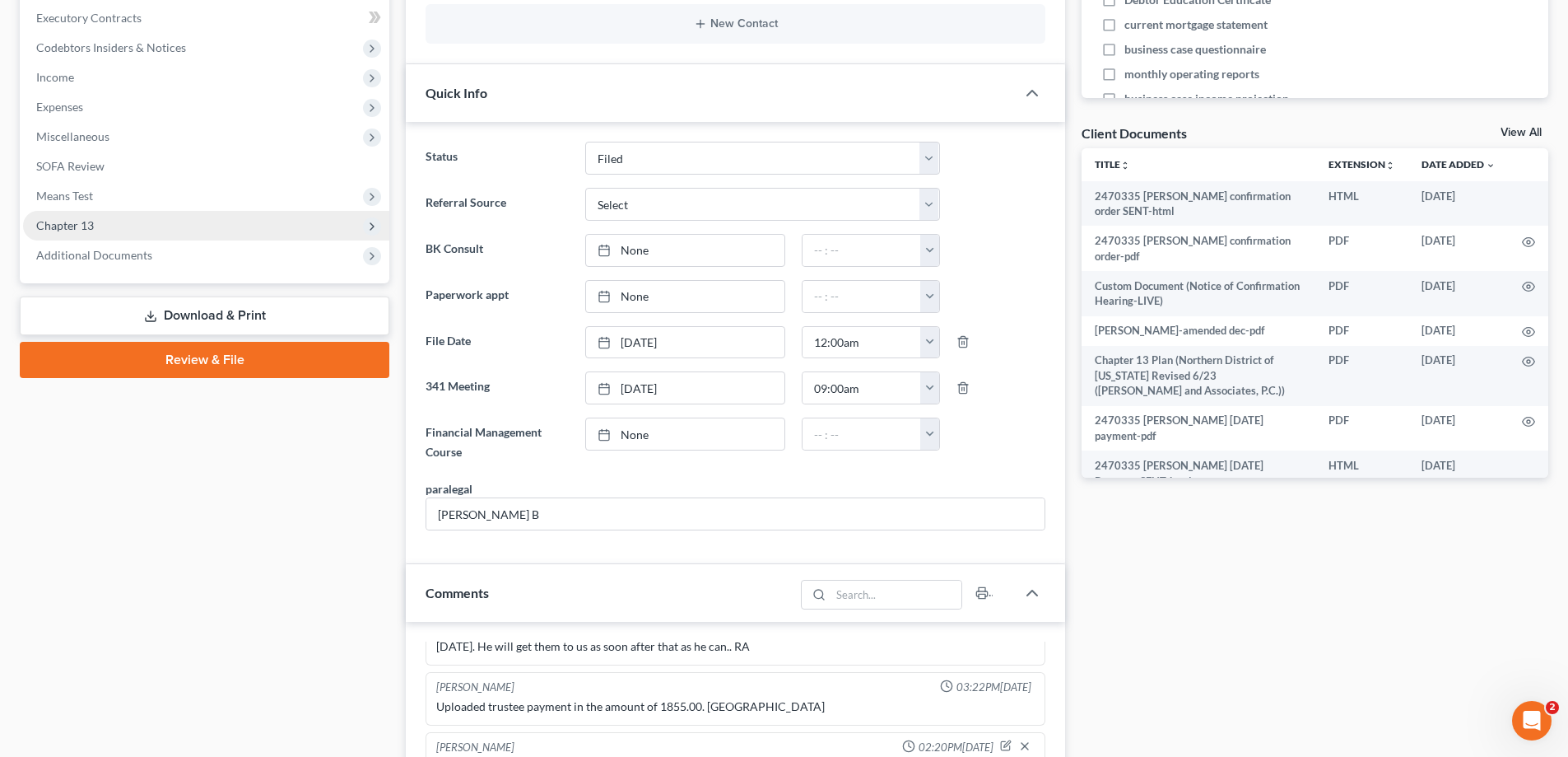
scroll to position [4247, 0]
click at [125, 228] on span "Chapter 13" at bounding box center [206, 225] width 366 height 30
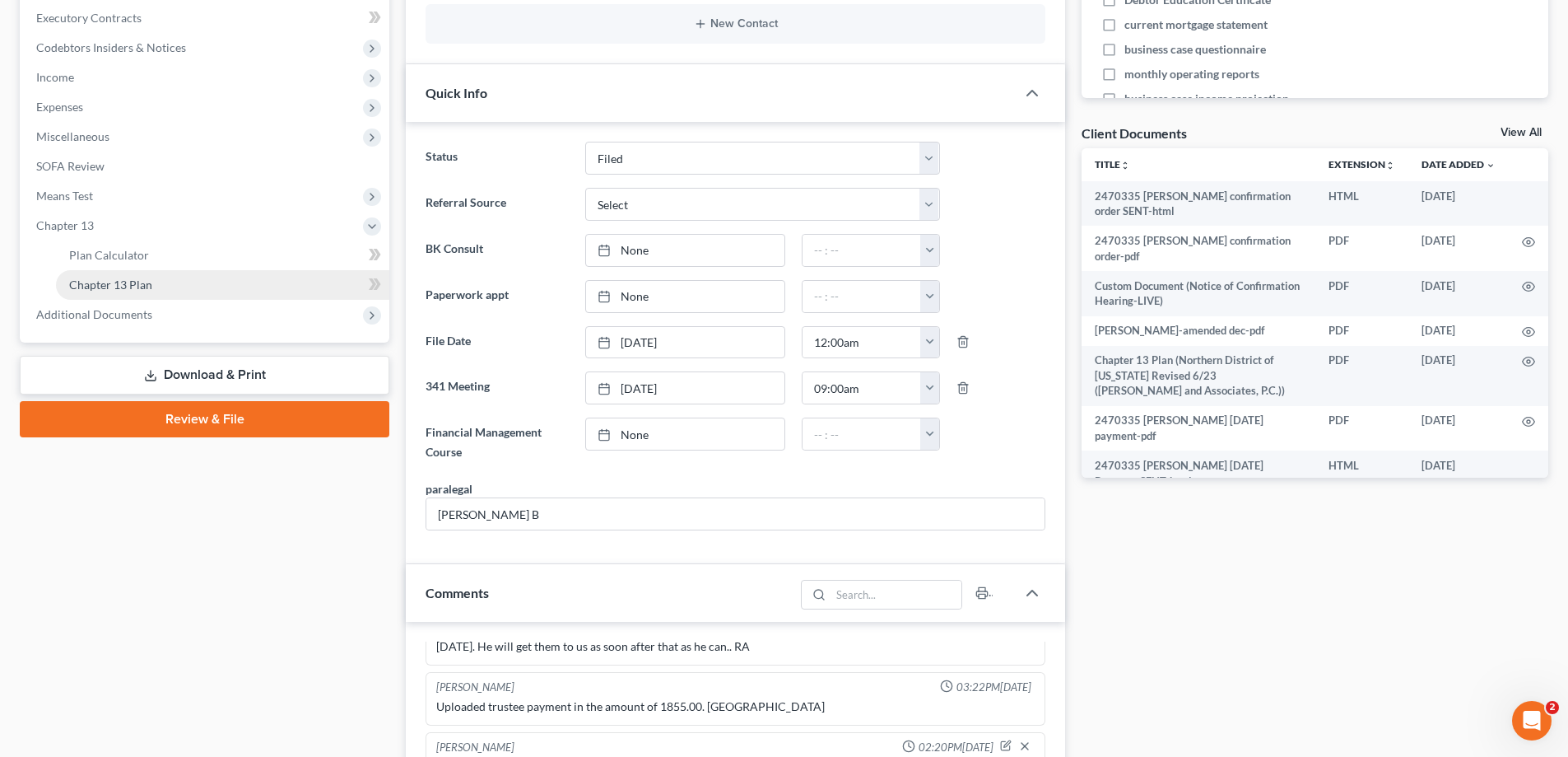
click at [133, 286] on span "Chapter 13 Plan" at bounding box center [111, 284] width 83 height 14
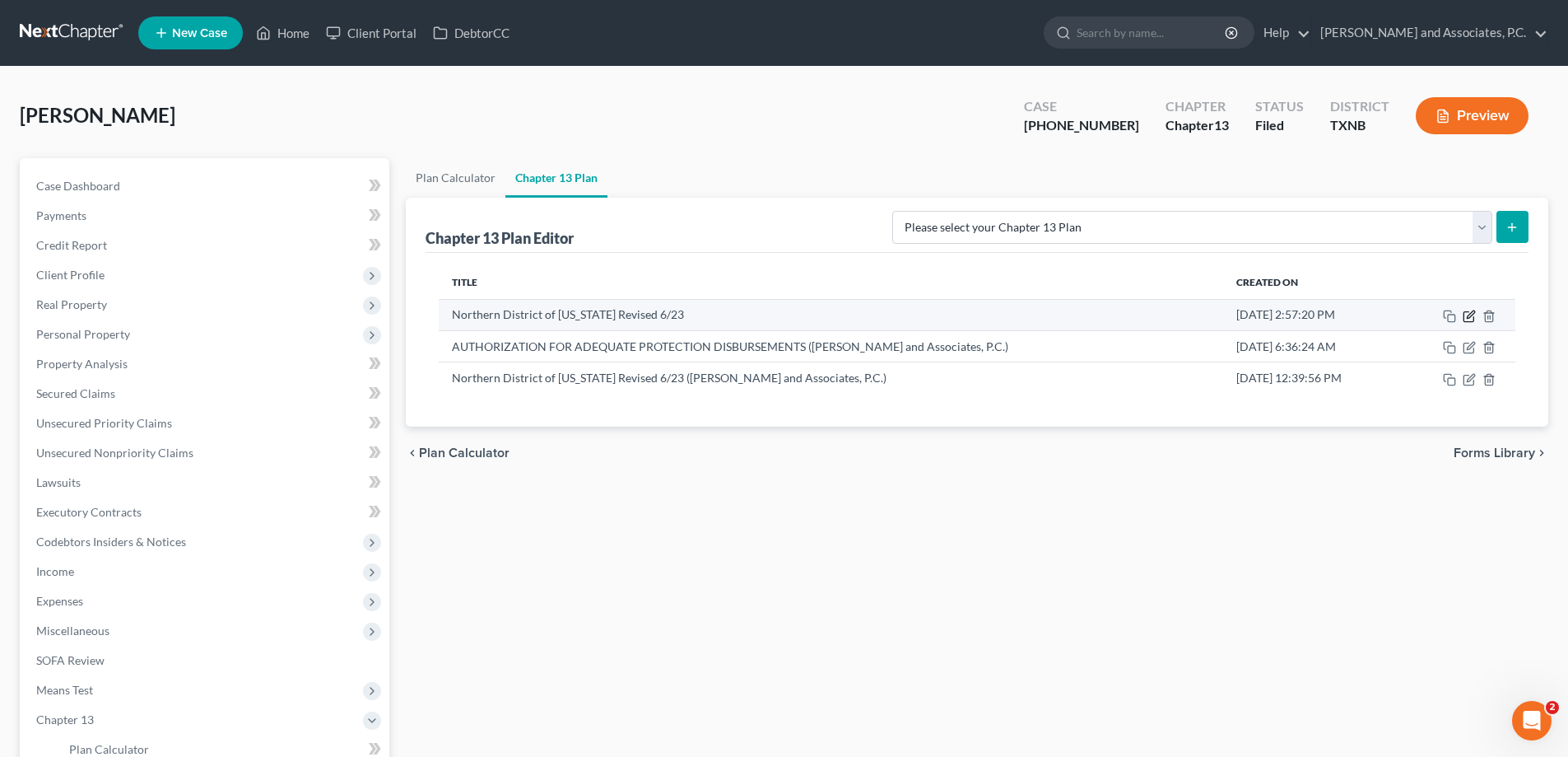
click at [1469, 317] on icon "button" at bounding box center [1471, 314] width 8 height 8
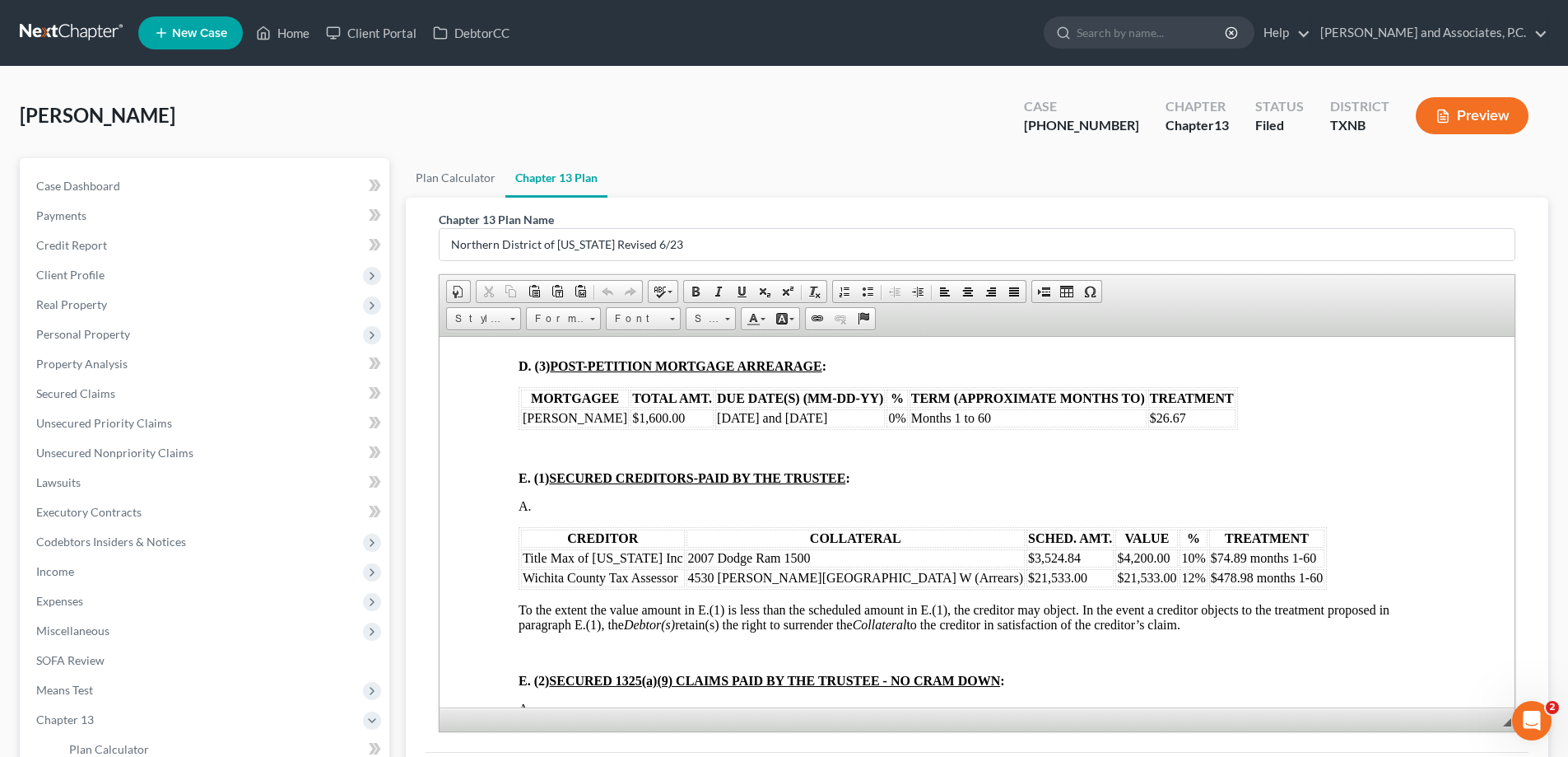
scroll to position [1647, 0]
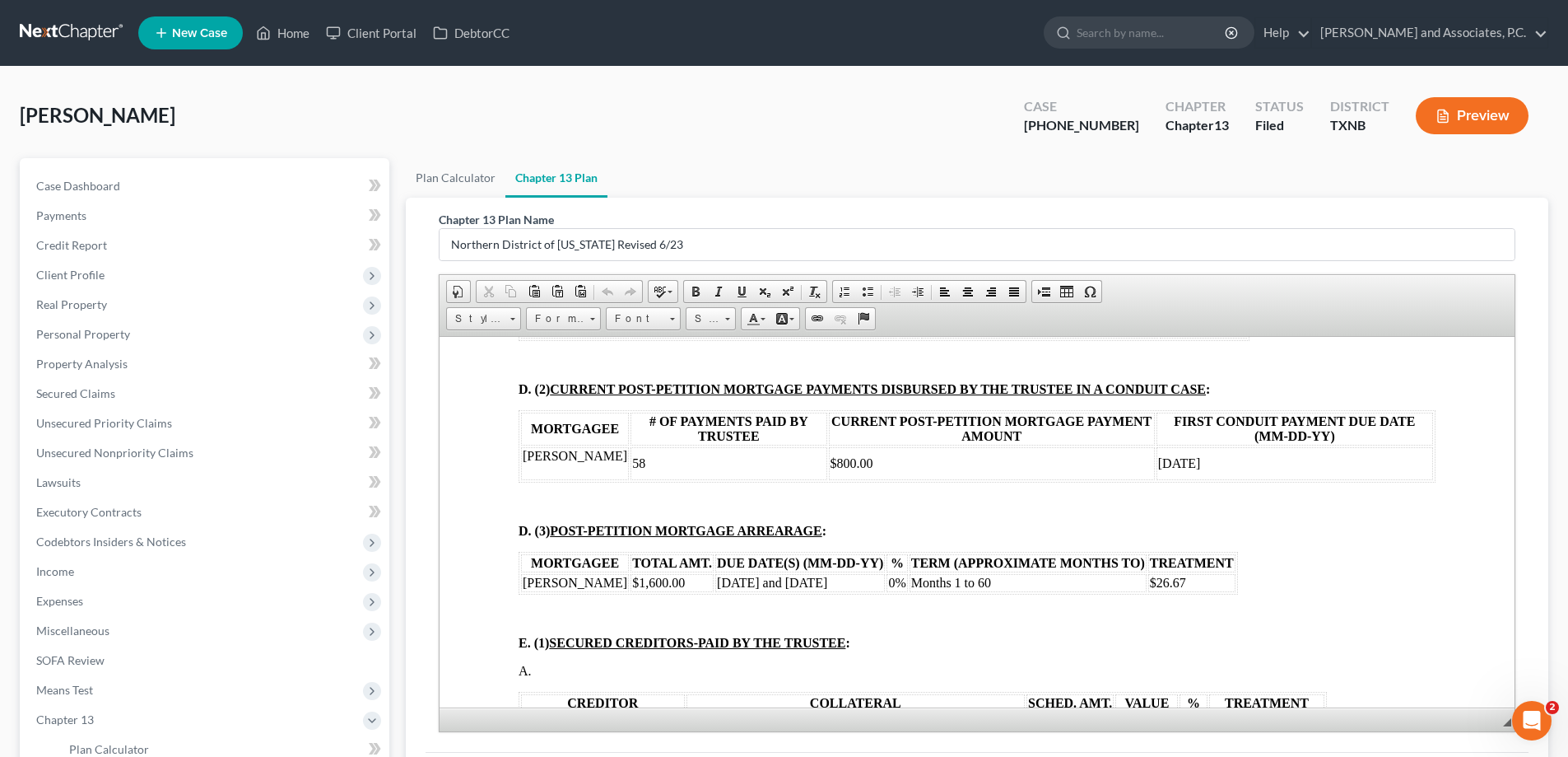
click at [735, 413] on span "# OF PAYMENTS PAID BY TRUSTEE" at bounding box center [729, 428] width 159 height 29
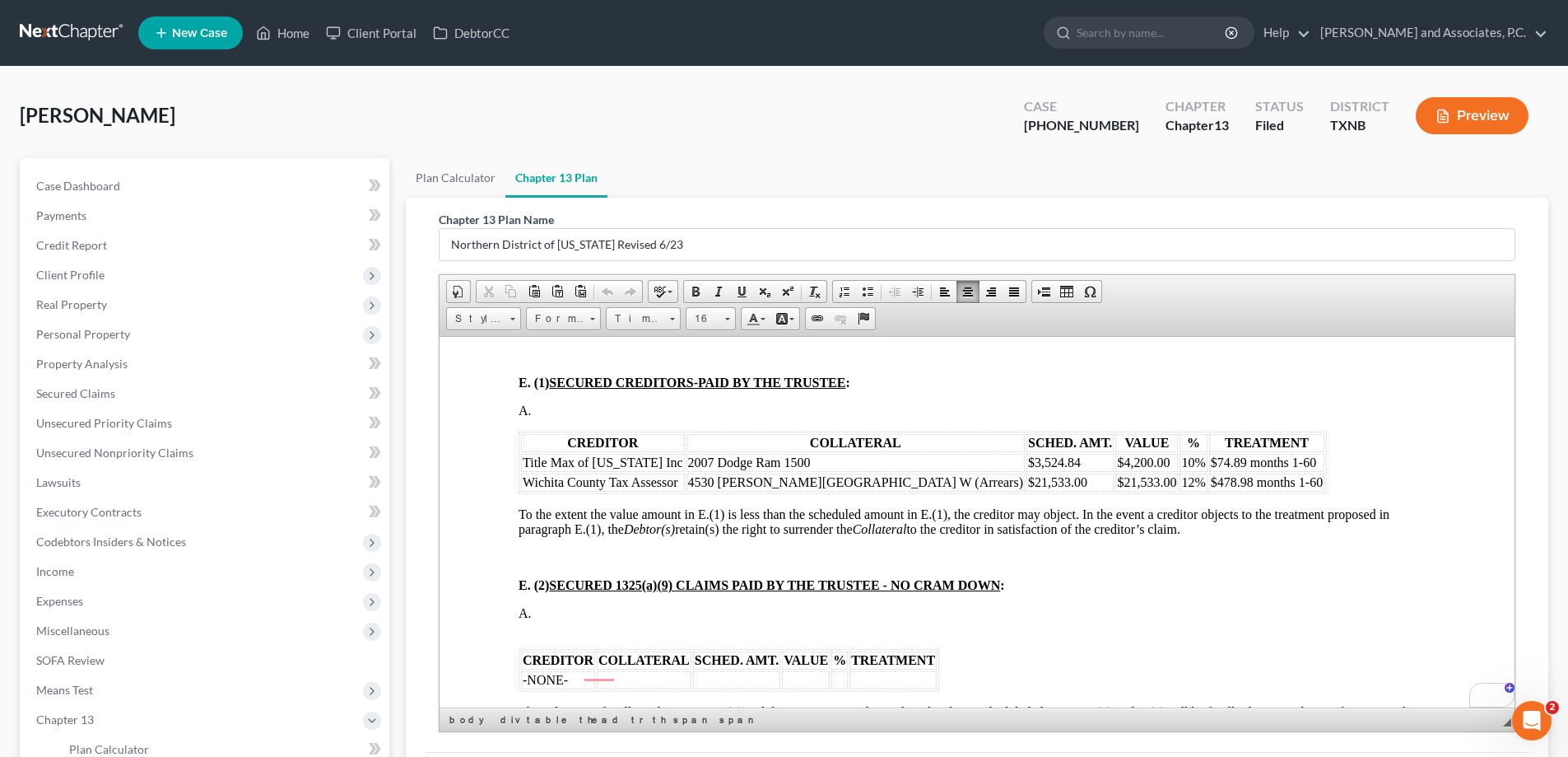
scroll to position [1976, 0]
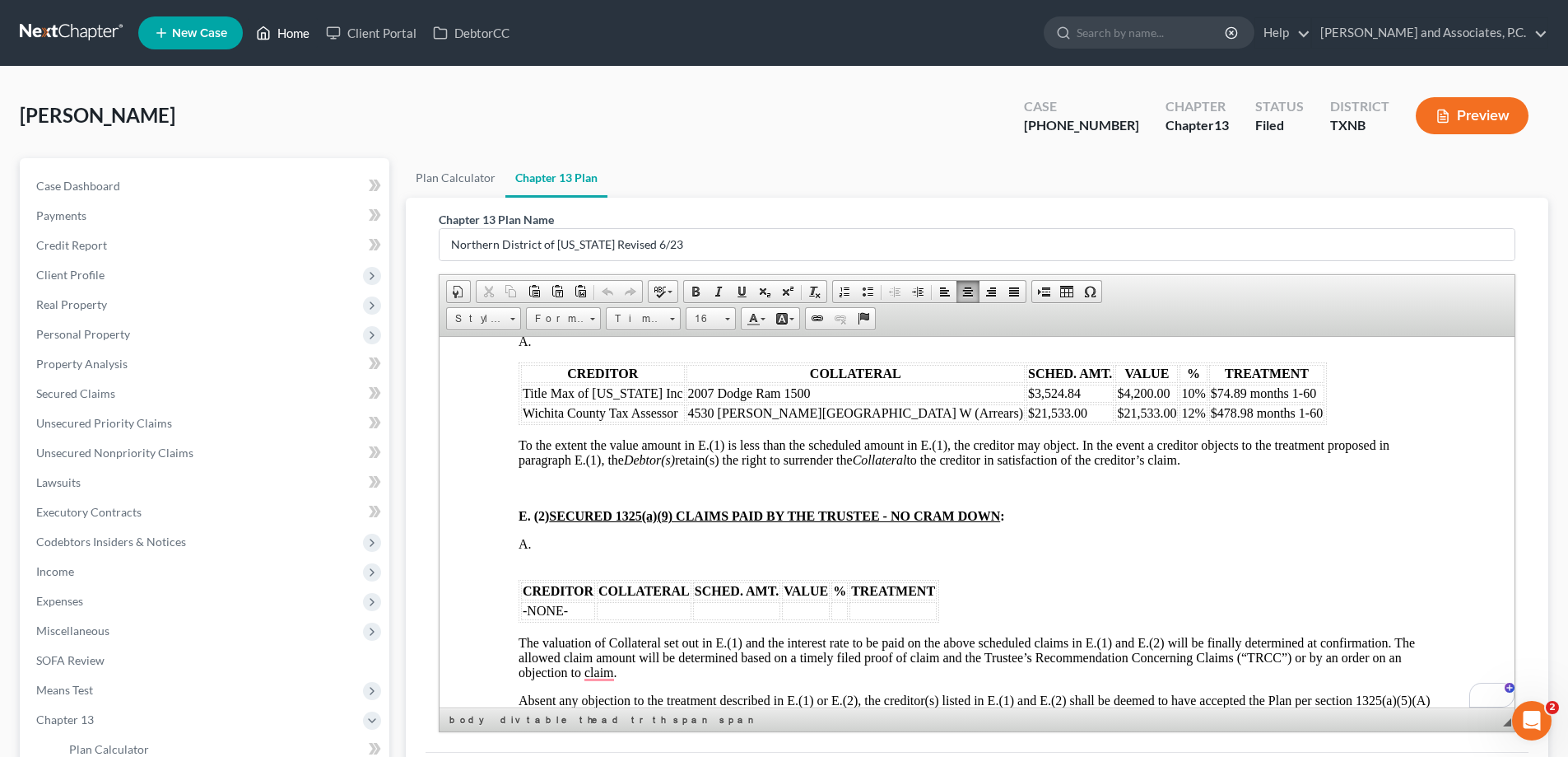
click at [278, 35] on link "Home" at bounding box center [282, 33] width 70 height 30
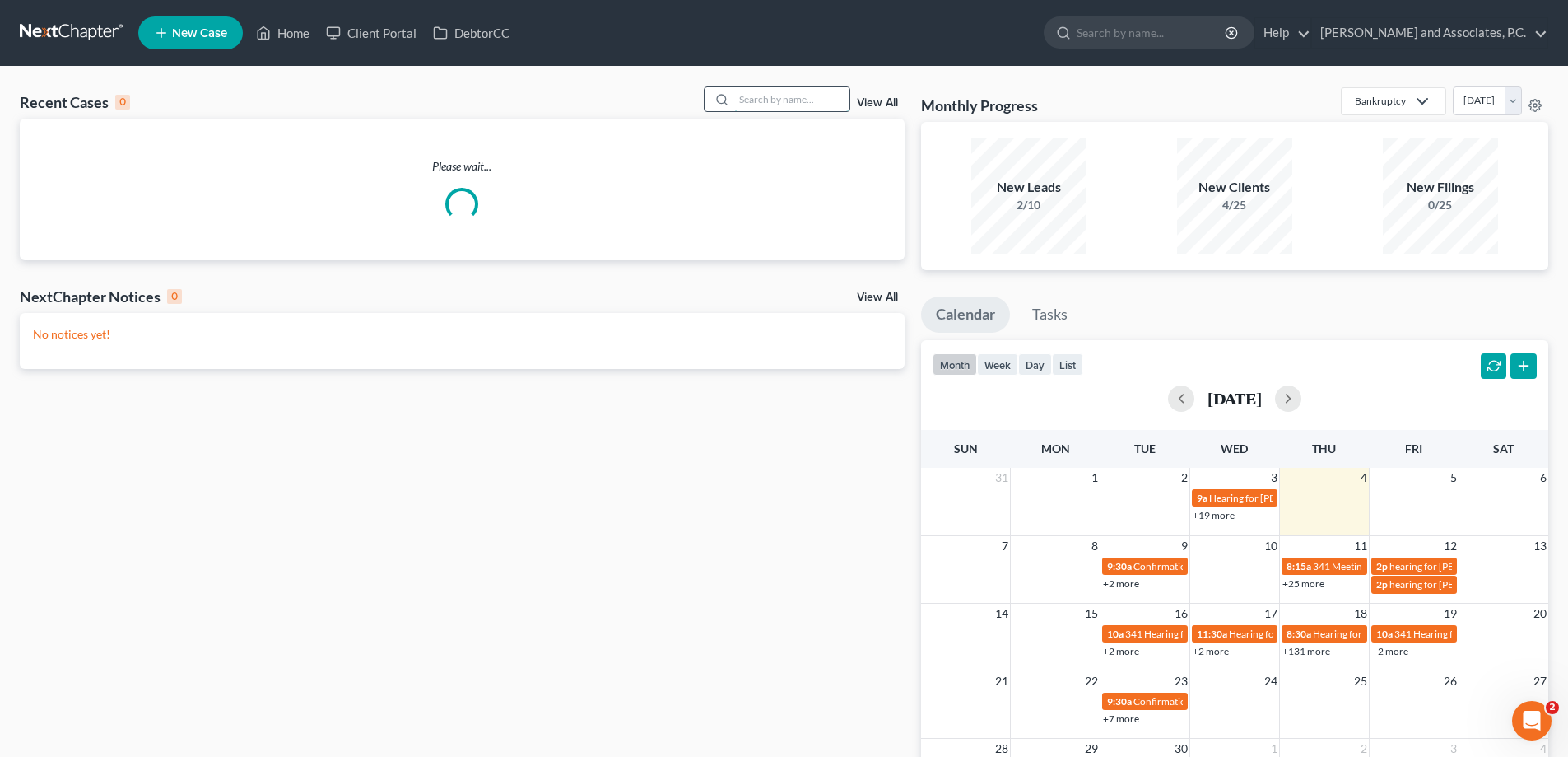
click at [789, 96] on input "search" at bounding box center [792, 99] width 115 height 24
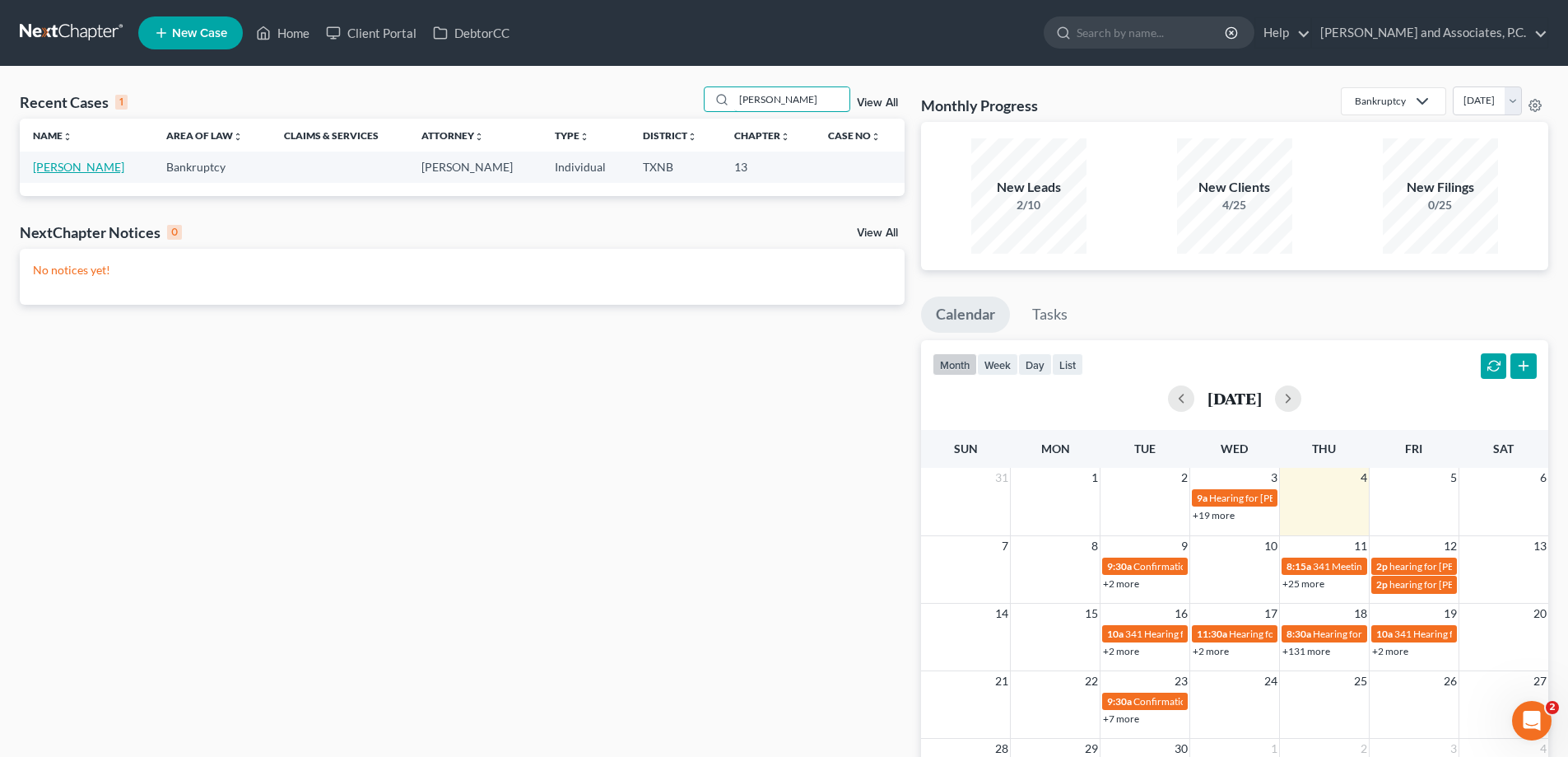
type input "[PERSON_NAME]"
click at [70, 164] on link "[PERSON_NAME]" at bounding box center [79, 167] width 91 height 14
select select "7"
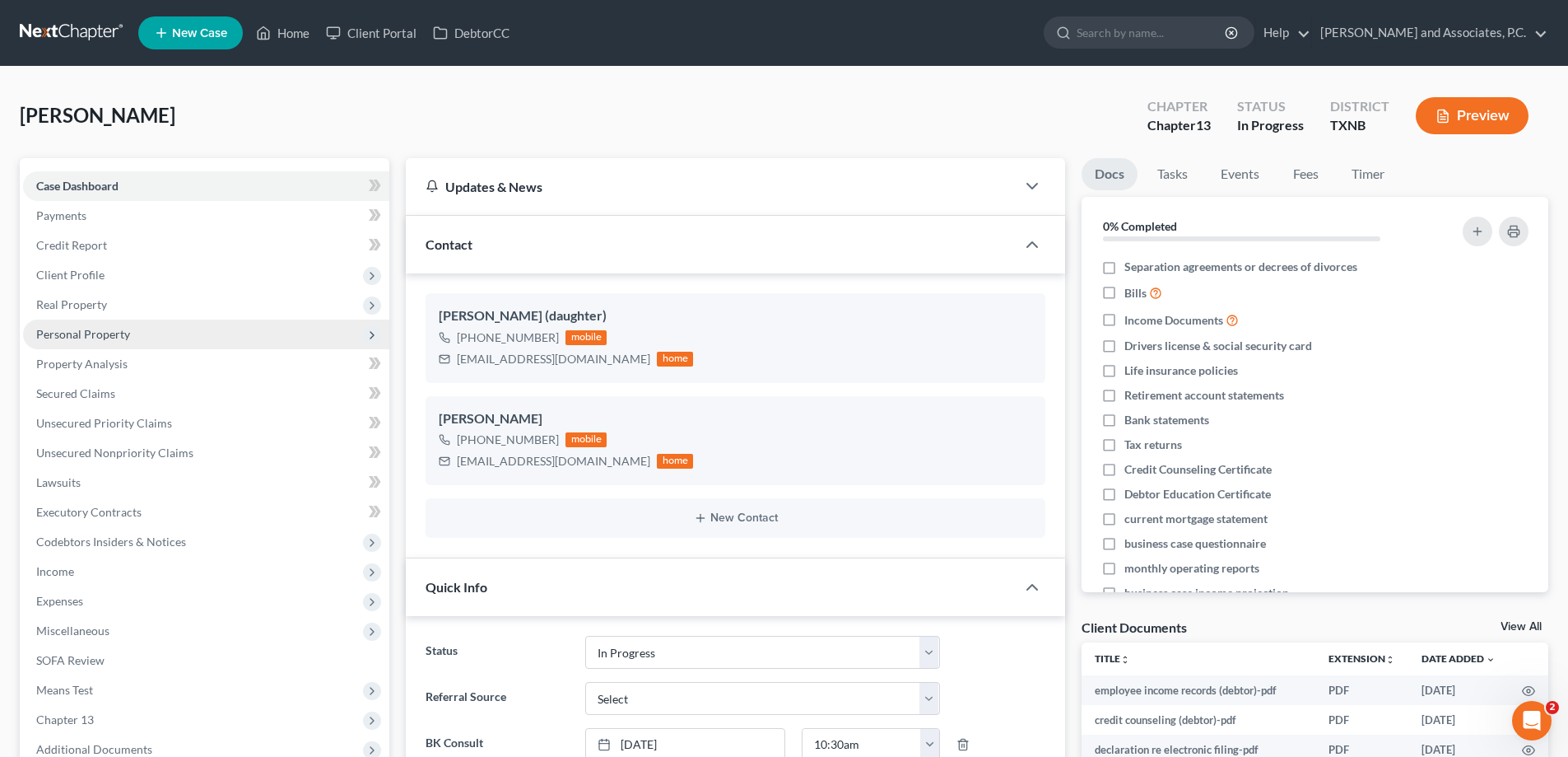
scroll to position [1352, 0]
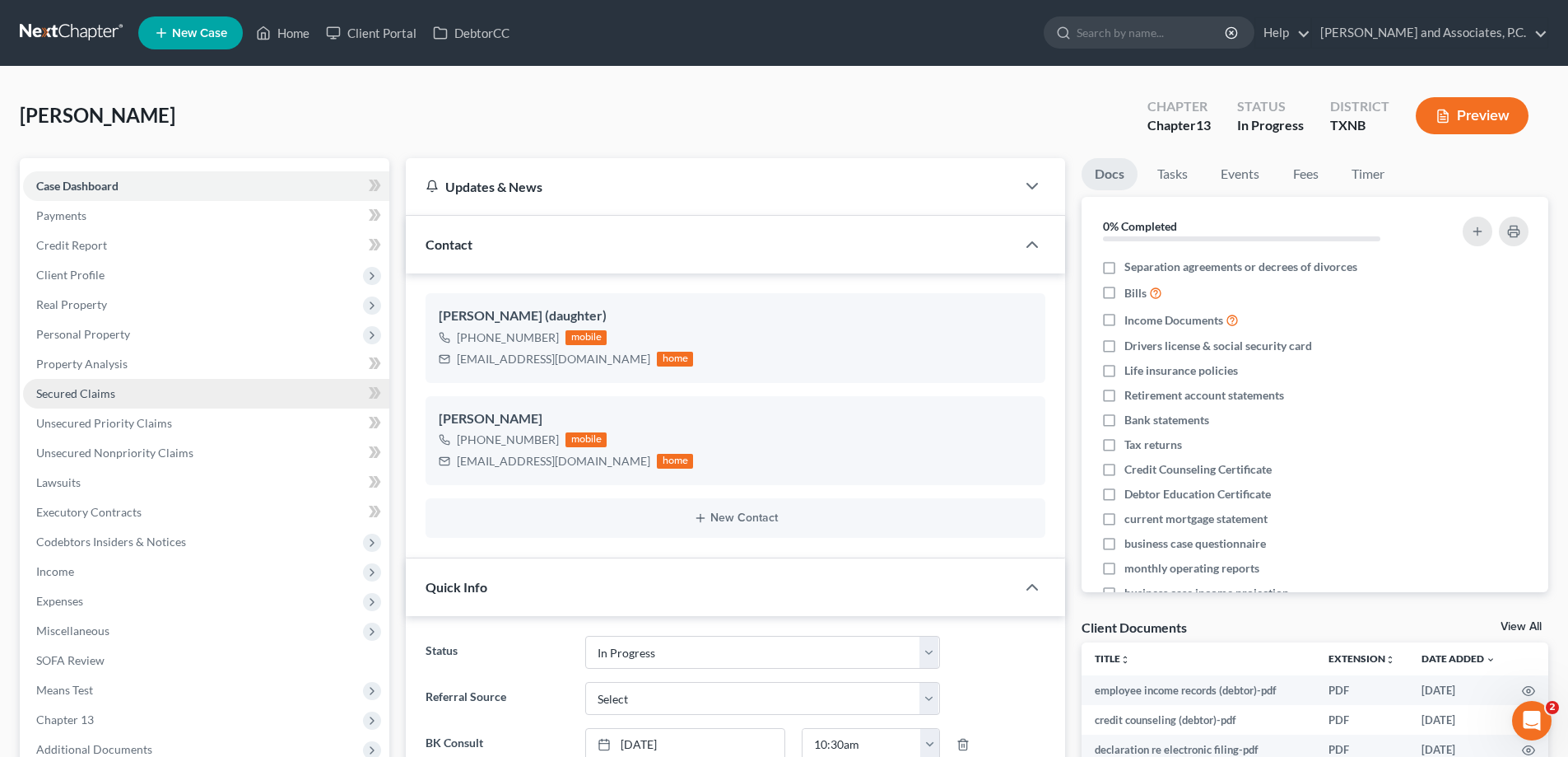
click at [102, 398] on span "Secured Claims" at bounding box center [75, 393] width 79 height 14
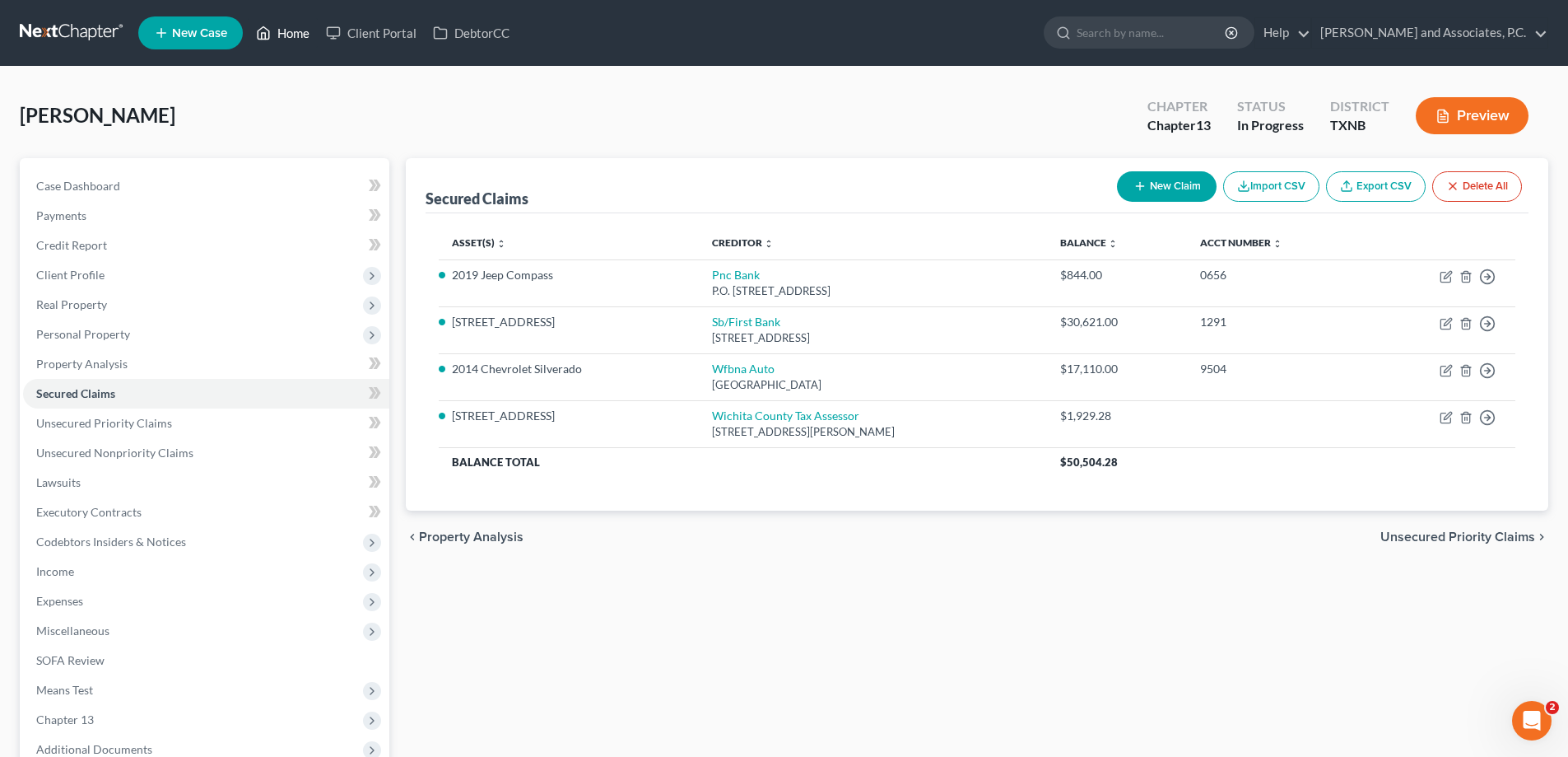
click at [293, 32] on link "Home" at bounding box center [282, 33] width 70 height 30
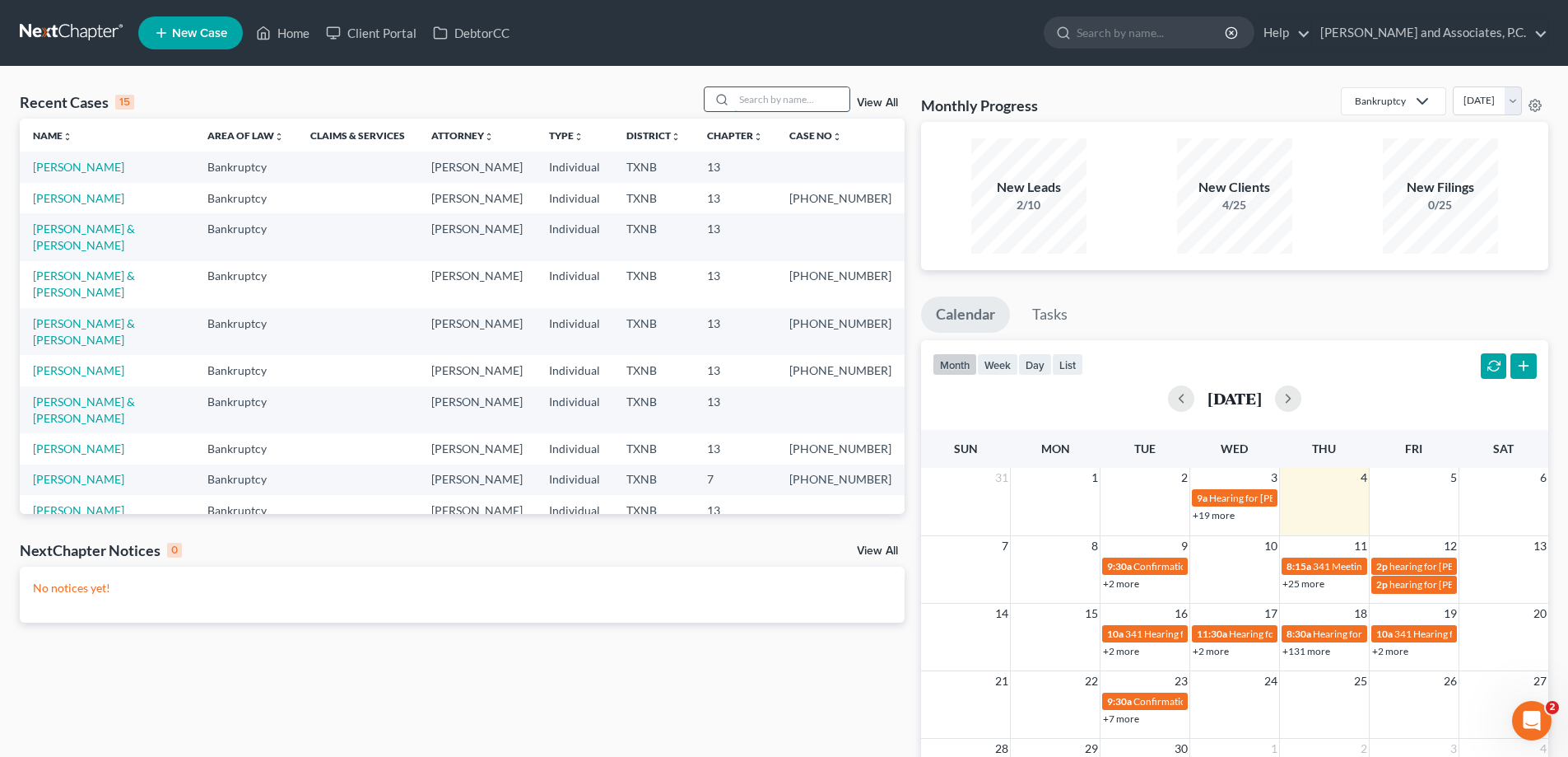
click at [780, 90] on input "search" at bounding box center [792, 99] width 115 height 24
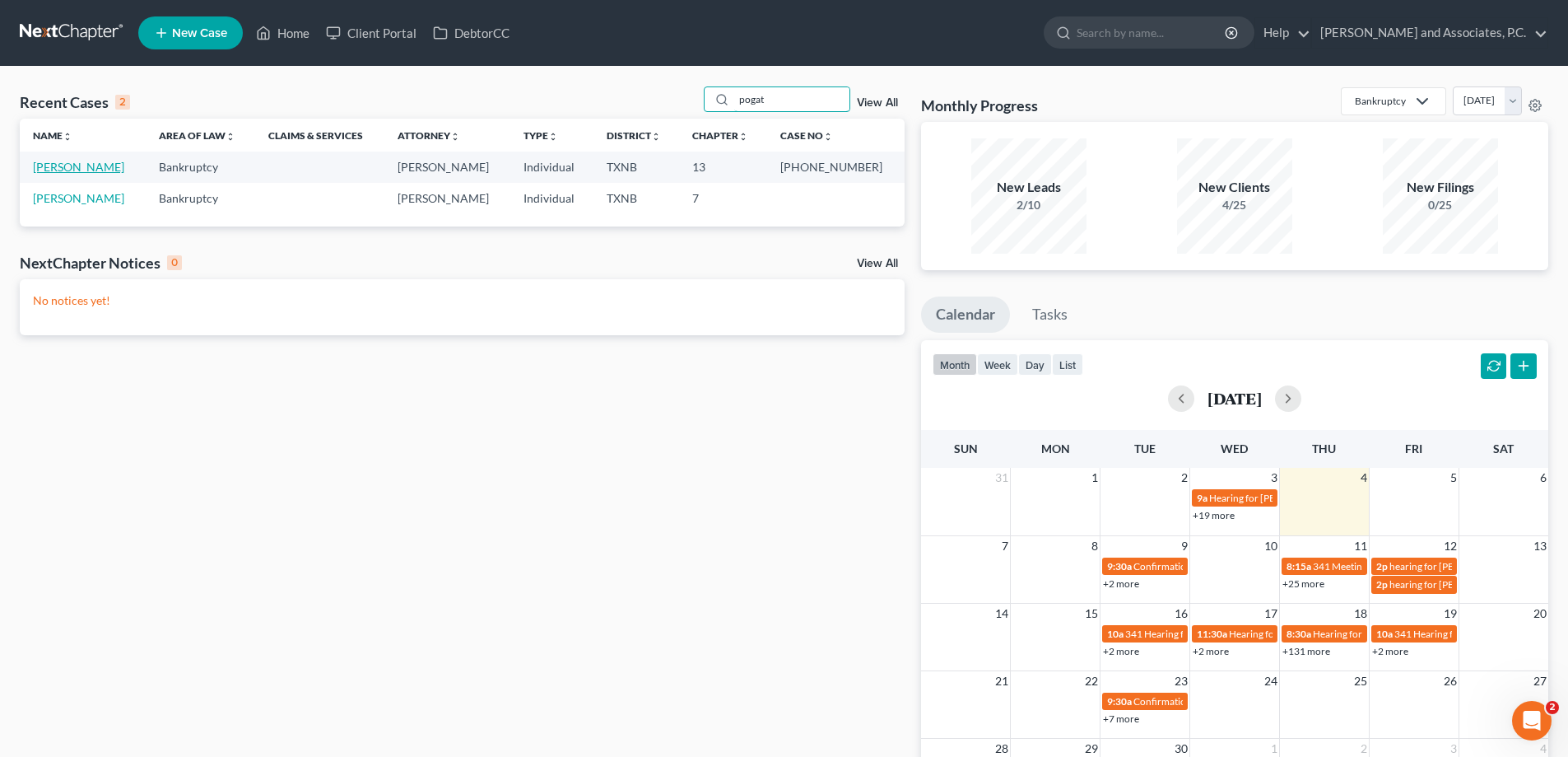
type input "pogat"
click at [87, 166] on link "[PERSON_NAME]" at bounding box center [79, 167] width 91 height 14
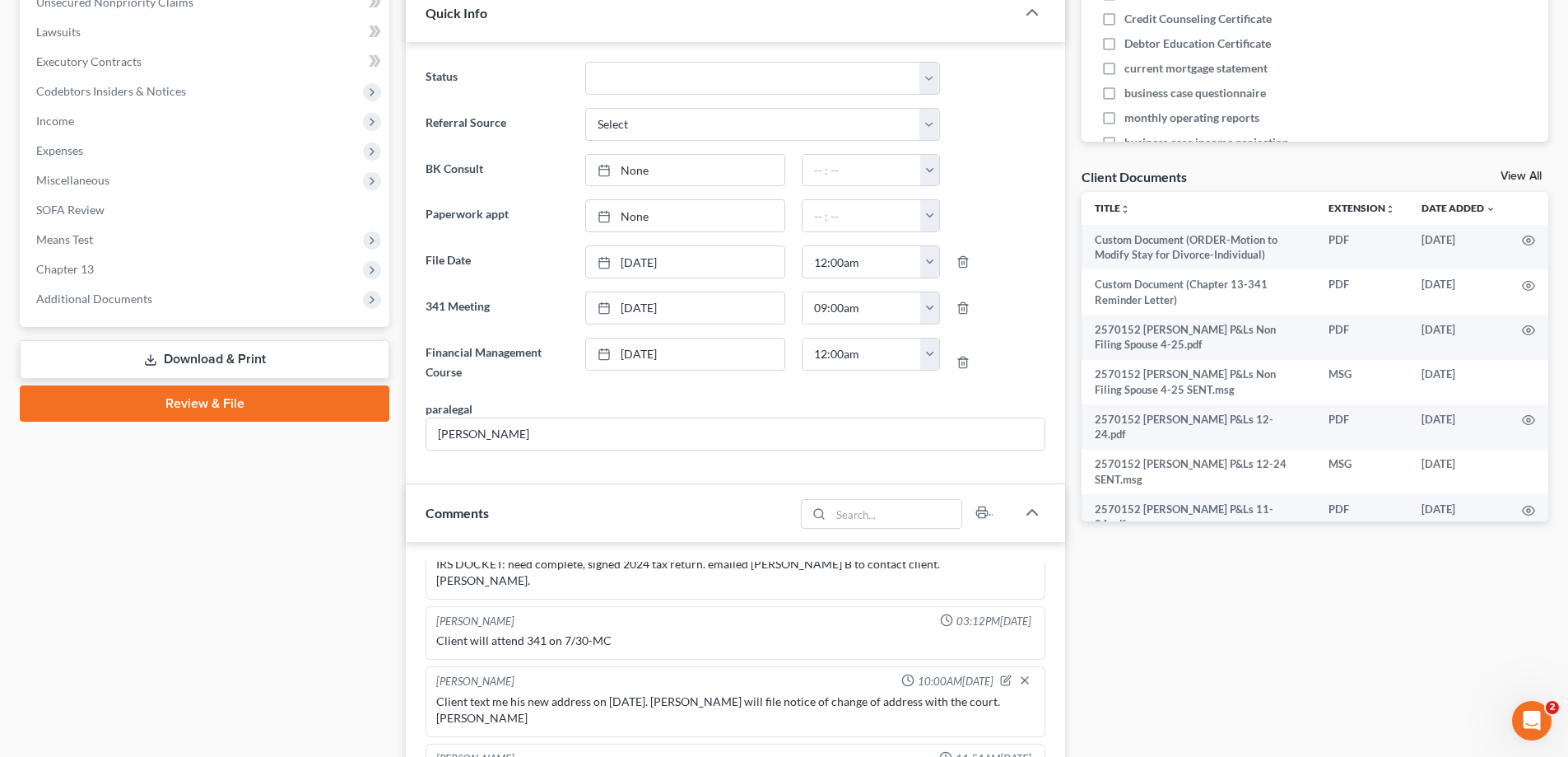
scroll to position [329, 0]
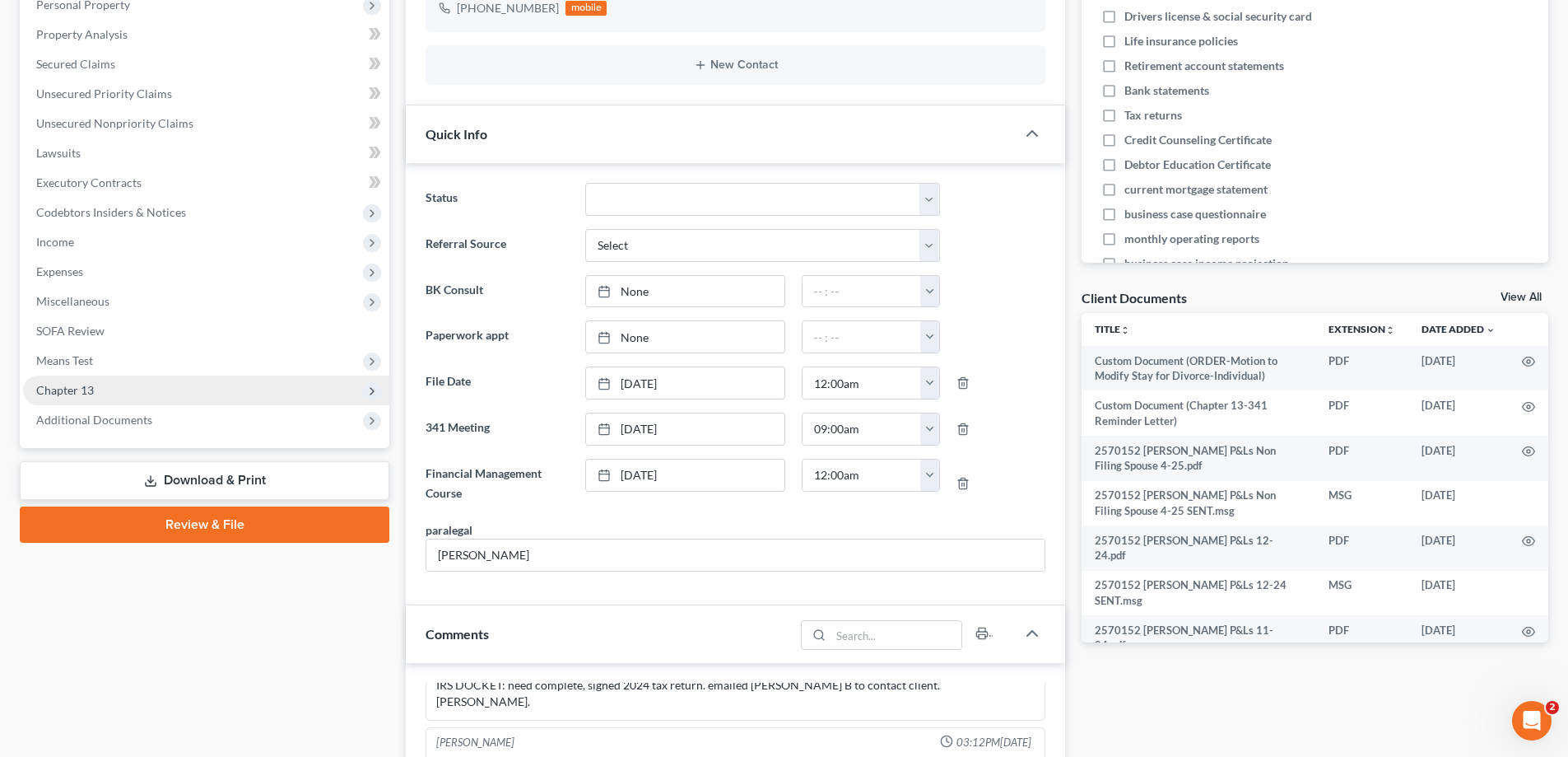
click at [77, 395] on span "Chapter 13" at bounding box center [64, 389] width 57 height 14
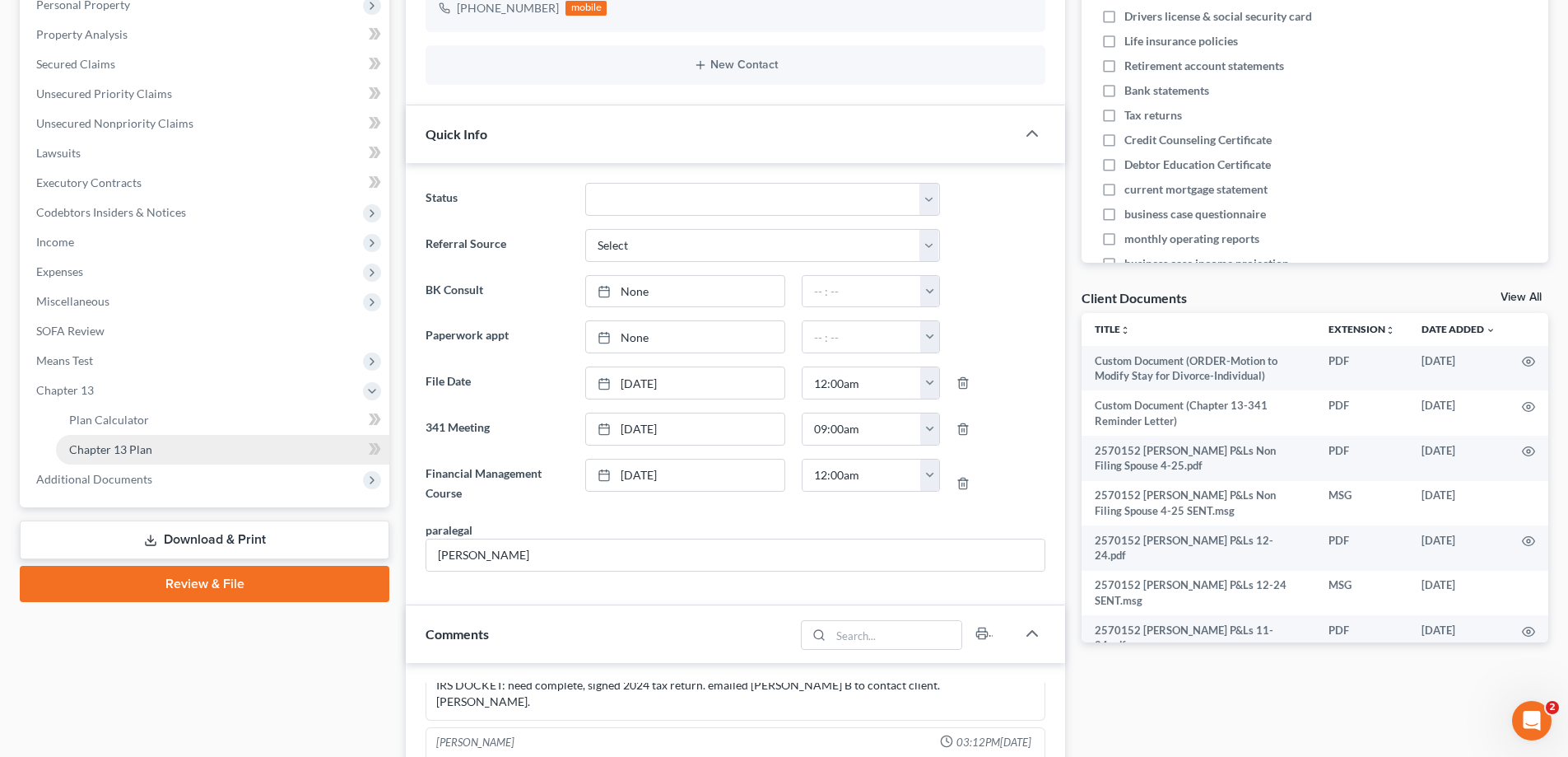
click at [176, 458] on link "Chapter 13 Plan" at bounding box center [223, 449] width 334 height 30
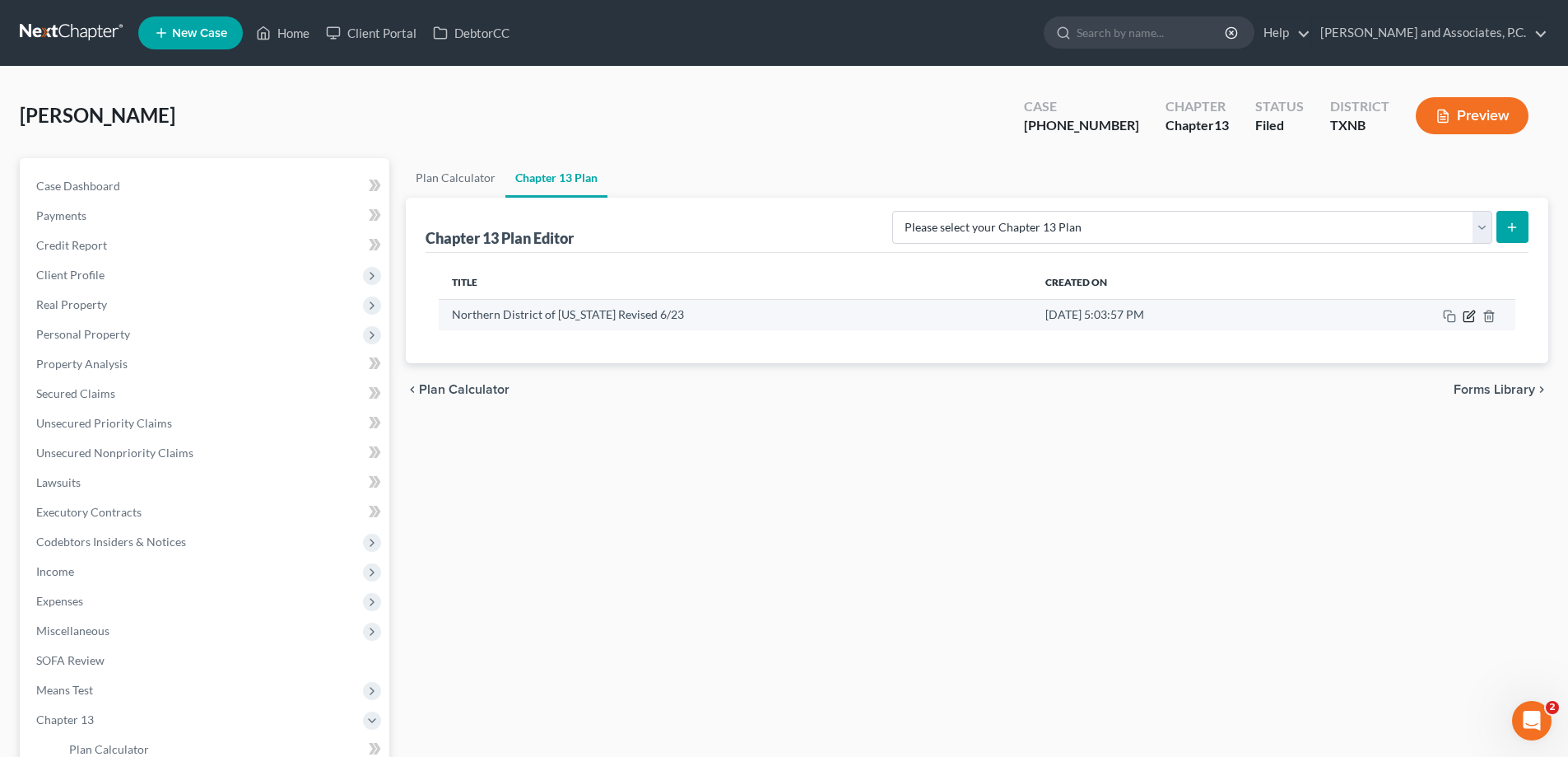
click at [1471, 315] on icon "button" at bounding box center [1471, 314] width 8 height 8
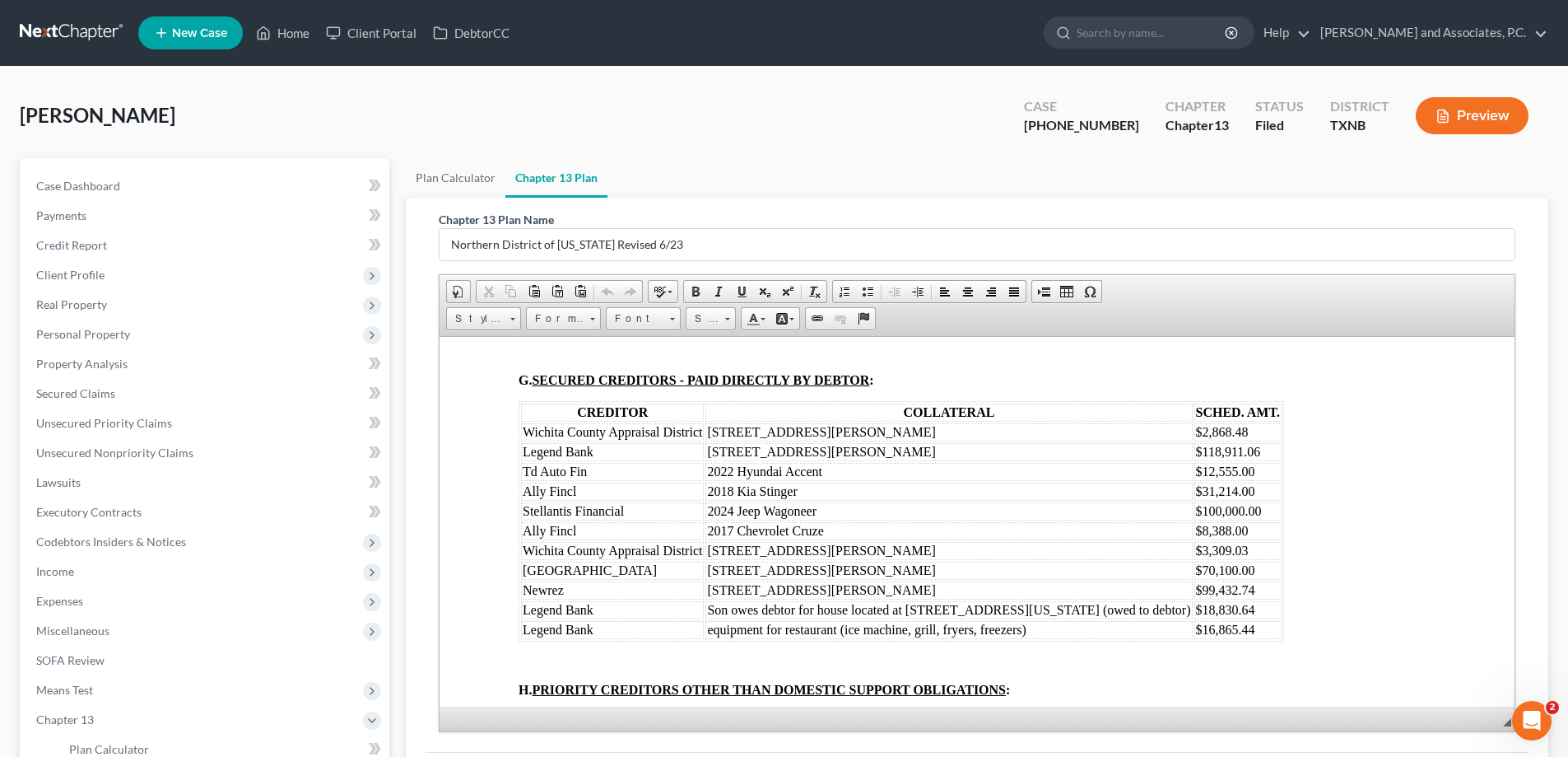
scroll to position [2635, 0]
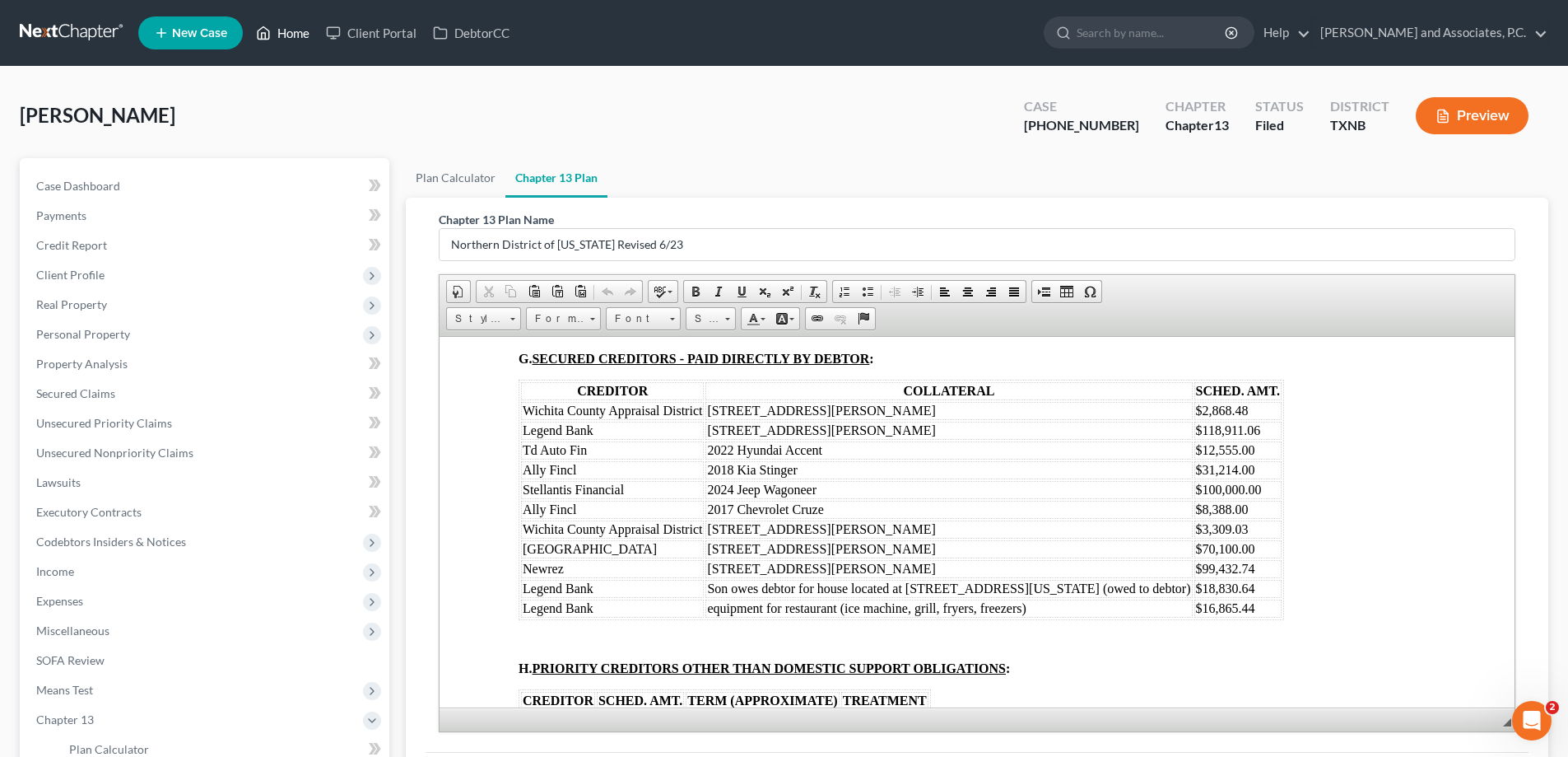
click at [306, 35] on link "Home" at bounding box center [282, 33] width 70 height 30
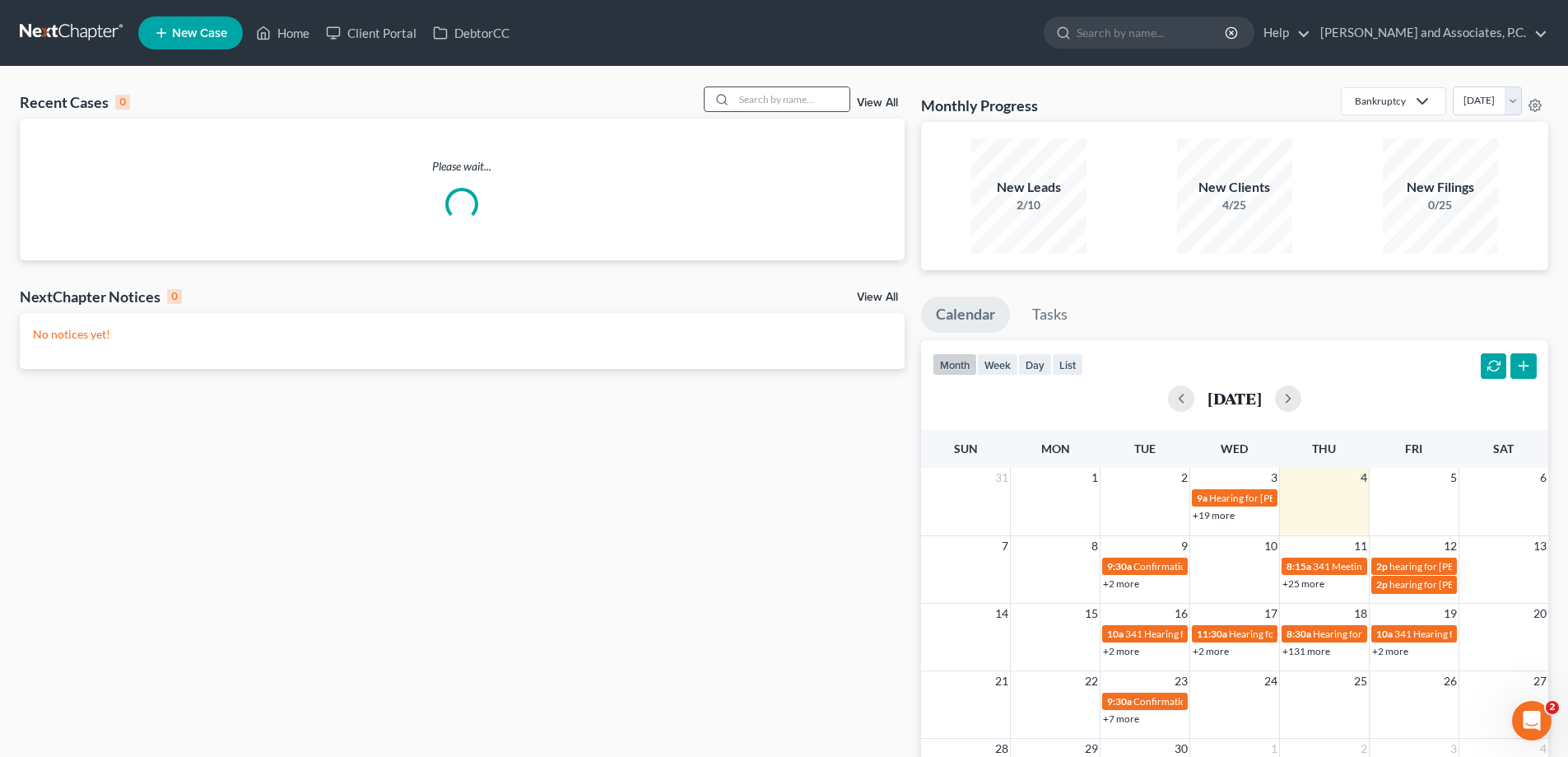
click at [773, 92] on input "search" at bounding box center [792, 99] width 115 height 24
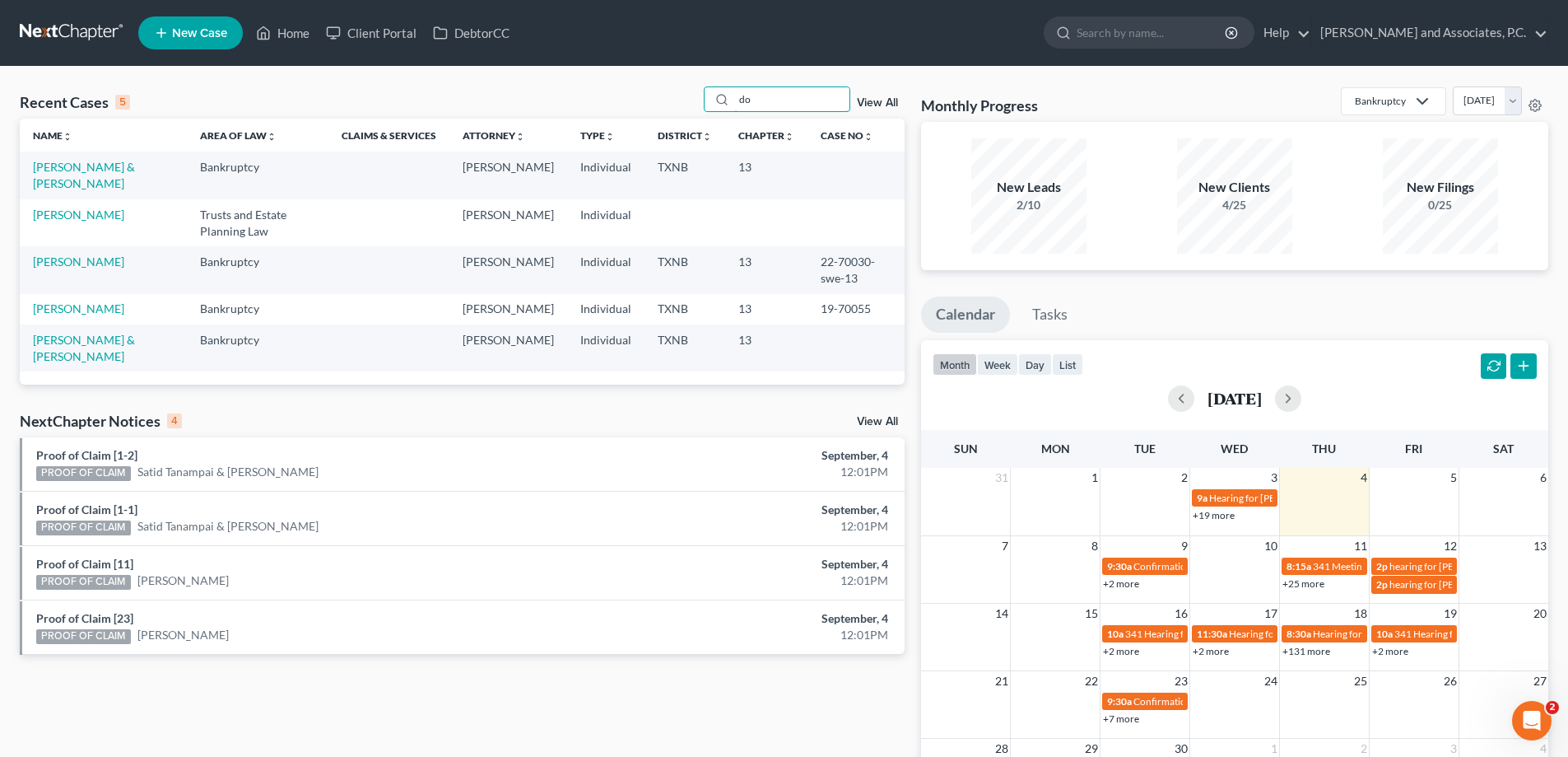
type input "d"
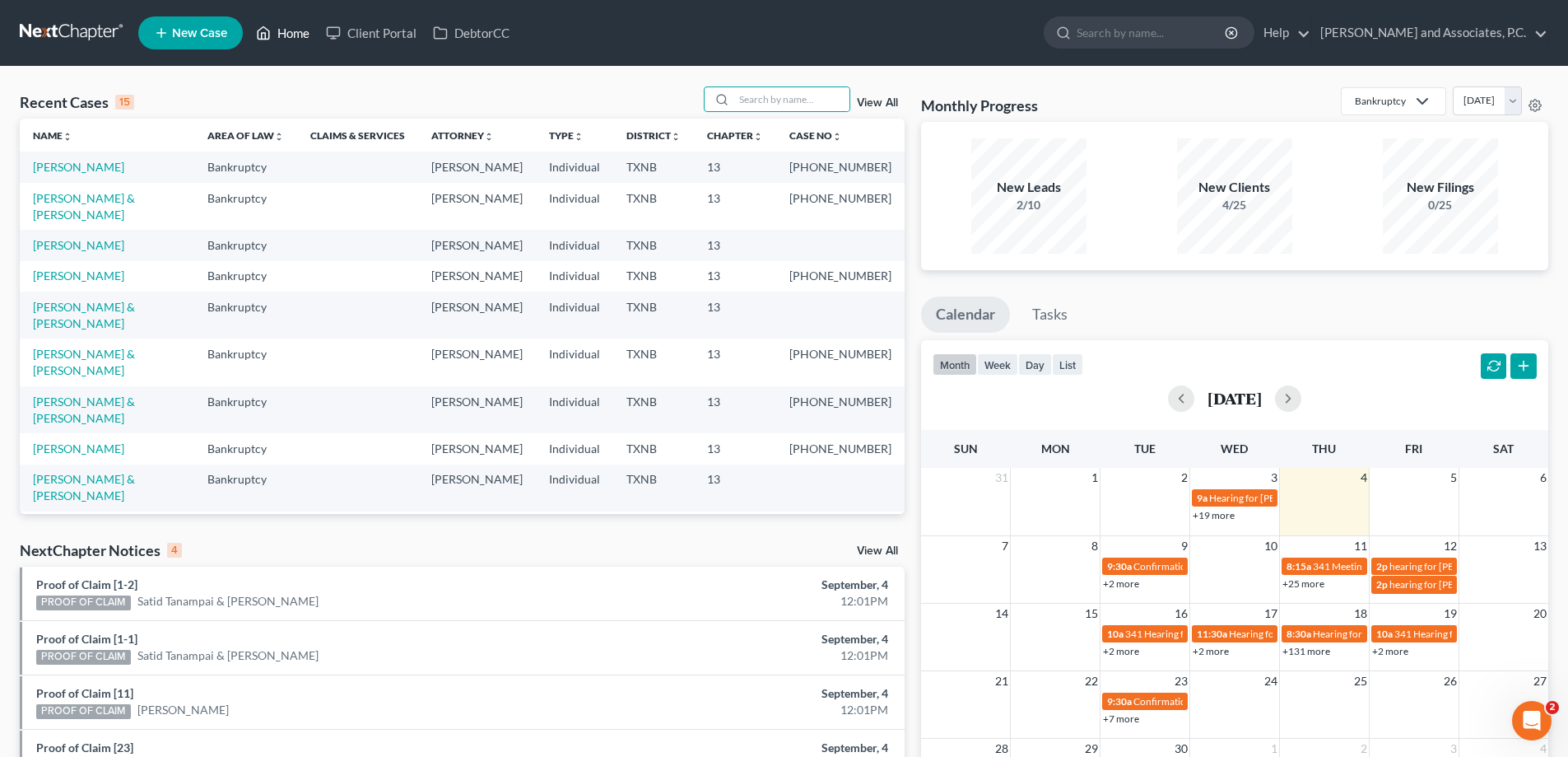
click at [283, 35] on link "Home" at bounding box center [282, 33] width 70 height 30
click at [95, 238] on link "[PERSON_NAME]" at bounding box center [79, 245] width 91 height 14
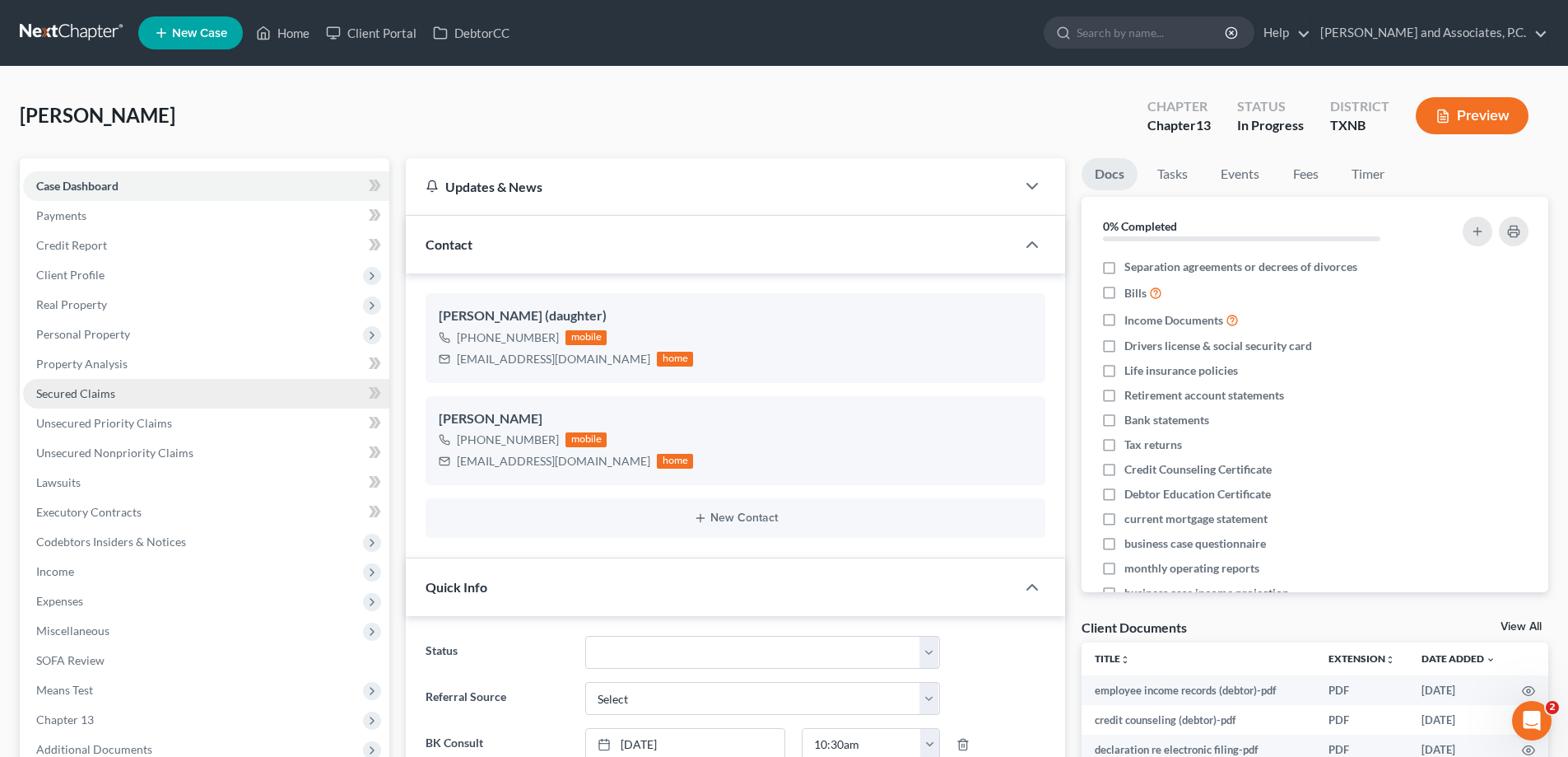
click at [95, 394] on span "Secured Claims" at bounding box center [75, 393] width 79 height 14
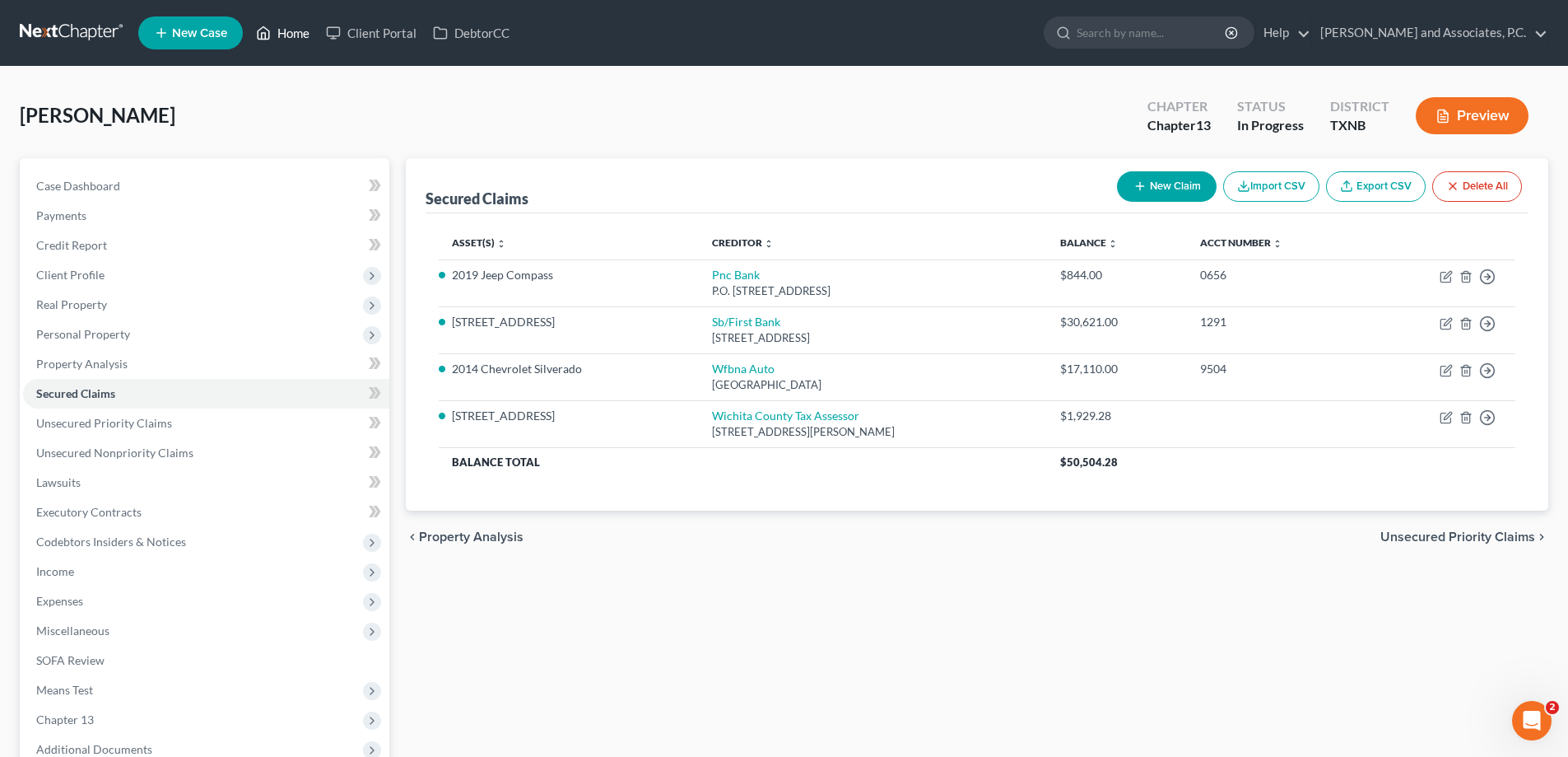
drag, startPoint x: 290, startPoint y: 37, endPoint x: 26, endPoint y: 51, distance: 264.4
click at [290, 37] on link "Home" at bounding box center [282, 33] width 70 height 30
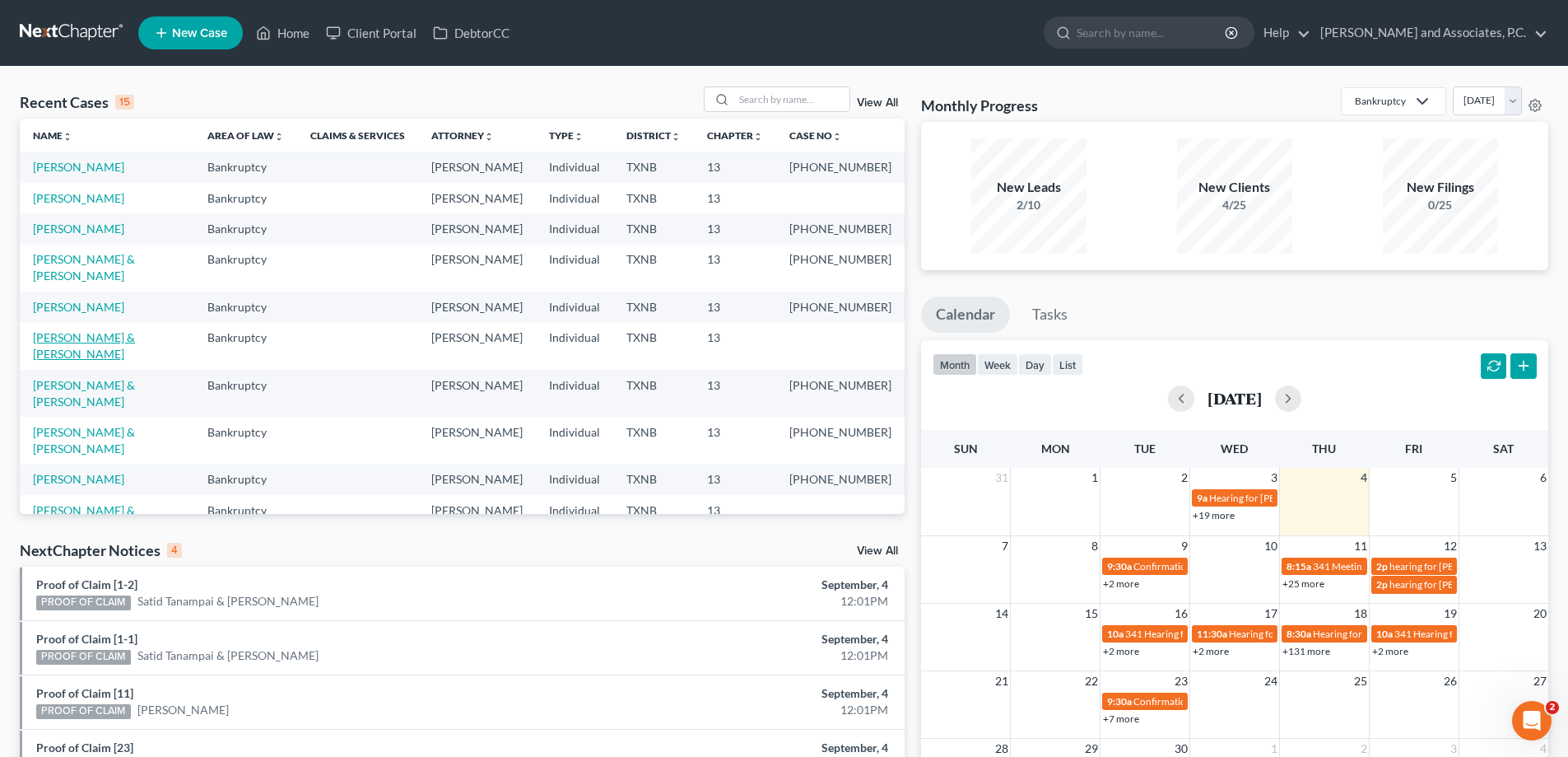
click at [73, 330] on link "[PERSON_NAME] & [PERSON_NAME]" at bounding box center [83, 345] width 102 height 30
select select "7"
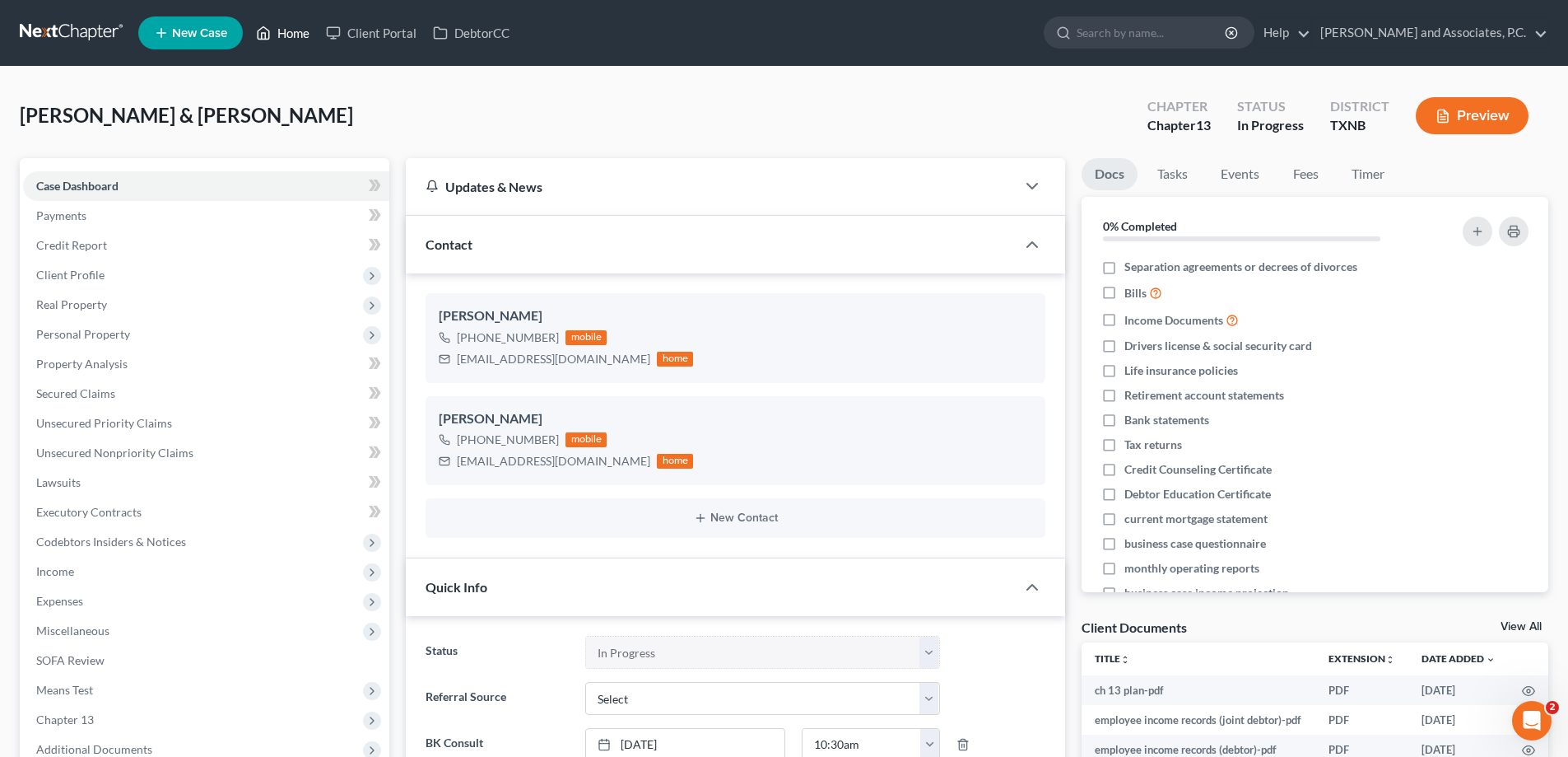
click at [275, 33] on link "Home" at bounding box center [282, 33] width 70 height 30
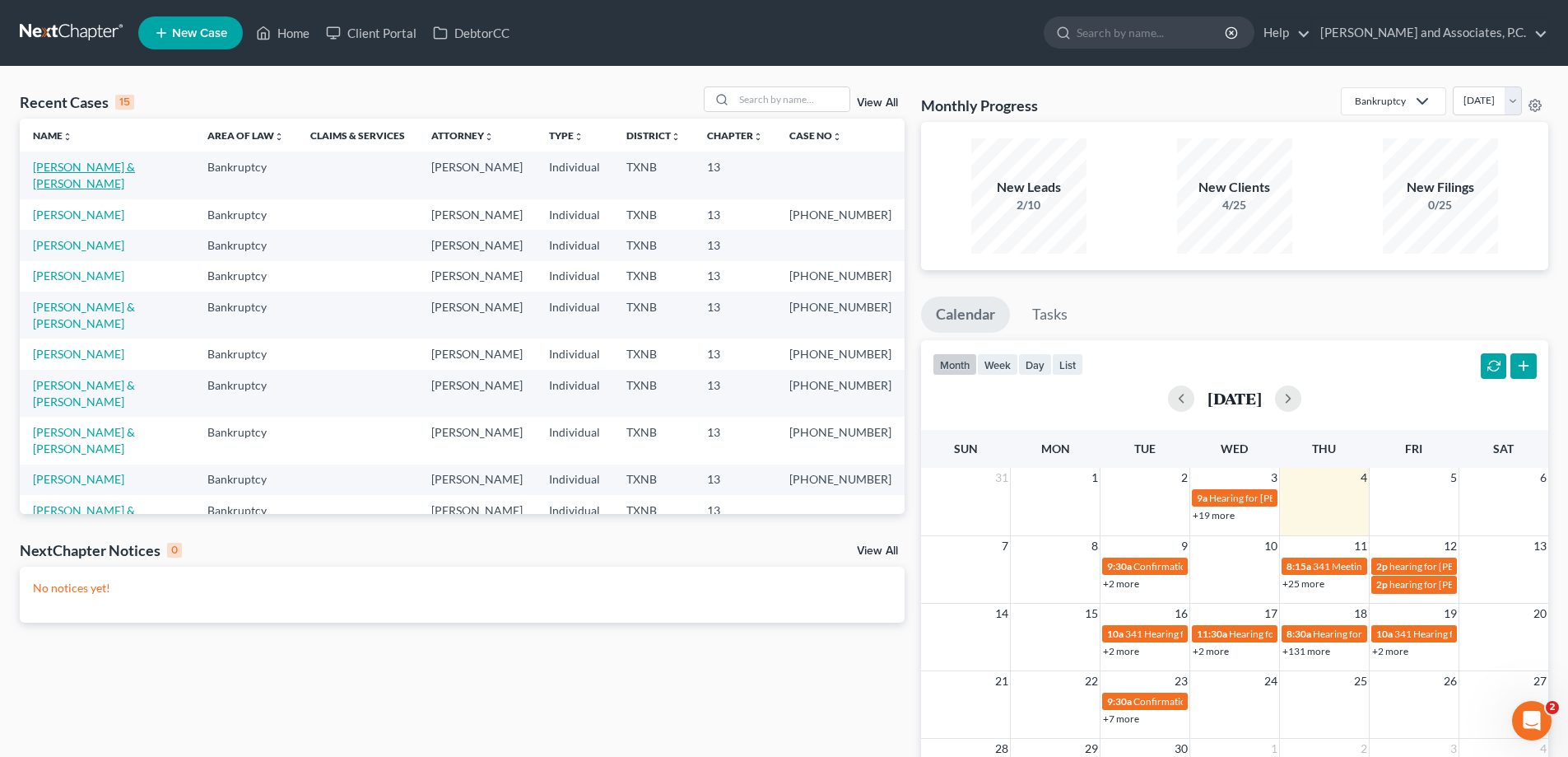
click at [105, 166] on link "[PERSON_NAME] & [PERSON_NAME]" at bounding box center [83, 175] width 102 height 30
select select "7"
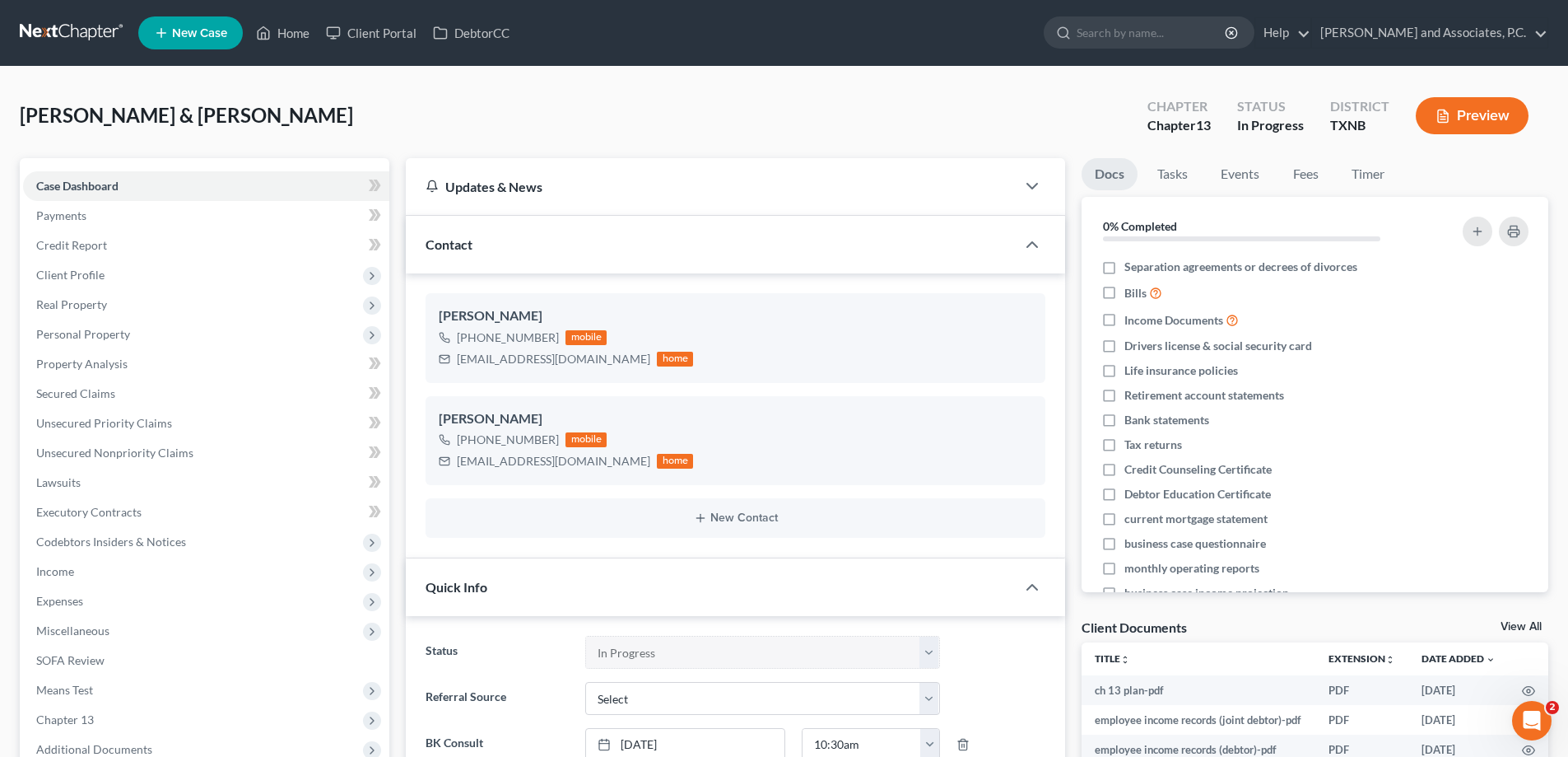
scroll to position [514, 0]
click at [278, 35] on link "Home" at bounding box center [282, 33] width 70 height 30
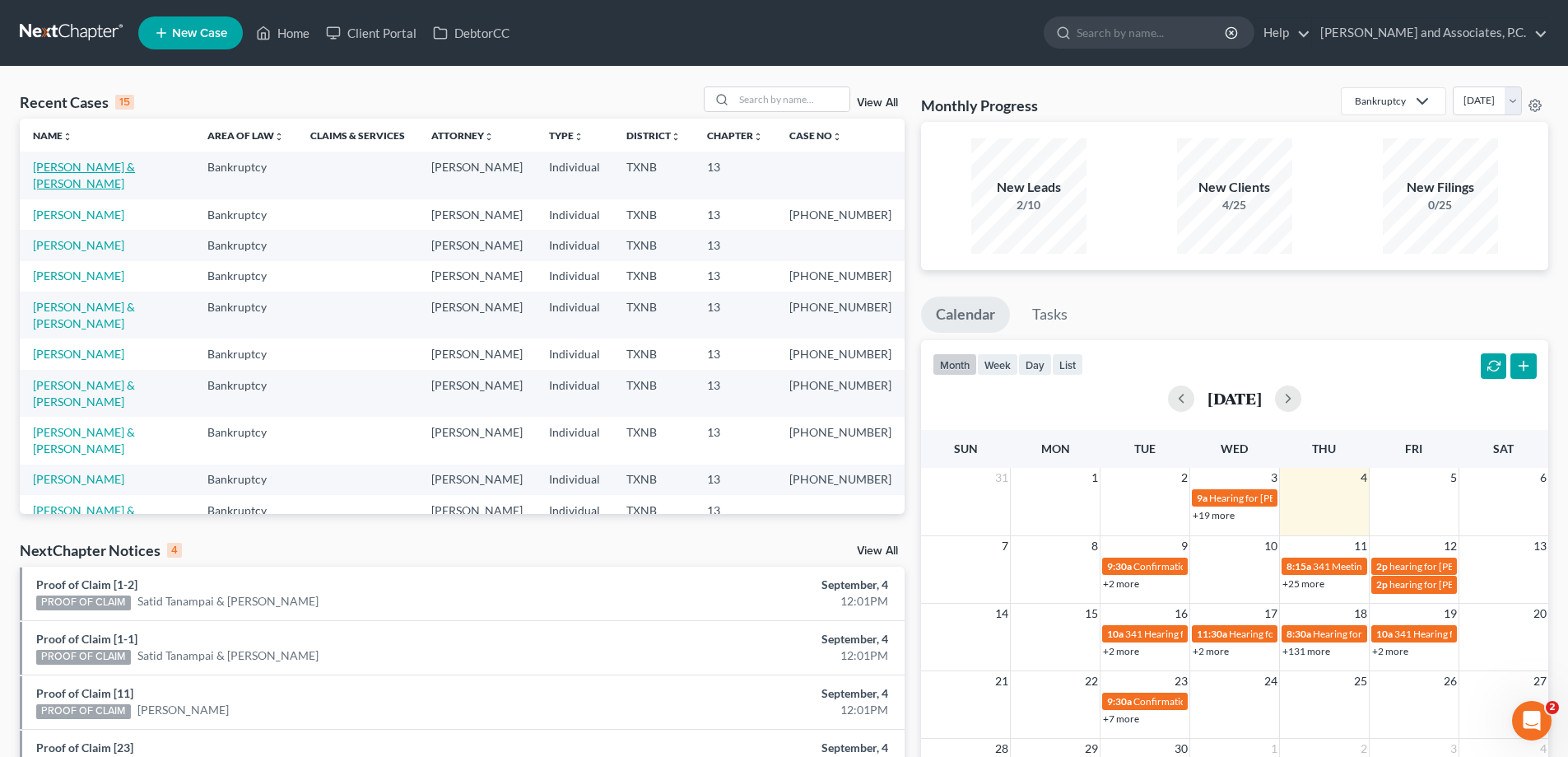
click at [84, 162] on link "[PERSON_NAME] & [PERSON_NAME]" at bounding box center [83, 175] width 102 height 30
select select "7"
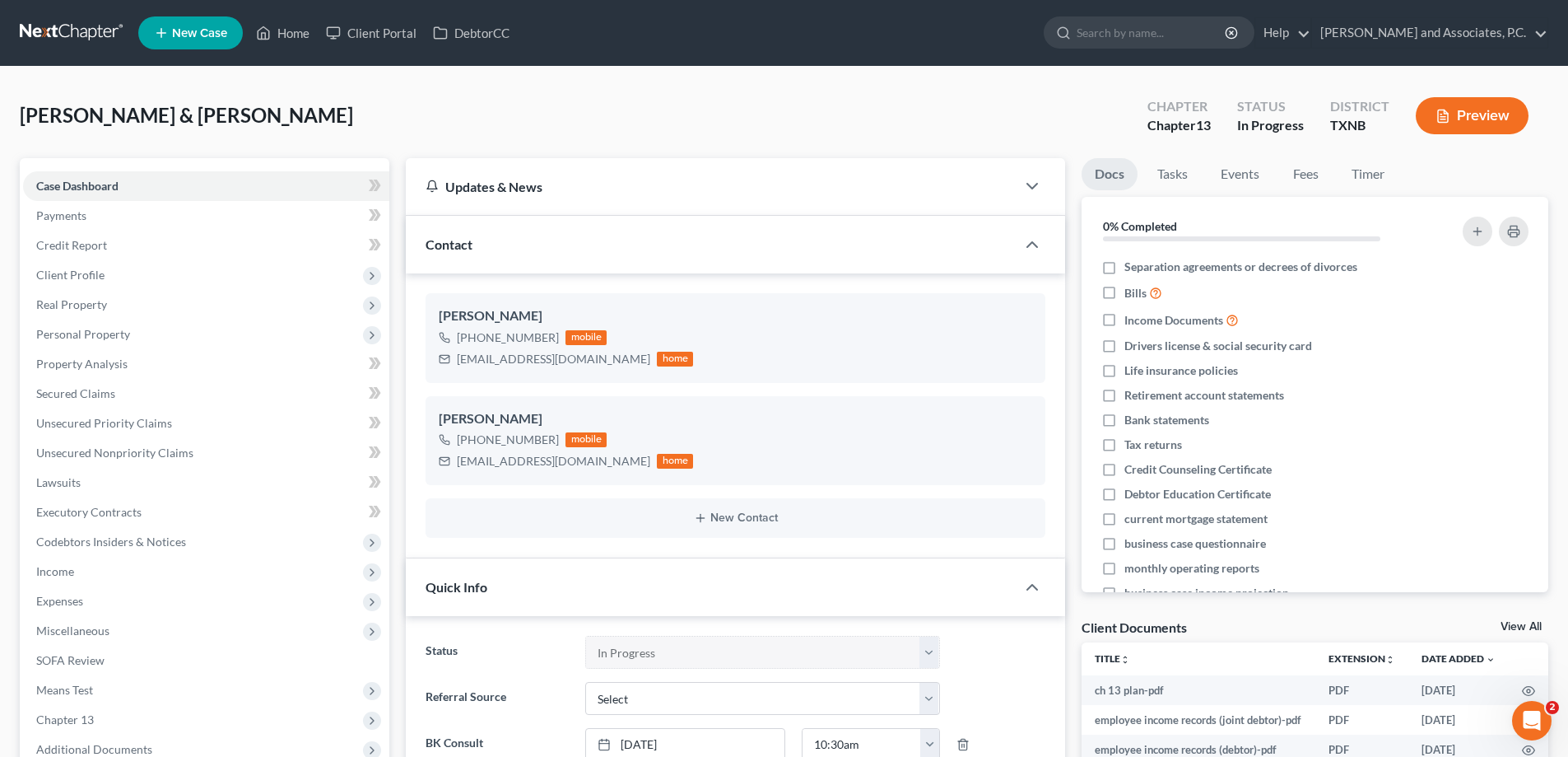
scroll to position [514, 0]
click at [289, 39] on link "Home" at bounding box center [282, 33] width 70 height 30
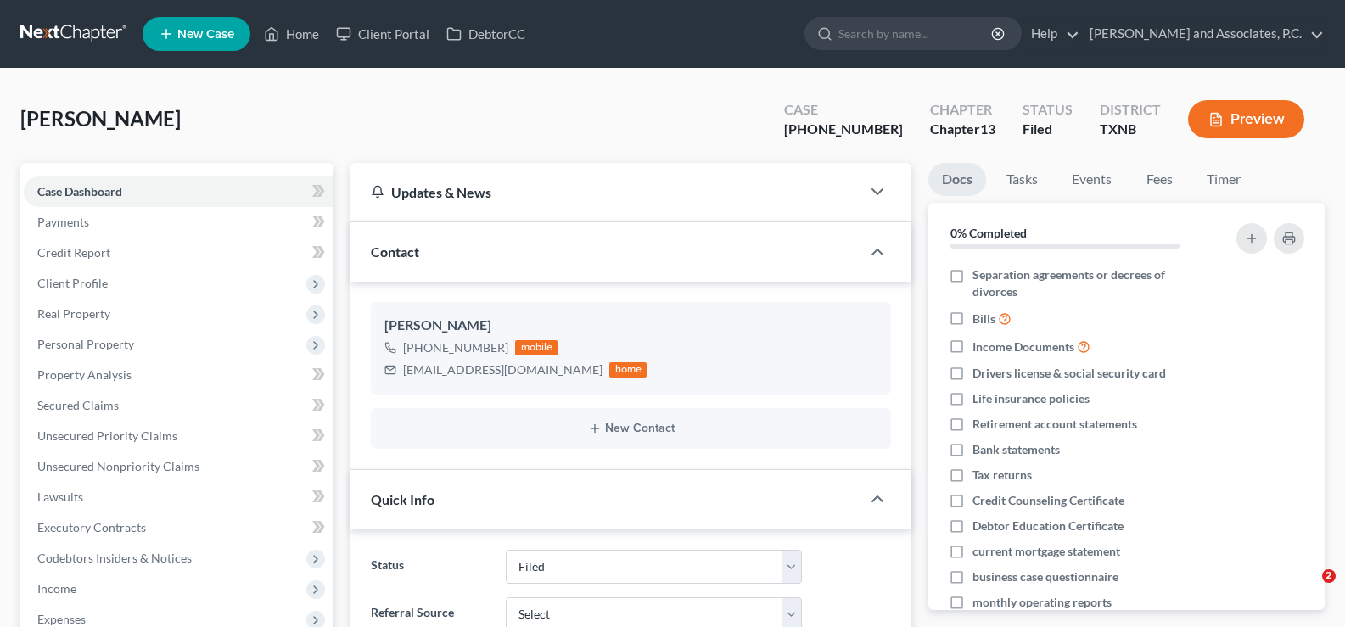
select select "5"
select select "0"
click at [289, 37] on link "Home" at bounding box center [291, 34] width 72 height 31
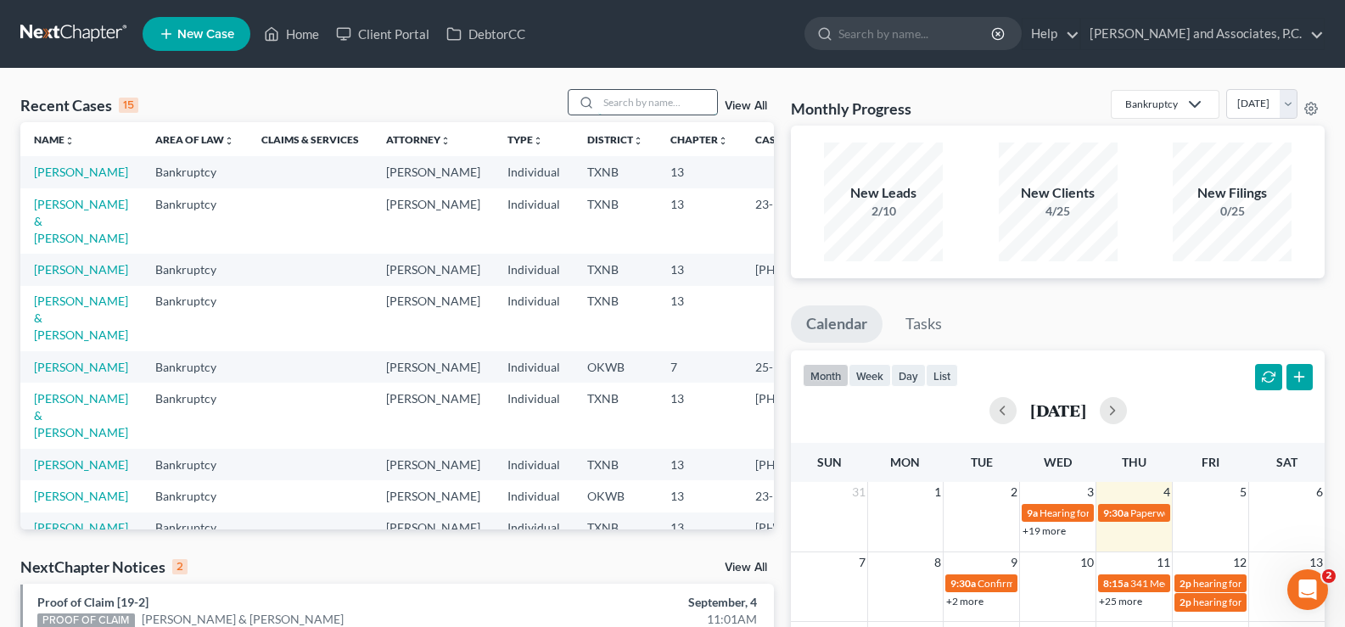
click at [613, 101] on input "search" at bounding box center [657, 102] width 119 height 25
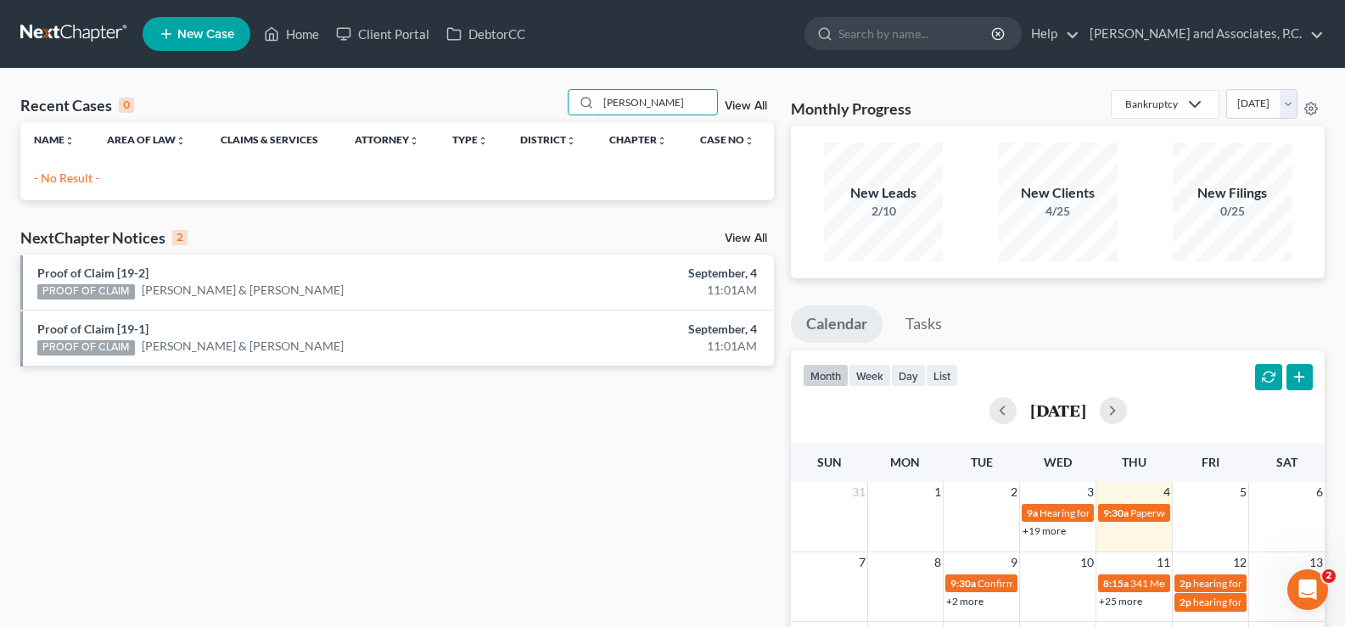
type input "maldonado"
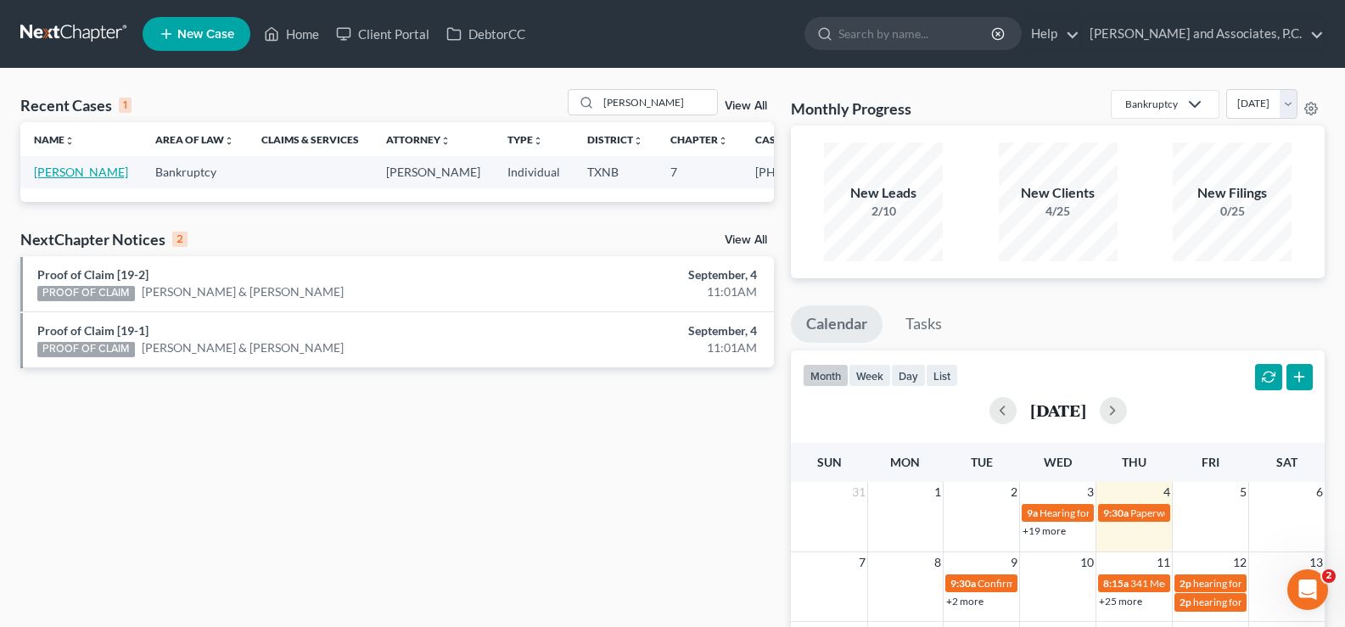
click at [52, 171] on link "[PERSON_NAME]" at bounding box center [81, 172] width 94 height 14
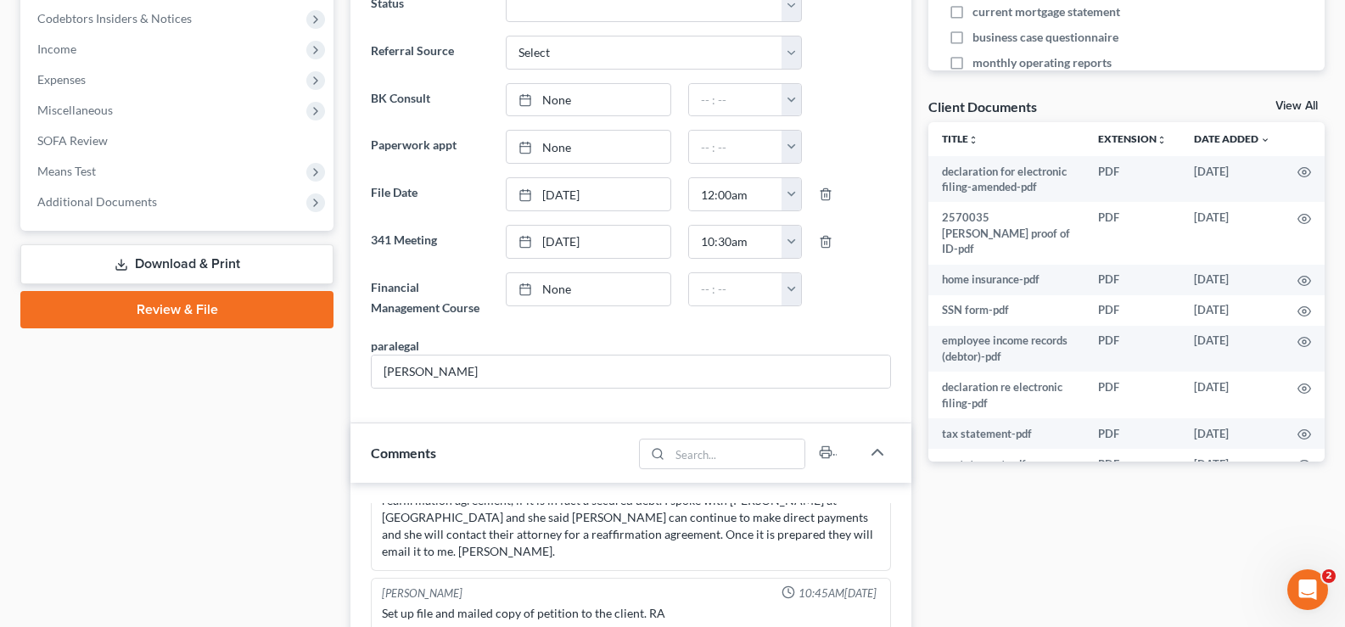
scroll to position [339, 0]
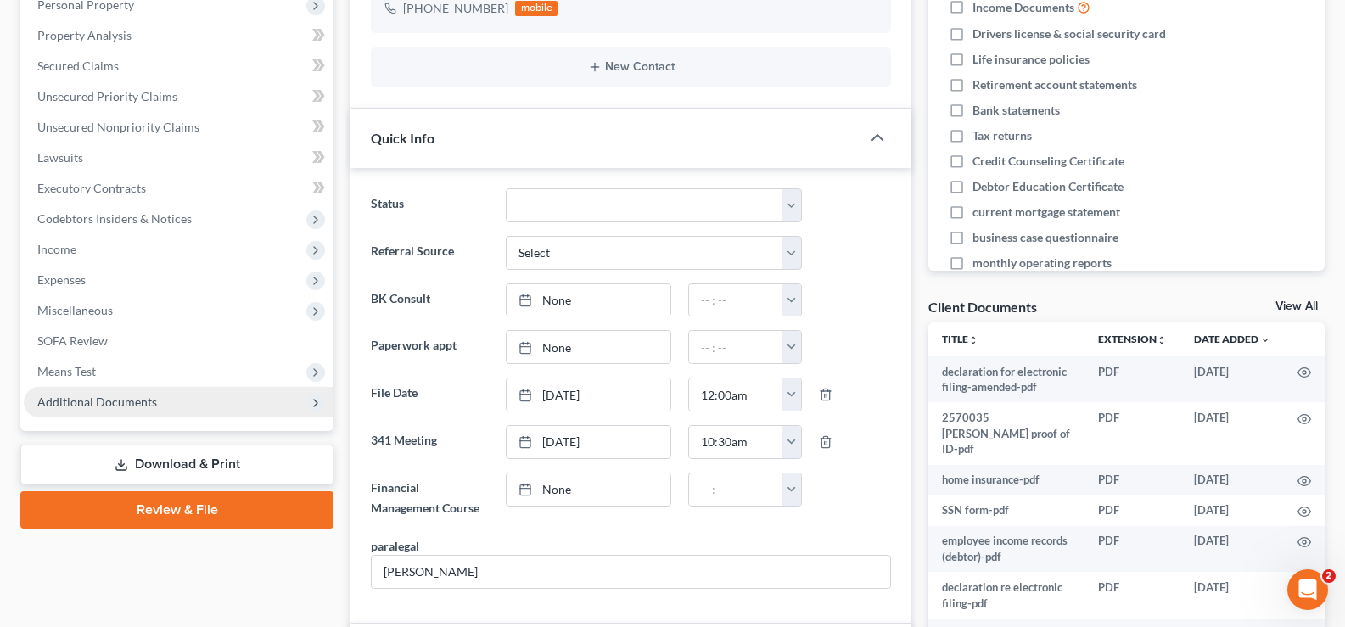
click at [100, 402] on span "Additional Documents" at bounding box center [97, 401] width 120 height 14
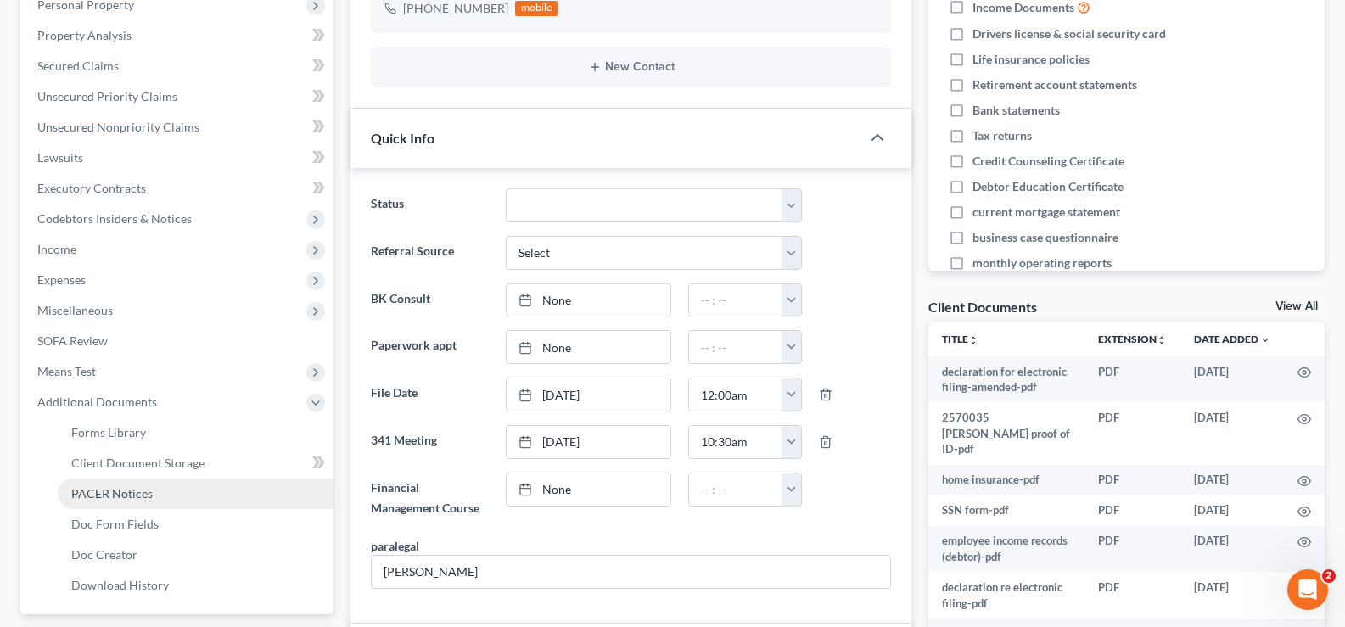
click at [98, 489] on span "PACER Notices" at bounding box center [111, 493] width 81 height 14
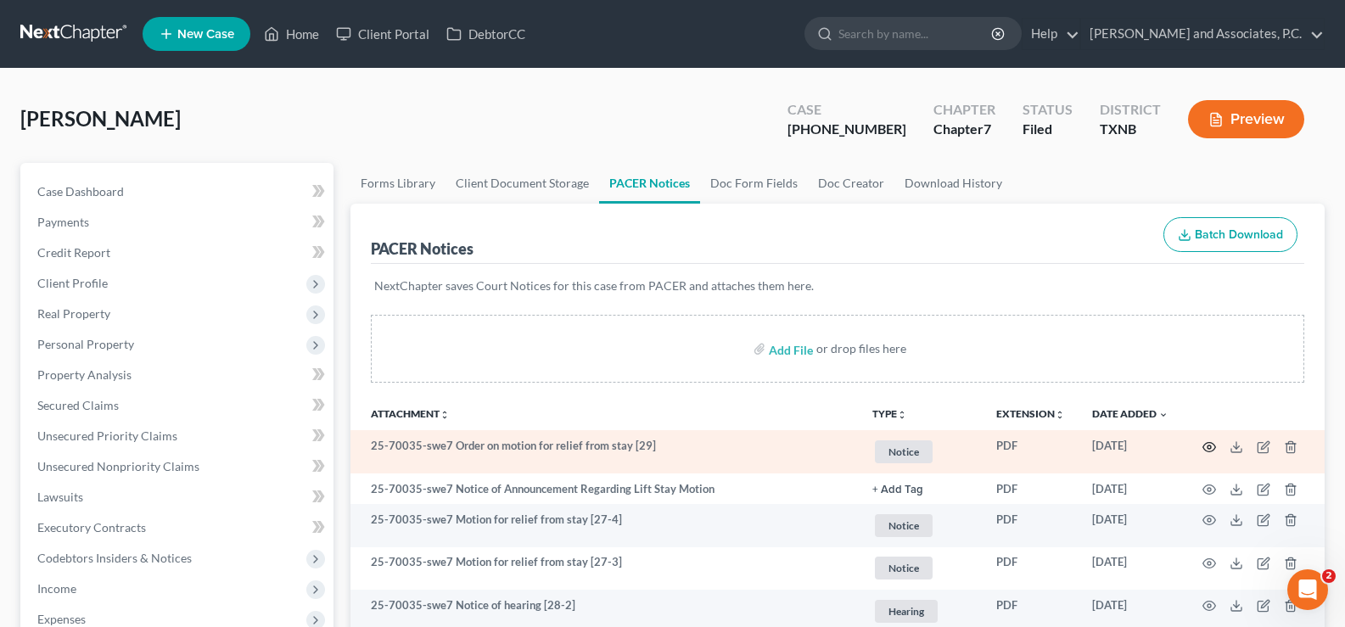
click at [1210, 440] on icon "button" at bounding box center [1209, 447] width 14 height 14
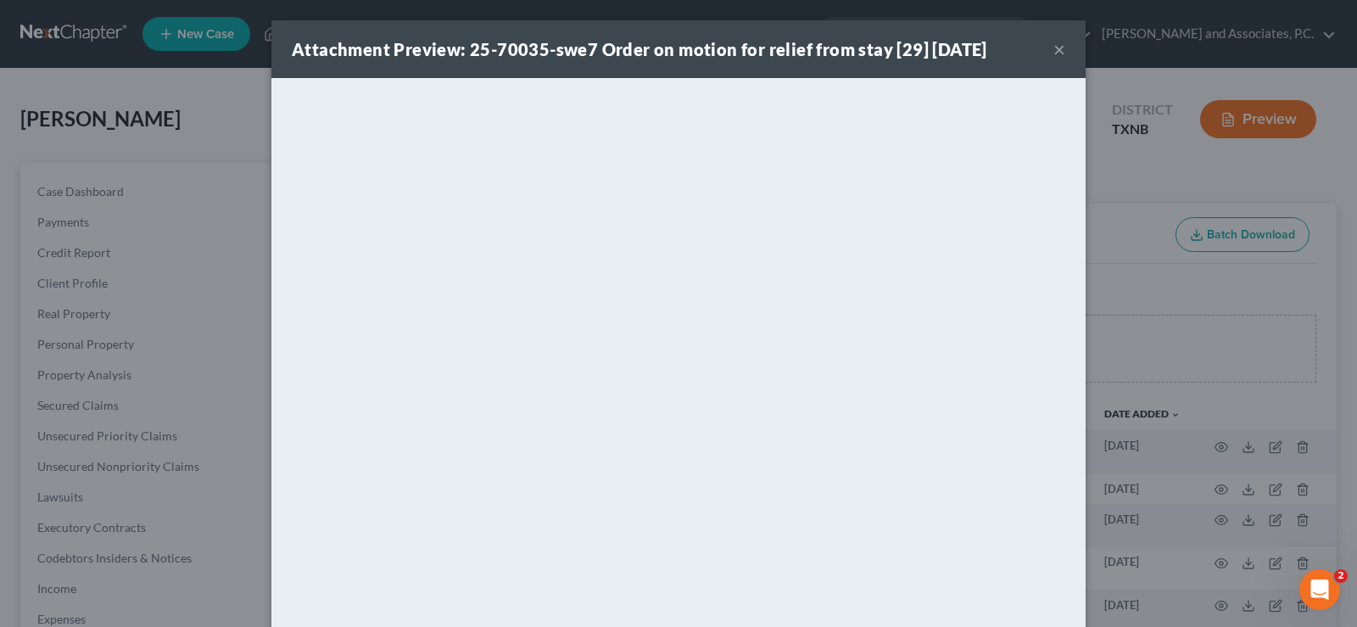
click at [1054, 47] on button "×" at bounding box center [1060, 49] width 12 height 20
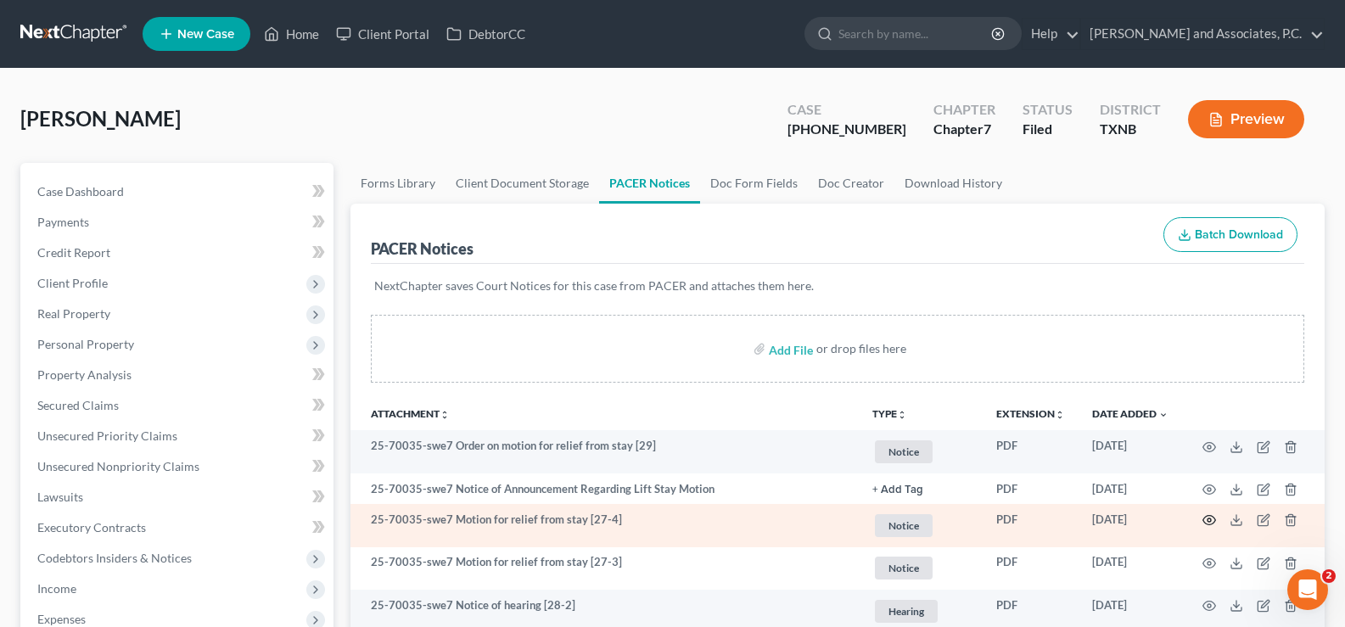
click at [1211, 525] on icon "button" at bounding box center [1209, 520] width 14 height 14
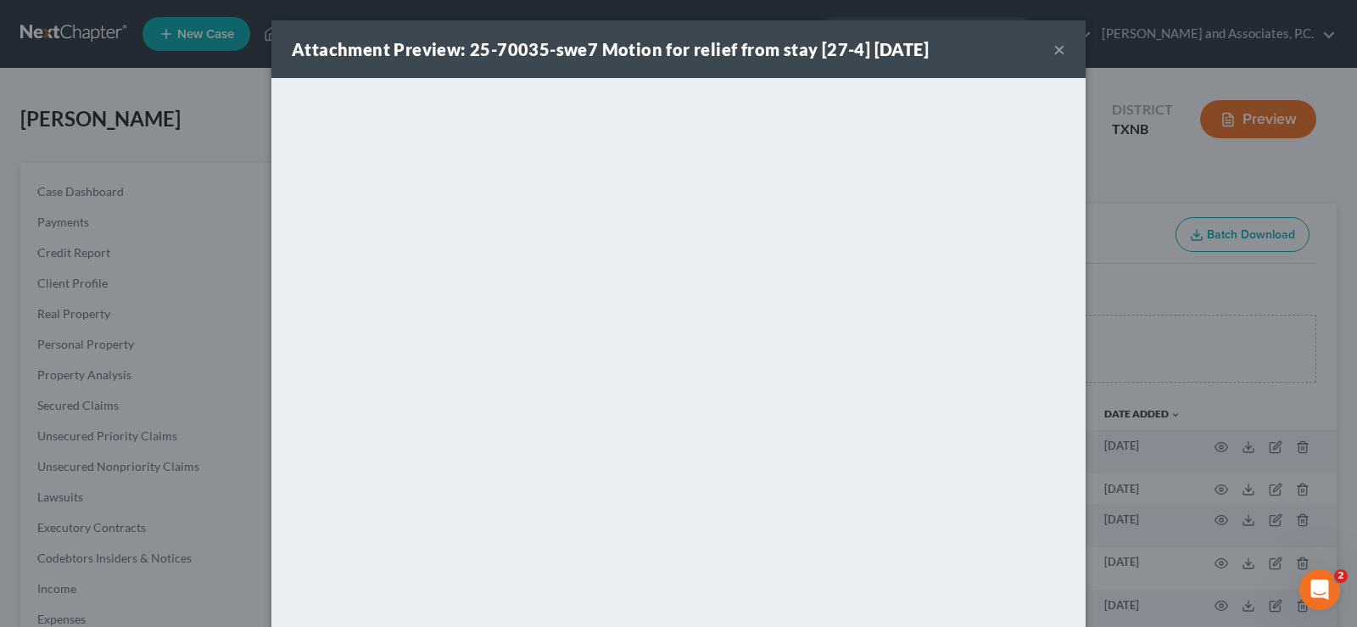
click at [1054, 48] on button "×" at bounding box center [1060, 49] width 12 height 20
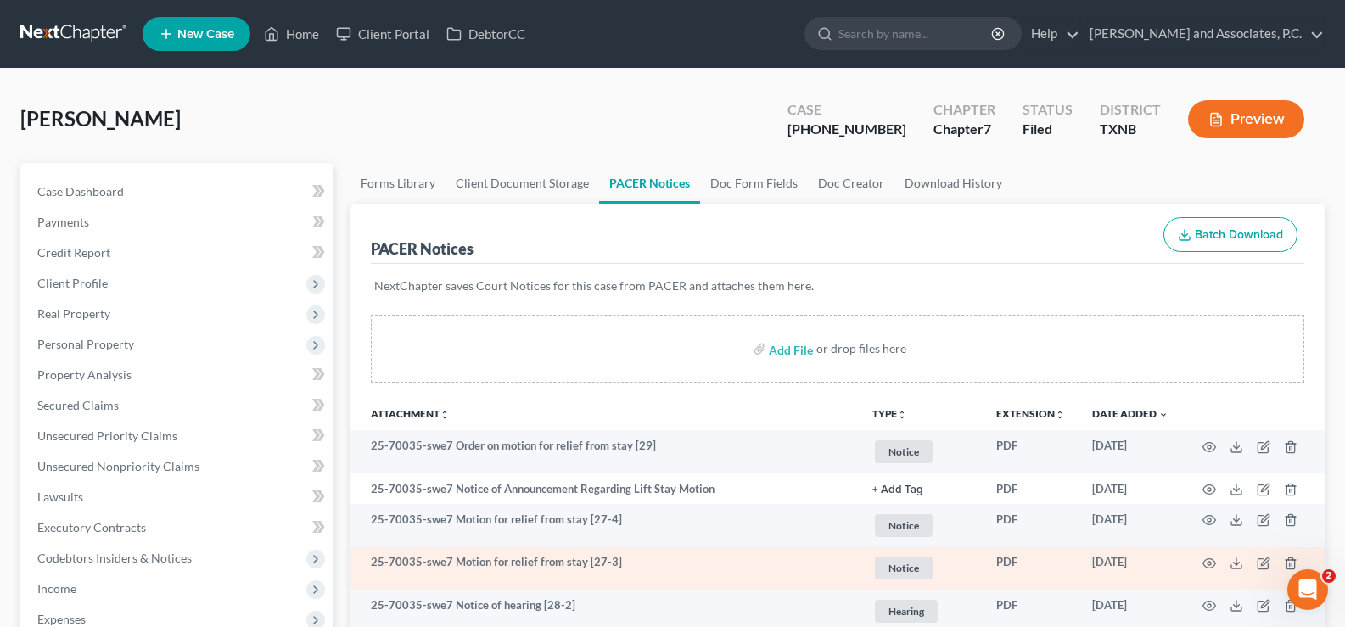
scroll to position [170, 0]
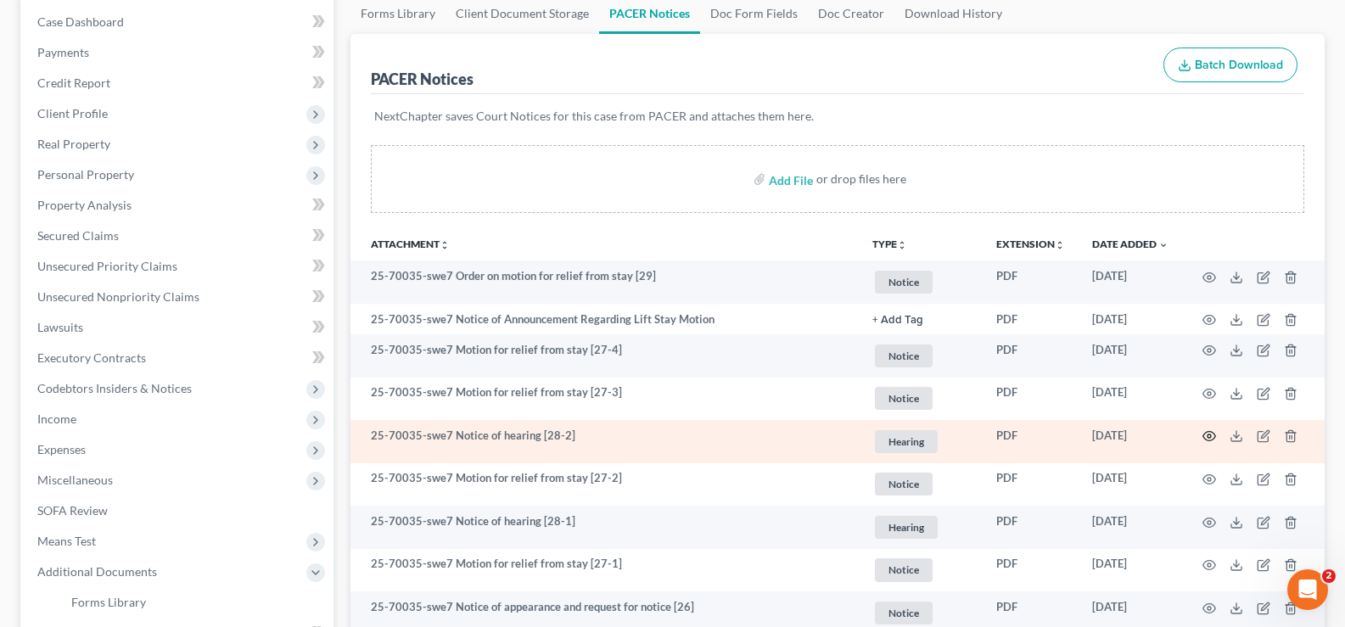
click at [1211, 435] on circle "button" at bounding box center [1208, 435] width 3 height 3
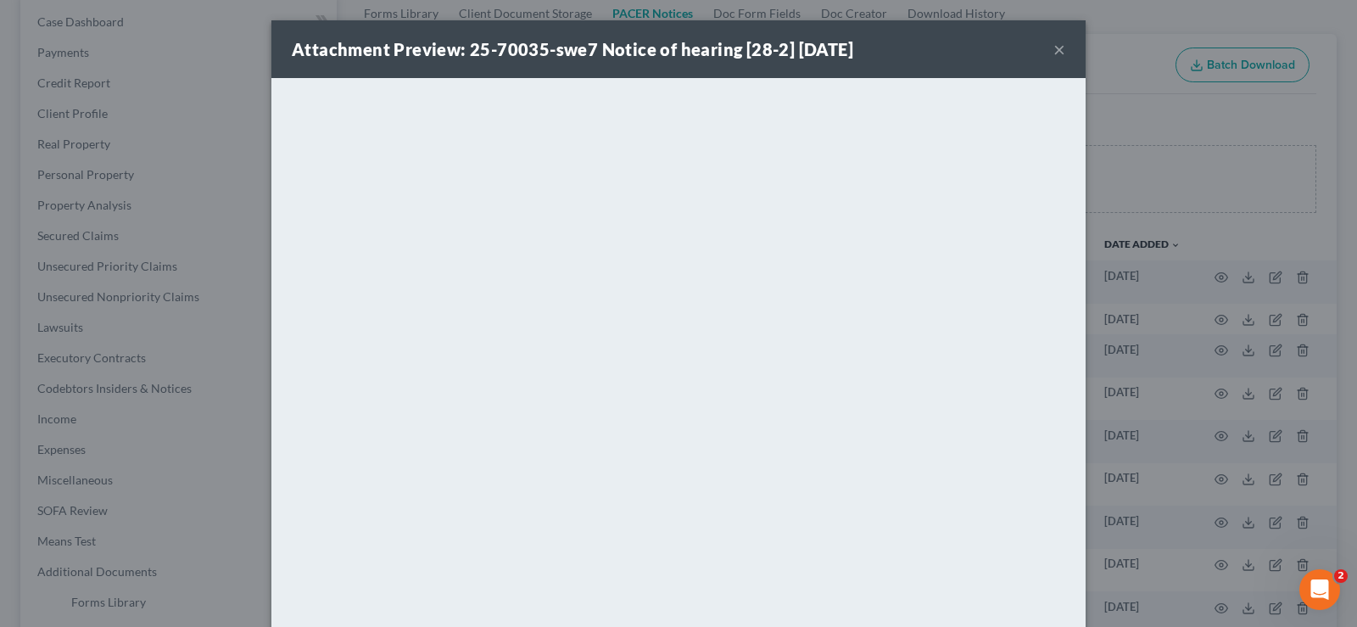
click at [1058, 51] on button "×" at bounding box center [1060, 49] width 12 height 20
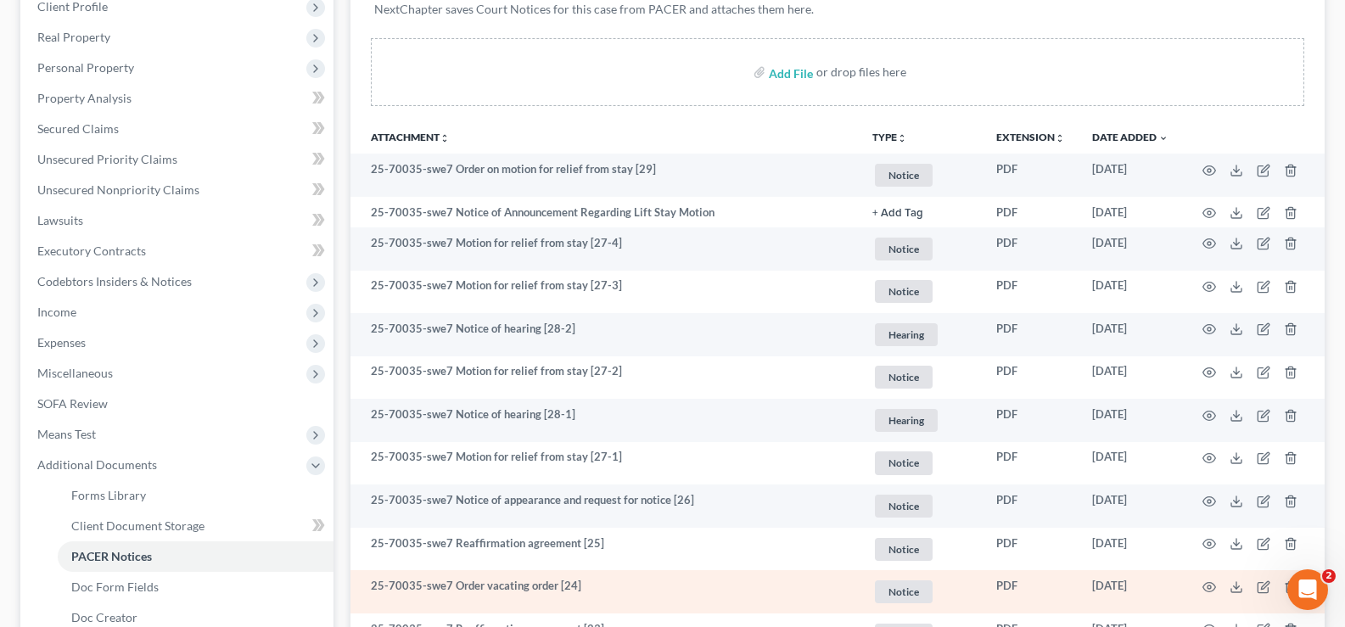
scroll to position [339, 0]
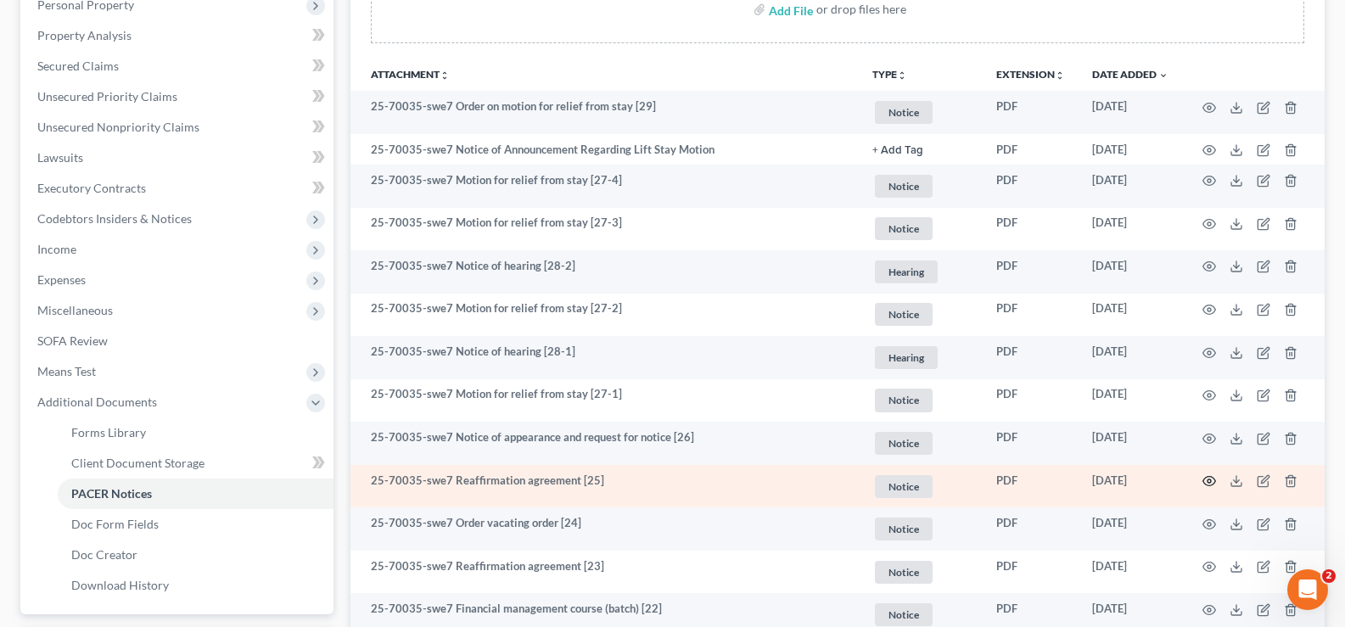
click at [1211, 479] on icon "button" at bounding box center [1209, 481] width 14 height 14
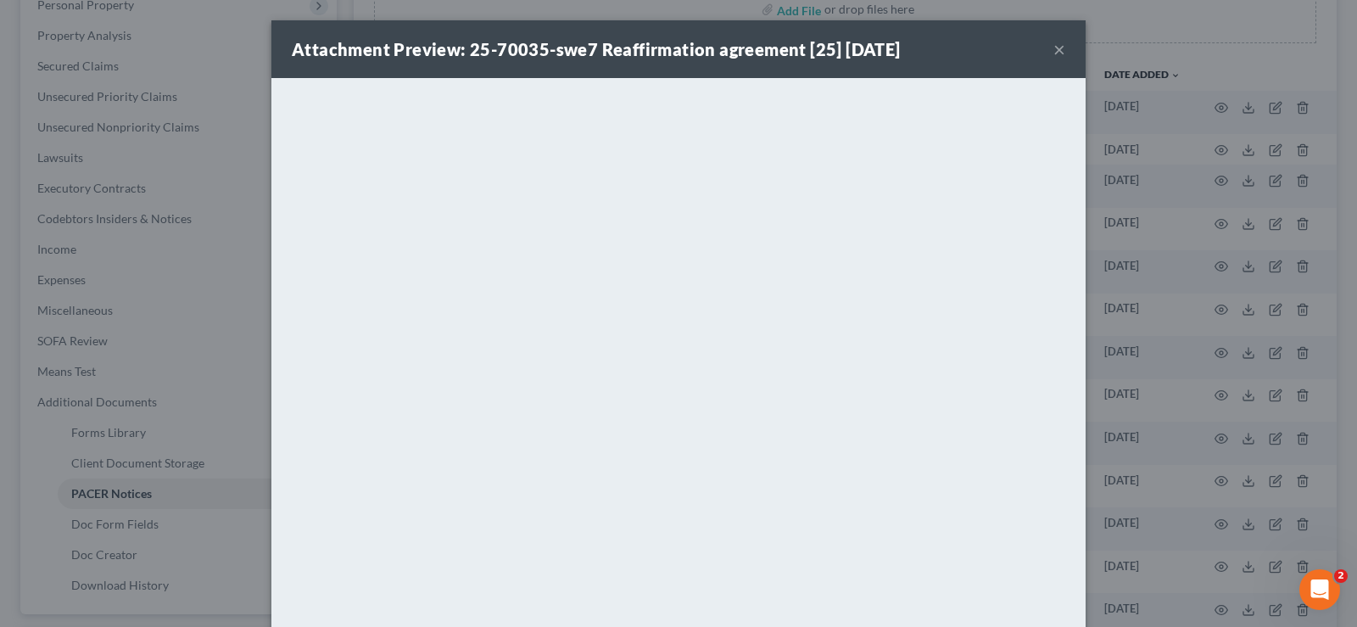
click at [1054, 53] on button "×" at bounding box center [1060, 49] width 12 height 20
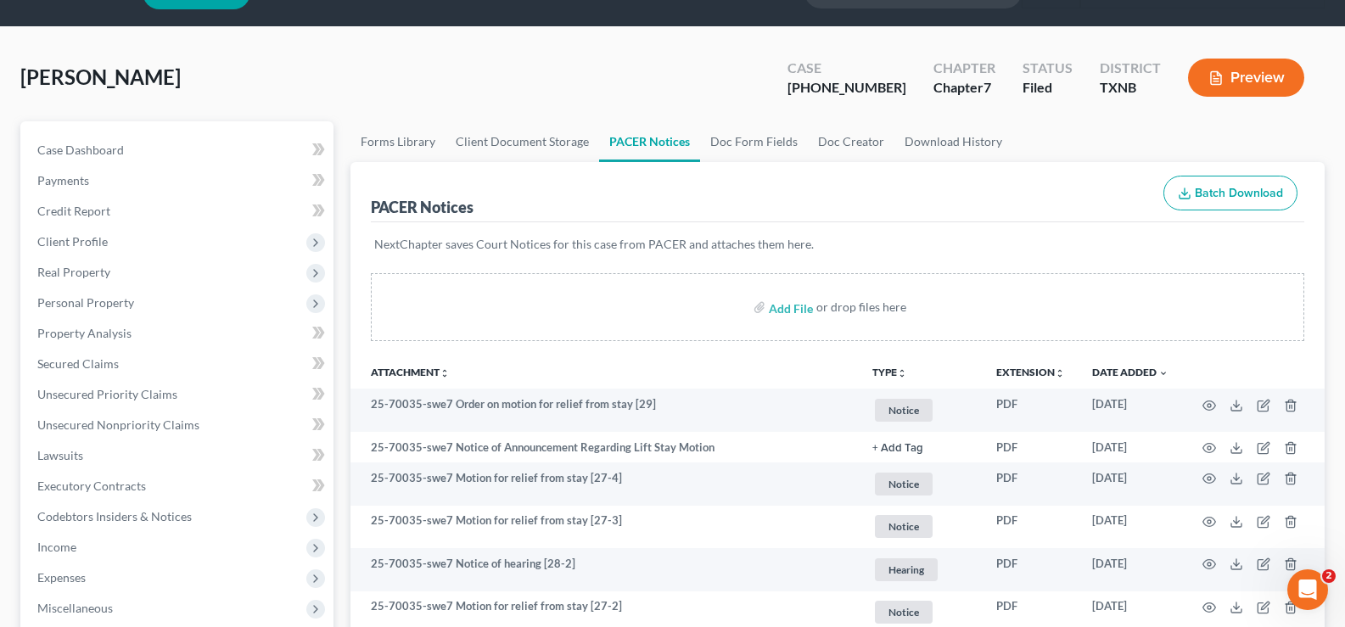
scroll to position [0, 0]
